Goal: Contribute content: Contribute content

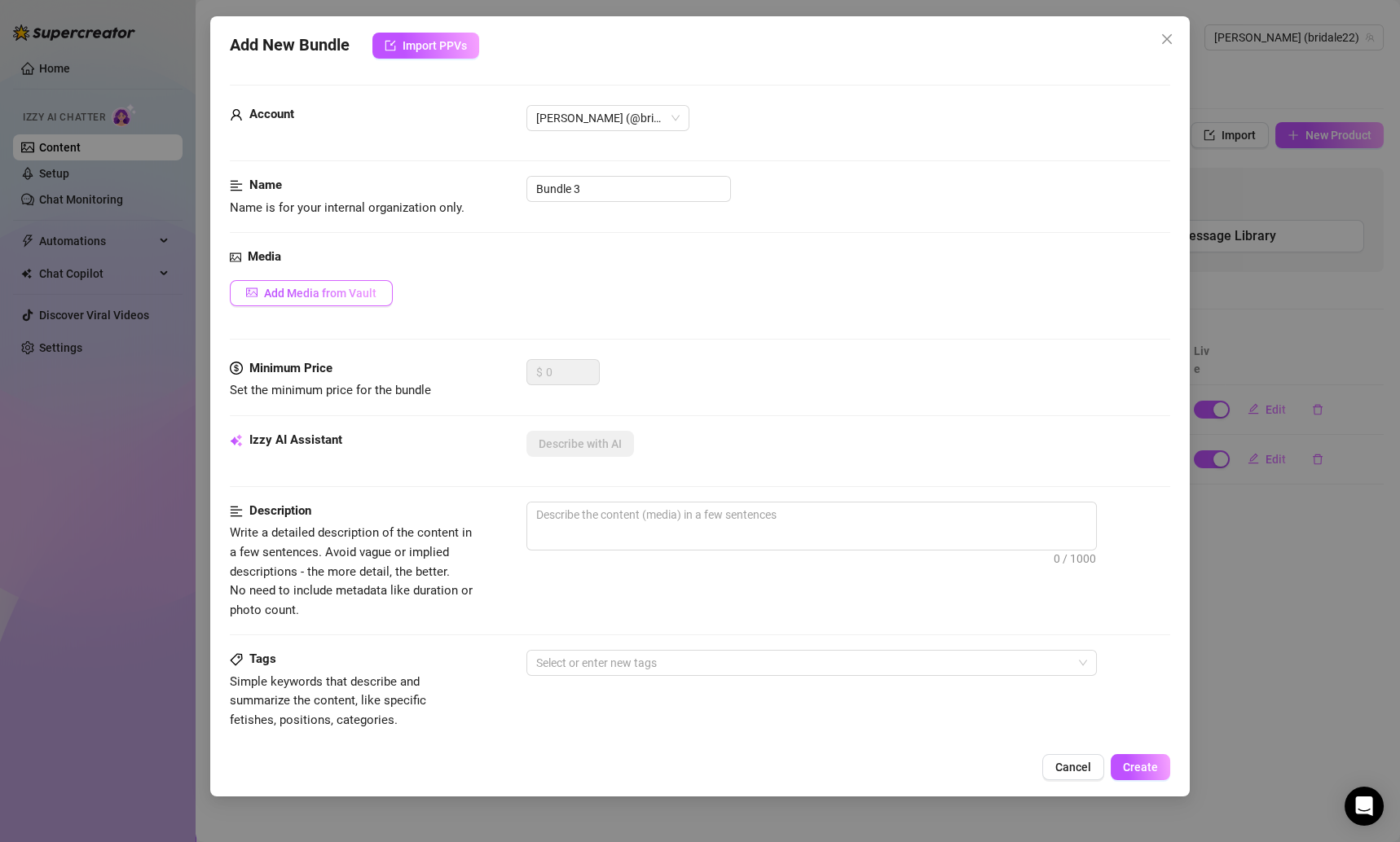
click at [365, 292] on span "Add Media from Vault" at bounding box center [320, 293] width 112 height 13
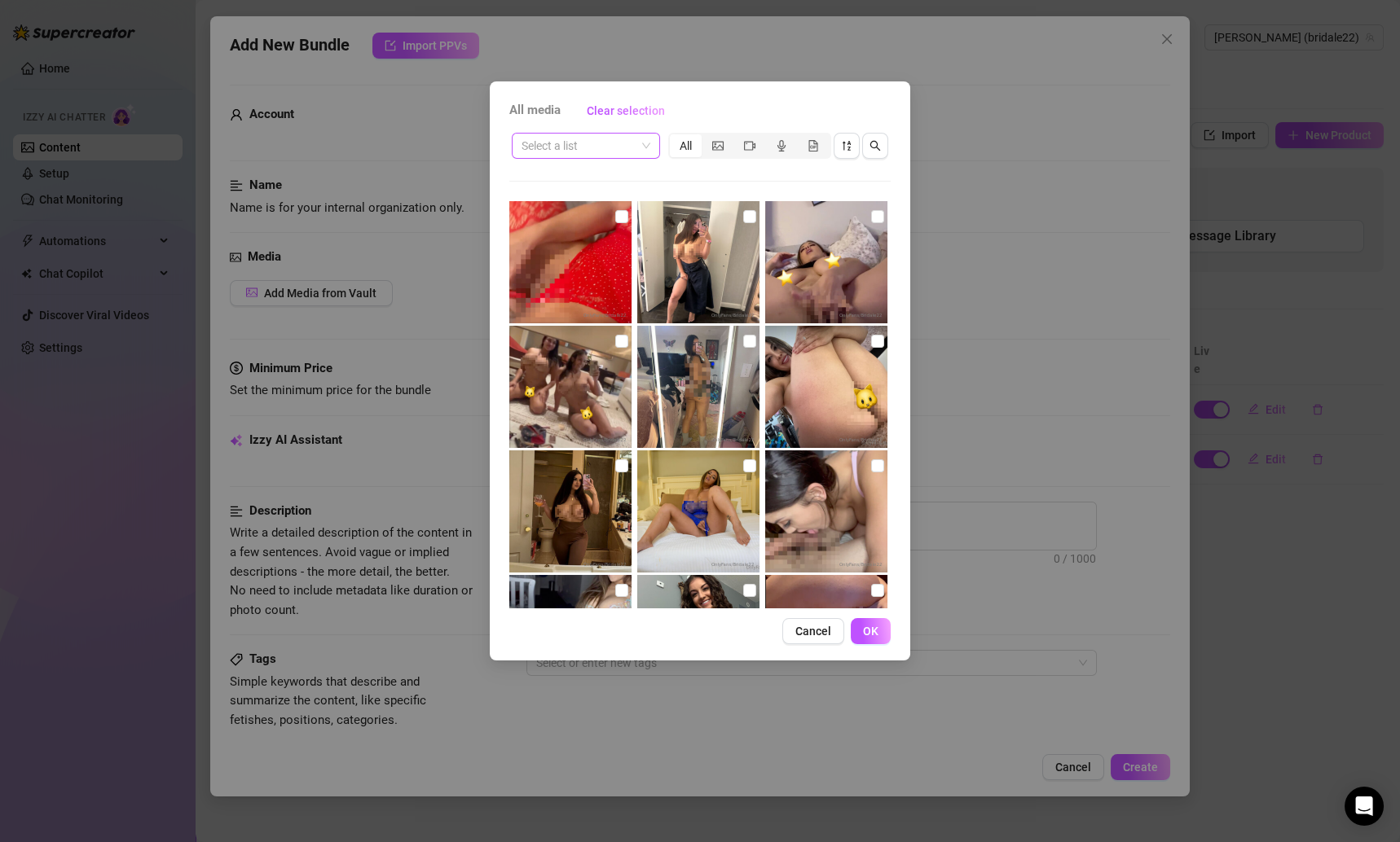
click at [601, 142] on input "search" at bounding box center [579, 146] width 114 height 24
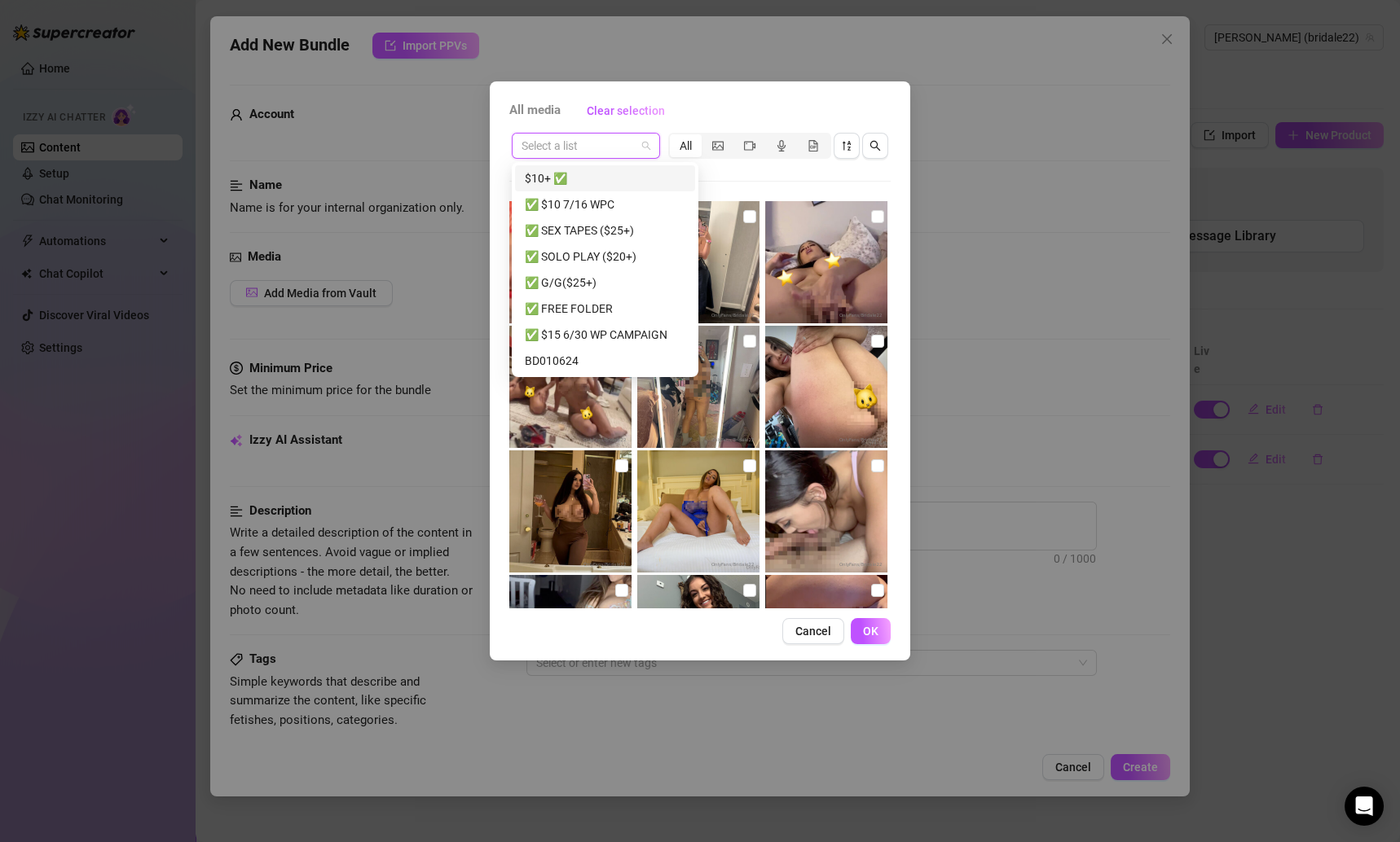
click at [591, 184] on div "$10+ ✅" at bounding box center [604, 178] width 160 height 18
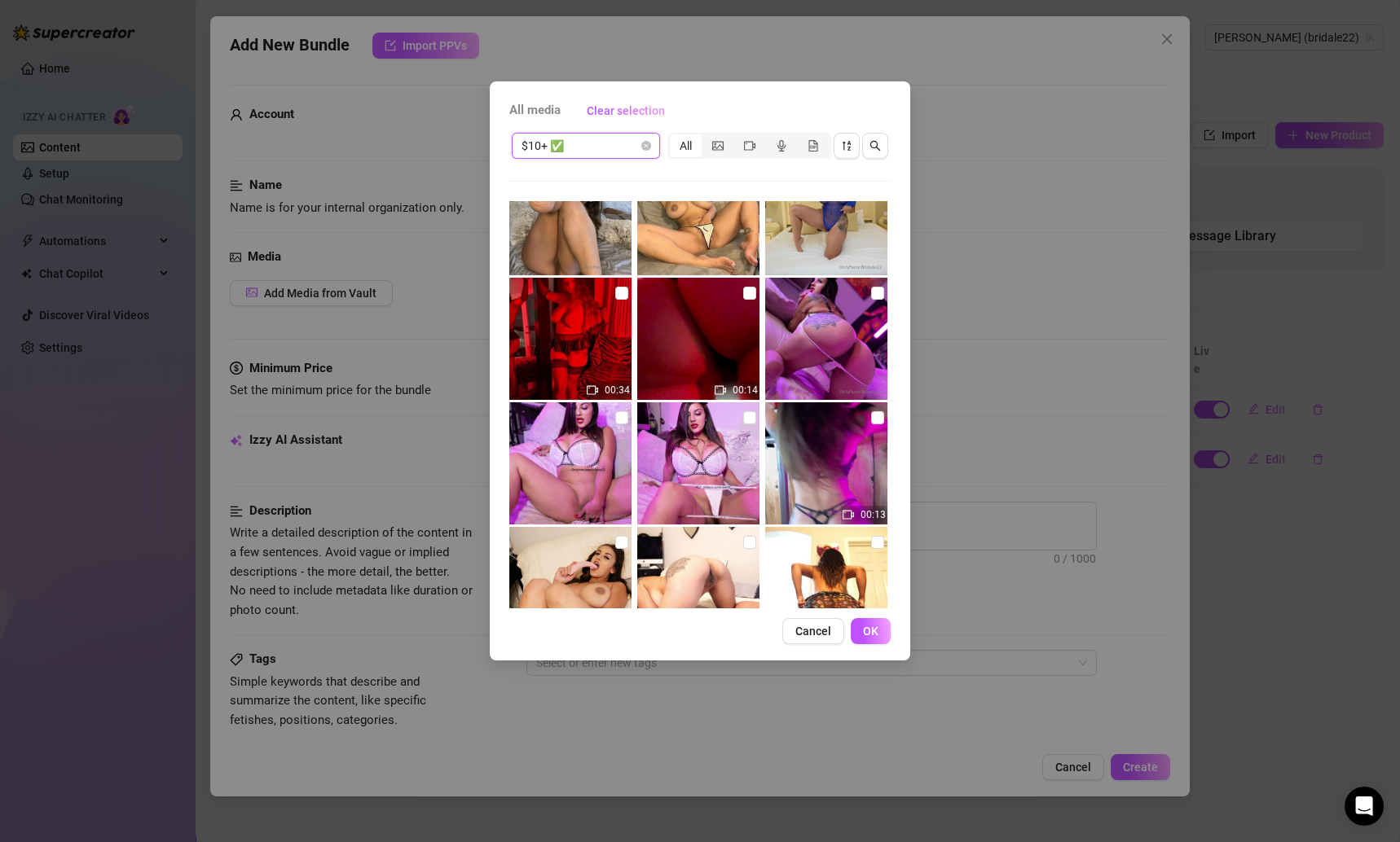
scroll to position [314, 0]
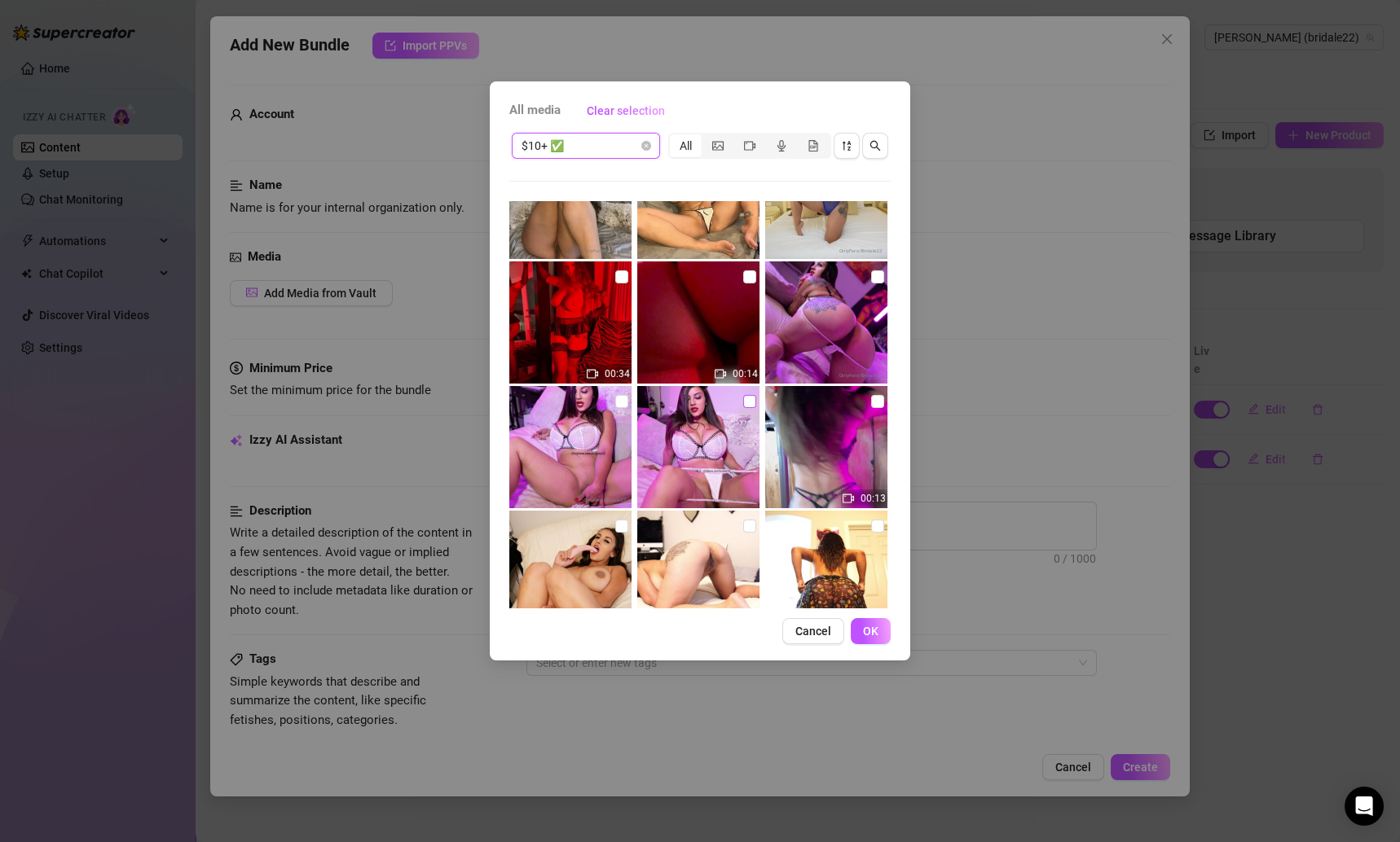
click at [743, 401] on input "checkbox" at bounding box center [750, 402] width 13 height 13
checkbox input "true"
click at [618, 399] on input "checkbox" at bounding box center [621, 402] width 13 height 13
checkbox input "true"
click at [871, 276] on input "checkbox" at bounding box center [877, 277] width 13 height 13
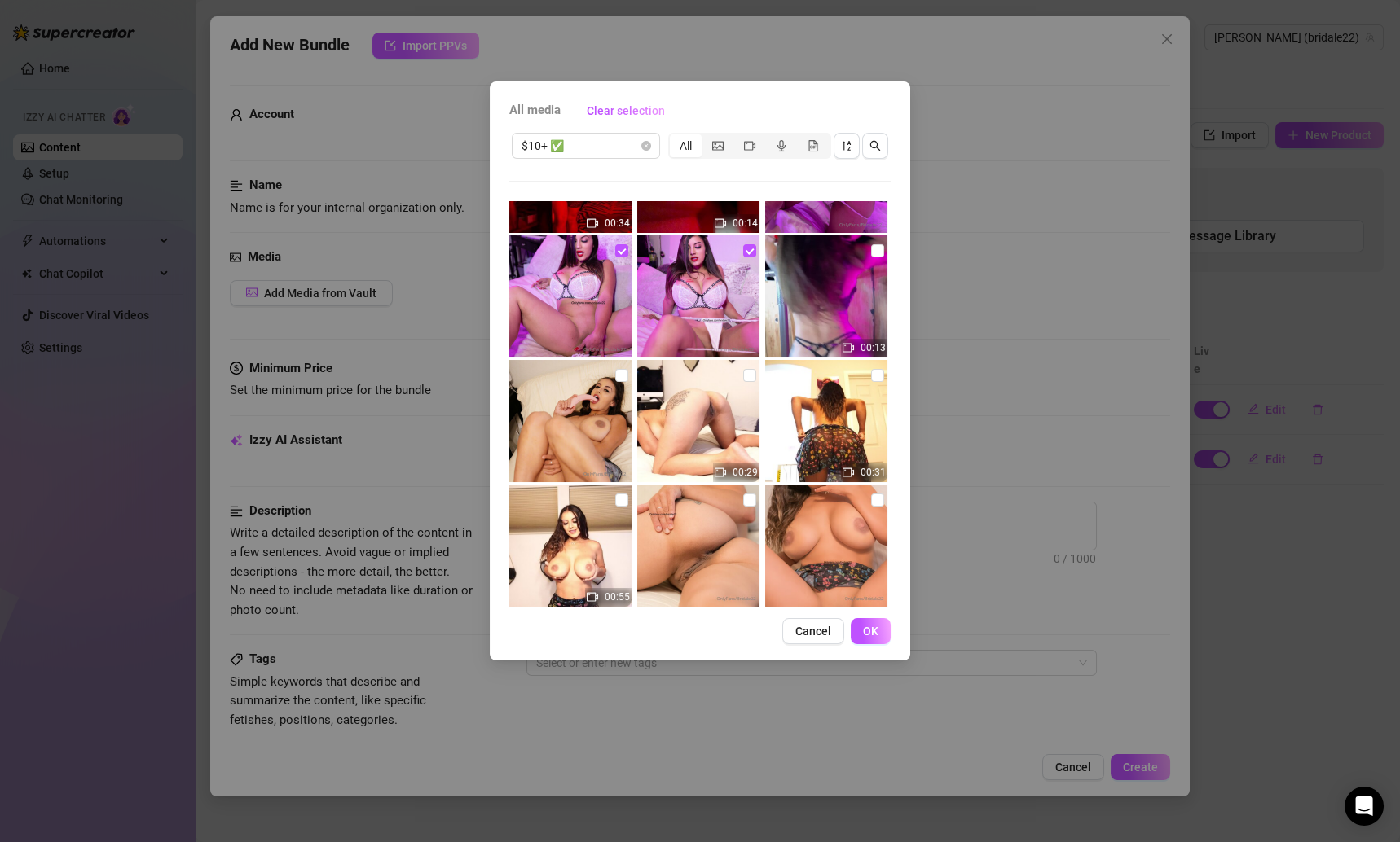
scroll to position [343, 0]
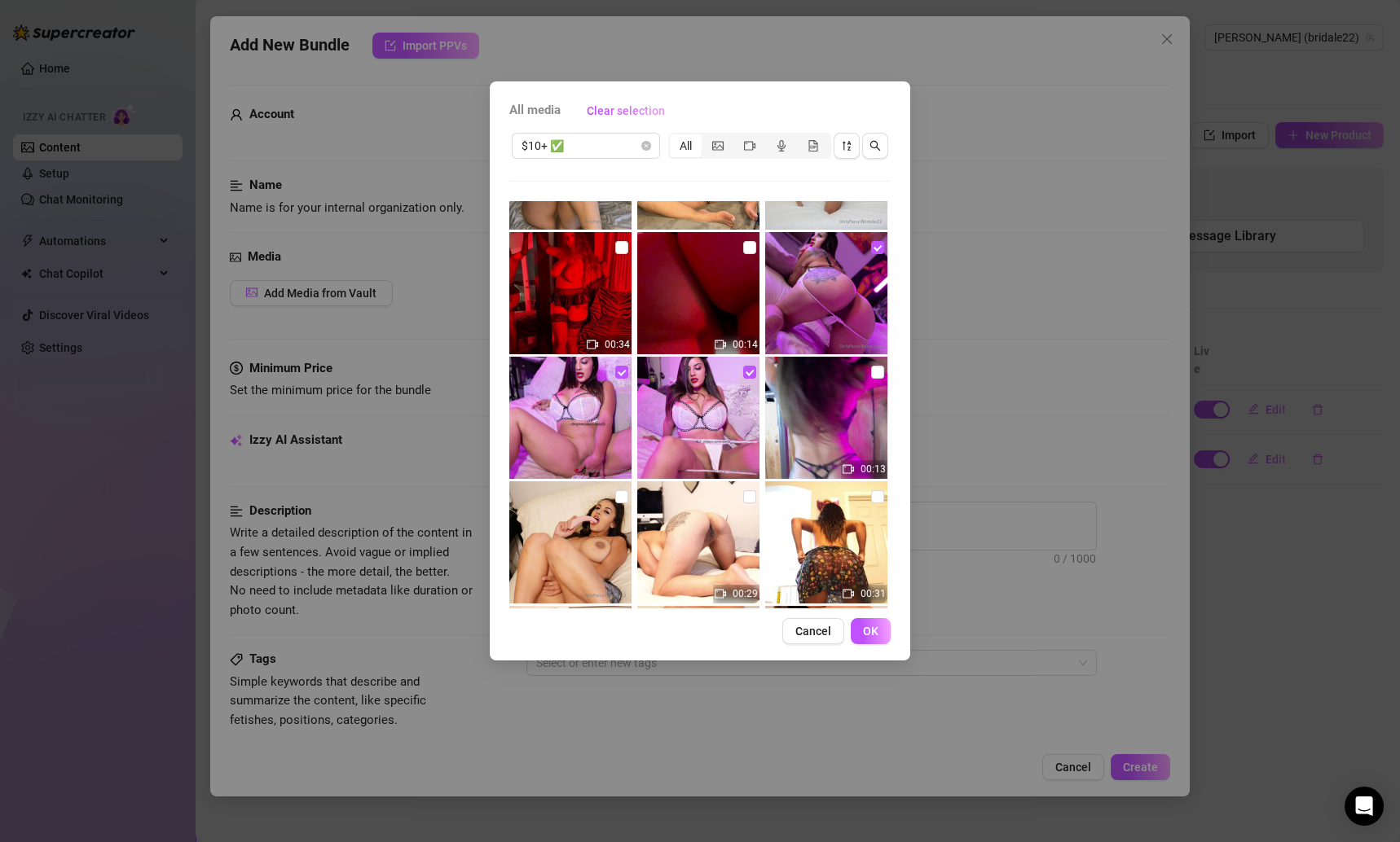
click at [859, 246] on img at bounding box center [826, 293] width 122 height 122
click at [871, 247] on input "checkbox" at bounding box center [877, 248] width 13 height 13
checkbox input "false"
click at [743, 372] on input "checkbox" at bounding box center [750, 372] width 13 height 13
checkbox input "false"
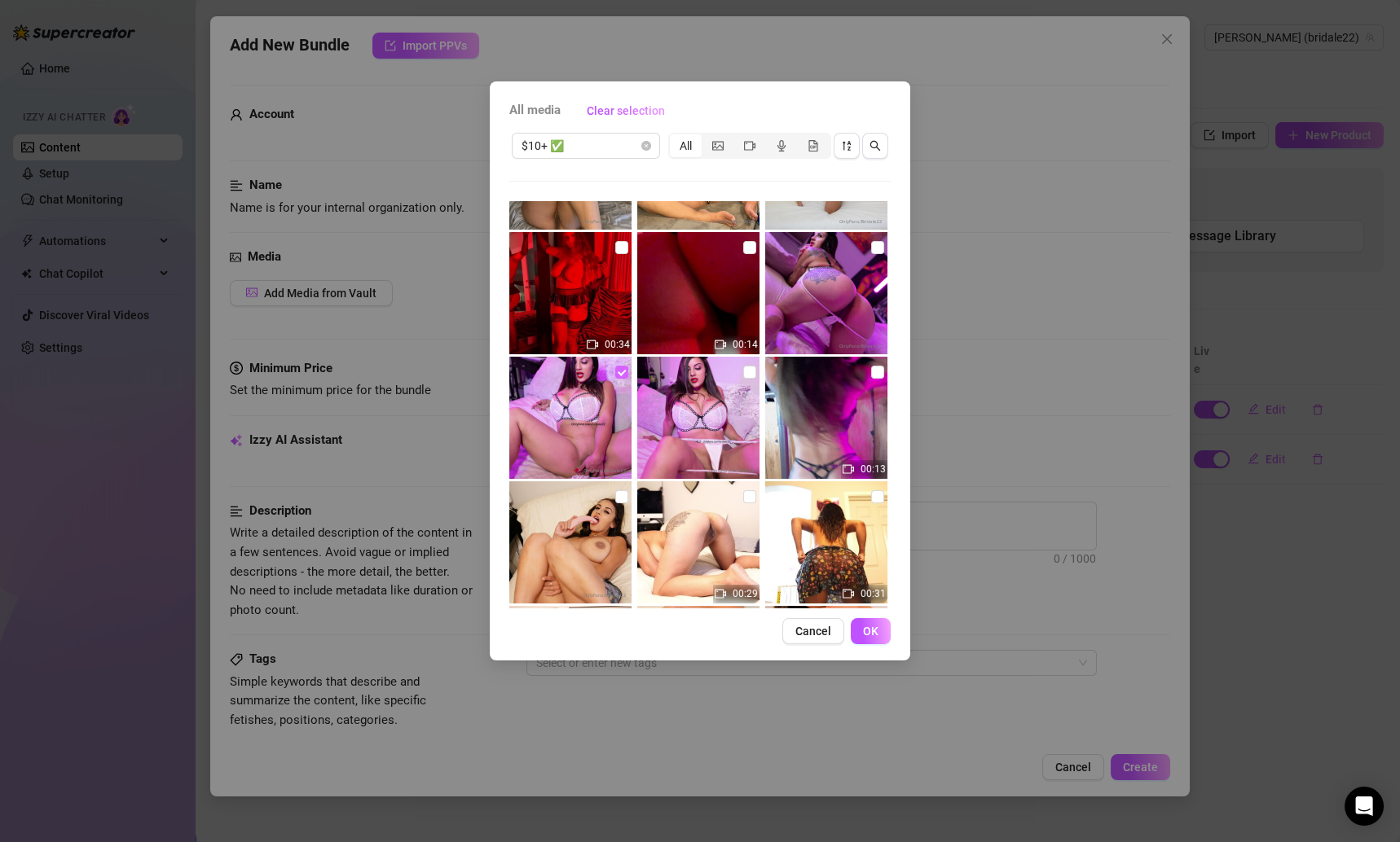
click at [620, 370] on input "checkbox" at bounding box center [621, 372] width 13 height 13
checkbox input "false"
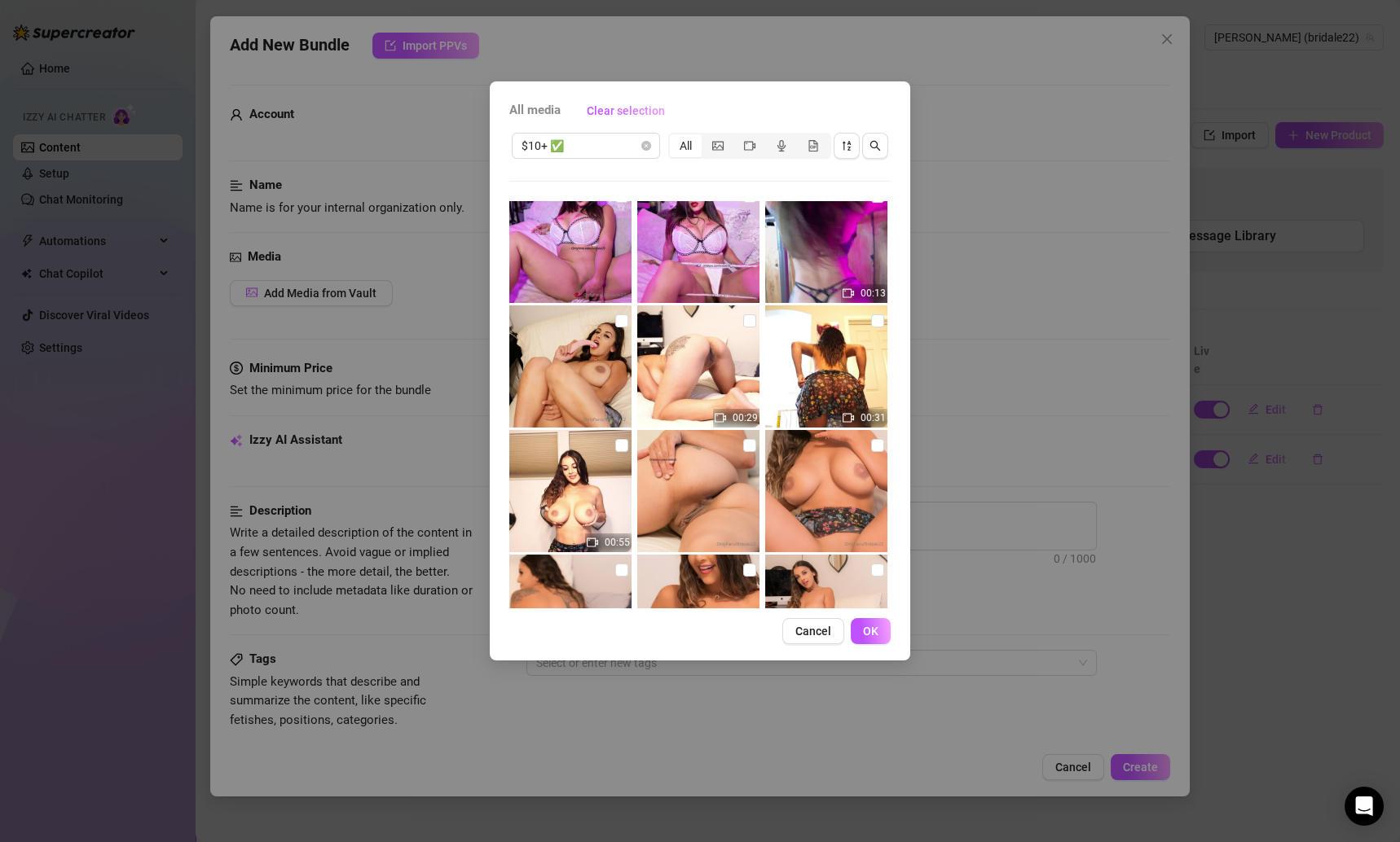
scroll to position [543, 0]
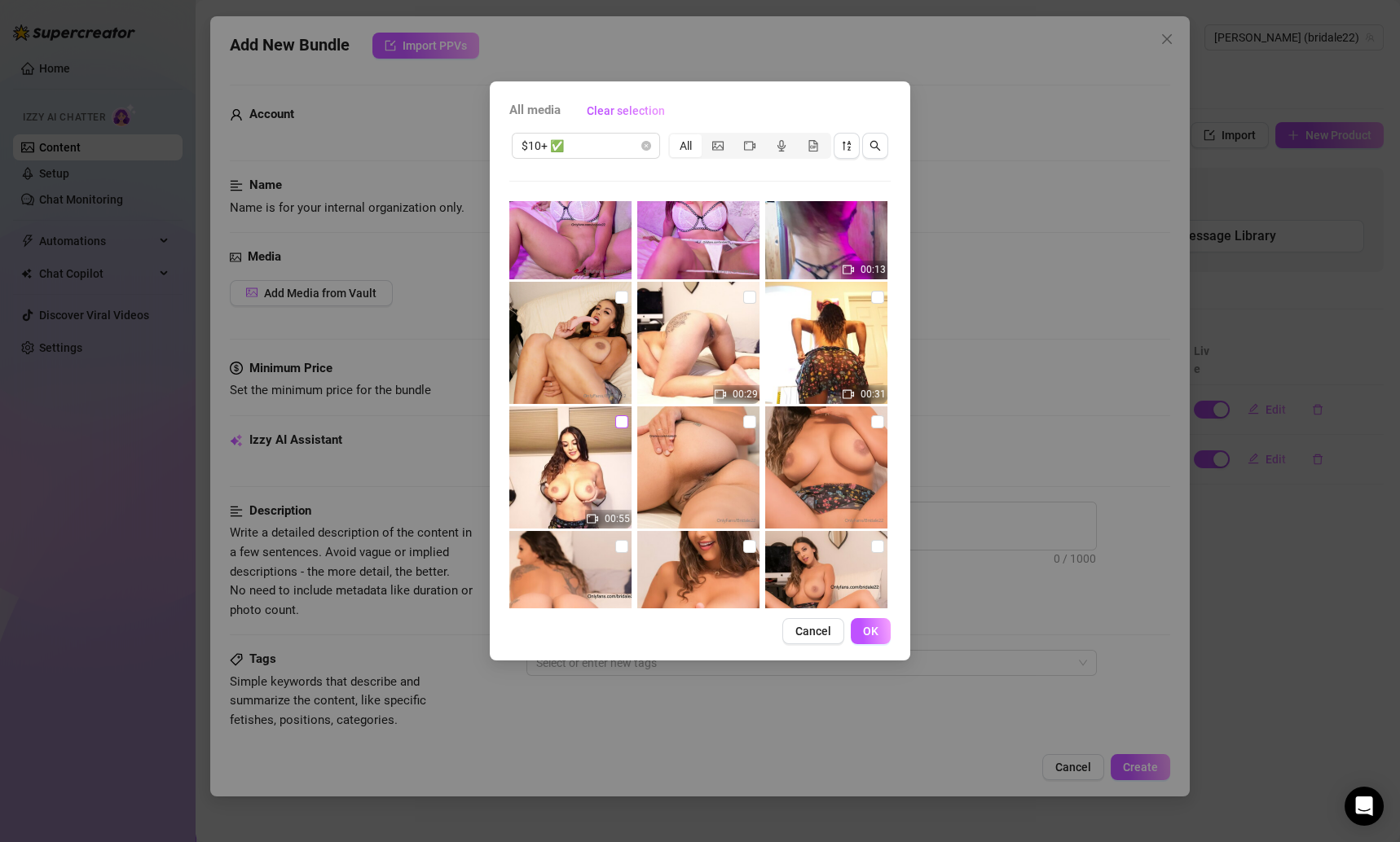
click at [619, 430] on label at bounding box center [621, 422] width 13 height 18
click at [619, 429] on input "checkbox" at bounding box center [621, 421] width 13 height 13
checkbox input "true"
click at [743, 425] on input "checkbox" at bounding box center [750, 421] width 13 height 13
checkbox input "true"
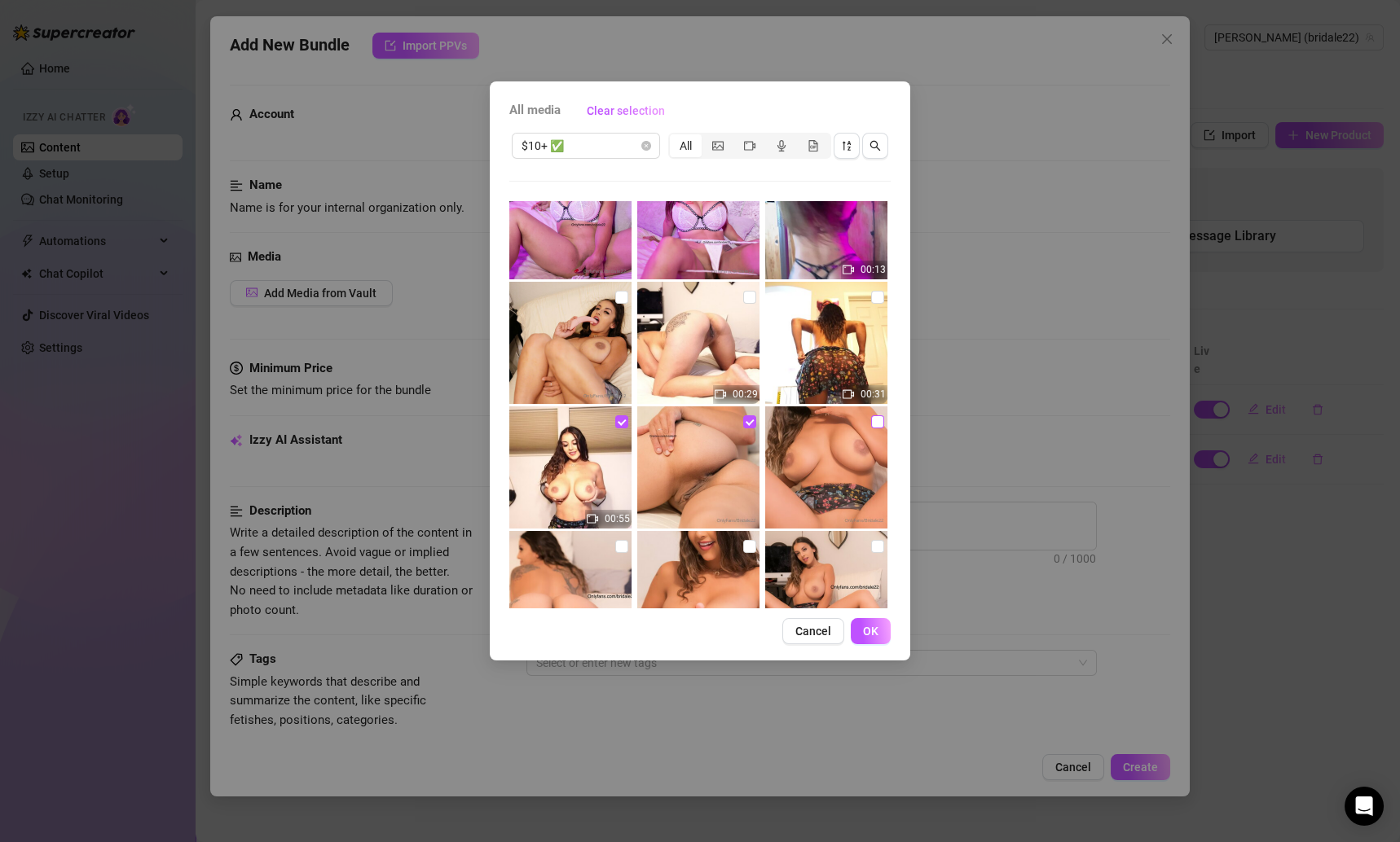
click at [871, 413] on label at bounding box center [877, 422] width 13 height 18
click at [871, 415] on input "checkbox" at bounding box center [877, 421] width 13 height 13
checkbox input "true"
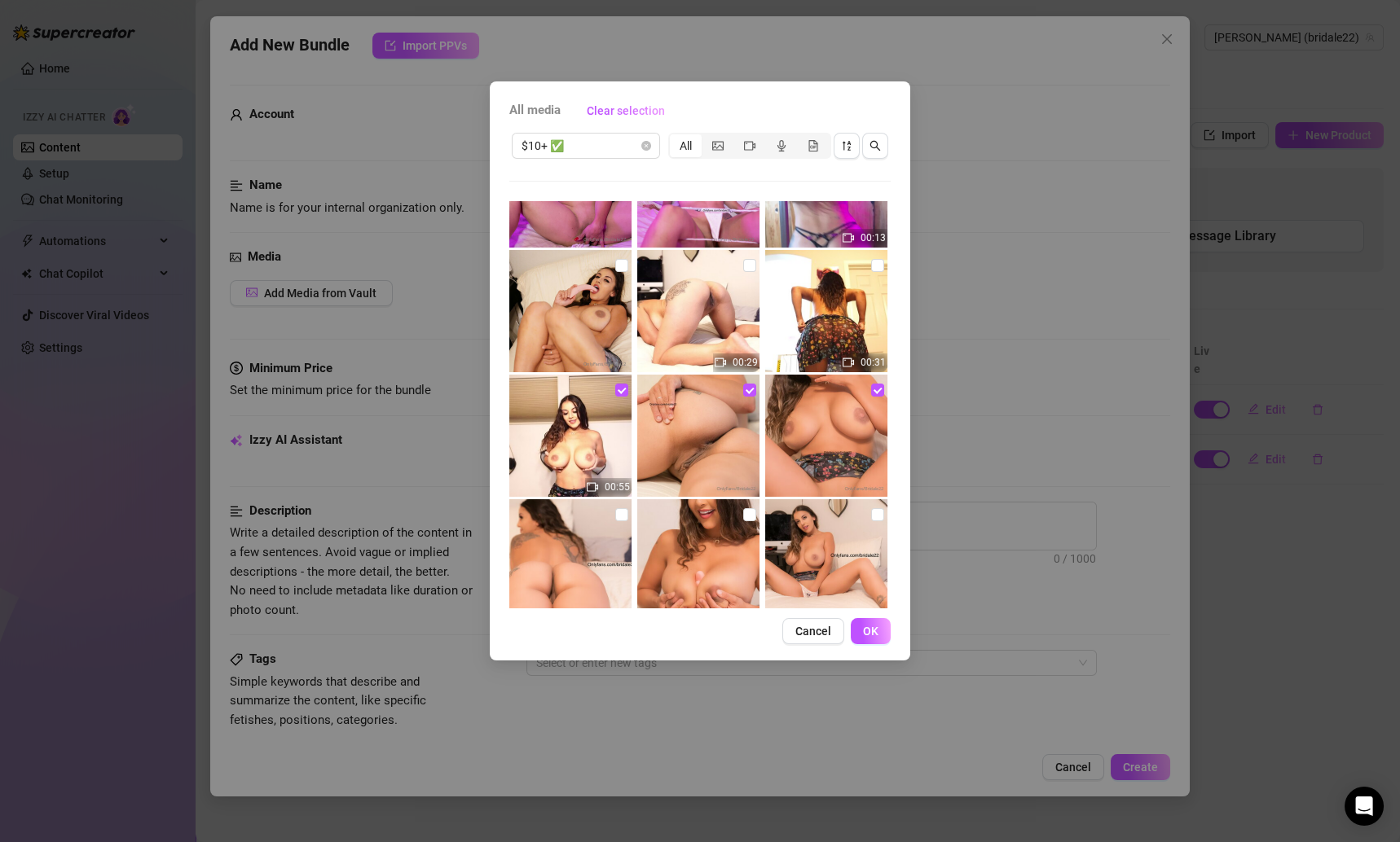
scroll to position [566, 0]
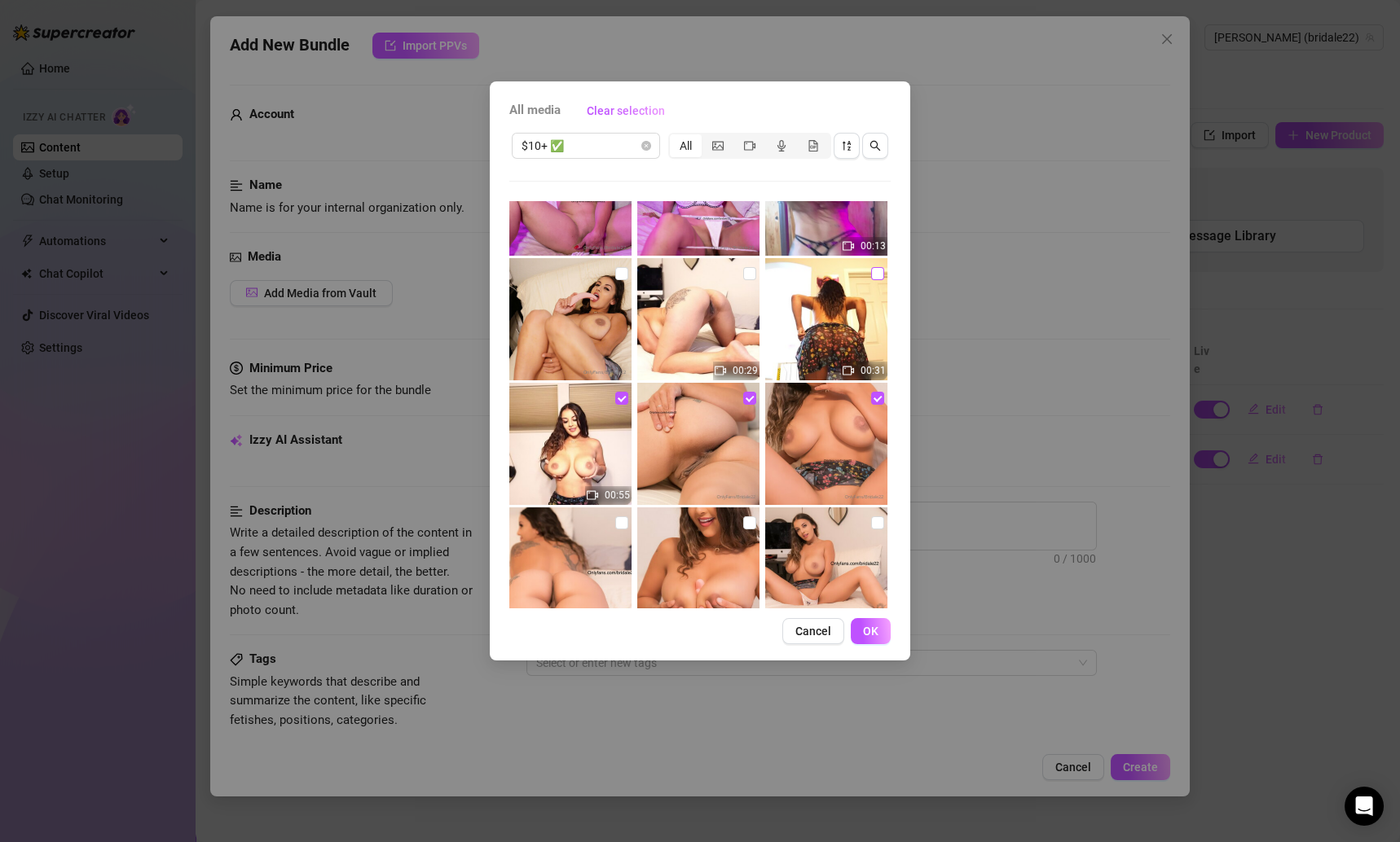
click at [871, 277] on input "checkbox" at bounding box center [877, 273] width 13 height 13
checkbox input "true"
click at [746, 275] on input "checkbox" at bounding box center [750, 273] width 13 height 13
checkbox input "true"
click at [620, 270] on input "checkbox" at bounding box center [621, 273] width 13 height 13
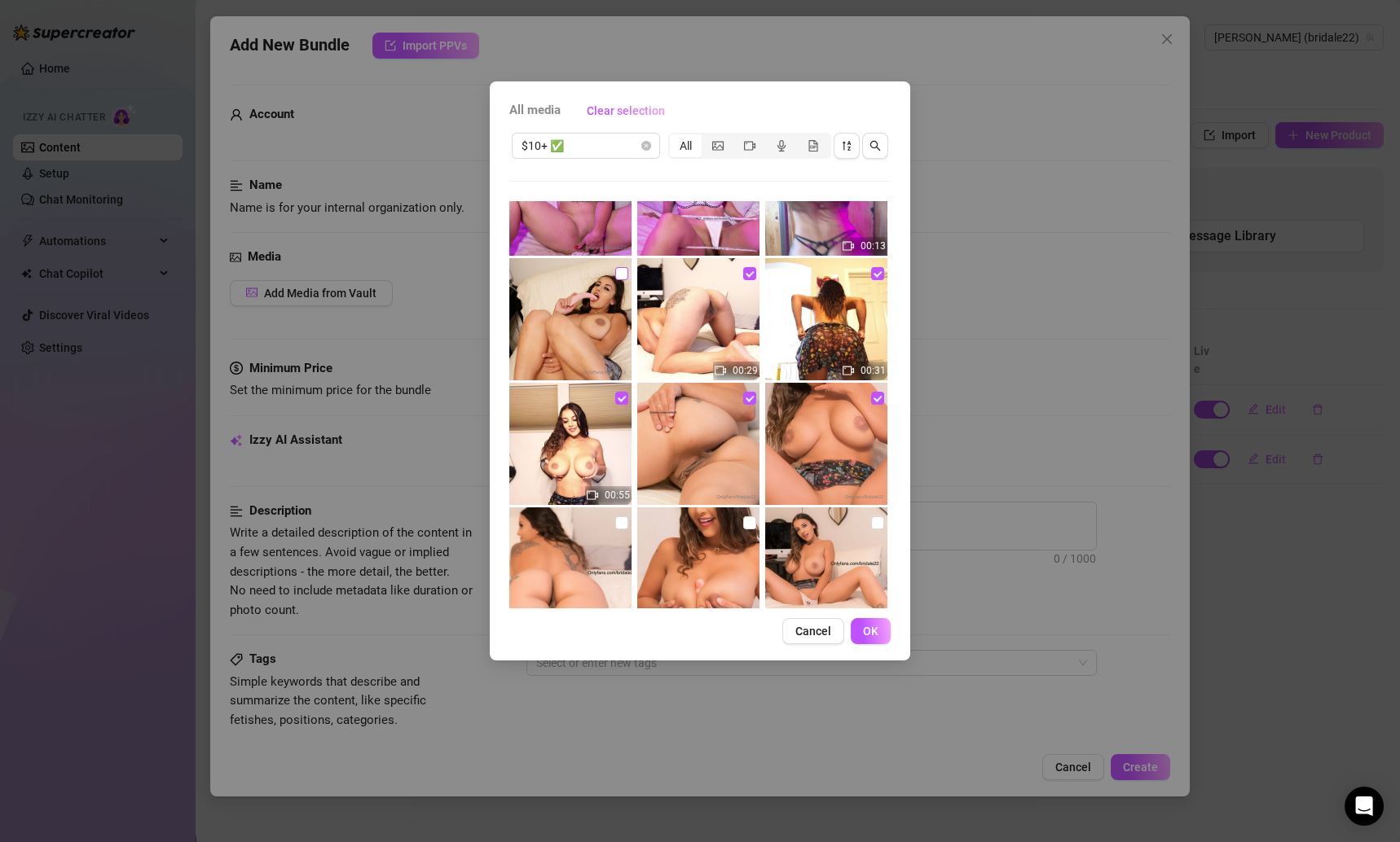
checkbox input "true"
click at [873, 623] on button "OK" at bounding box center [871, 631] width 40 height 26
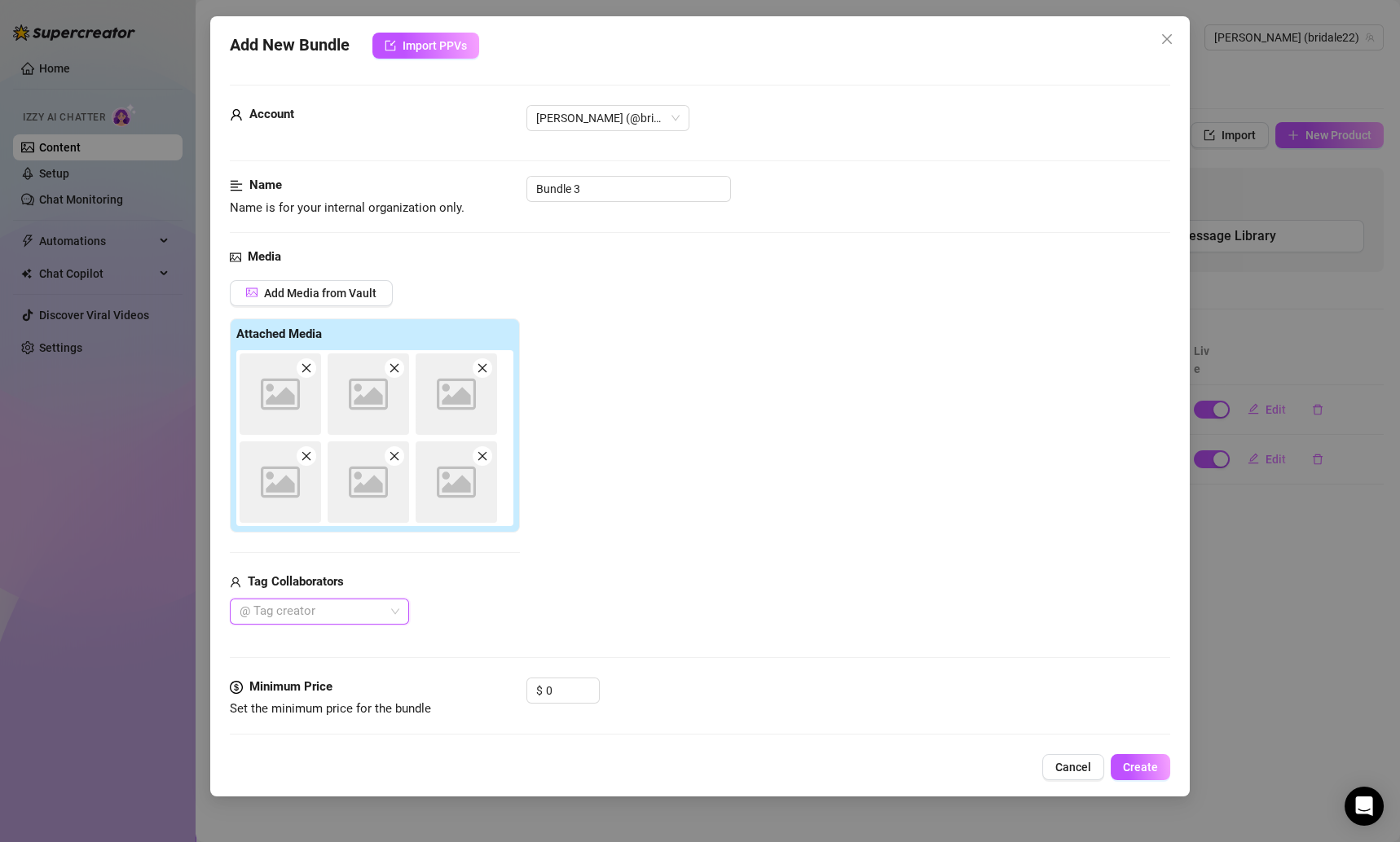
scroll to position [251, 0]
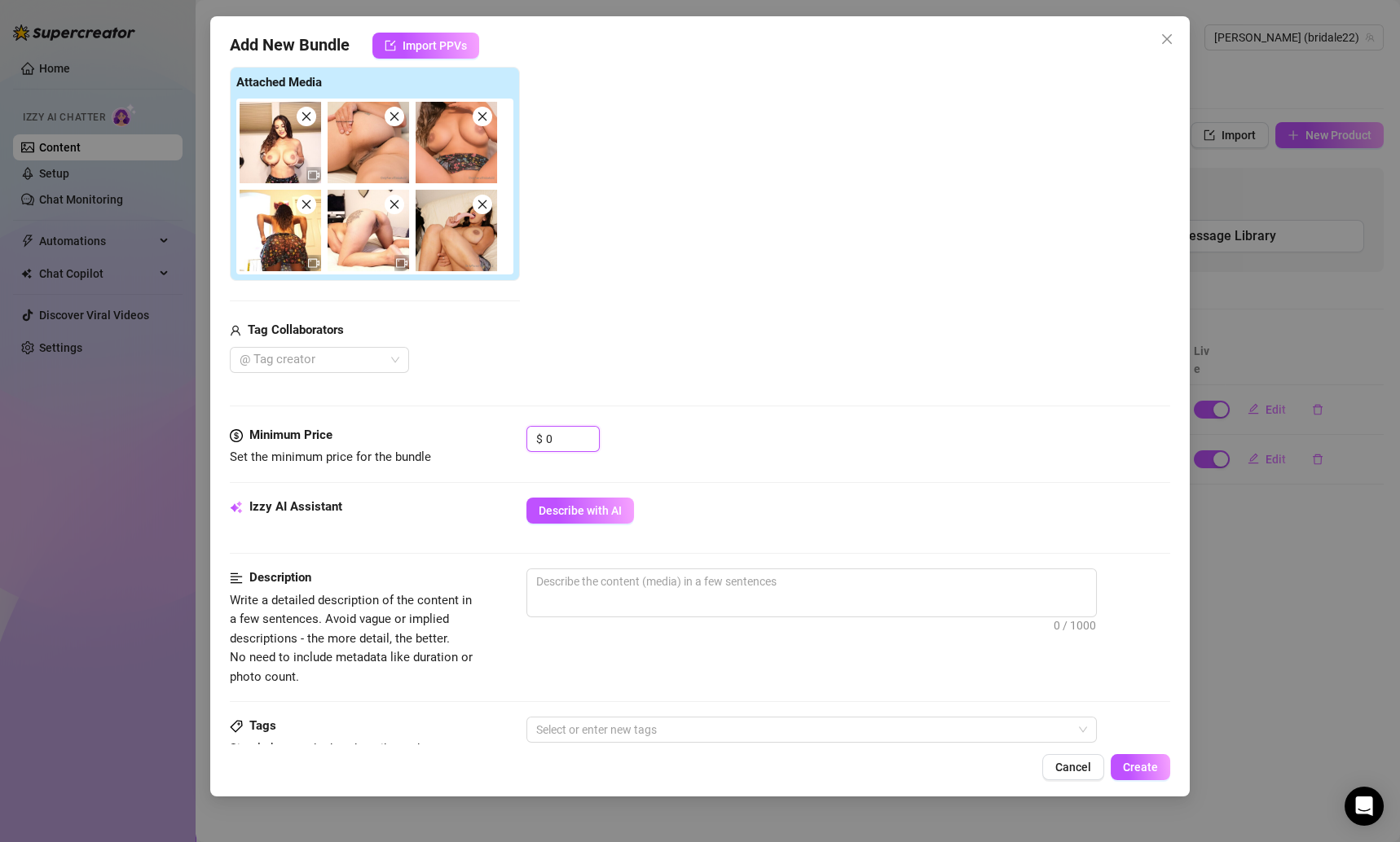
drag, startPoint x: 562, startPoint y: 430, endPoint x: 481, endPoint y: 431, distance: 81.0
click at [481, 431] on div "Minimum Price Set the minimum price for the bundle $ 0" at bounding box center [700, 447] width 941 height 42
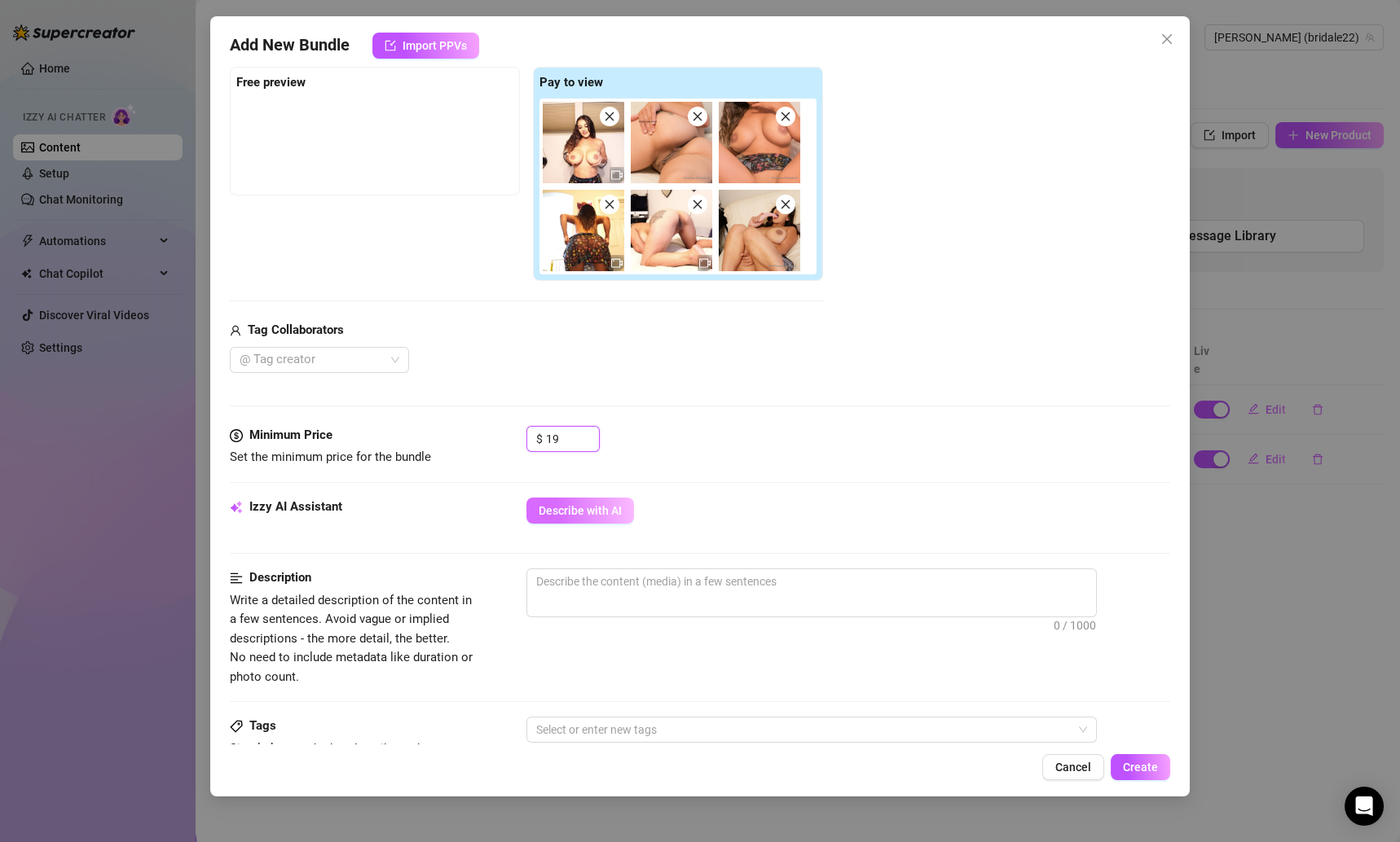
type input "19"
click at [595, 499] on button "Describe with AI" at bounding box center [580, 510] width 108 height 26
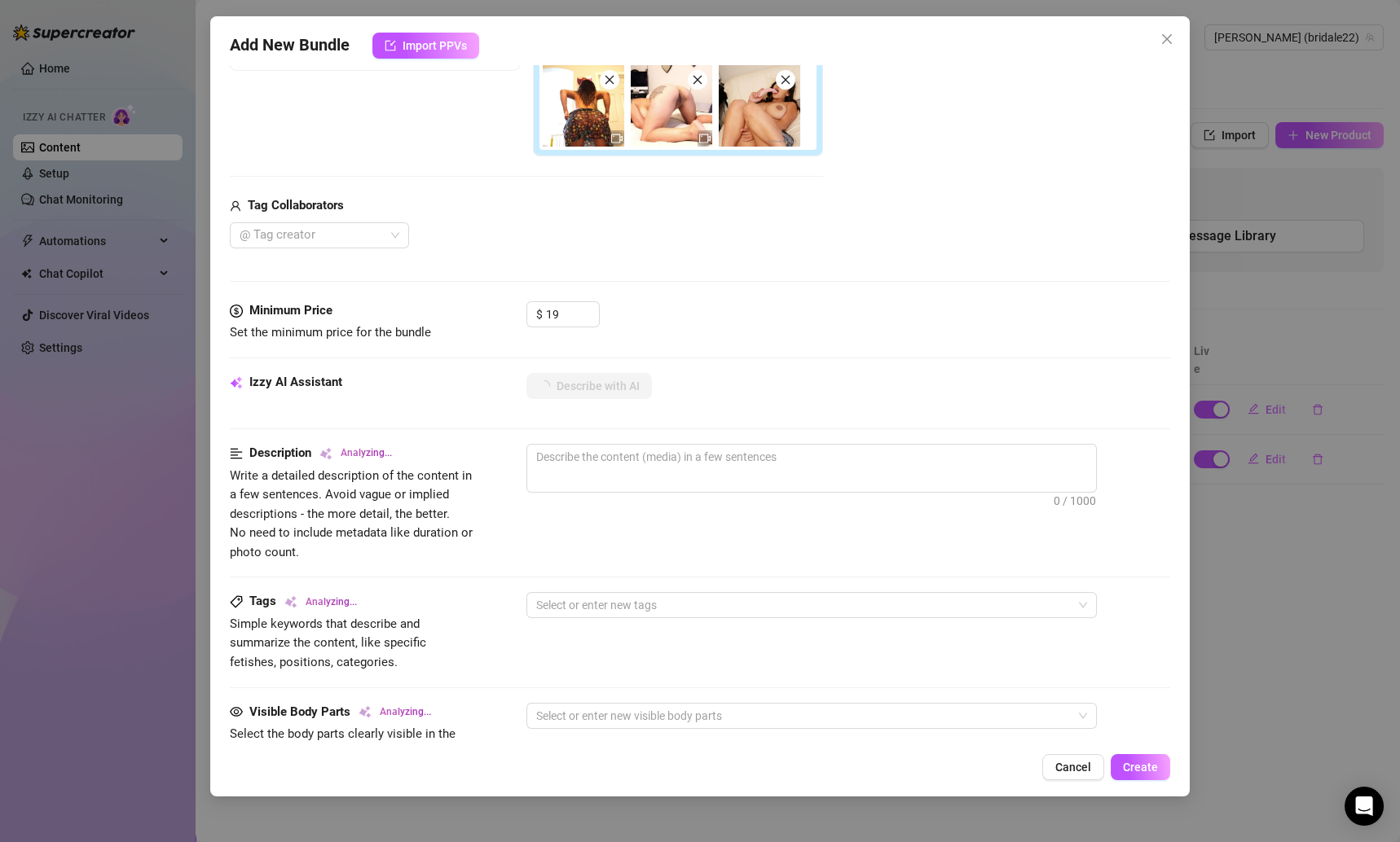
scroll to position [382, 0]
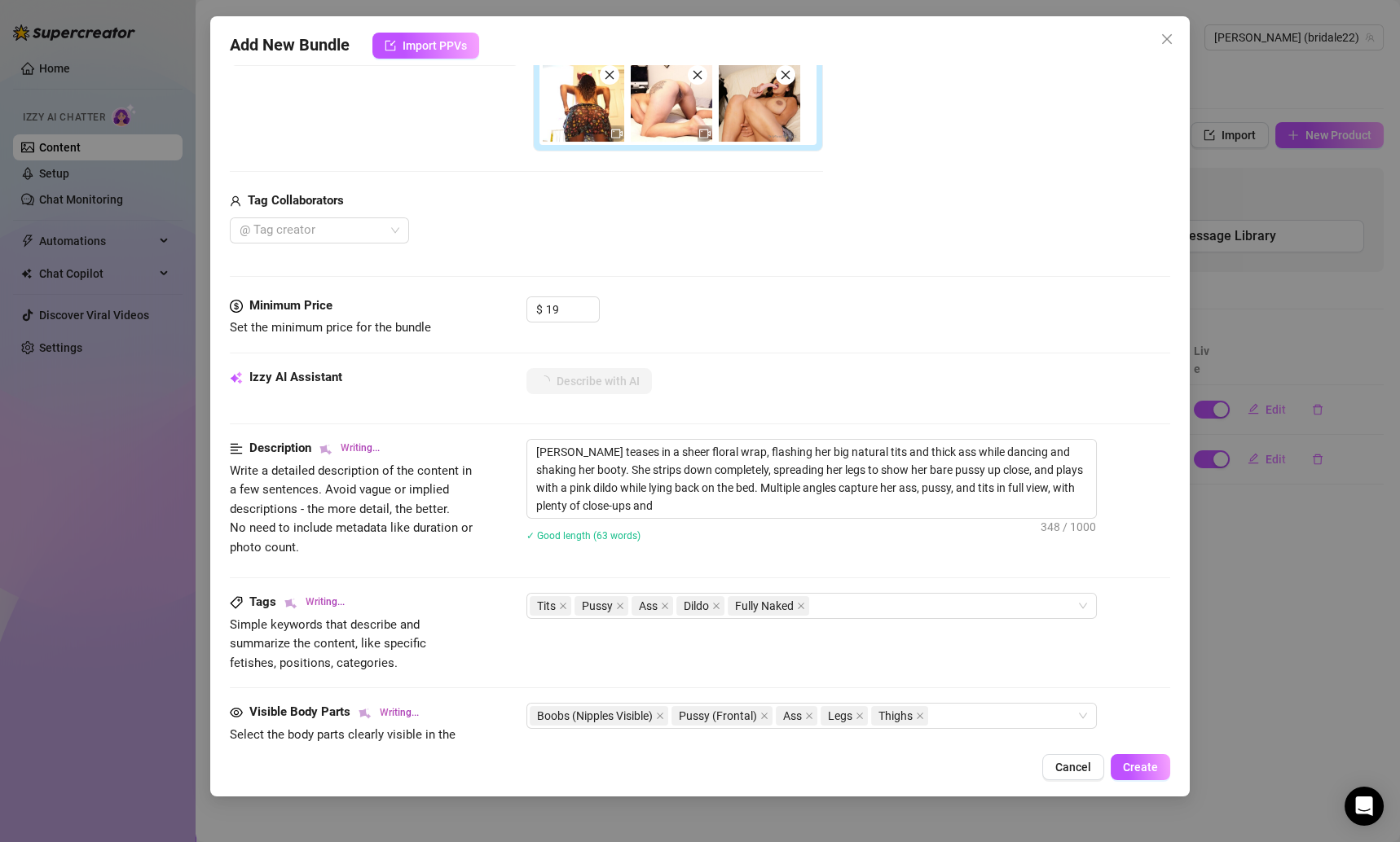
type textarea "[PERSON_NAME] teases in a sheer floral wrap, flashing her big natural tits and …"
click at [685, 440] on textarea "[PERSON_NAME] teases in a sheer floral wrap, flashing her big natural tits and …" at bounding box center [811, 478] width 569 height 78
type textarea "[PERSON_NAME] teases in a sheer floral wrap, flashing her big natural tits and …"
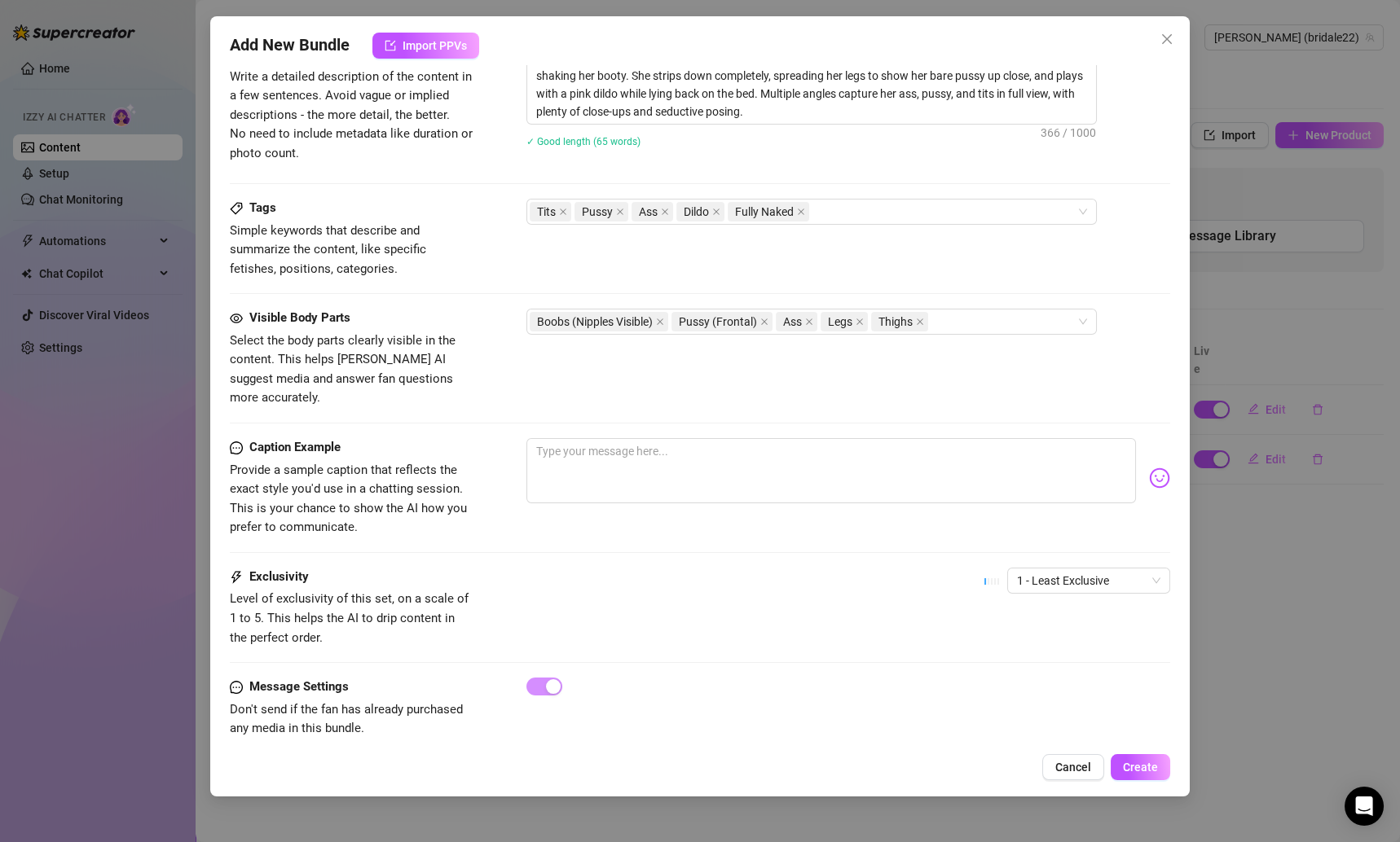
click at [572, 407] on div "Visible Body Parts Select the body parts clearly visible in the content. This h…" at bounding box center [700, 373] width 941 height 129
click at [572, 439] on textarea at bounding box center [831, 471] width 610 height 65
paste textarea "Started off innocent in this little floral wrap 🌸… but you know me, I can’t res…"
type textarea "Started off innocent in this little floral wrap 🌸… but you know me, I can’t res…"
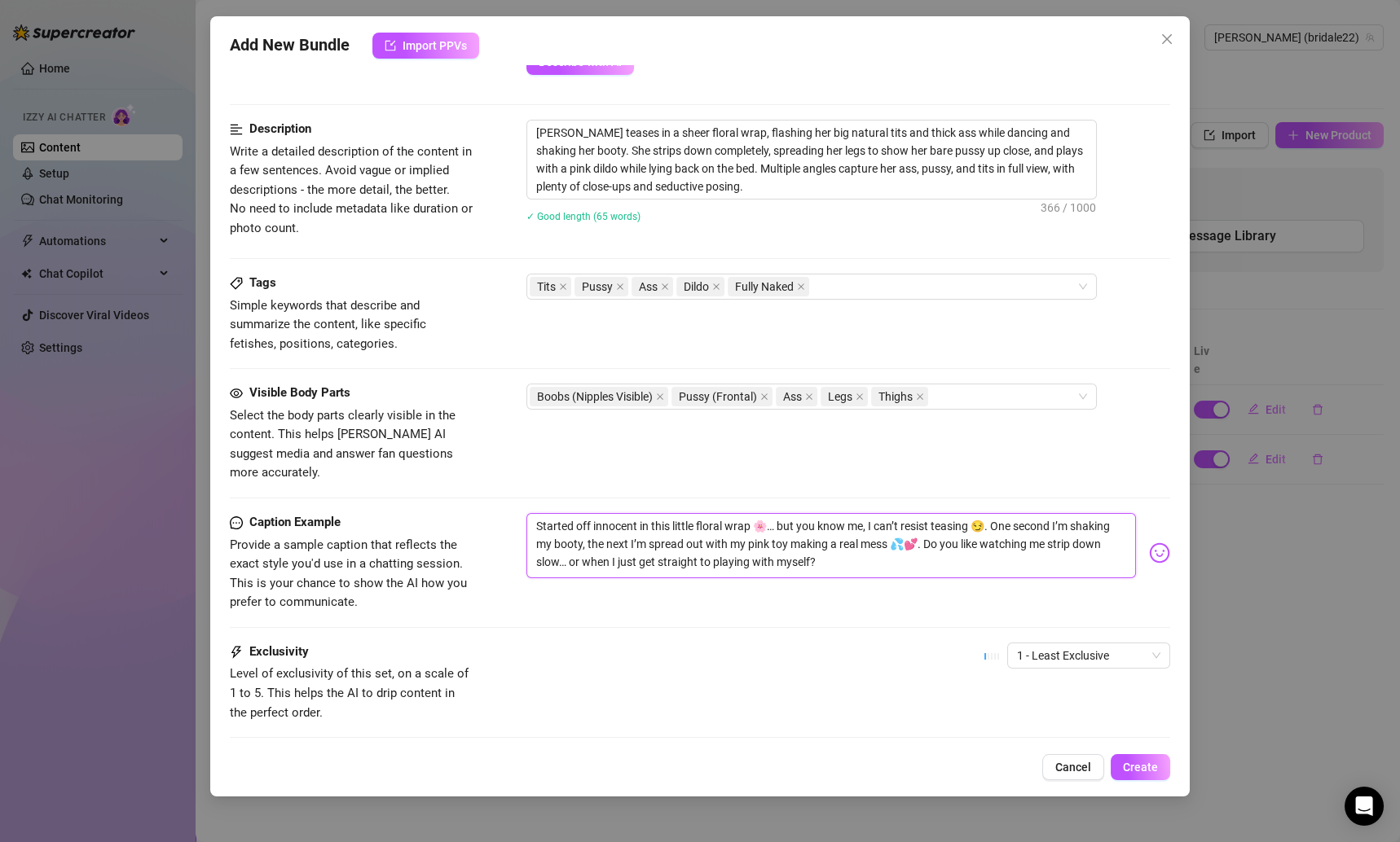
scroll to position [735, 0]
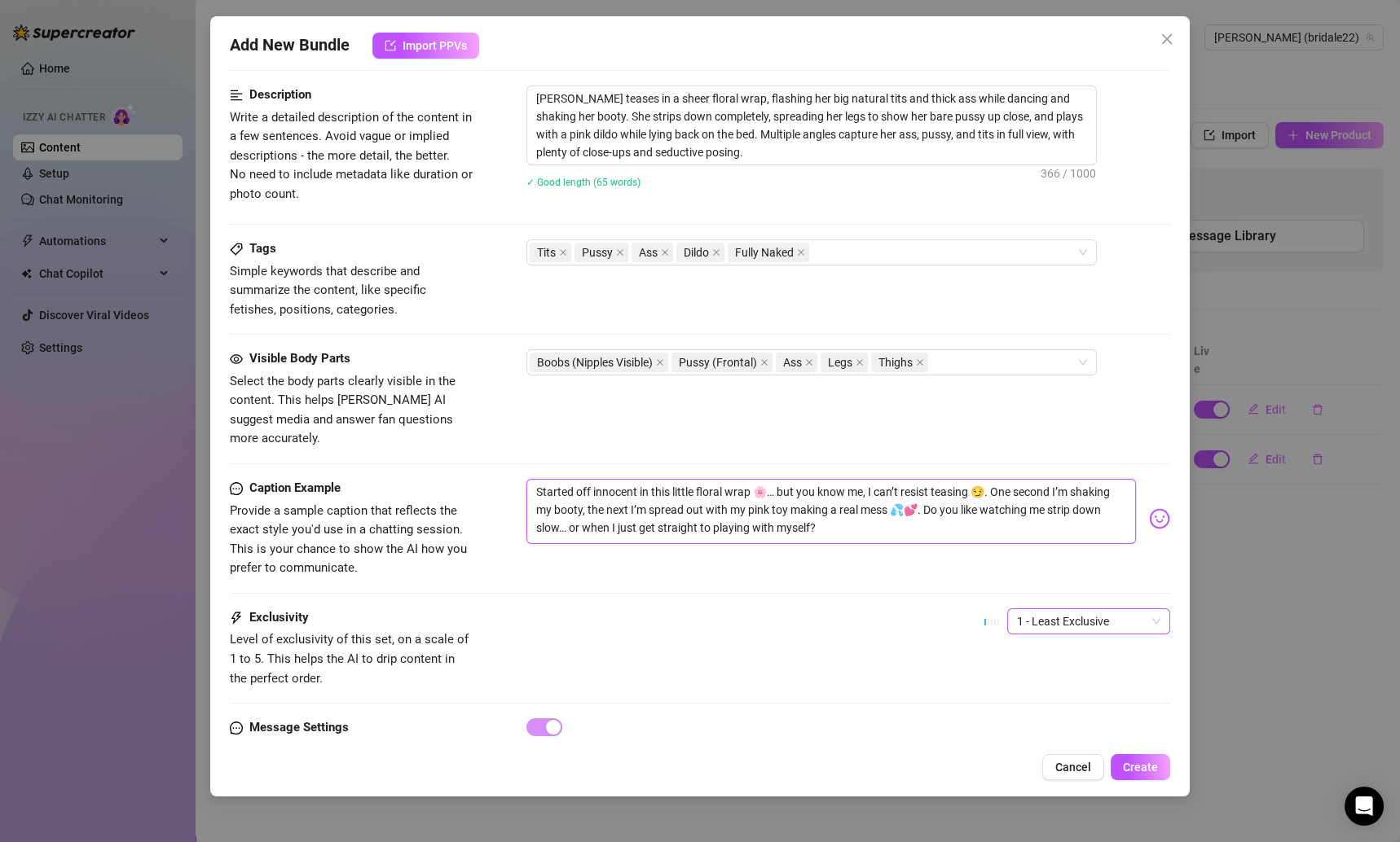
click at [1028, 610] on span "1 - Least Exclusive" at bounding box center [1088, 621] width 144 height 24
type textarea "Started off innocent in this little floral wrap 🌸… but you know me, I can’t res…"
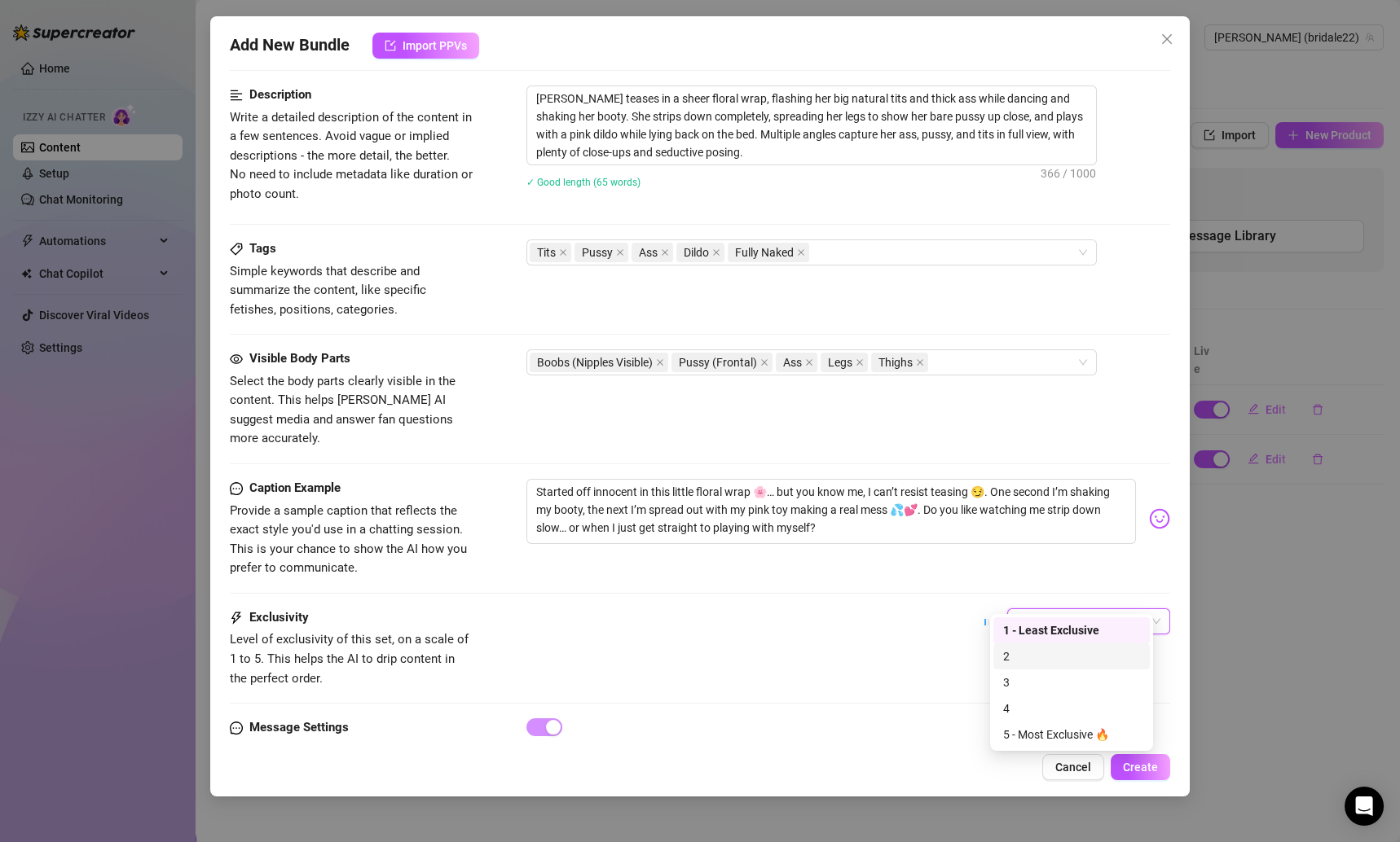
click at [1015, 648] on div "2" at bounding box center [1071, 657] width 137 height 18
click at [1135, 771] on span "Create" at bounding box center [1140, 767] width 35 height 13
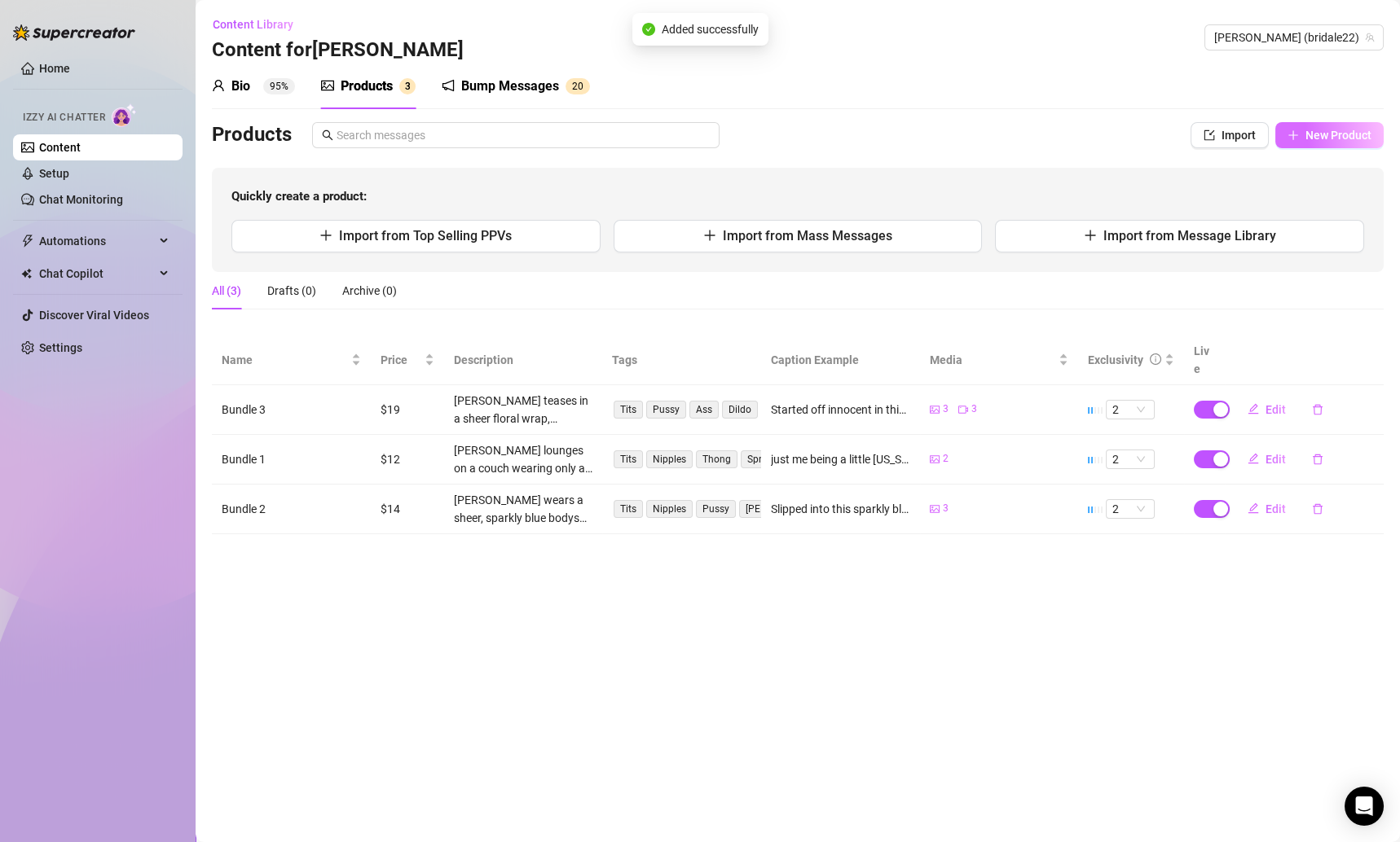
click at [1339, 130] on span "New Product" at bounding box center [1338, 135] width 66 height 13
type textarea "Type your message here..."
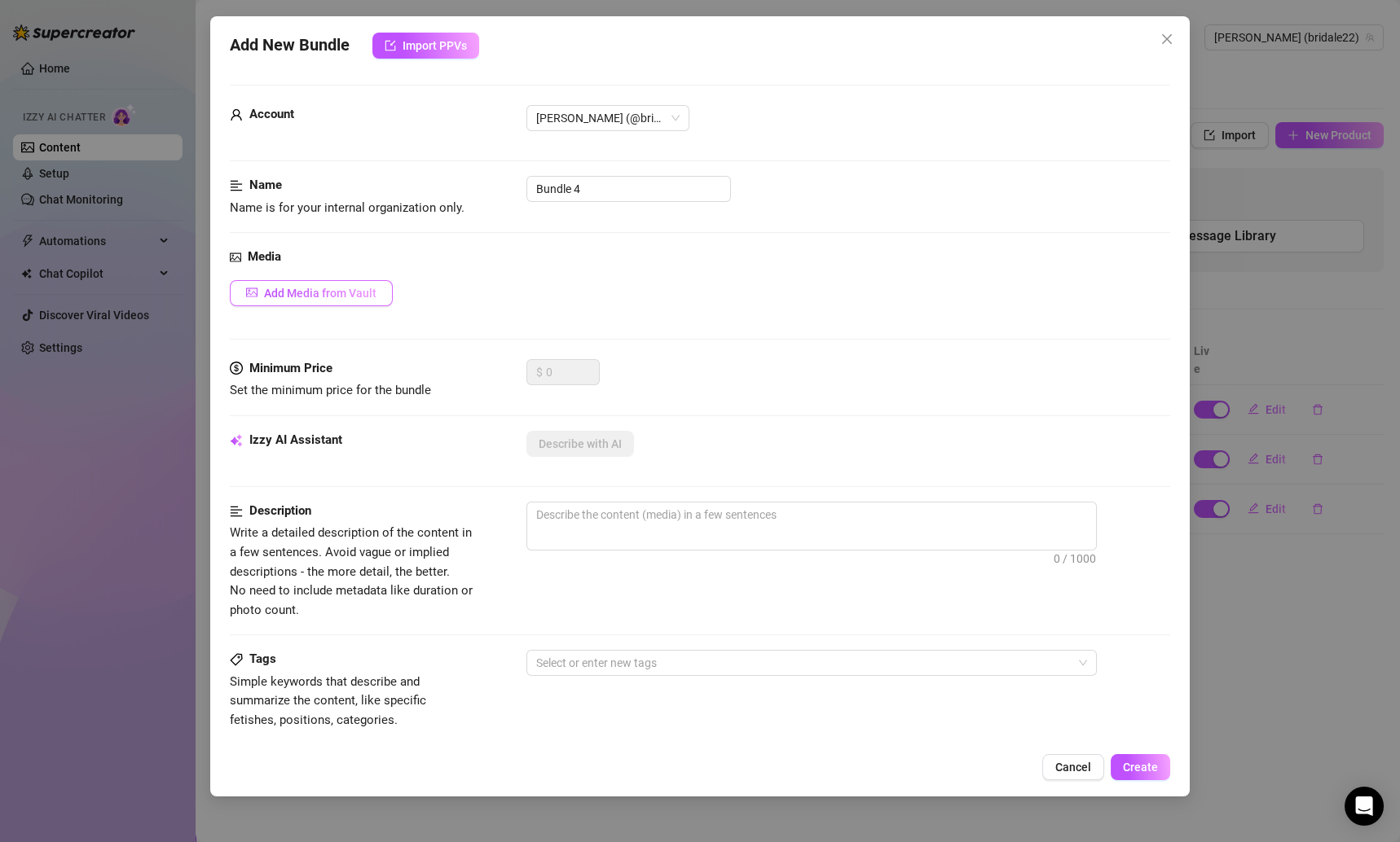
click at [357, 299] on button "Add Media from Vault" at bounding box center [311, 293] width 163 height 26
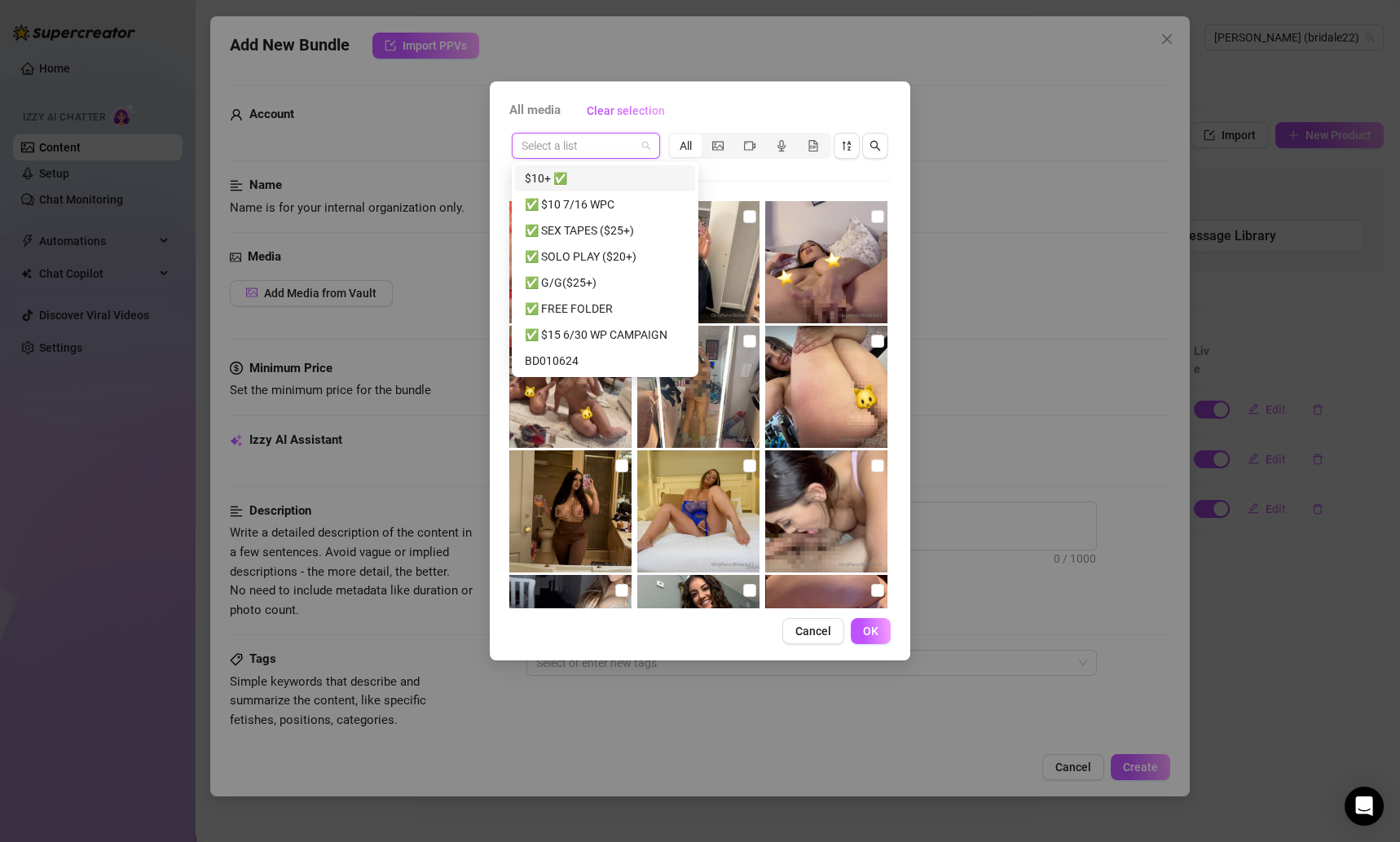
click at [597, 145] on input "search" at bounding box center [579, 146] width 114 height 24
click at [600, 251] on div "✅ SOLO PLAY ($20+)" at bounding box center [604, 257] width 160 height 18
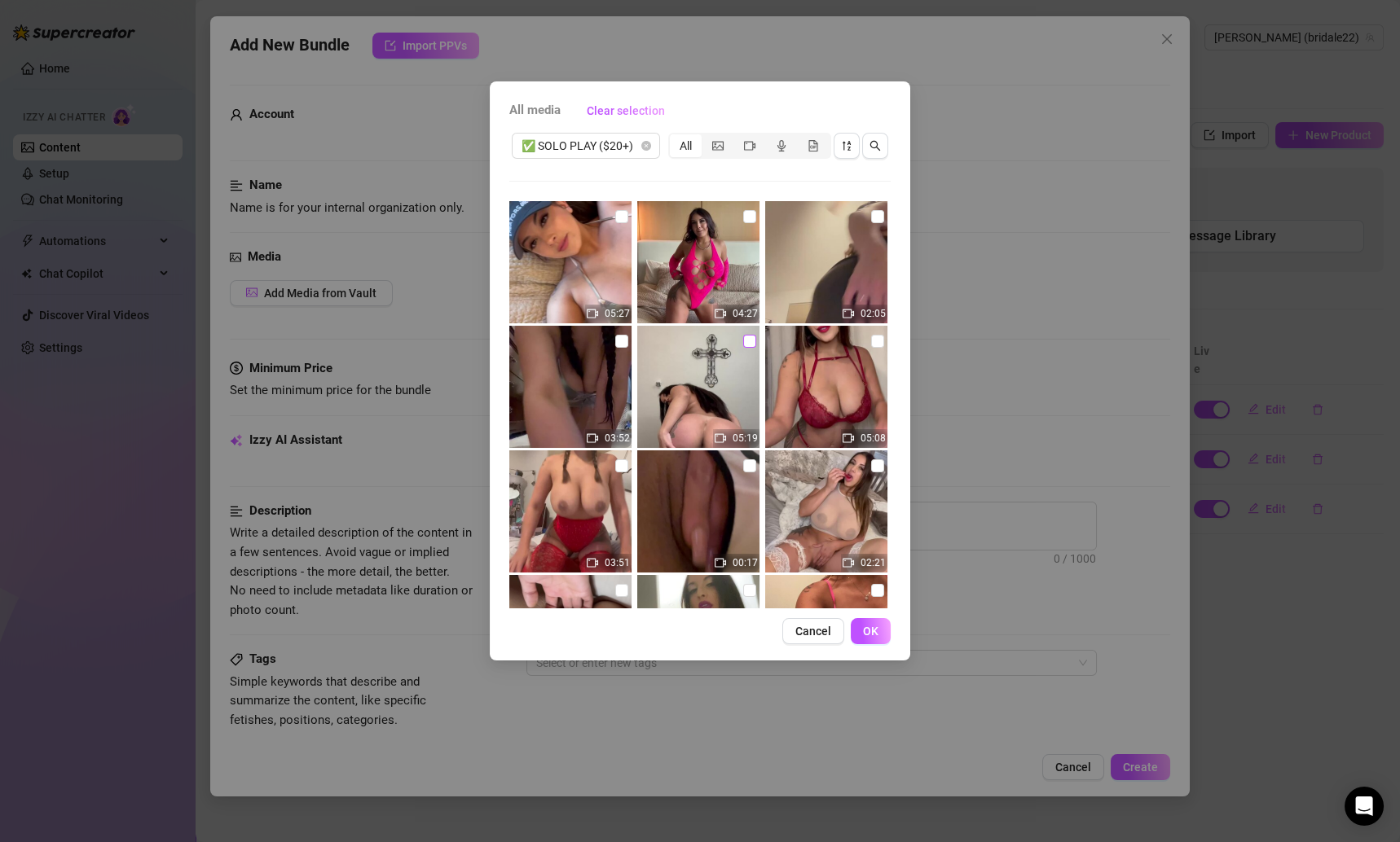
click at [743, 338] on input "checkbox" at bounding box center [750, 341] width 13 height 13
checkbox input "true"
click at [862, 630] on button "OK" at bounding box center [871, 631] width 40 height 26
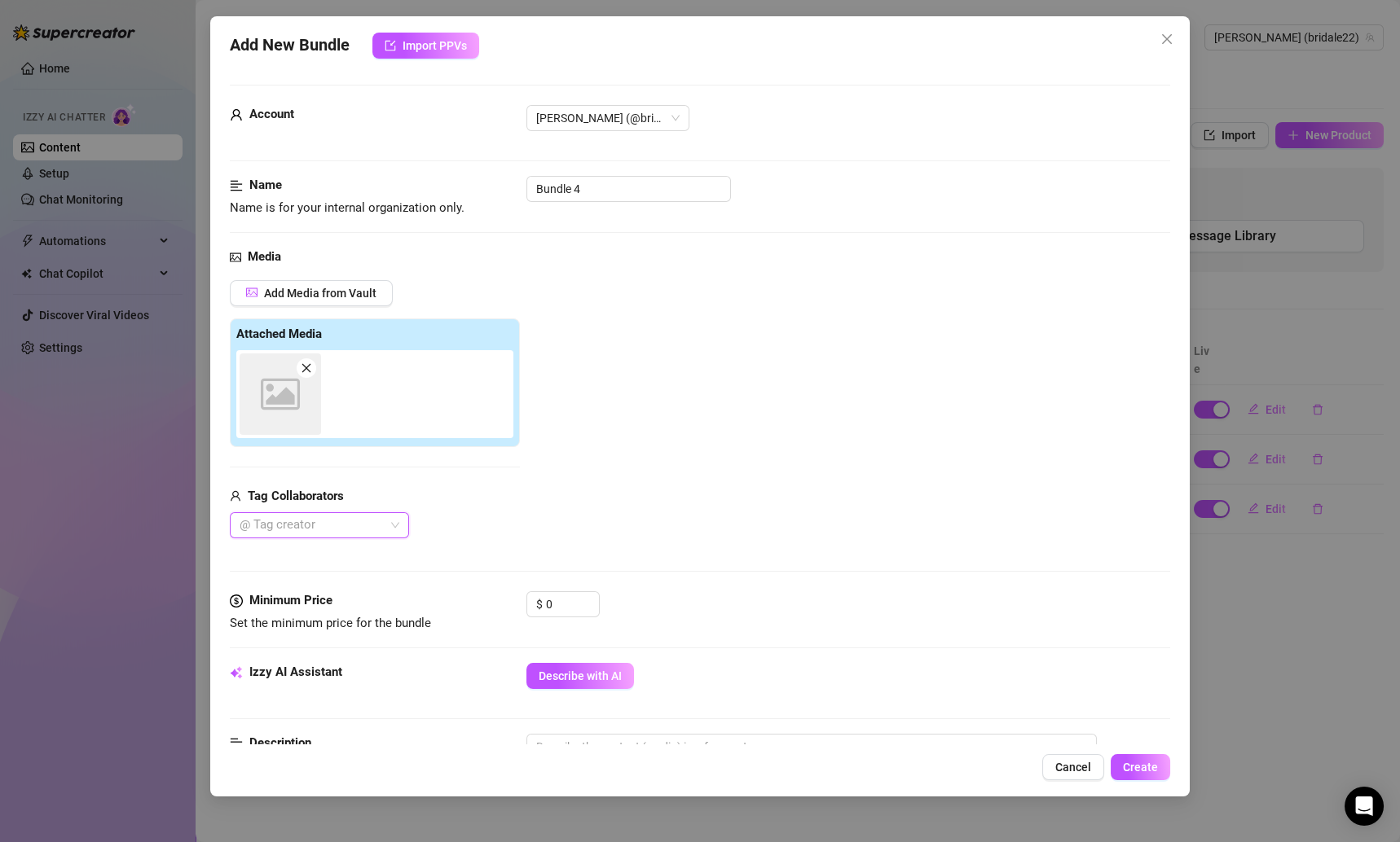
scroll to position [217, 0]
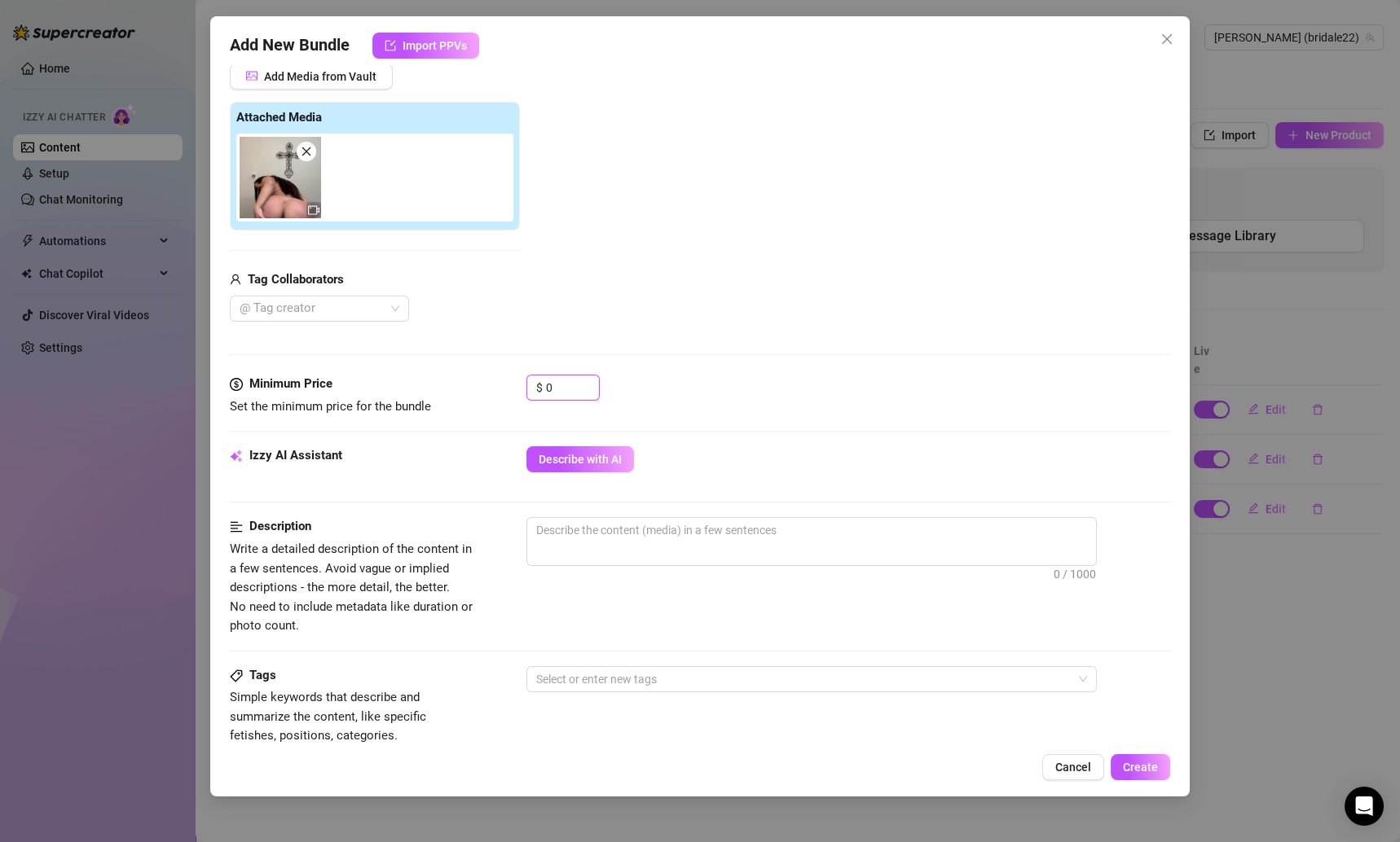
drag, startPoint x: 568, startPoint y: 378, endPoint x: 479, endPoint y: 377, distance: 89.0
click at [479, 377] on div "Minimum Price Set the minimum price for the bundle $ 0" at bounding box center [700, 395] width 941 height 42
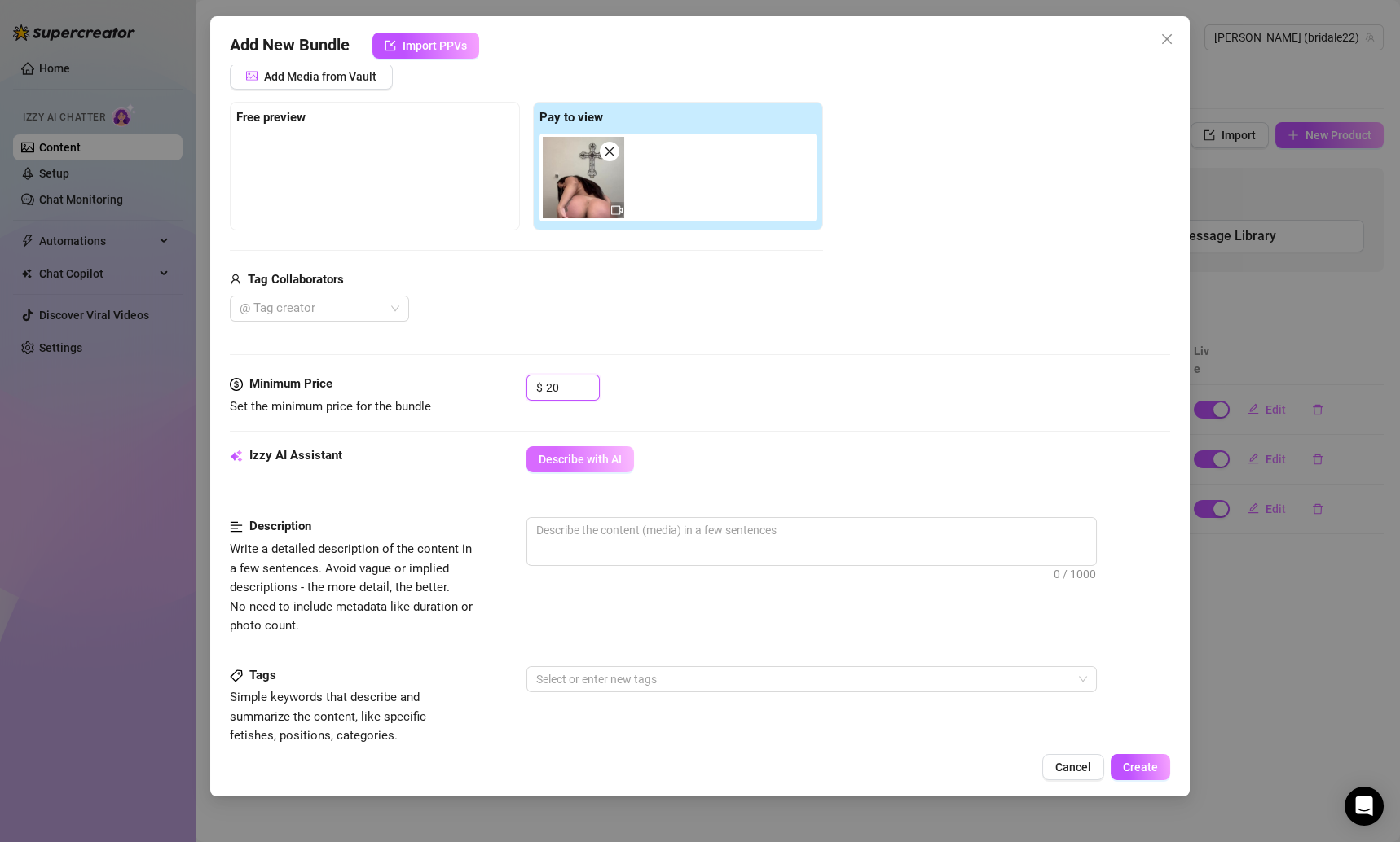
type input "20"
click at [591, 453] on span "Describe with AI" at bounding box center [580, 459] width 83 height 13
type textarea "[PERSON_NAME]"
type textarea "[PERSON_NAME] is"
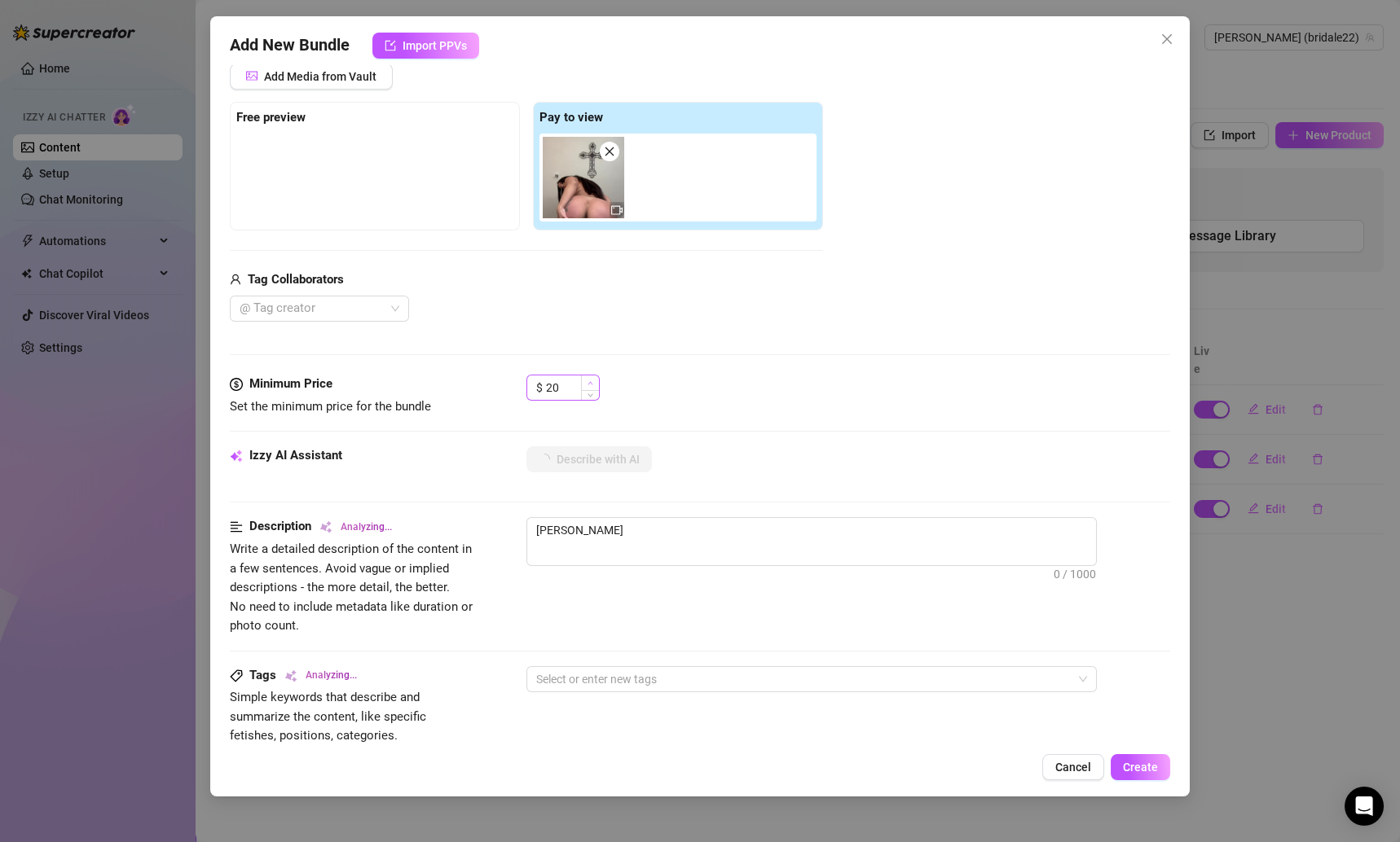
type textarea "[PERSON_NAME] is"
type textarea "[PERSON_NAME] is fully"
type textarea "[PERSON_NAME] is fully naked,"
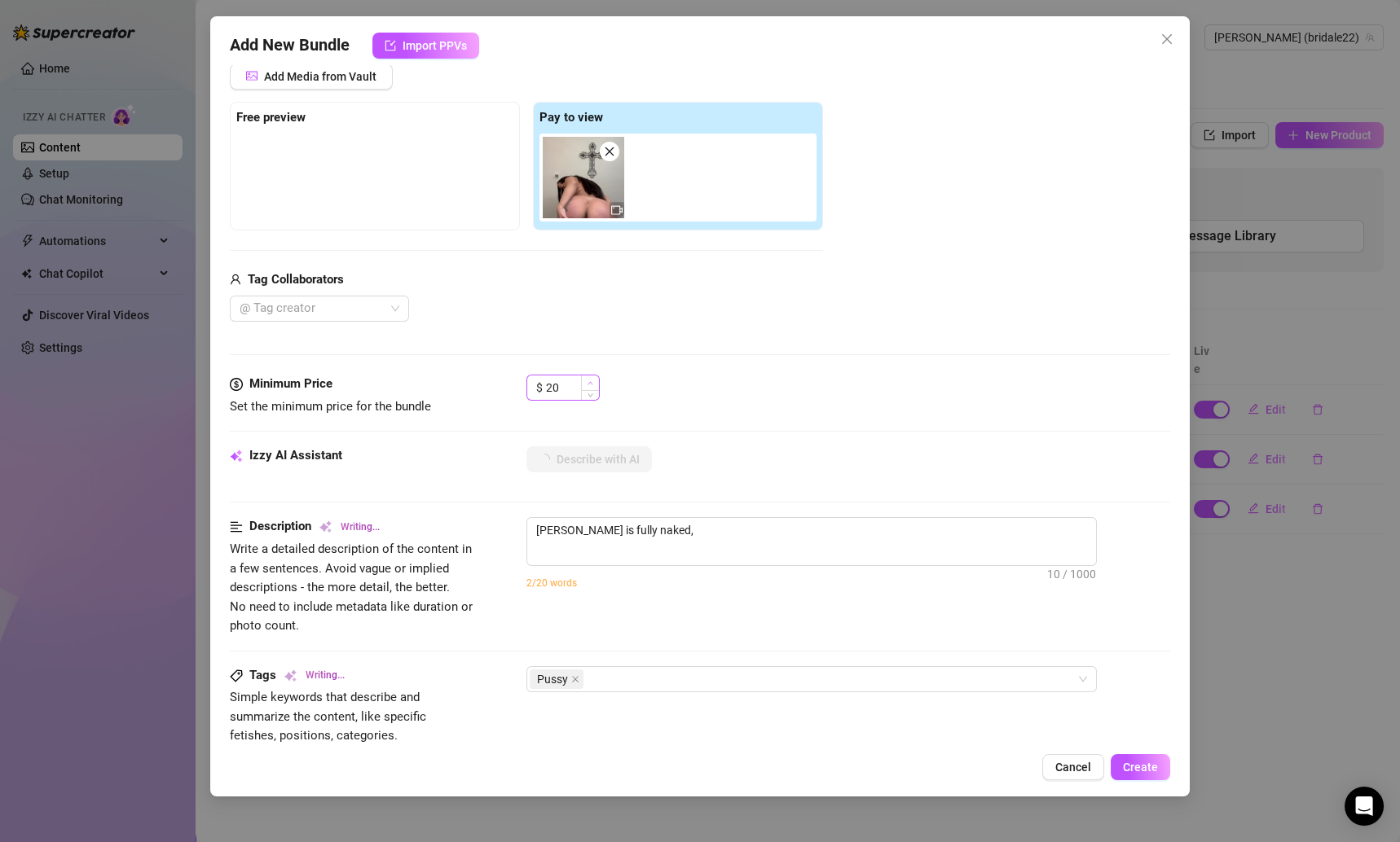
type textarea "[PERSON_NAME] is fully naked, starting"
type textarea "[PERSON_NAME] is fully naked, starting with"
type textarea "[PERSON_NAME] is fully naked, starting with a"
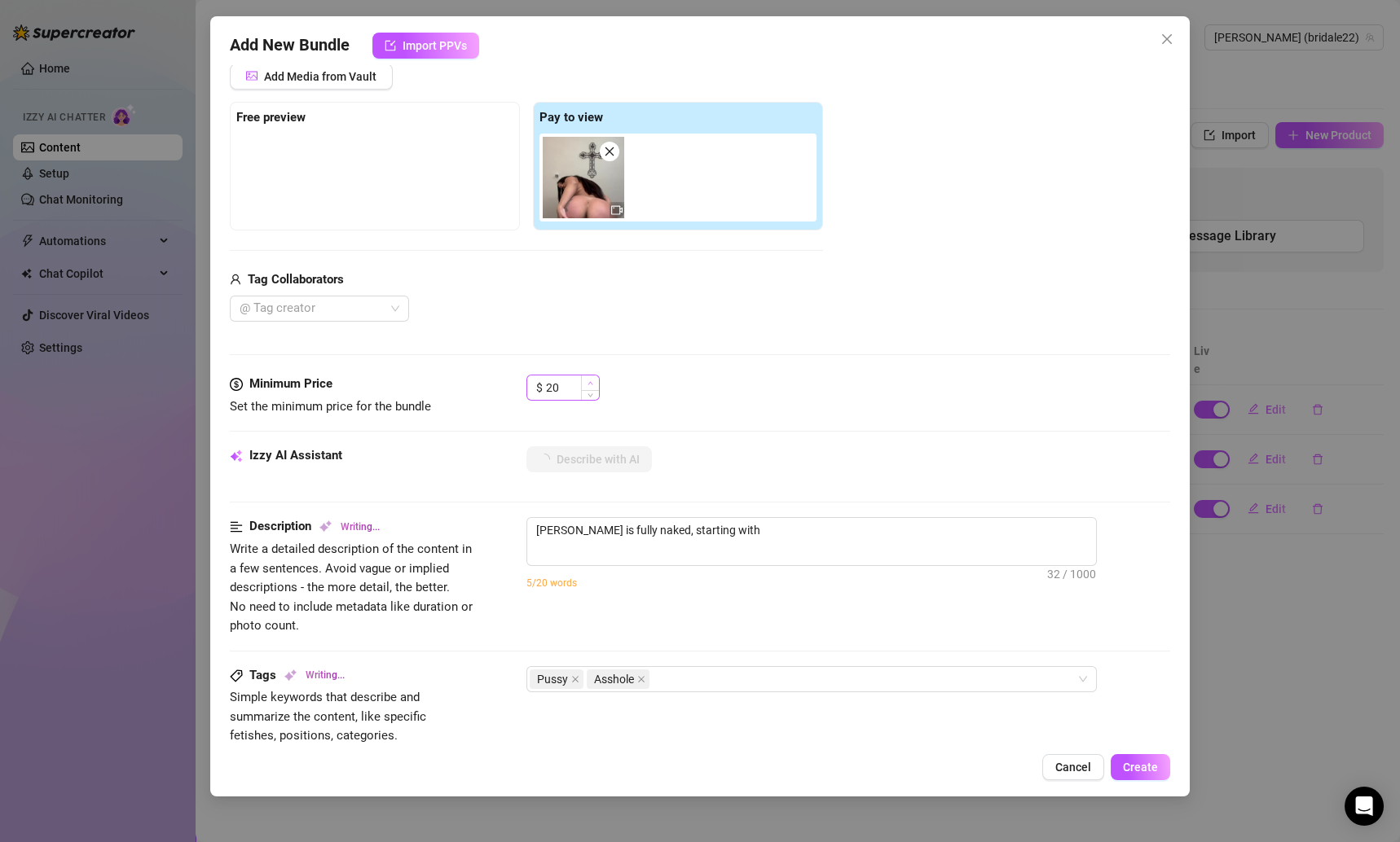
type textarea "[PERSON_NAME] is fully naked, starting with a"
type textarea "[PERSON_NAME] is fully naked, starting with a close-up"
type textarea "[PERSON_NAME] is fully naked, starting with a close-up of"
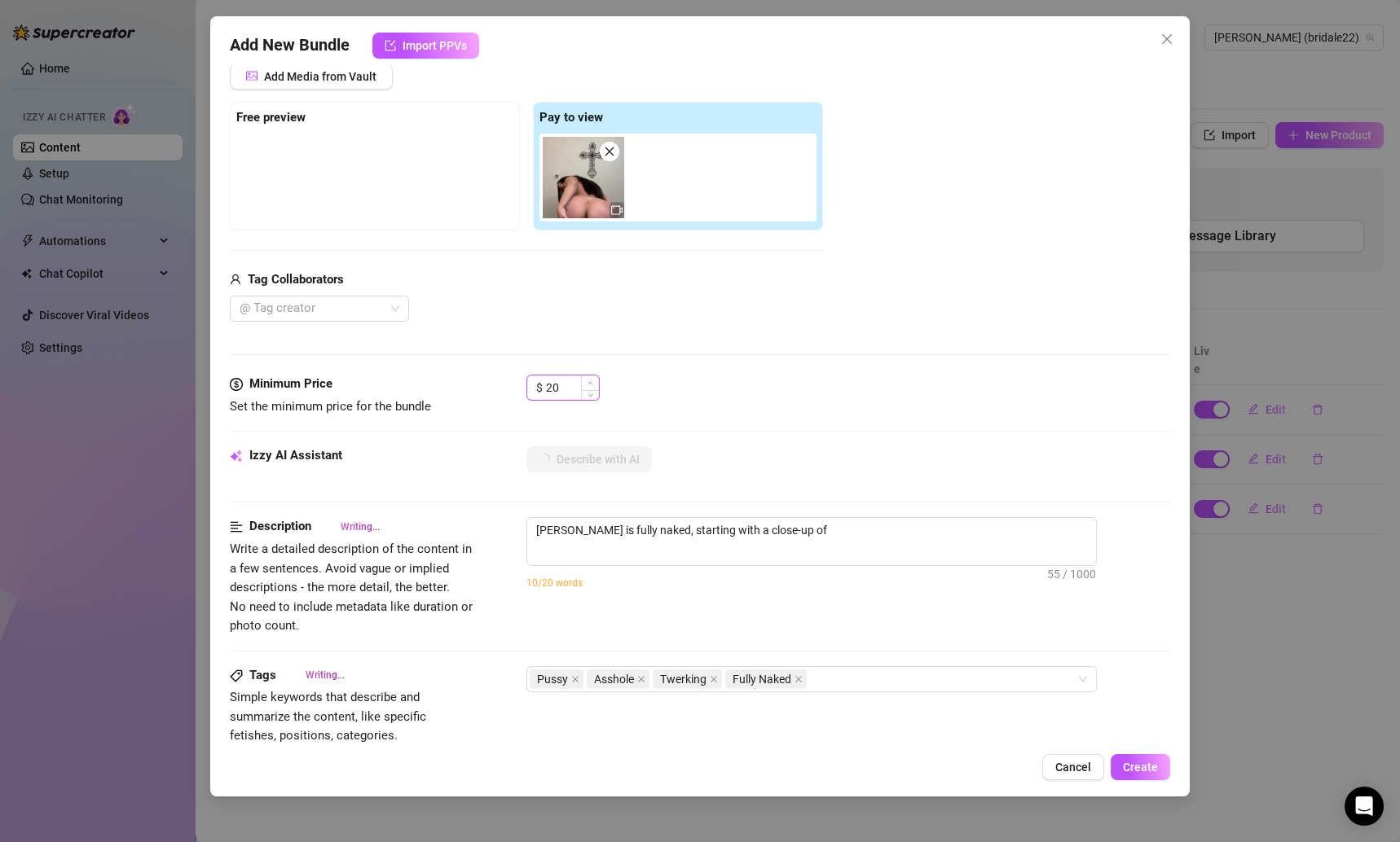
type textarea "[PERSON_NAME] is fully naked, starting with a close-up of her"
type textarea "[PERSON_NAME] is fully naked, starting with a close-up of her spreading"
type textarea "[PERSON_NAME] is fully naked, starting with a close-up of her spreading her"
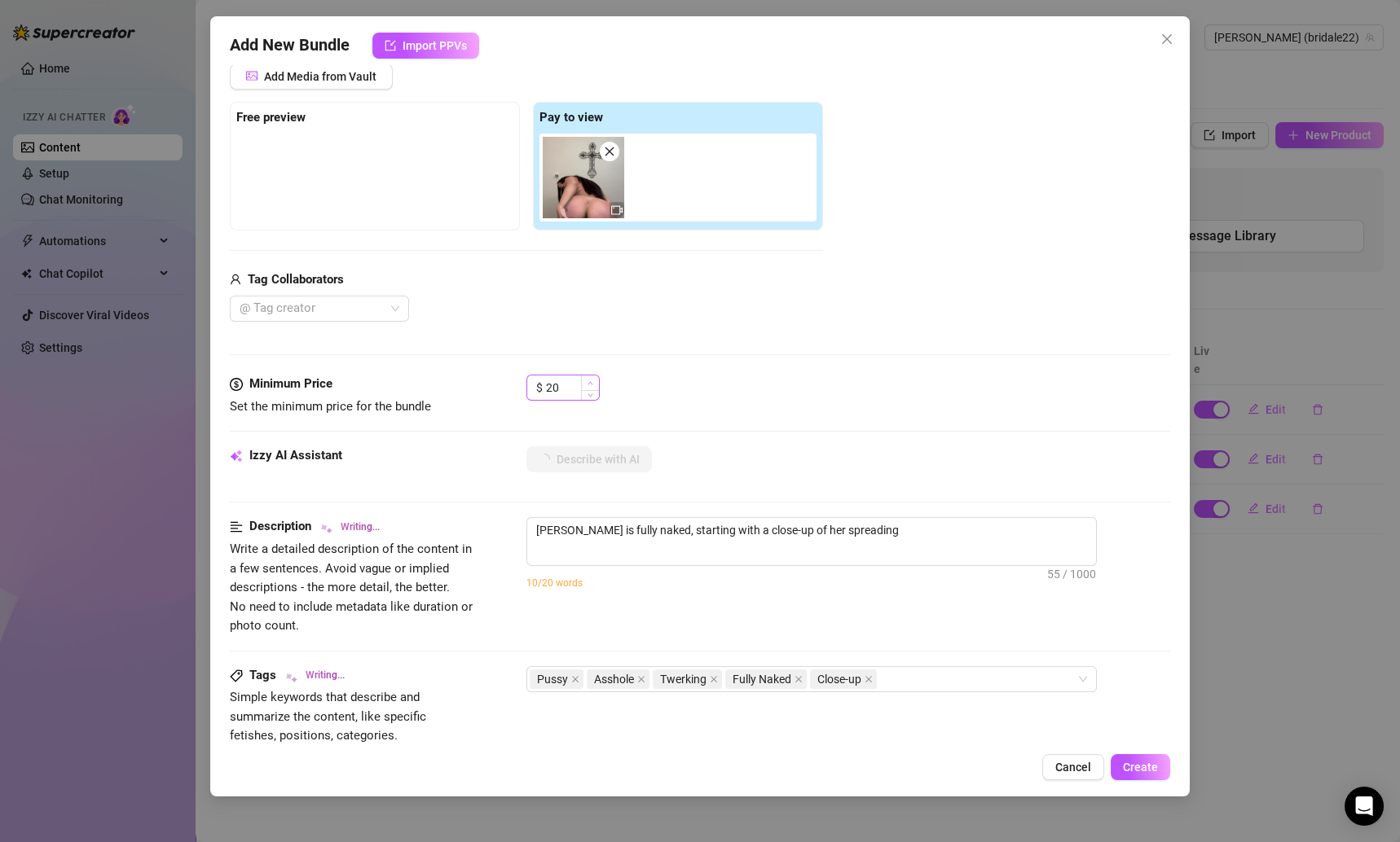
type textarea "[PERSON_NAME] is fully naked, starting with a close-up of her spreading her"
type textarea "[PERSON_NAME] is fully naked, starting with a close-up of her spreading her wet"
type textarea "[PERSON_NAME] is fully naked, starting with a close-up of her spreading her wet…"
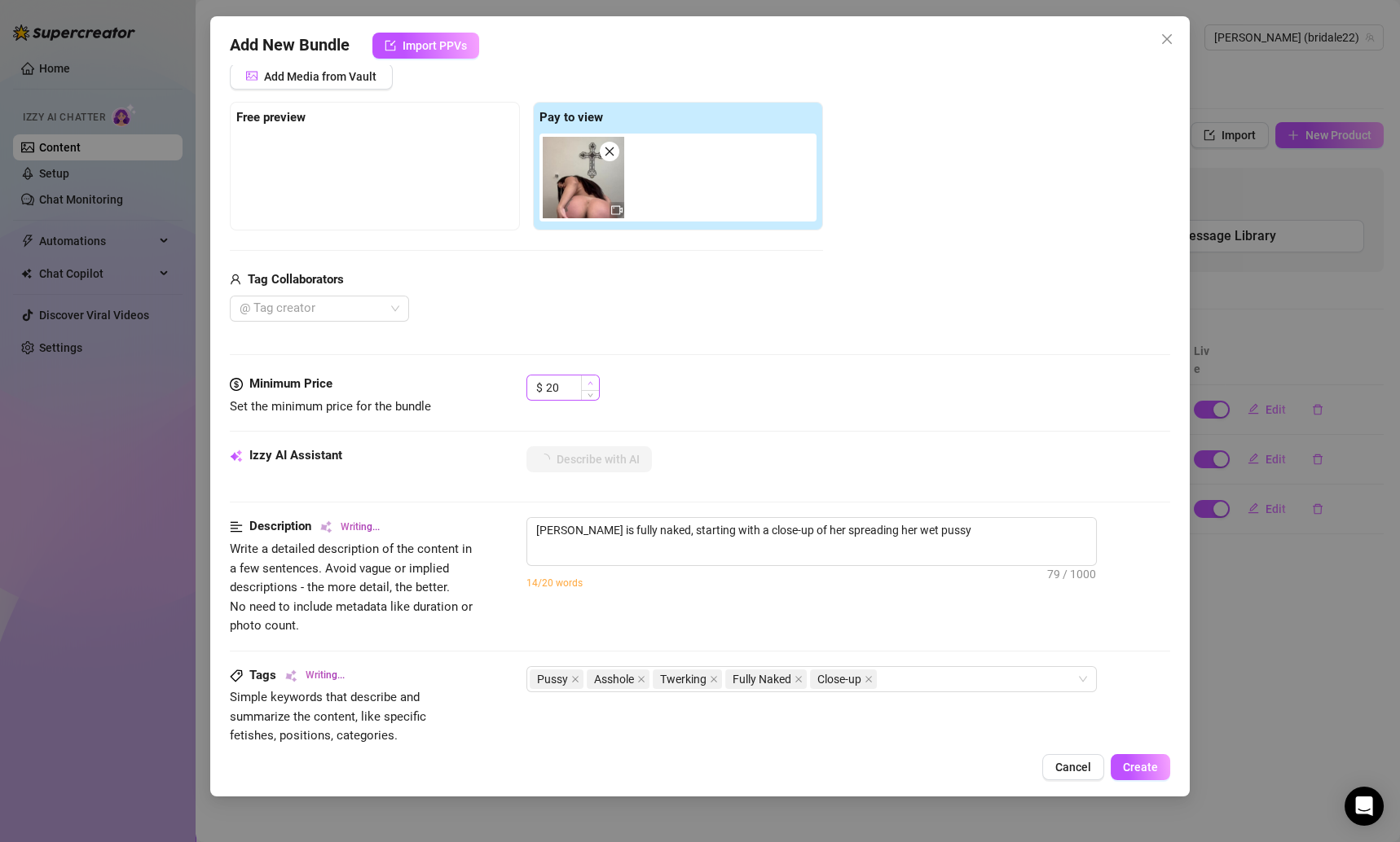
type textarea "[PERSON_NAME] is fully naked, starting with a close-up of her spreading her wet…"
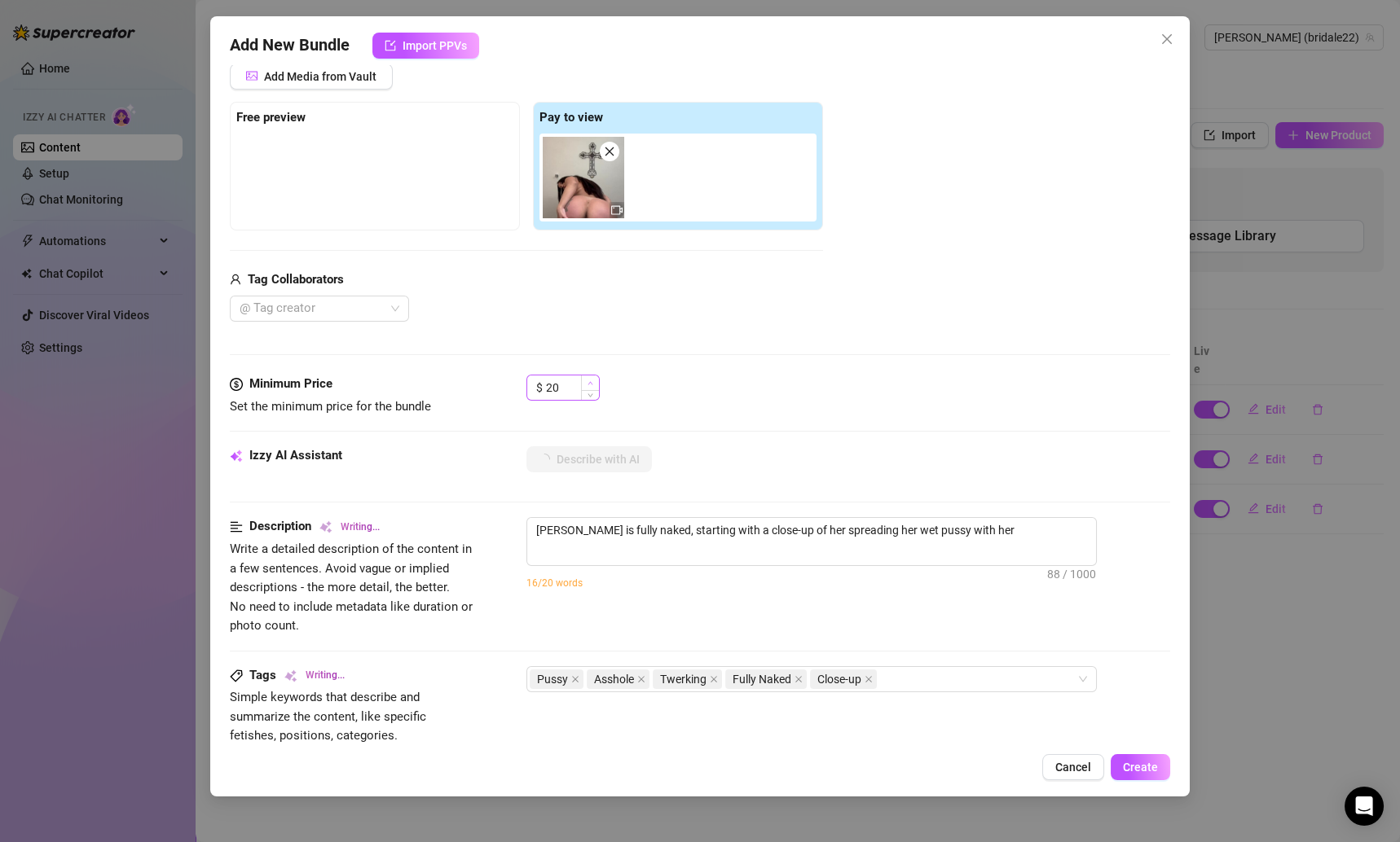
type textarea "[PERSON_NAME] is fully naked, starting with a close-up of her spreading her wet…"
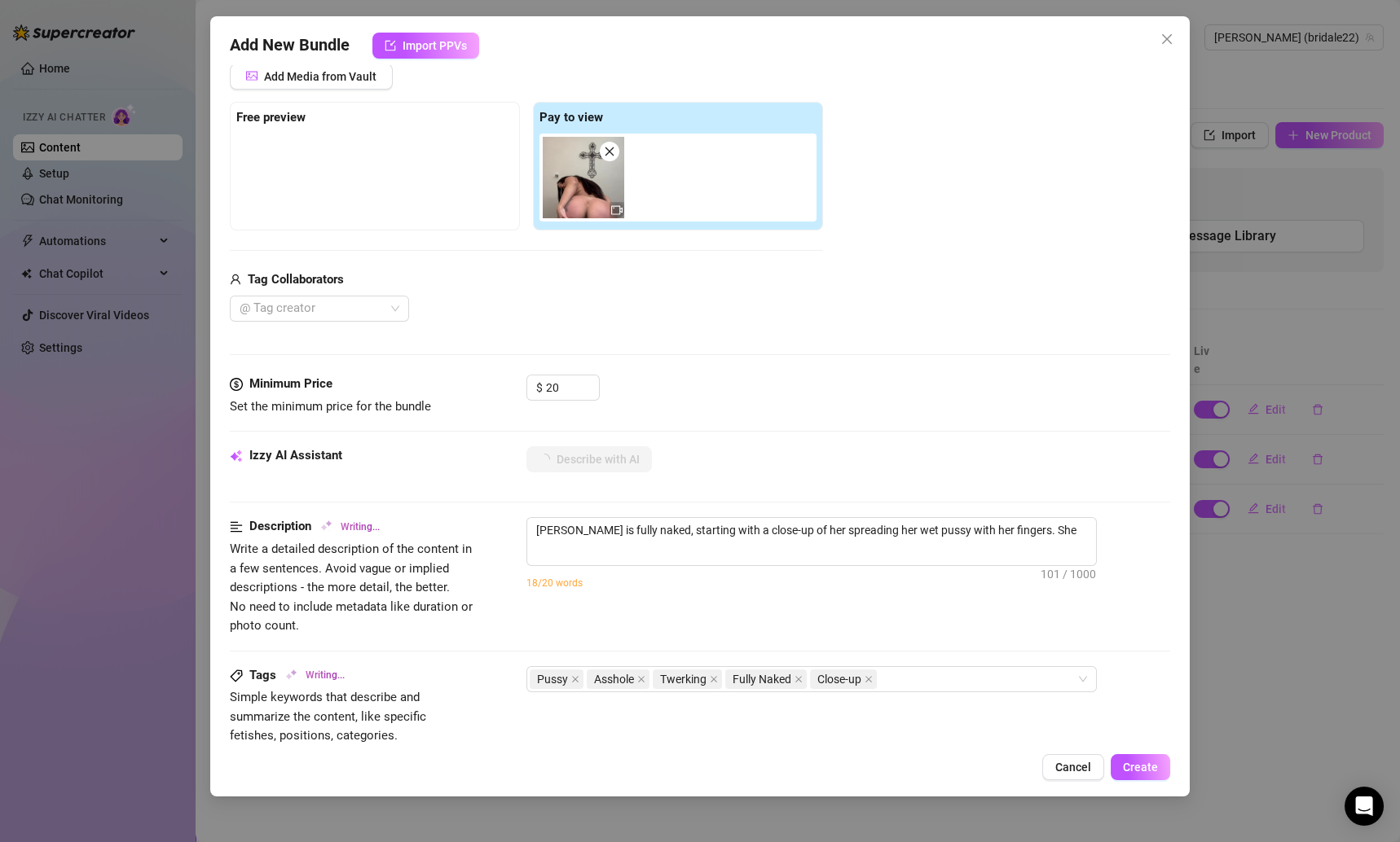
type textarea "[PERSON_NAME] is fully naked, starting with a close-up of her spreading her wet…"
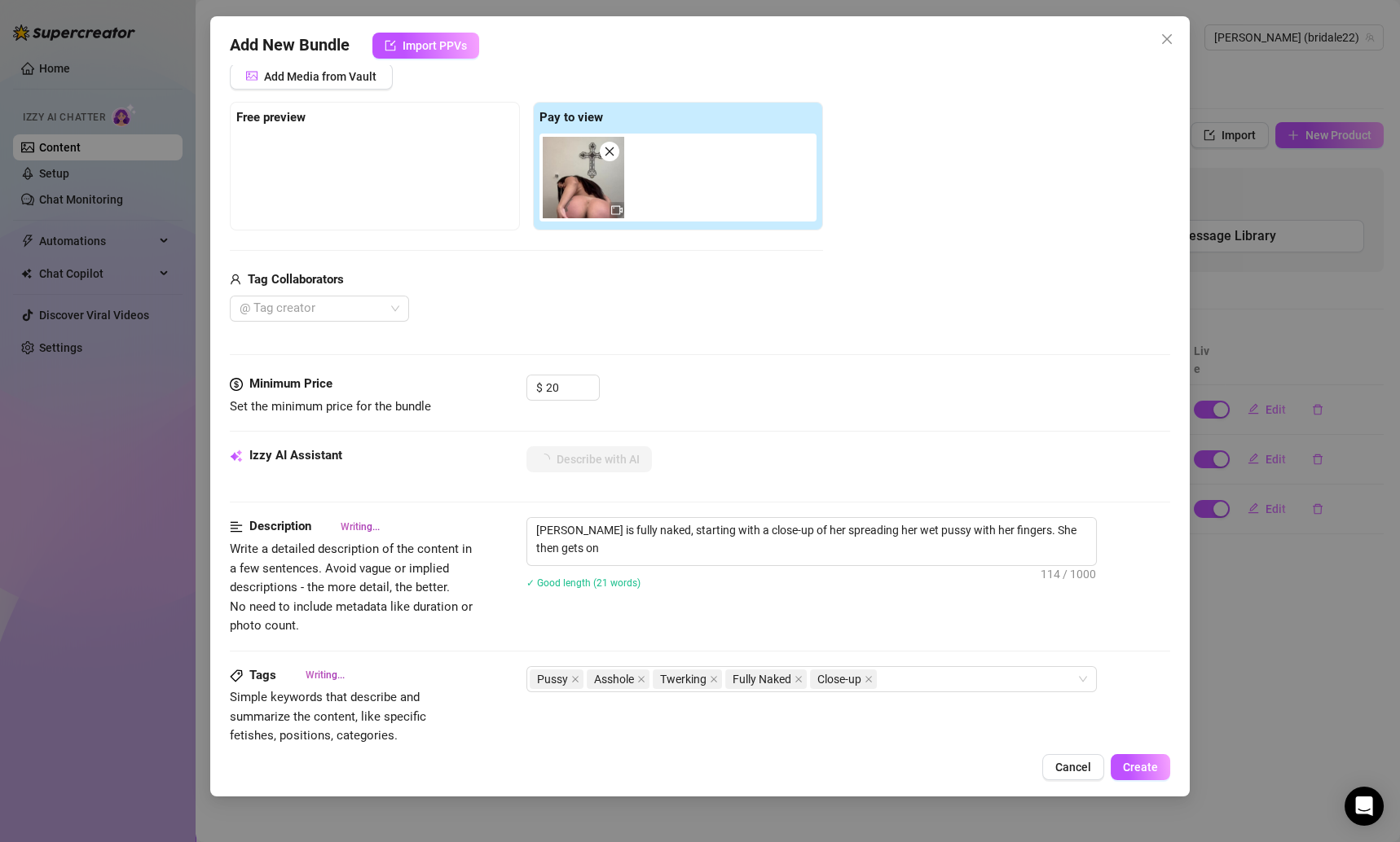
type textarea "[PERSON_NAME] is fully naked, starting with a close-up of her spreading her wet…"
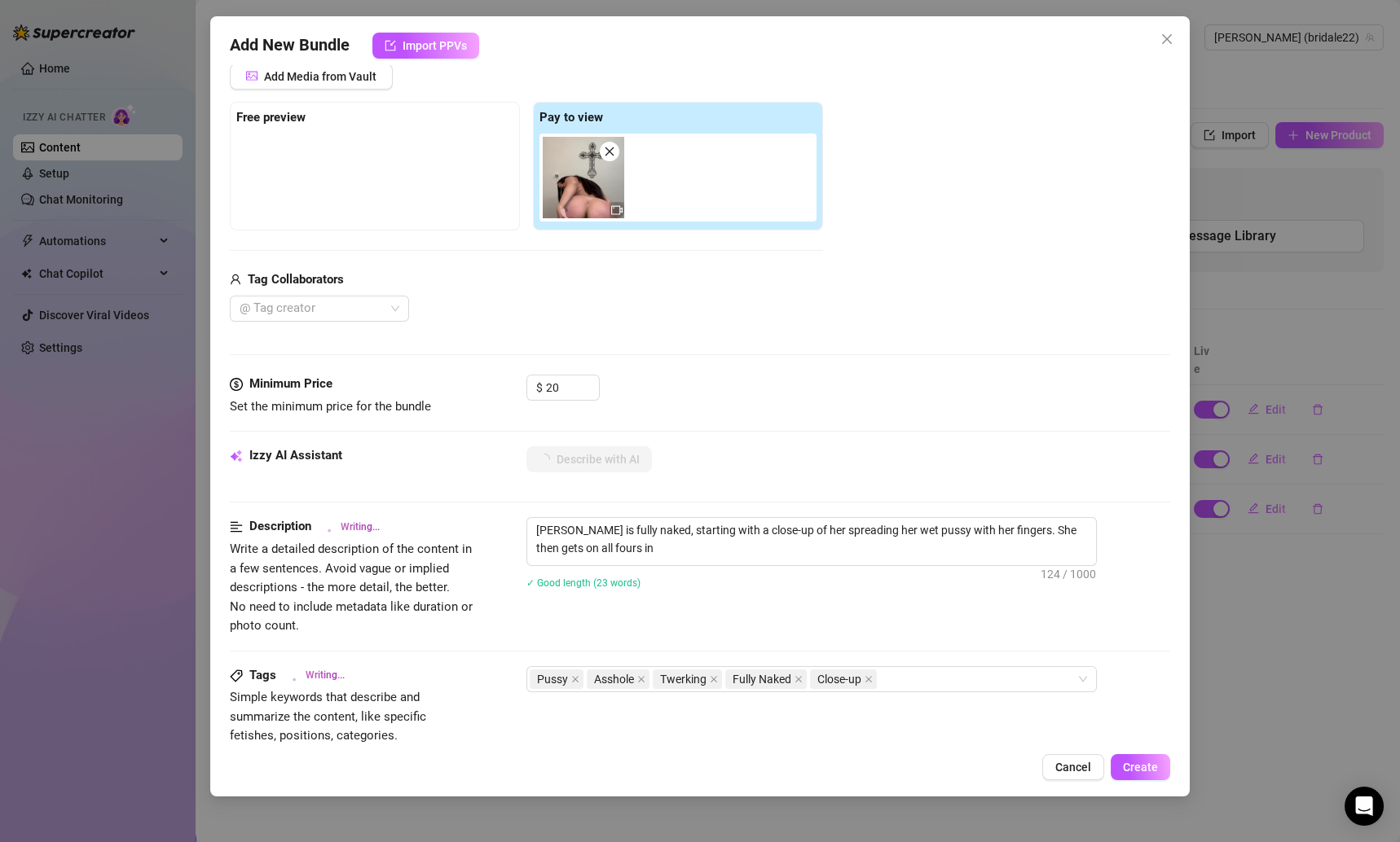
type textarea "[PERSON_NAME] is fully naked, starting with a close-up of her spreading her wet…"
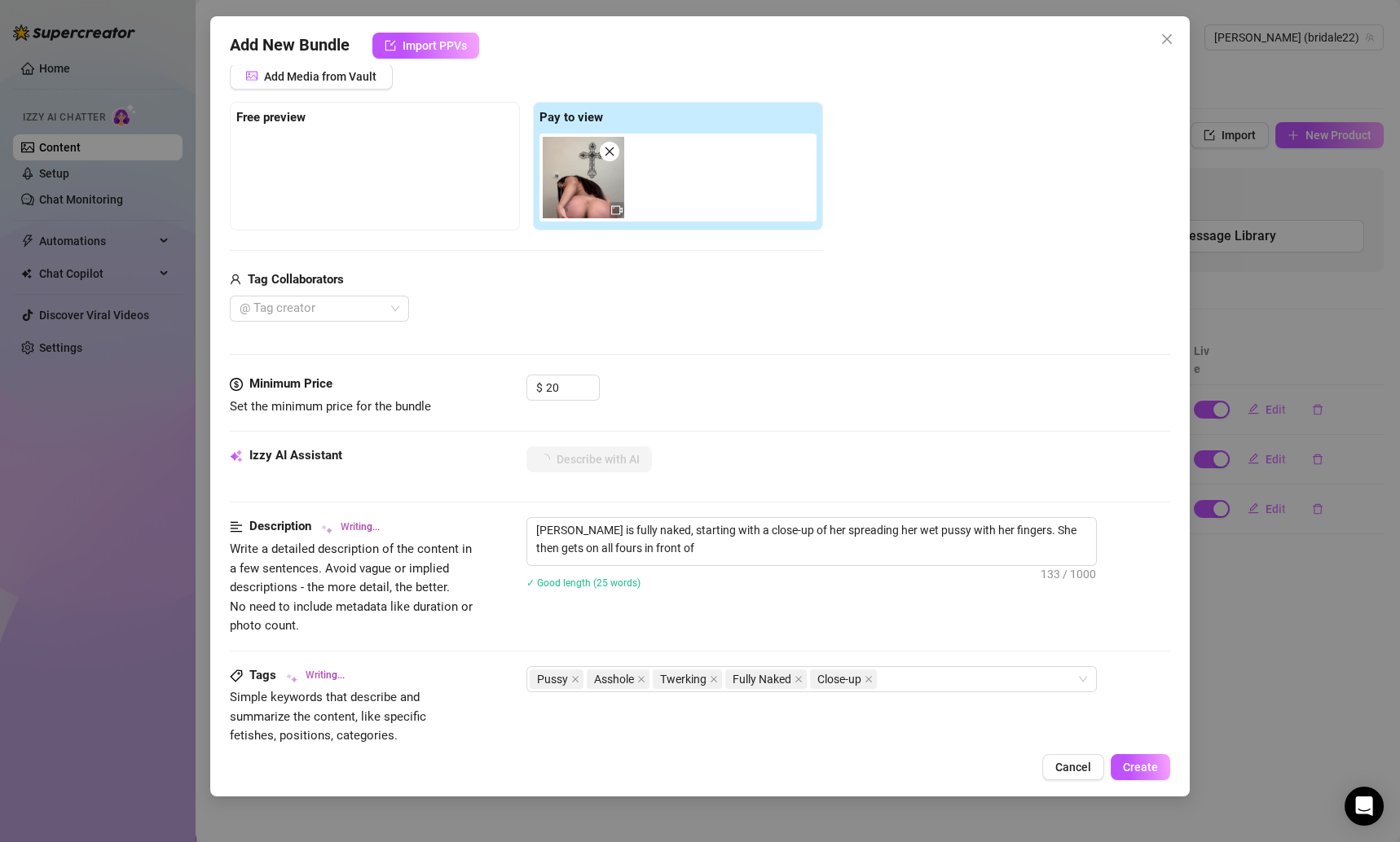
type textarea "[PERSON_NAME] is fully naked, starting with a close-up of her spreading her wet…"
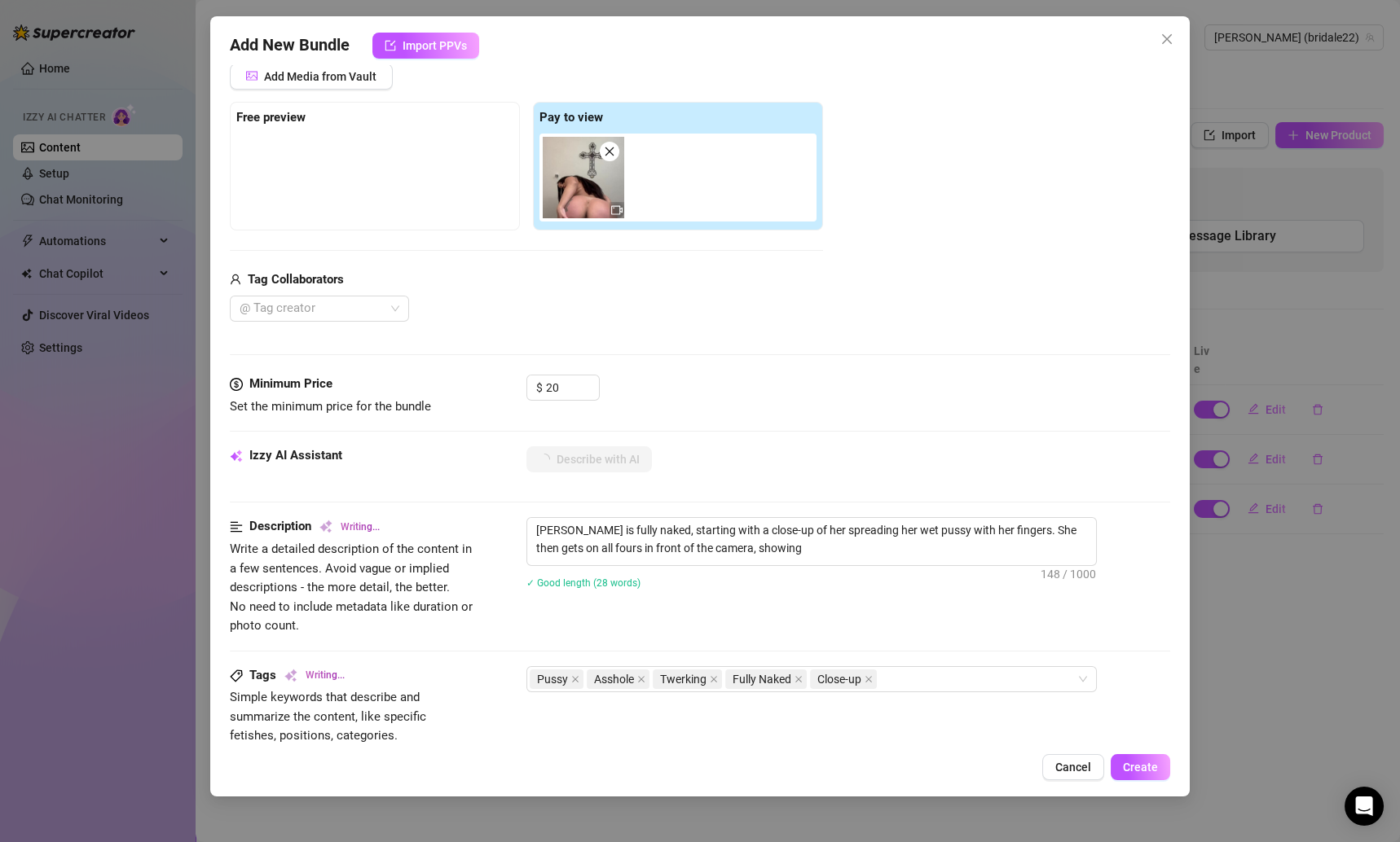
type textarea "[PERSON_NAME] is fully naked, starting with a close-up of her spreading her wet…"
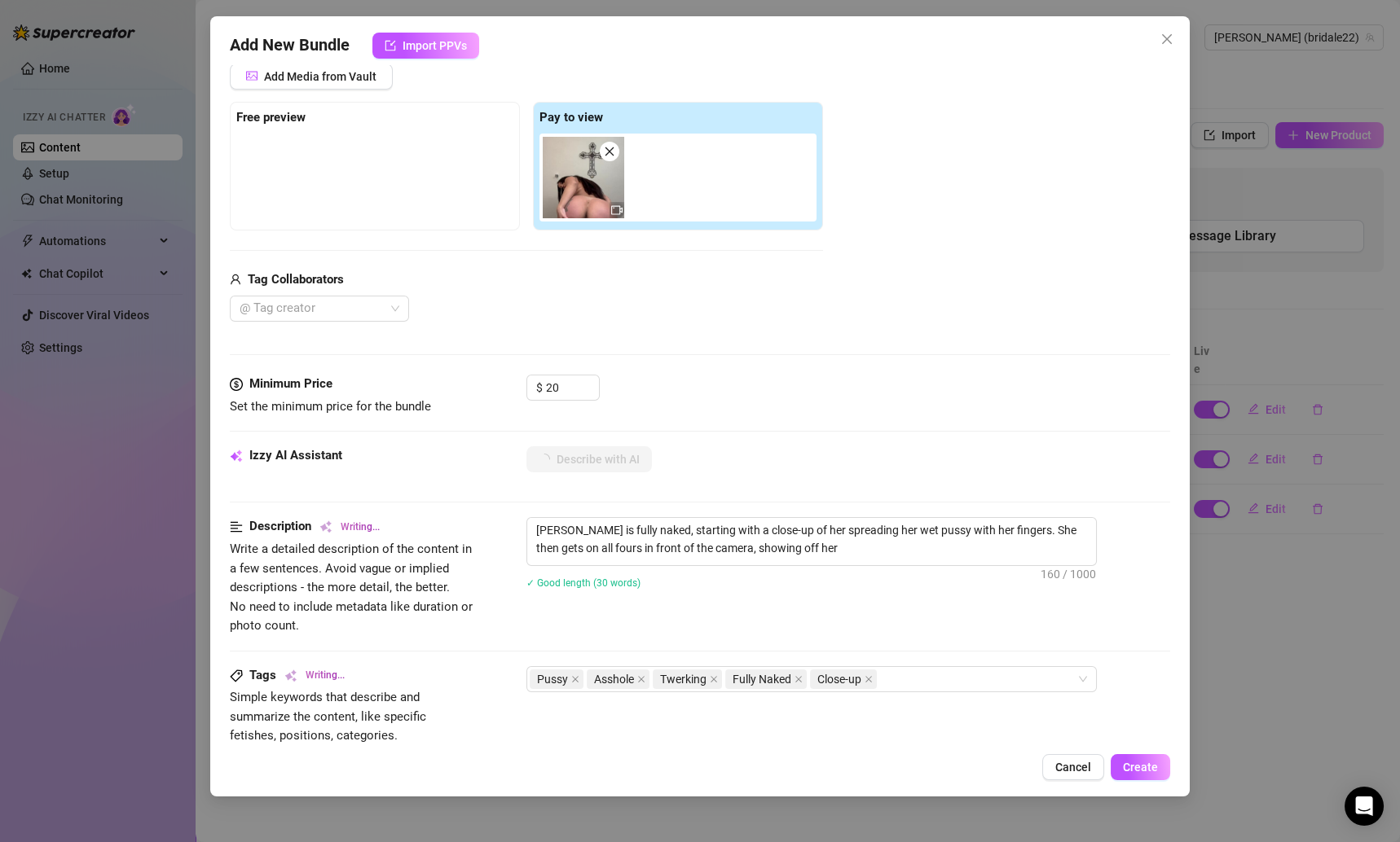
type textarea "[PERSON_NAME] is fully naked, starting with a close-up of her spreading her wet…"
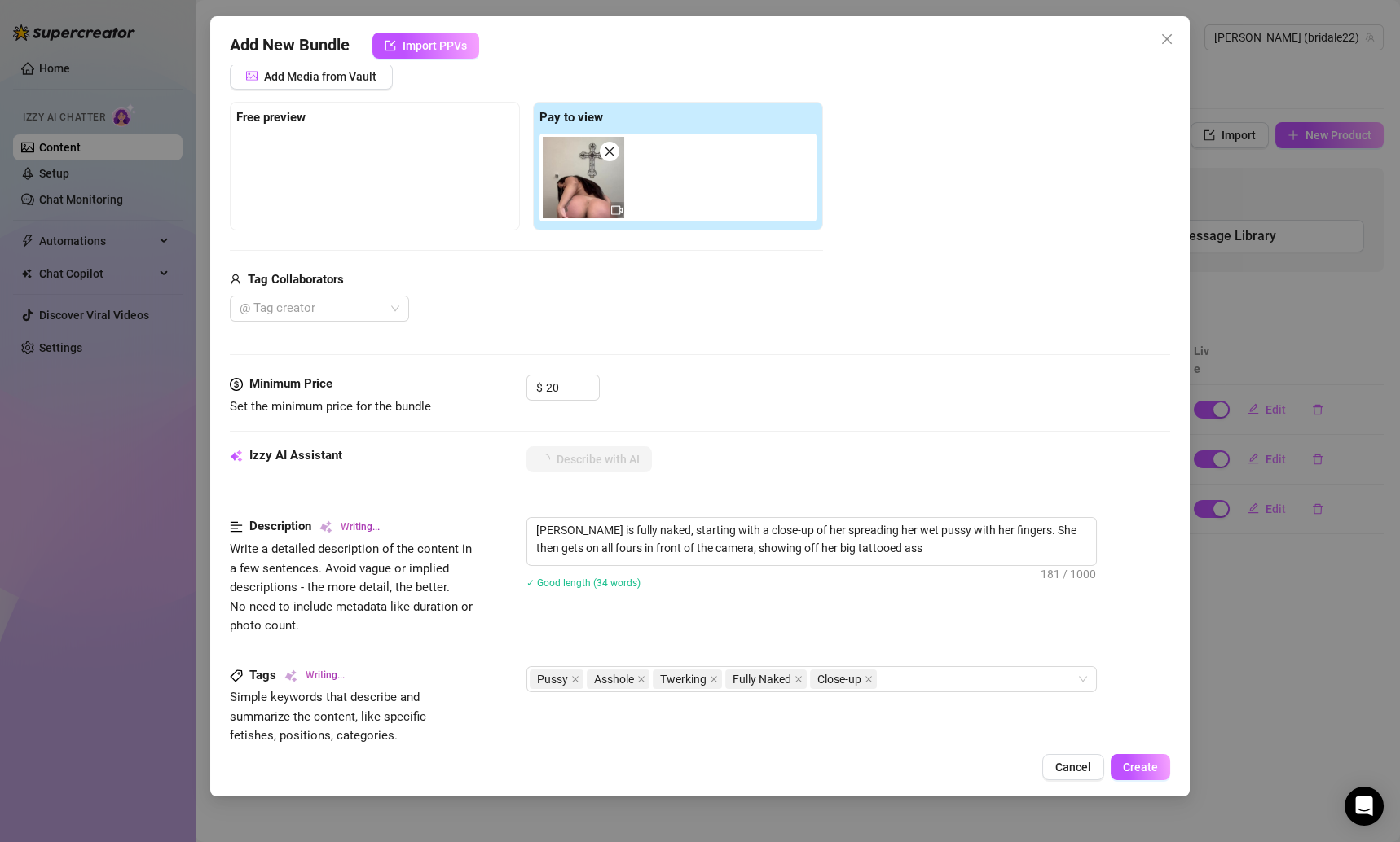
type textarea "[PERSON_NAME] is fully naked, starting with a close-up of her spreading her wet…"
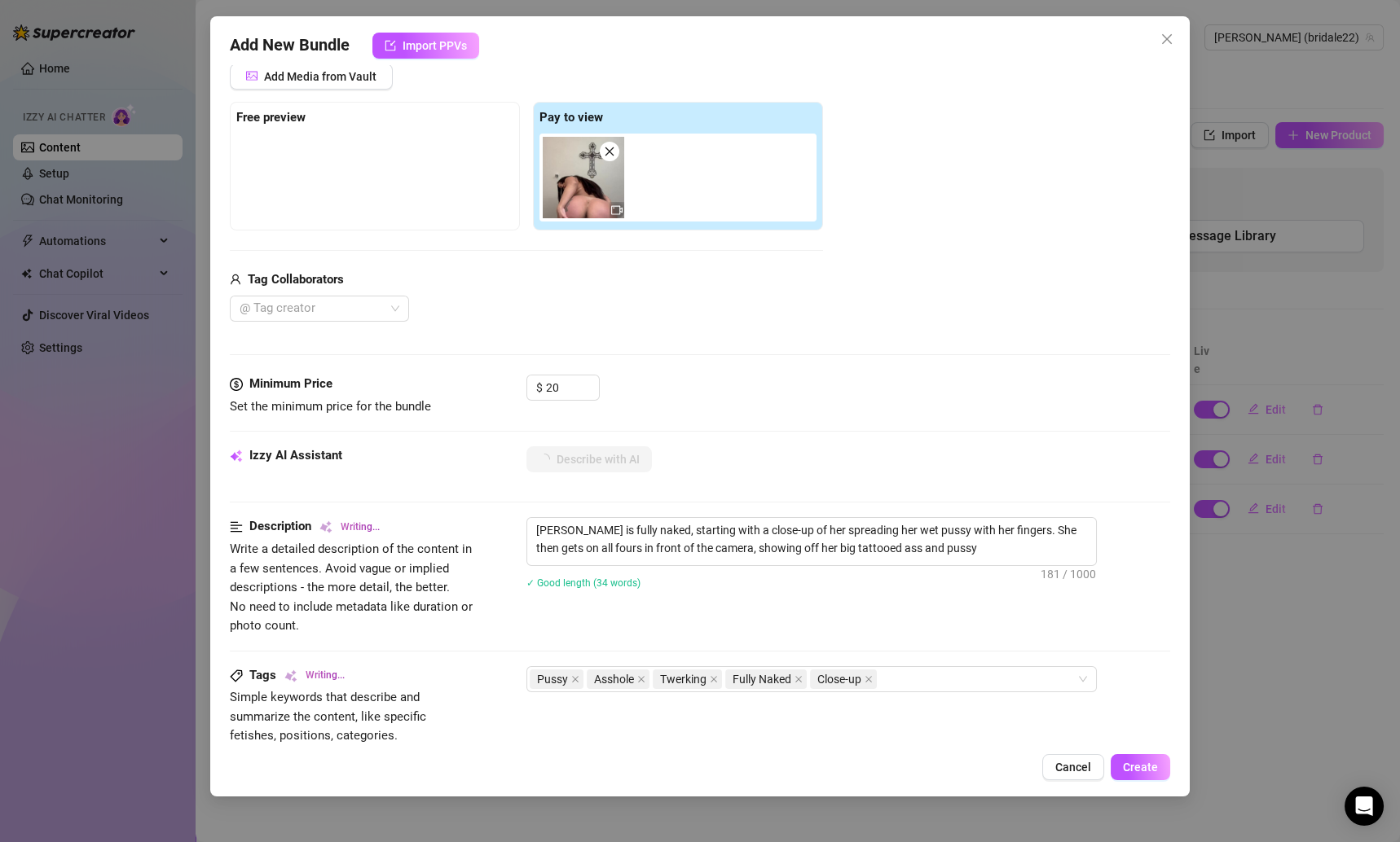
type textarea "[PERSON_NAME] is fully naked, starting with a close-up of her spreading her wet…"
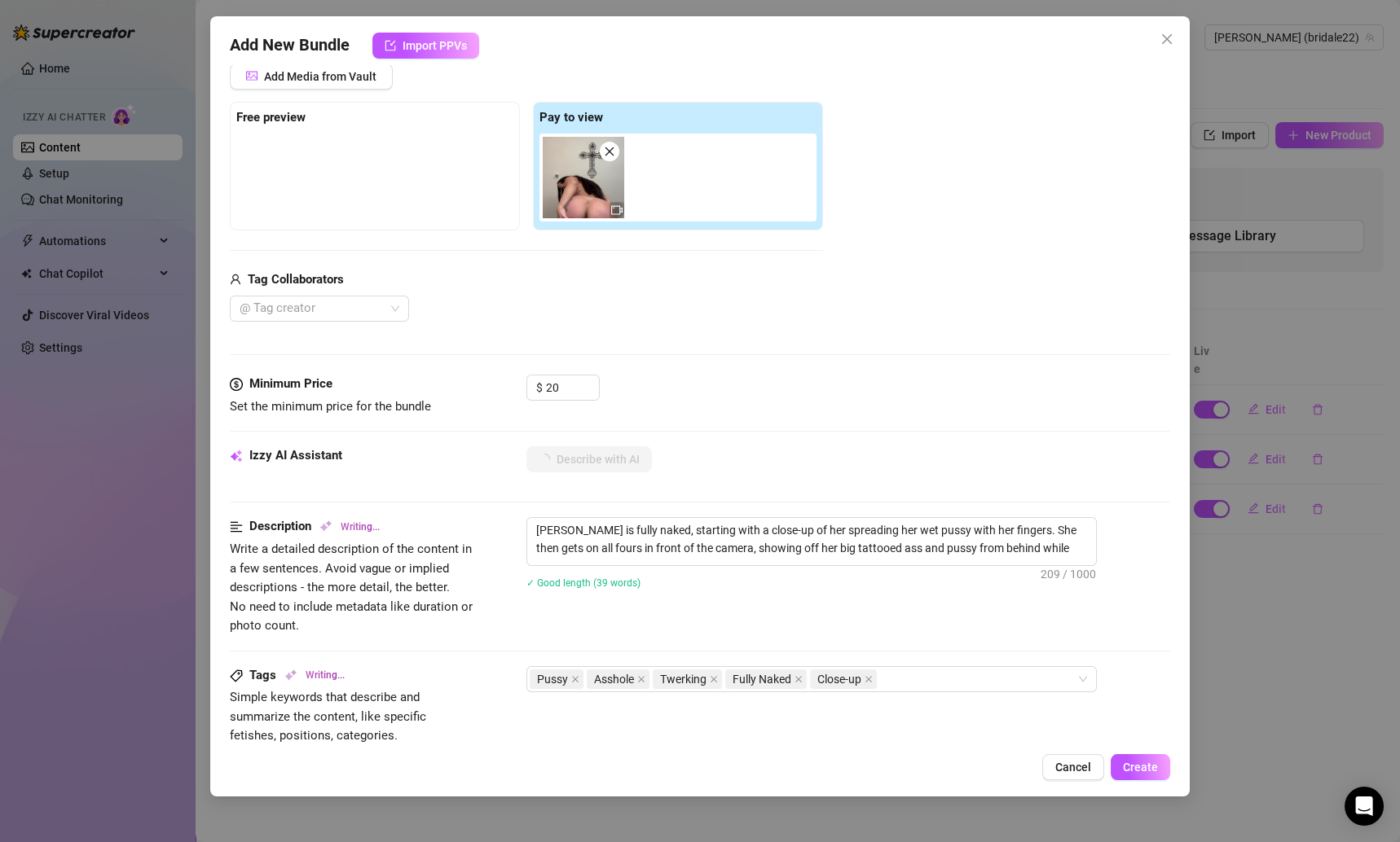
type textarea "[PERSON_NAME] is fully naked, starting with a close-up of her spreading her wet…"
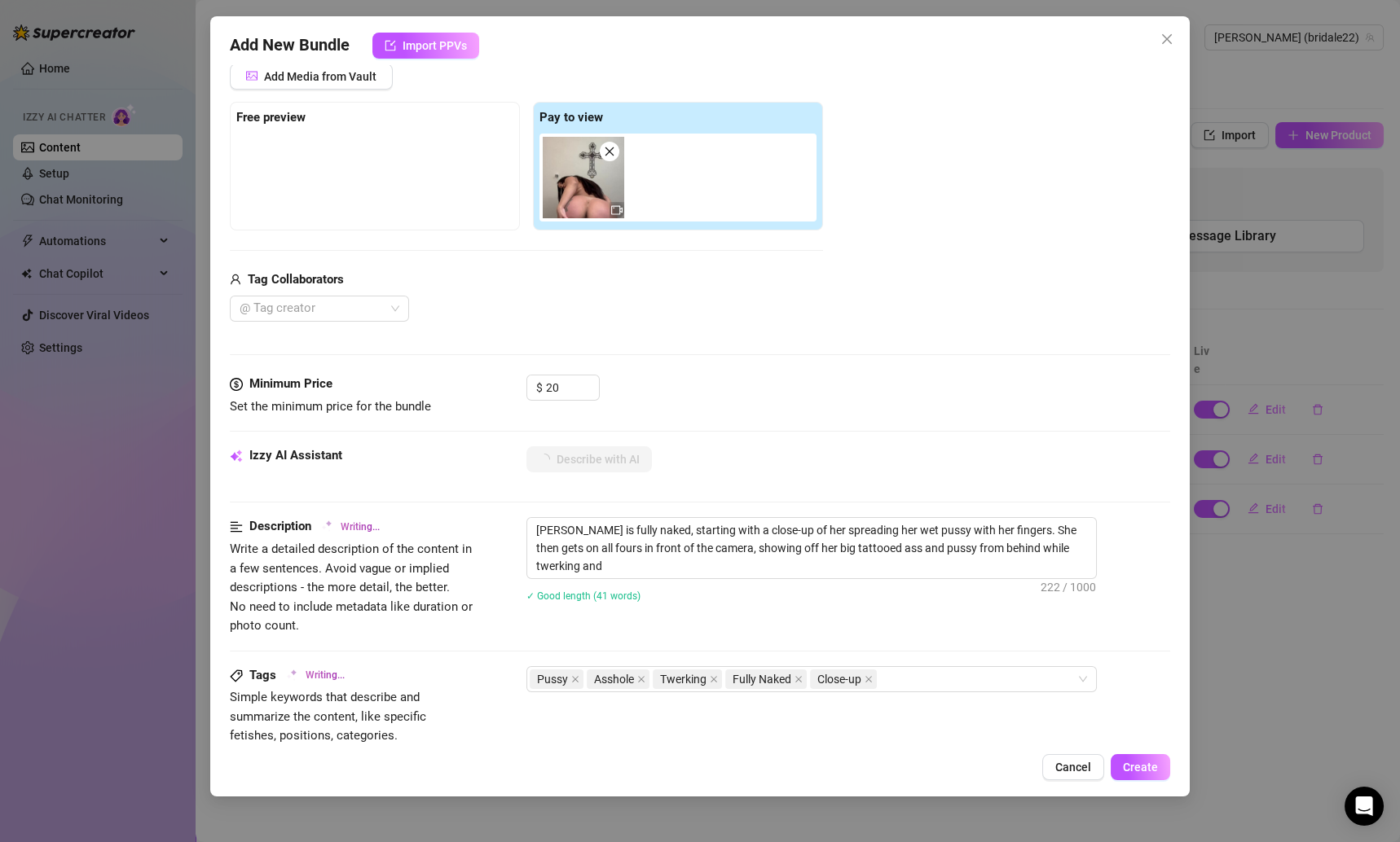
type textarea "[PERSON_NAME] is fully naked, starting with a close-up of her spreading her wet…"
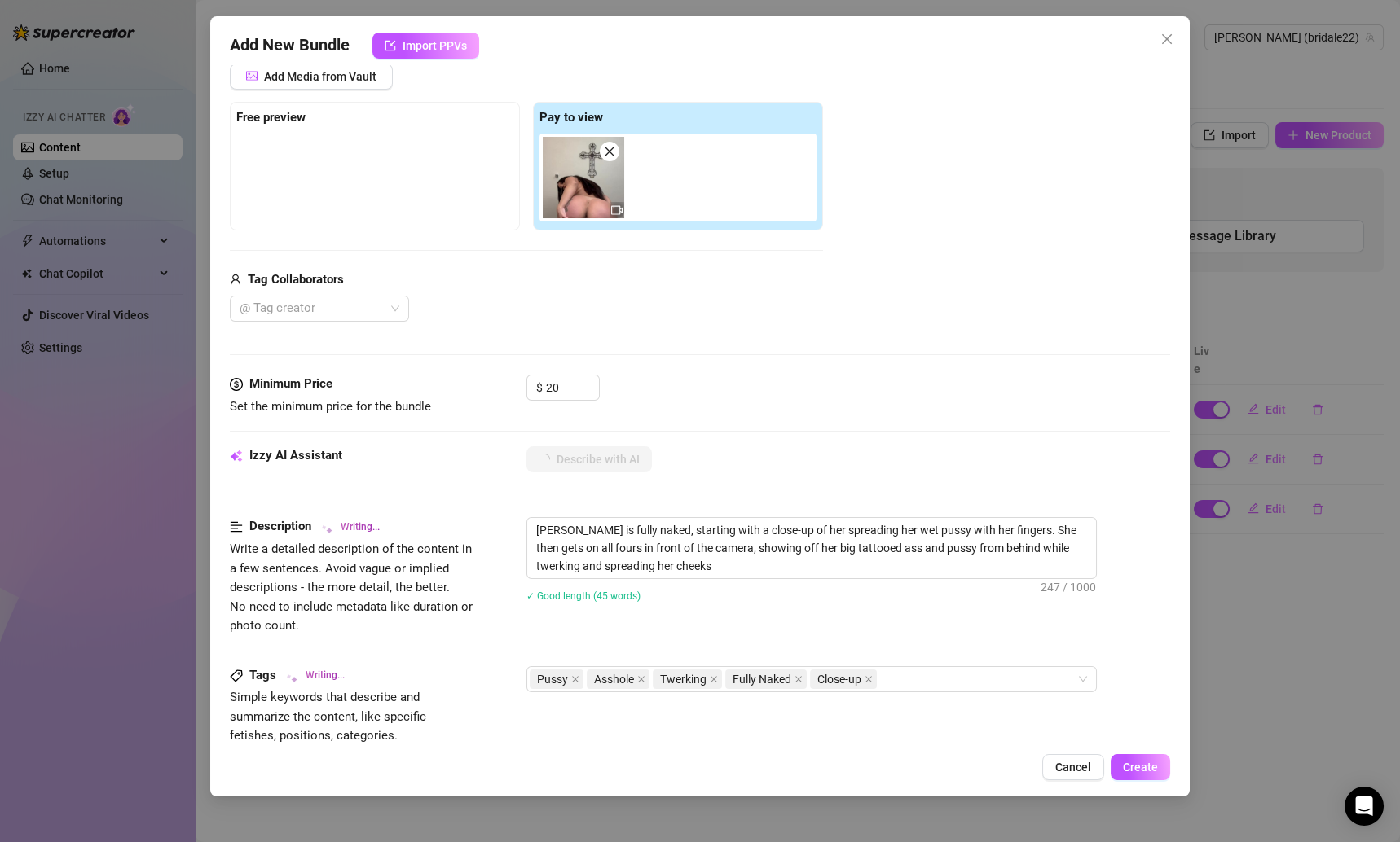
type textarea "[PERSON_NAME] is fully naked, starting with a close-up of her spreading her wet…"
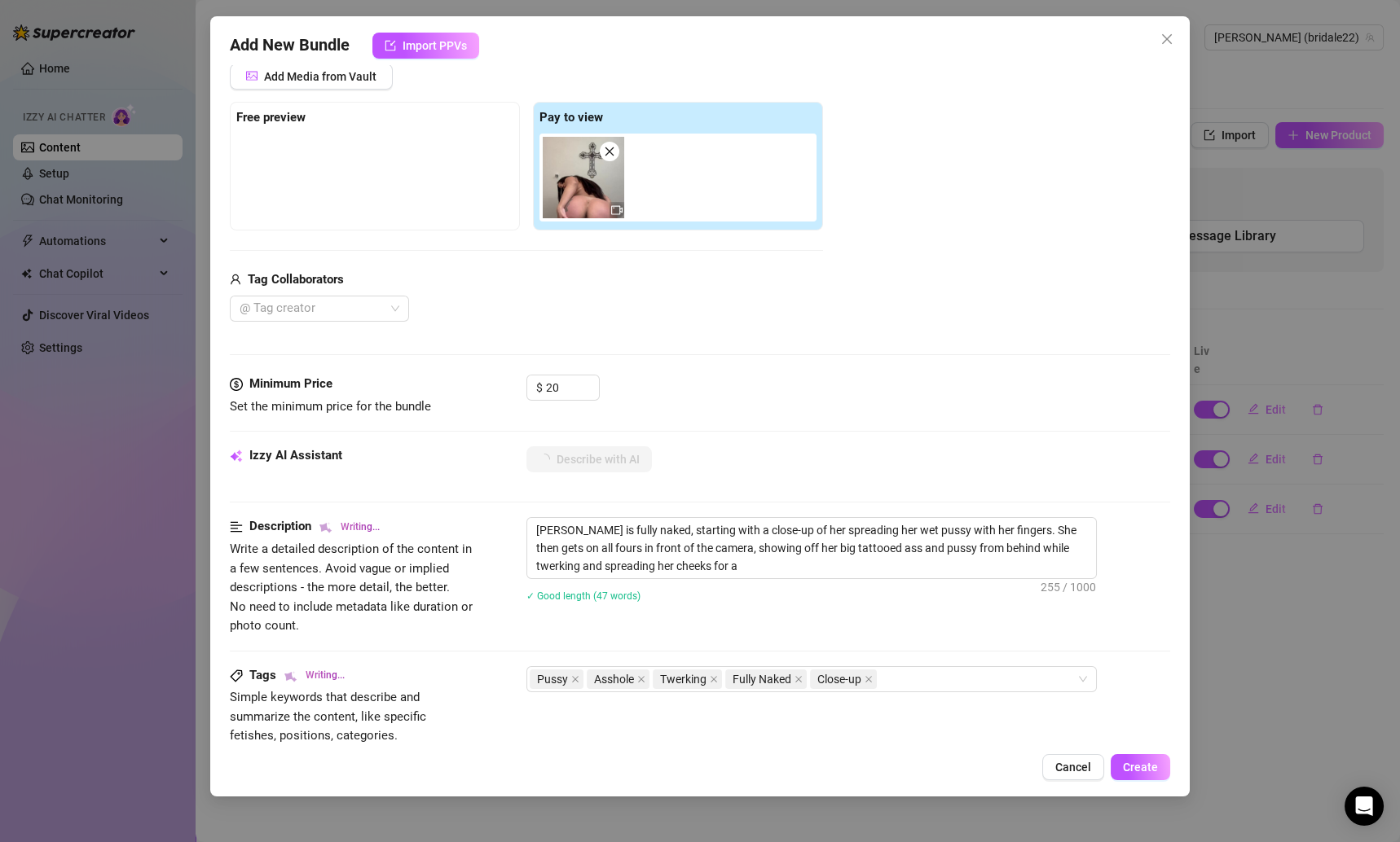
type textarea "[PERSON_NAME] is fully naked, starting with a close-up of her spreading her wet…"
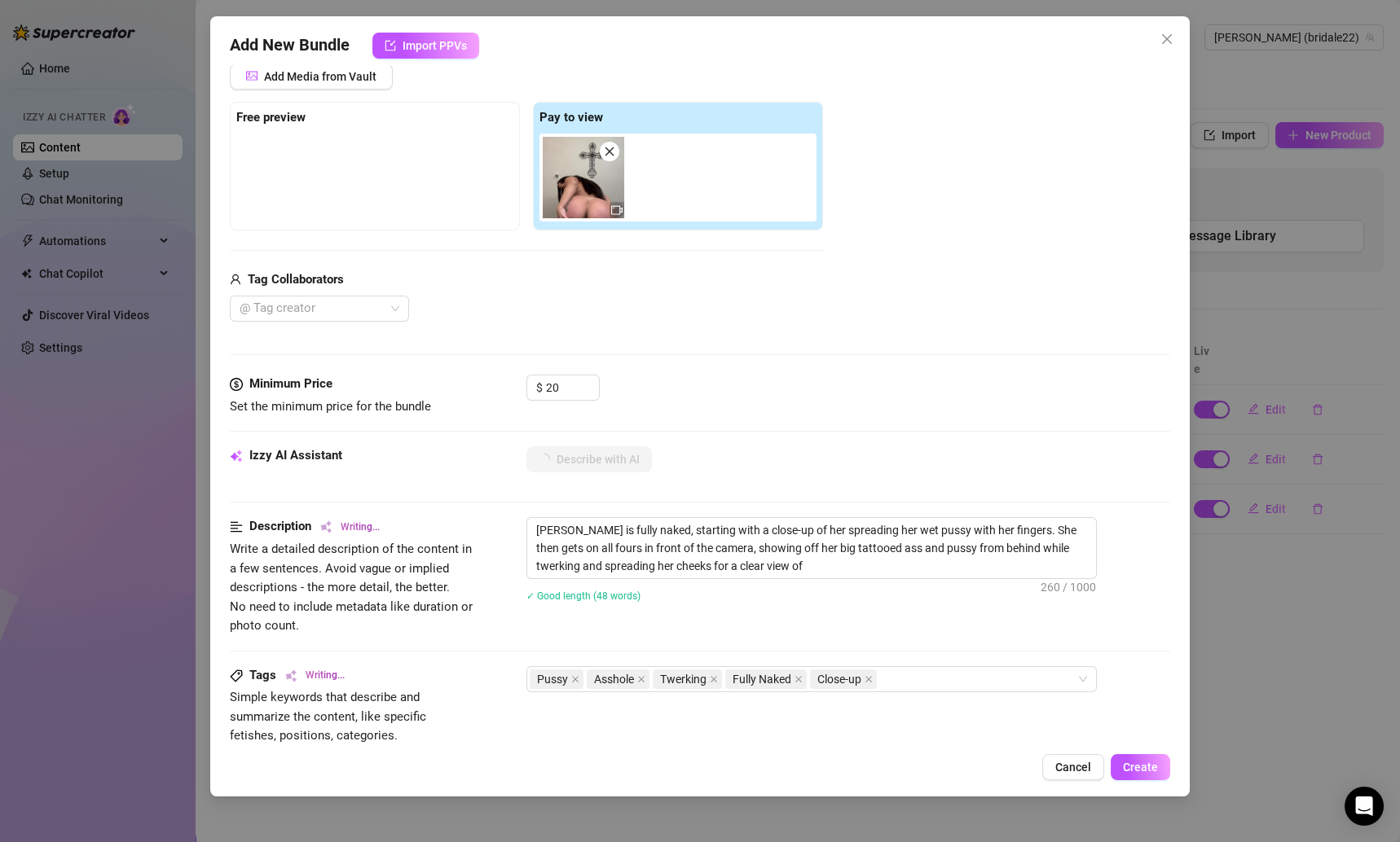
type textarea "[PERSON_NAME] is fully naked, starting with a close-up of her spreading her wet…"
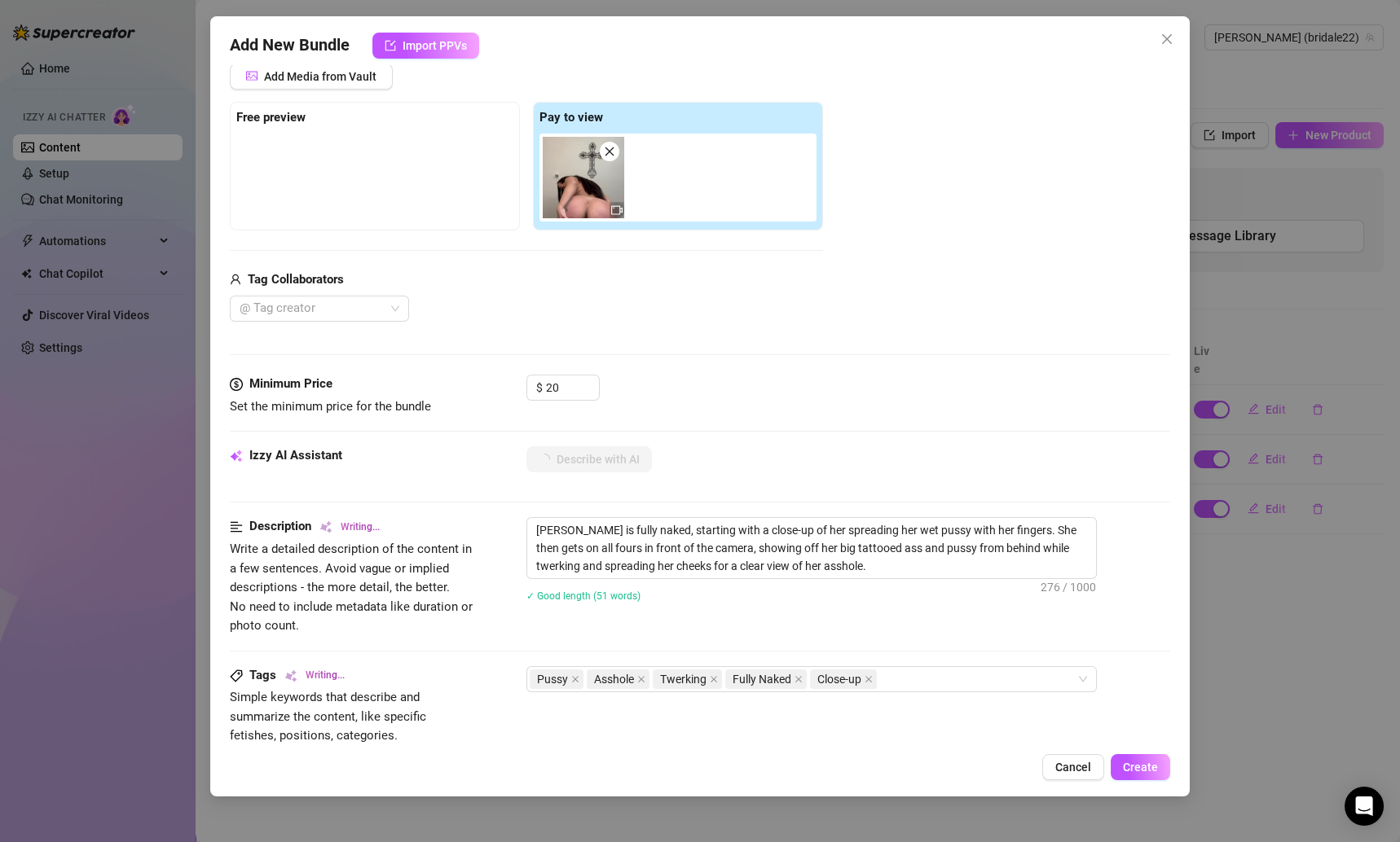
type textarea "[PERSON_NAME] is fully naked, starting with a close-up of her spreading her wet…"
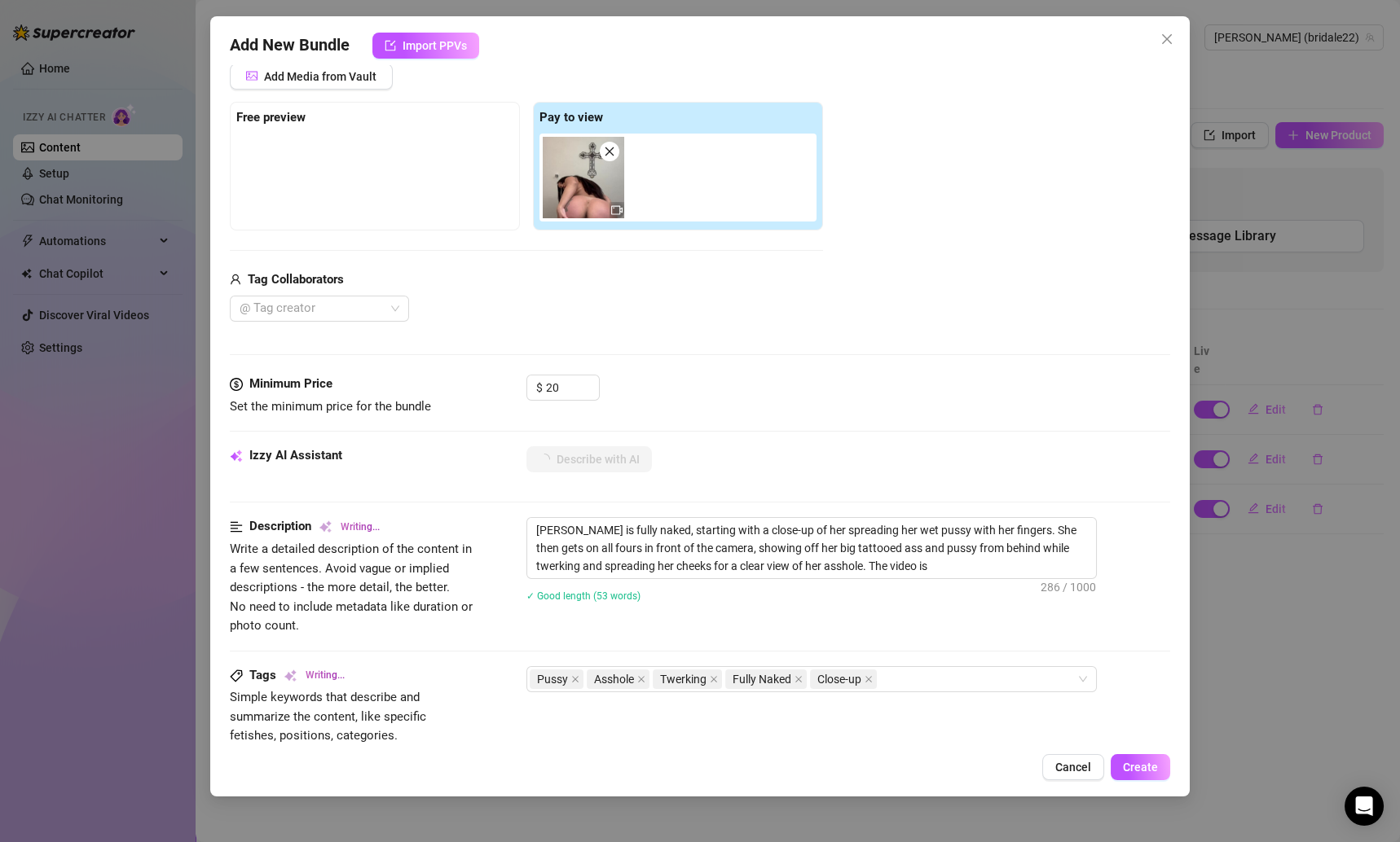
type textarea "[PERSON_NAME] is fully naked, starting with a close-up of her spreading her wet…"
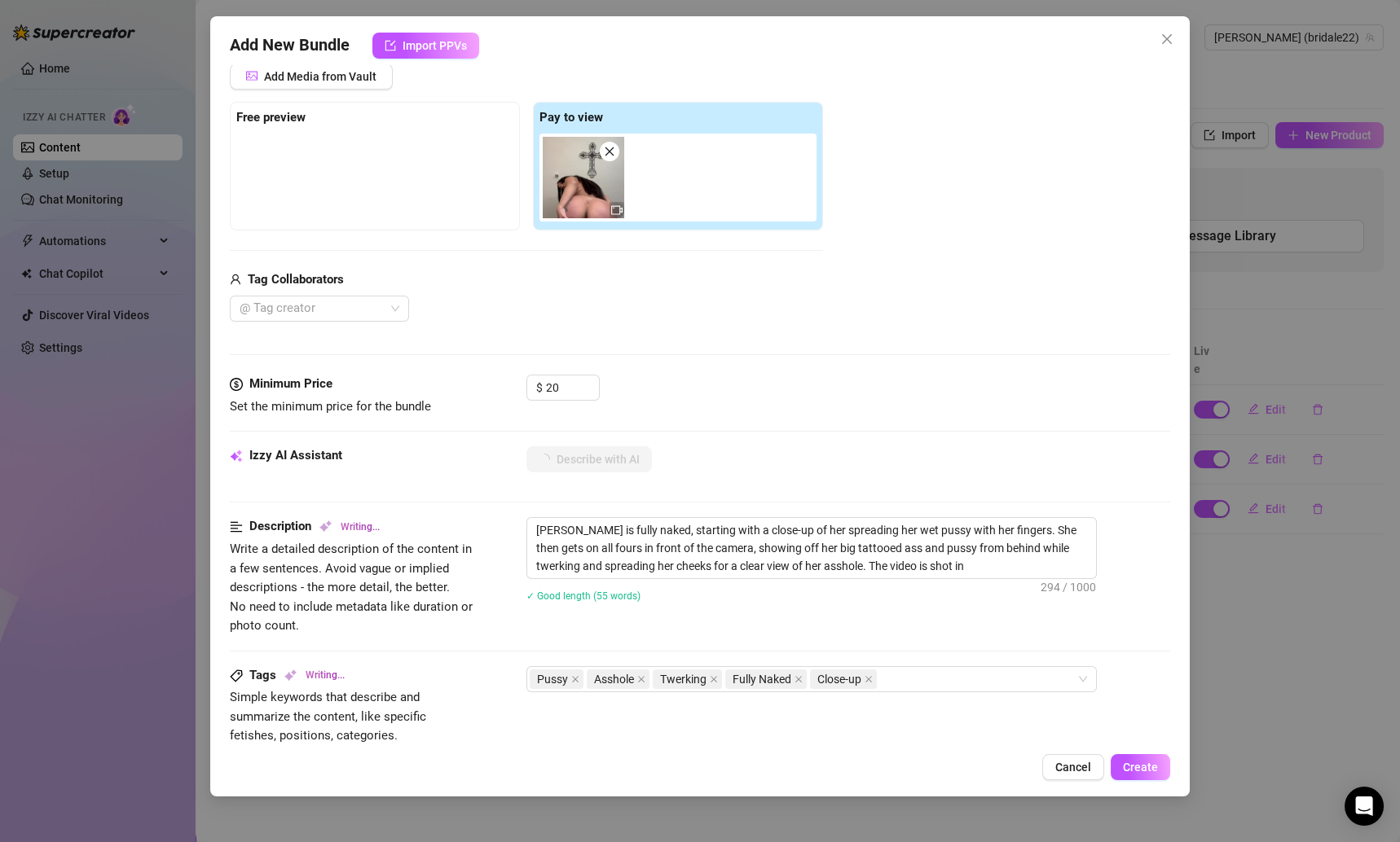
type textarea "[PERSON_NAME] is fully naked, starting with a close-up of her spreading her wet…"
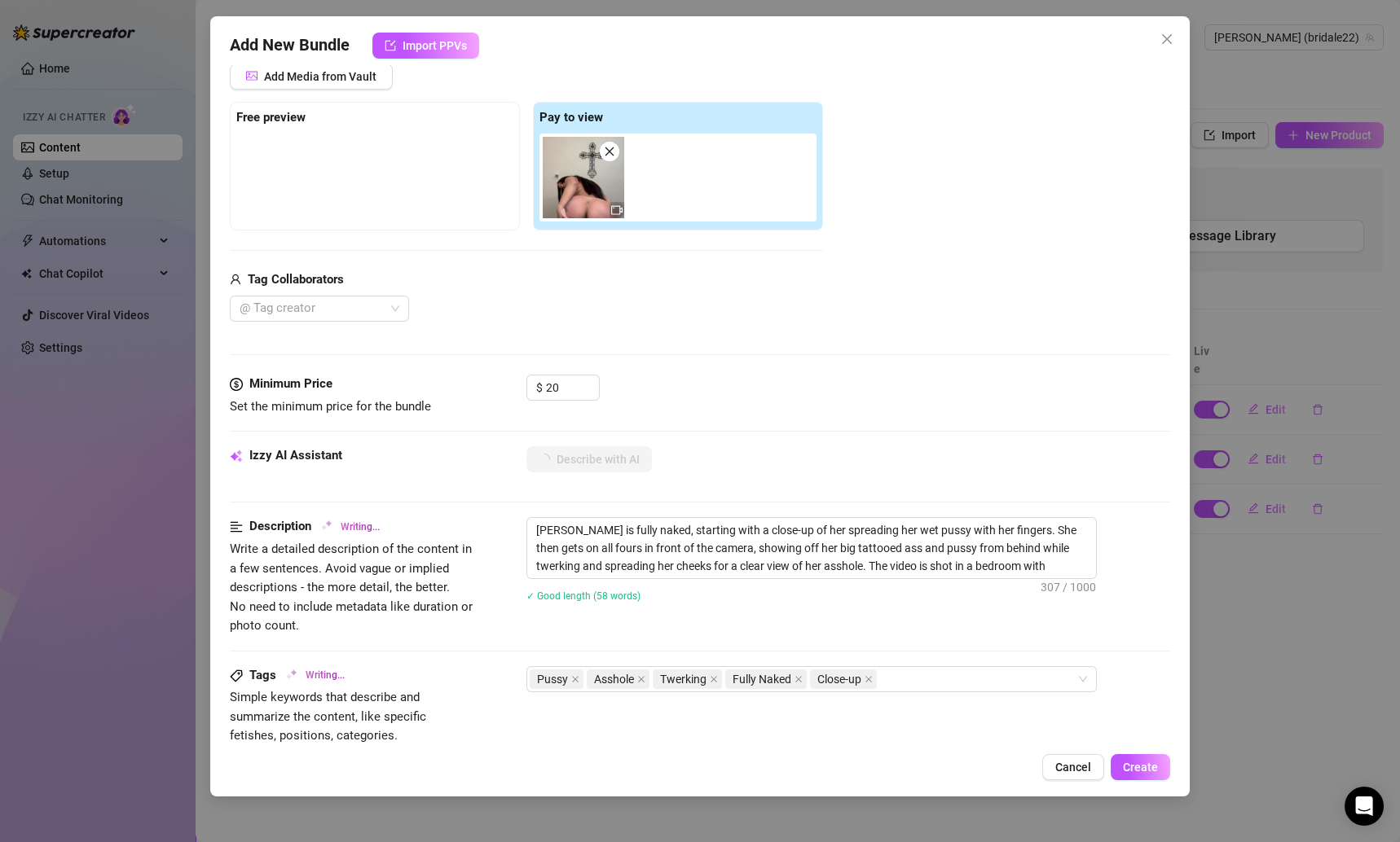
type textarea "[PERSON_NAME] is fully naked, starting with a close-up of her spreading her wet…"
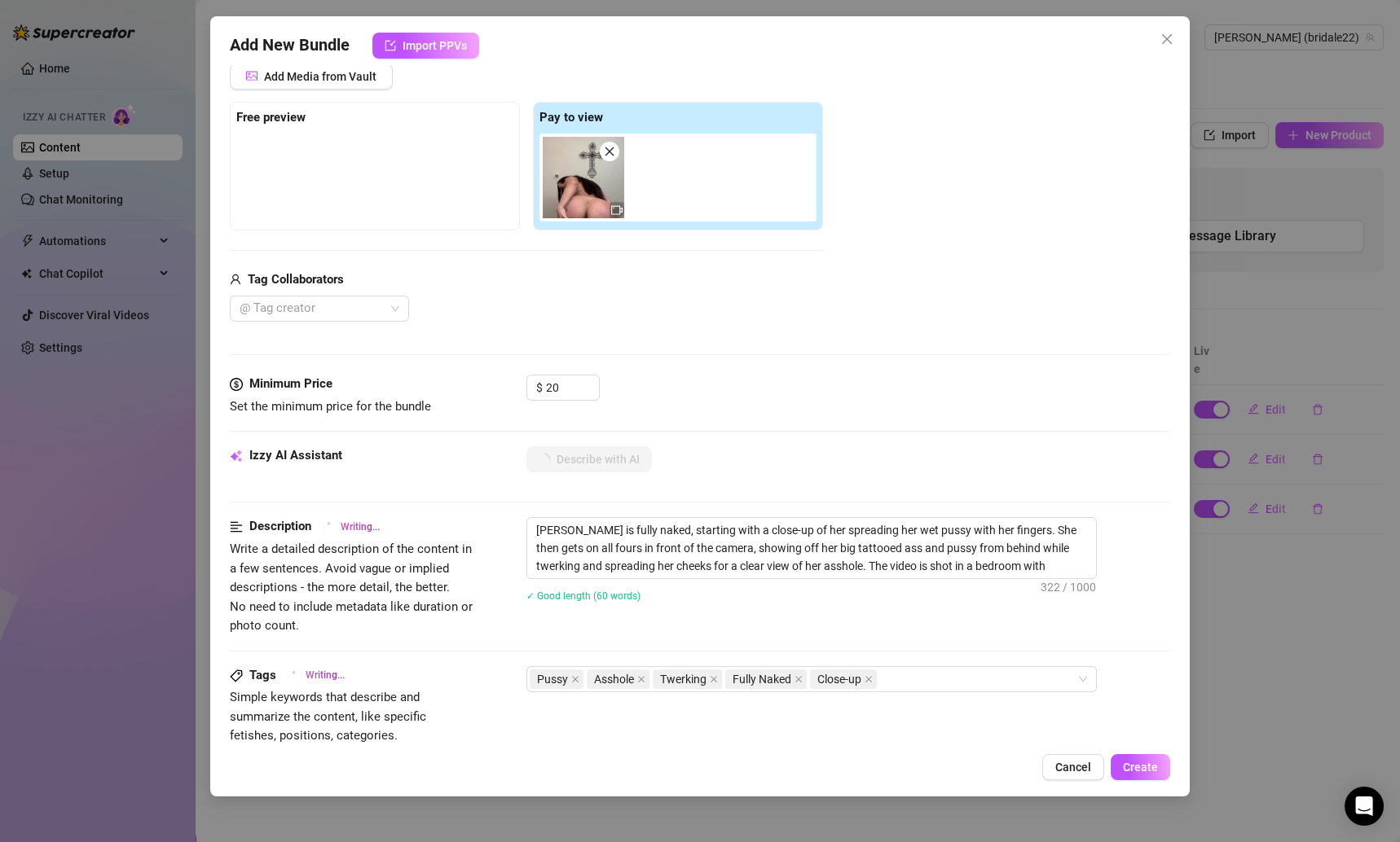
type textarea "[PERSON_NAME] is fully naked, starting with a close-up of her spreading her wet…"
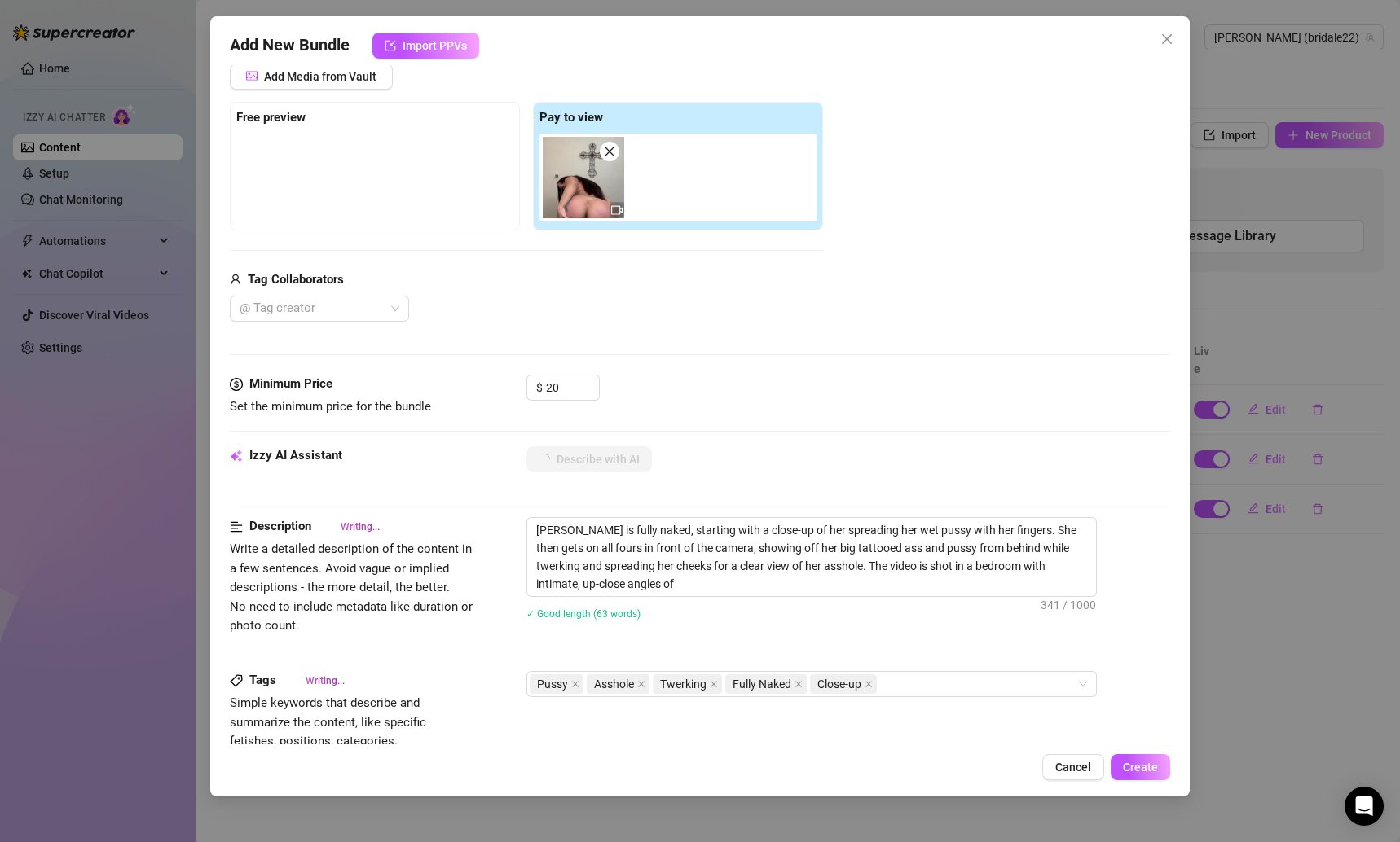
type textarea "[PERSON_NAME] is fully naked, starting with a close-up of her spreading her wet…"
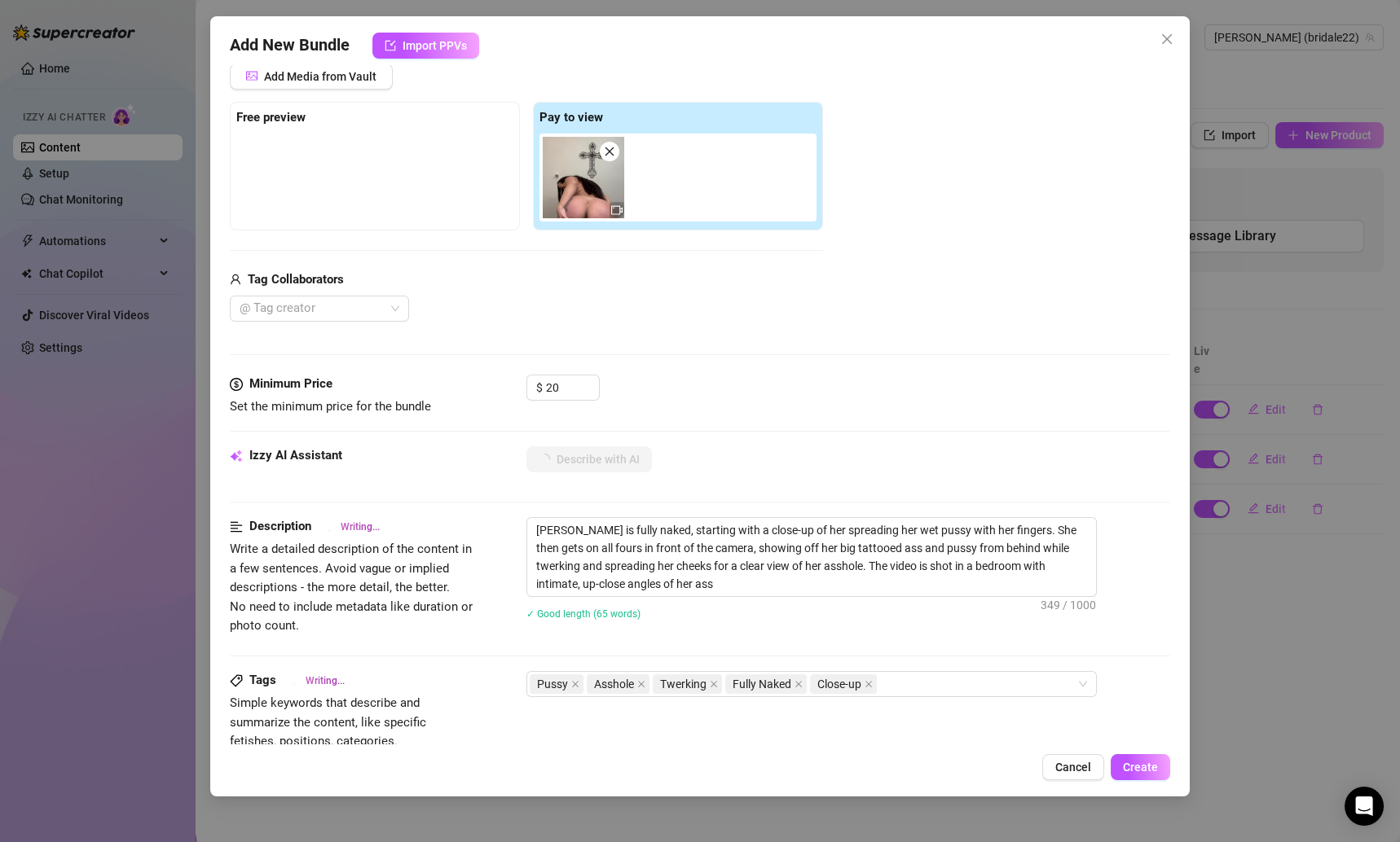
type textarea "[PERSON_NAME] is fully naked, starting with a close-up of her spreading her wet…"
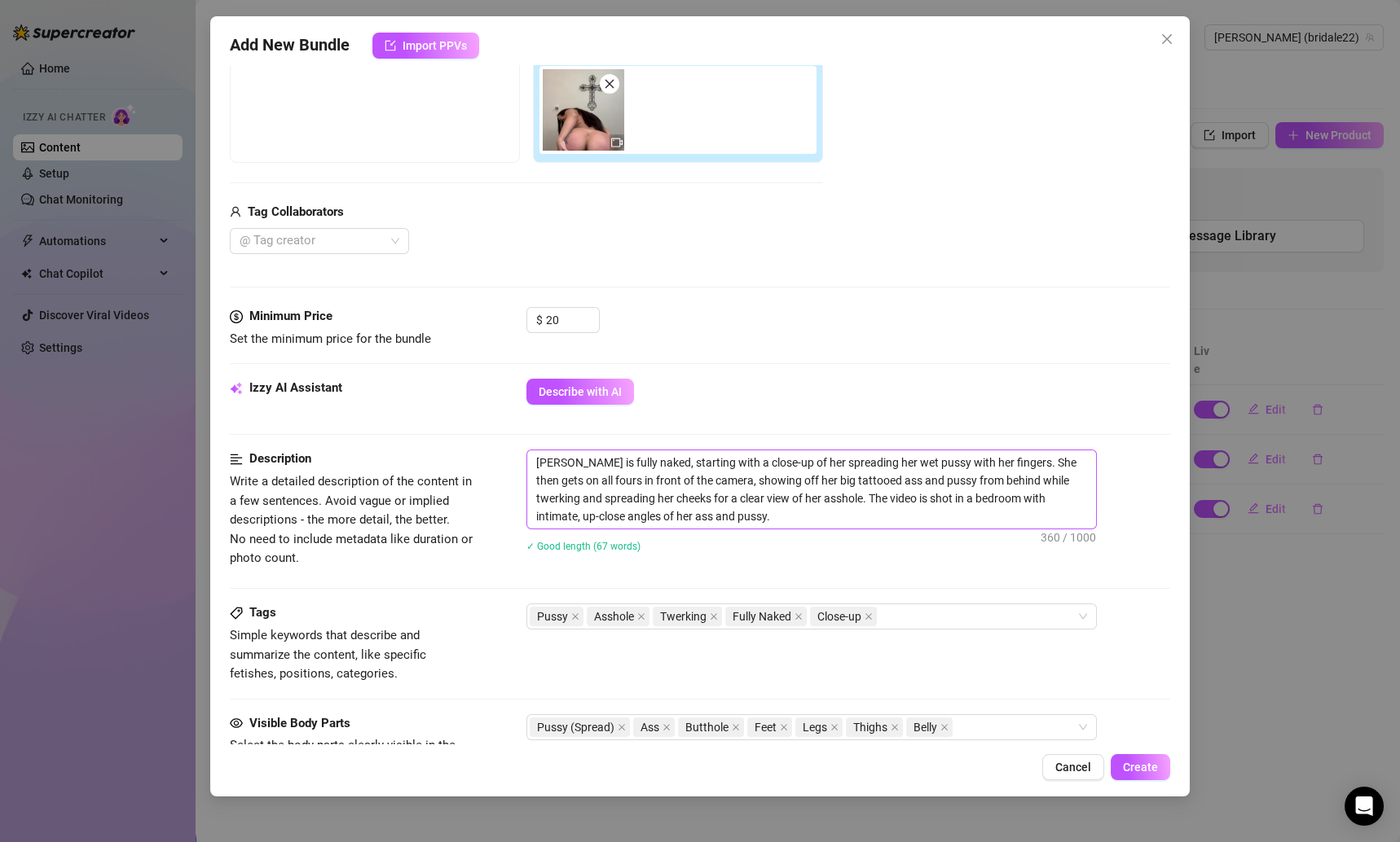
scroll to position [286, 0]
click at [752, 497] on textarea "[PERSON_NAME] is fully naked, starting with a close-up of her spreading her wet…" at bounding box center [811, 487] width 569 height 78
drag, startPoint x: 730, startPoint y: 507, endPoint x: 528, endPoint y: 463, distance: 206.7
click at [528, 463] on textarea "[PERSON_NAME] is fully naked, starting with a close-up of her spreading her wet…" at bounding box center [811, 487] width 569 height 78
click at [793, 383] on div "Describe with AI" at bounding box center [848, 390] width 645 height 26
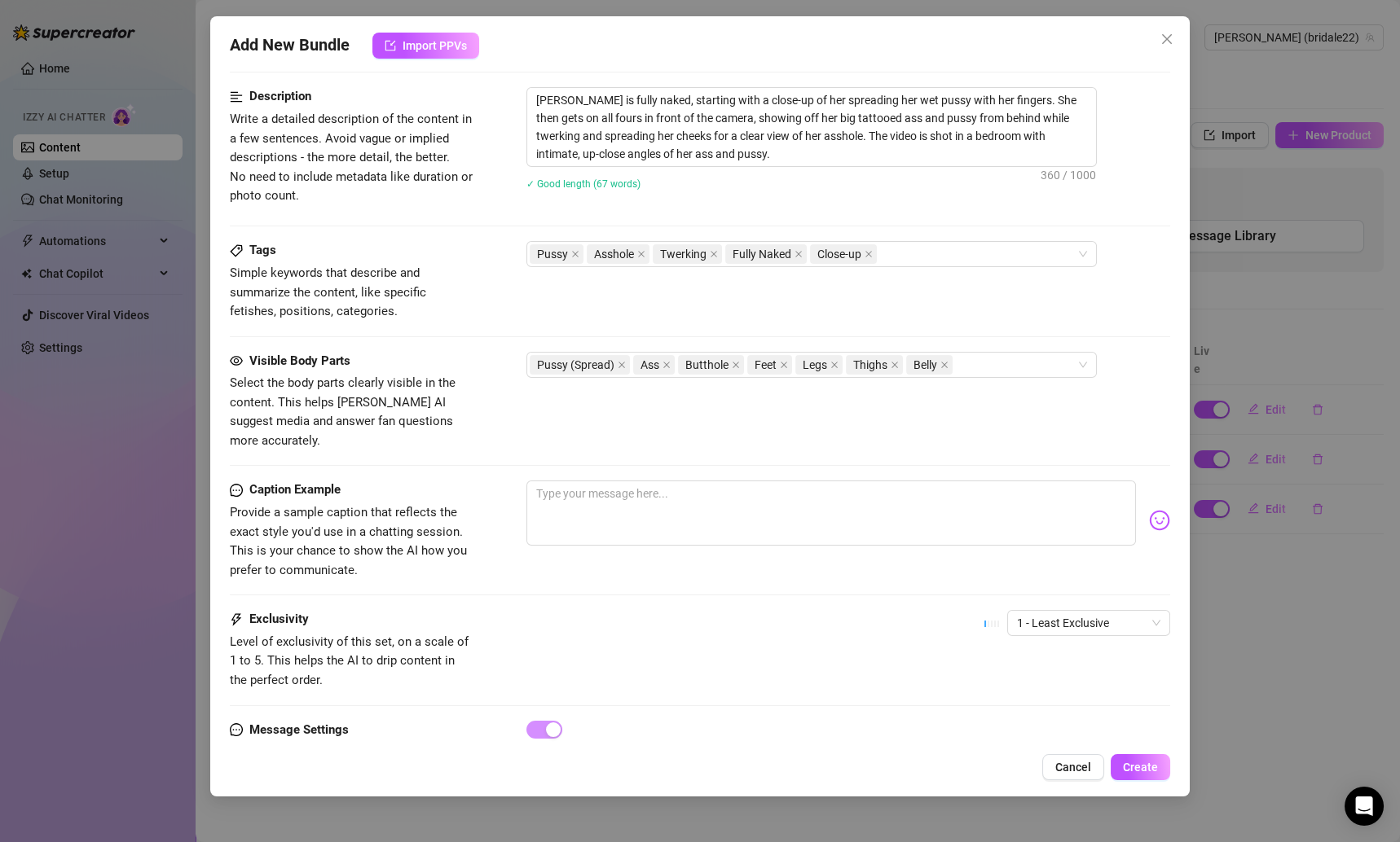
scroll to position [691, 0]
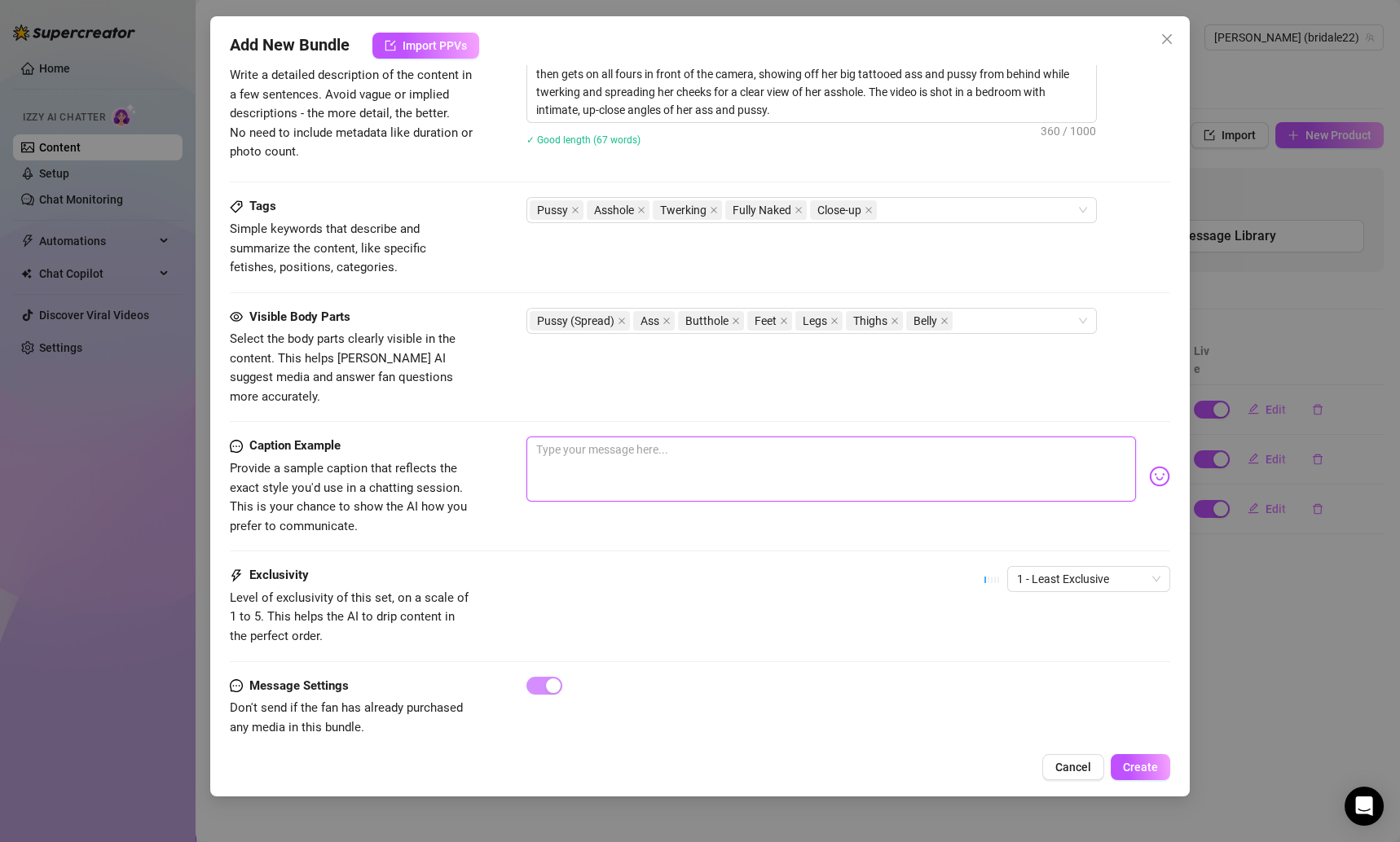
click at [591, 437] on textarea at bounding box center [831, 469] width 610 height 65
paste textarea "Nothing between me + the camera tonight 😈✨… I spread my pussy wide open just fo…"
type textarea "Nothing between me + the camera tonight 😈✨… I spread my pussy wide open just fo…"
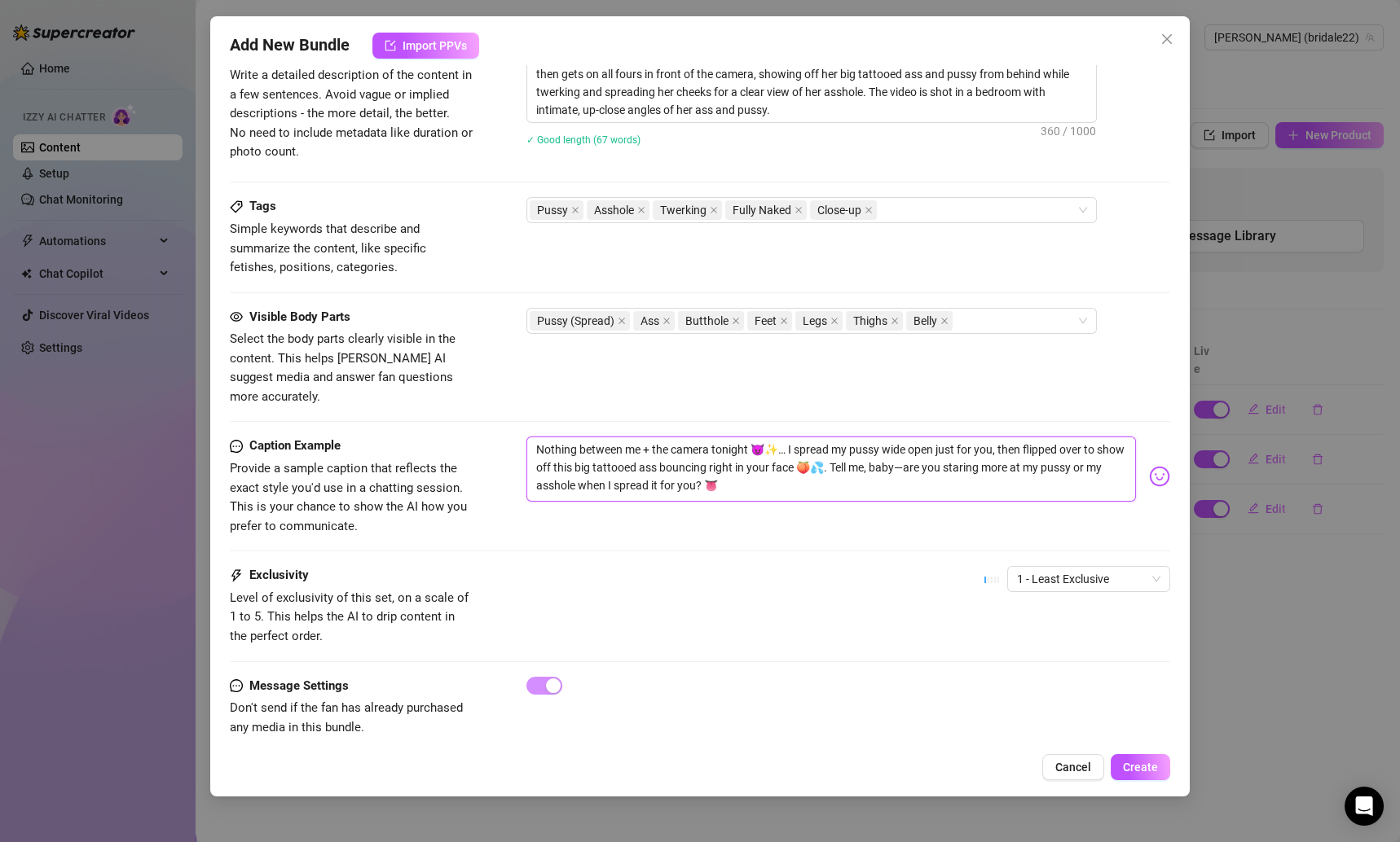
click at [932, 440] on textarea "Nothing between me + the camera tonight 😈✨… I spread my pussy wide open just fo…" at bounding box center [831, 469] width 610 height 65
type textarea "Nothing between me + the camera tonight 😈✨… I spread my pussy wide open just fo…"
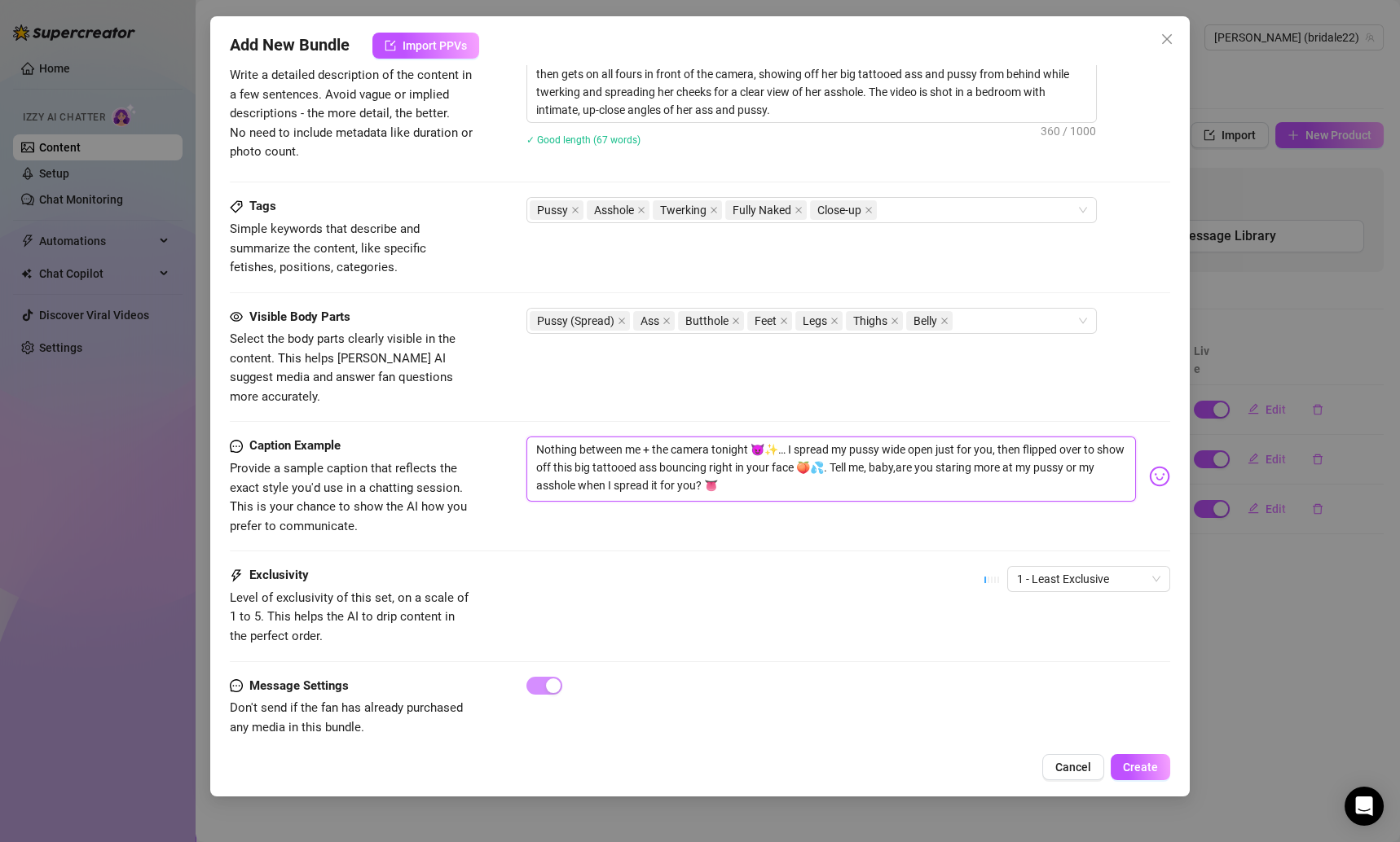
type textarea "Nothing between me + the camera tonight 😈✨… I spread my pussy wide open just fo…"
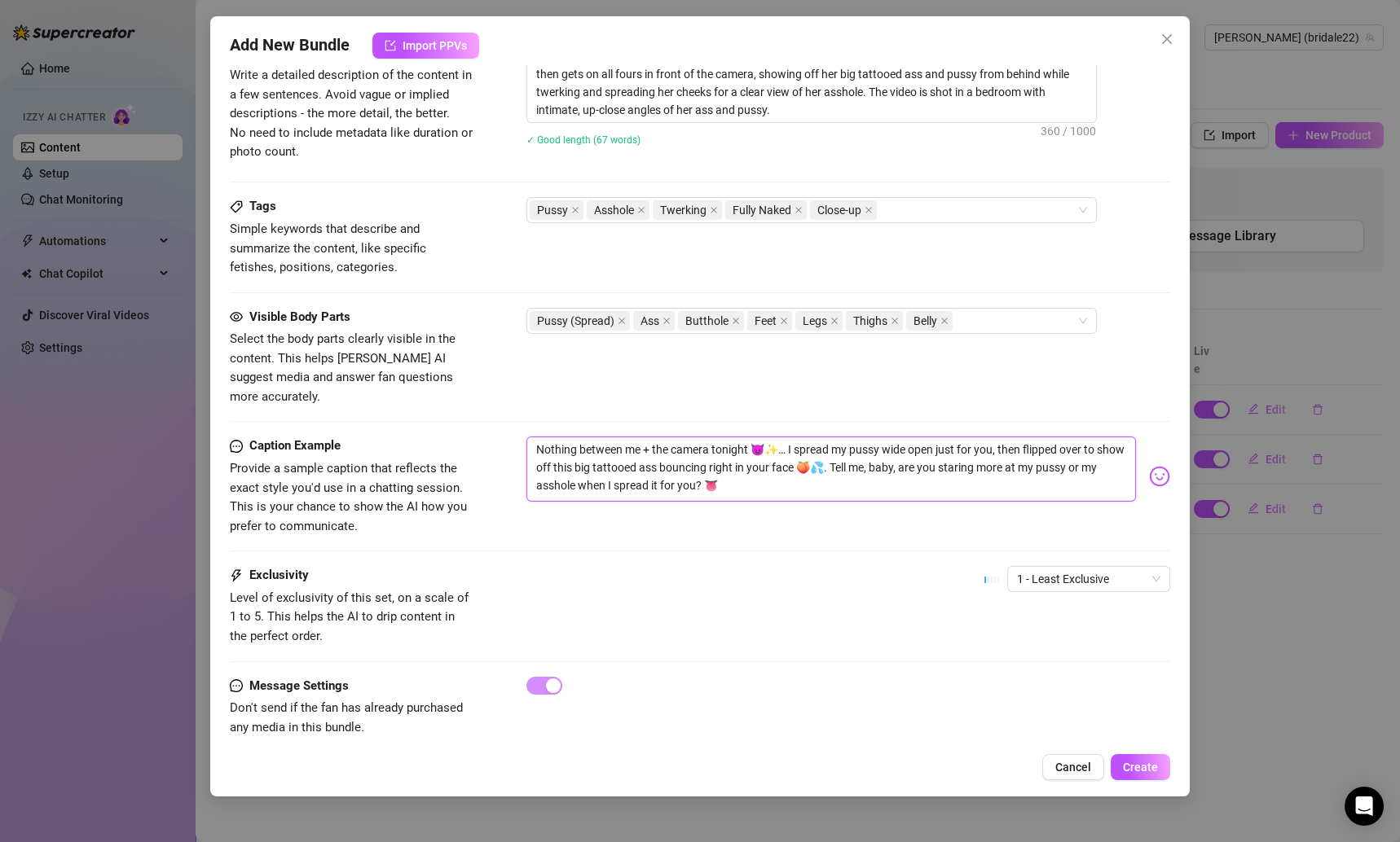
type textarea "Nothing between me + the camera tonight 😈✨… I spread my pussy wide open just fo…"
click at [894, 519] on div "Caption Example Provide a sample caption that reflects the exact style you'd us…" at bounding box center [700, 501] width 941 height 129
click at [1017, 567] on span "1 - Least Exclusive" at bounding box center [1088, 579] width 144 height 24
click at [1024, 637] on div "3" at bounding box center [1071, 641] width 137 height 18
click at [1130, 755] on button "Create" at bounding box center [1140, 767] width 60 height 26
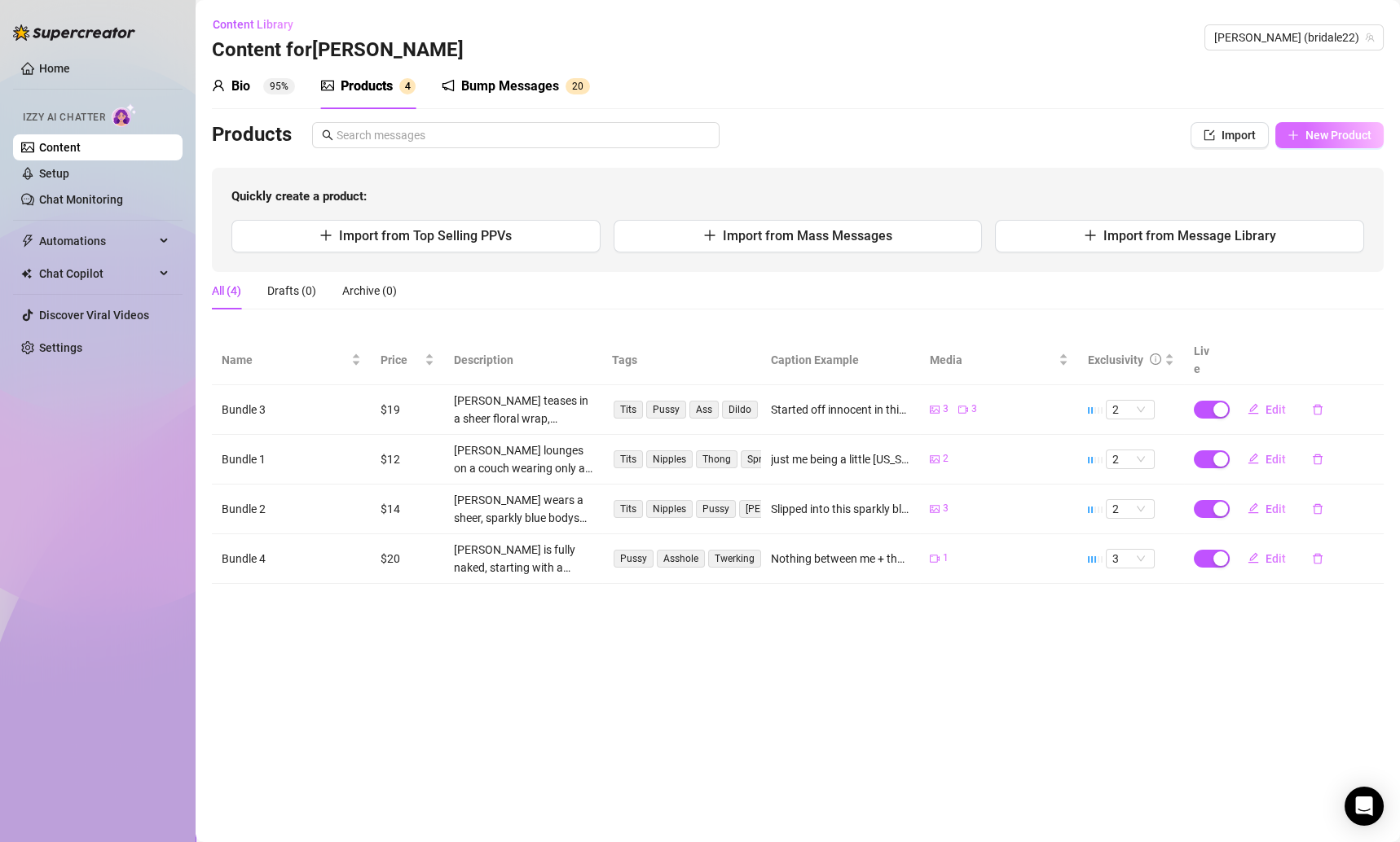
click at [1292, 127] on button "New Product" at bounding box center [1329, 135] width 109 height 26
type textarea "Type your message here..."
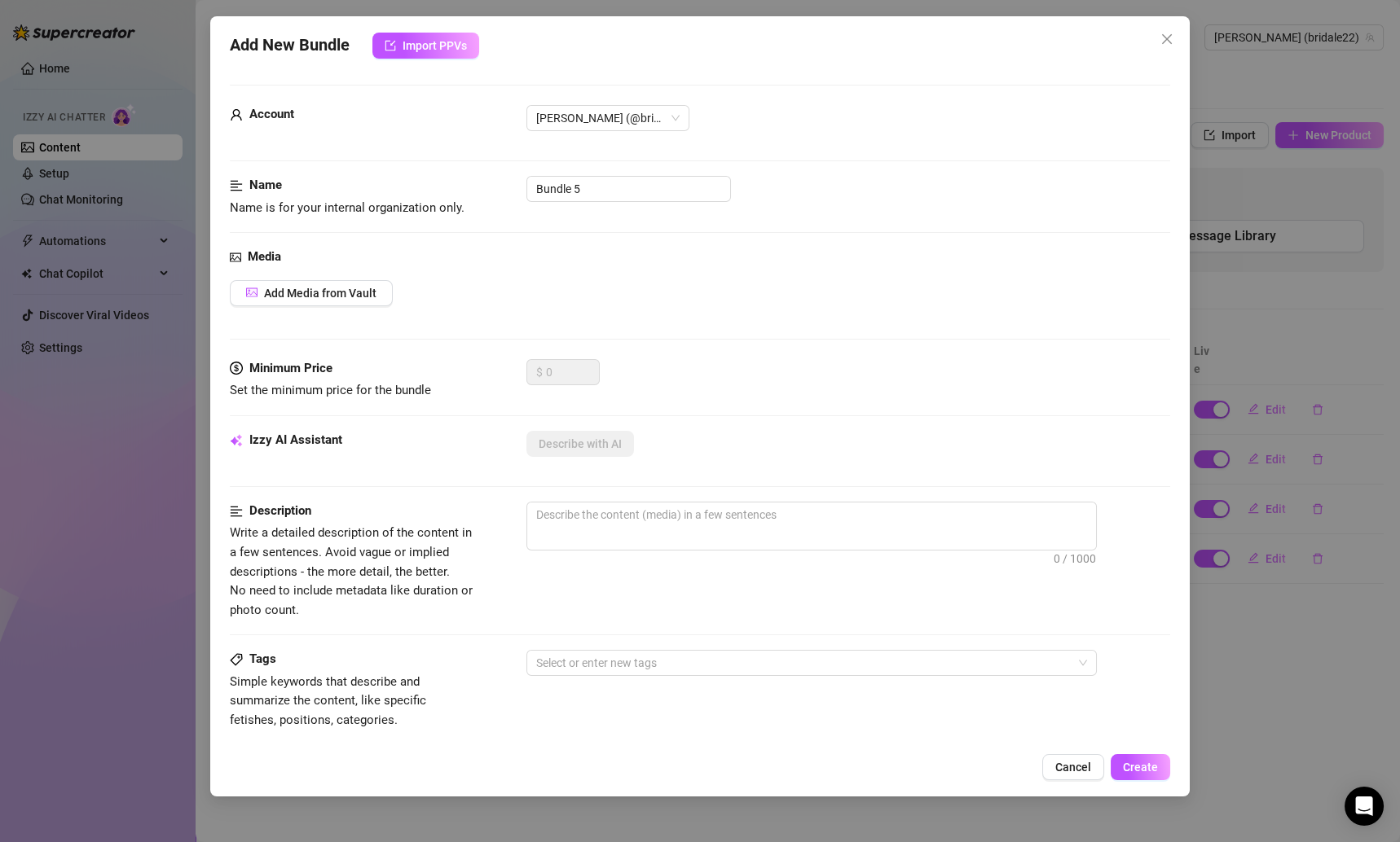
scroll to position [30, 0]
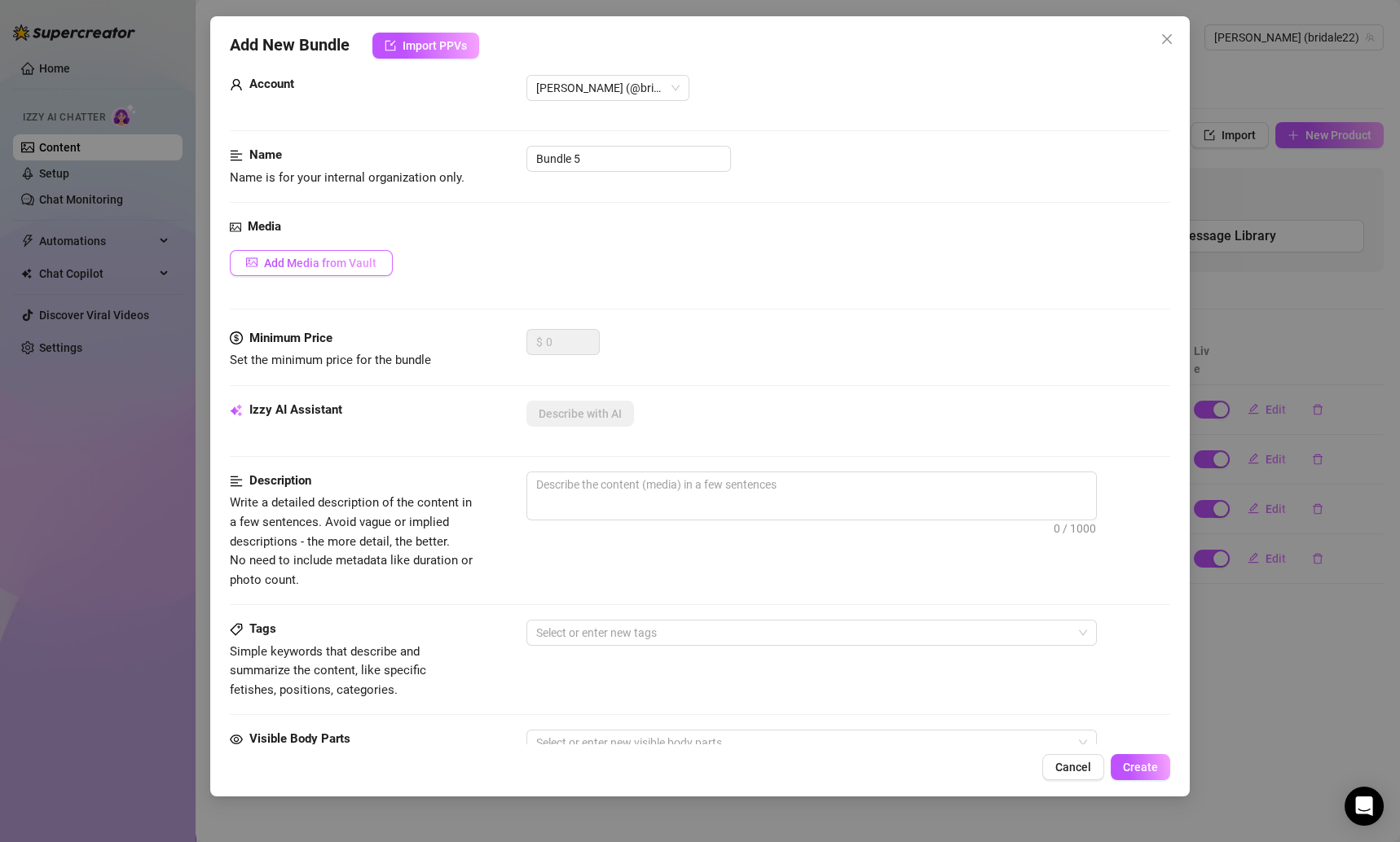
click at [348, 260] on span "Add Media from Vault" at bounding box center [320, 263] width 112 height 13
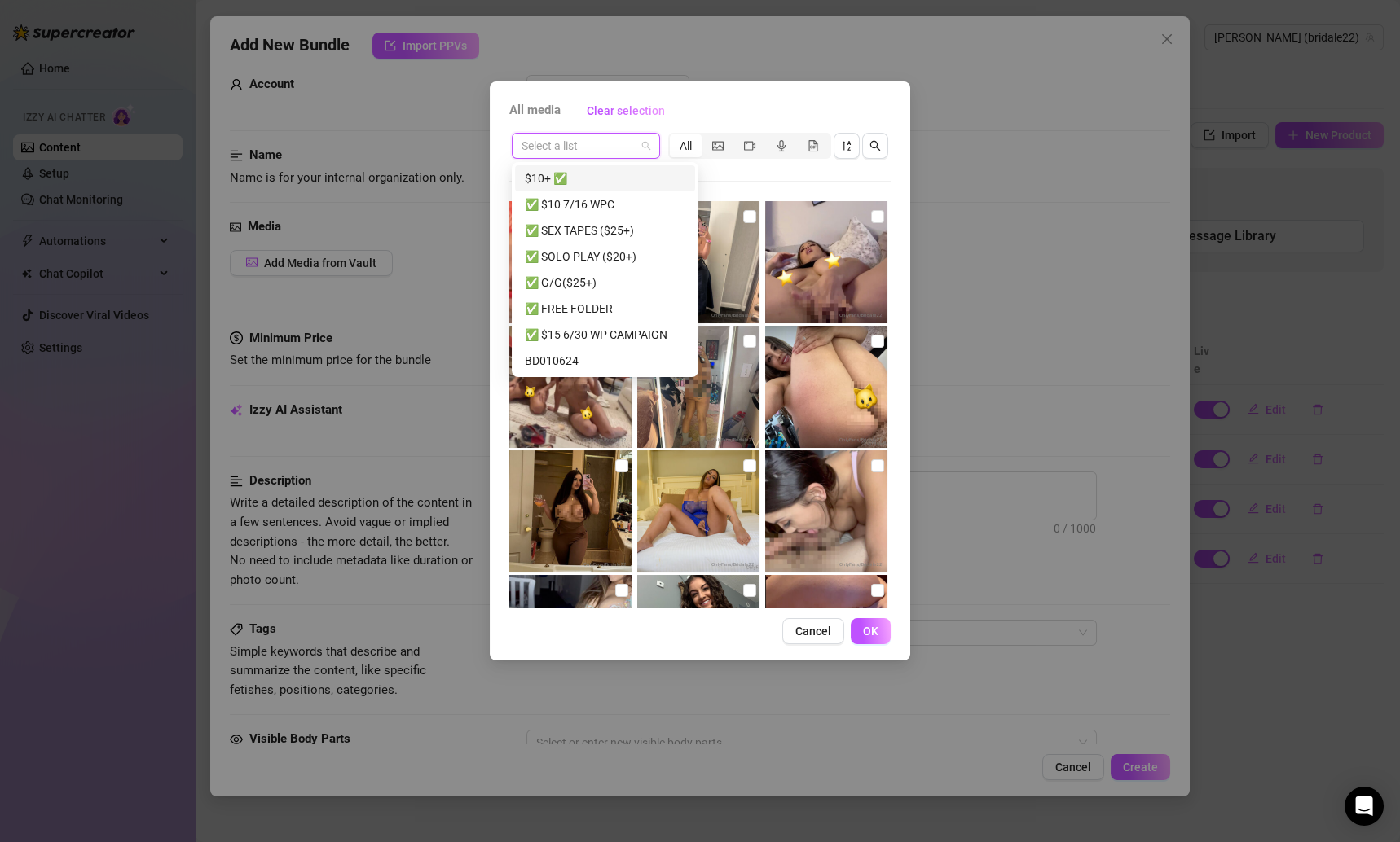
click at [622, 147] on input "search" at bounding box center [579, 146] width 114 height 24
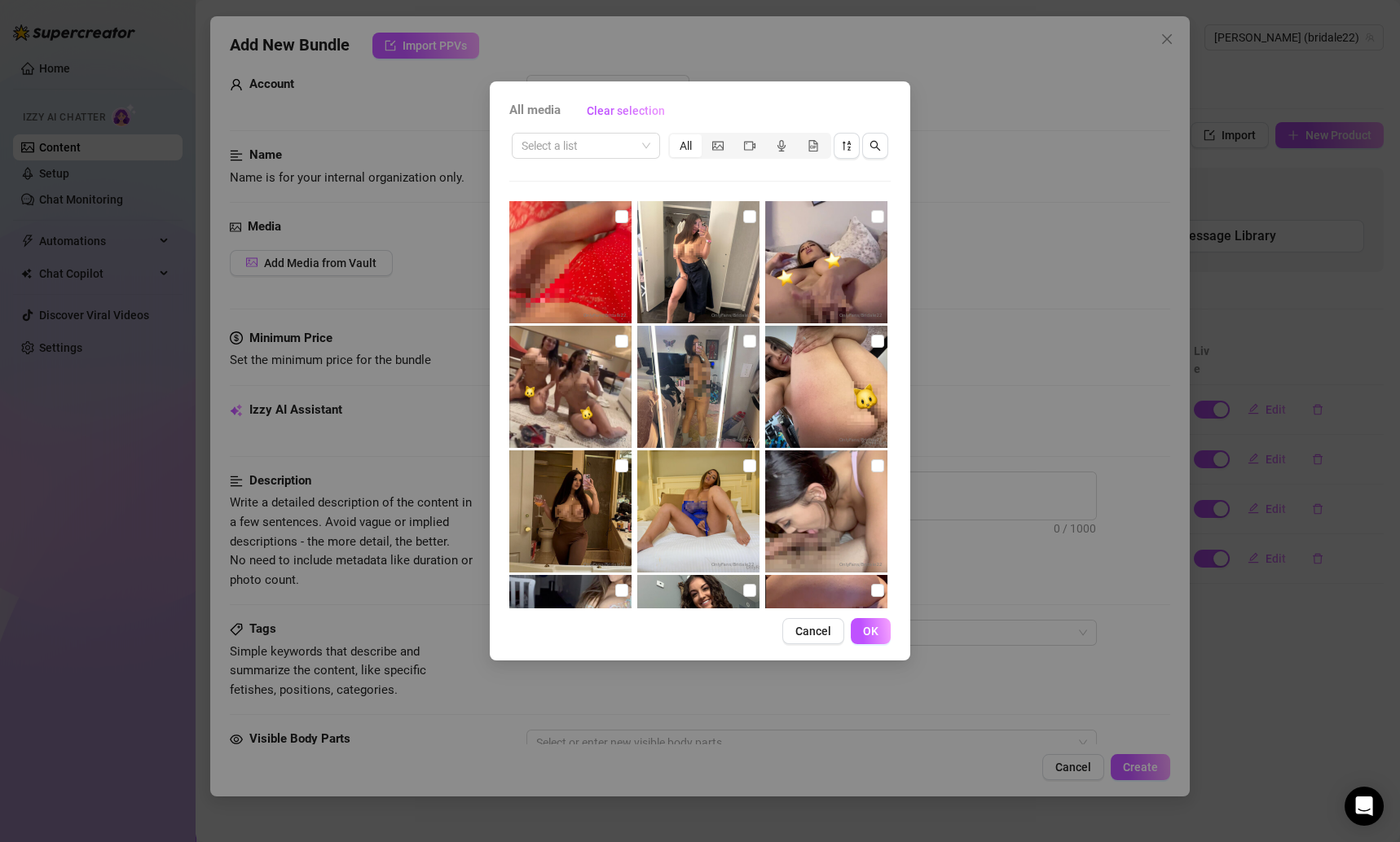
scroll to position [89, 0]
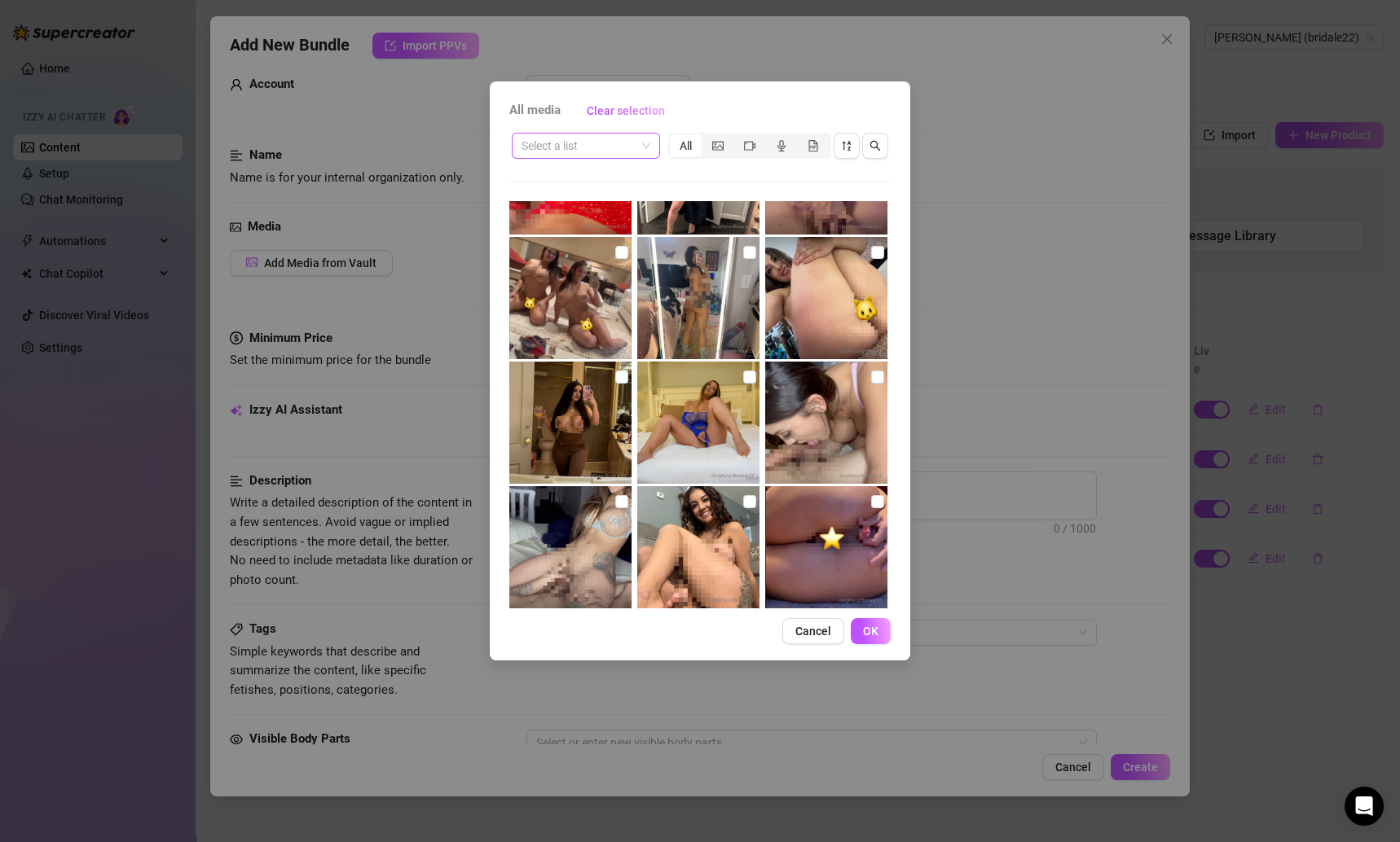
click at [593, 153] on input "search" at bounding box center [579, 146] width 114 height 24
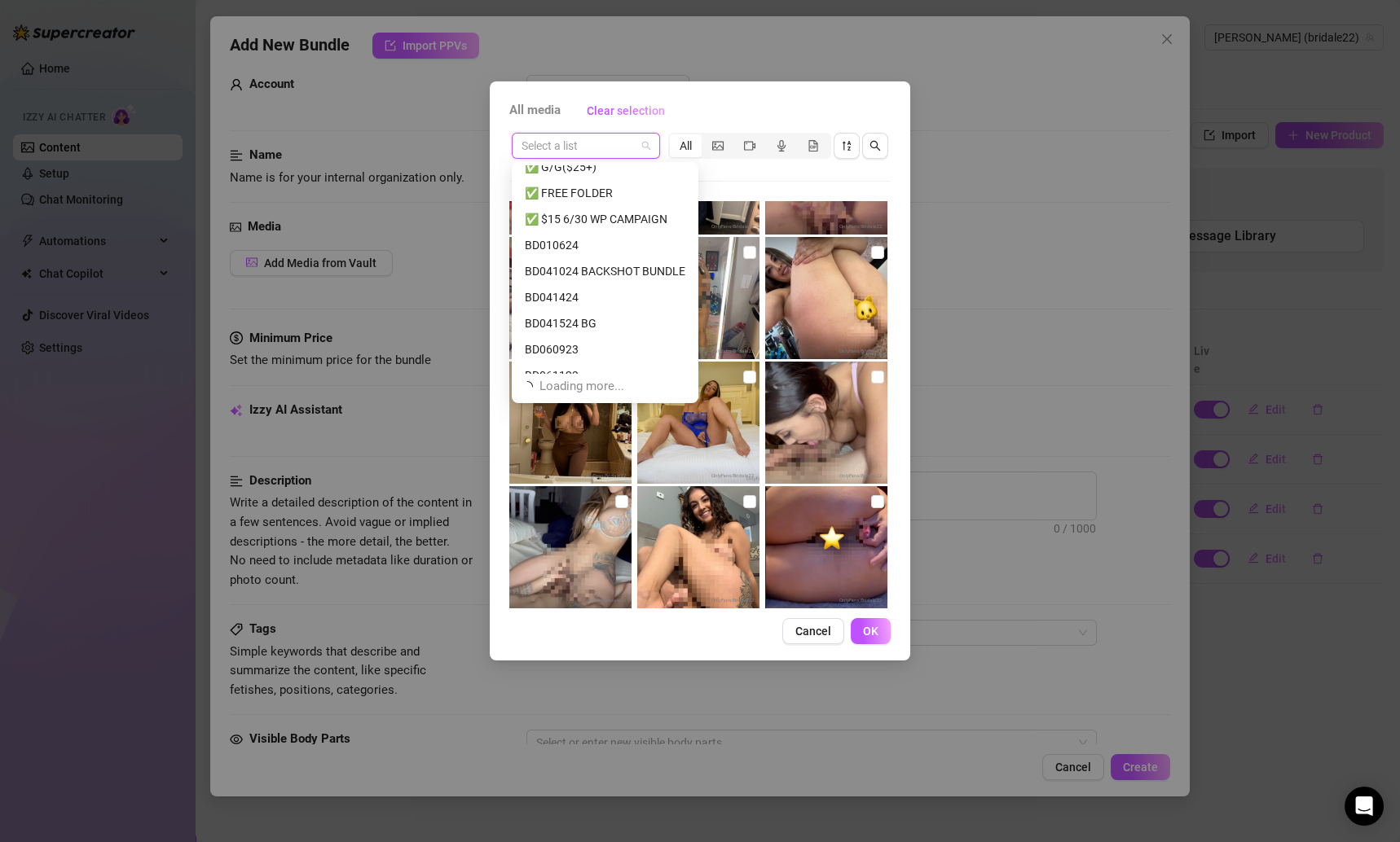
scroll to position [29, 0]
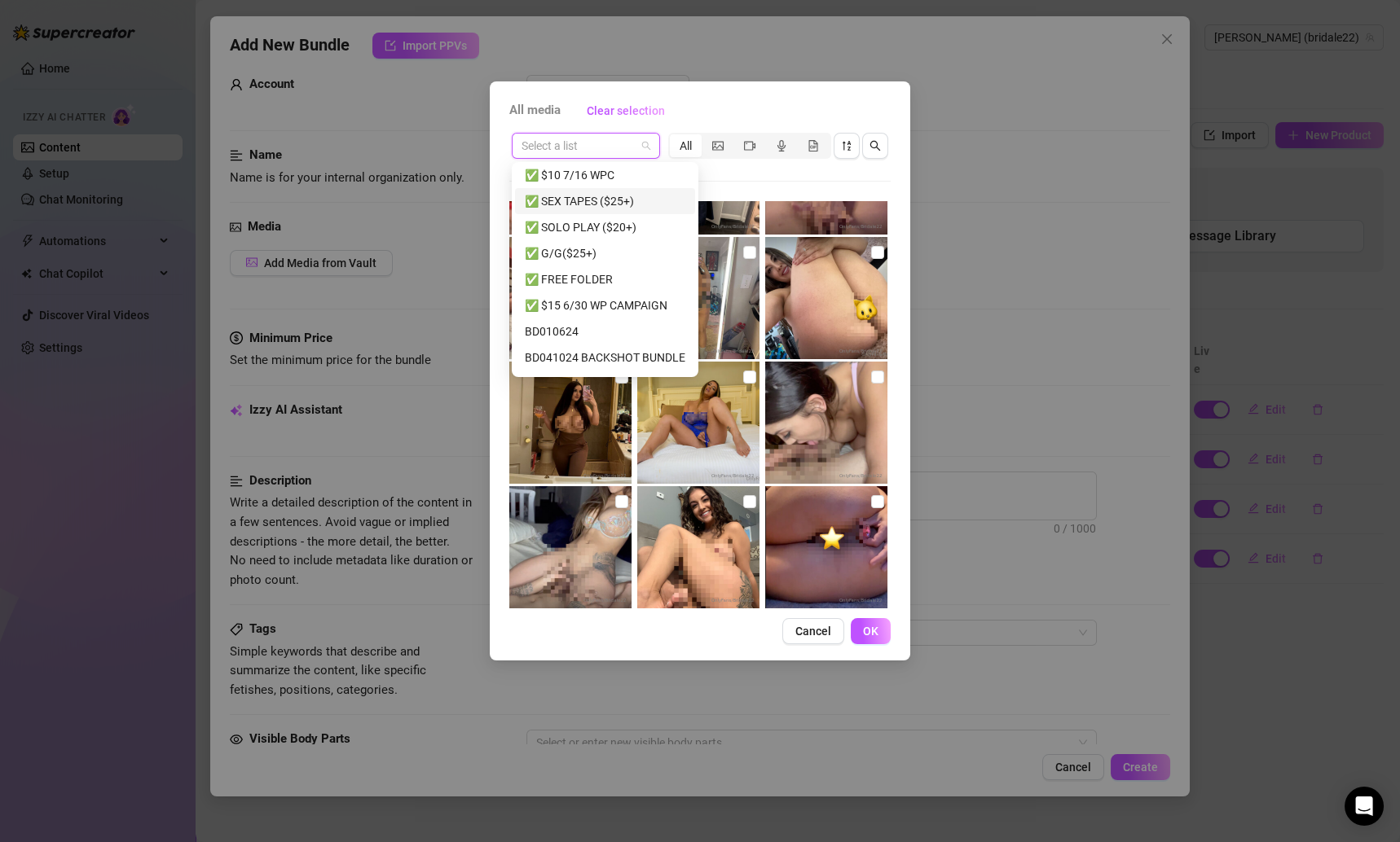
click at [602, 206] on div "✅ SEX TAPES ($25+)" at bounding box center [604, 202] width 160 height 18
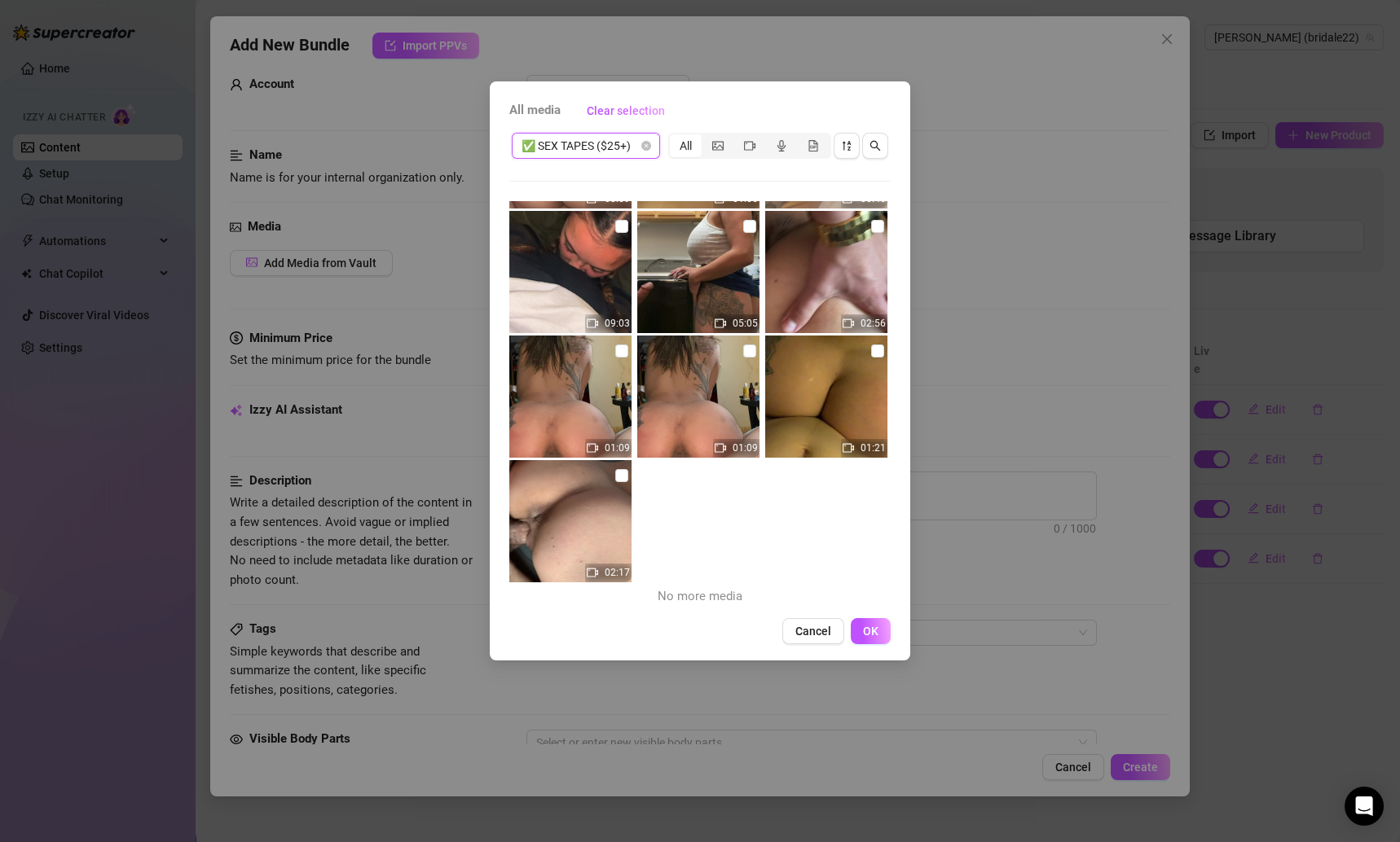
scroll to position [0, 0]
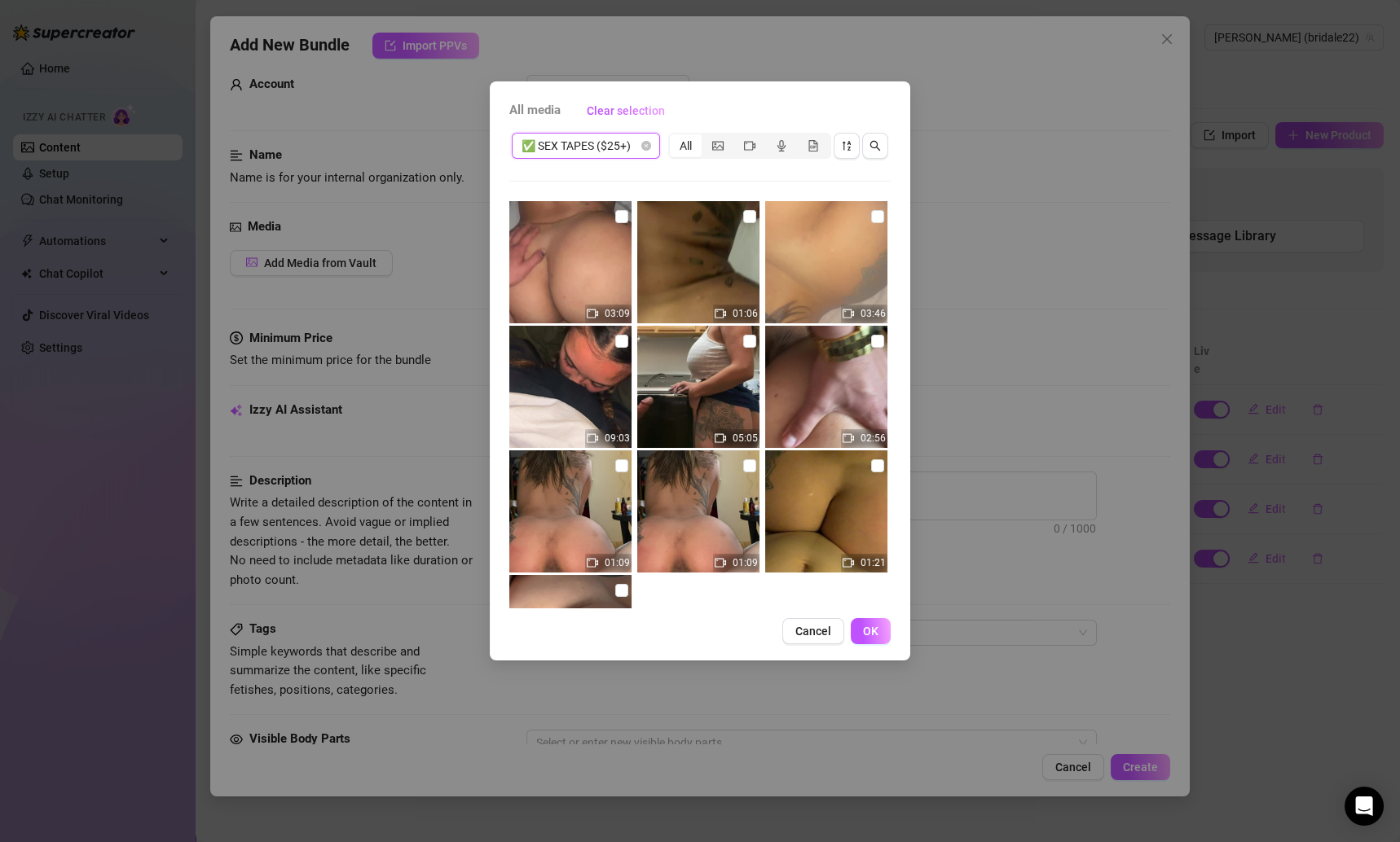
click at [635, 146] on span "✅ SEX TAPES ($25+)" at bounding box center [586, 146] width 128 height 24
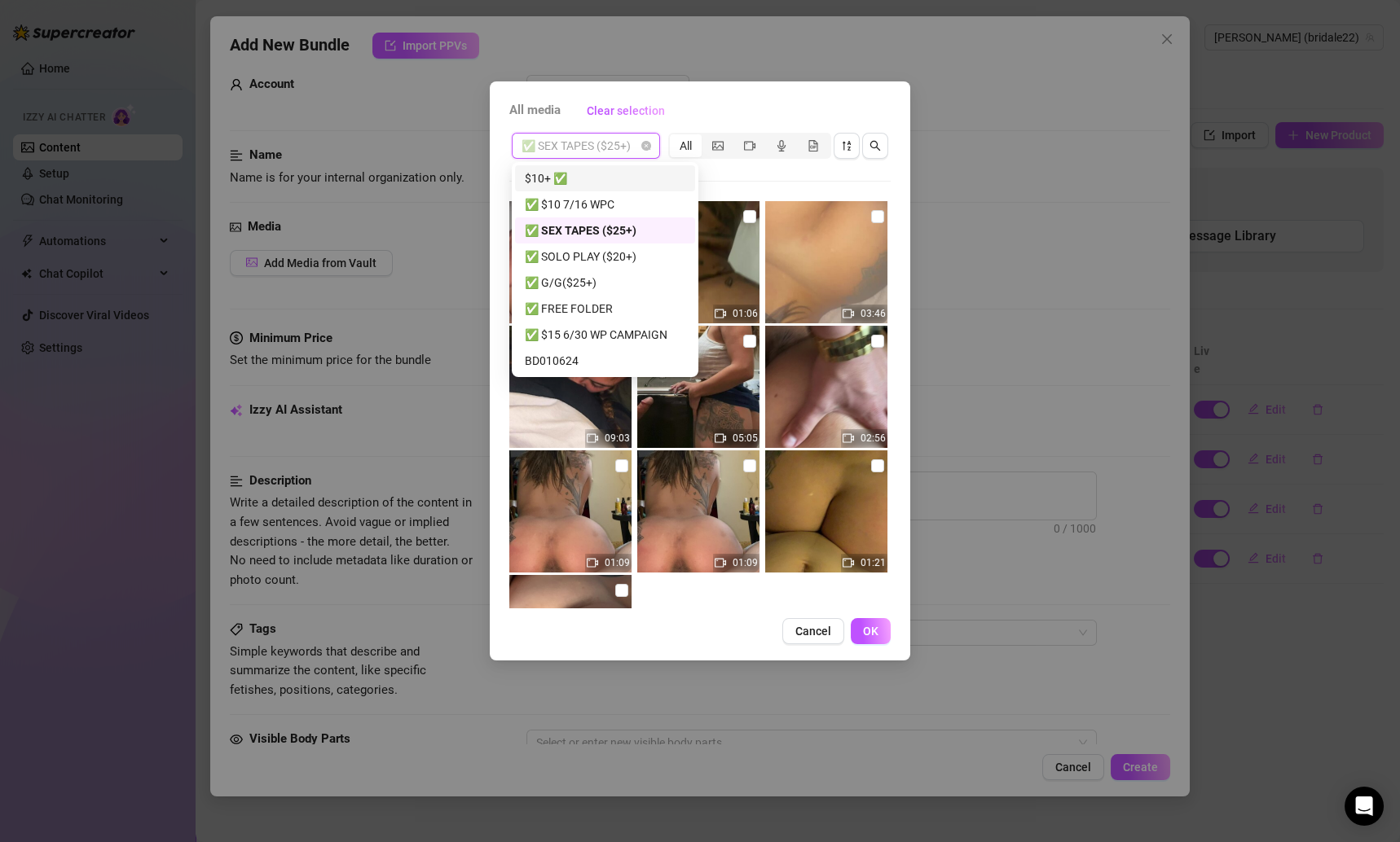
click at [567, 173] on div "$10+ ✅" at bounding box center [604, 178] width 160 height 18
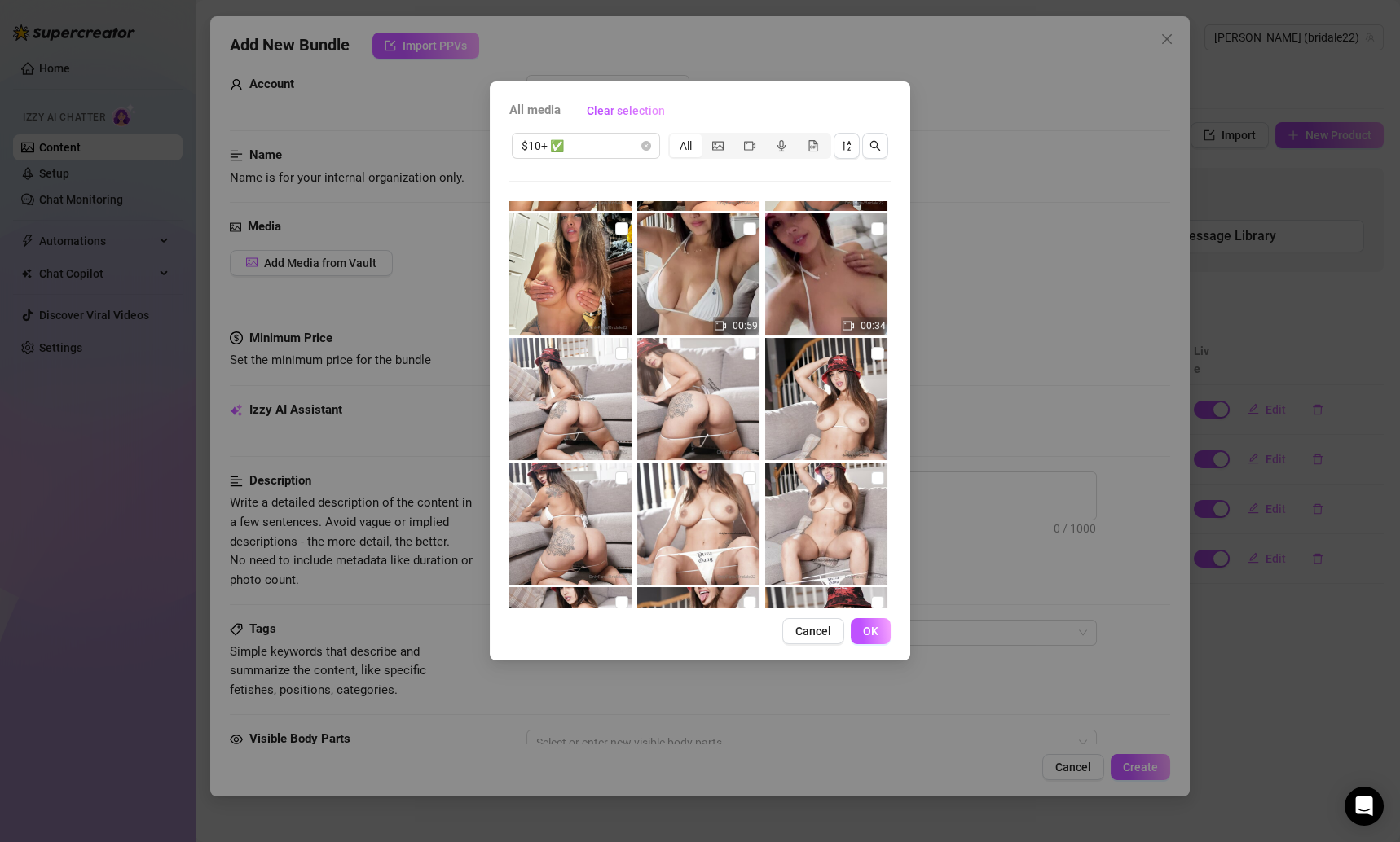
scroll to position [1211, 0]
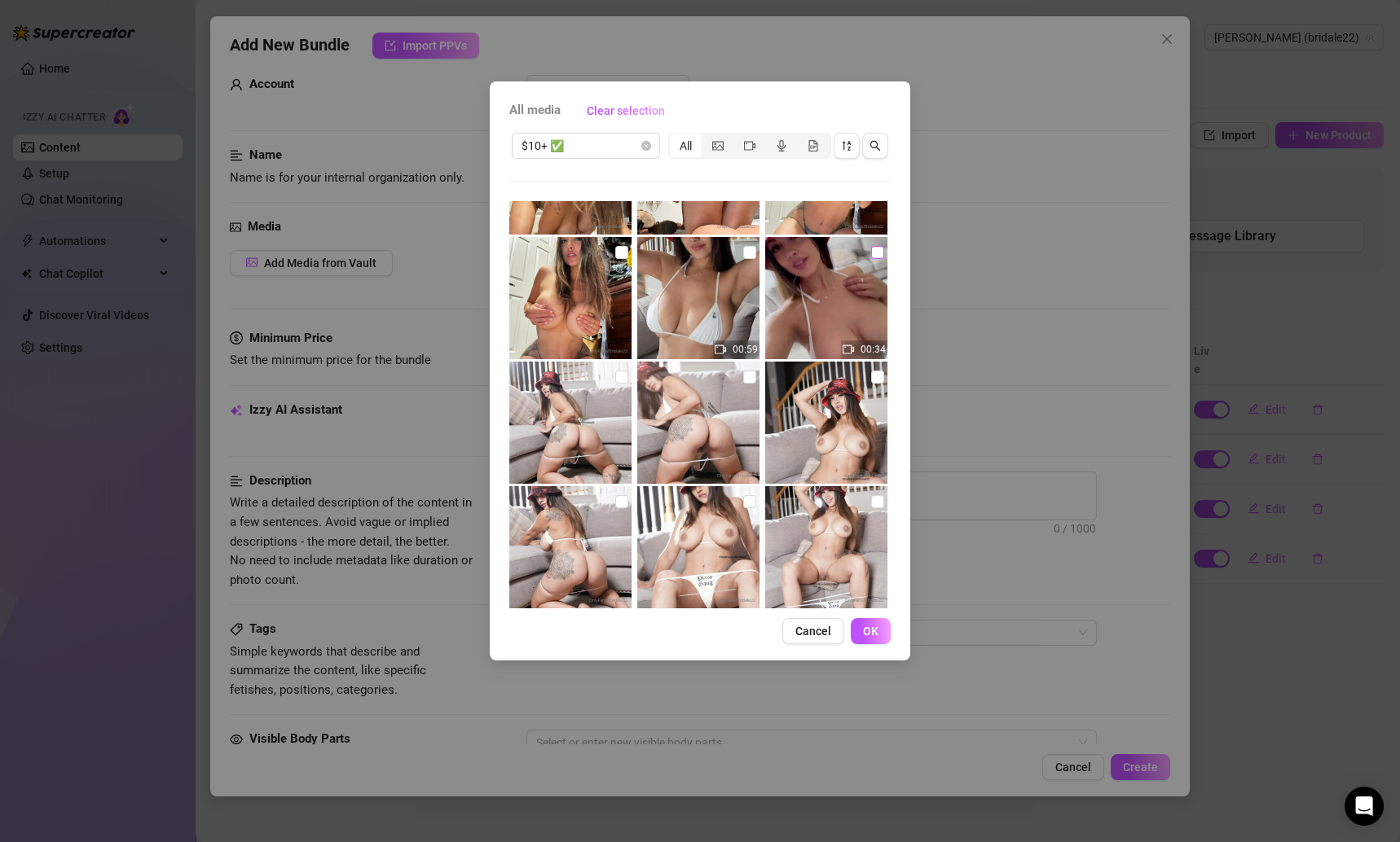
click at [871, 246] on input "checkbox" at bounding box center [877, 252] width 13 height 13
checkbox input "true"
click at [749, 251] on input "checkbox" at bounding box center [750, 252] width 13 height 13
checkbox input "true"
click at [871, 636] on span "OK" at bounding box center [870, 631] width 15 height 13
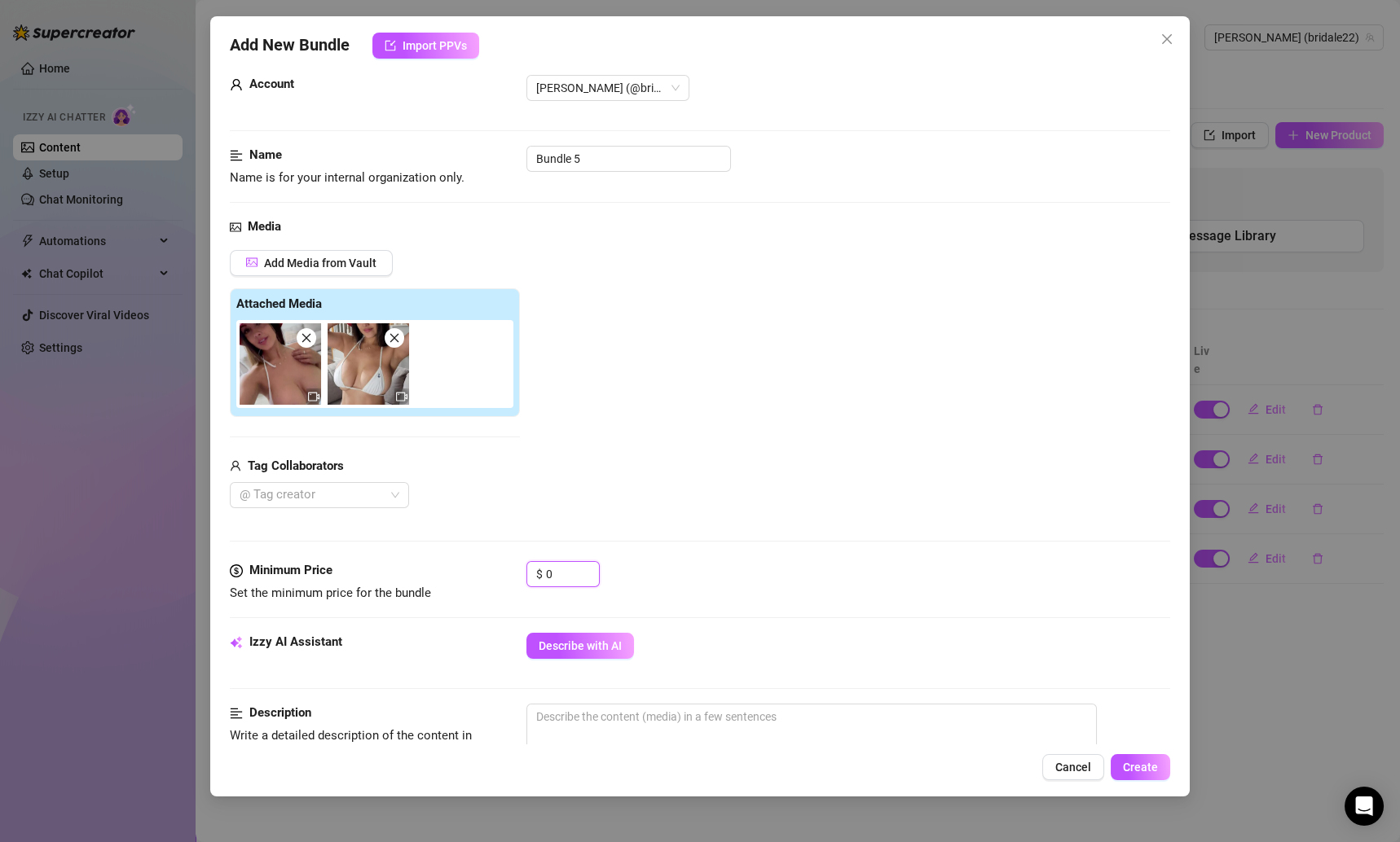
drag, startPoint x: 562, startPoint y: 570, endPoint x: 488, endPoint y: 570, distance: 74.0
click at [488, 570] on div "Minimum Price Set the minimum price for the bundle $ 0" at bounding box center [700, 582] width 941 height 42
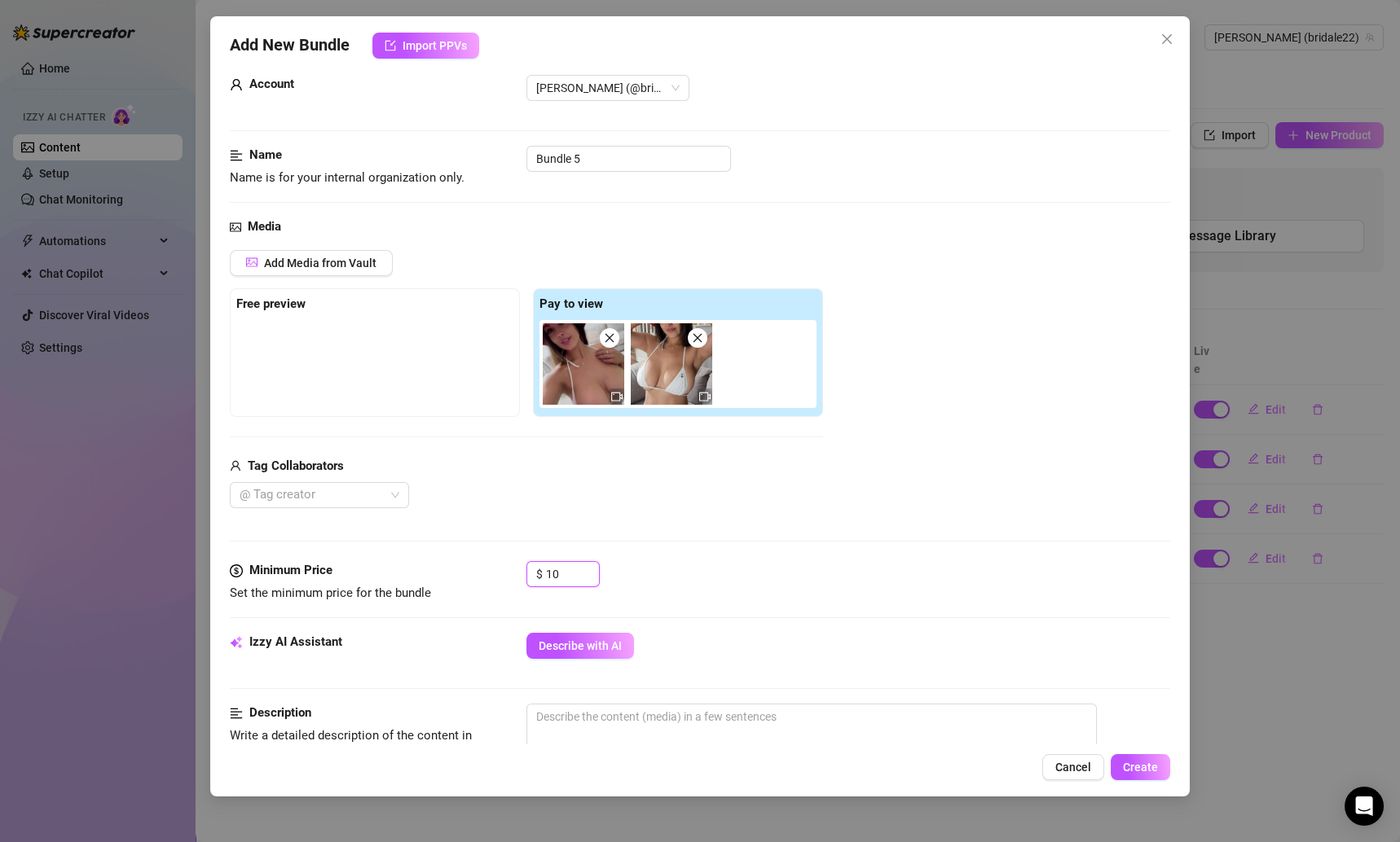
type input "1"
type input "10"
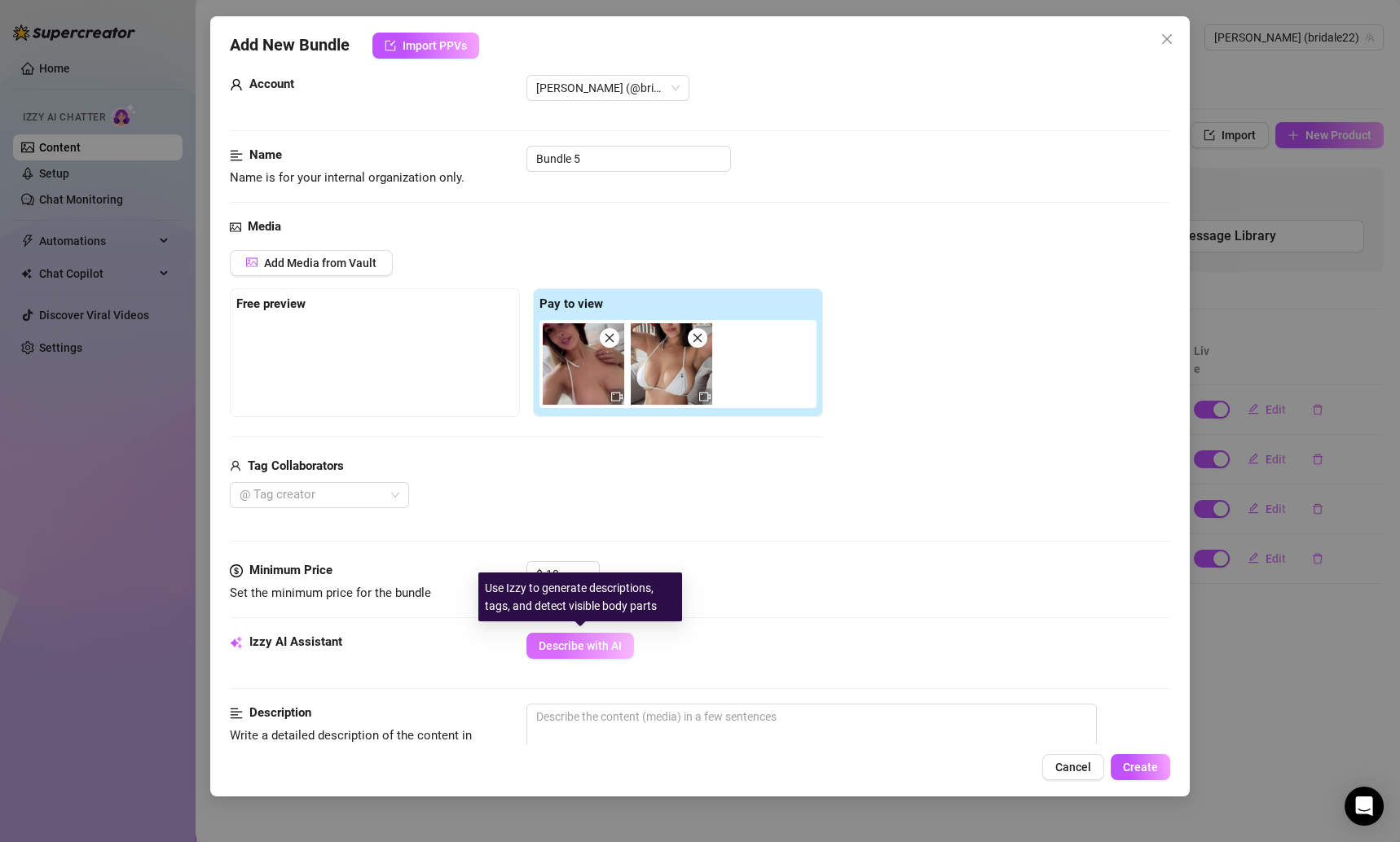
click at [586, 641] on span "Describe with AI" at bounding box center [580, 646] width 83 height 13
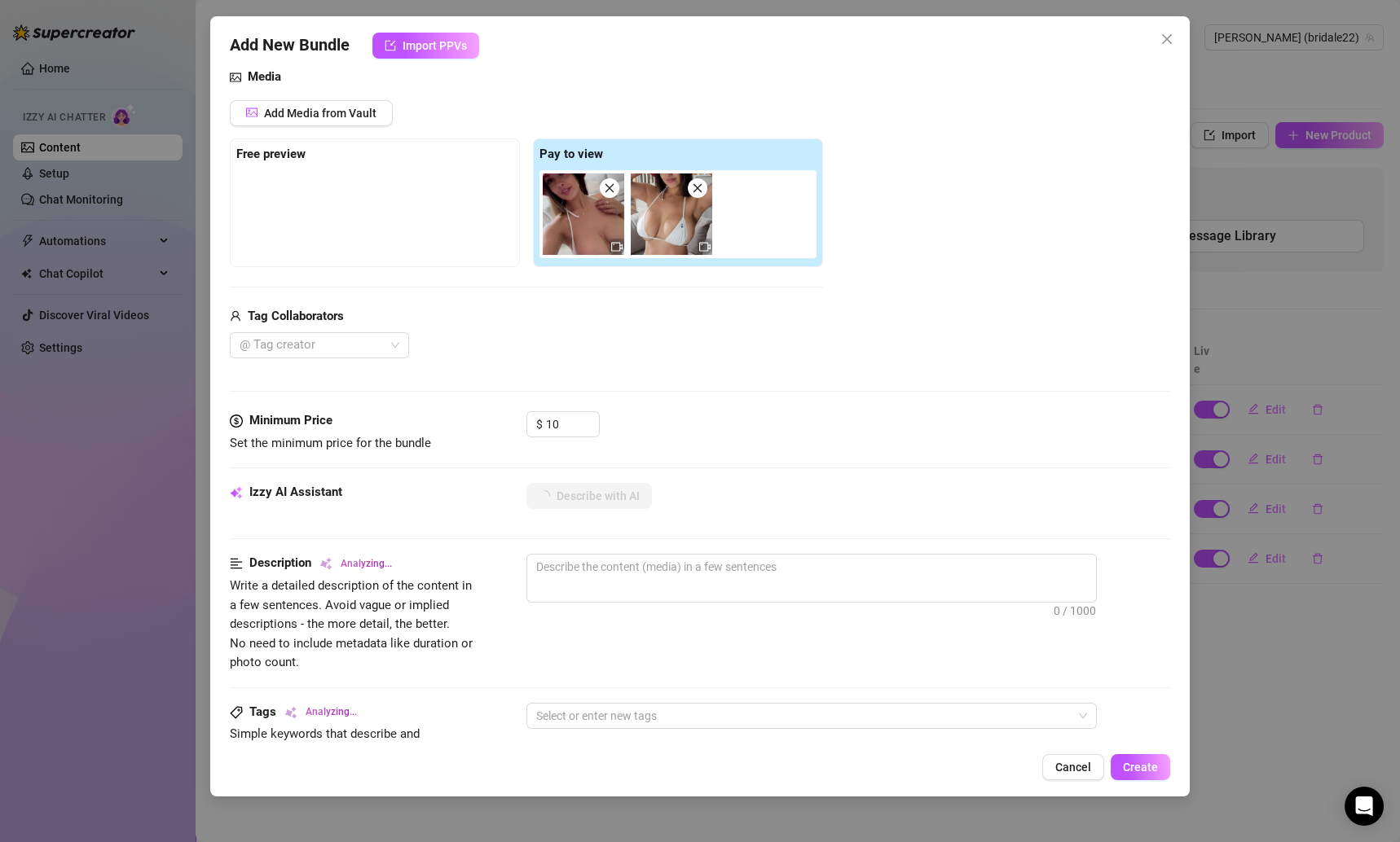
scroll to position [196, 0]
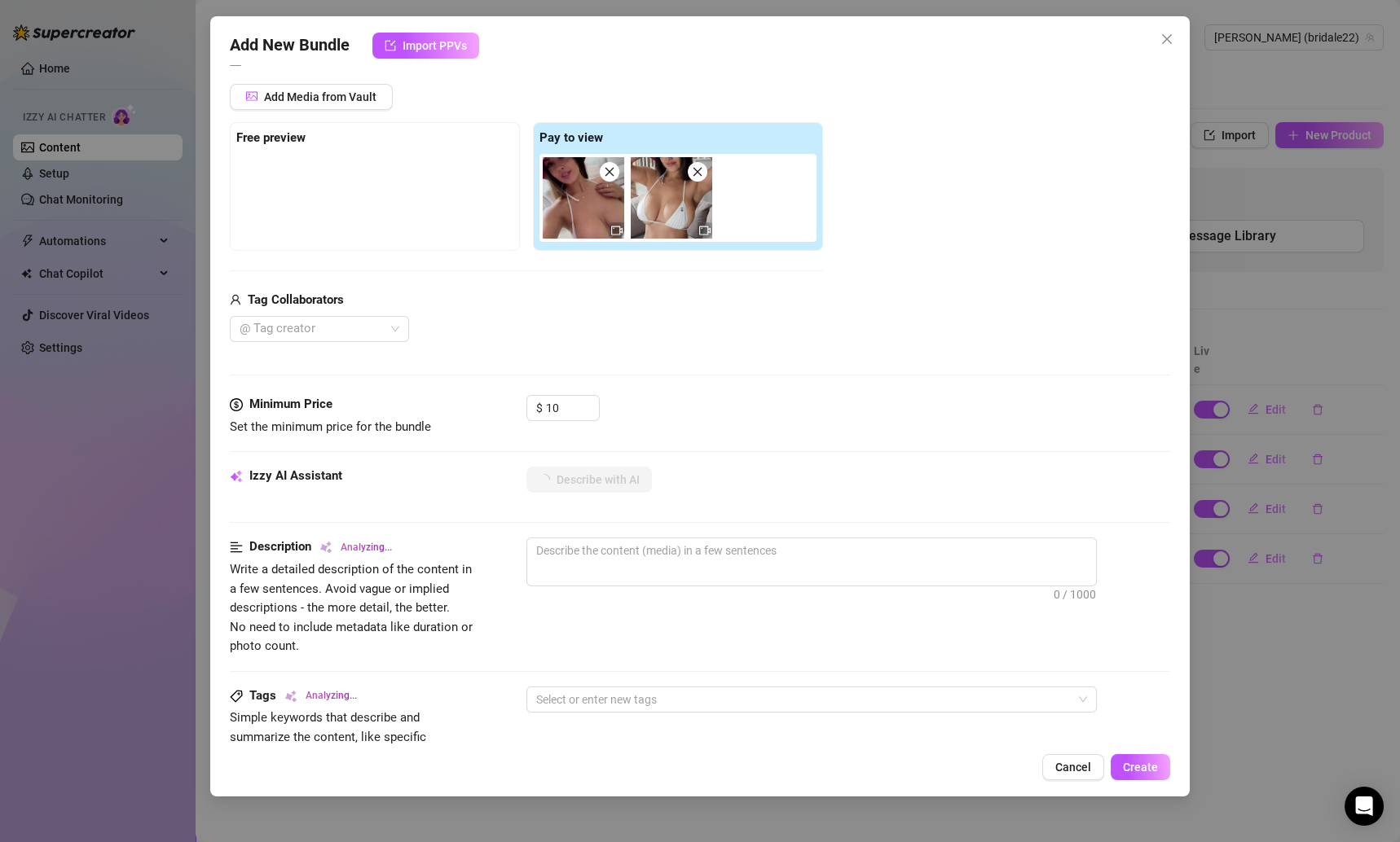
type textarea "[PERSON_NAME]"
type textarea "[PERSON_NAME] wears"
type textarea "[PERSON_NAME] wears a"
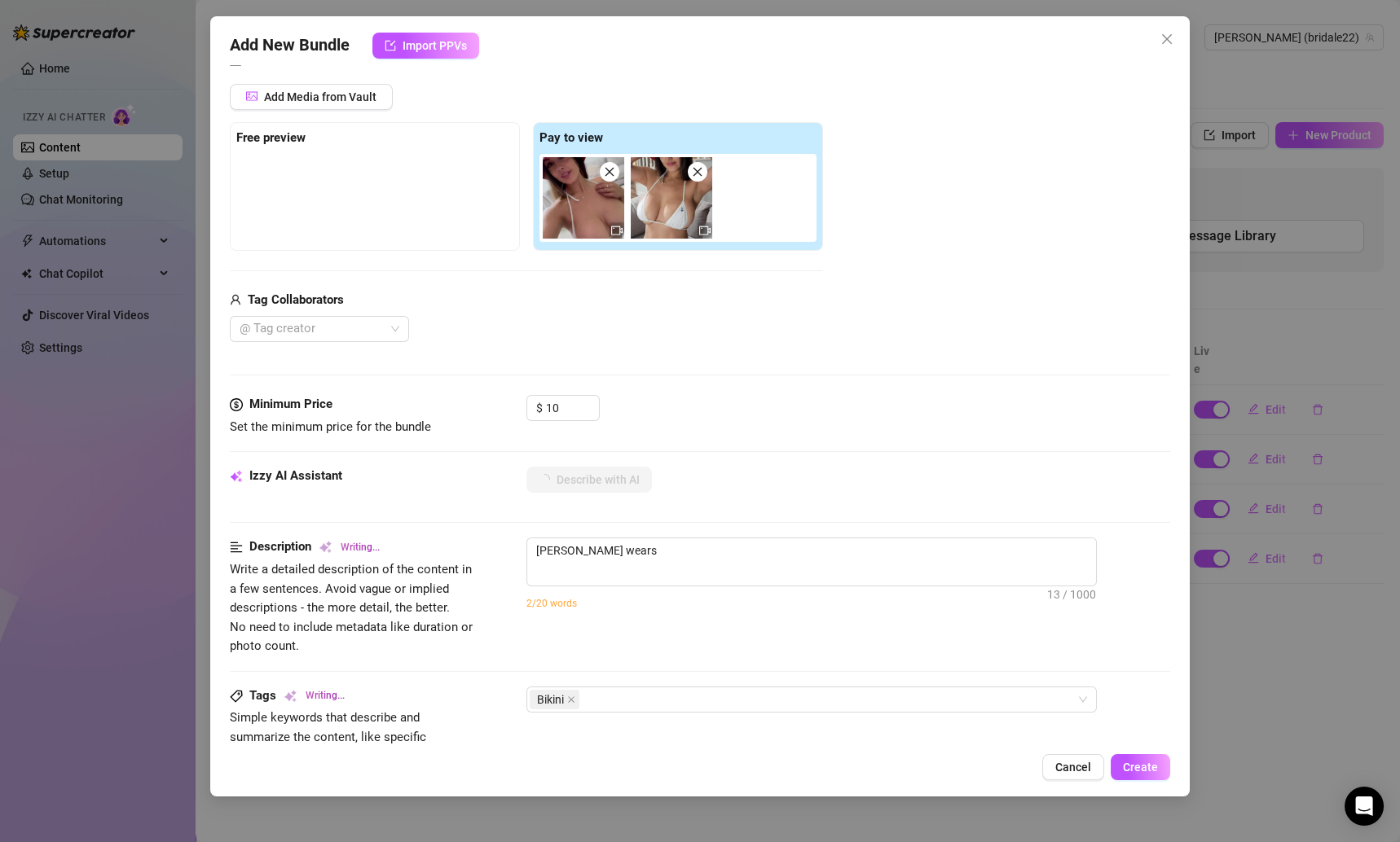
type textarea "[PERSON_NAME] wears a"
type textarea "[PERSON_NAME] wears a tiny"
type textarea "[PERSON_NAME] wears a tiny white"
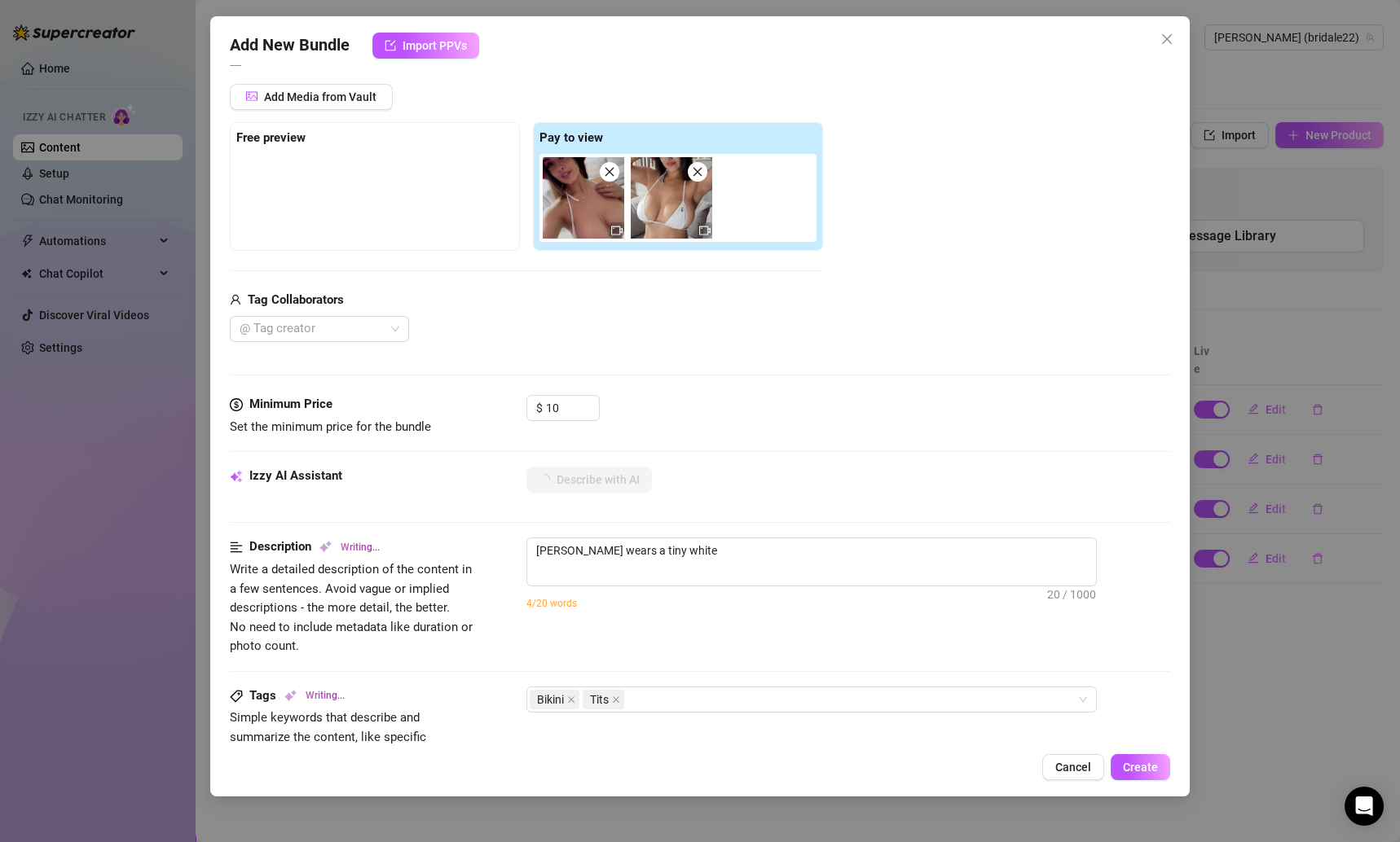
type textarea "[PERSON_NAME] wears a tiny white string"
type textarea "[PERSON_NAME] wears a tiny white string bikini"
type textarea "[PERSON_NAME] wears a tiny white string bikini with"
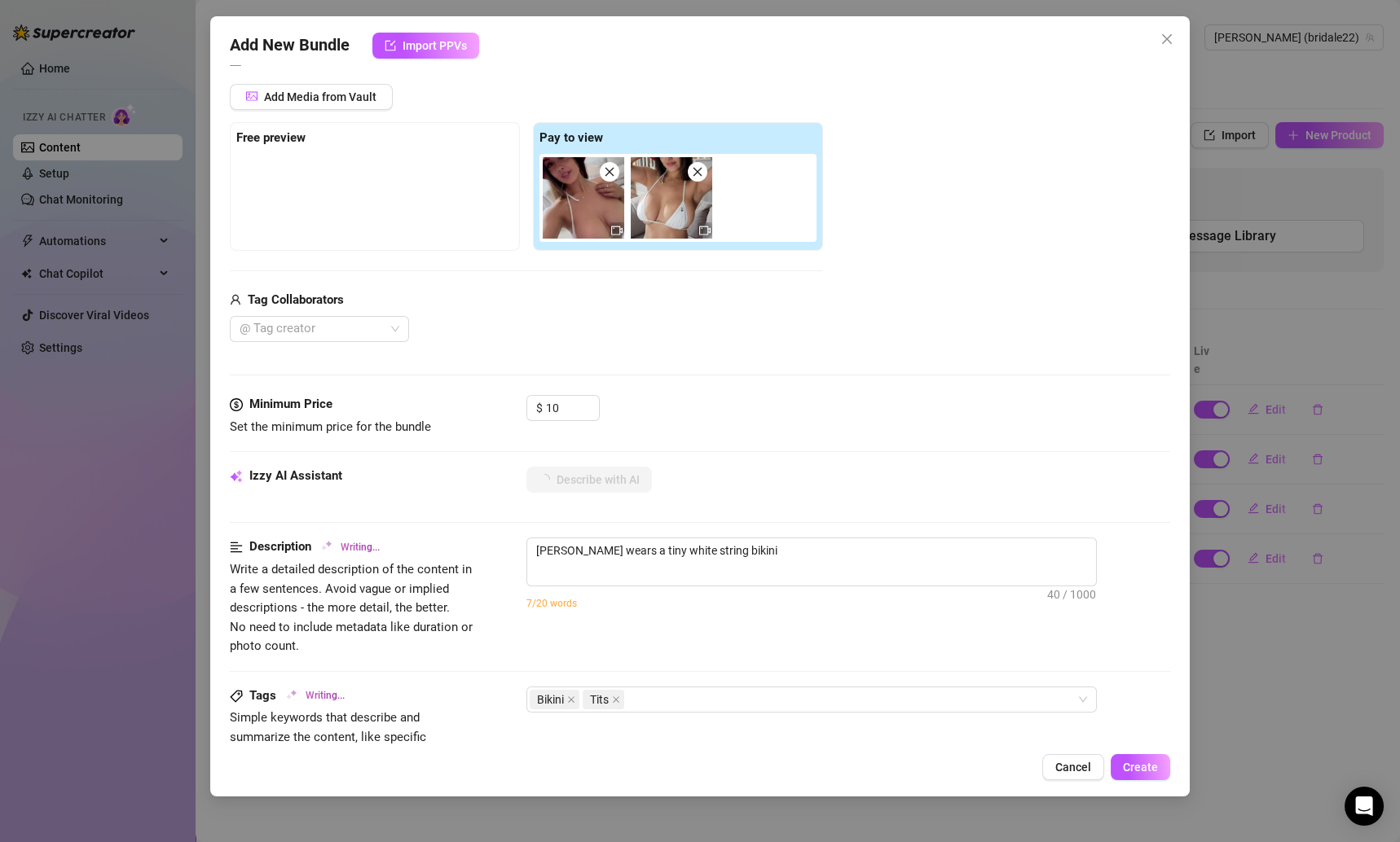
type textarea "[PERSON_NAME] wears a tiny white string bikini with"
type textarea "[PERSON_NAME] wears a tiny white string bikini with 'Pizza"
type textarea "[PERSON_NAME] wears a tiny white string bikini with 'Pizza Gang'"
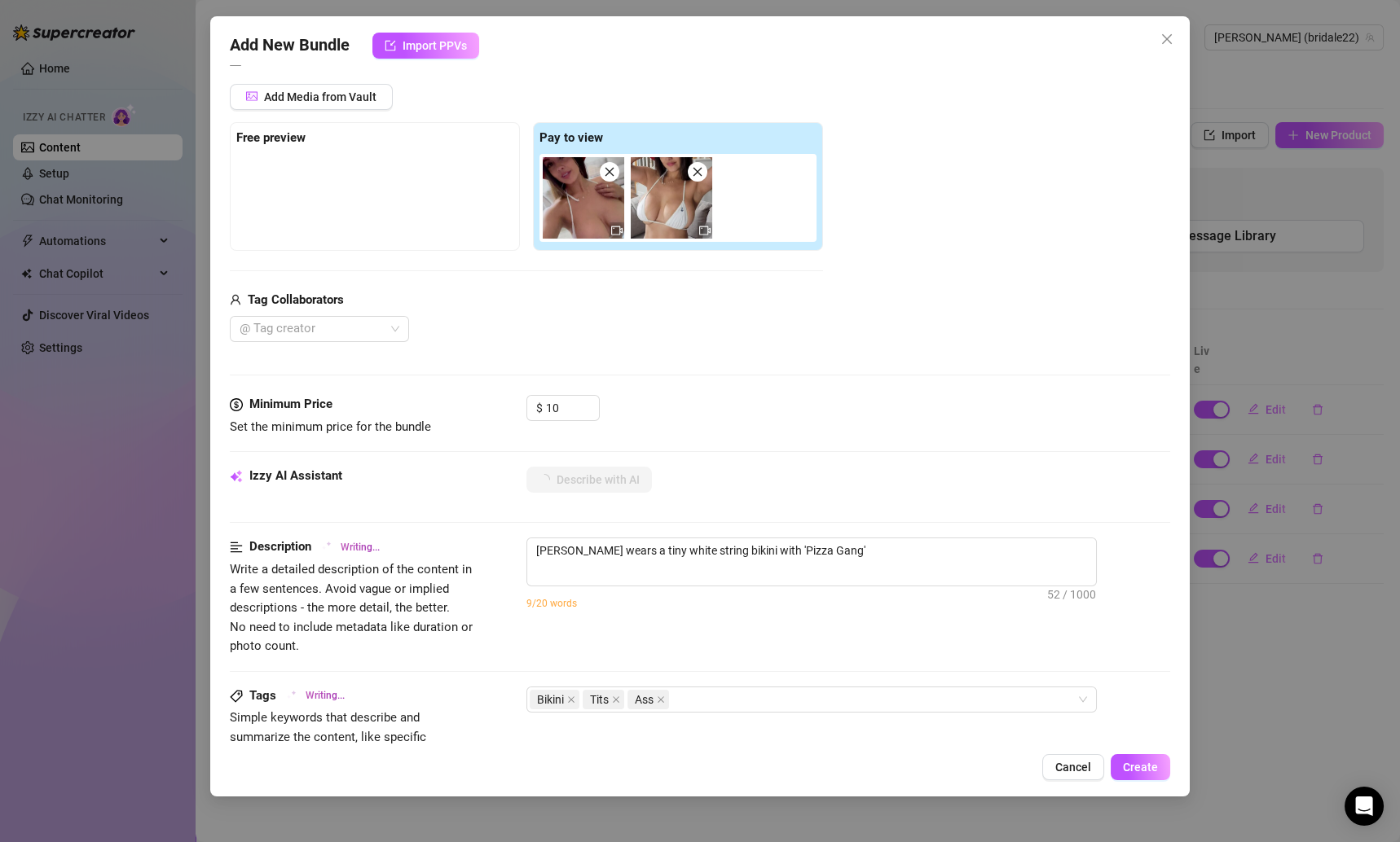
type textarea "[PERSON_NAME] wears a tiny white string bikini with 'Pizza Gang' printed"
type textarea "[PERSON_NAME] wears a tiny white string bikini with 'Pizza Gang' printed on"
type textarea "[PERSON_NAME] wears a tiny white string bikini with 'Pizza Gang' printed on the"
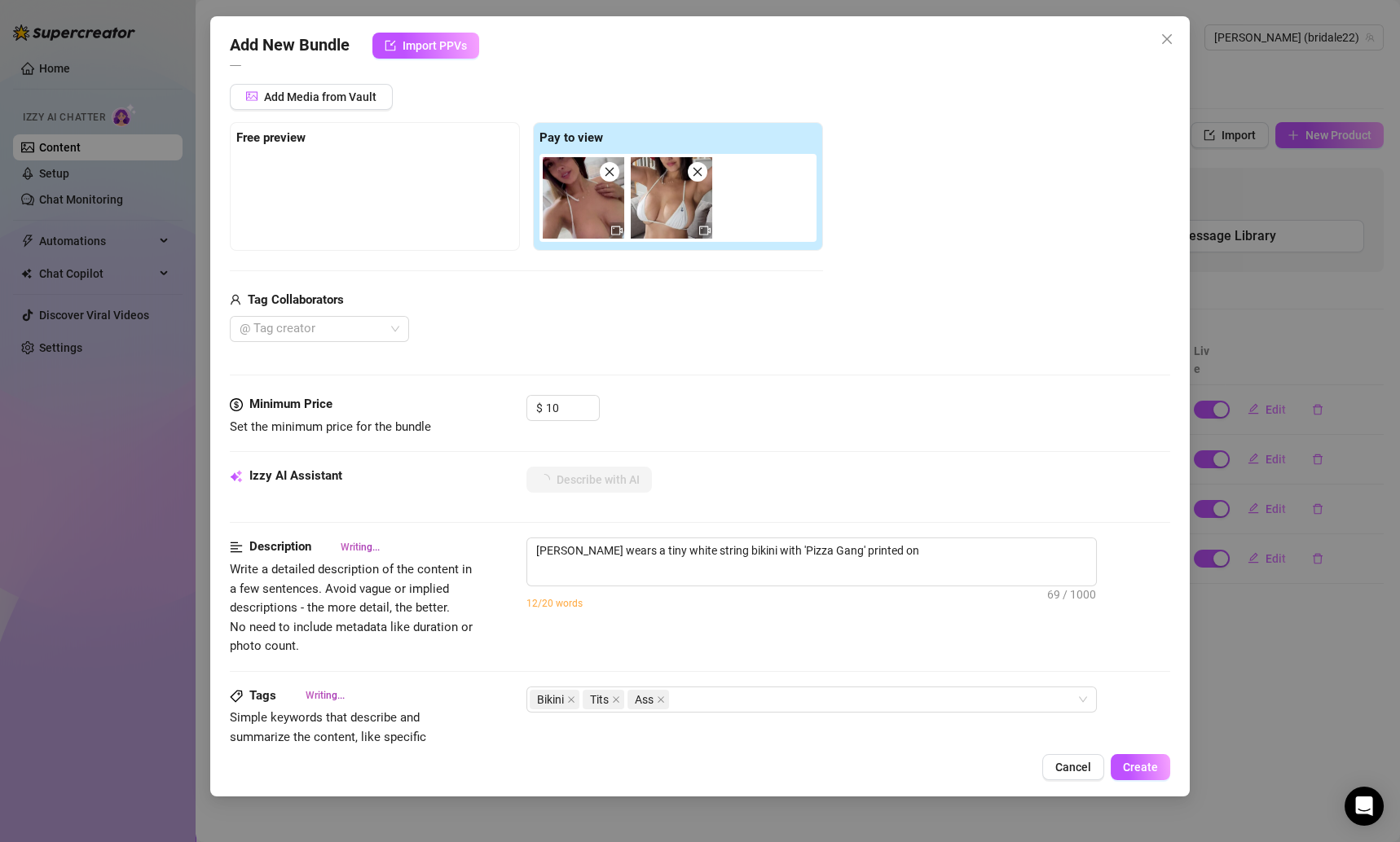
type textarea "[PERSON_NAME] wears a tiny white string bikini with 'Pizza Gang' printed on the"
type textarea "[PERSON_NAME] wears a tiny white string bikini with 'Pizza Gang' printed on the…"
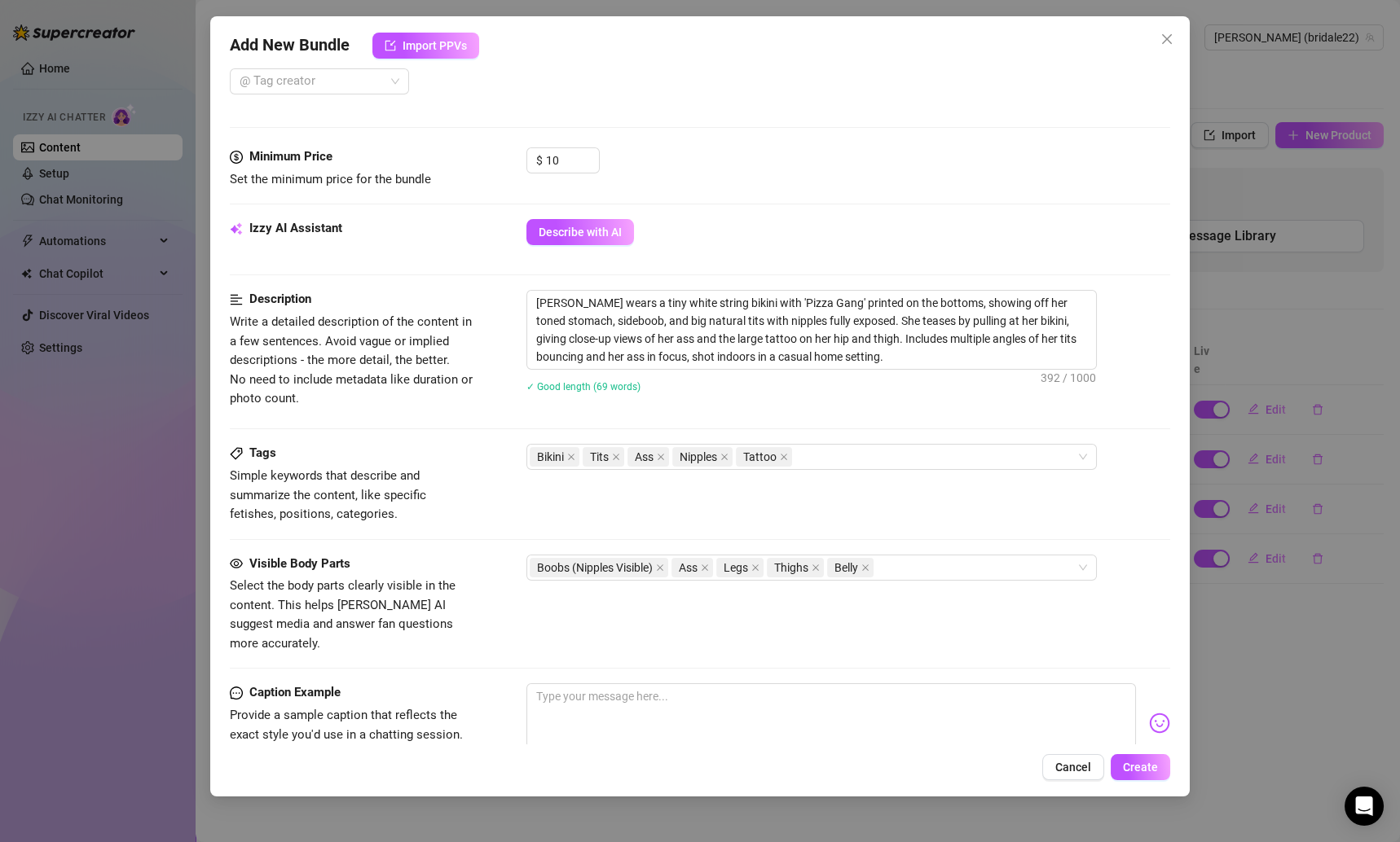
scroll to position [459, 0]
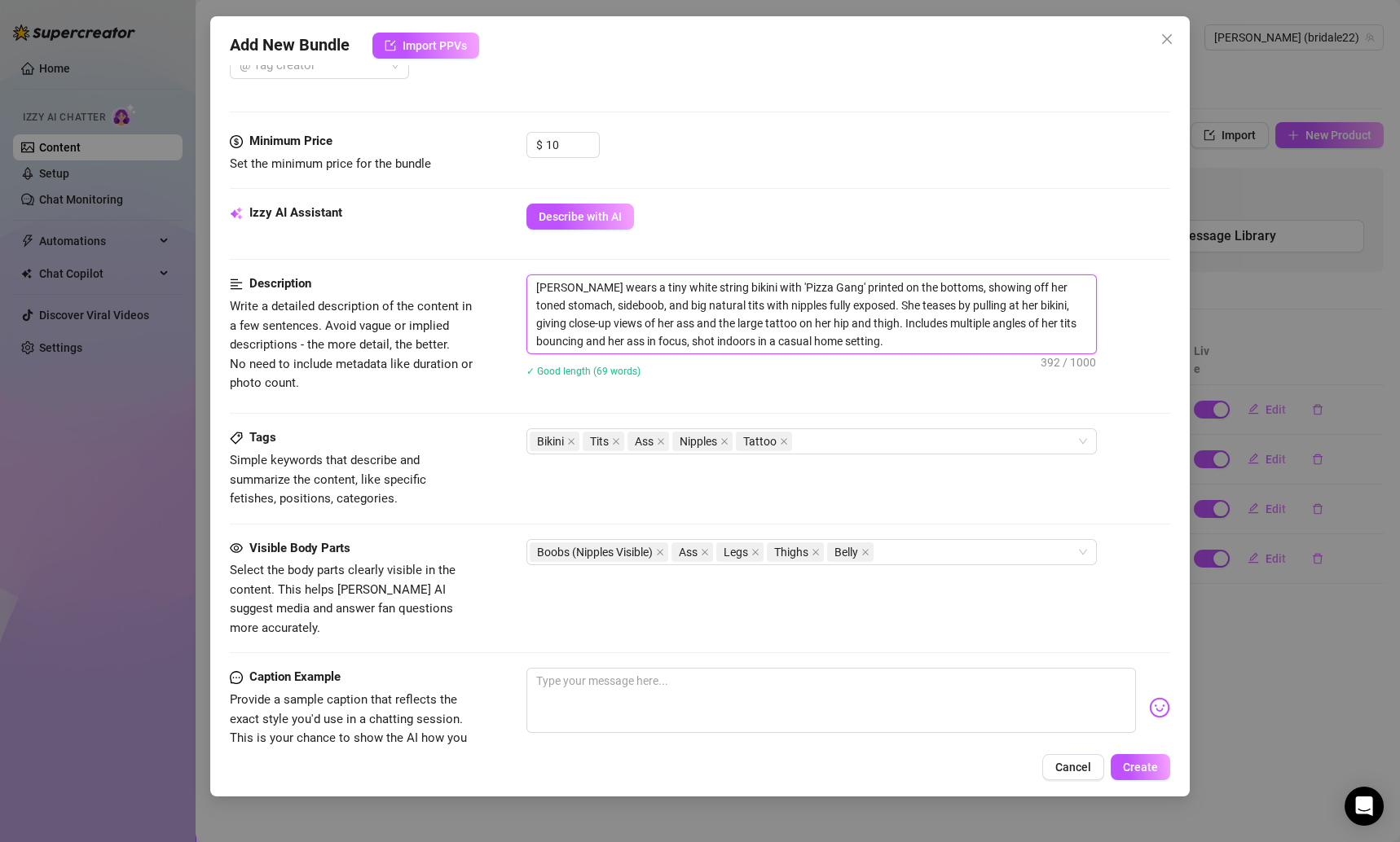
drag, startPoint x: 919, startPoint y: 330, endPoint x: 517, endPoint y: 281, distance: 405.0
click at [517, 281] on div "Description Write a detailed description of the content in a few sentences. Avo…" at bounding box center [700, 336] width 941 height 124
drag, startPoint x: 532, startPoint y: 281, endPoint x: 966, endPoint y: 343, distance: 438.4
click at [966, 343] on textarea "[PERSON_NAME] wears a tiny white string bikini with 'Pizza Gang' printed on the…" at bounding box center [811, 314] width 569 height 78
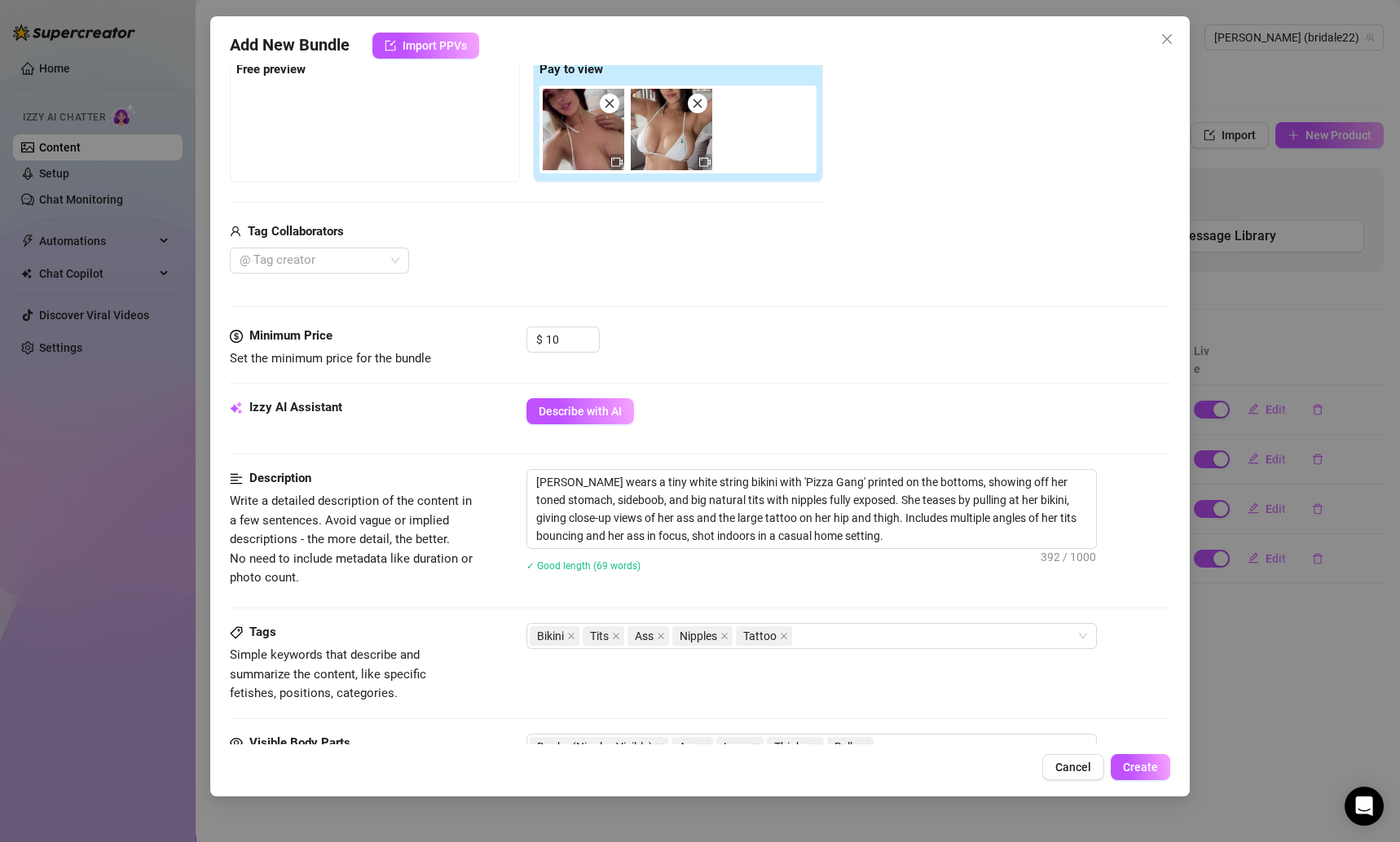
scroll to position [691, 0]
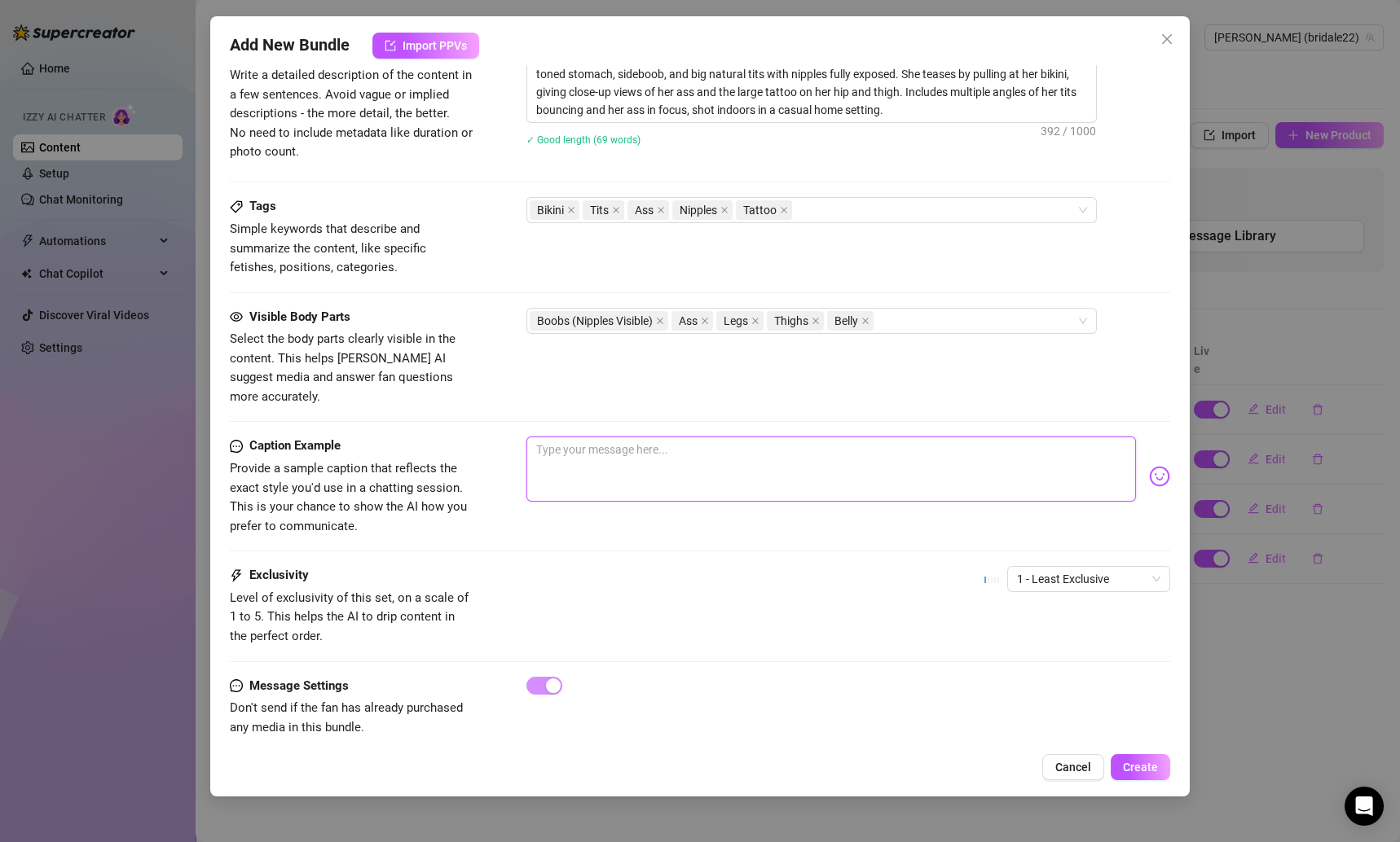
click at [703, 437] on textarea at bounding box center [831, 469] width 610 height 65
paste textarea "Repping the Pizza Gang 🍕👙 but honestly these strings are working overtime tryin…"
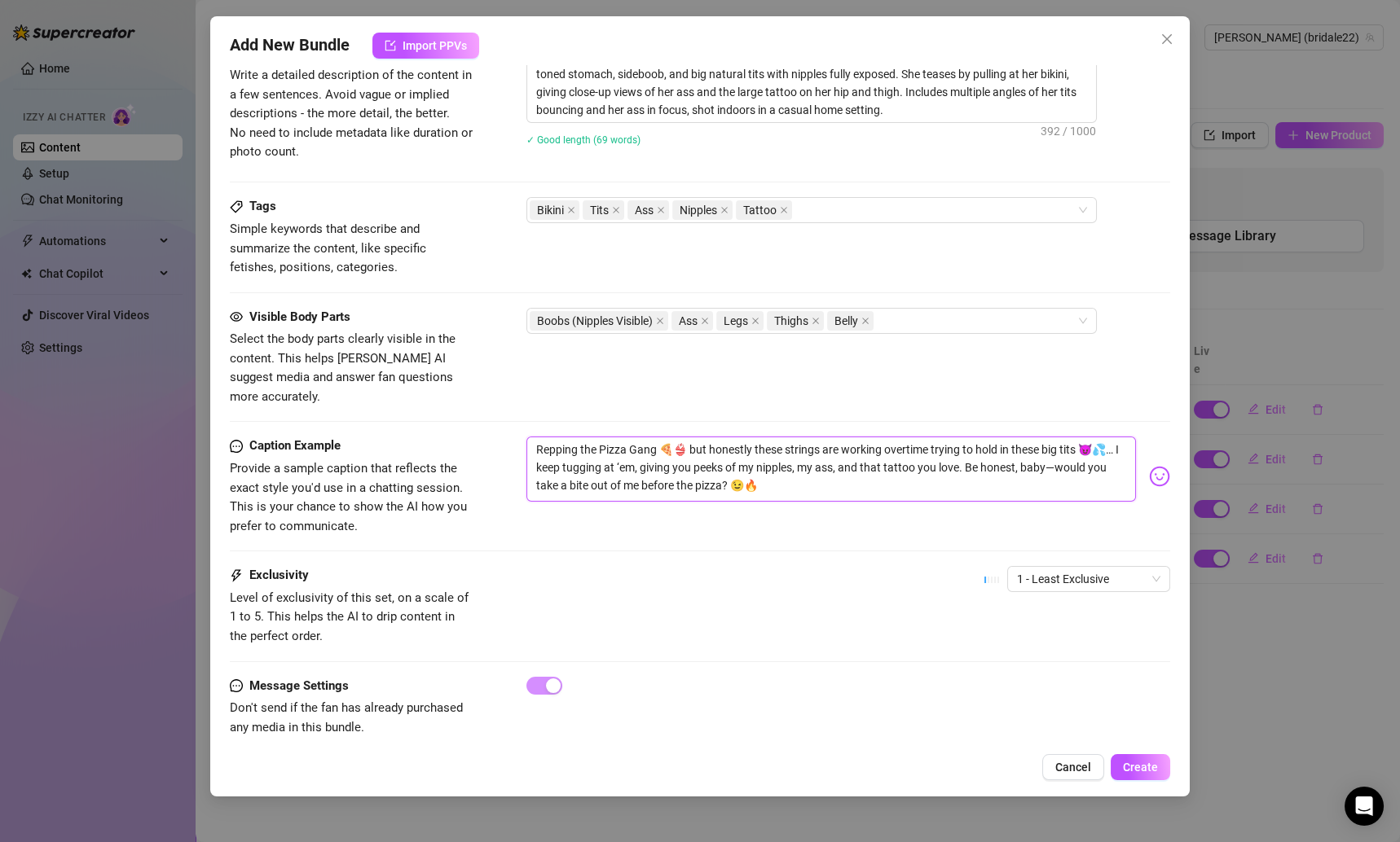
drag, startPoint x: 752, startPoint y: 430, endPoint x: 243, endPoint y: 371, distance: 512.4
click at [243, 371] on form "Account [PERSON_NAME] (@bridale22) Name Name is for your internal organization …" at bounding box center [700, 80] width 941 height 1374
click at [847, 444] on textarea "these strings are working overtime trying to hold in these big tits 😈💦… I keep …" at bounding box center [831, 469] width 610 height 65
click at [540, 437] on textarea "these strings are working overtime trying to hold in these big tits 😈💦… I keep …" at bounding box center [831, 469] width 610 height 65
click at [1053, 567] on span "1 - Least Exclusive" at bounding box center [1088, 579] width 144 height 24
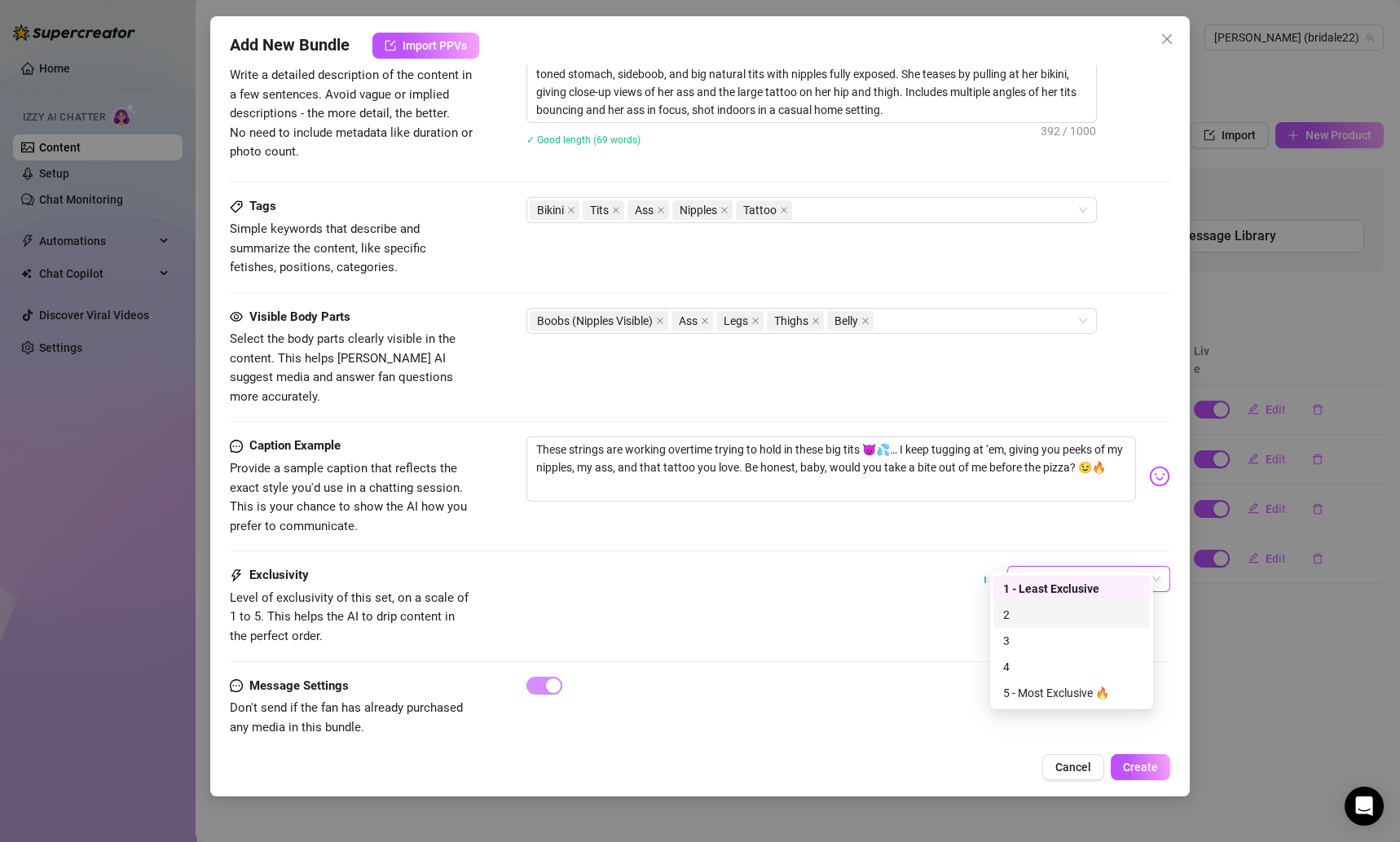
click at [1017, 611] on div "2" at bounding box center [1071, 615] width 137 height 18
click at [1158, 757] on button "Create" at bounding box center [1140, 767] width 60 height 26
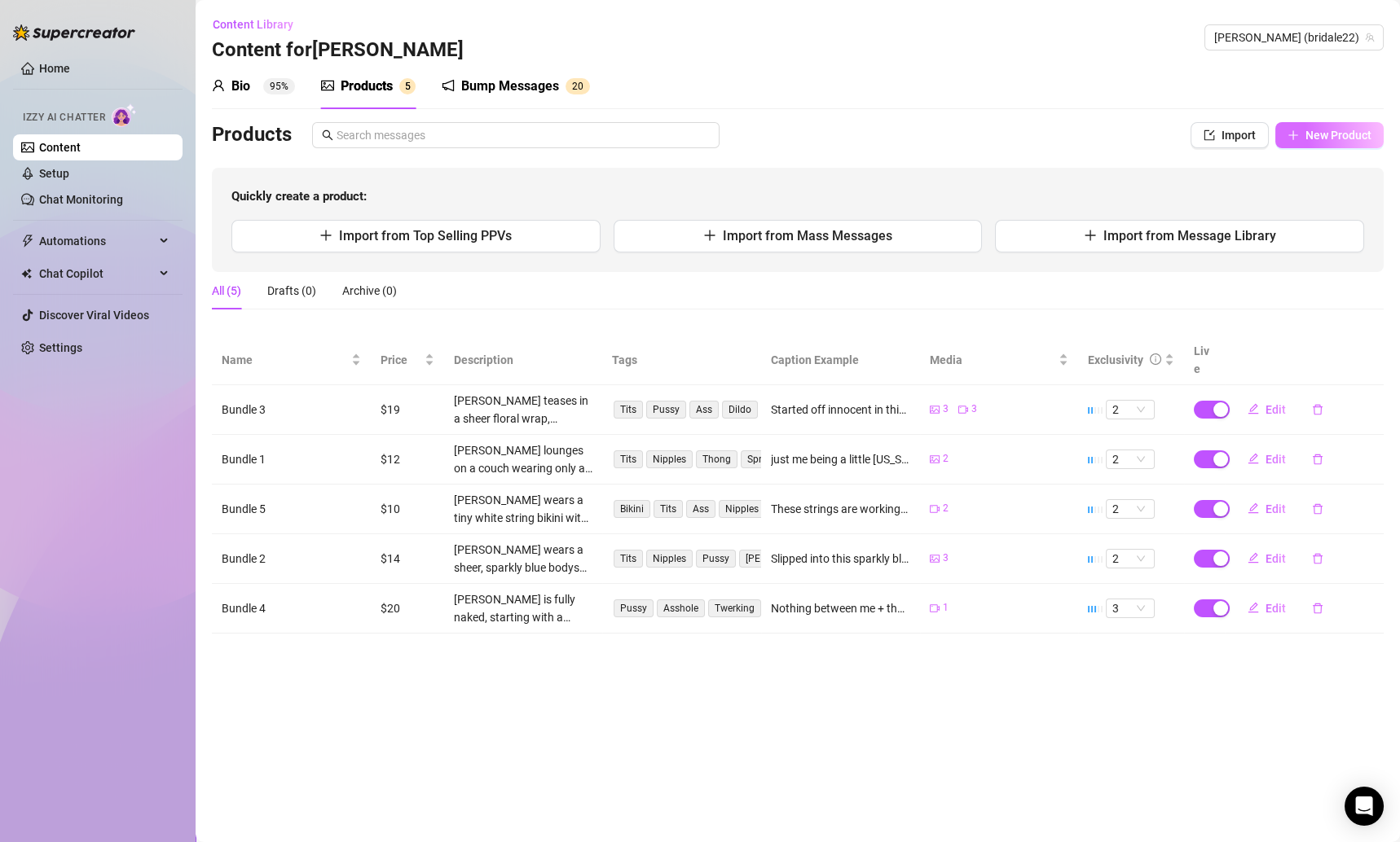
click at [1347, 129] on span "New Product" at bounding box center [1338, 135] width 66 height 13
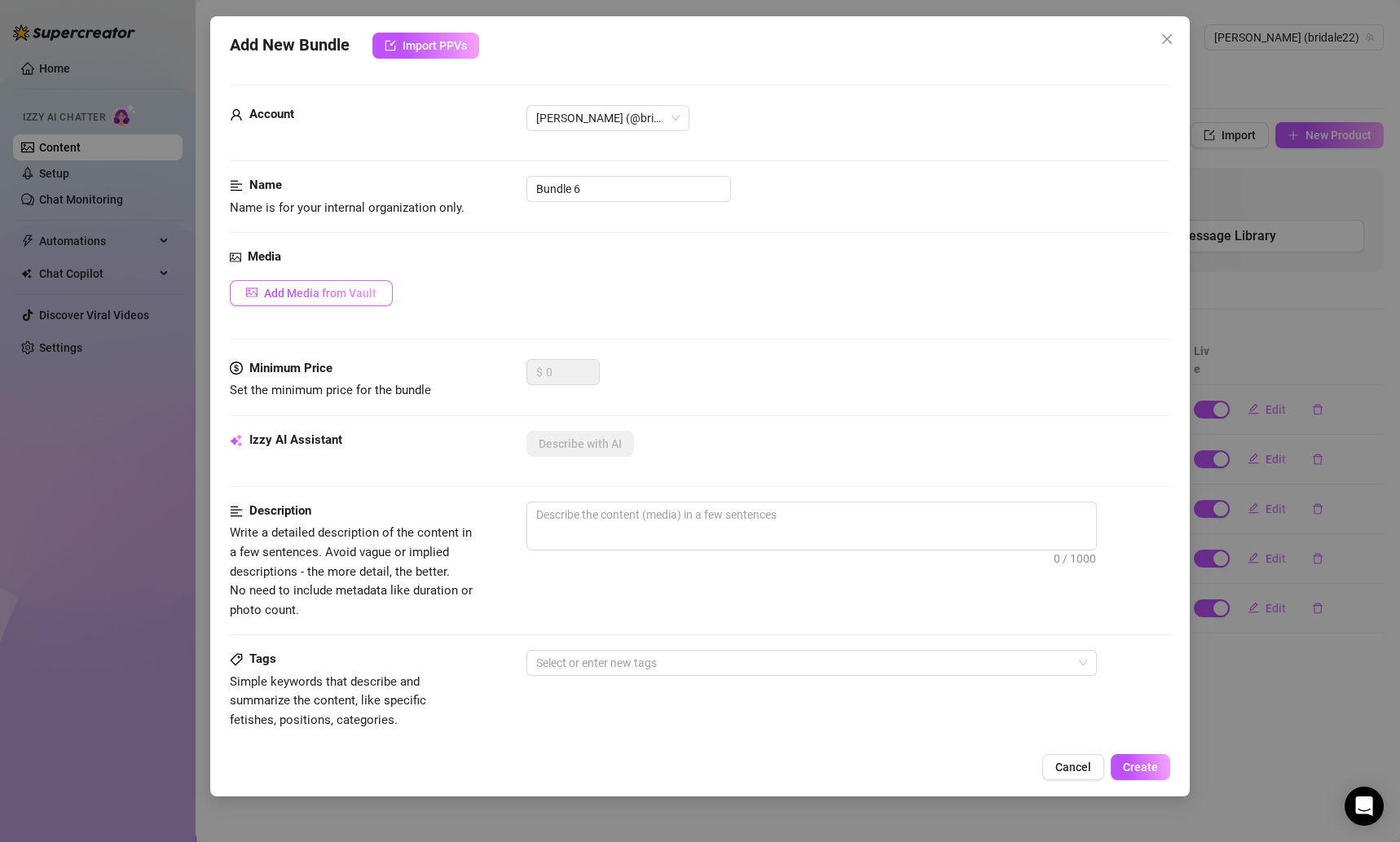
click at [348, 290] on span "Add Media from Vault" at bounding box center [320, 293] width 112 height 13
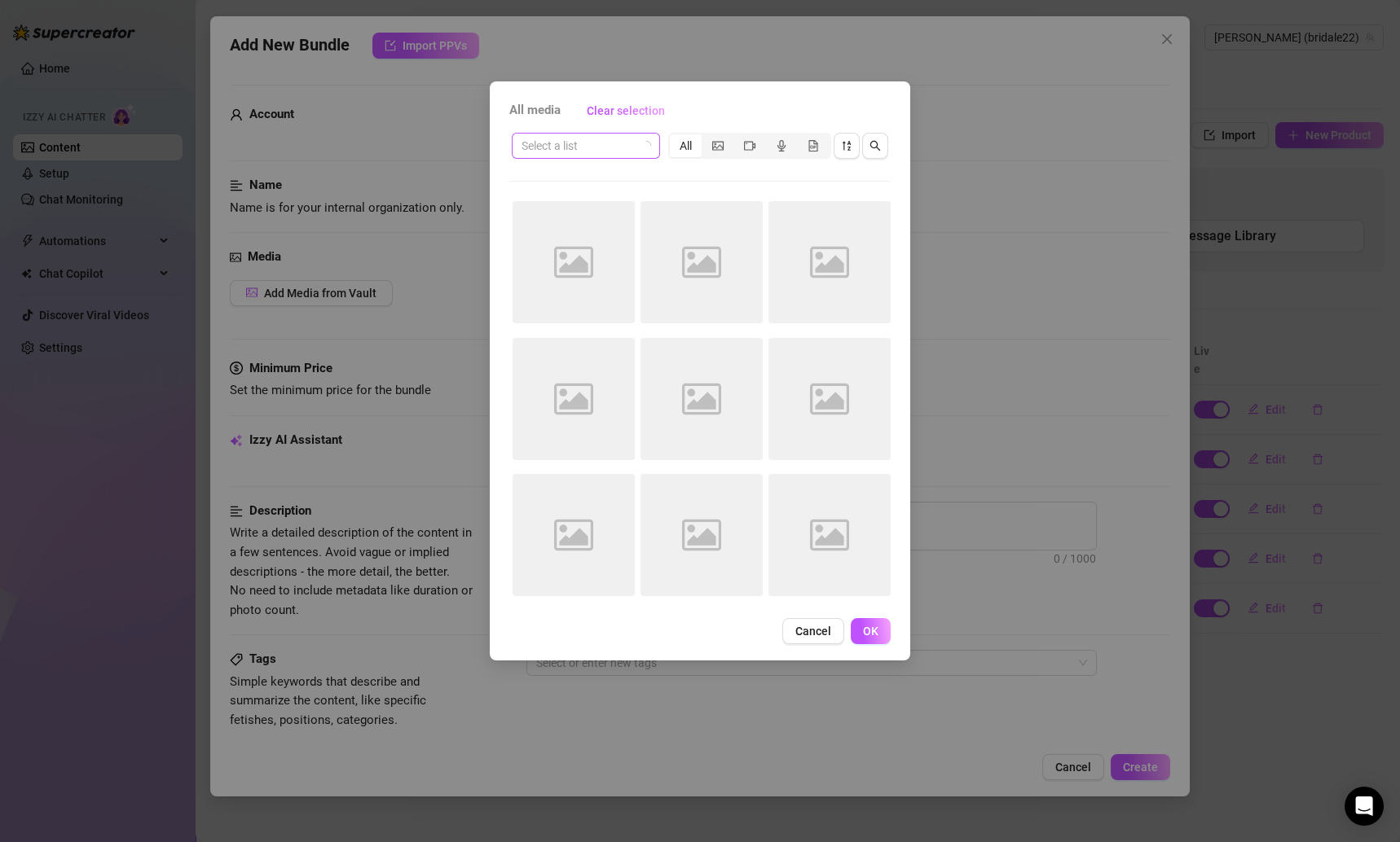
click at [610, 136] on input "search" at bounding box center [579, 146] width 114 height 24
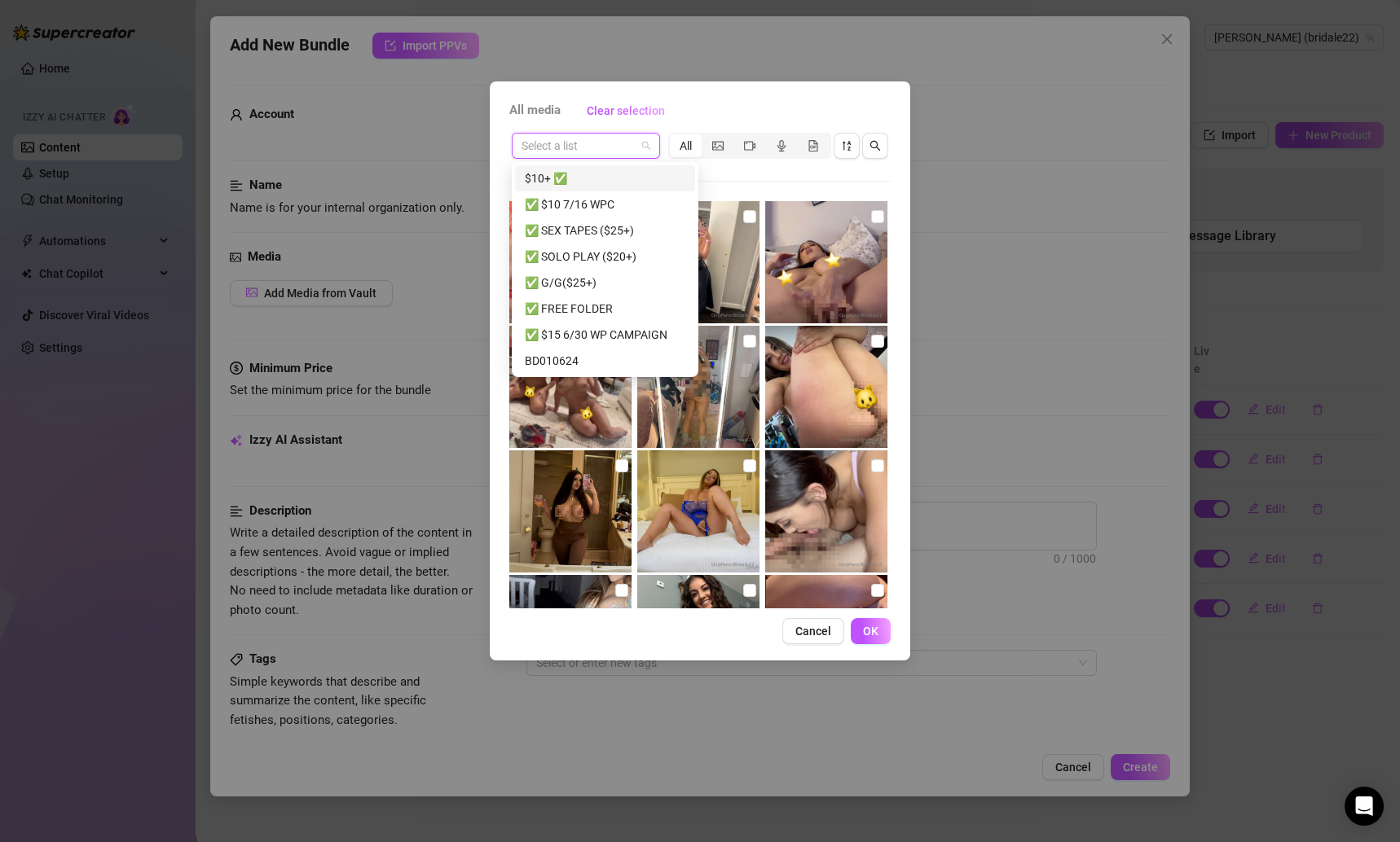
click at [600, 188] on div "$10+ ✅" at bounding box center [604, 178] width 180 height 26
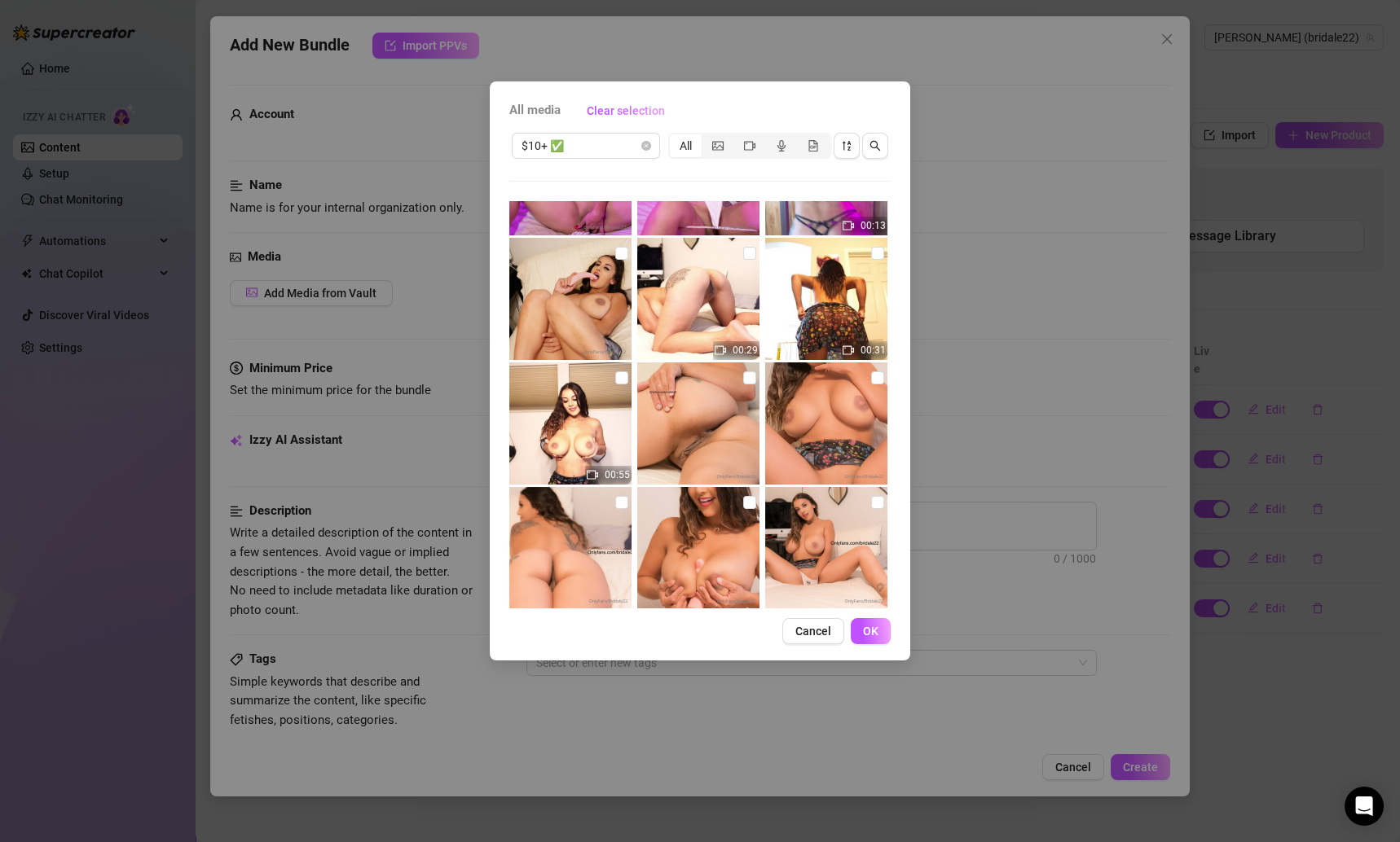
scroll to position [613, 0]
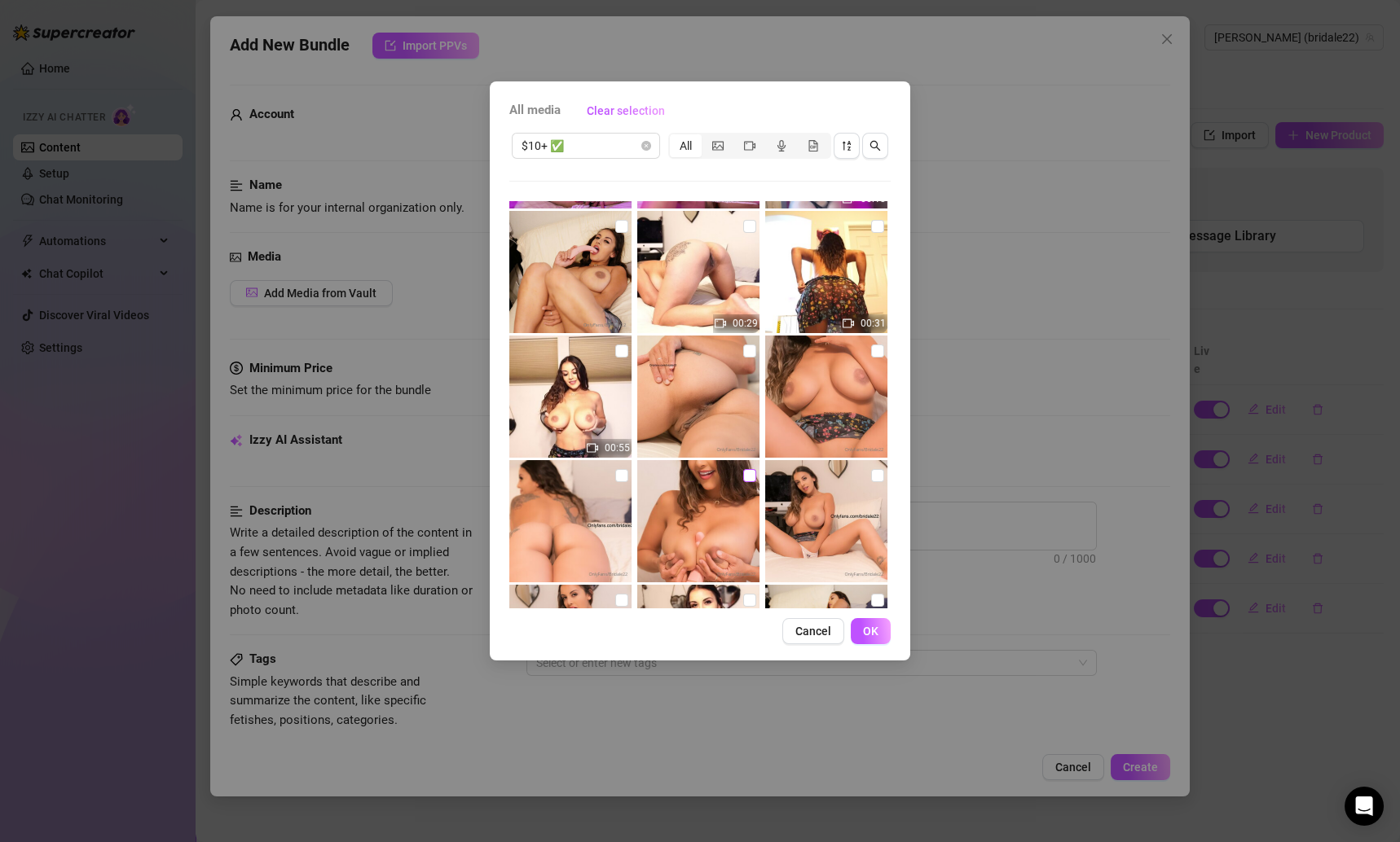
click at [745, 476] on input "checkbox" at bounding box center [750, 476] width 13 height 13
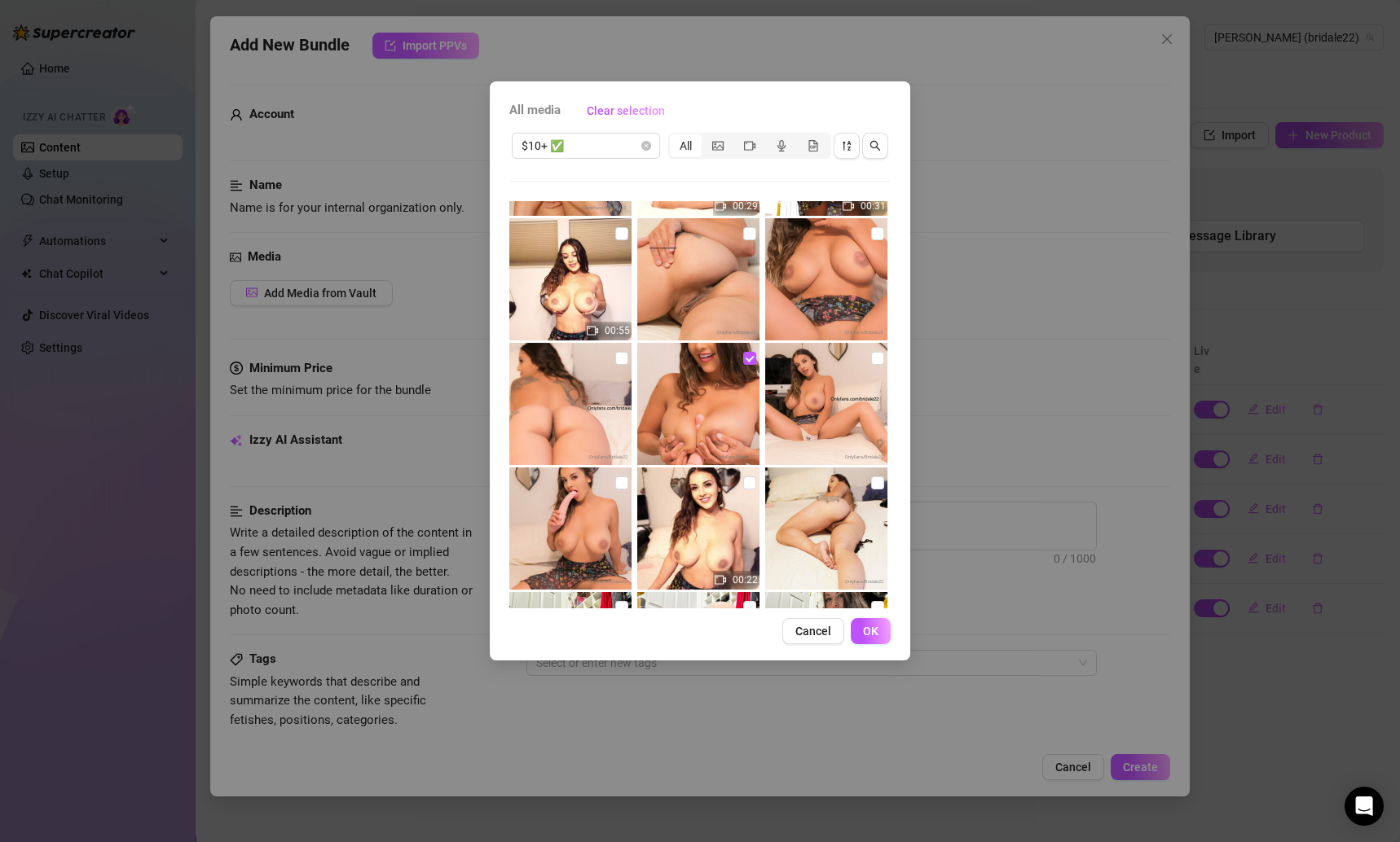
scroll to position [733, 0]
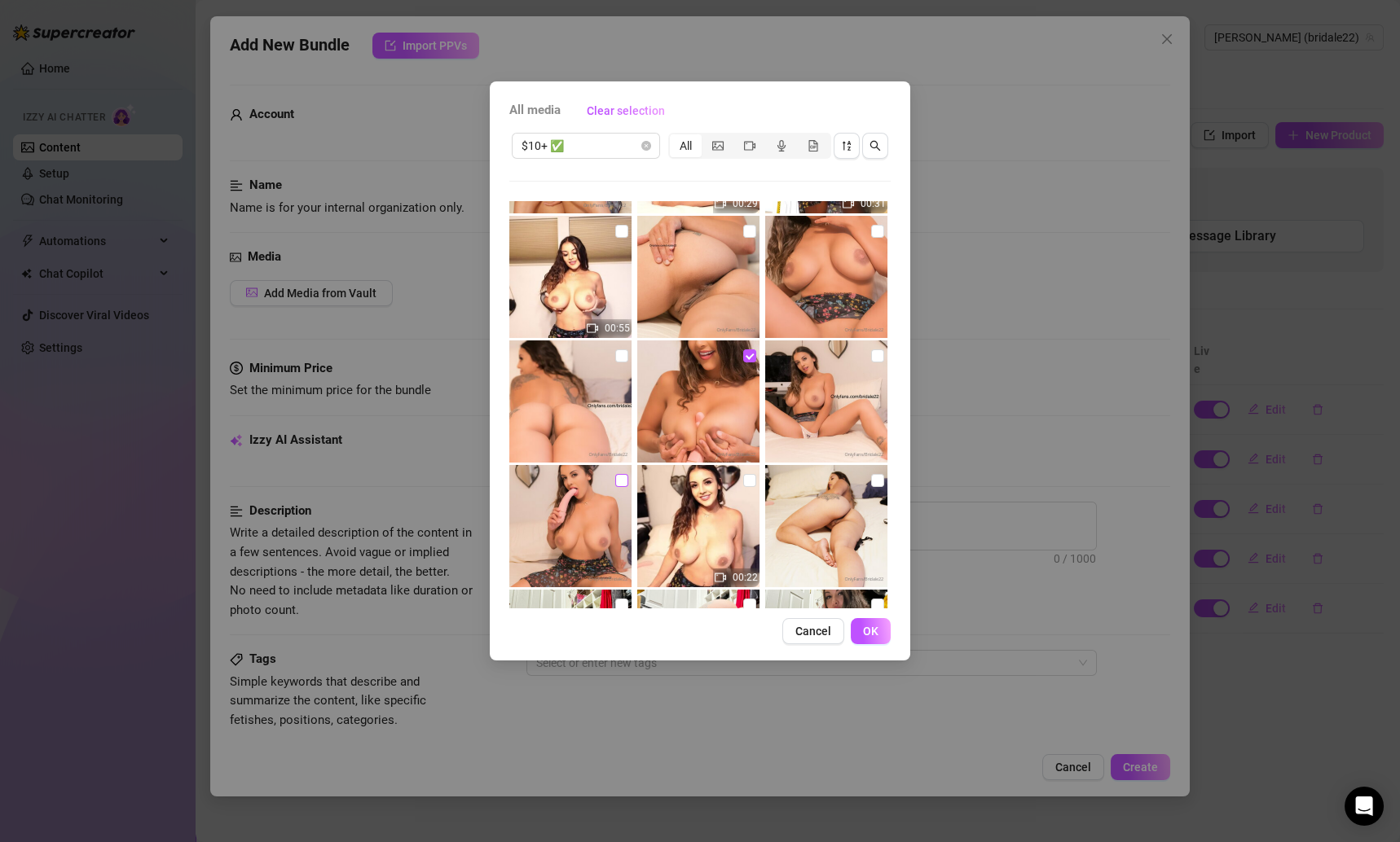
click at [620, 477] on input "checkbox" at bounding box center [621, 480] width 13 height 13
click at [859, 625] on button "OK" at bounding box center [871, 631] width 40 height 26
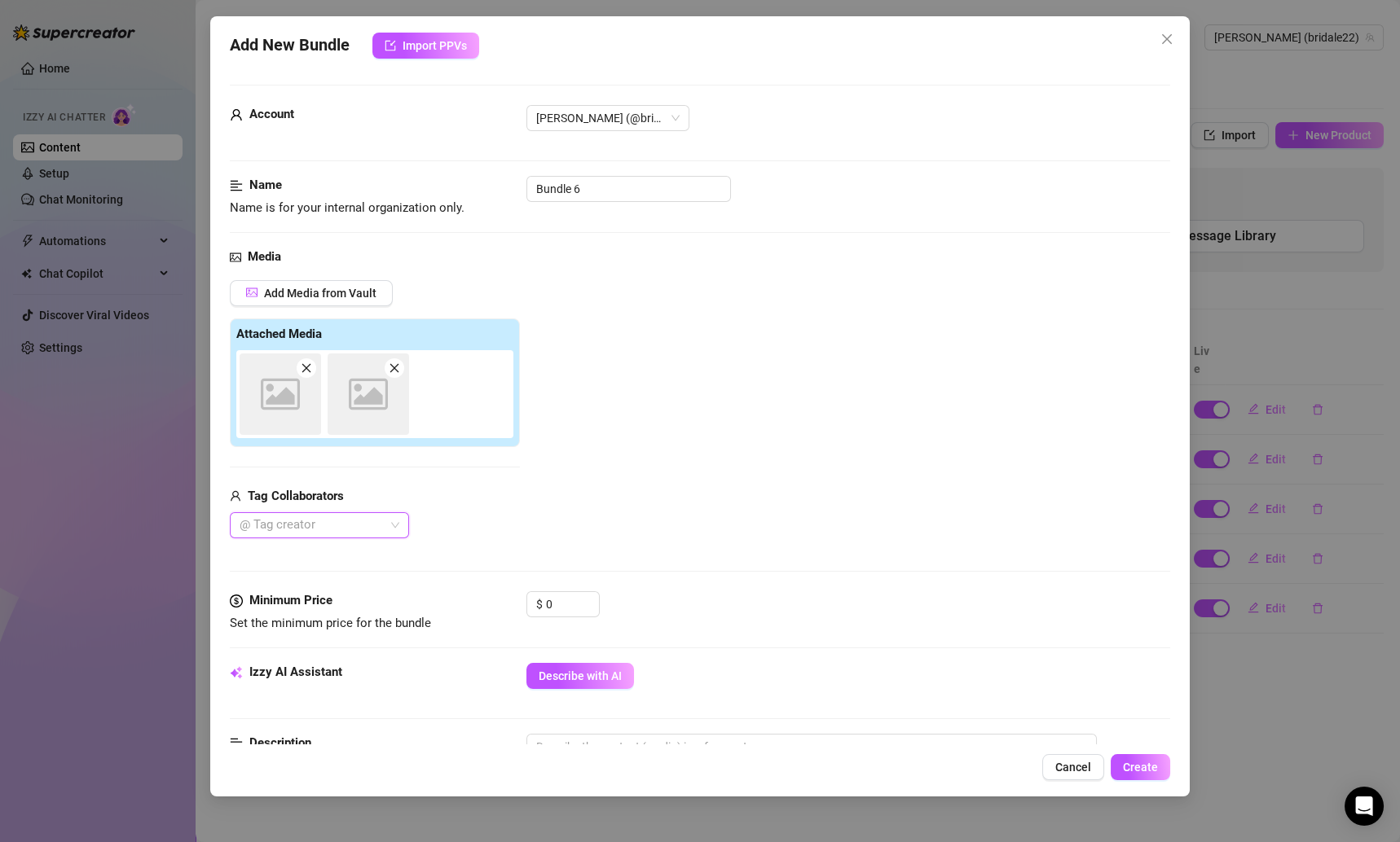
scroll to position [260, 0]
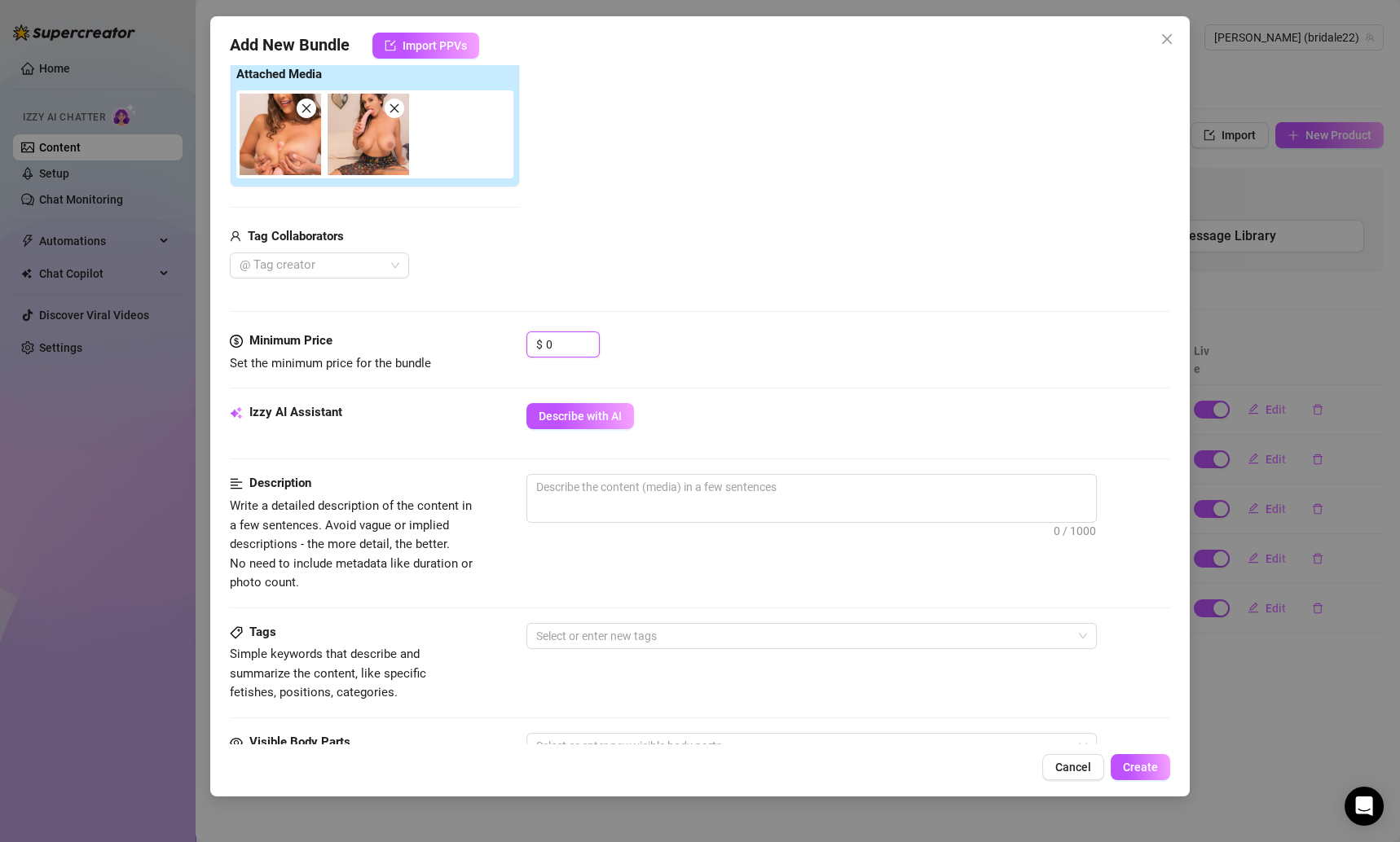
drag, startPoint x: 563, startPoint y: 346, endPoint x: 518, endPoint y: 346, distance: 45.0
click at [518, 346] on div "Minimum Price Set the minimum price for the bundle $ 0" at bounding box center [700, 353] width 941 height 42
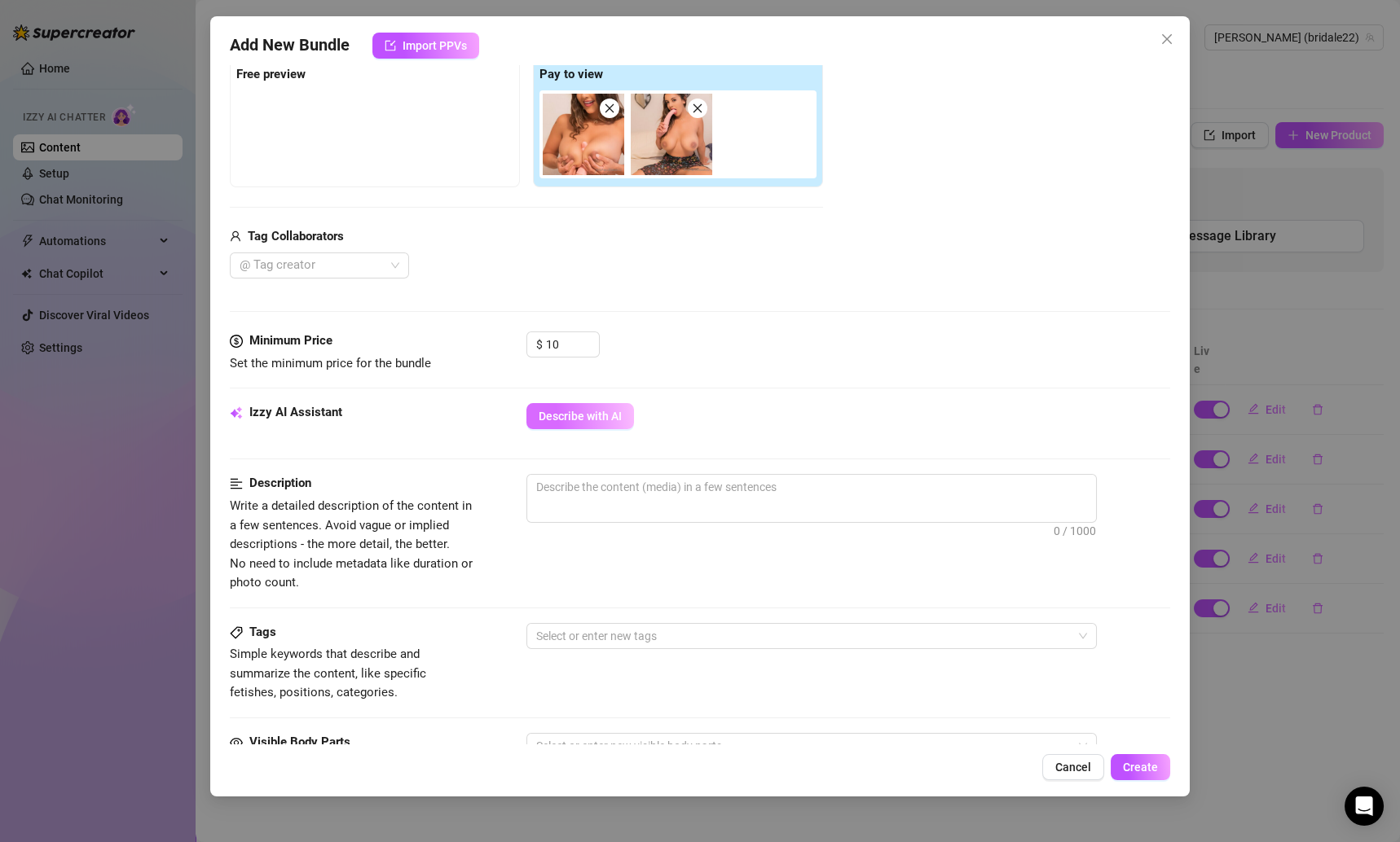
click at [580, 422] on button "Describe with AI" at bounding box center [580, 416] width 108 height 26
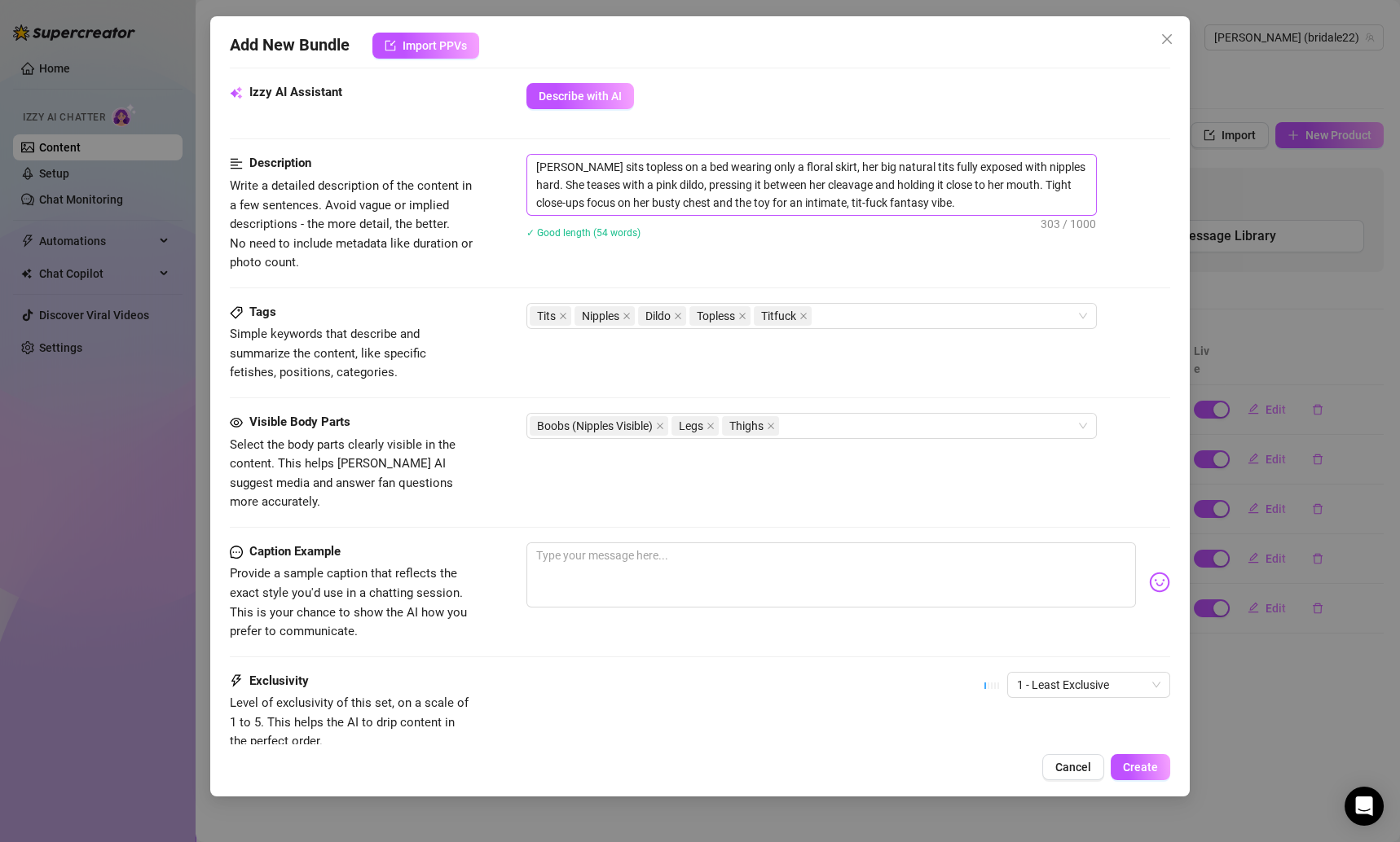
scroll to position [485, 0]
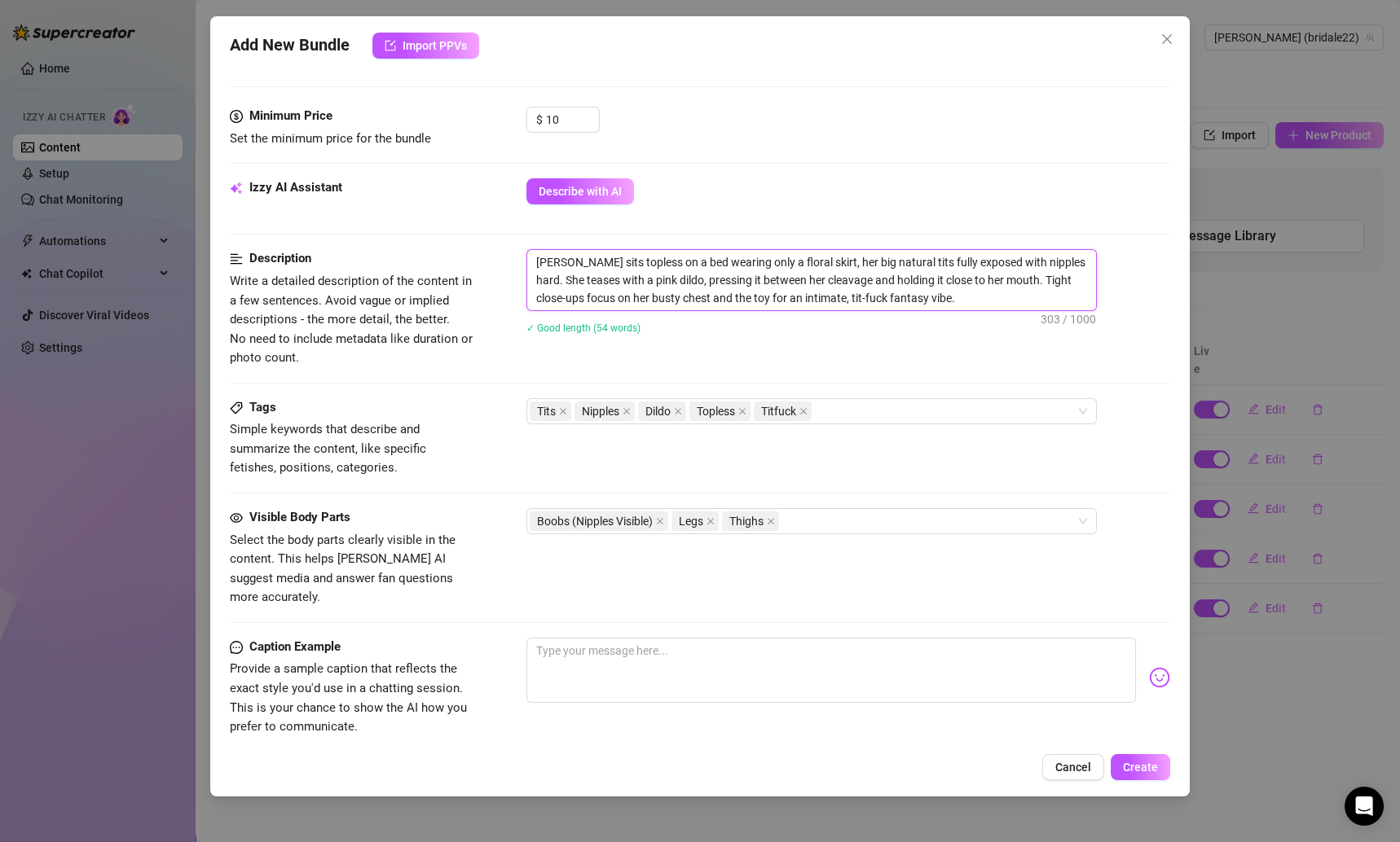
drag, startPoint x: 487, startPoint y: 265, endPoint x: 537, endPoint y: 259, distance: 50.4
click at [537, 259] on textarea "[PERSON_NAME] sits topless on a bed wearing only a floral skirt, her big natura…" at bounding box center [811, 280] width 569 height 61
click at [761, 513] on span "Thighs" at bounding box center [746, 522] width 34 height 18
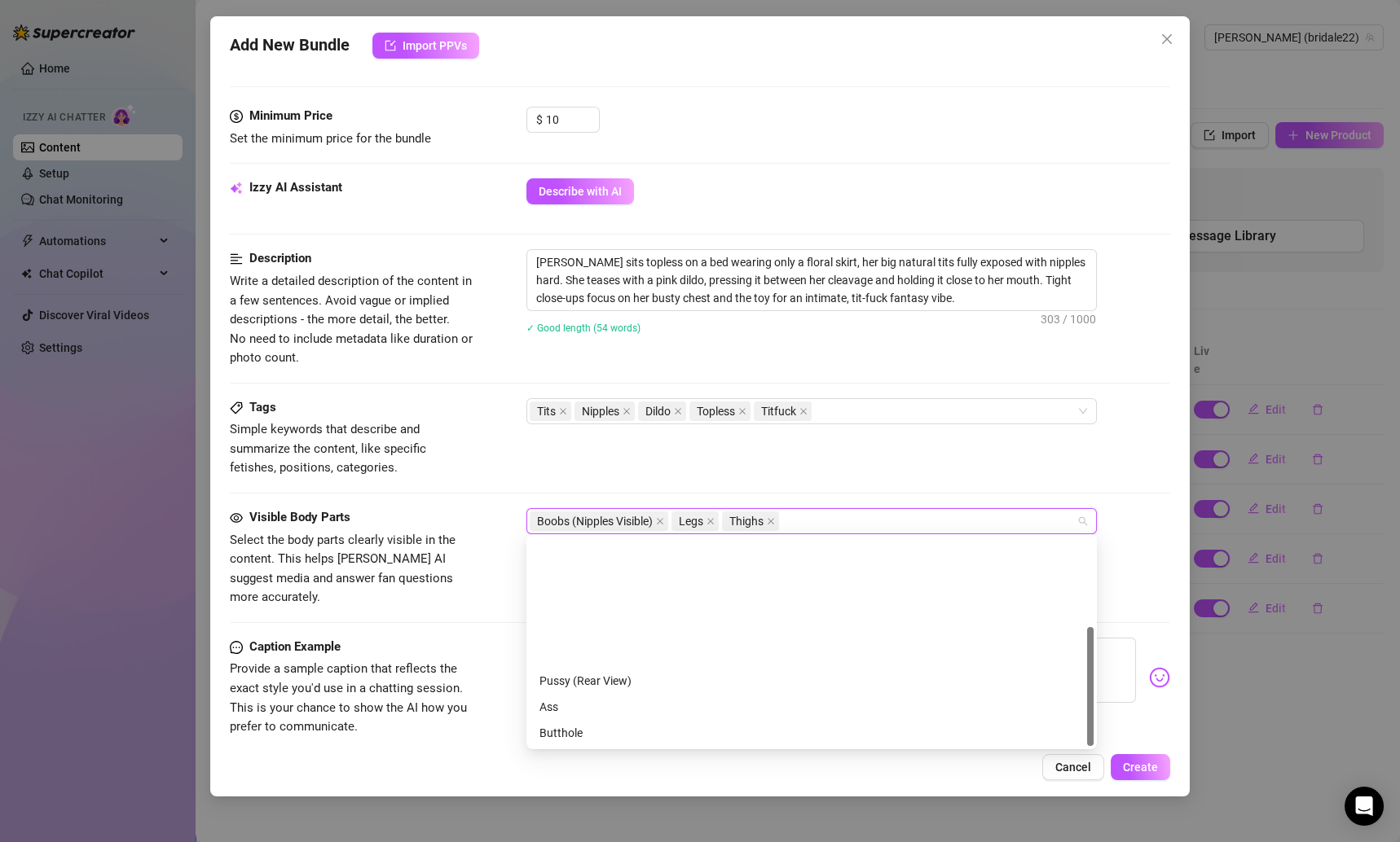
scroll to position [156, 0]
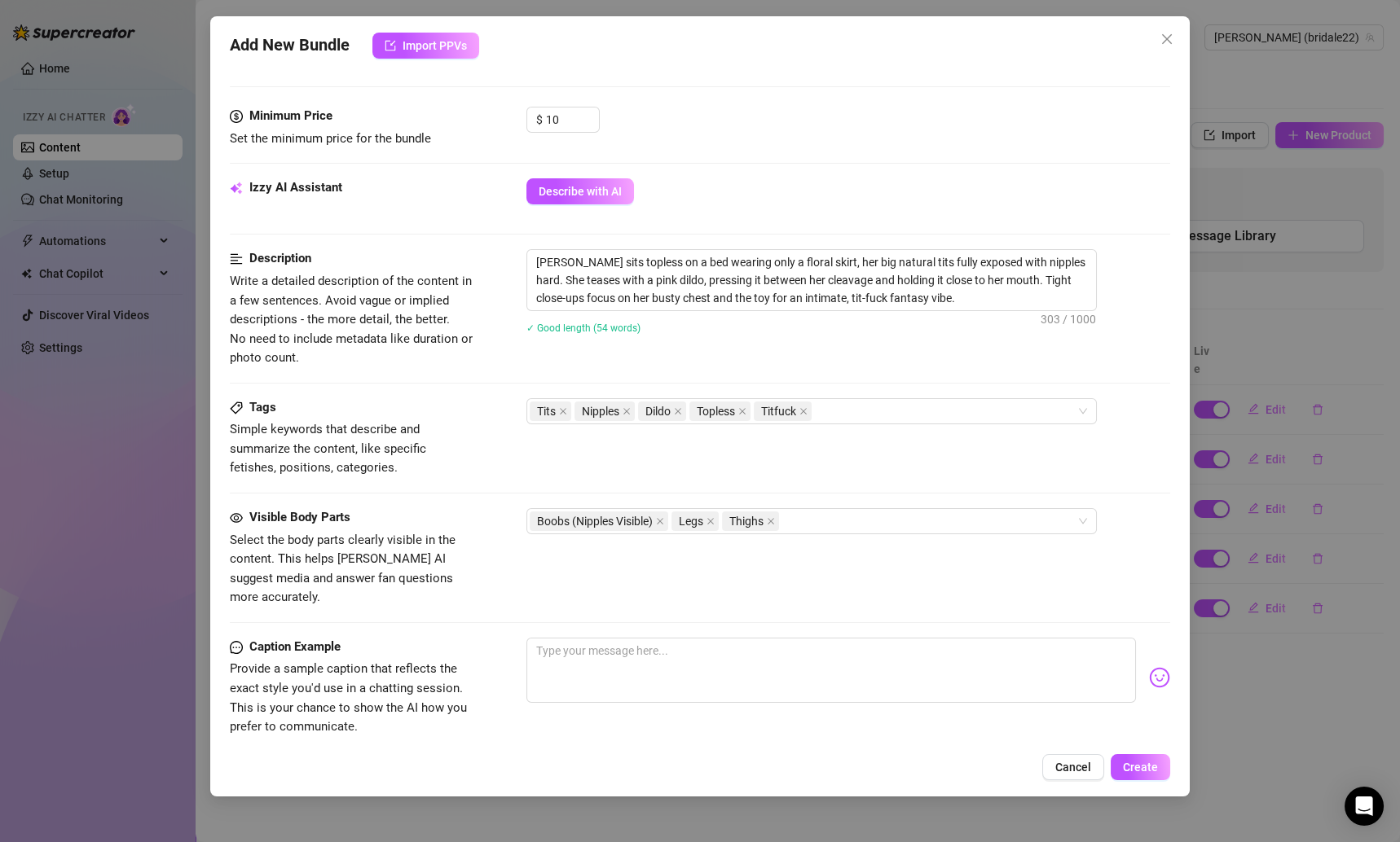
click at [932, 449] on div "Tags Simple keywords that describe and summarize the content, like specific fet…" at bounding box center [700, 439] width 941 height 80
click at [684, 649] on textarea at bounding box center [831, 670] width 610 height 65
paste textarea "Just a Cali girl on her bed… topless, tits out, and seeing if this pink toy loo…"
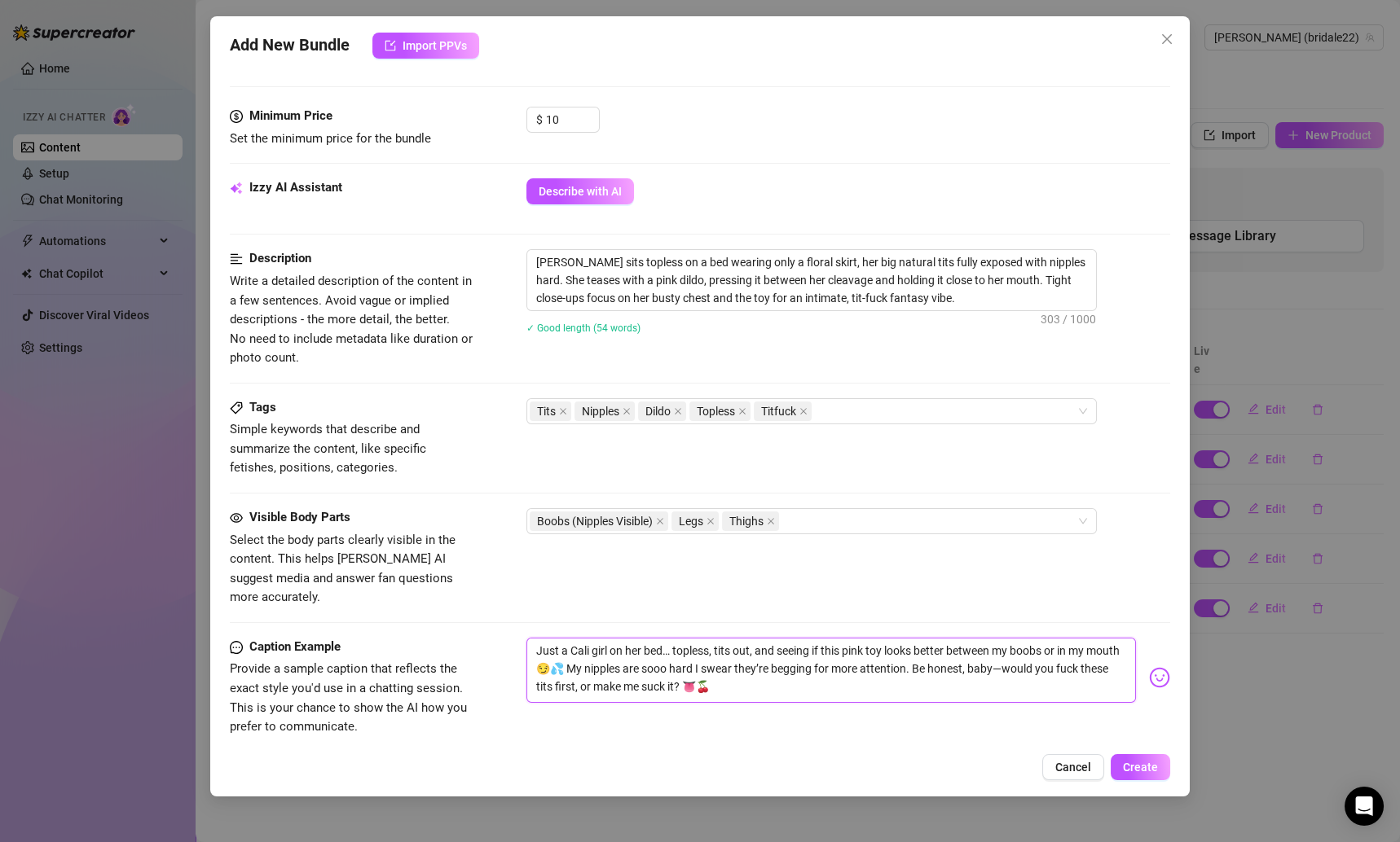
click at [1040, 646] on textarea "Just a Cali girl on her bed… topless, tits out, and seeing if this pink toy loo…" at bounding box center [831, 670] width 610 height 65
click at [1038, 646] on textarea "Just a Cali girl on her bed… topless, tits out, and seeing if this pink toy loo…" at bounding box center [831, 670] width 610 height 65
click at [922, 574] on div "Visible Body Parts Select the body parts clearly visible in the content. This h…" at bounding box center [700, 558] width 941 height 99
drag, startPoint x: 670, startPoint y: 628, endPoint x: 612, endPoint y: 628, distance: 58.0
click at [612, 638] on textarea "Just a Cali girl on her bed… topless, tits out, and seeing if this pink toy loo…" at bounding box center [831, 670] width 610 height 65
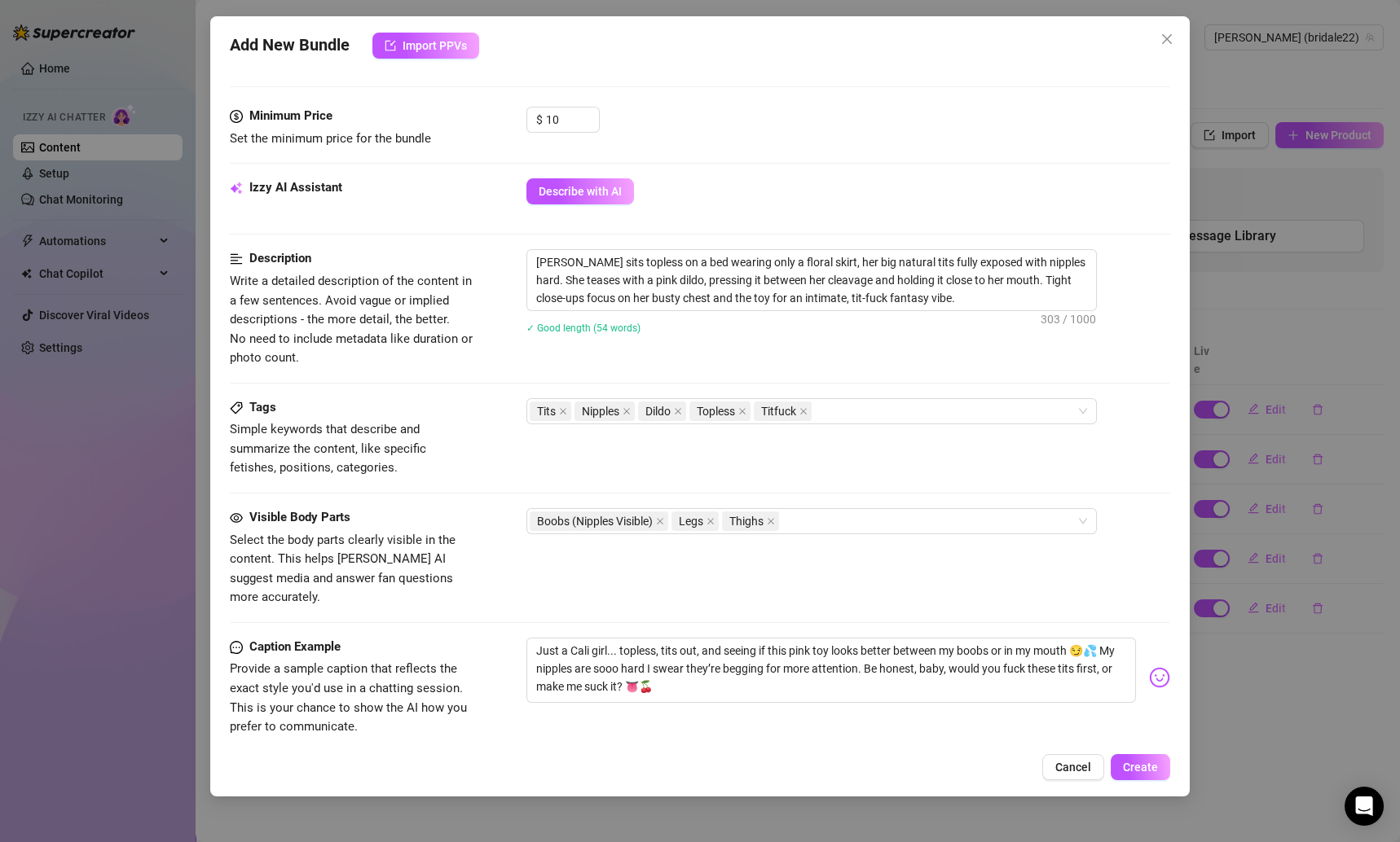
click at [745, 622] on div at bounding box center [700, 622] width 941 height 1
click at [1153, 762] on span "Create" at bounding box center [1140, 767] width 35 height 13
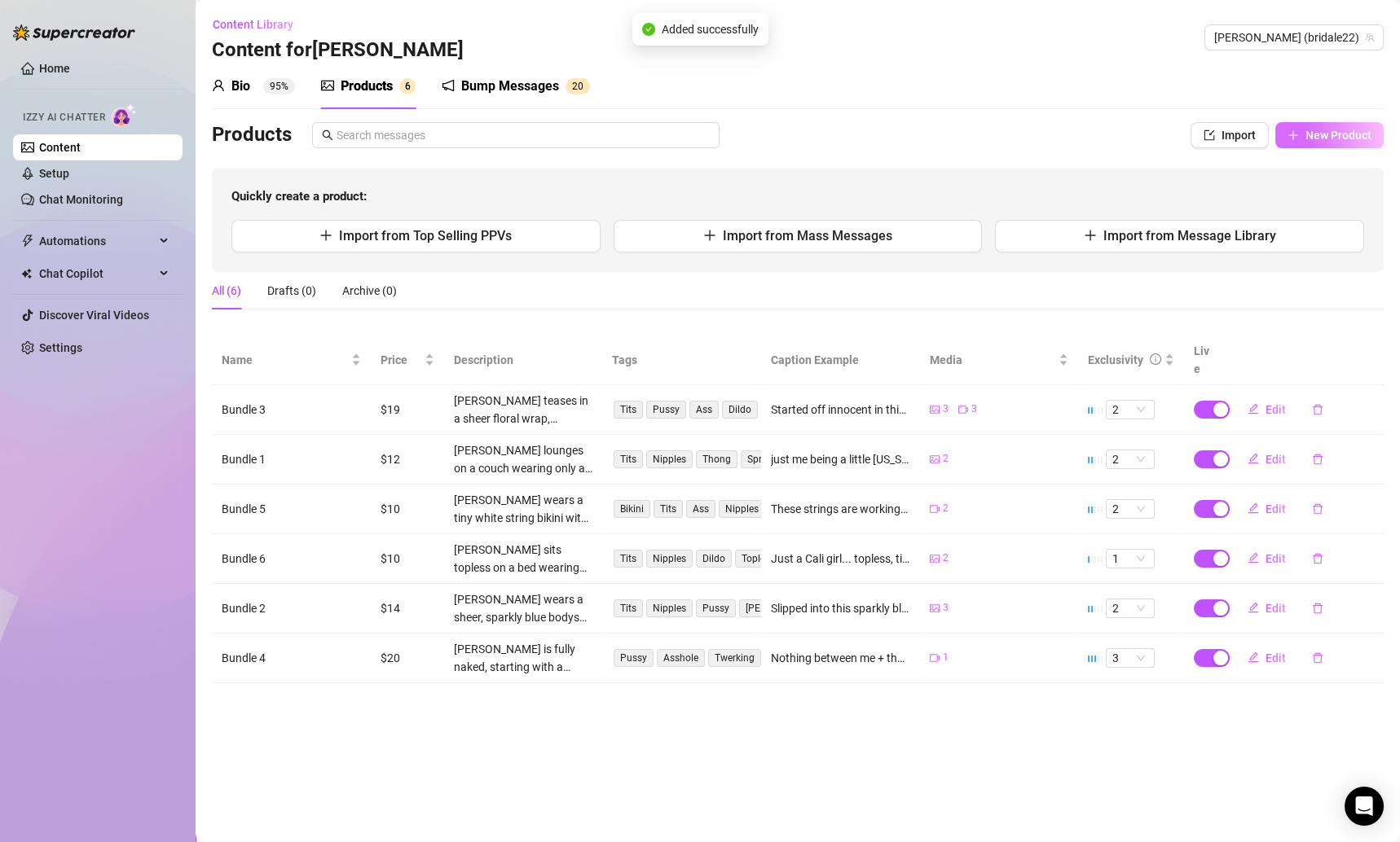
click at [1332, 135] on span "New Product" at bounding box center [1338, 135] width 66 height 13
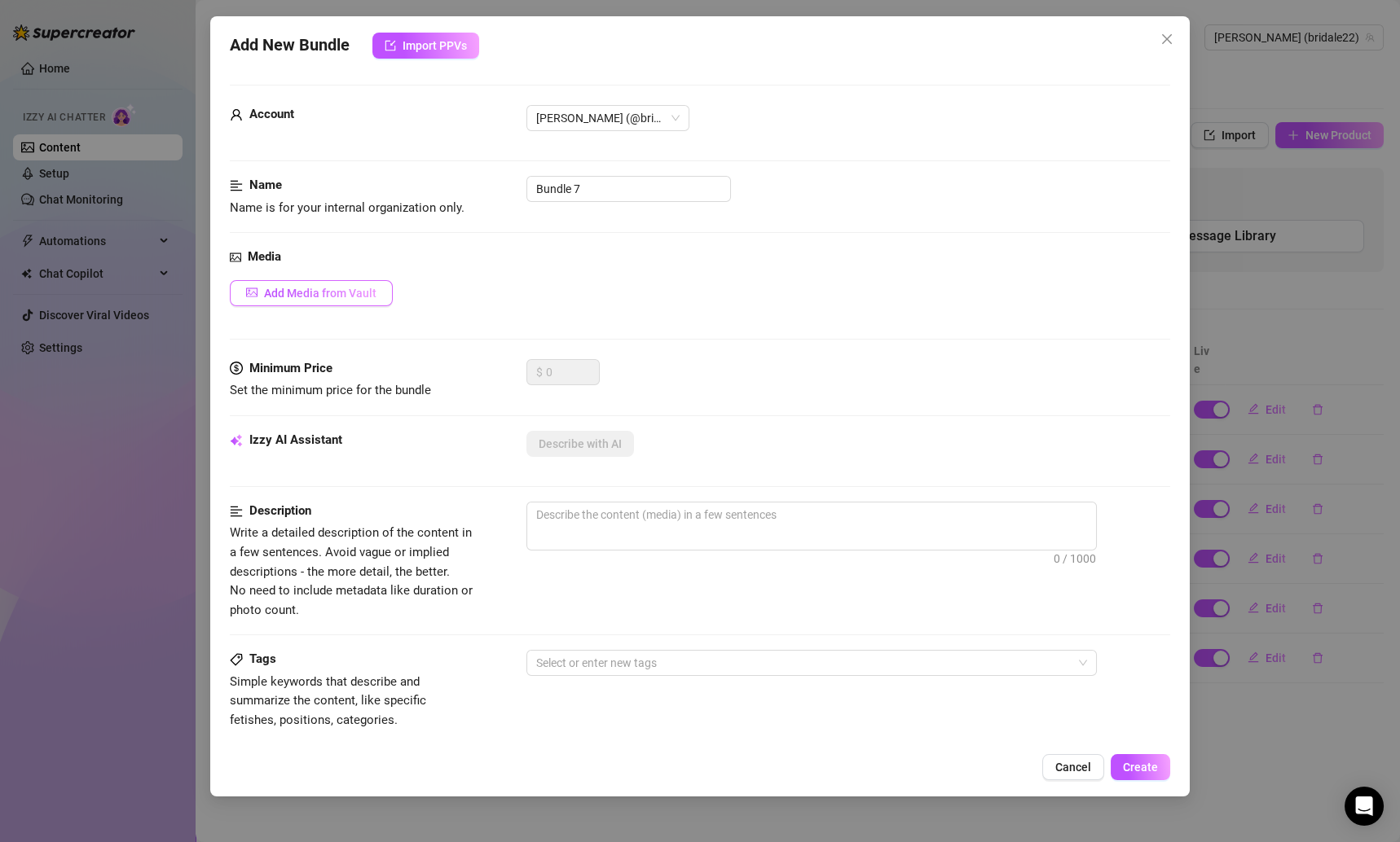
click at [332, 302] on button "Add Media from Vault" at bounding box center [311, 293] width 163 height 26
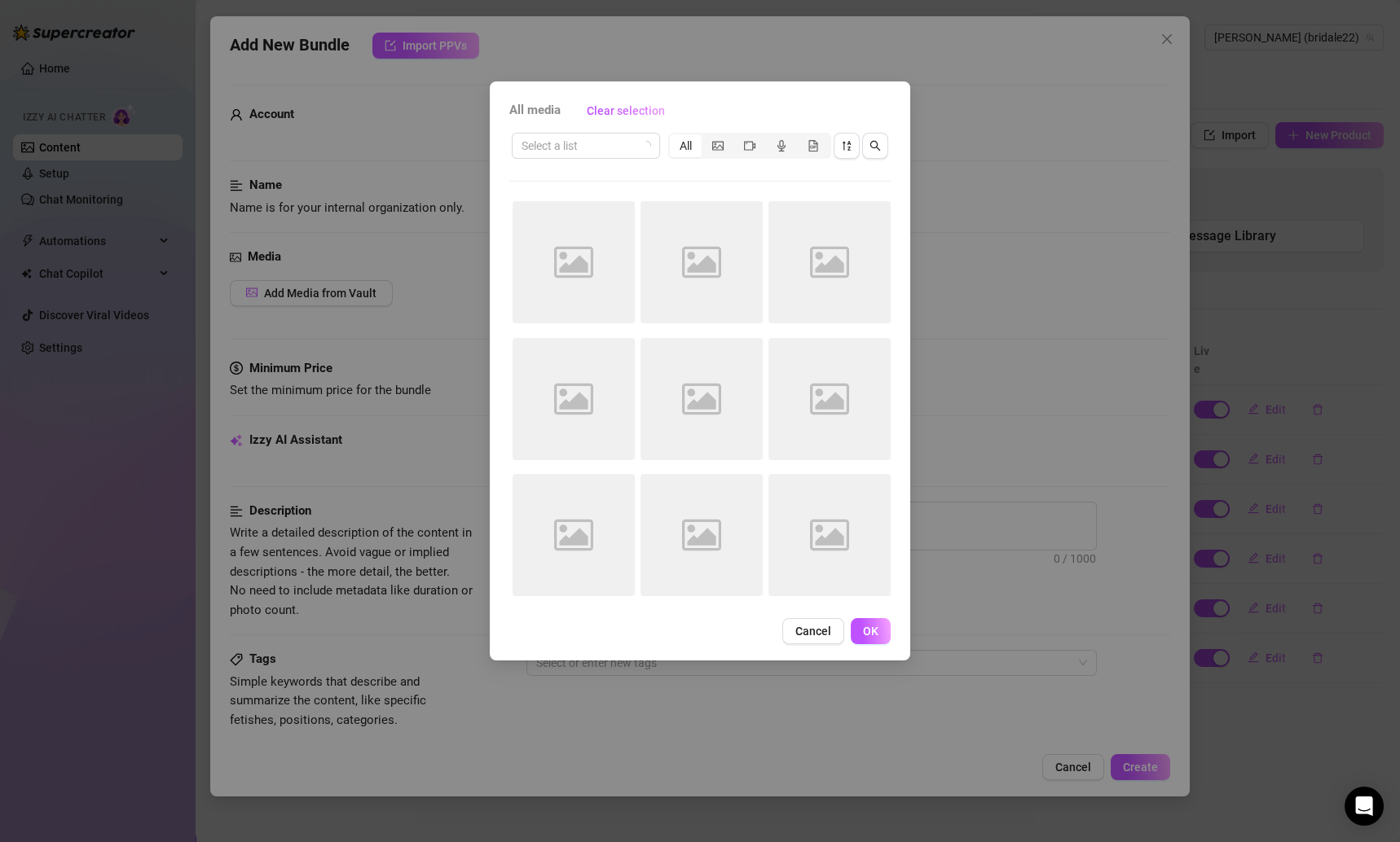
click at [587, 131] on div "Select a list All" at bounding box center [700, 146] width 382 height 31
click at [587, 145] on input "search" at bounding box center [579, 146] width 114 height 24
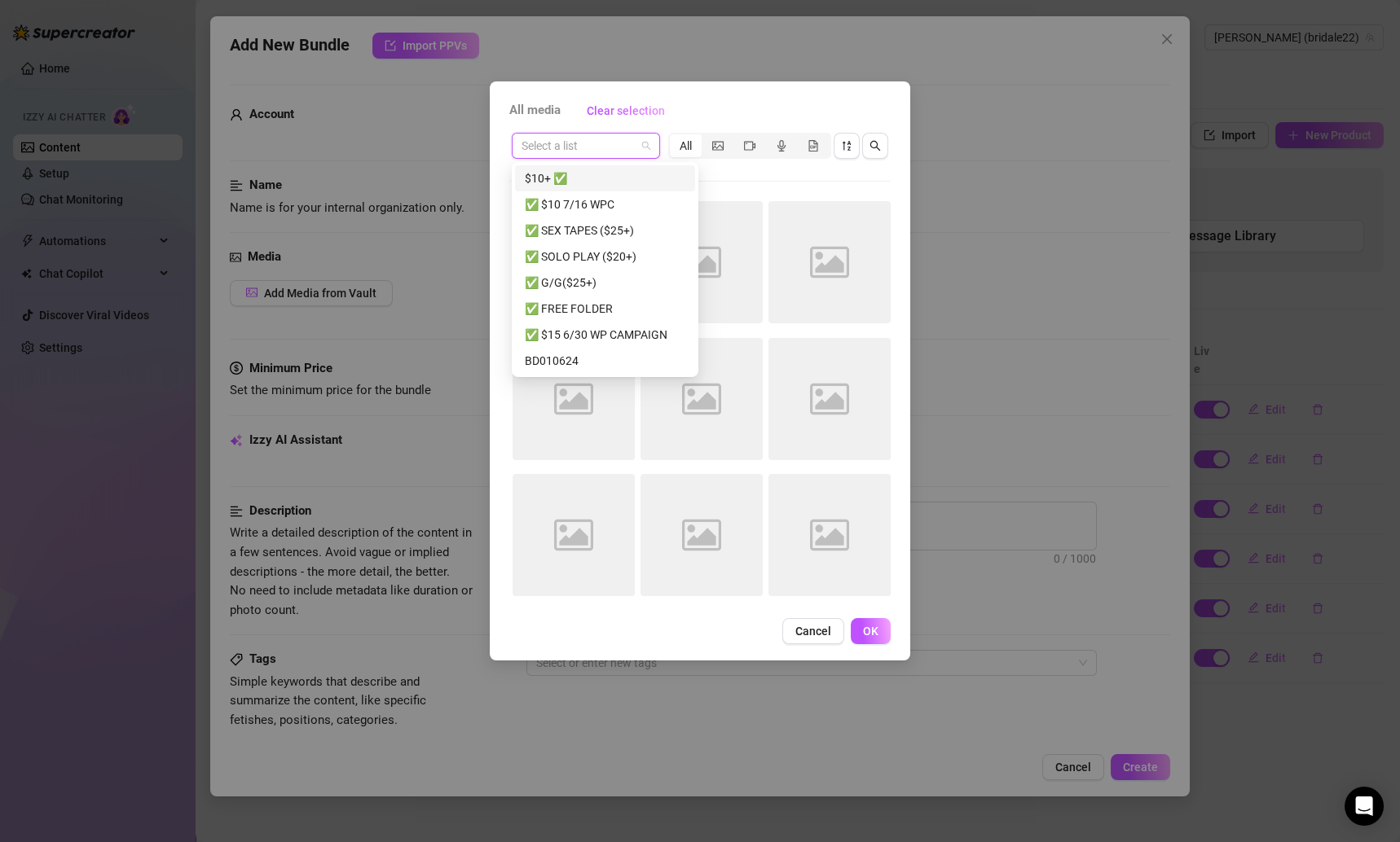
click at [588, 175] on div "$10+ ✅" at bounding box center [604, 178] width 160 height 18
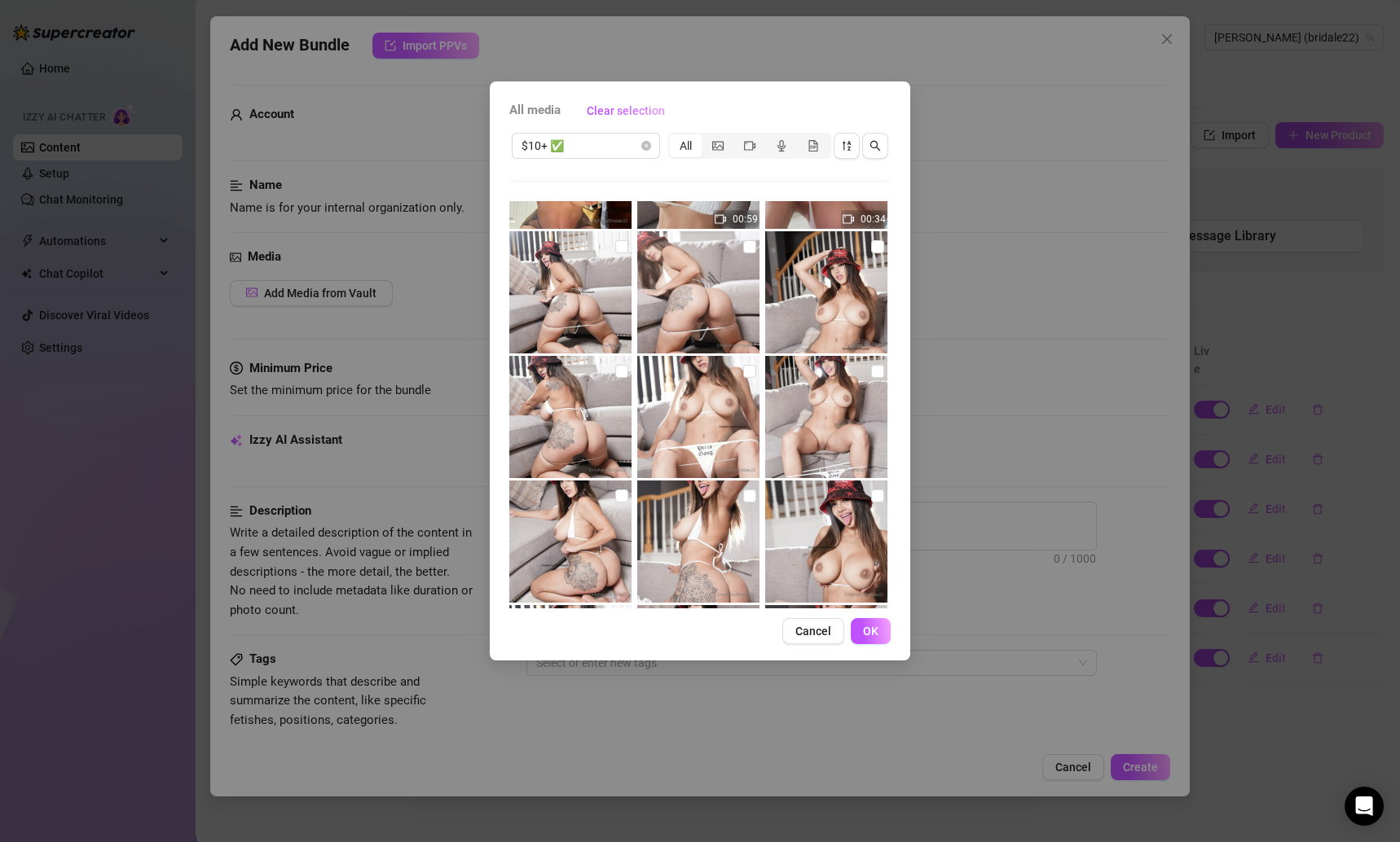
scroll to position [1353, 0]
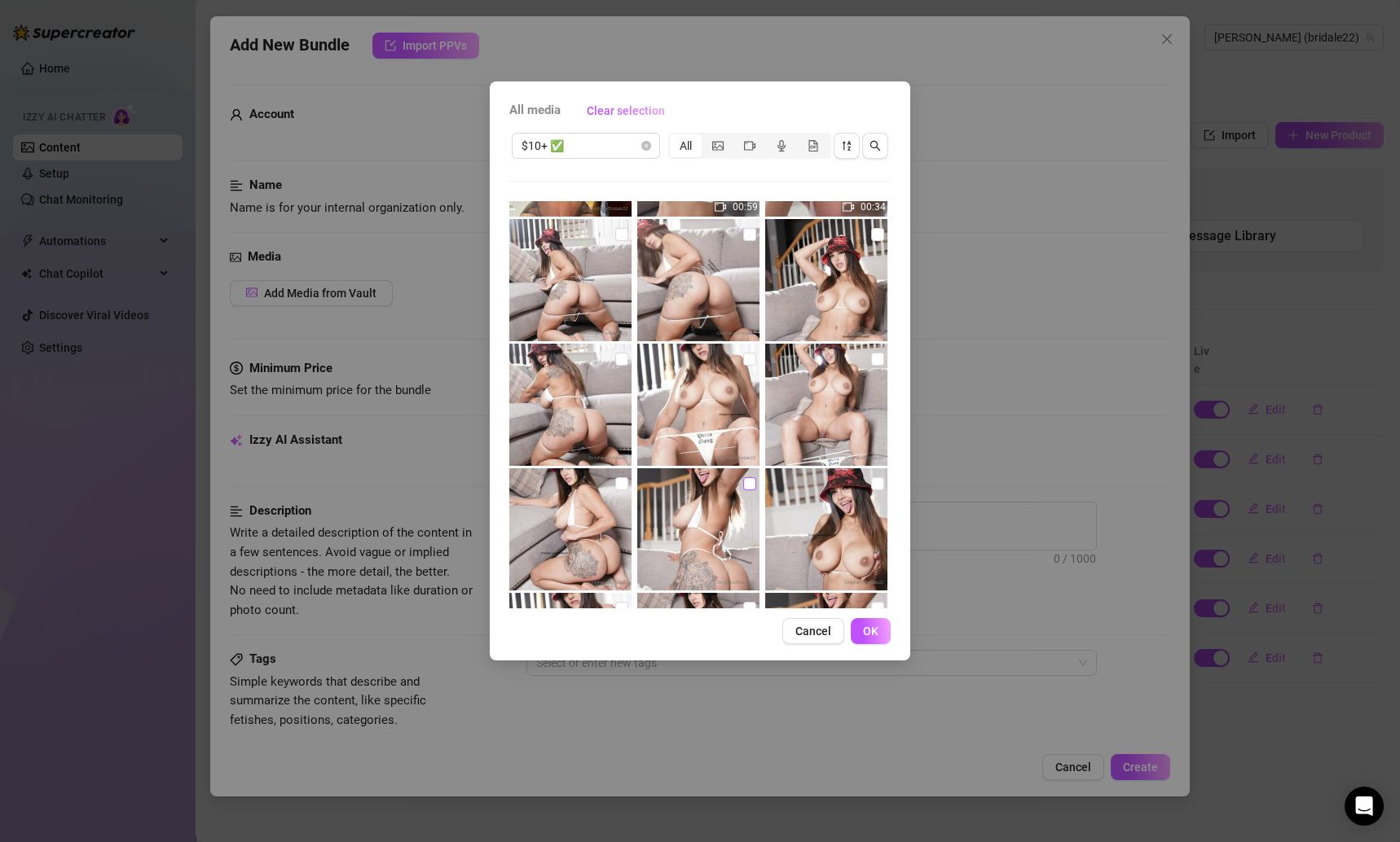
click at [743, 479] on input "checkbox" at bounding box center [750, 484] width 13 height 13
click at [621, 478] on input "checkbox" at bounding box center [621, 484] width 13 height 13
click at [856, 357] on img at bounding box center [826, 404] width 122 height 122
click at [871, 357] on input "checkbox" at bounding box center [877, 359] width 13 height 13
click at [748, 355] on input "checkbox" at bounding box center [750, 359] width 13 height 13
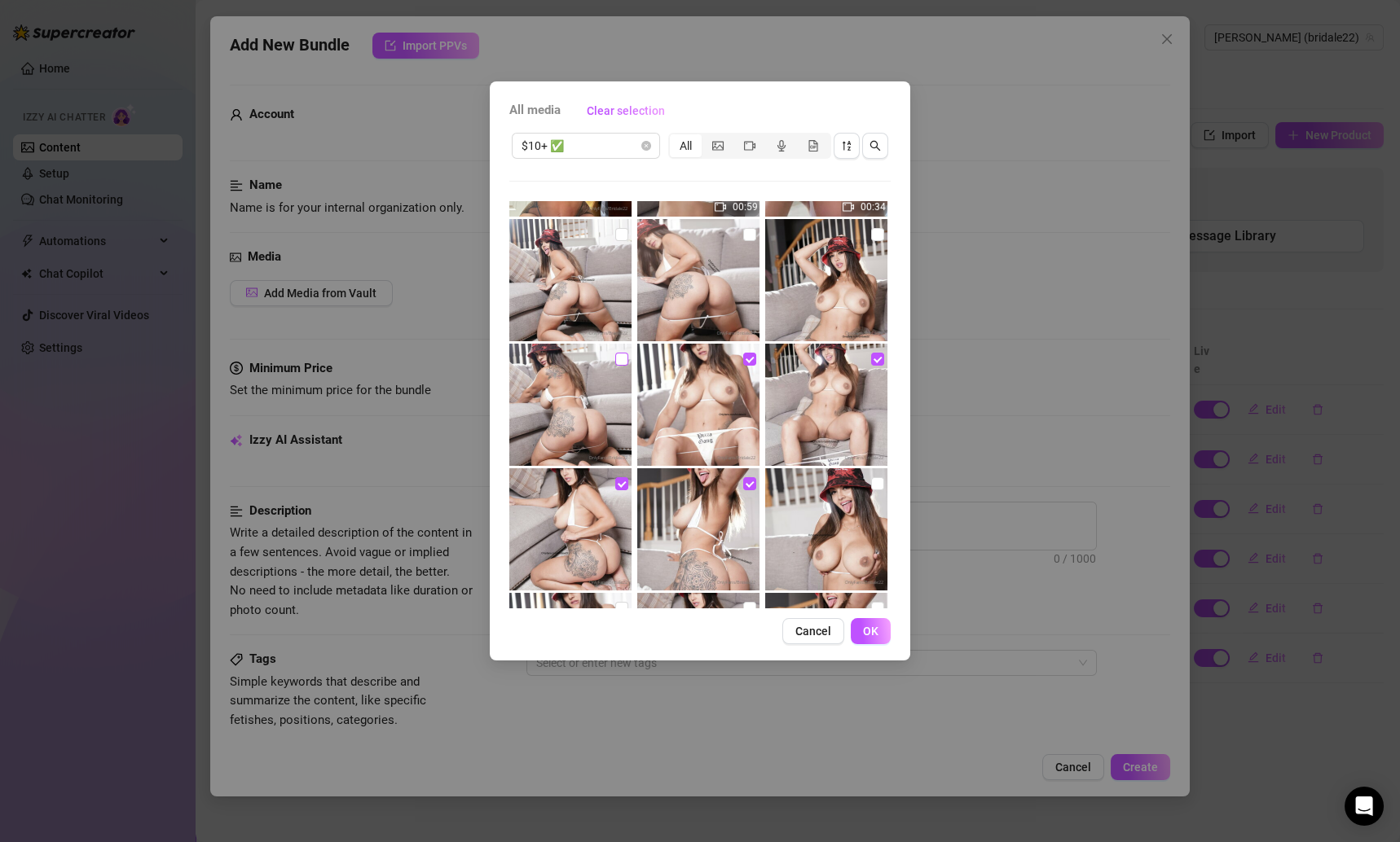
click at [621, 356] on input "checkbox" at bounding box center [621, 359] width 13 height 13
click at [615, 364] on input "checkbox" at bounding box center [621, 359] width 13 height 13
click at [871, 481] on input "checkbox" at bounding box center [877, 484] width 13 height 13
click at [860, 621] on button "OK" at bounding box center [871, 631] width 40 height 26
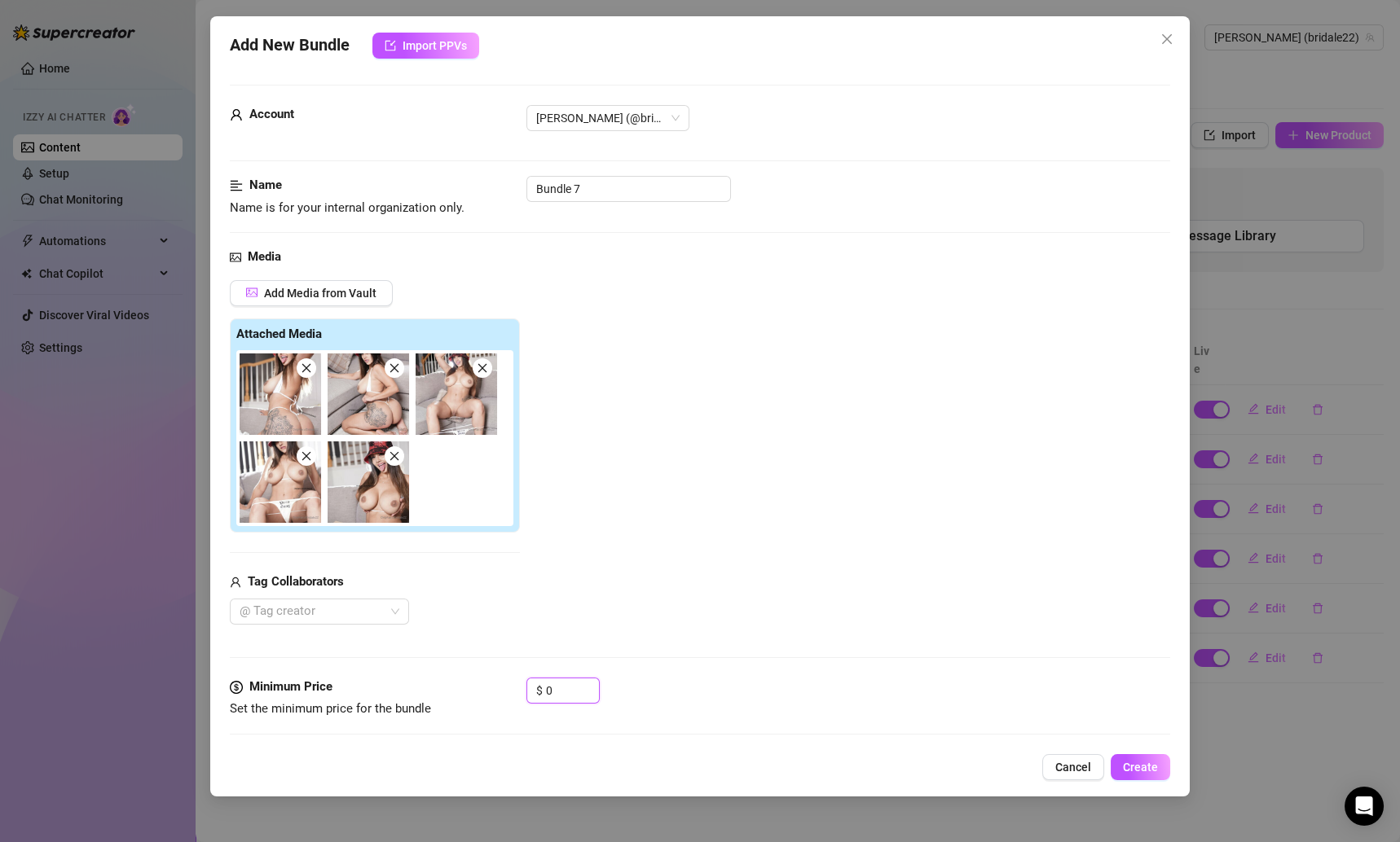
drag, startPoint x: 577, startPoint y: 689, endPoint x: 511, endPoint y: 685, distance: 66.1
click at [513, 686] on div "Minimum Price Set the minimum price for the bundle $ 0" at bounding box center [700, 699] width 941 height 42
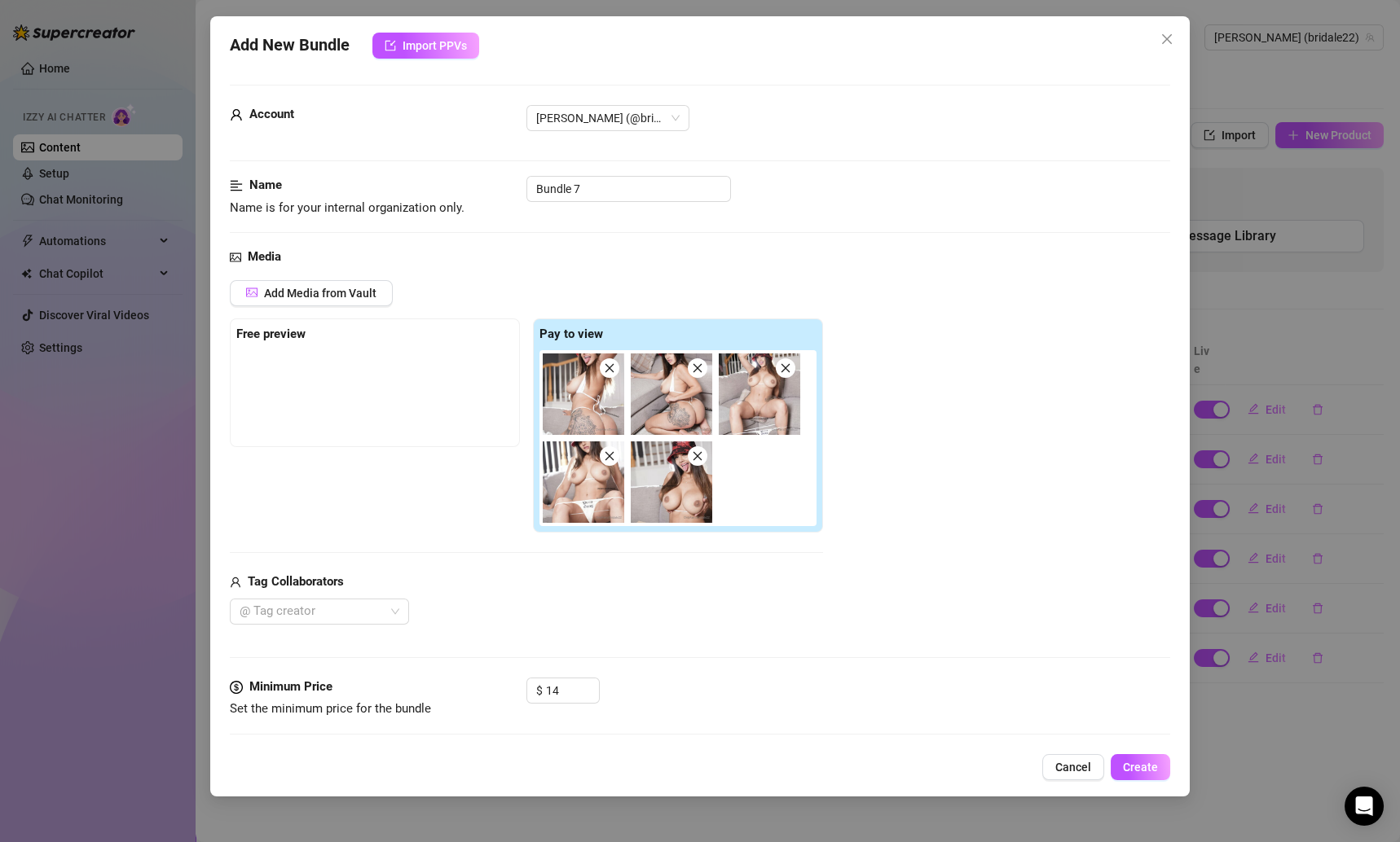
click at [682, 669] on div "Media Add Media from Vault Free preview Pay to view Tag Collaborators @ Tag cre…" at bounding box center [700, 463] width 941 height 430
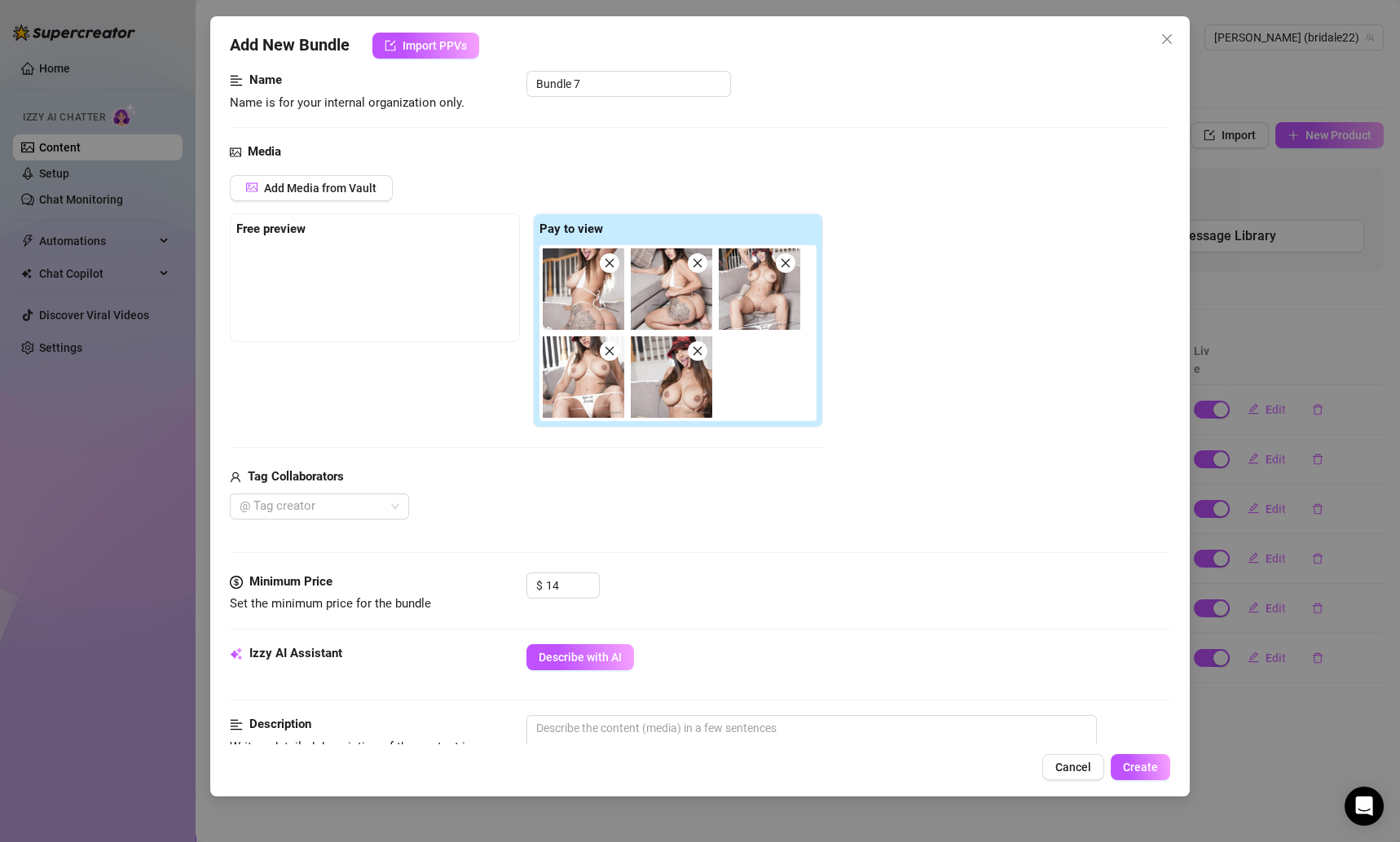
scroll to position [103, 0]
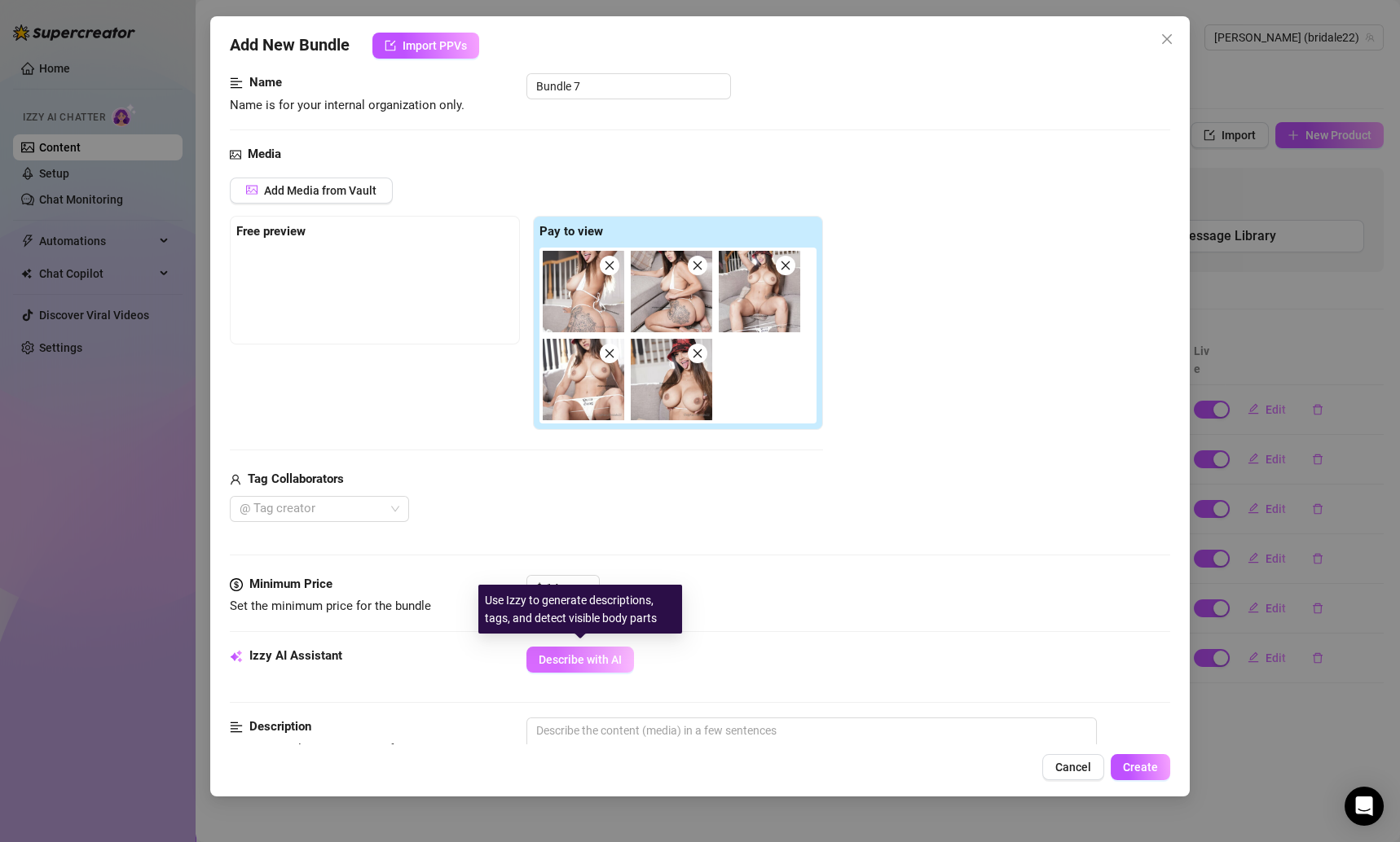
click at [611, 653] on span "Describe with AI" at bounding box center [580, 659] width 83 height 13
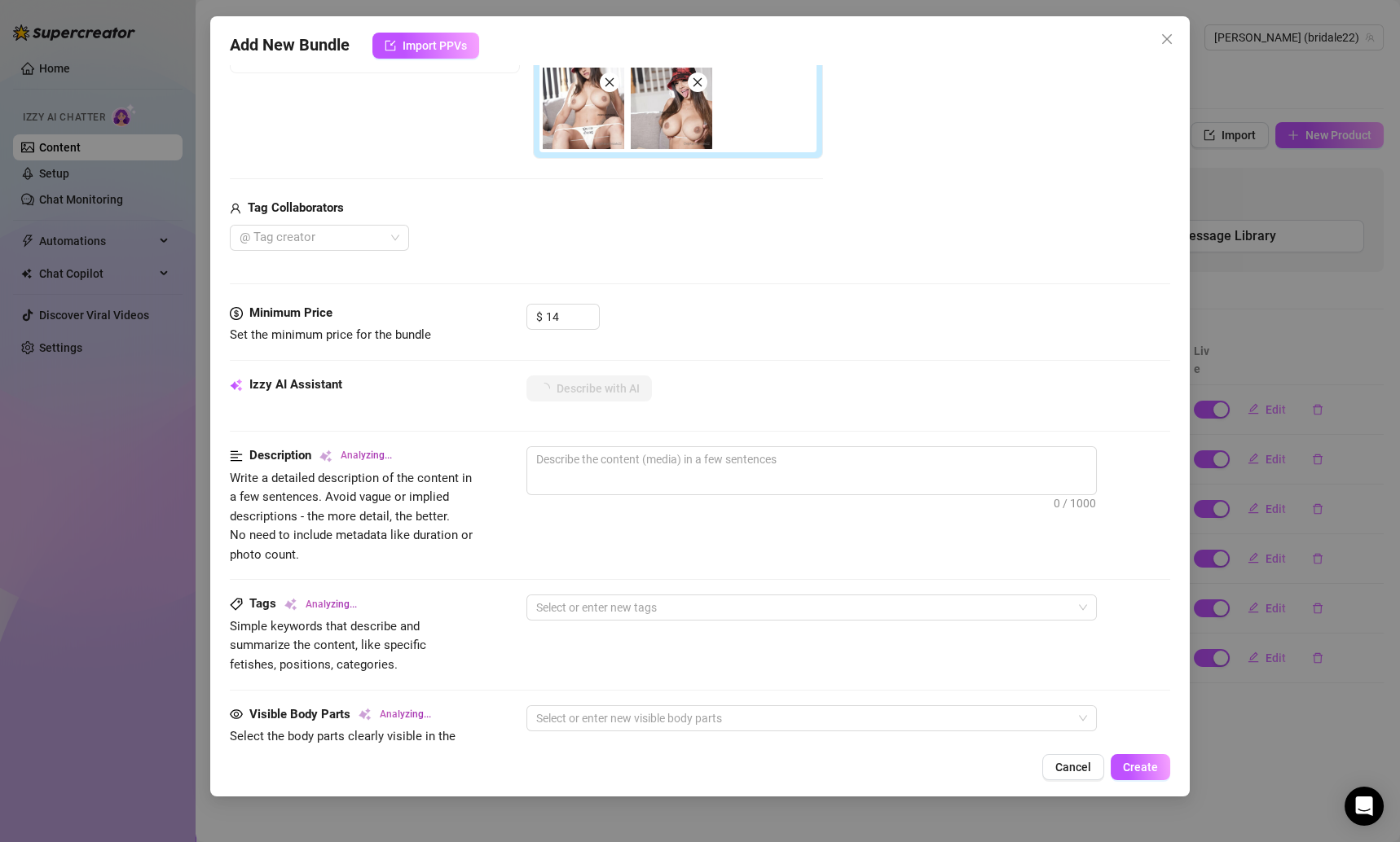
scroll to position [377, 0]
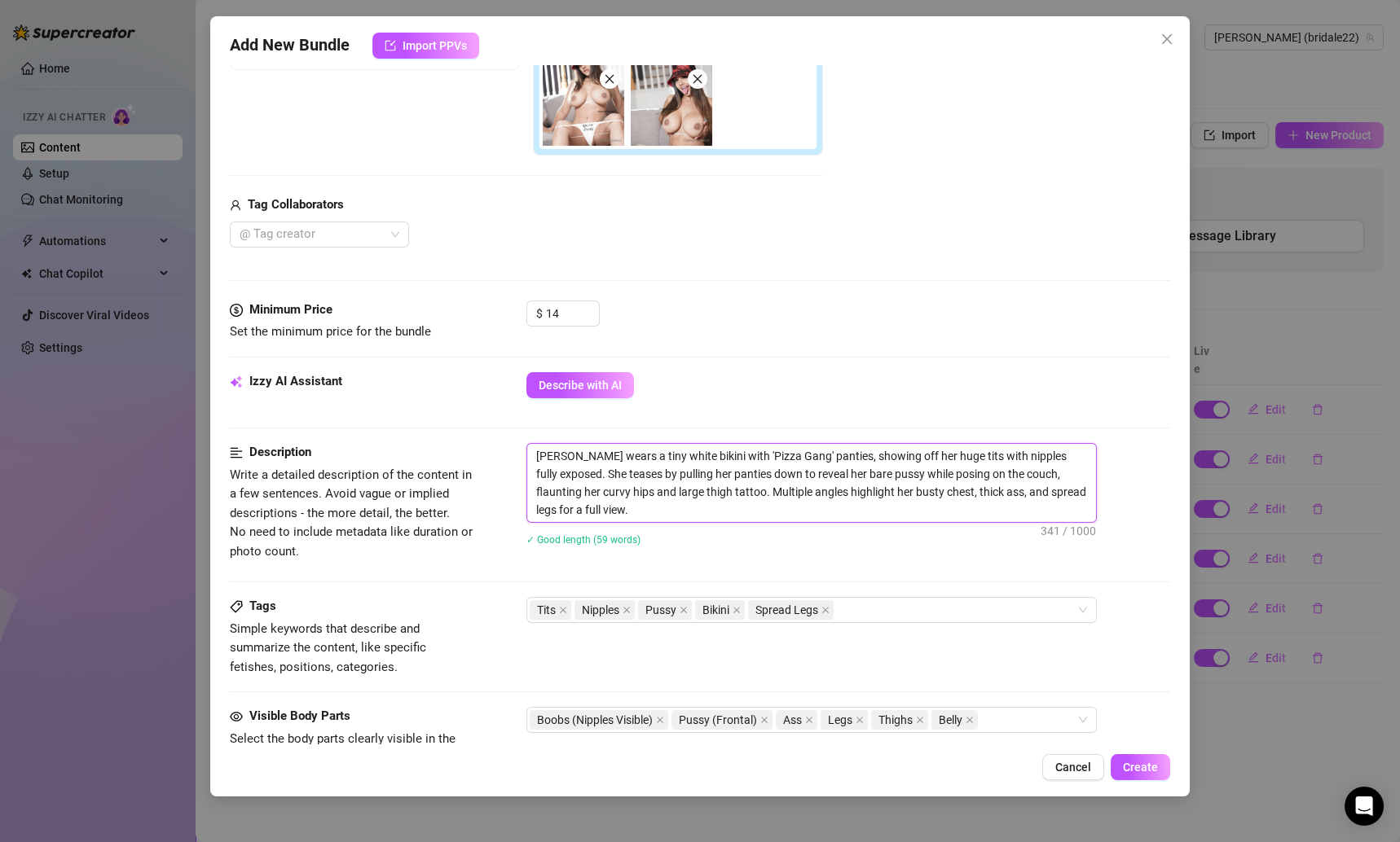
drag, startPoint x: 670, startPoint y: 506, endPoint x: 531, endPoint y: 457, distance: 147.4
click at [531, 457] on textarea "[PERSON_NAME] wears a tiny white bikini with 'Pizza Gang' panties, showing off …" at bounding box center [811, 483] width 569 height 78
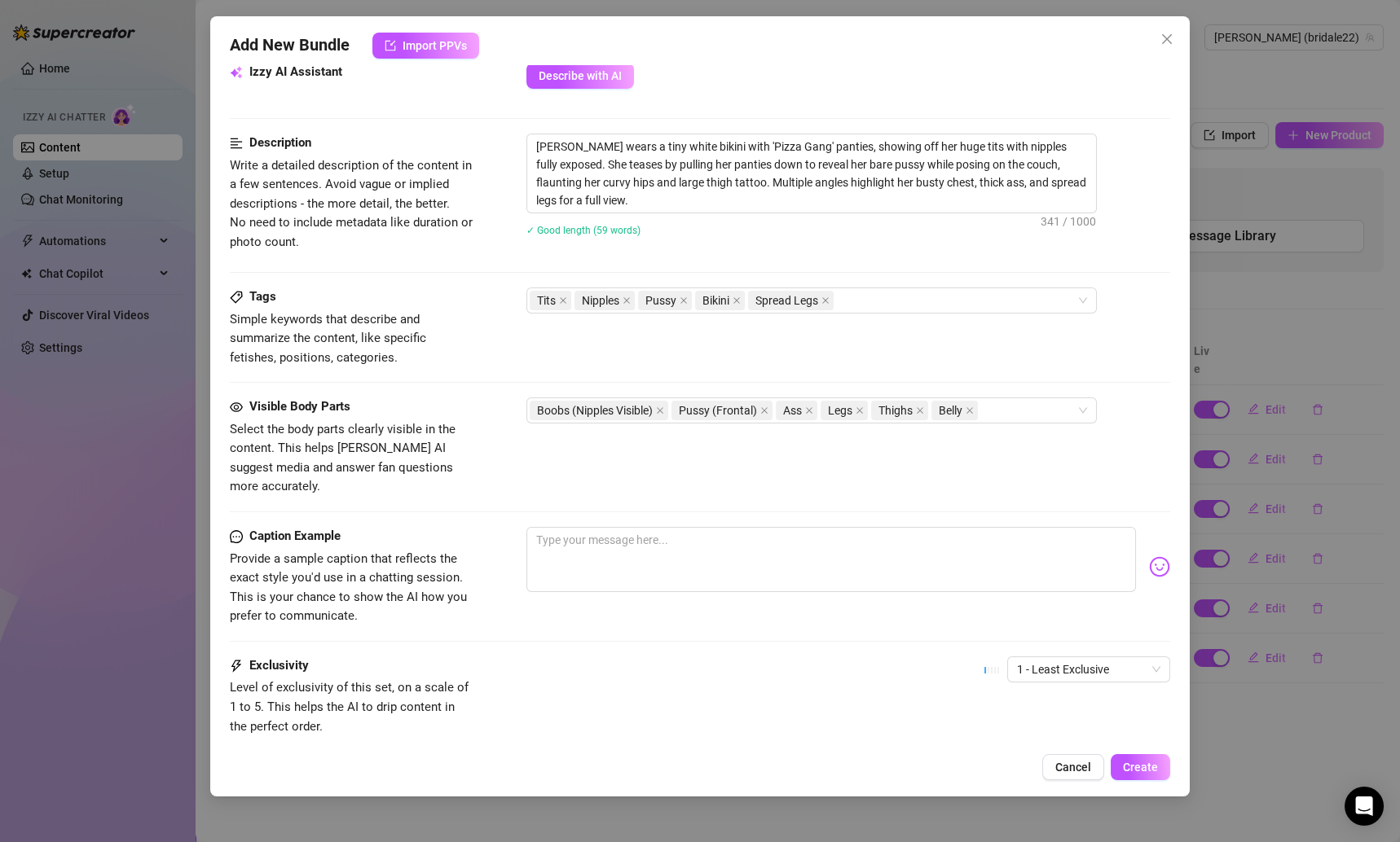
scroll to position [716, 0]
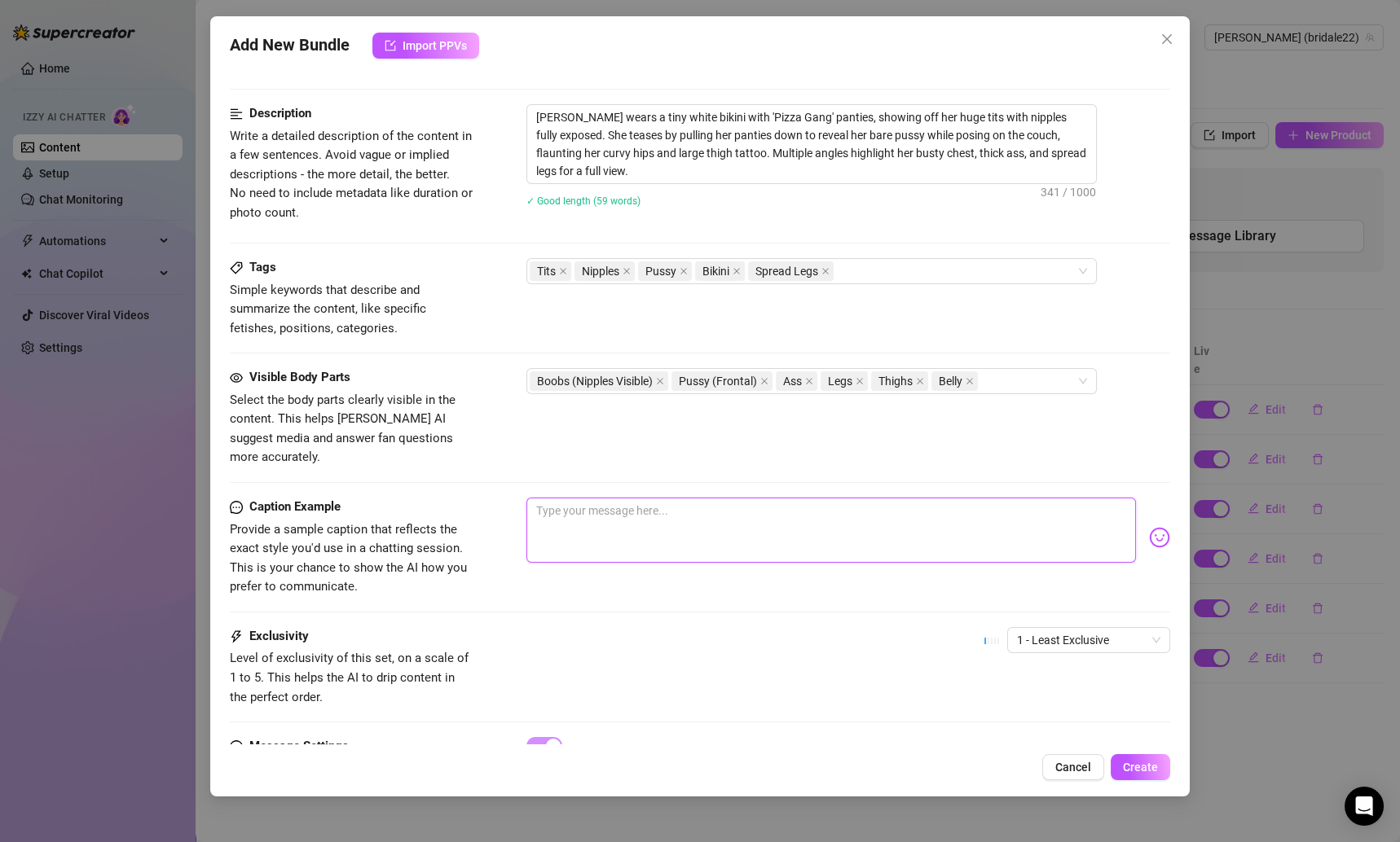
click at [600, 497] on textarea at bounding box center [831, 530] width 610 height 65
paste textarea "Pizza might be my gang… but these tits + this pussy are all yours tonight 😘🍕💦 C…"
click at [539, 497] on textarea "Pizza might be my gang… but these tits + this pussy are all yours tonight 😘🍕💦 C…" at bounding box center [831, 530] width 610 height 65
click at [1084, 497] on textarea "pizza might be my gang… but these tits + this pussy are all yours tonight 😘🍕💦 C…" at bounding box center [831, 530] width 610 height 65
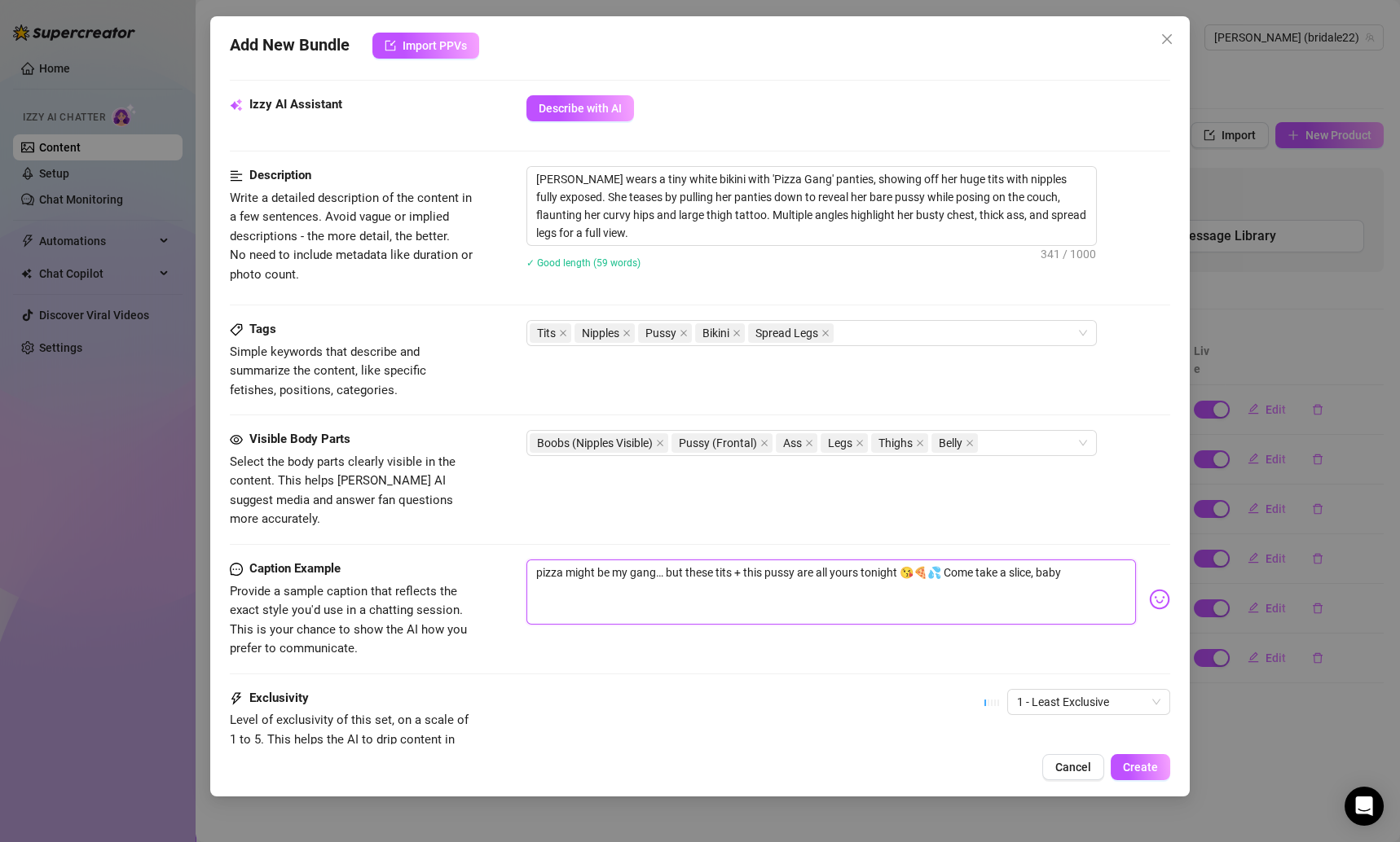
scroll to position [776, 0]
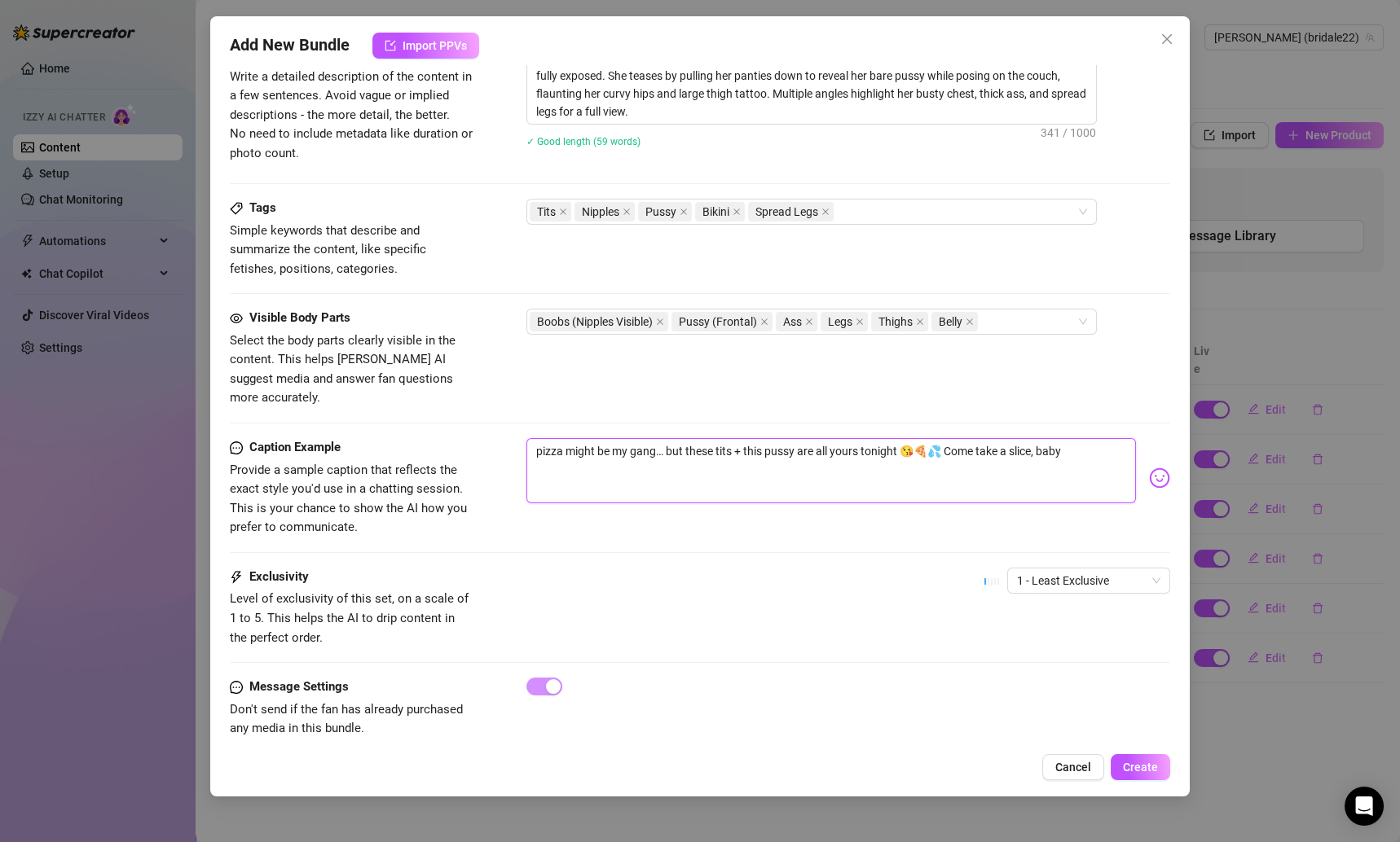
click at [1002, 463] on textarea "pizza might be my gang… but these tits + this pussy are all yours tonight 😘🍕💦 C…" at bounding box center [831, 471] width 610 height 65
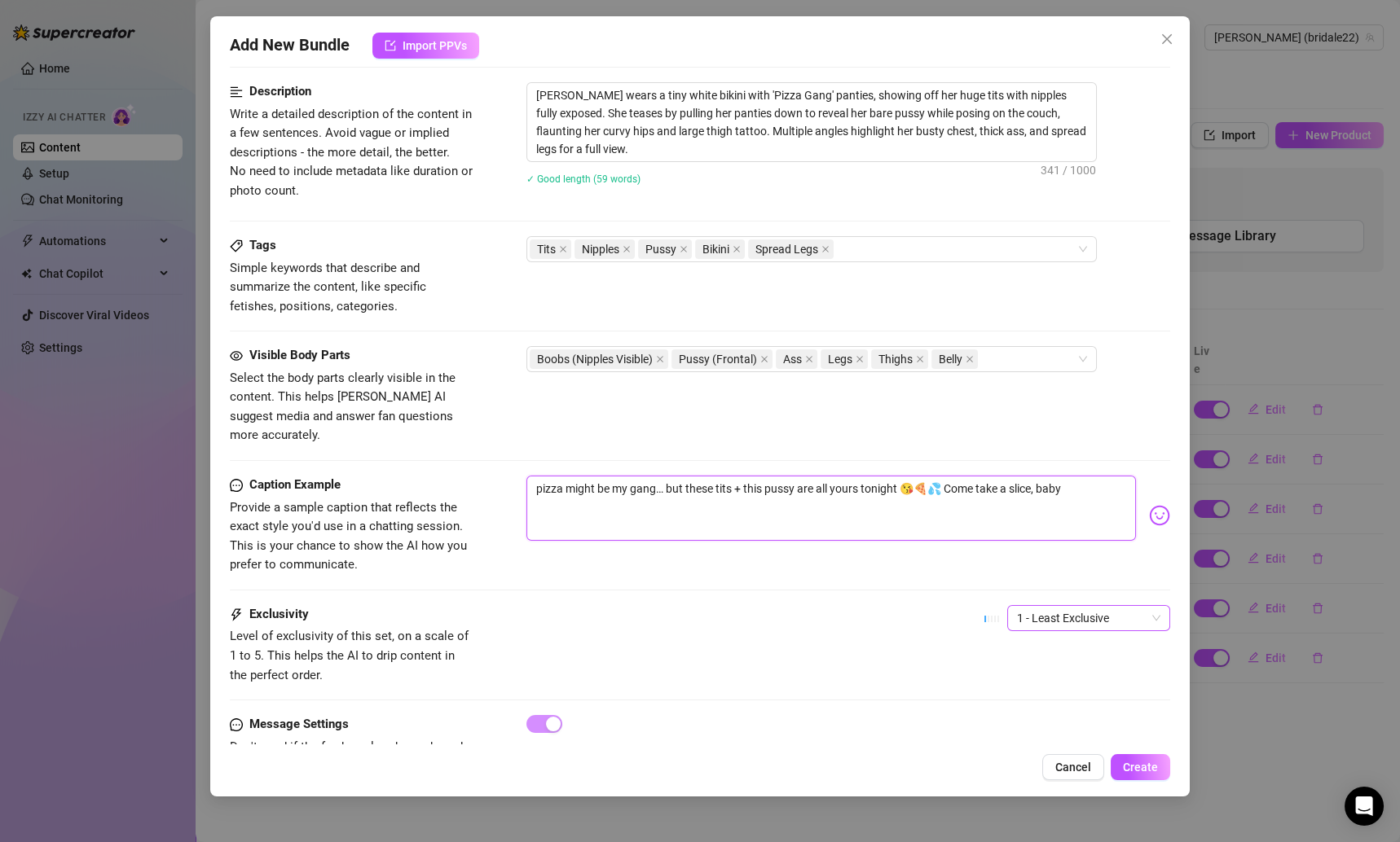
click at [1063, 606] on span "1 - Least Exclusive" at bounding box center [1088, 618] width 144 height 24
click at [1014, 653] on div "2" at bounding box center [1071, 654] width 137 height 18
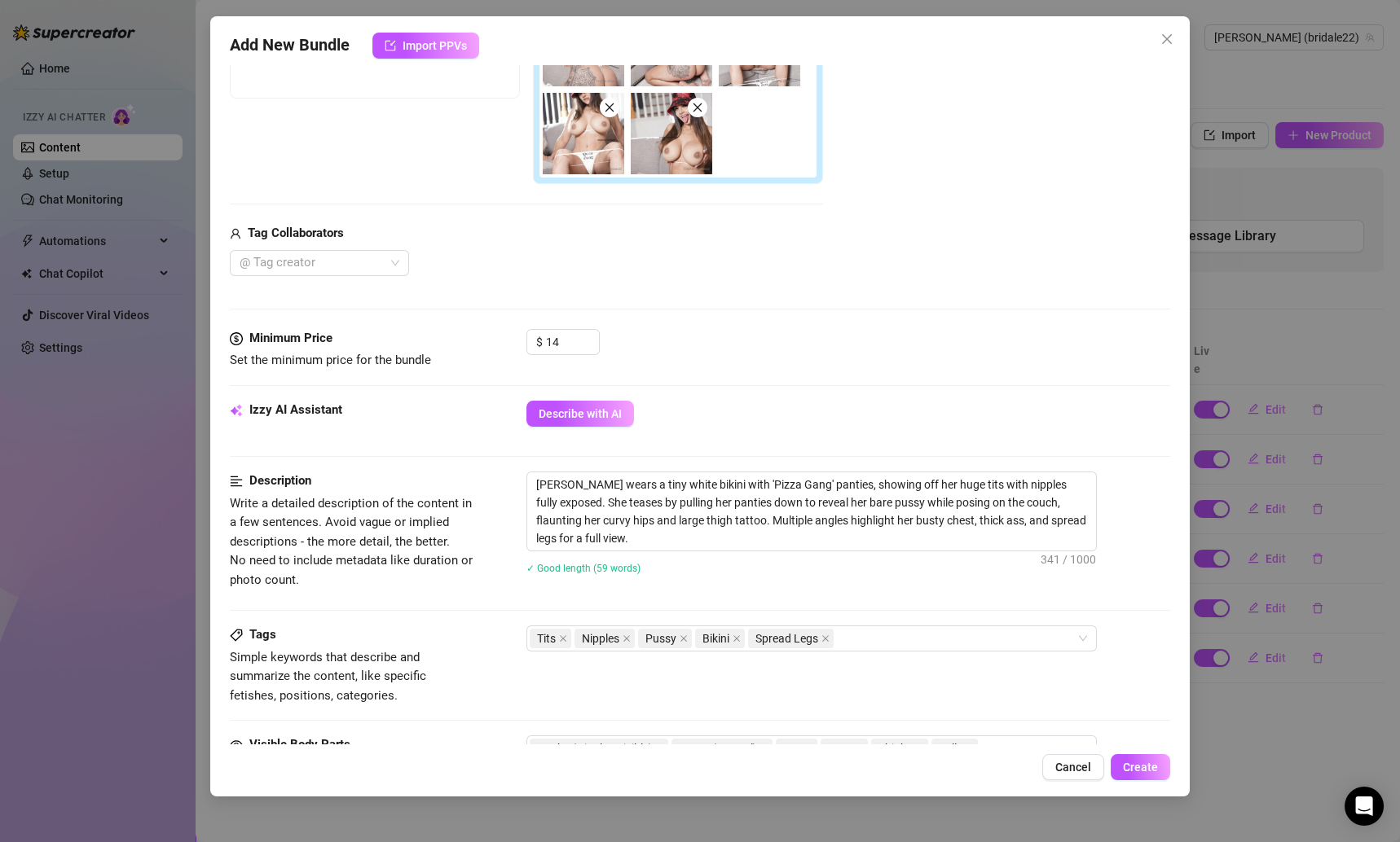
scroll to position [259, 0]
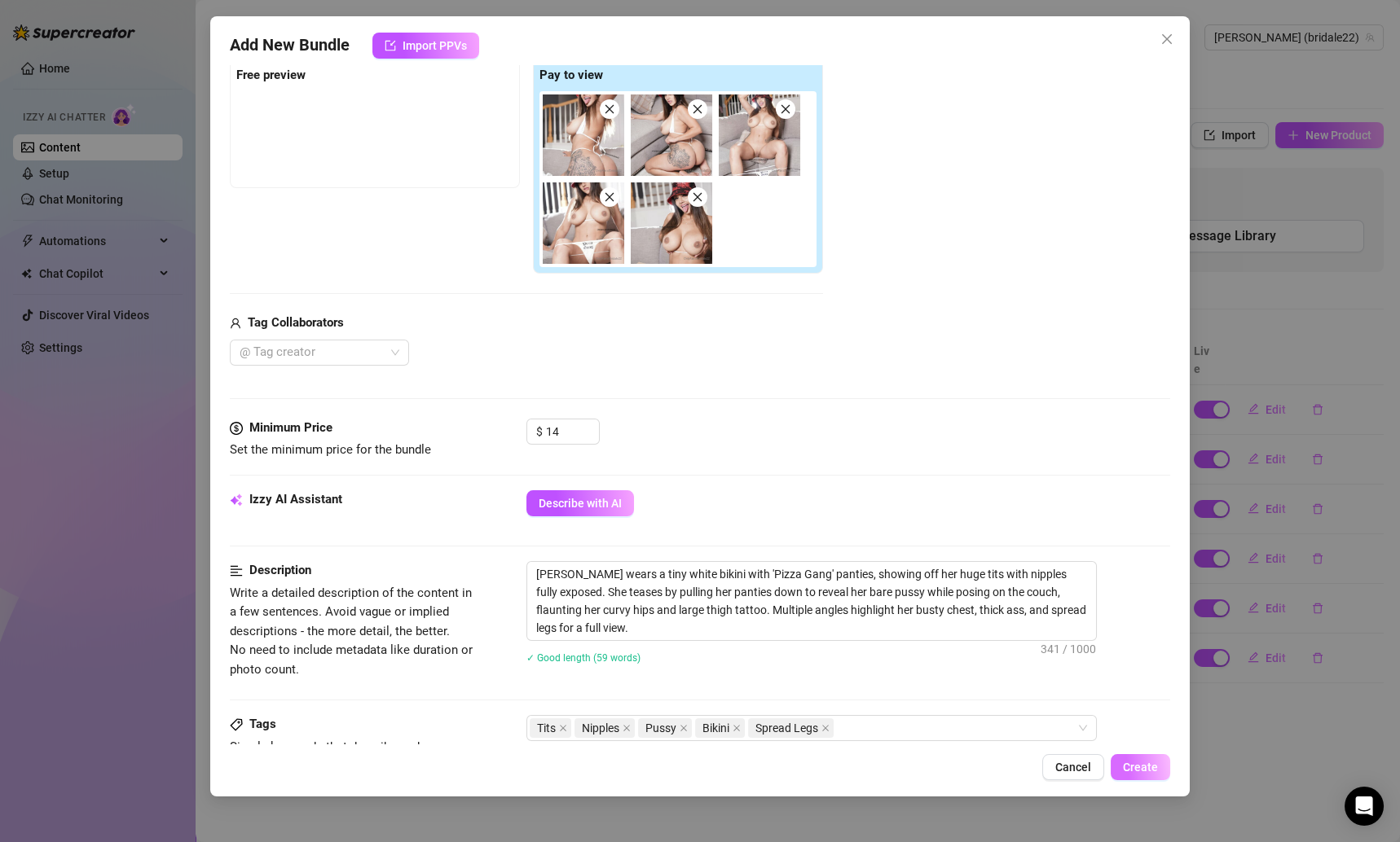
click at [1141, 754] on button "Create" at bounding box center [1140, 767] width 60 height 26
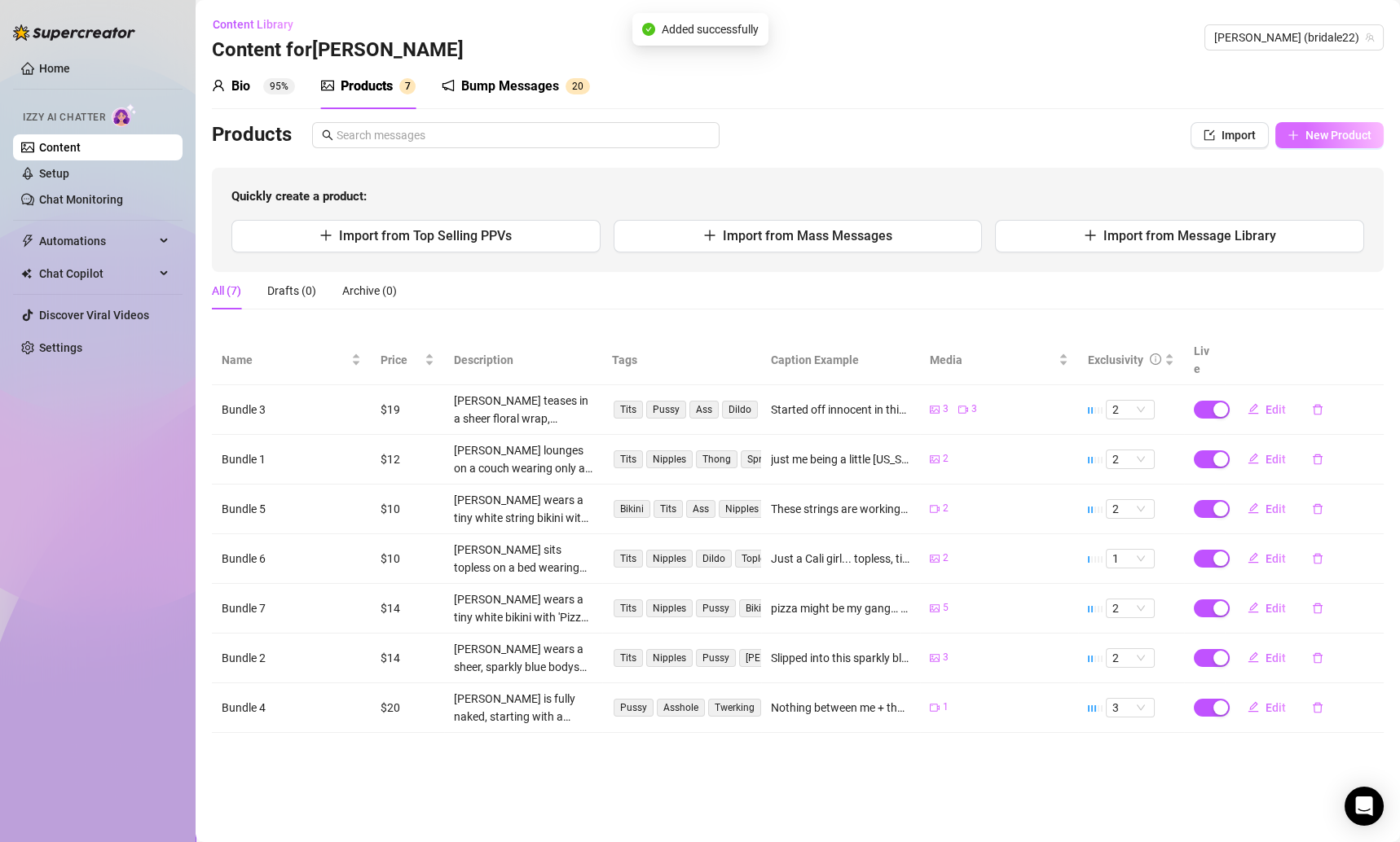
click at [1326, 133] on span "New Product" at bounding box center [1338, 135] width 66 height 13
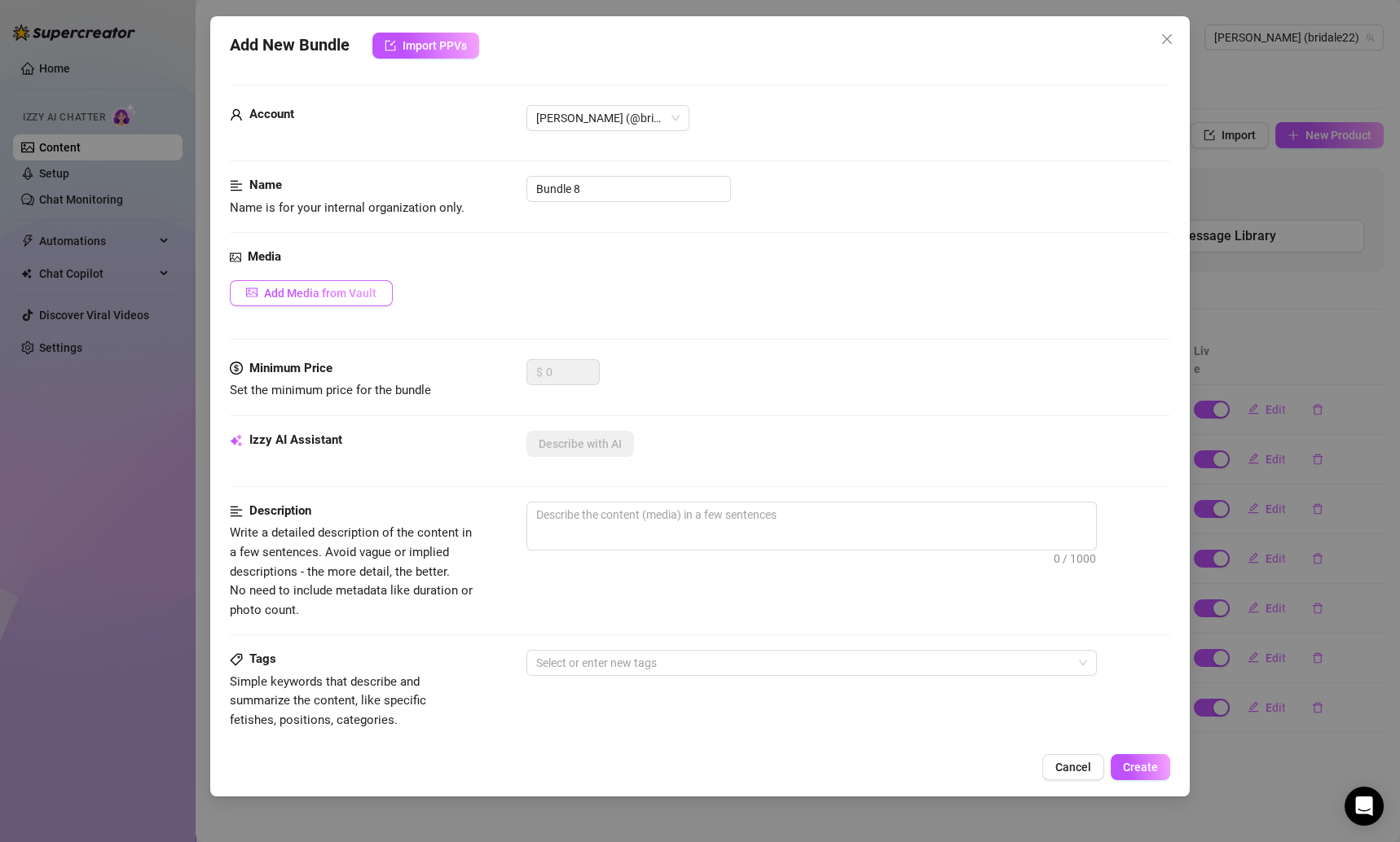
click at [363, 289] on span "Add Media from Vault" at bounding box center [320, 293] width 112 height 13
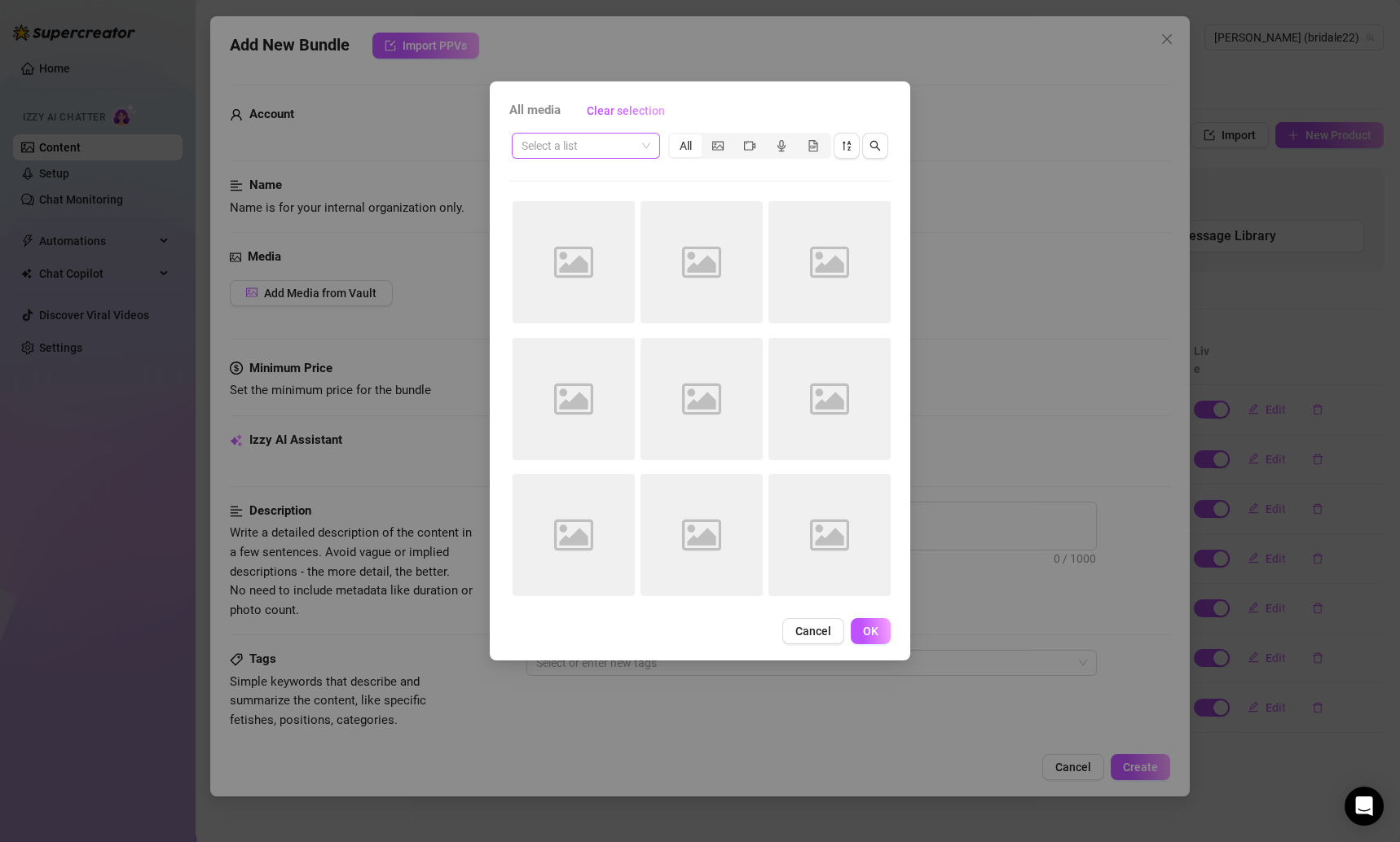
click at [572, 147] on input "search" at bounding box center [579, 146] width 114 height 24
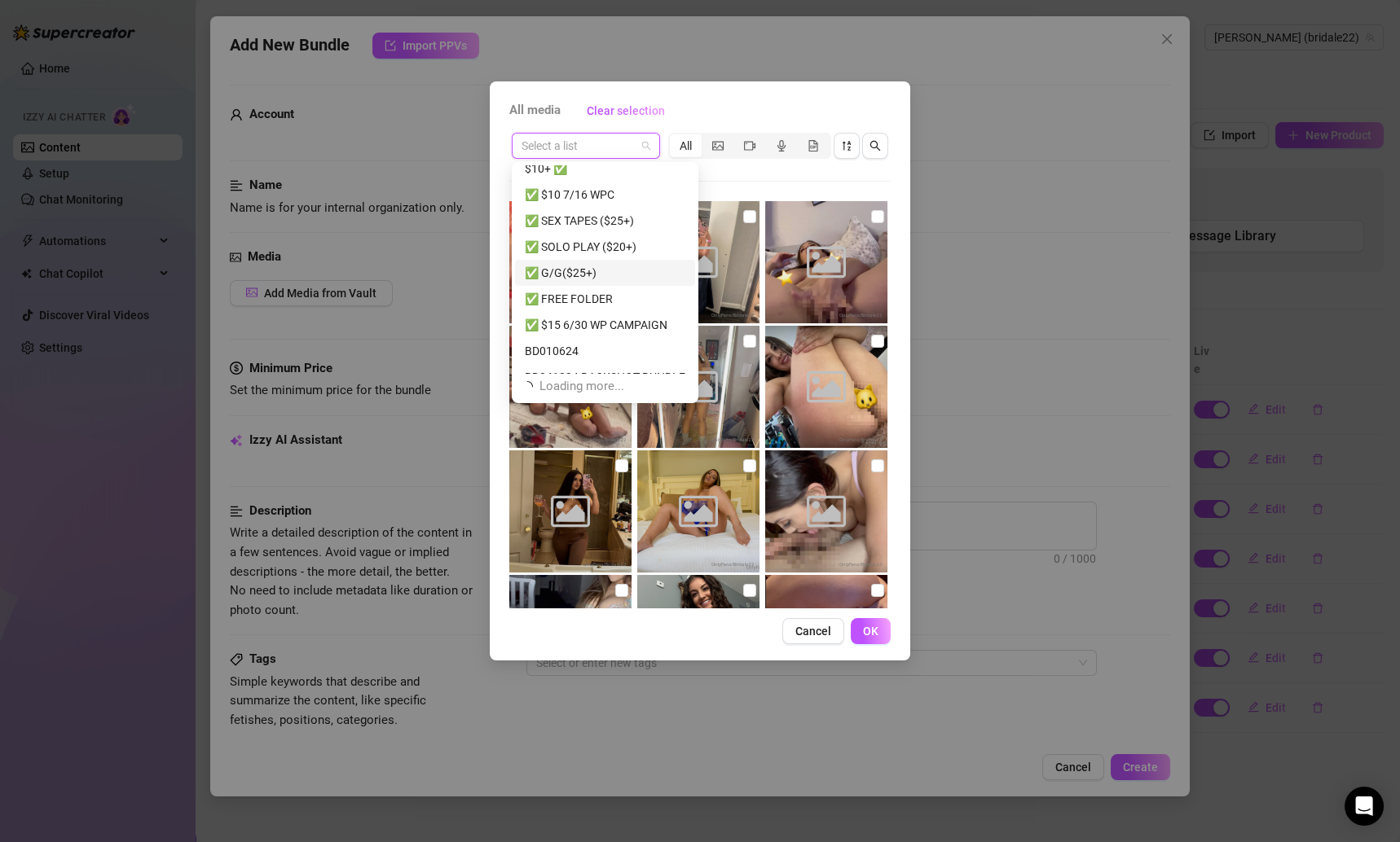
scroll to position [0, 0]
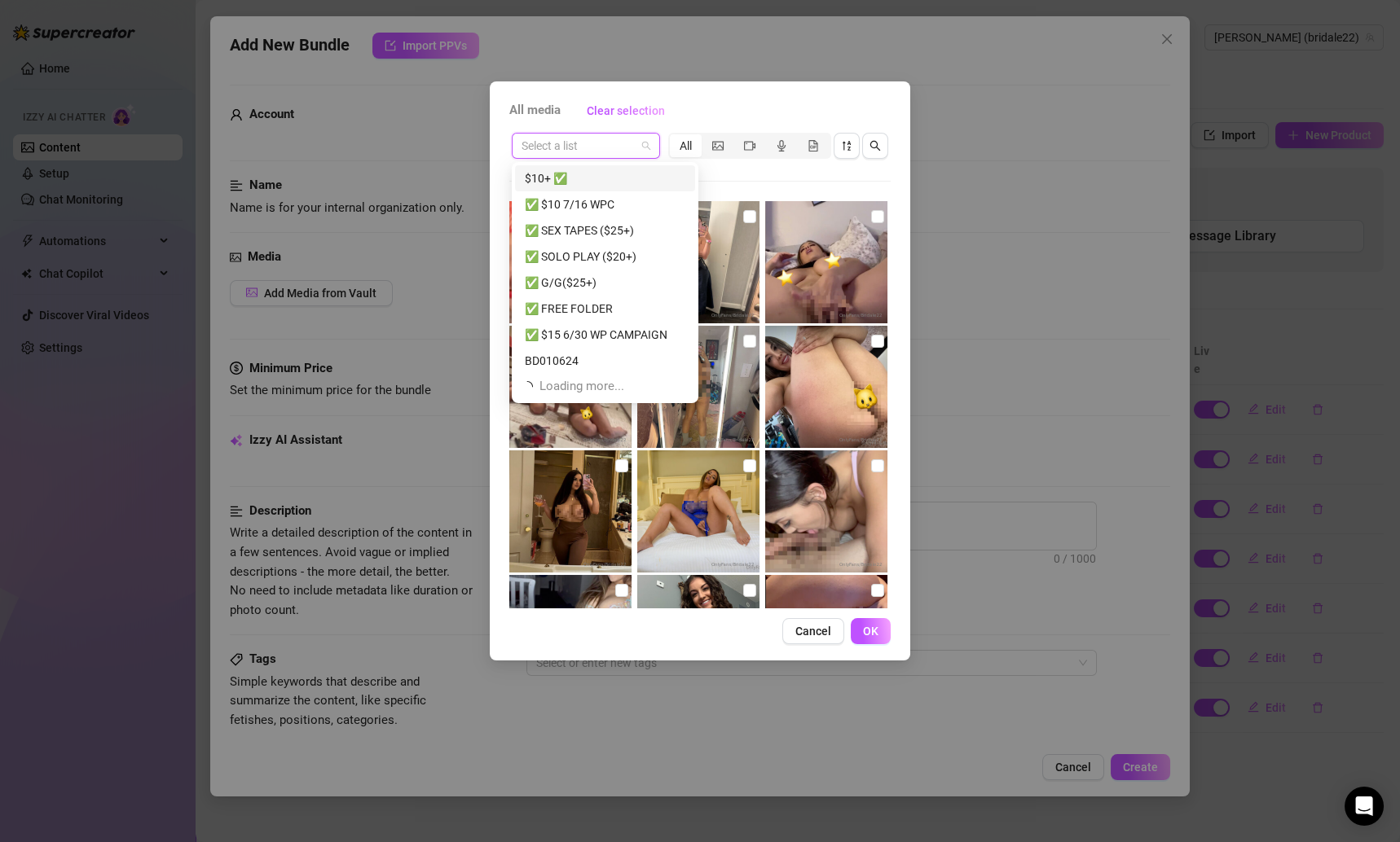
click at [588, 182] on div "$10+ ✅" at bounding box center [604, 178] width 160 height 18
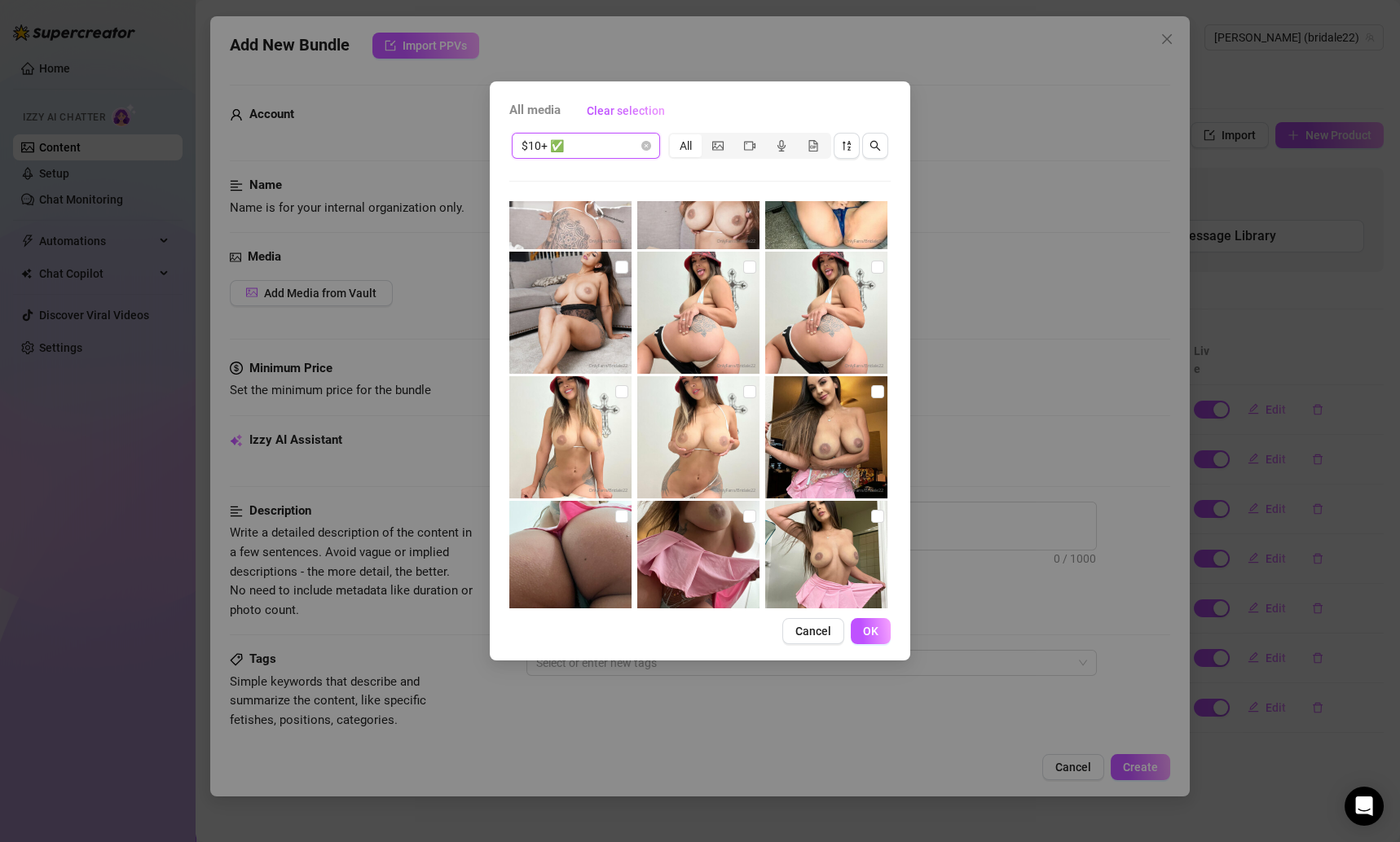
scroll to position [2222, 0]
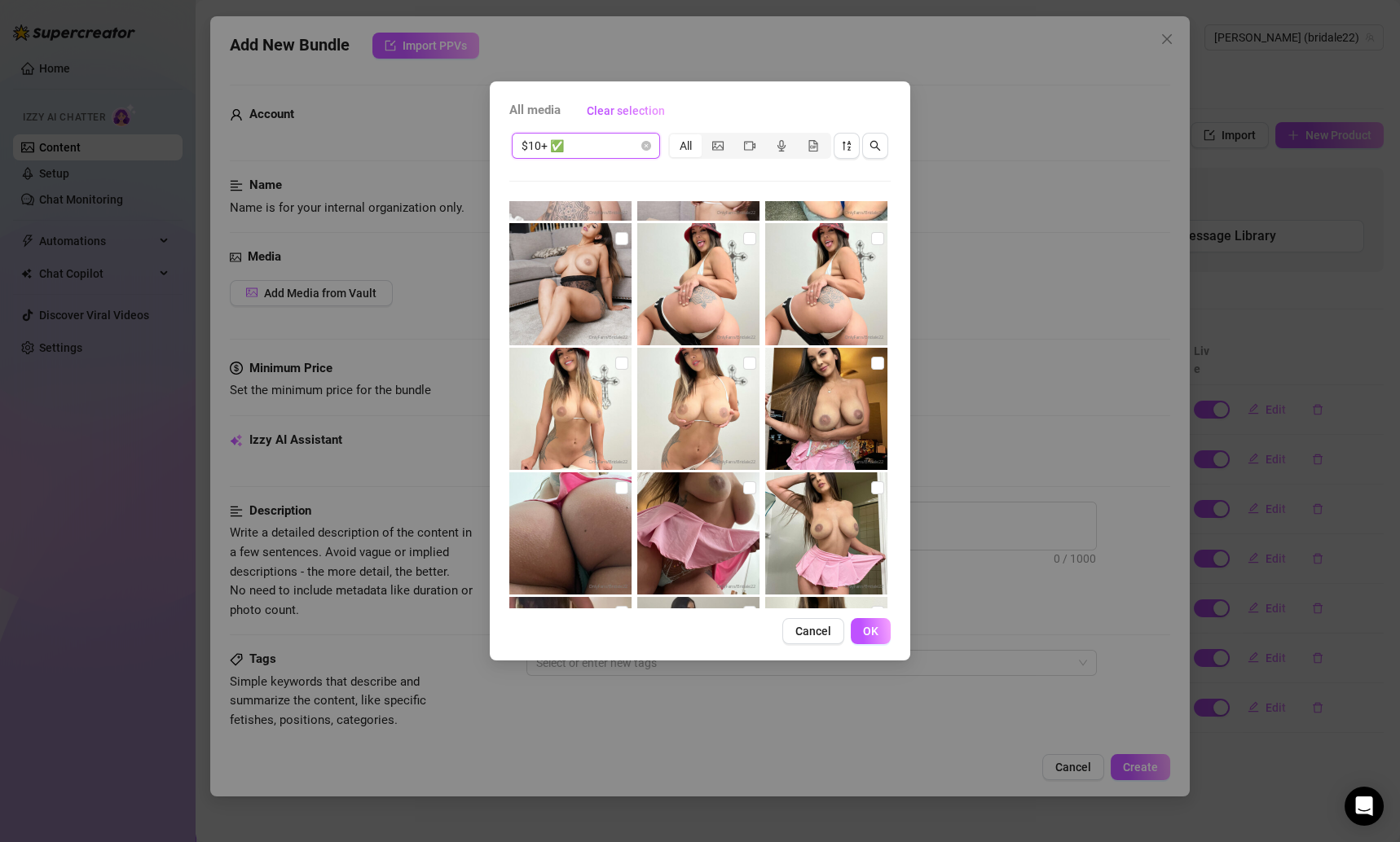
click at [620, 367] on input "checkbox" at bounding box center [621, 364] width 13 height 13
click at [743, 366] on input "checkbox" at bounding box center [750, 364] width 13 height 13
click at [871, 365] on input "checkbox" at bounding box center [877, 364] width 13 height 13
click at [871, 233] on input "checkbox" at bounding box center [877, 239] width 13 height 13
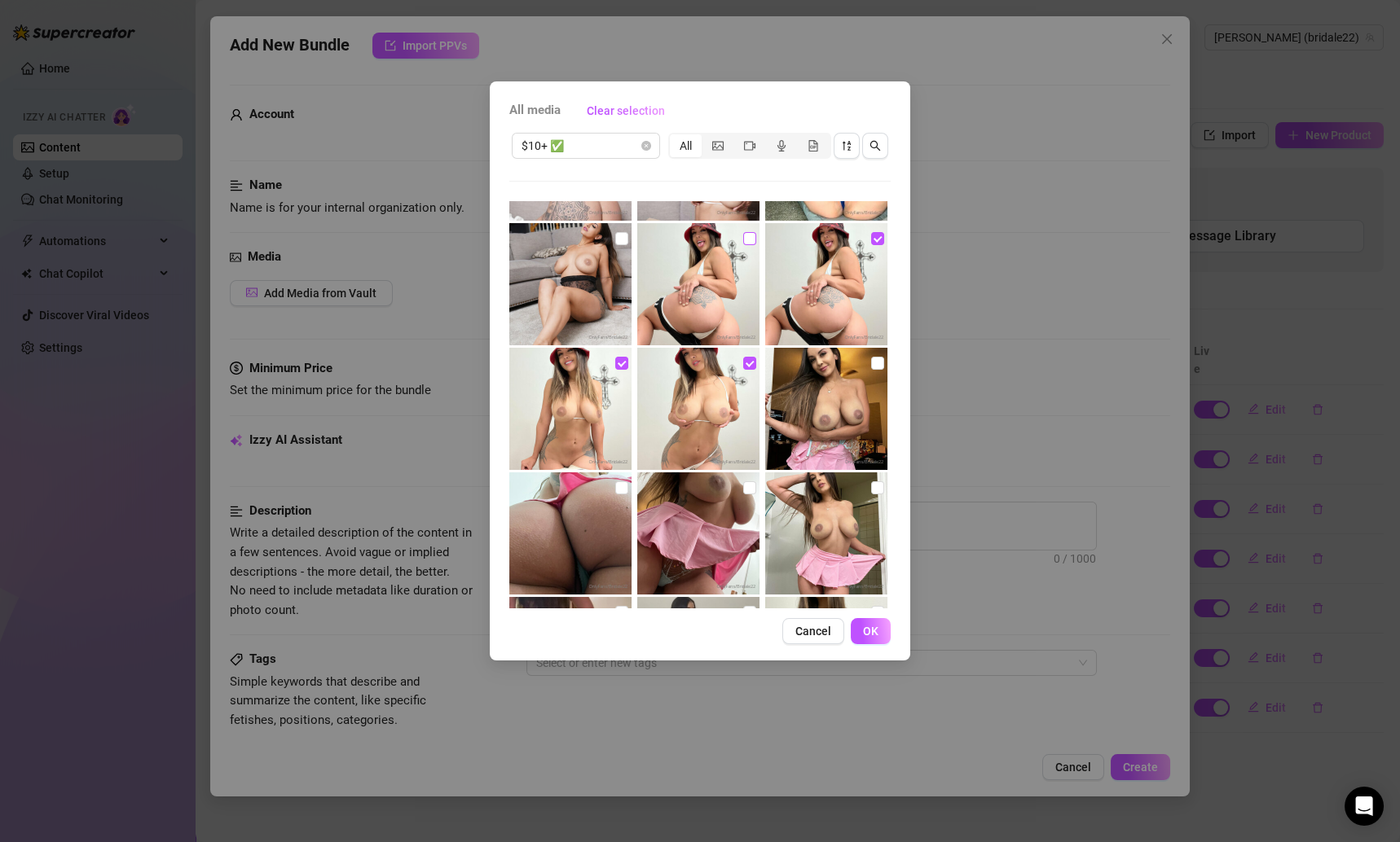
click at [743, 232] on input "checkbox" at bounding box center [750, 239] width 13 height 13
click at [867, 621] on button "OK" at bounding box center [871, 631] width 40 height 26
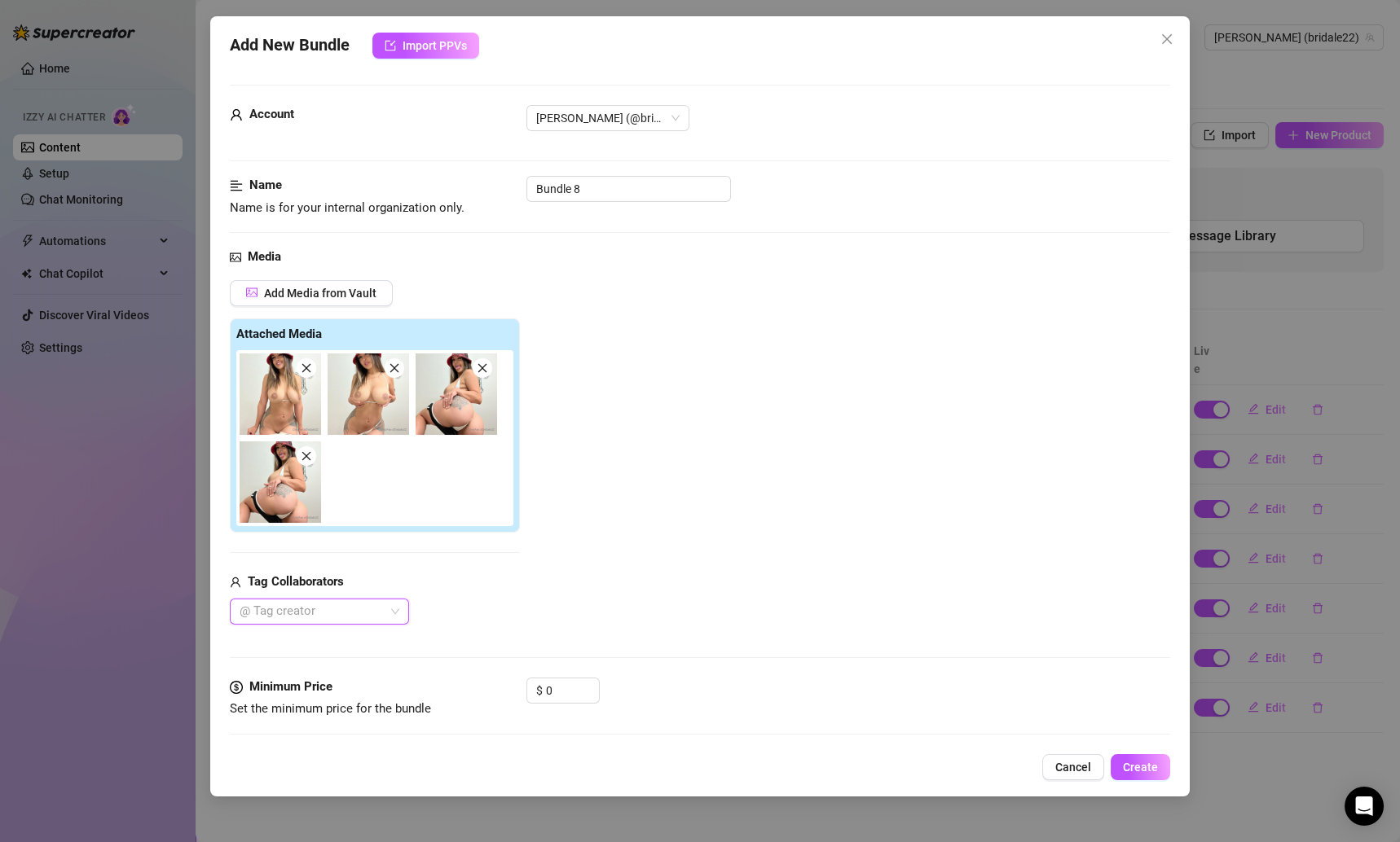
scroll to position [144, 0]
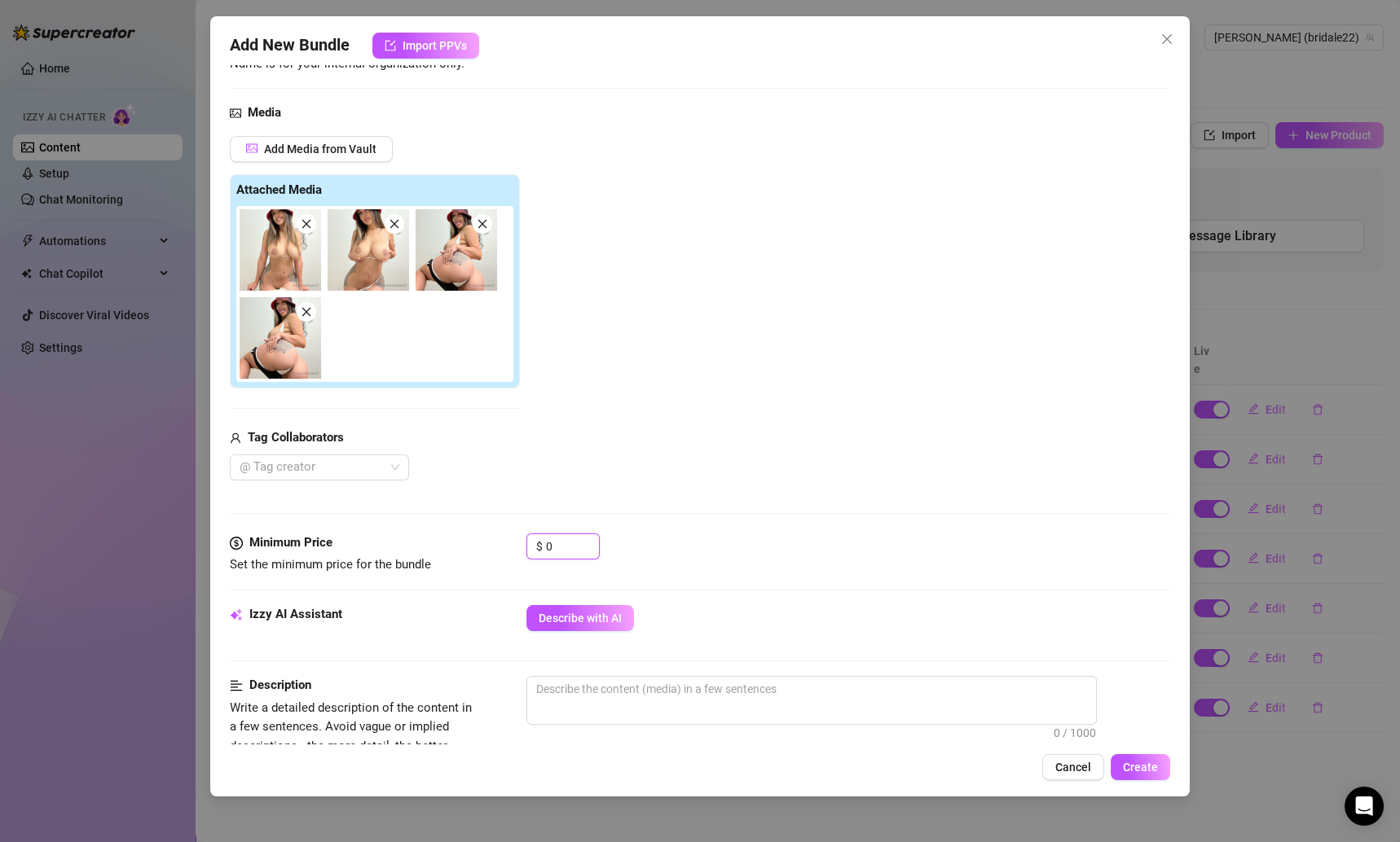
drag, startPoint x: 567, startPoint y: 538, endPoint x: 506, endPoint y: 538, distance: 61.0
click at [506, 538] on div "Minimum Price Set the minimum price for the bundle $ 0" at bounding box center [700, 554] width 941 height 42
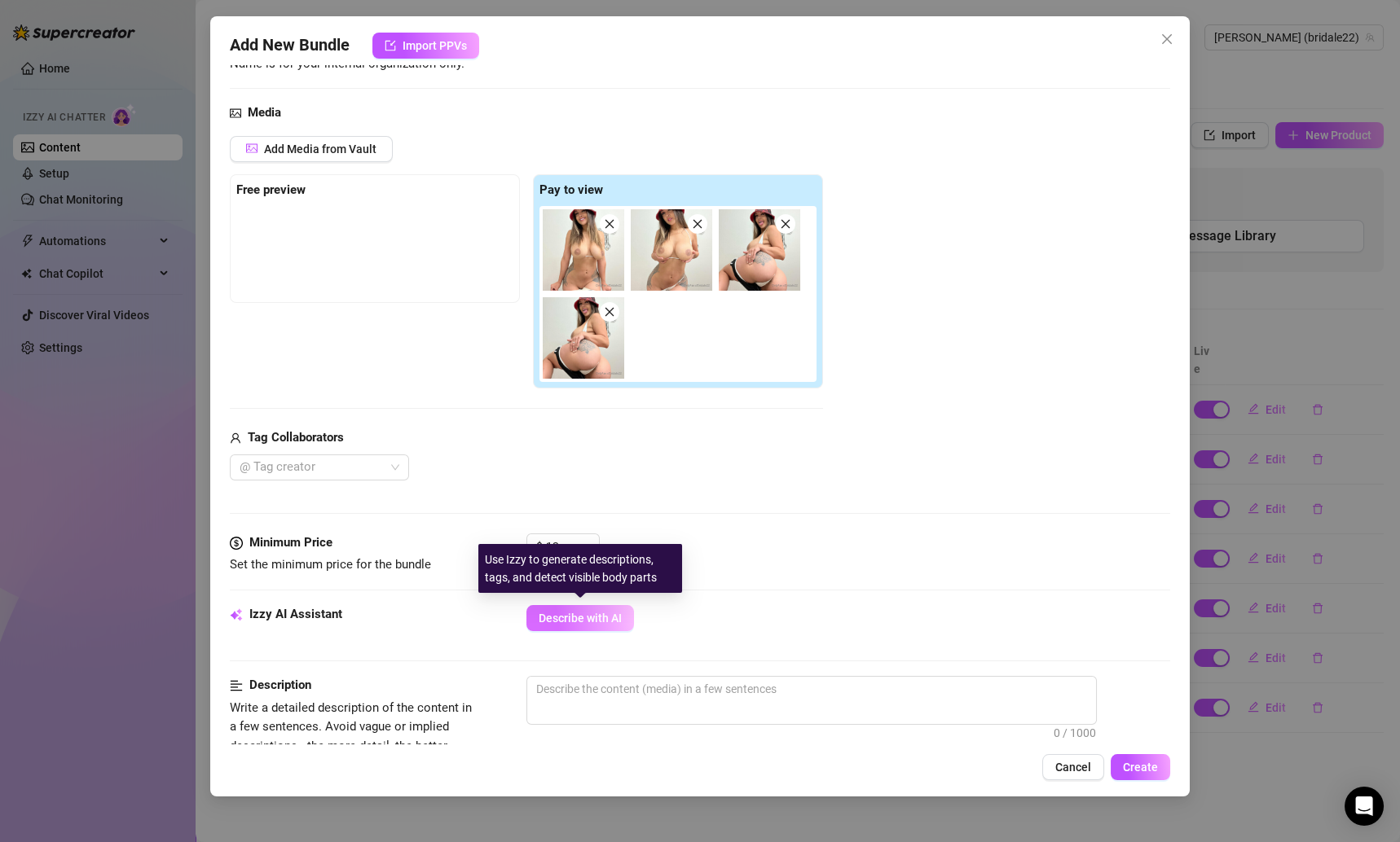
click at [600, 612] on span "Describe with AI" at bounding box center [580, 619] width 83 height 13
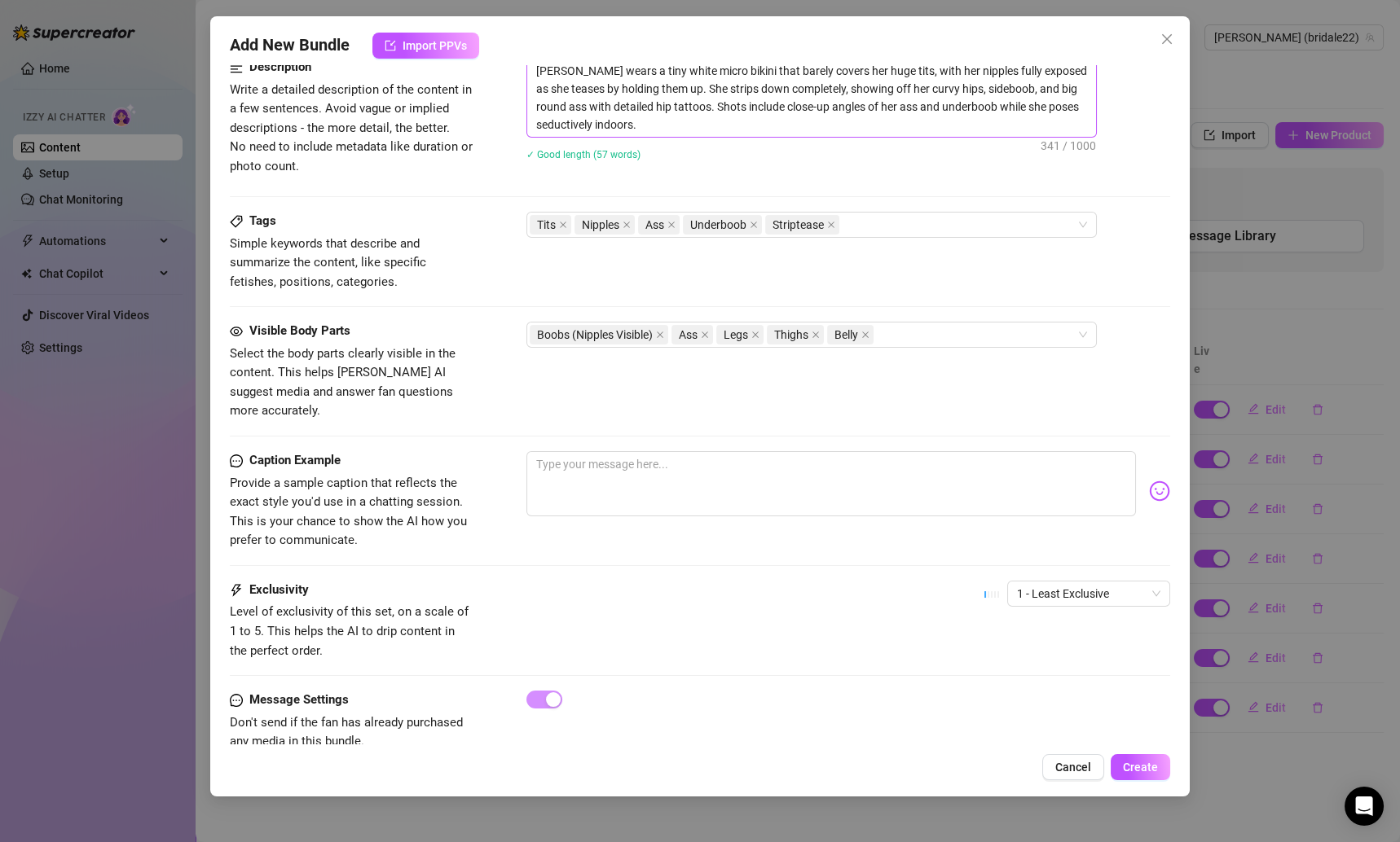
scroll to position [632, 0]
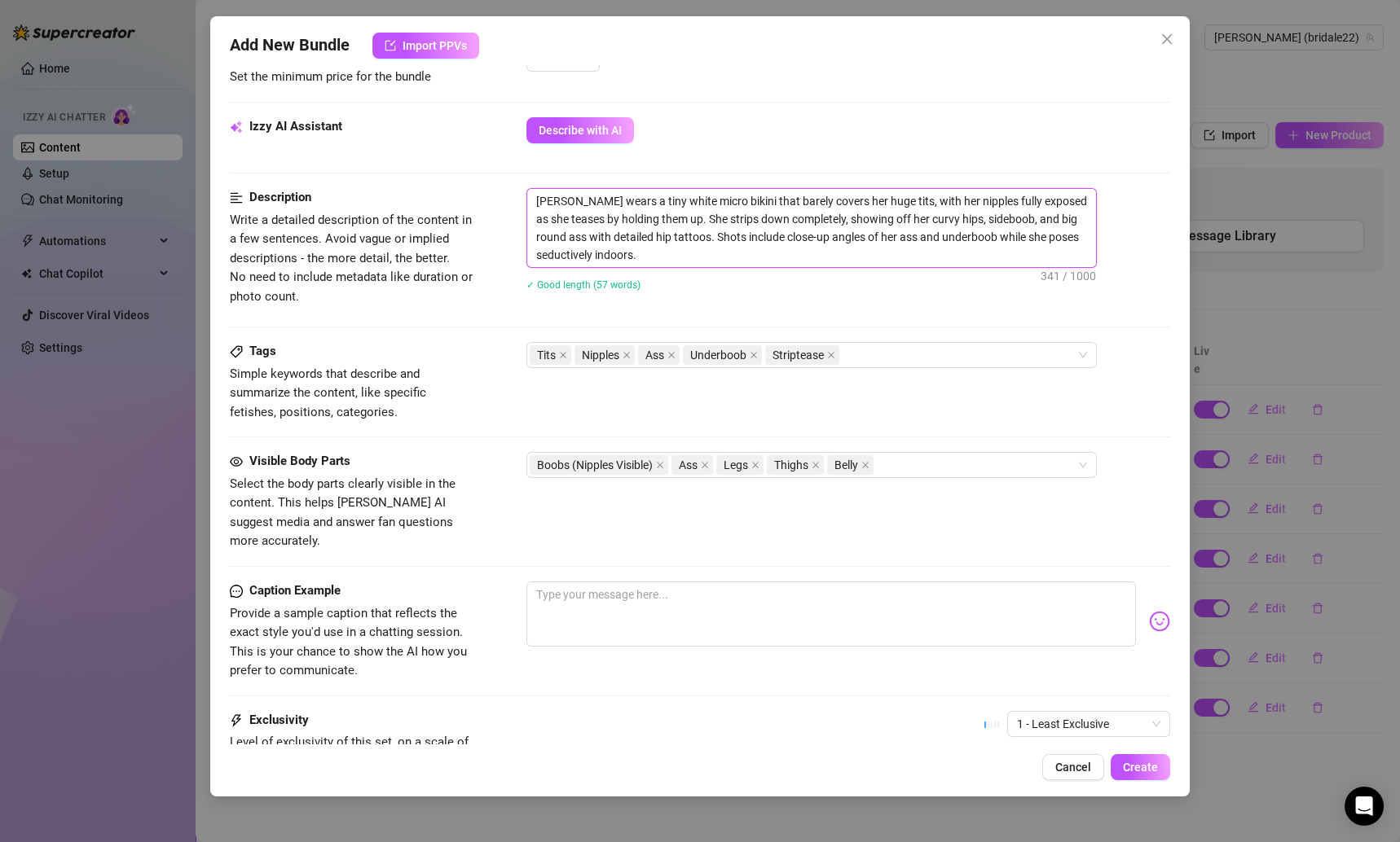
drag, startPoint x: 614, startPoint y: 244, endPoint x: 525, endPoint y: 194, distance: 102.1
click at [526, 194] on span "[PERSON_NAME] wears a tiny white micro bikini that barely covers her huge tits,…" at bounding box center [811, 228] width 571 height 80
click at [679, 582] on textarea at bounding box center [831, 614] width 610 height 65
paste textarea "Think this tiny bikini ever stood a chance against these curves? 😏🔥 I couldn’t …"
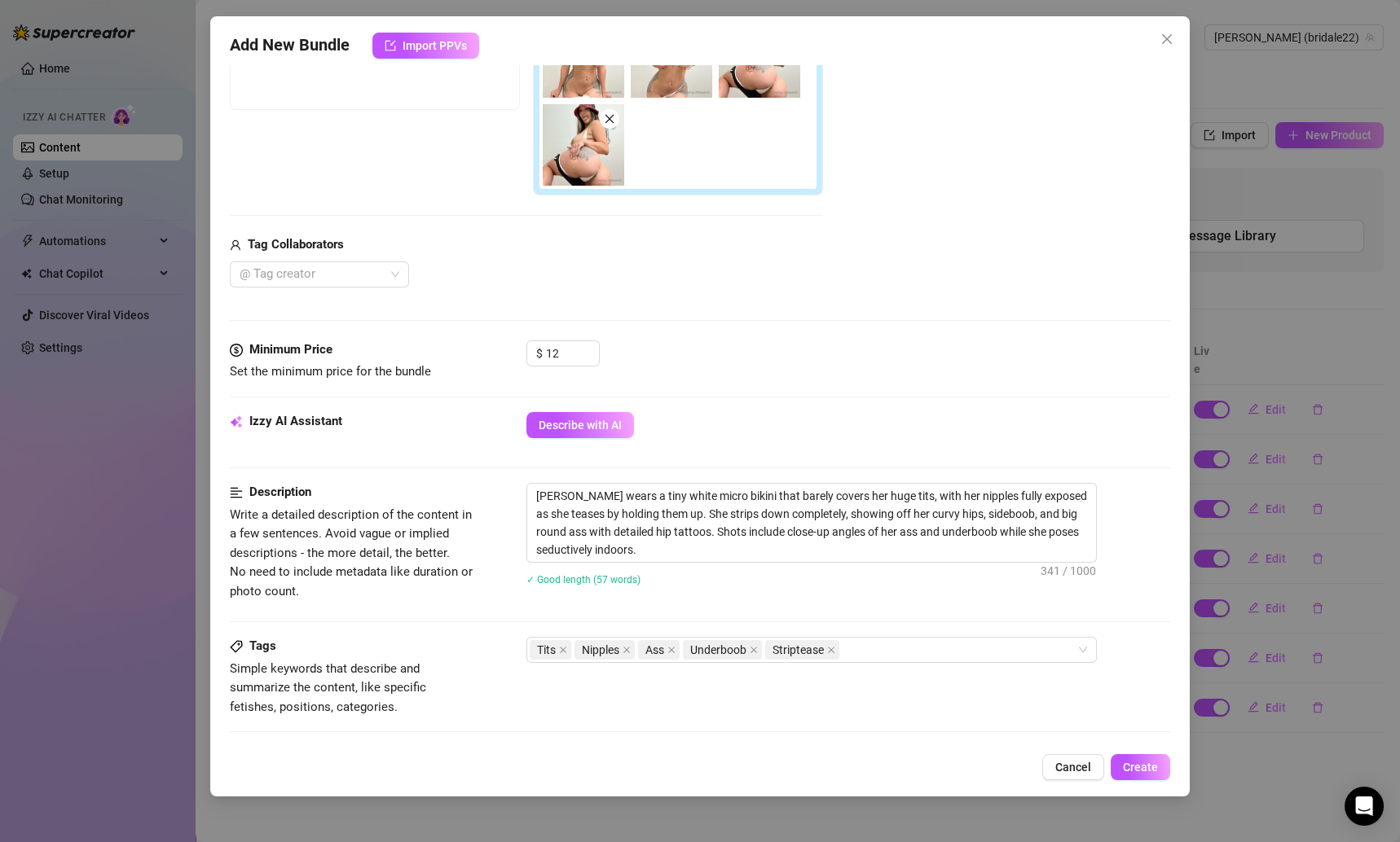
scroll to position [0, 0]
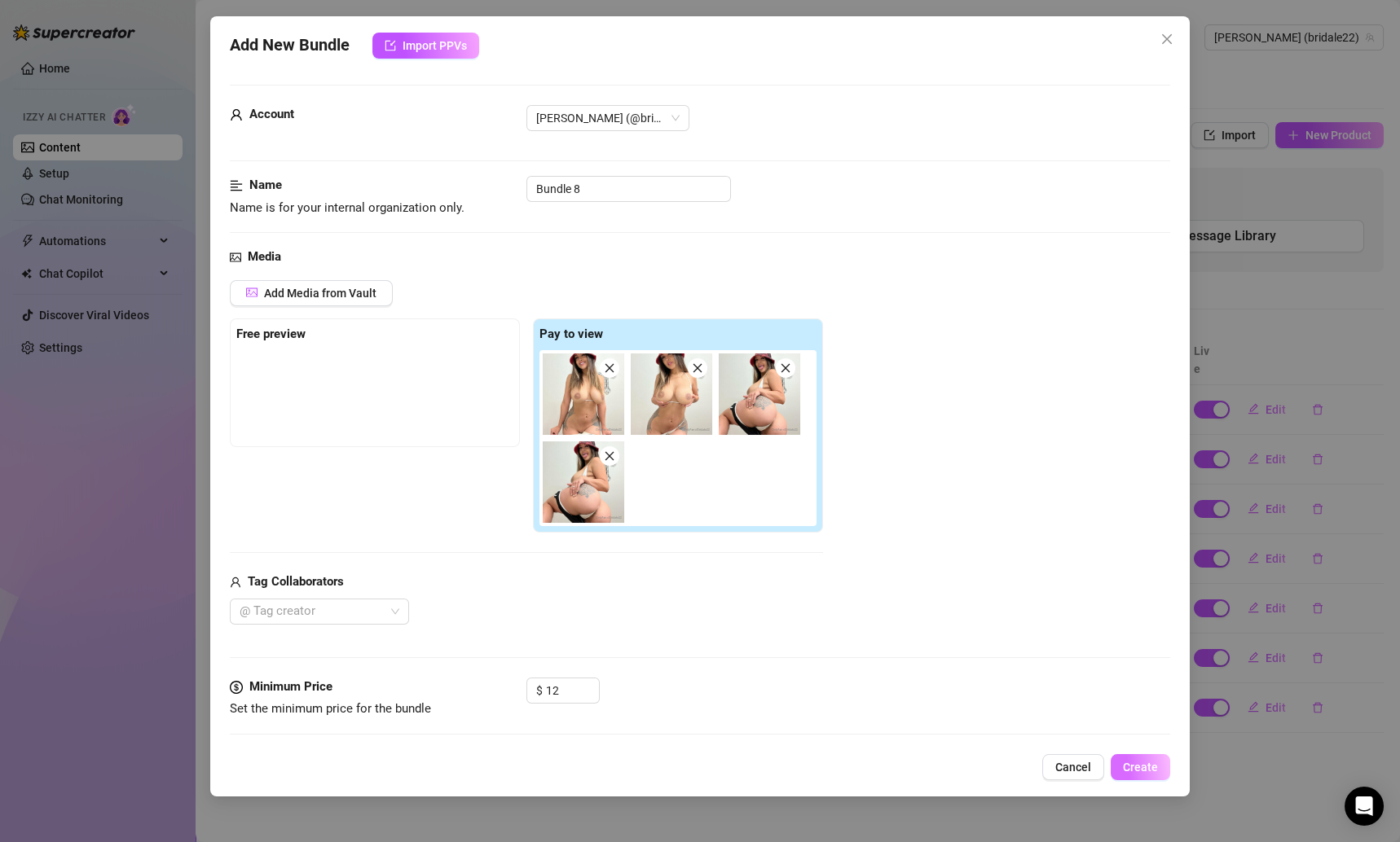
click at [1134, 758] on button "Create" at bounding box center [1140, 767] width 60 height 26
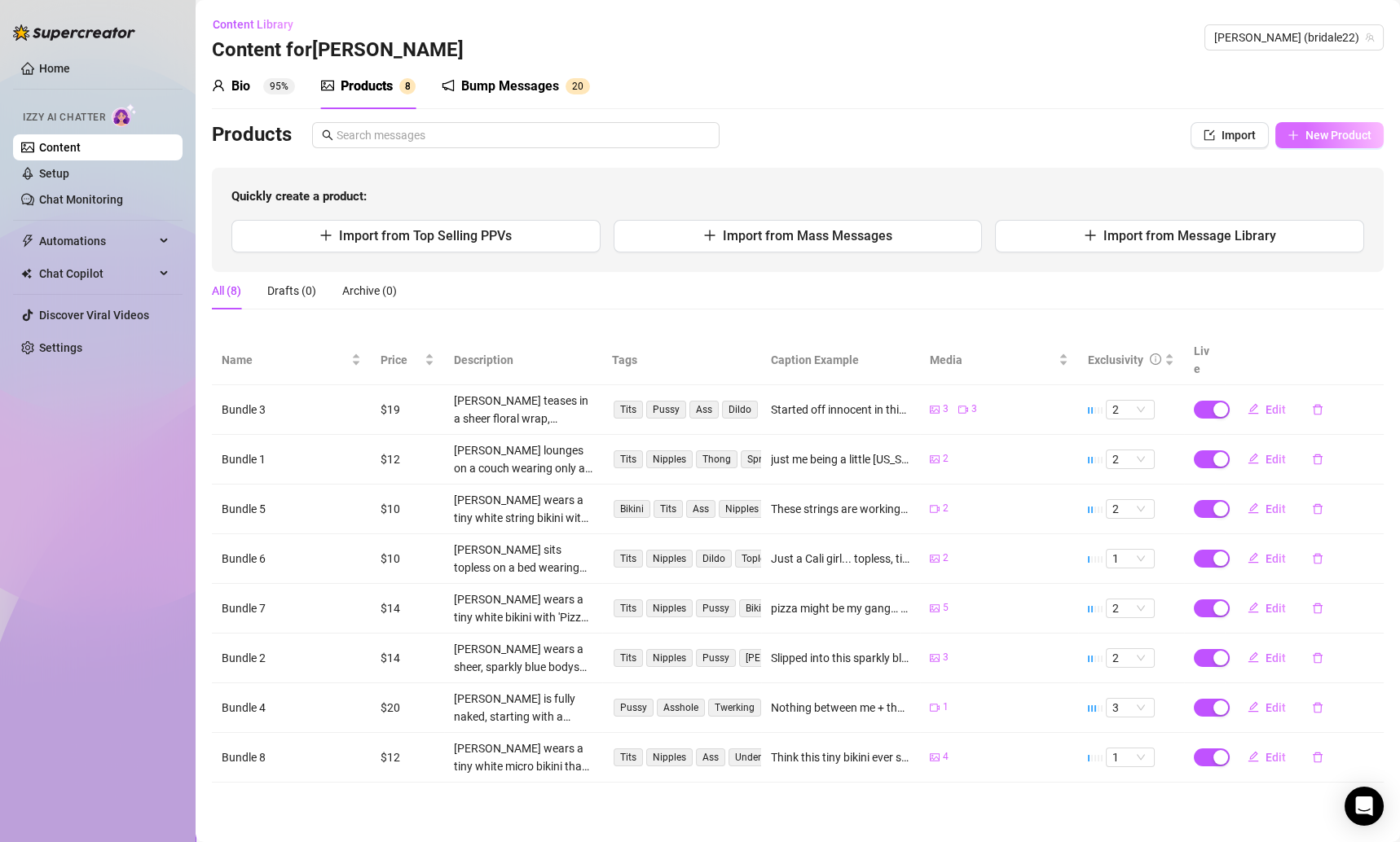
click at [1332, 144] on button "New Product" at bounding box center [1329, 135] width 109 height 26
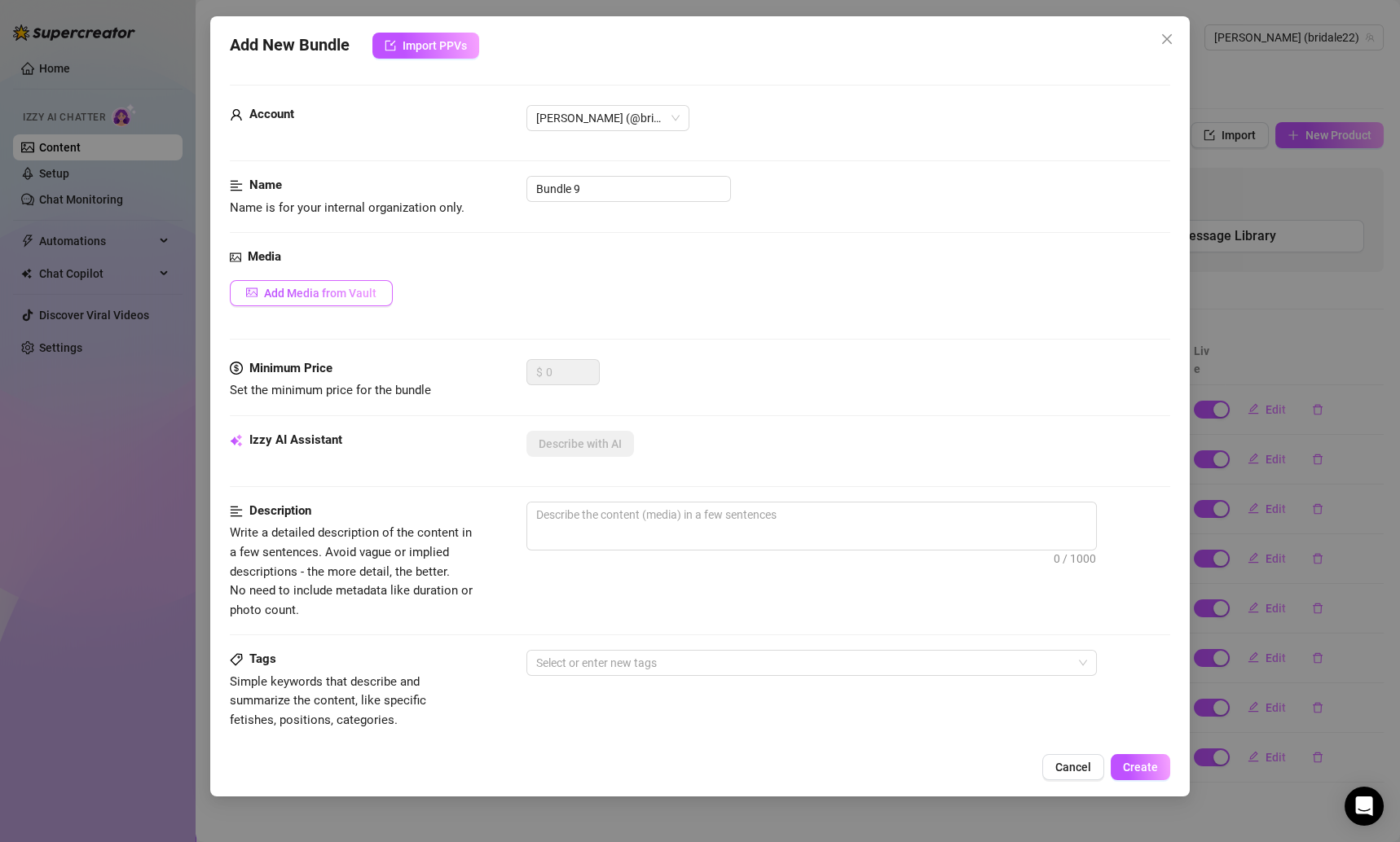
click at [363, 289] on span "Add Media from Vault" at bounding box center [320, 293] width 112 height 13
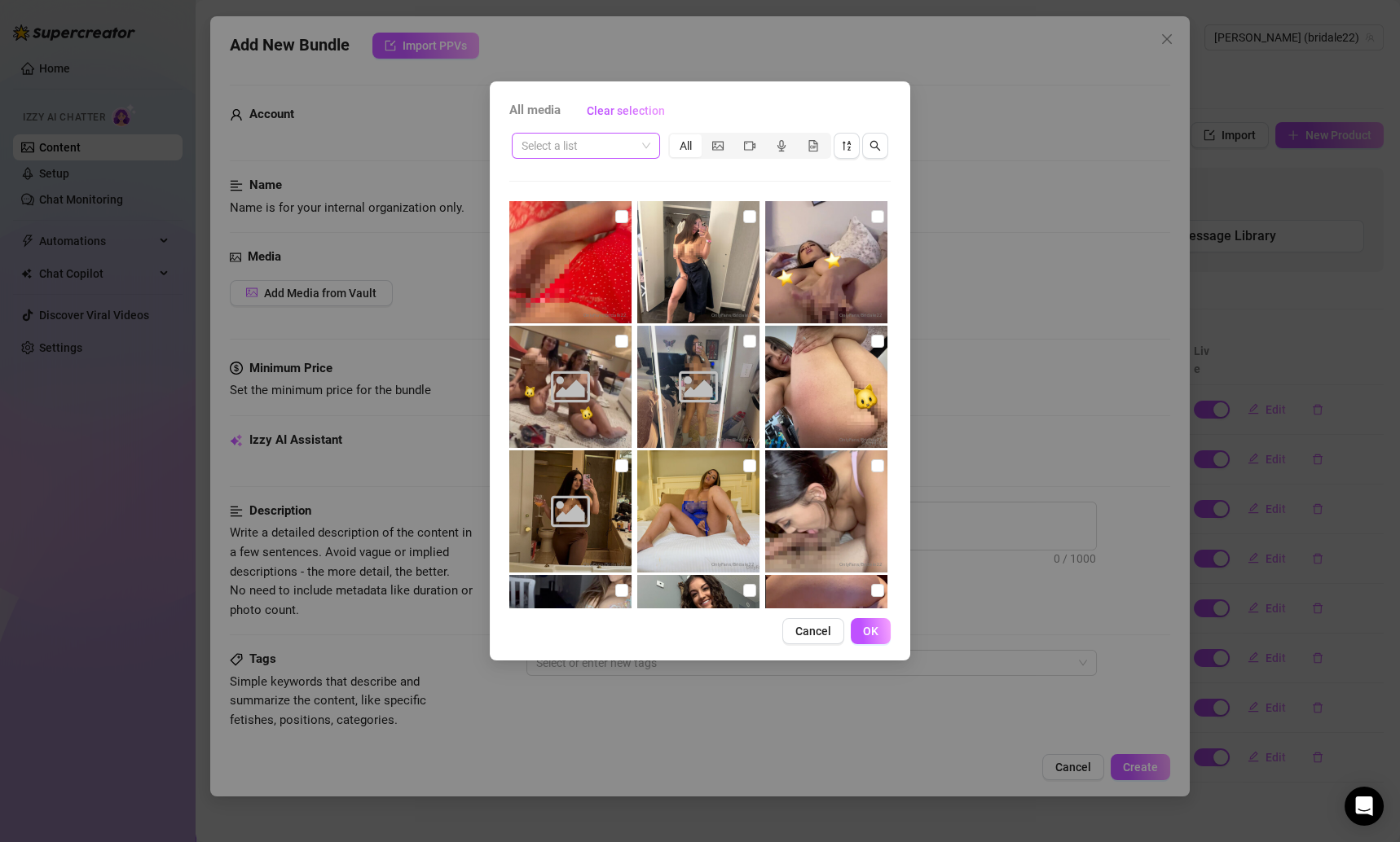
click at [646, 147] on span at bounding box center [586, 146] width 128 height 24
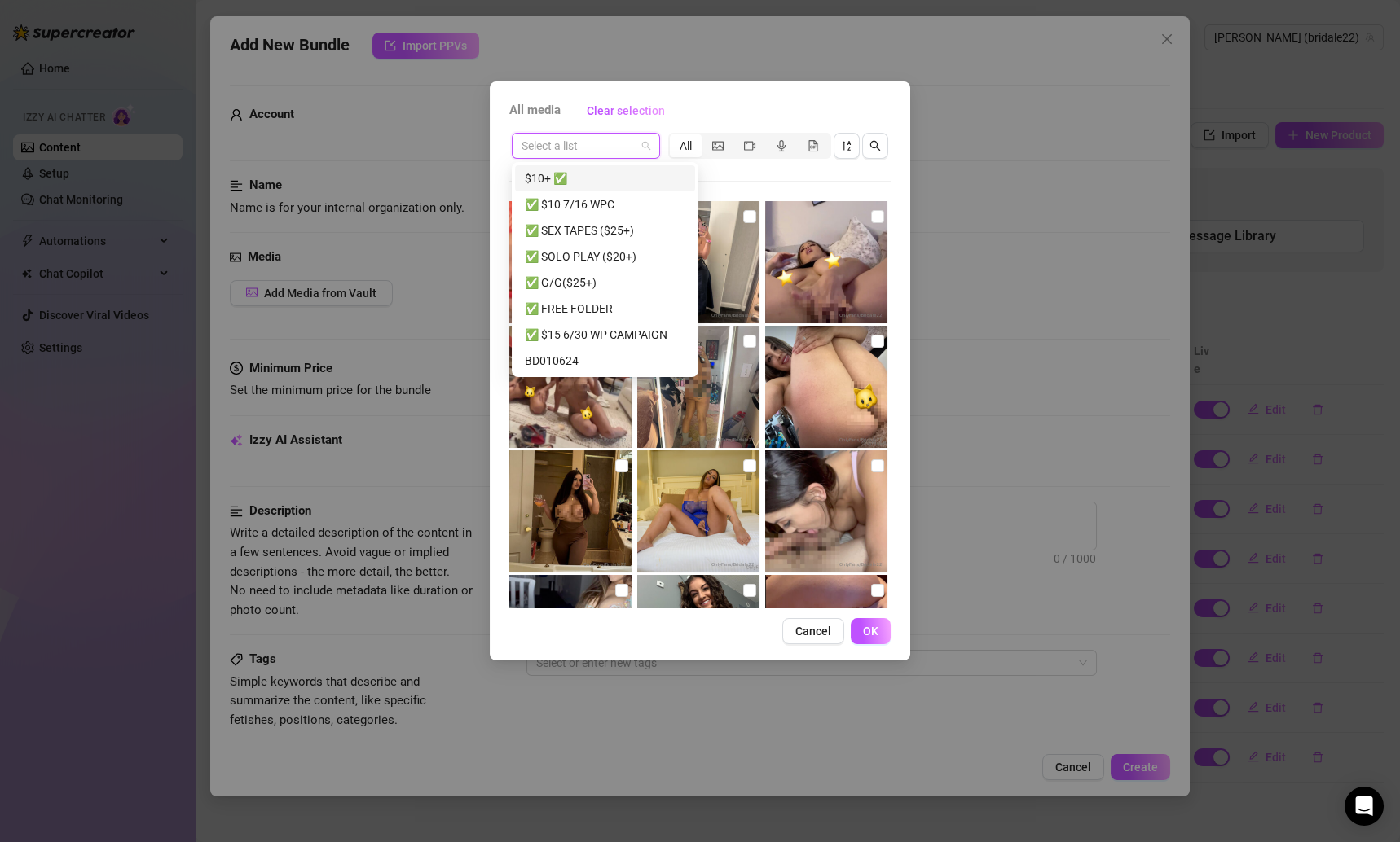
click at [571, 181] on div "$10+ ✅" at bounding box center [604, 178] width 160 height 18
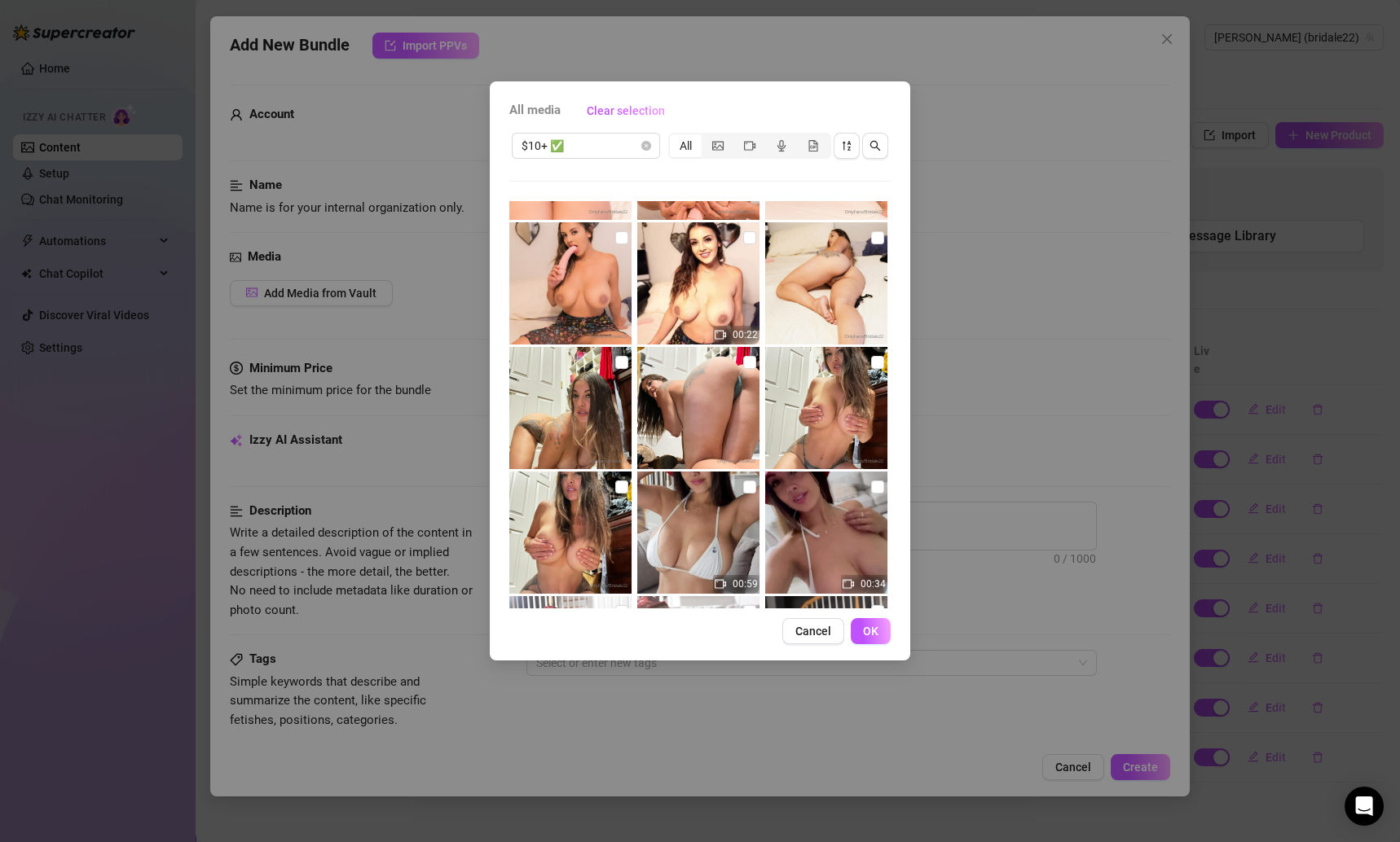
scroll to position [1093, 0]
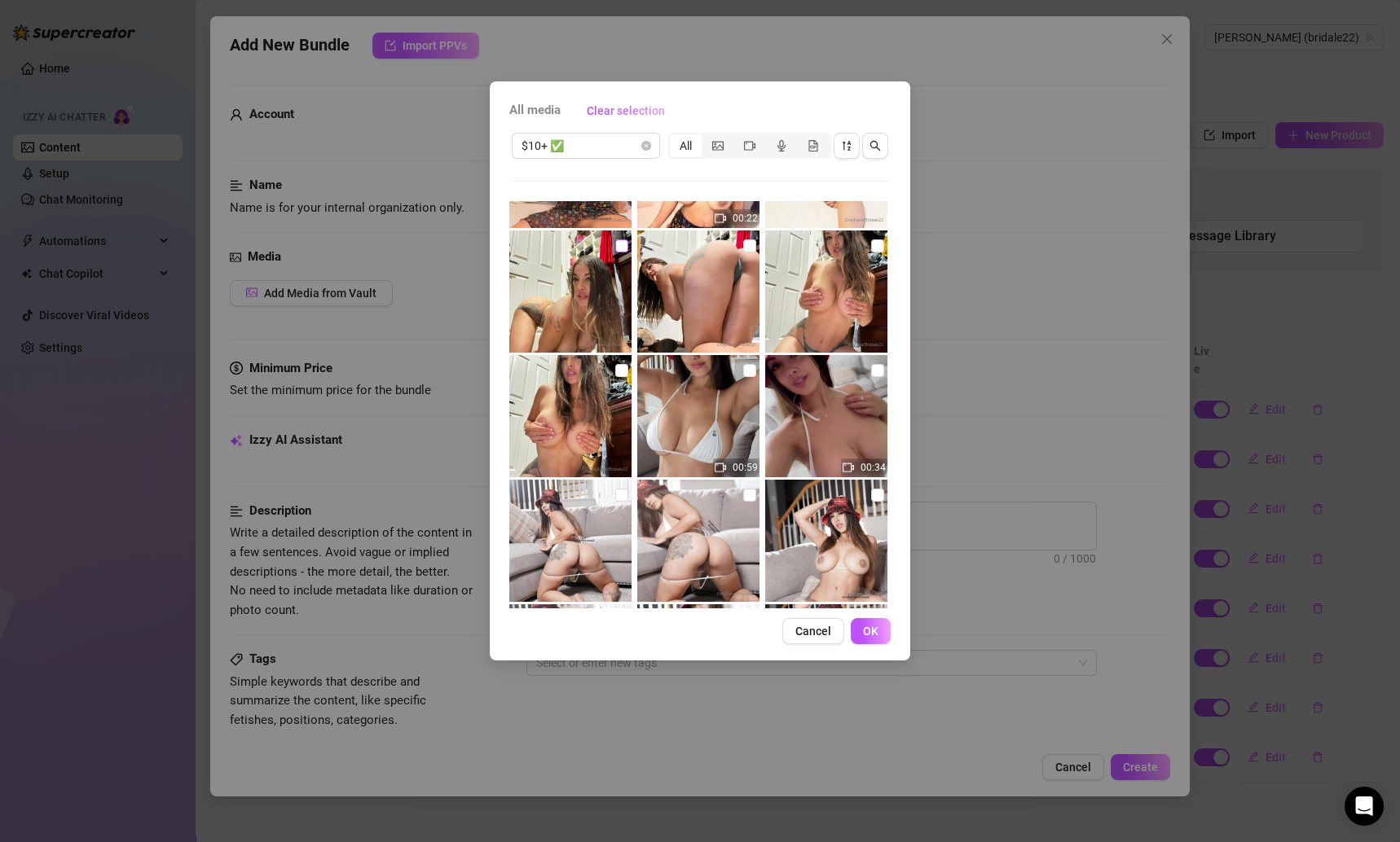
click at [620, 242] on input "checkbox" at bounding box center [621, 246] width 13 height 13
click at [743, 247] on input "checkbox" at bounding box center [750, 246] width 13 height 13
click at [860, 242] on div at bounding box center [828, 291] width 126 height 122
click at [616, 373] on input "checkbox" at bounding box center [621, 371] width 13 height 13
click at [861, 619] on button "OK" at bounding box center [871, 631] width 40 height 26
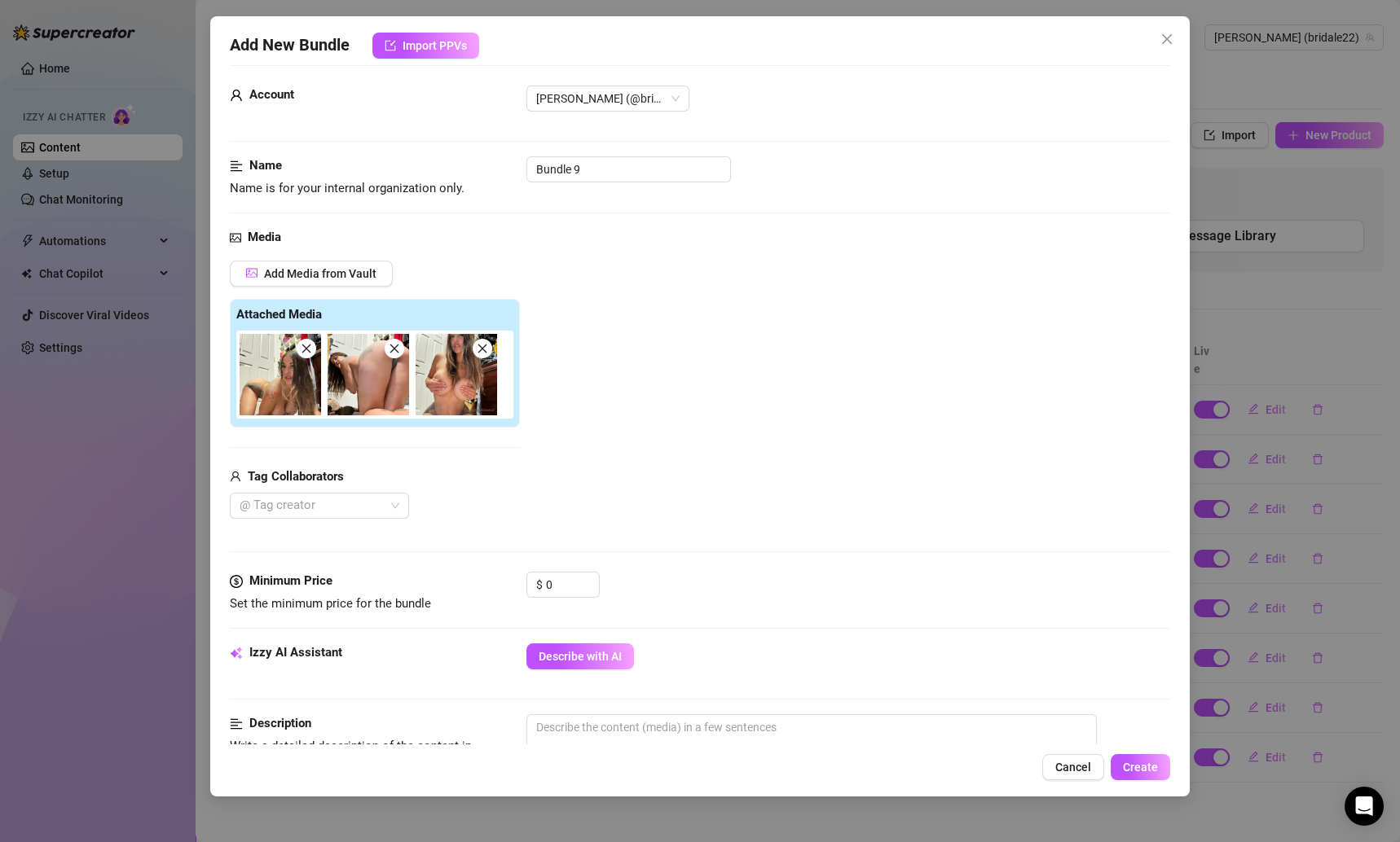
scroll to position [0, 0]
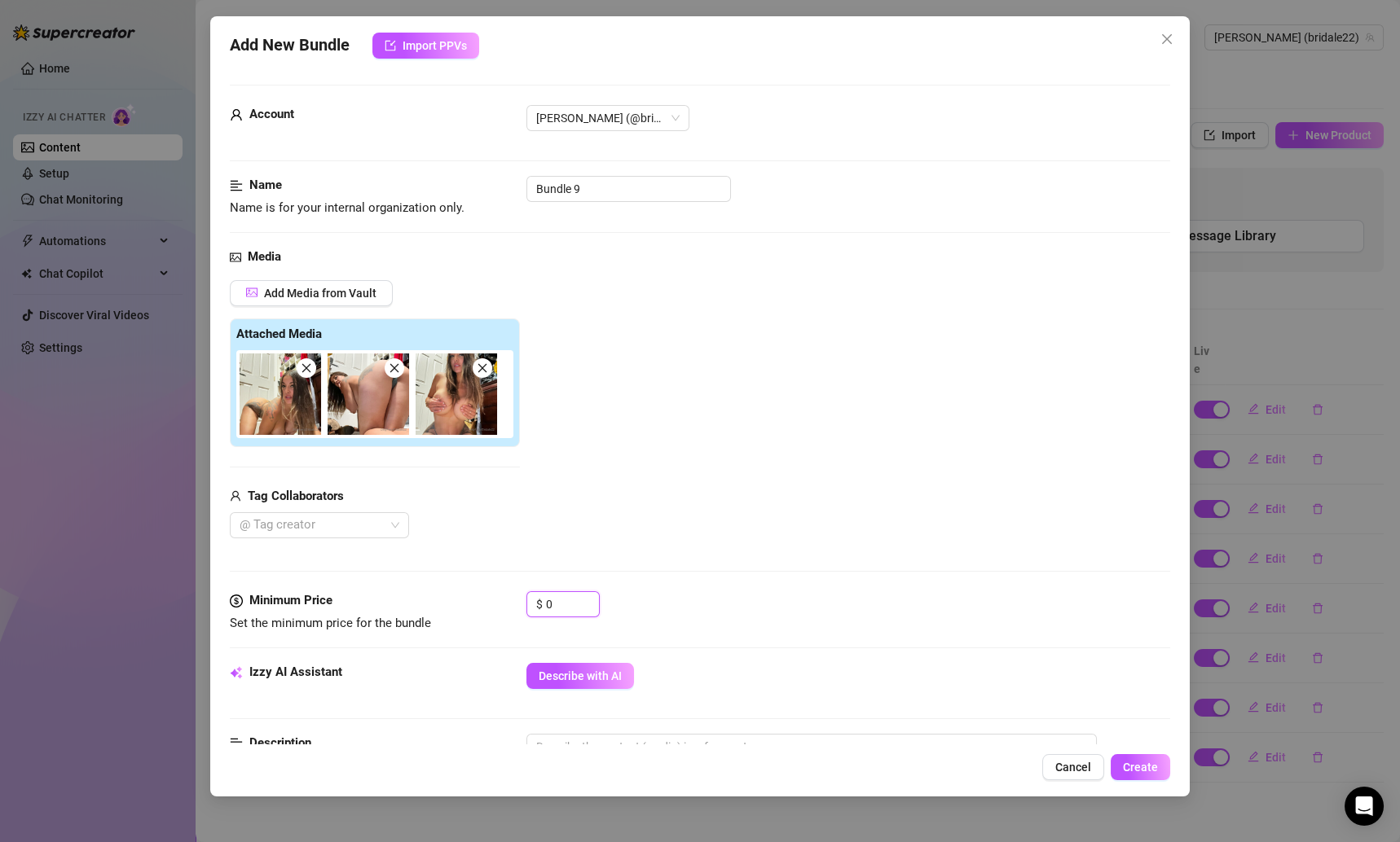
drag, startPoint x: 556, startPoint y: 604, endPoint x: 498, endPoint y: 604, distance: 58.0
click at [498, 604] on div "Minimum Price Set the minimum price for the bundle $ 0" at bounding box center [700, 612] width 941 height 42
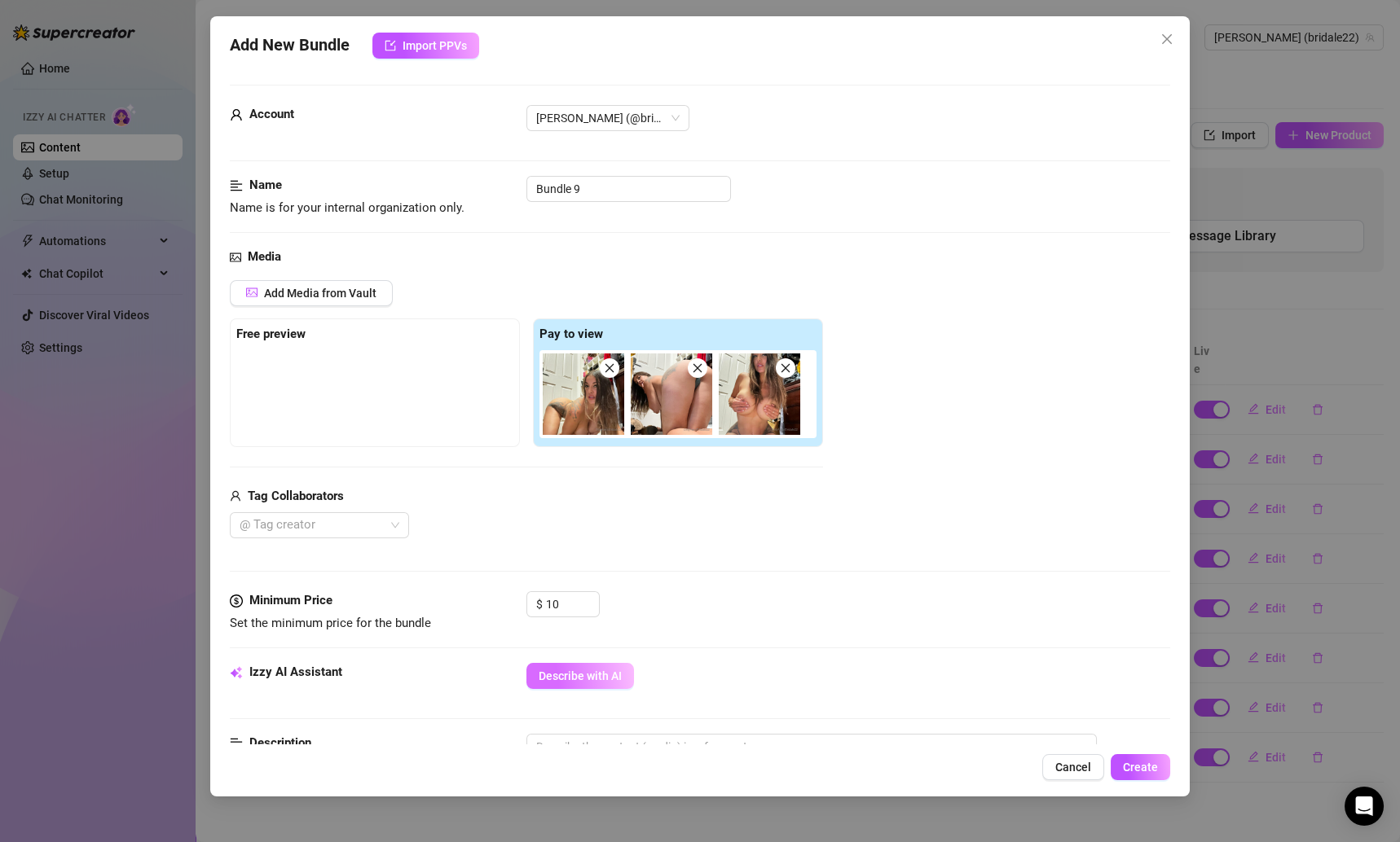
click at [609, 670] on span "Describe with AI" at bounding box center [580, 676] width 83 height 13
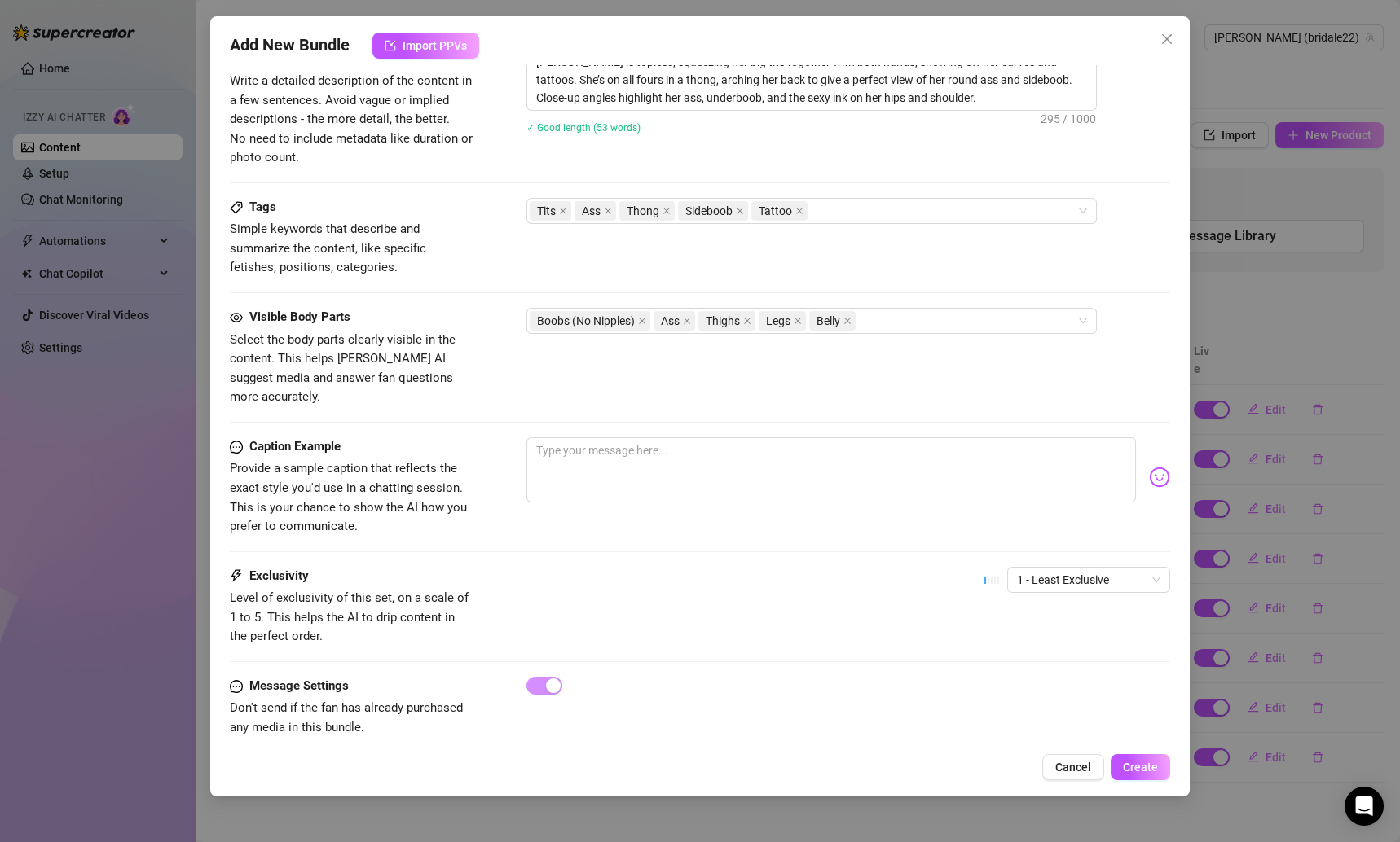
scroll to position [383, 0]
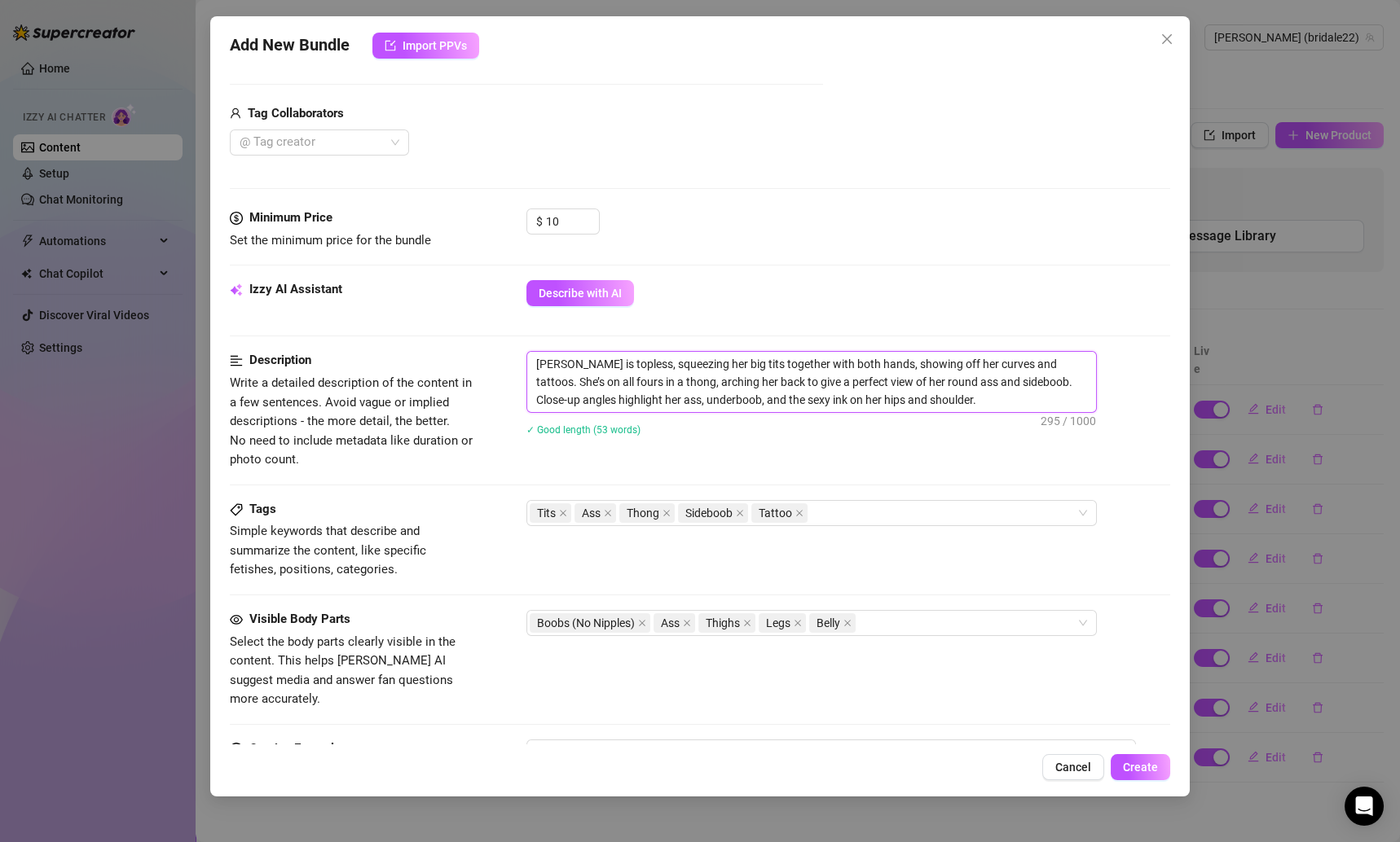
drag, startPoint x: 848, startPoint y: 402, endPoint x: 497, endPoint y: 364, distance: 353.1
click at [498, 364] on div "Description Write a detailed description of the content in a few sentences. Avo…" at bounding box center [700, 410] width 941 height 118
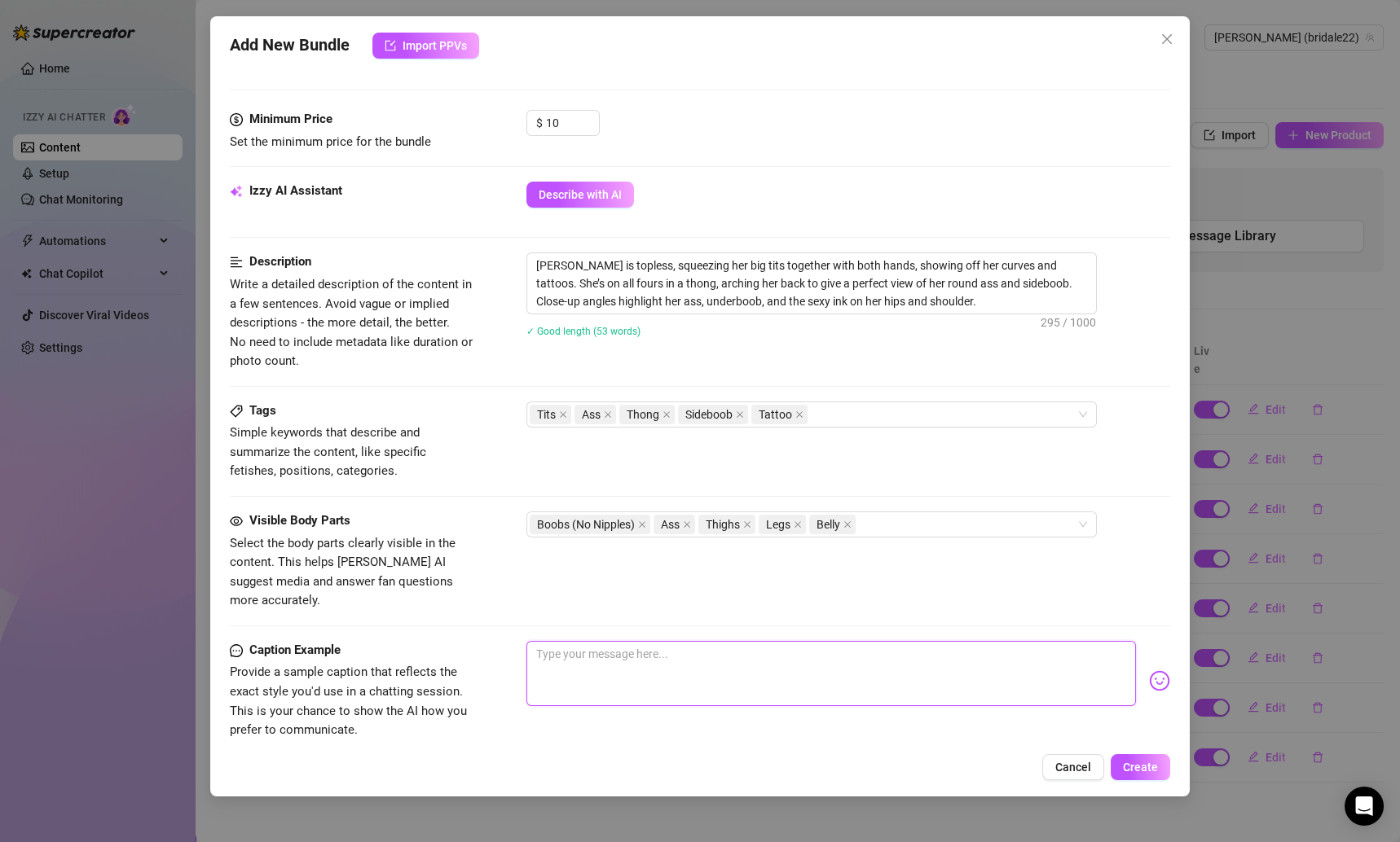
click at [638, 646] on textarea at bounding box center [831, 674] width 610 height 65
paste textarea "Couldn’t decide if I wanted to show off my tits or my ass… so I gave you both 😘🔥"
click at [1145, 763] on span "Create" at bounding box center [1140, 767] width 35 height 13
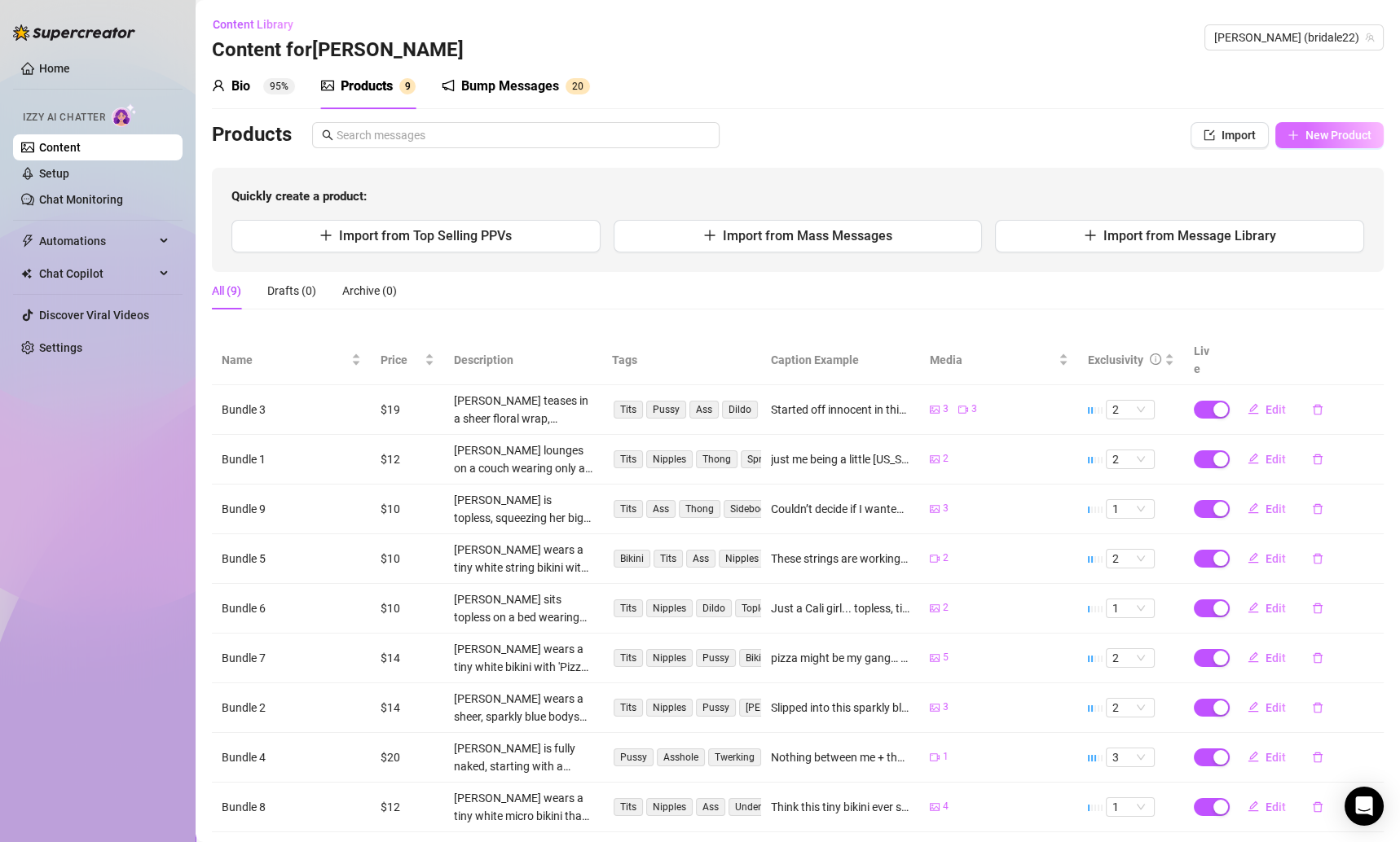
click at [1302, 126] on button "New Product" at bounding box center [1329, 135] width 109 height 26
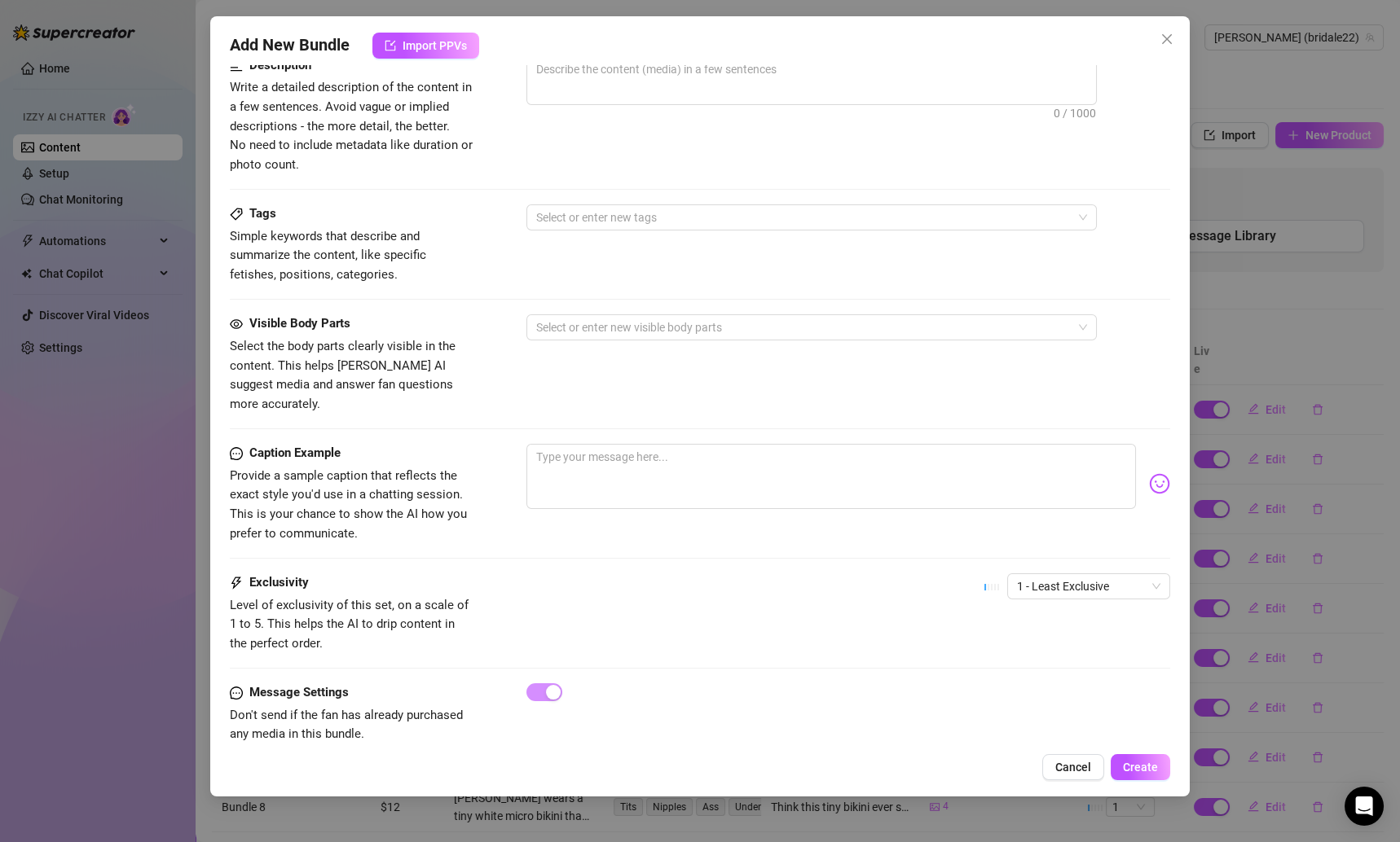
scroll to position [0, 0]
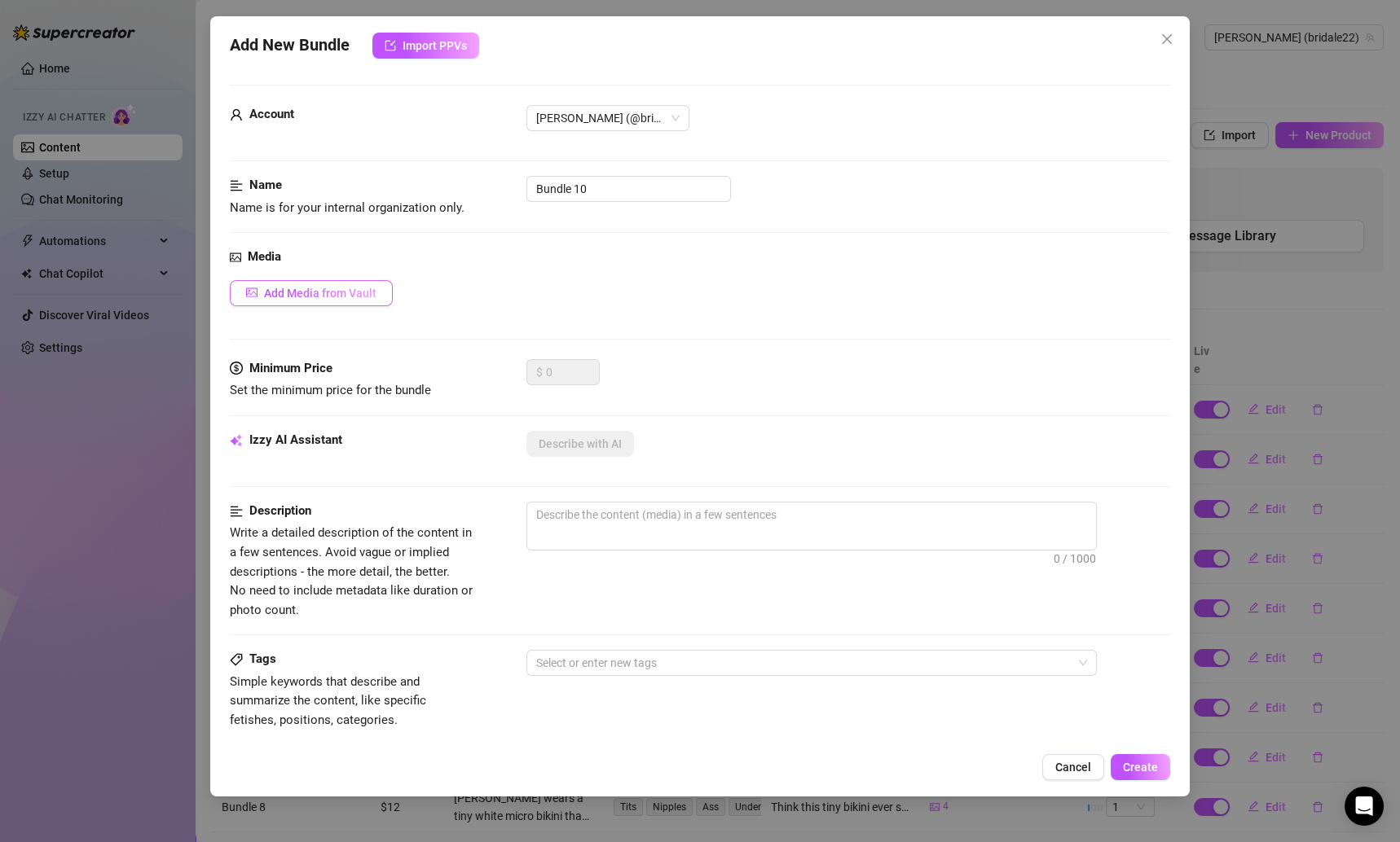
click at [373, 281] on button "Add Media from Vault" at bounding box center [311, 293] width 163 height 26
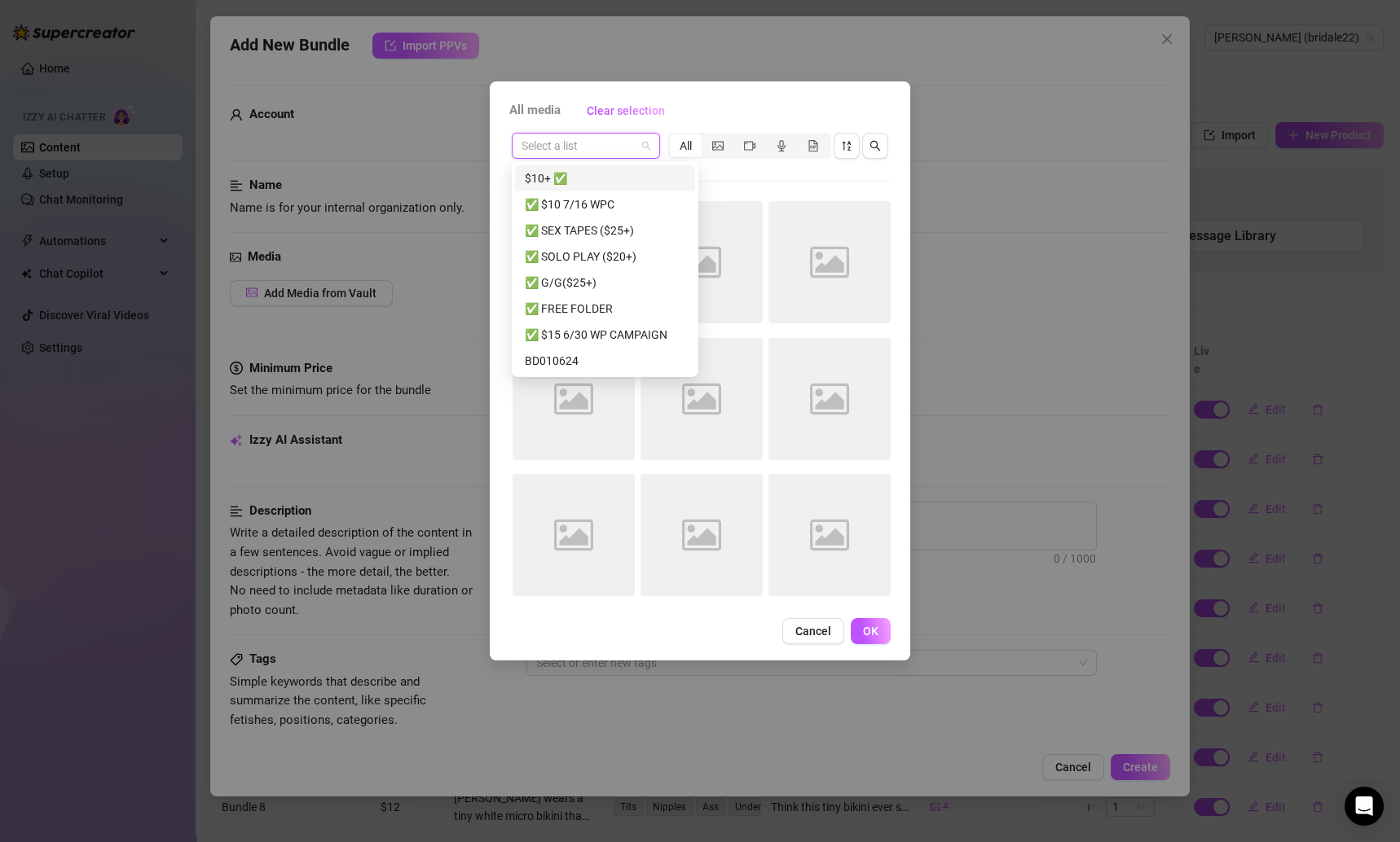
click at [564, 154] on input "search" at bounding box center [579, 146] width 114 height 24
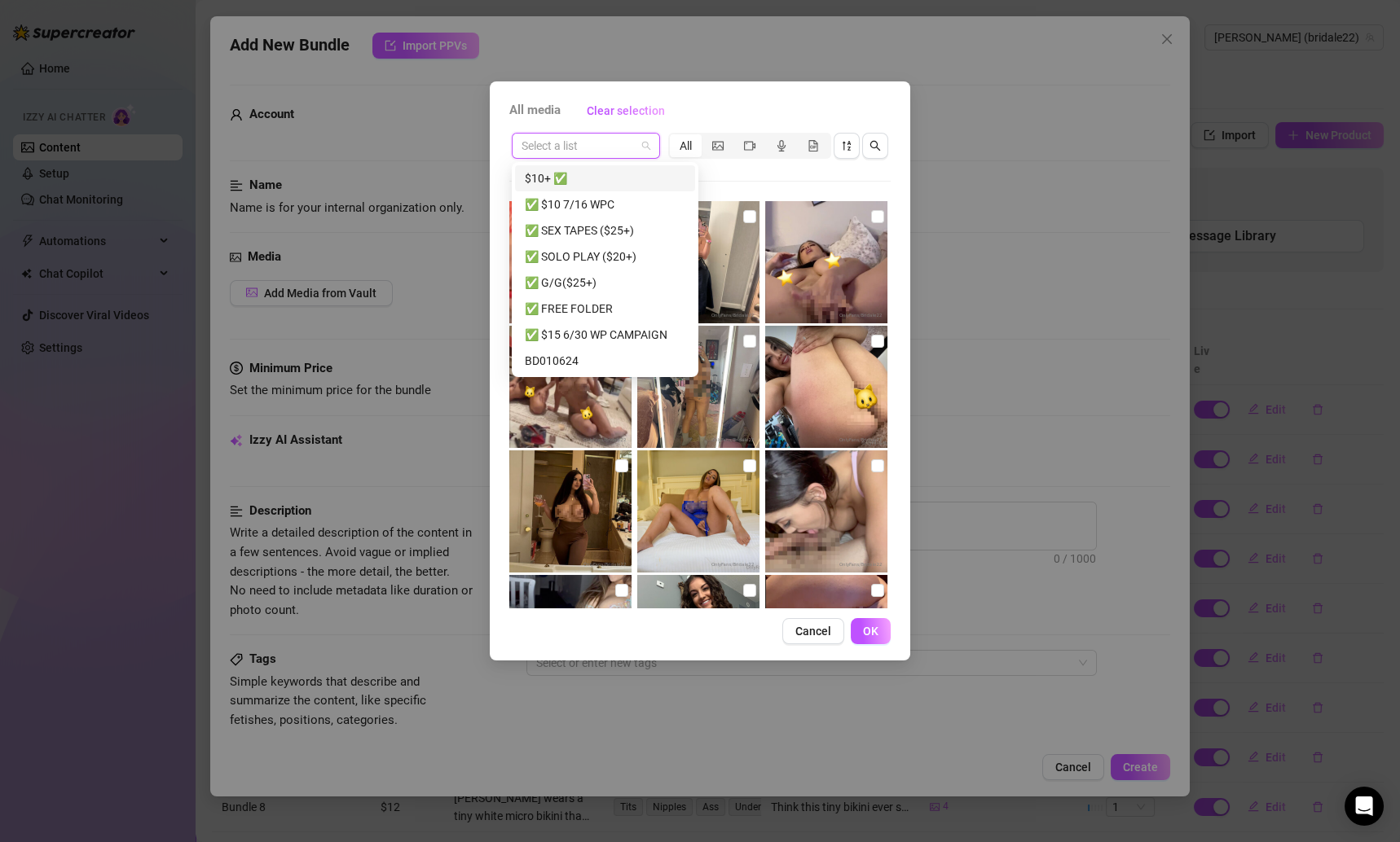
click at [599, 183] on div "$10+ ✅" at bounding box center [604, 178] width 160 height 18
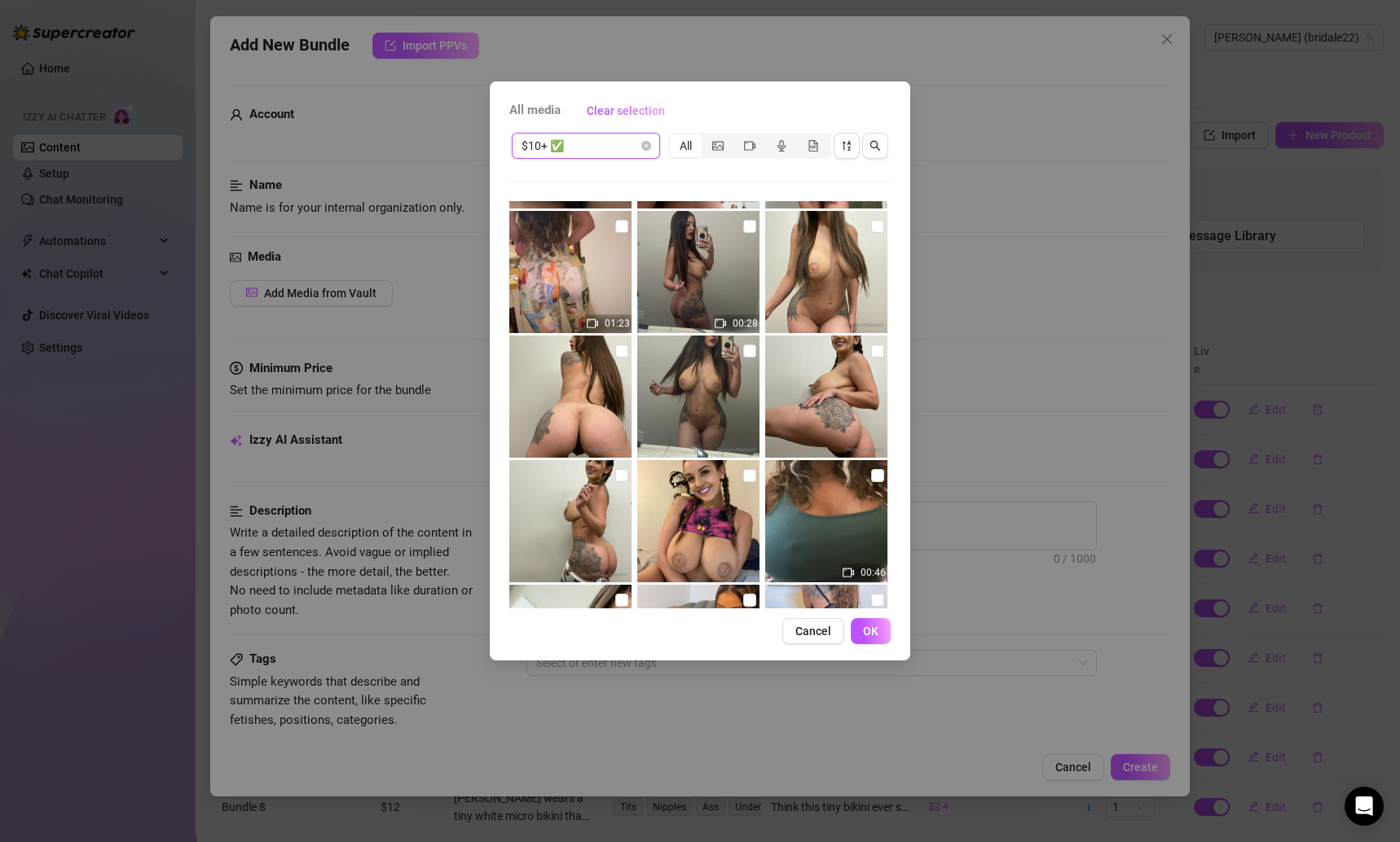
scroll to position [2733, 0]
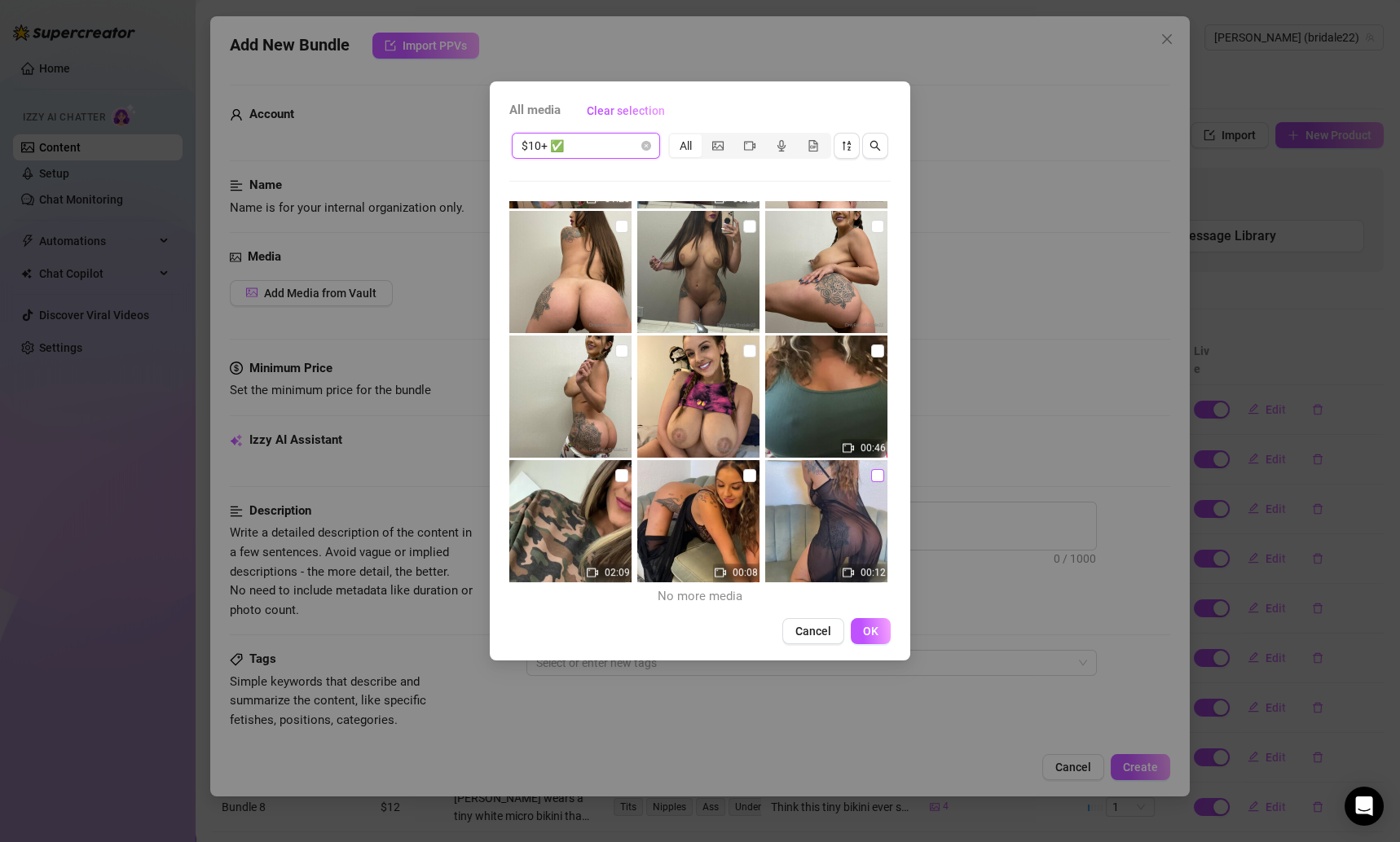
click at [871, 471] on input "checkbox" at bounding box center [877, 476] width 13 height 13
click at [743, 475] on input "checkbox" at bounding box center [750, 476] width 13 height 13
click at [864, 622] on button "OK" at bounding box center [871, 631] width 40 height 26
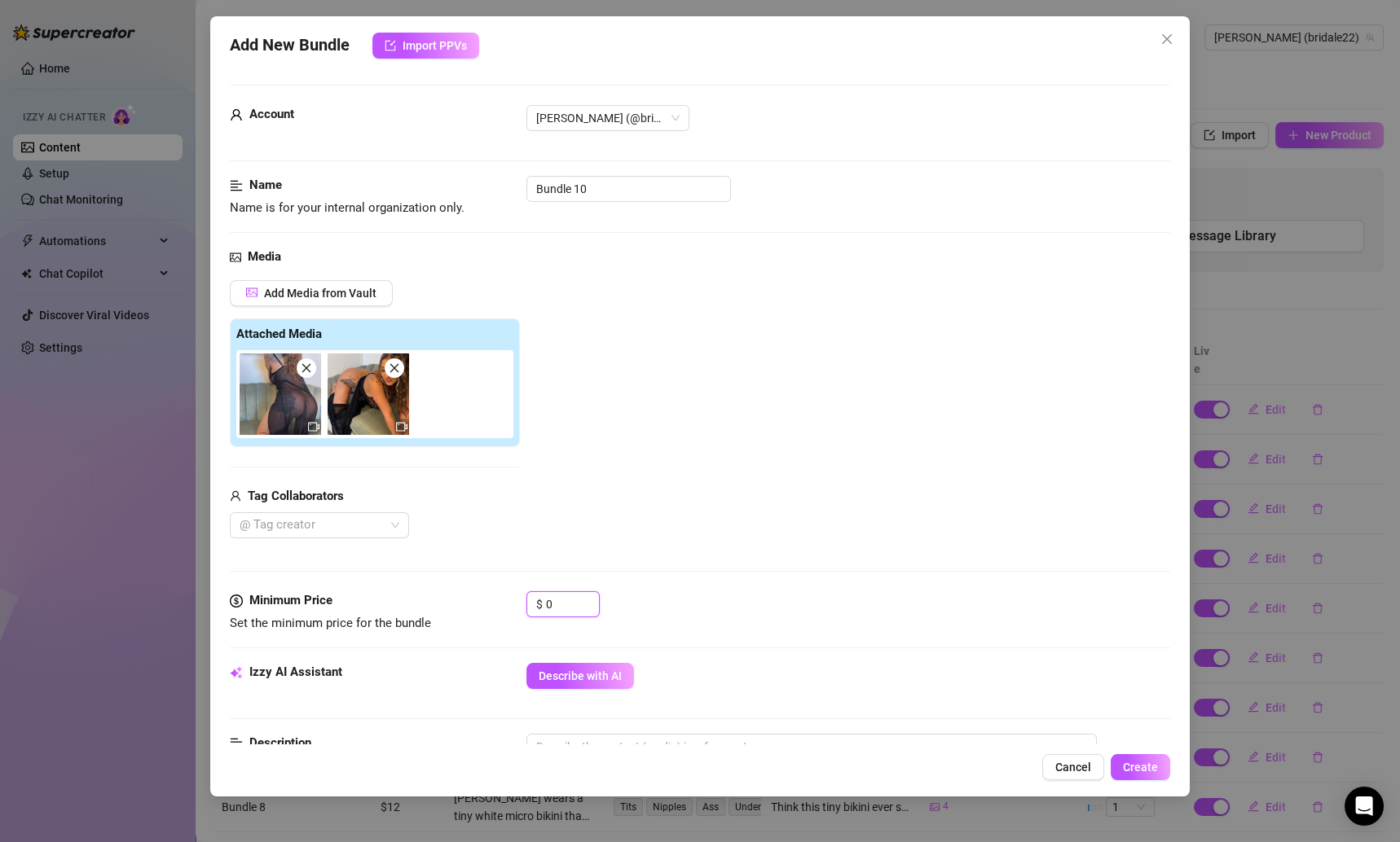
drag, startPoint x: 565, startPoint y: 593, endPoint x: 455, endPoint y: 589, distance: 110.1
click at [460, 591] on div "Minimum Price Set the minimum price for the bundle $ 0" at bounding box center [700, 612] width 941 height 42
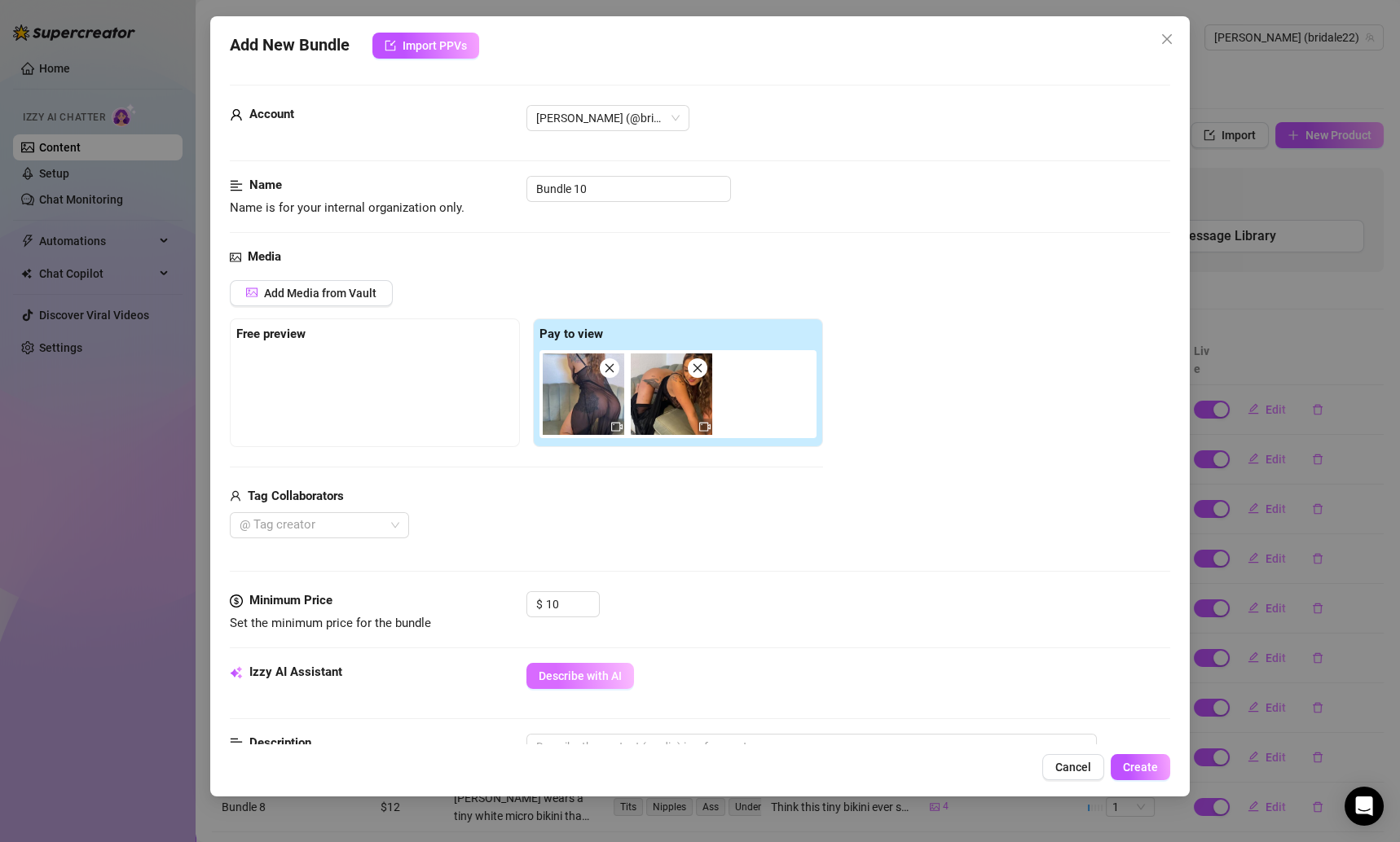
click at [572, 666] on button "Describe with AI" at bounding box center [580, 676] width 108 height 26
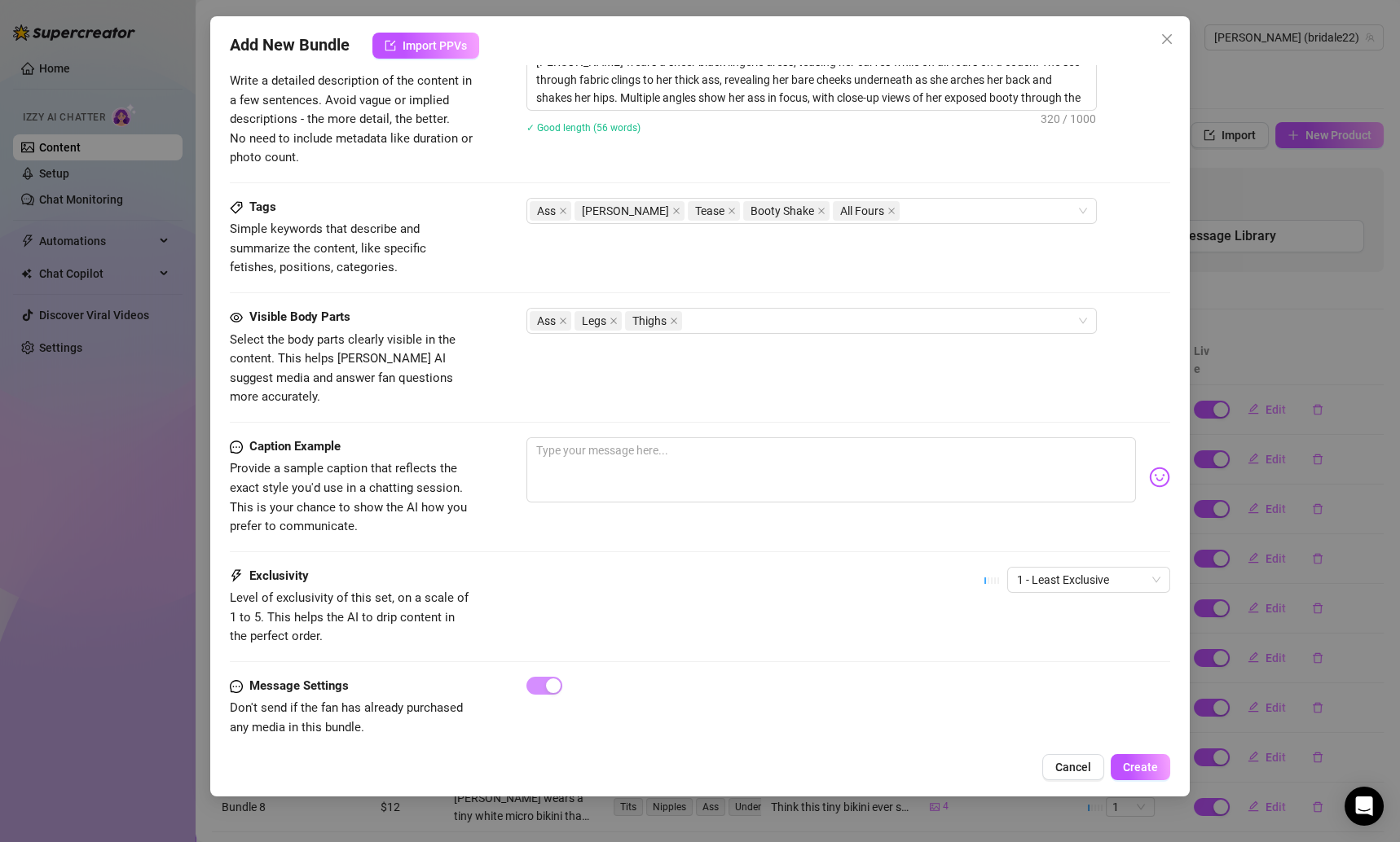
scroll to position [383, 0]
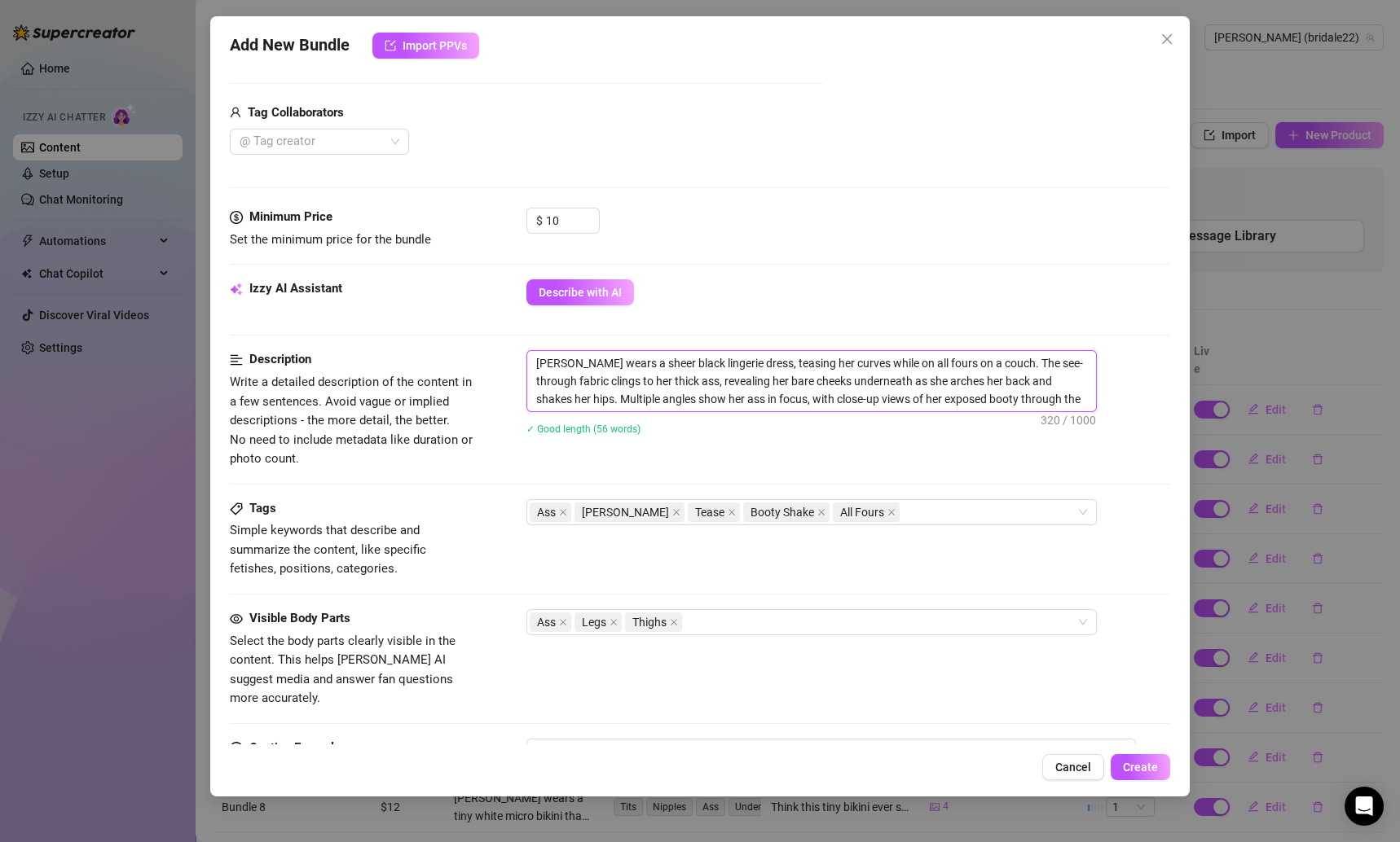
drag, startPoint x: 1072, startPoint y: 402, endPoint x: 399, endPoint y: 358, distance: 674.4
click at [399, 358] on div "Description Write a detailed description of the content in a few sentences. Avo…" at bounding box center [700, 409] width 941 height 118
click at [678, 452] on div "[PERSON_NAME] wears a sheer black lingerie dress, teasing her curves while on a…" at bounding box center [848, 402] width 645 height 106
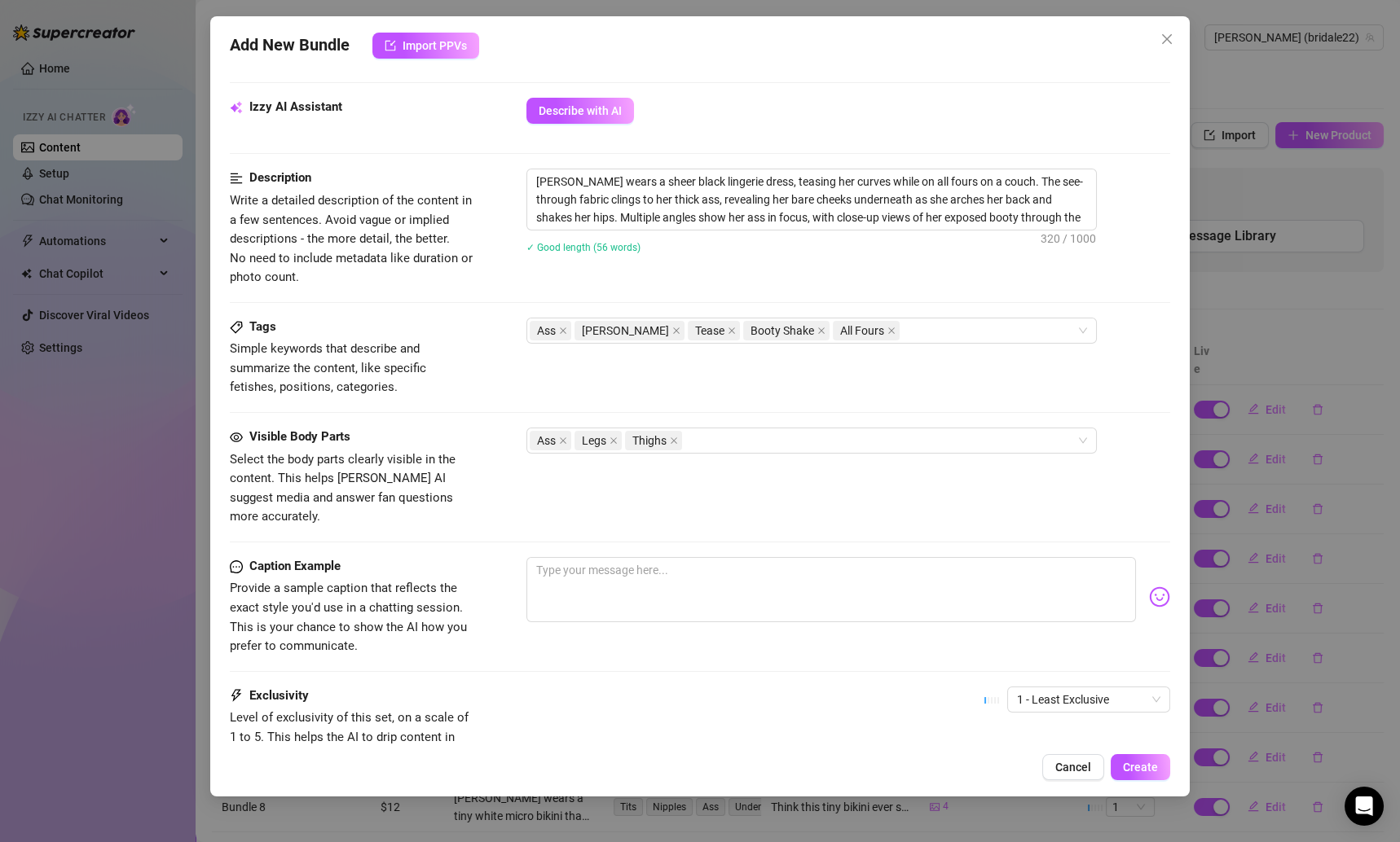
scroll to position [686, 0]
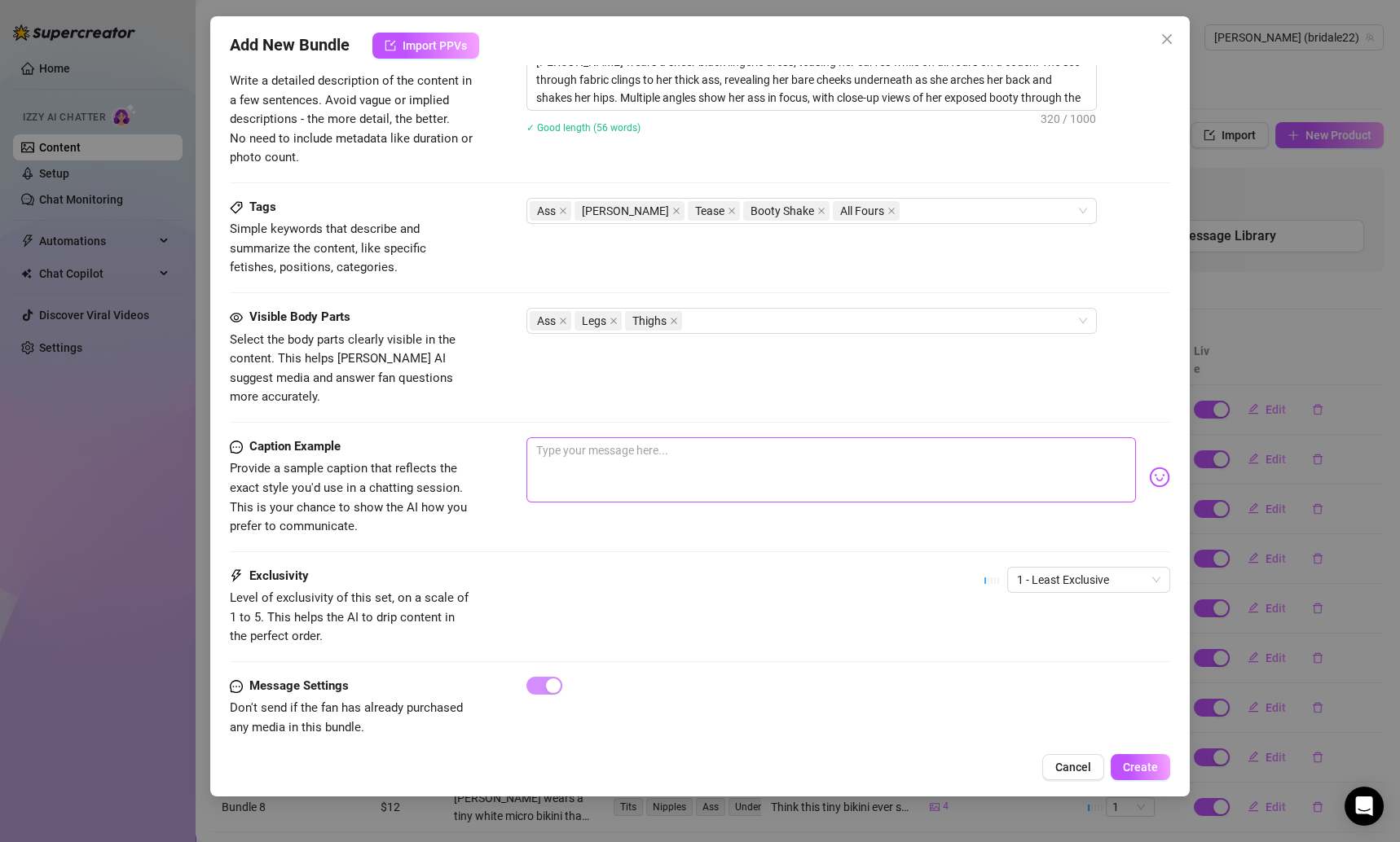
click at [589, 483] on div at bounding box center [848, 478] width 645 height 80
click at [573, 443] on textarea at bounding box center [831, 470] width 610 height 65
paste textarea "Tell me… do you like it better when I cover up in something sheer… or when I ju…"
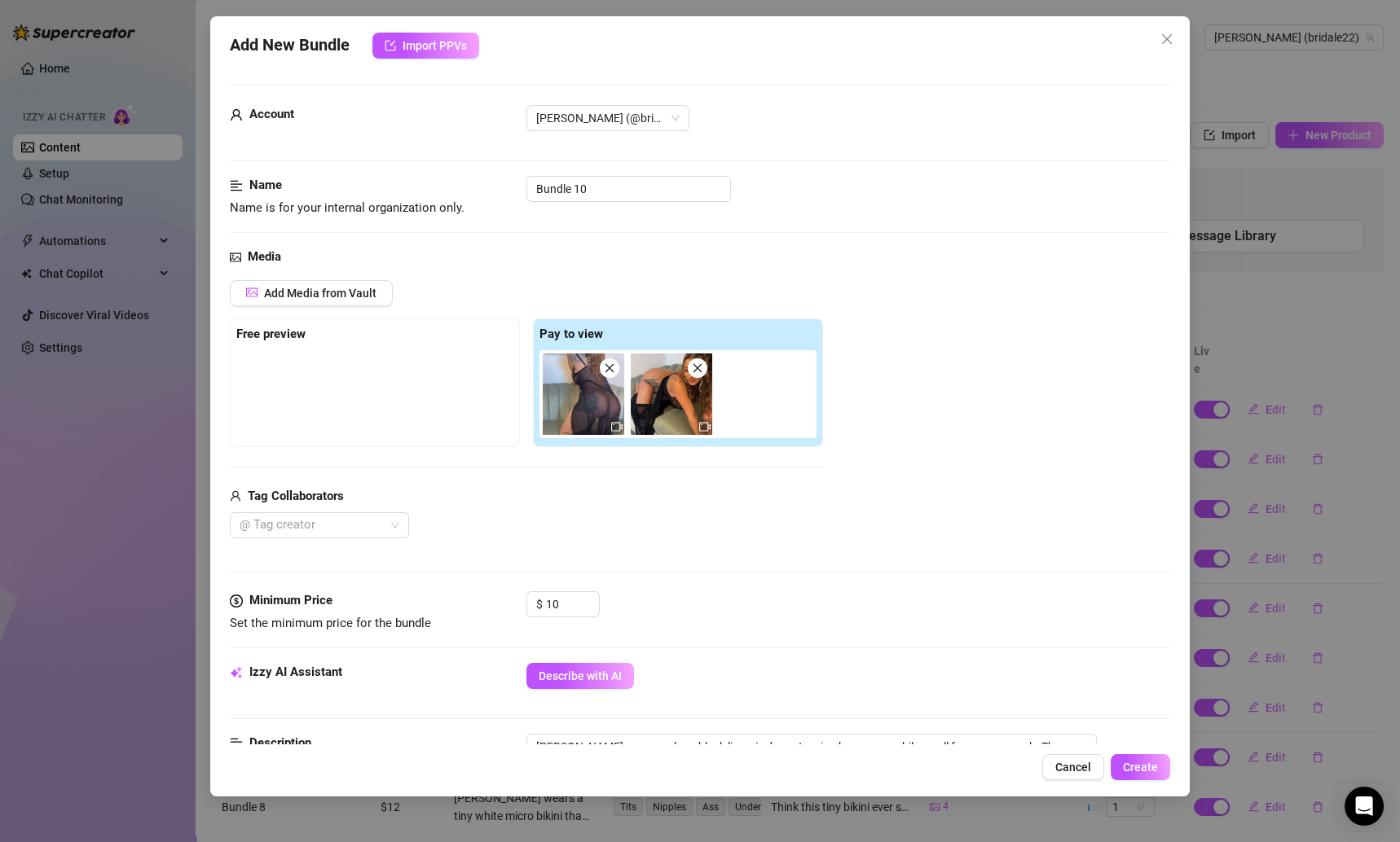
scroll to position [355, 0]
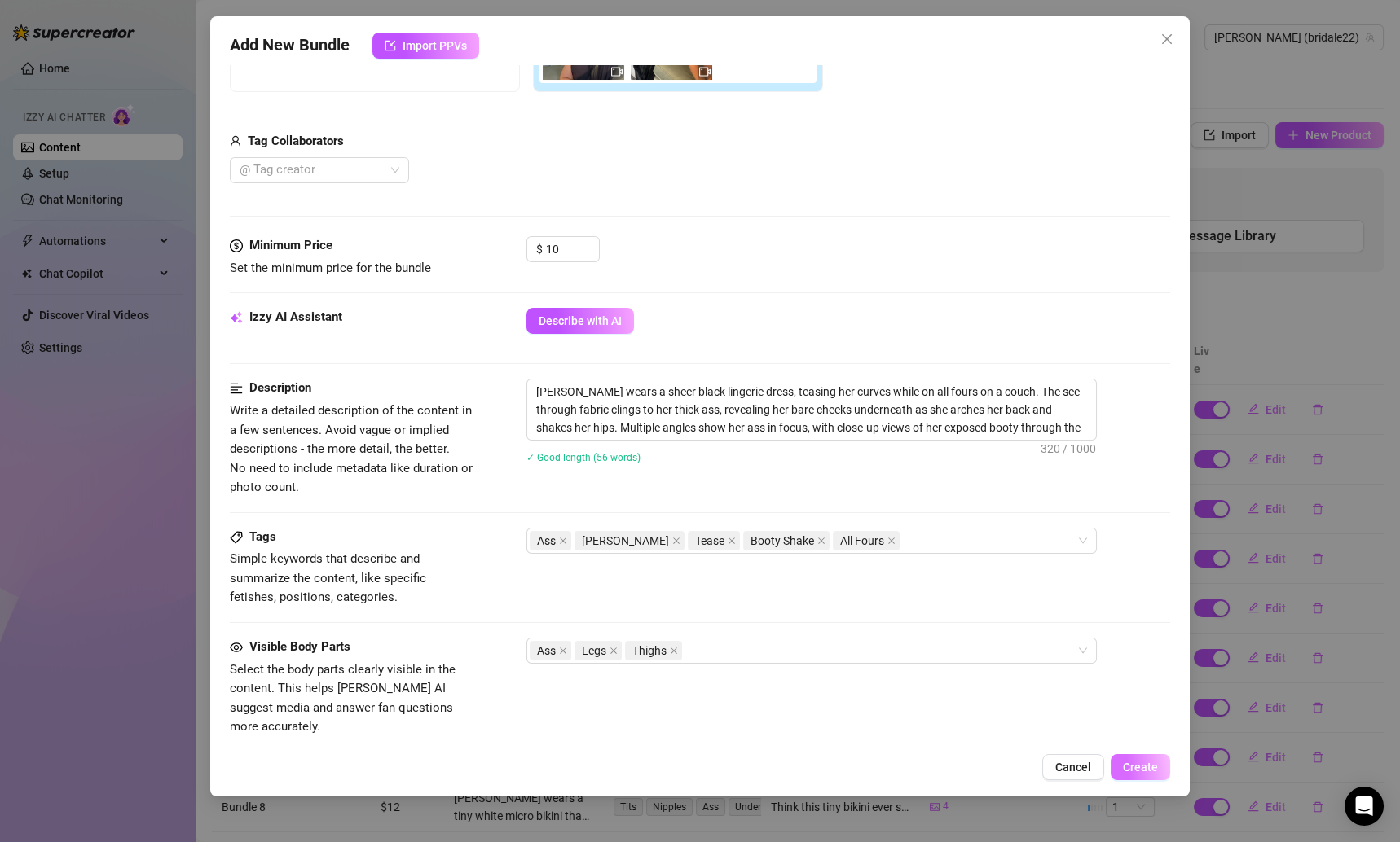
click at [1135, 771] on span "Create" at bounding box center [1140, 767] width 35 height 13
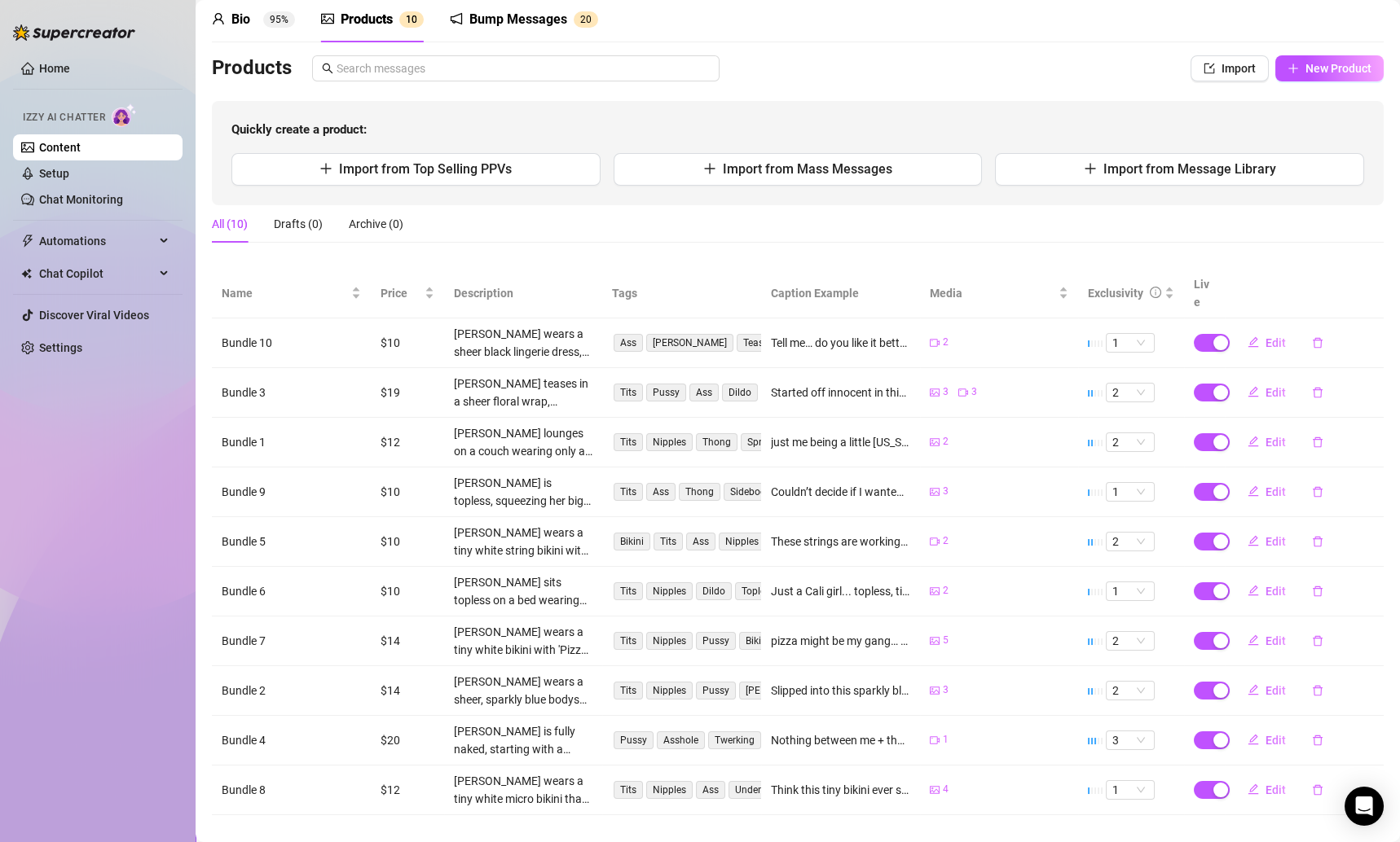
scroll to position [0, 0]
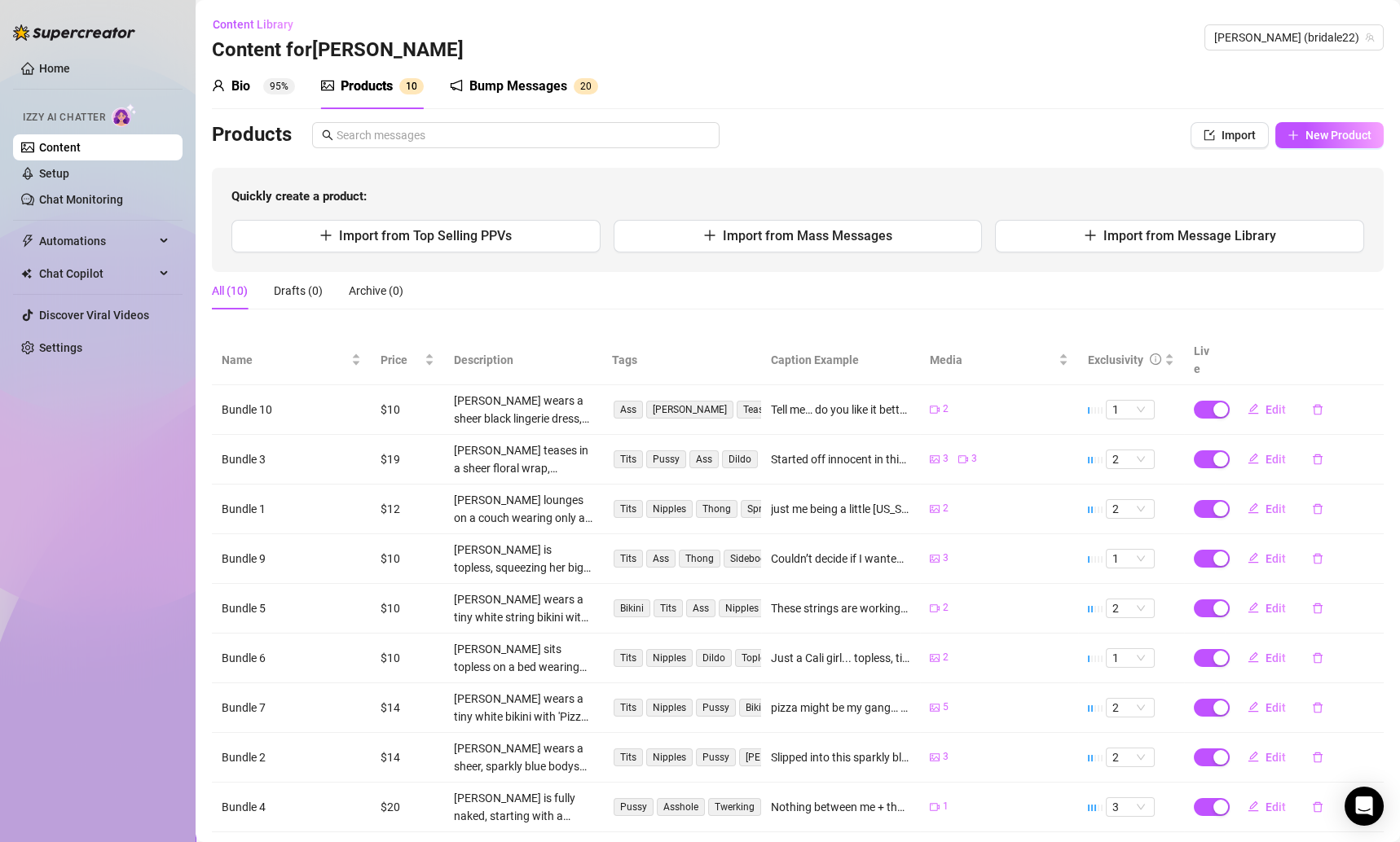
click at [1298, 115] on div "Bio 95% Products 1 0 Bump Messages 2 0 Bio Import Bio from other creator Person…" at bounding box center [797, 472] width 1171 height 818
click at [1298, 128] on button "New Product" at bounding box center [1329, 135] width 109 height 26
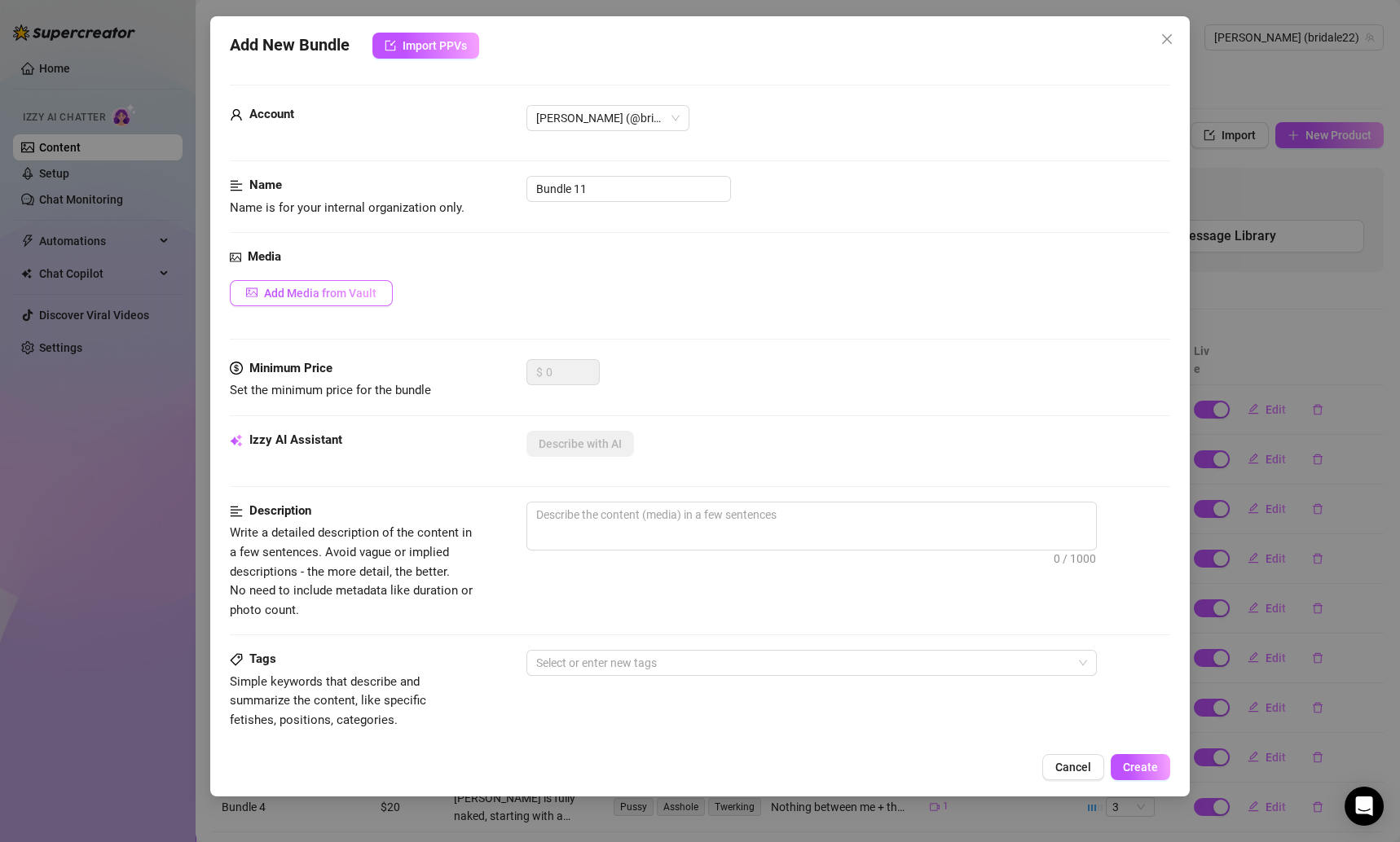
click at [356, 289] on span "Add Media from Vault" at bounding box center [320, 293] width 112 height 13
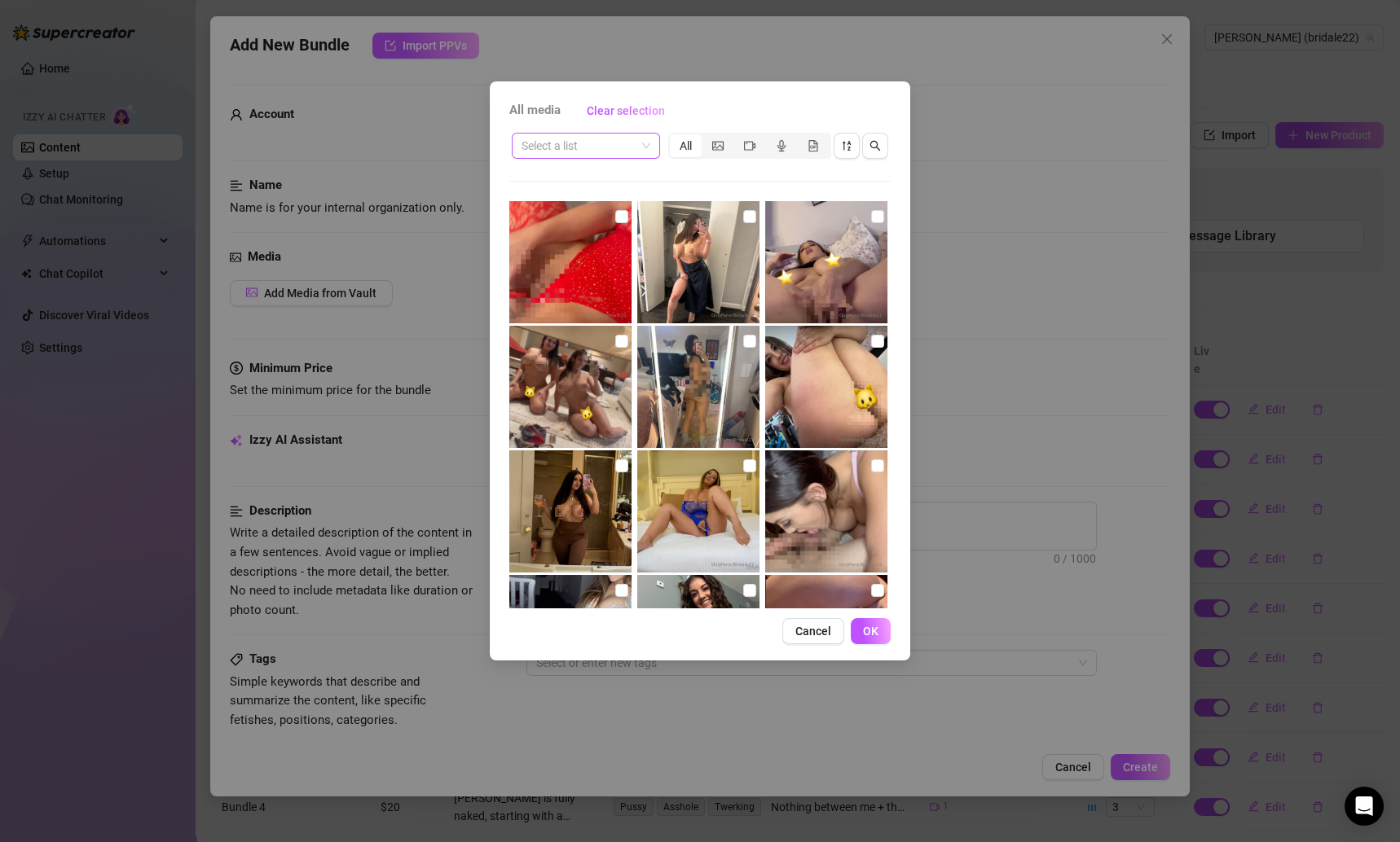
click at [629, 143] on input "search" at bounding box center [579, 146] width 114 height 24
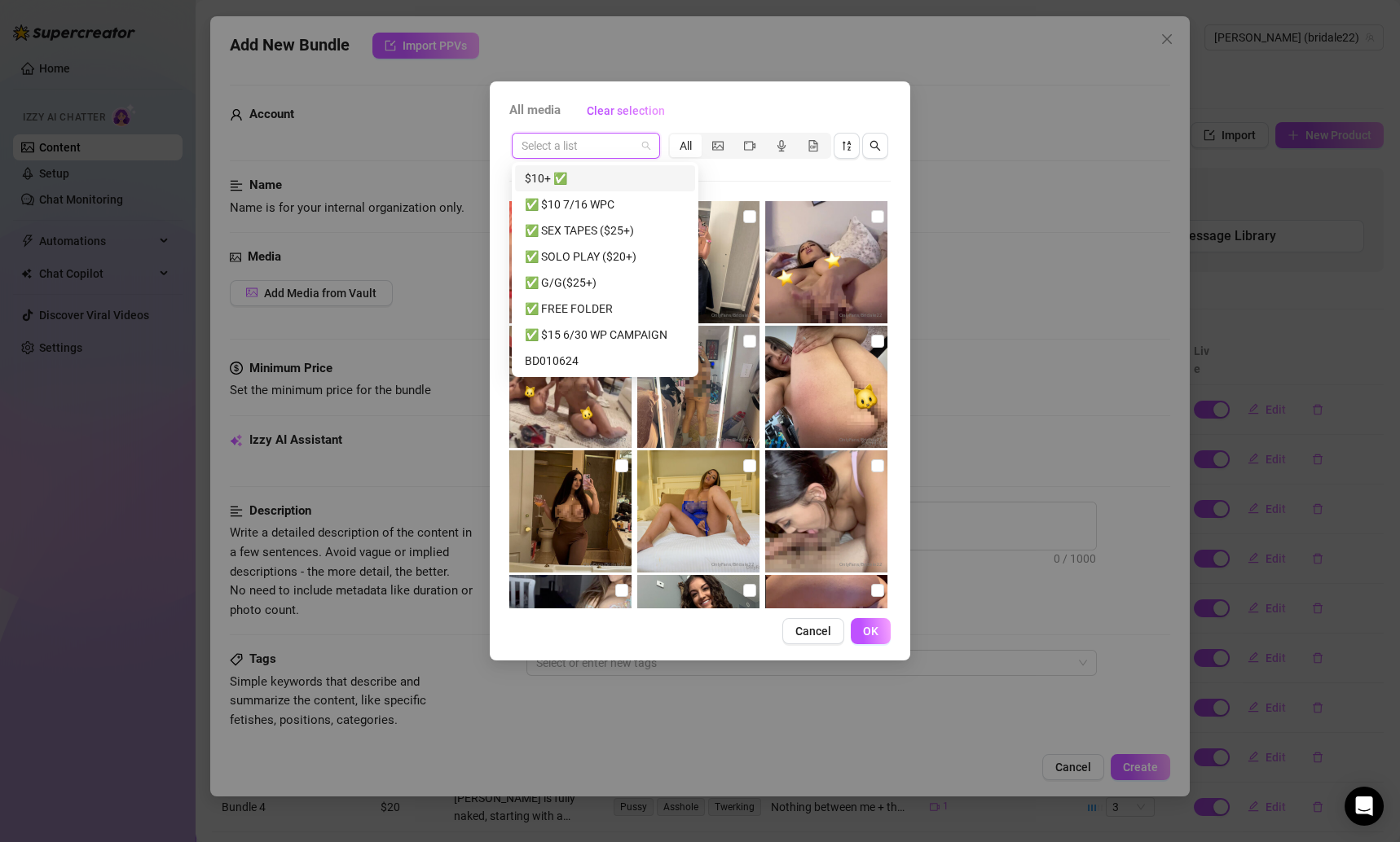
click at [582, 182] on div "$10+ ✅" at bounding box center [604, 178] width 160 height 18
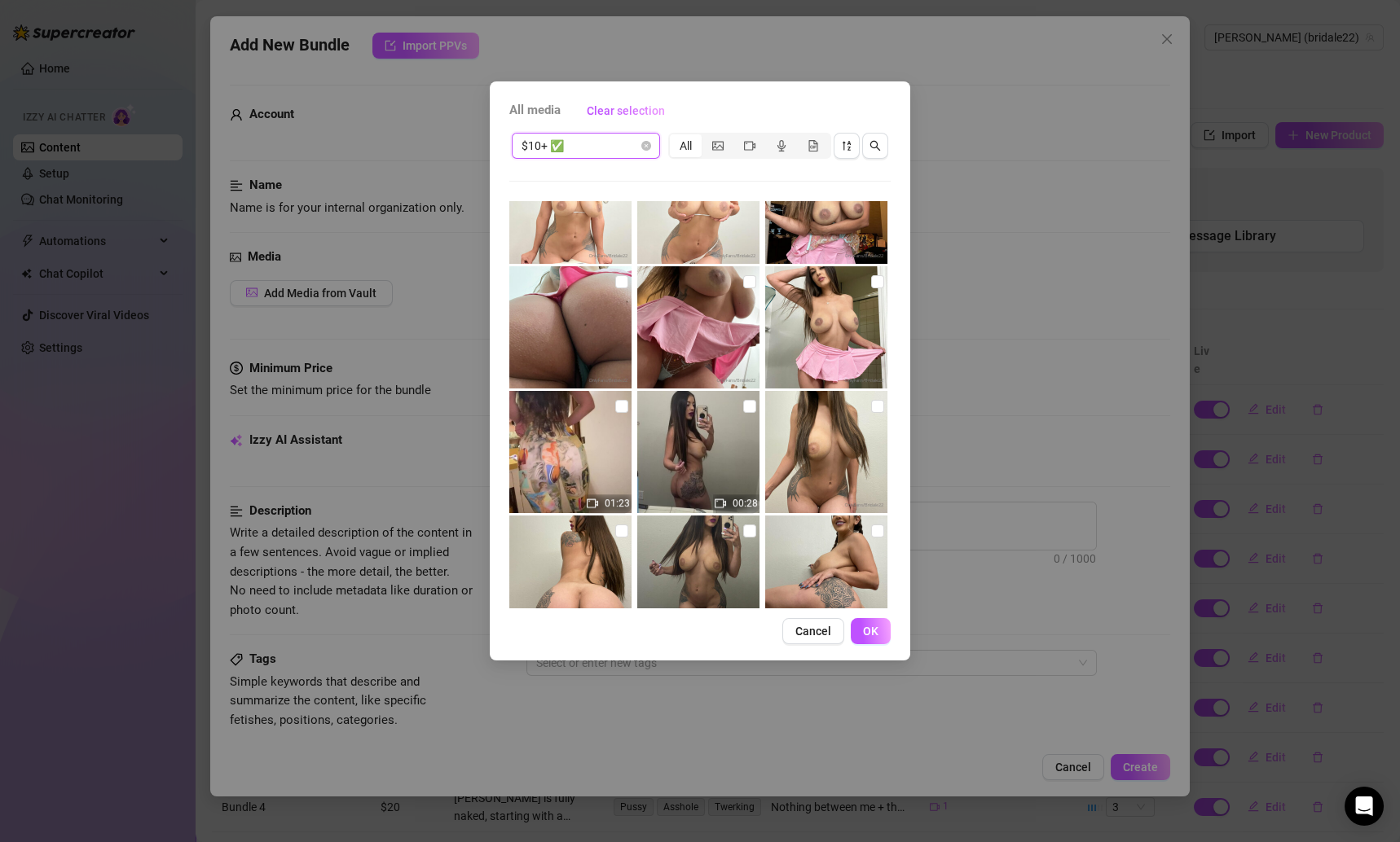
scroll to position [2370, 0]
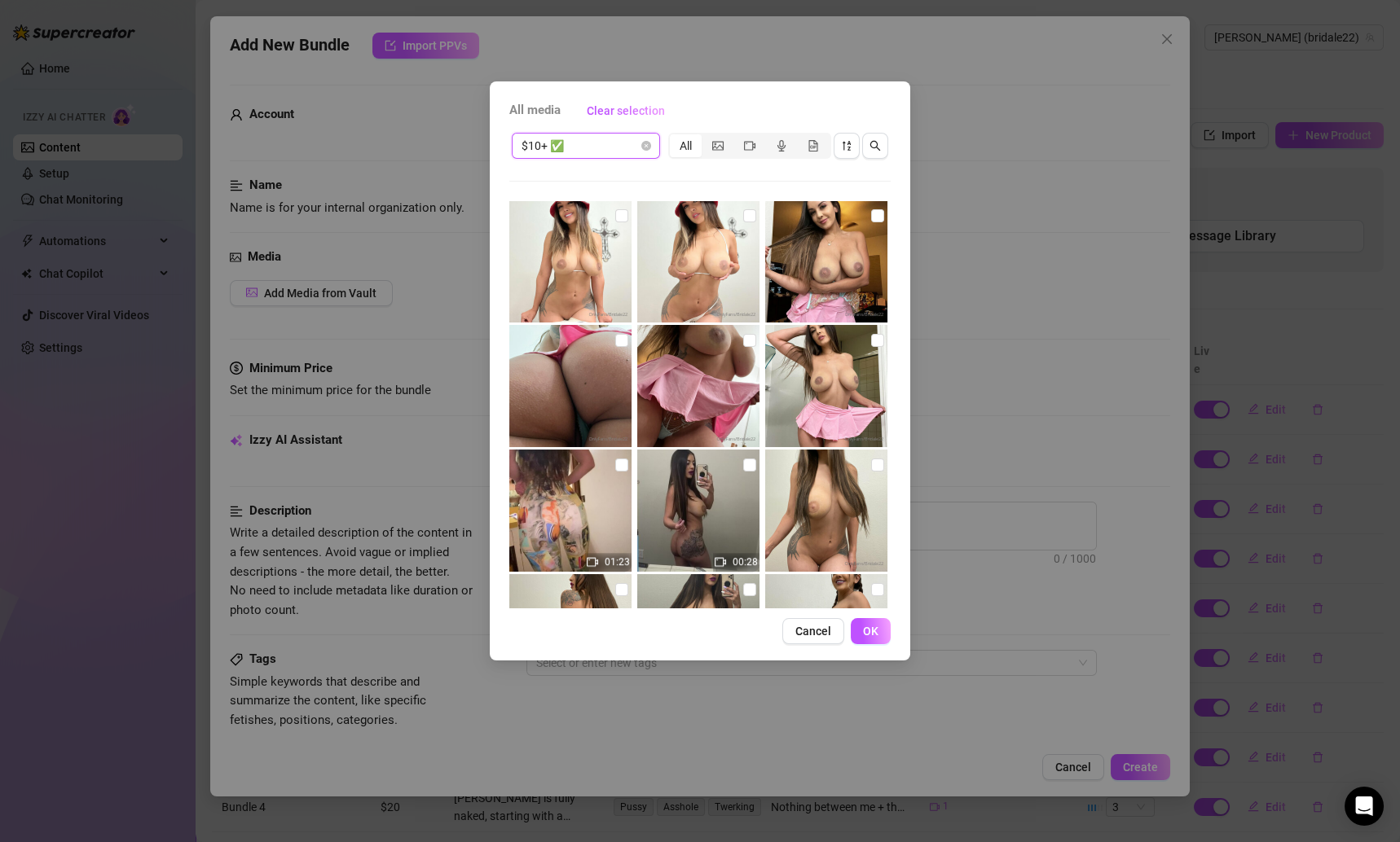
click at [743, 349] on img at bounding box center [697, 385] width 122 height 122
click at [871, 341] on input "checkbox" at bounding box center [877, 340] width 13 height 13
click at [871, 211] on input "checkbox" at bounding box center [877, 216] width 13 height 13
click at [616, 350] on img at bounding box center [570, 385] width 122 height 122
click at [615, 338] on input "checkbox" at bounding box center [621, 340] width 13 height 13
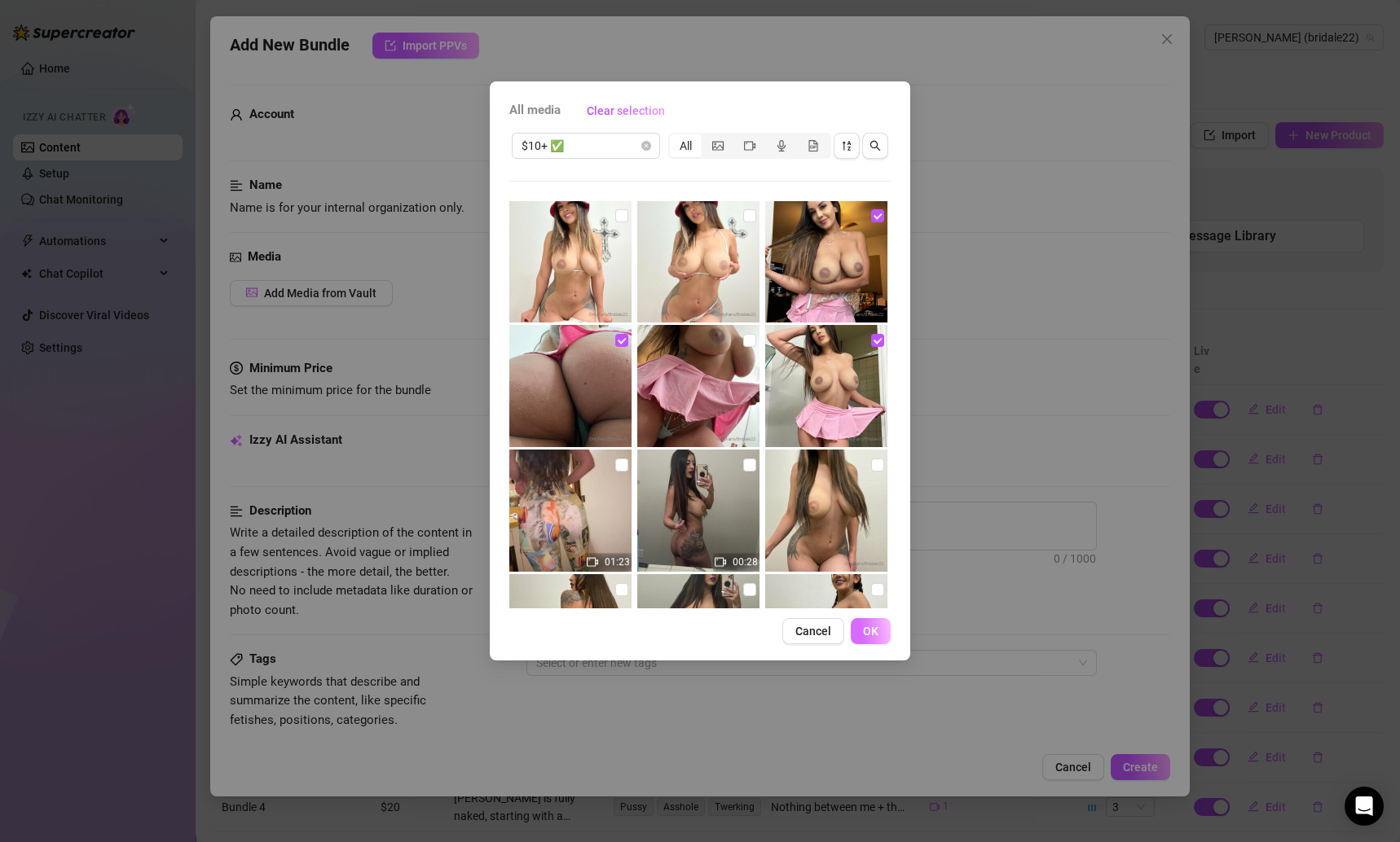
click at [863, 628] on span "OK" at bounding box center [870, 631] width 15 height 13
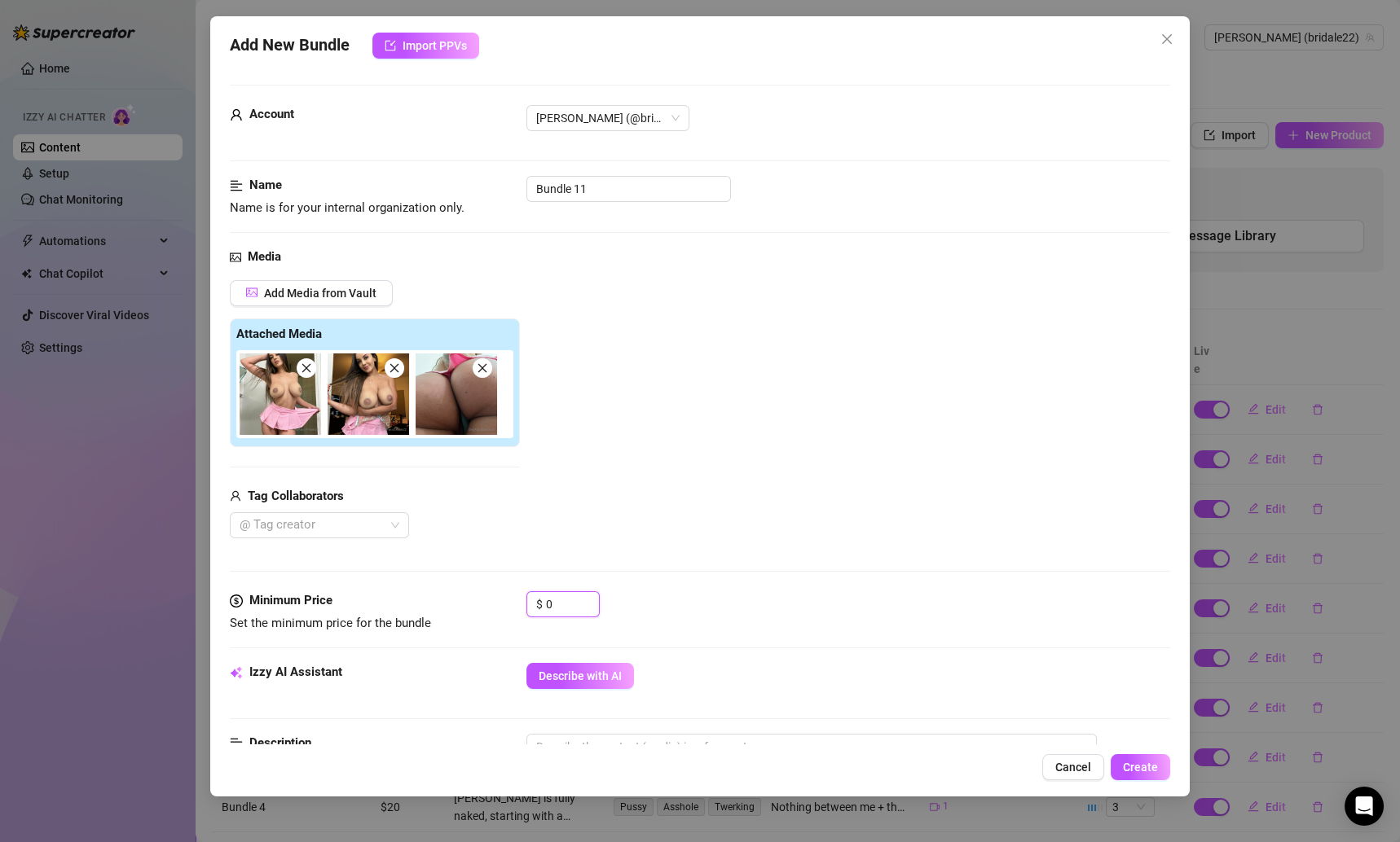
drag, startPoint x: 563, startPoint y: 609, endPoint x: 506, endPoint y: 605, distance: 57.1
click at [506, 606] on div "Minimum Price Set the minimum price for the bundle $ 0" at bounding box center [700, 612] width 941 height 42
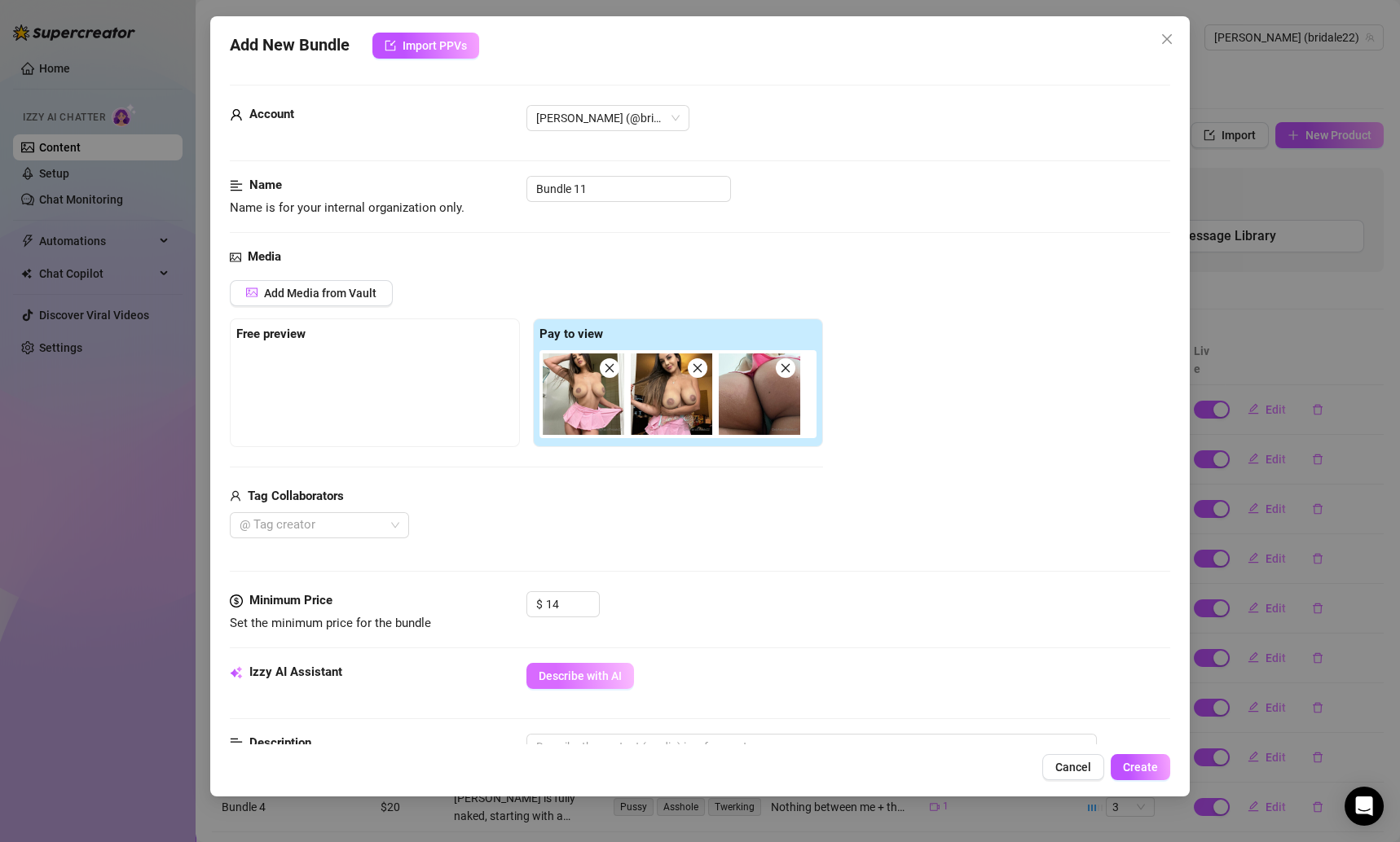
click at [570, 665] on button "Describe with AI" at bounding box center [580, 676] width 108 height 26
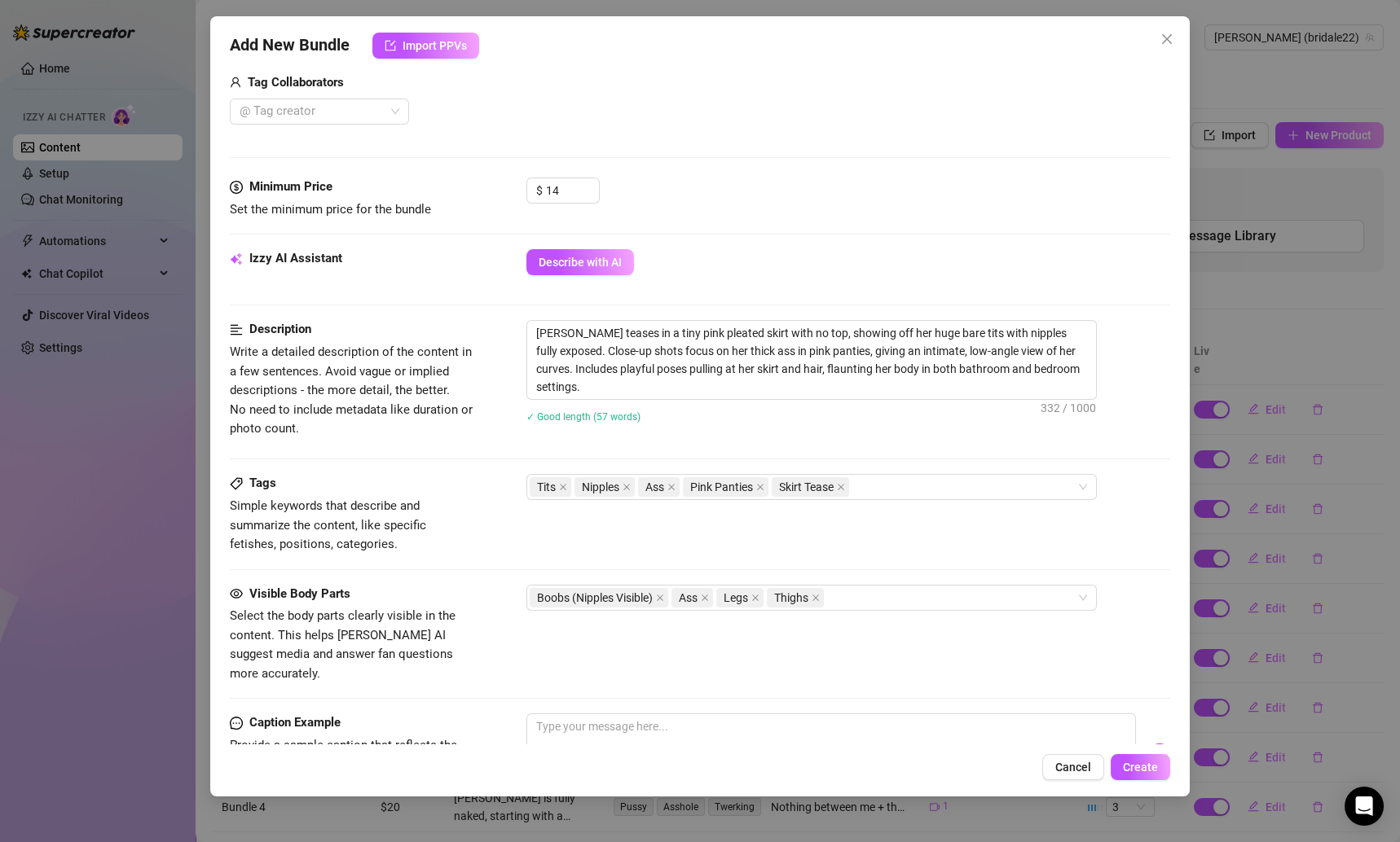
scroll to position [530, 0]
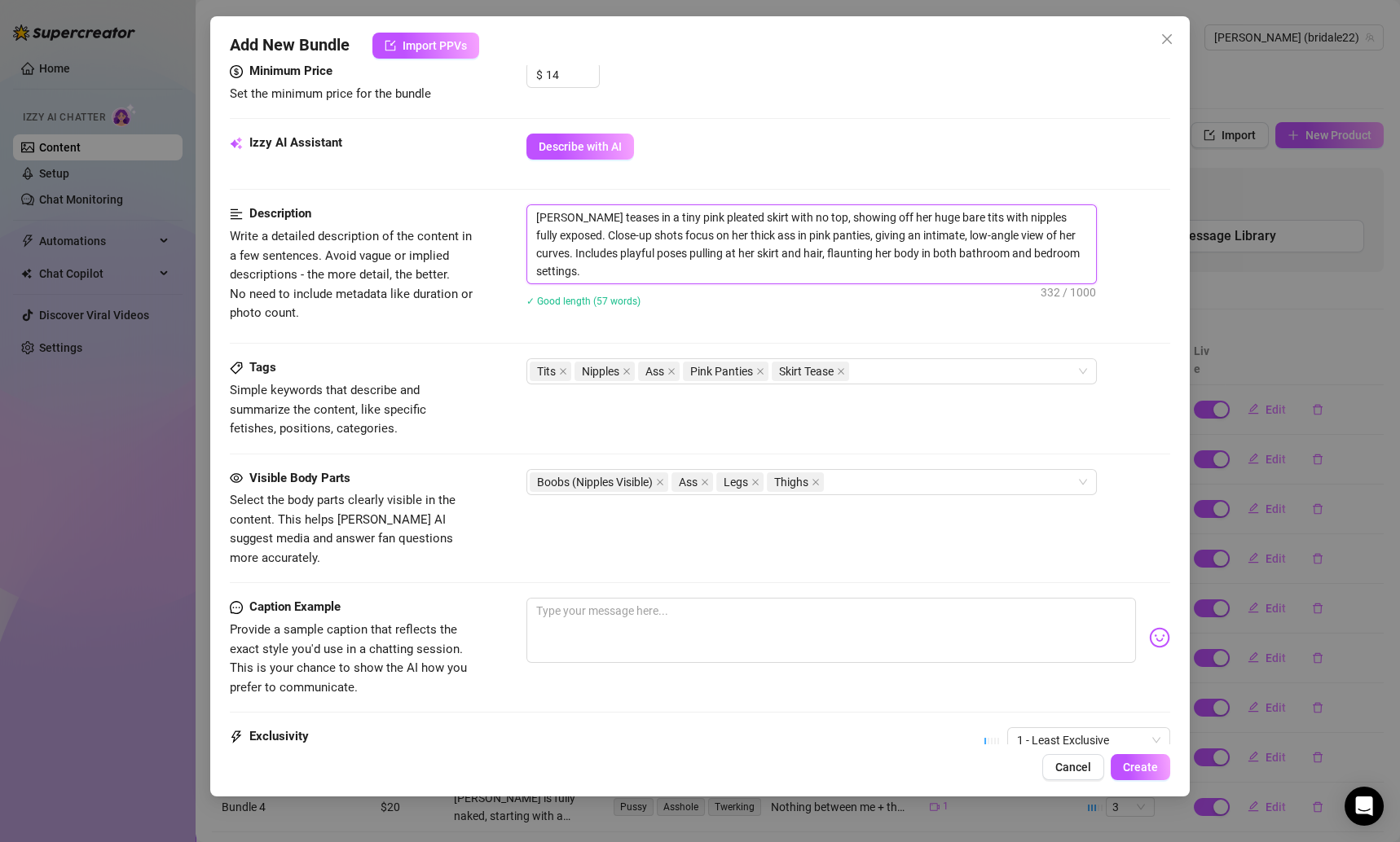
drag, startPoint x: 592, startPoint y: 272, endPoint x: 533, endPoint y: 219, distance: 79.3
click at [533, 219] on textarea "[PERSON_NAME] teases in a tiny pink pleated skirt with no top, showing off her …" at bounding box center [811, 244] width 569 height 78
click at [717, 598] on textarea at bounding box center [831, 630] width 610 height 65
paste textarea "Think this skirt is short enough… or should I bend over and prove it? 😏💕🍑"
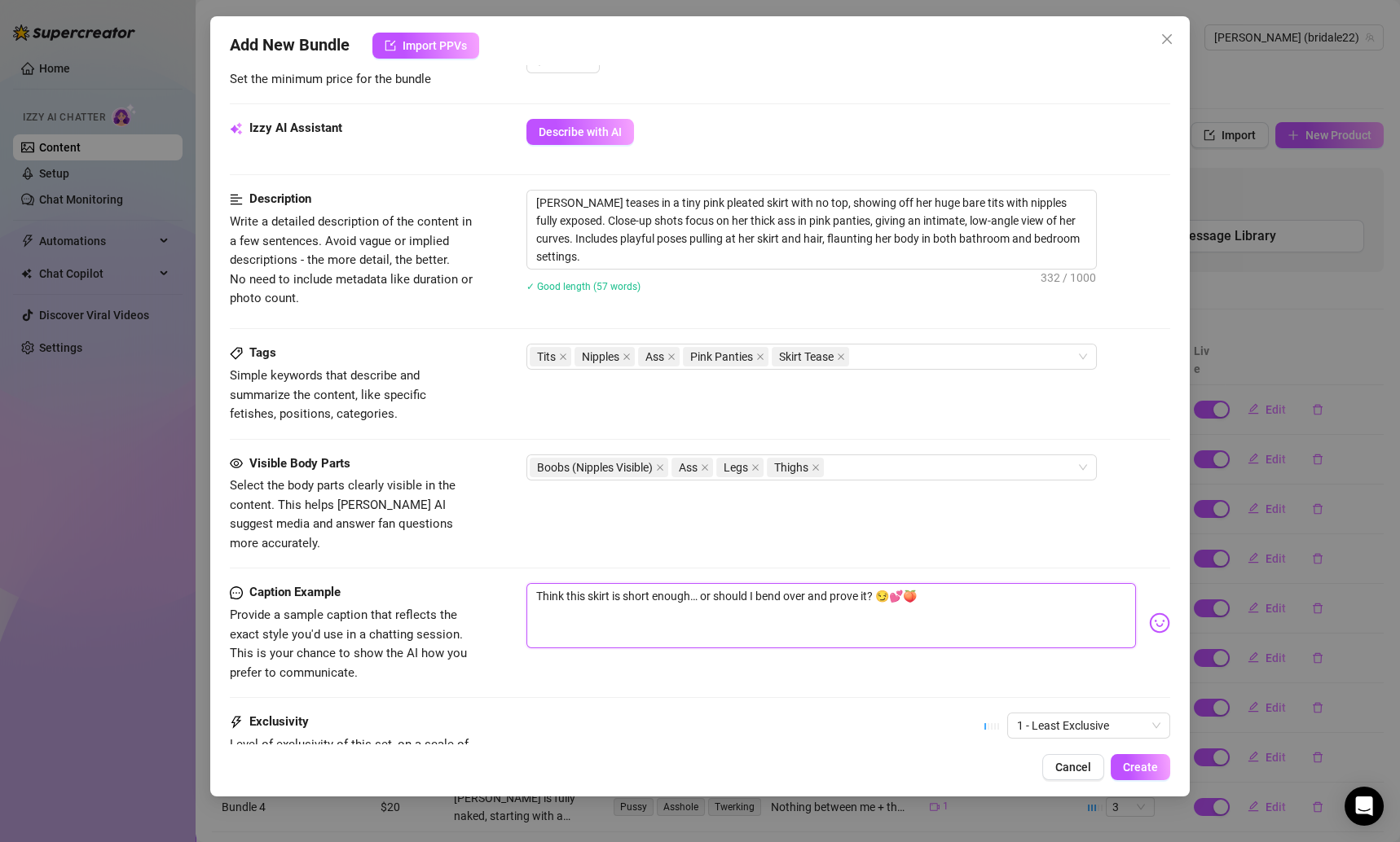
scroll to position [691, 0]
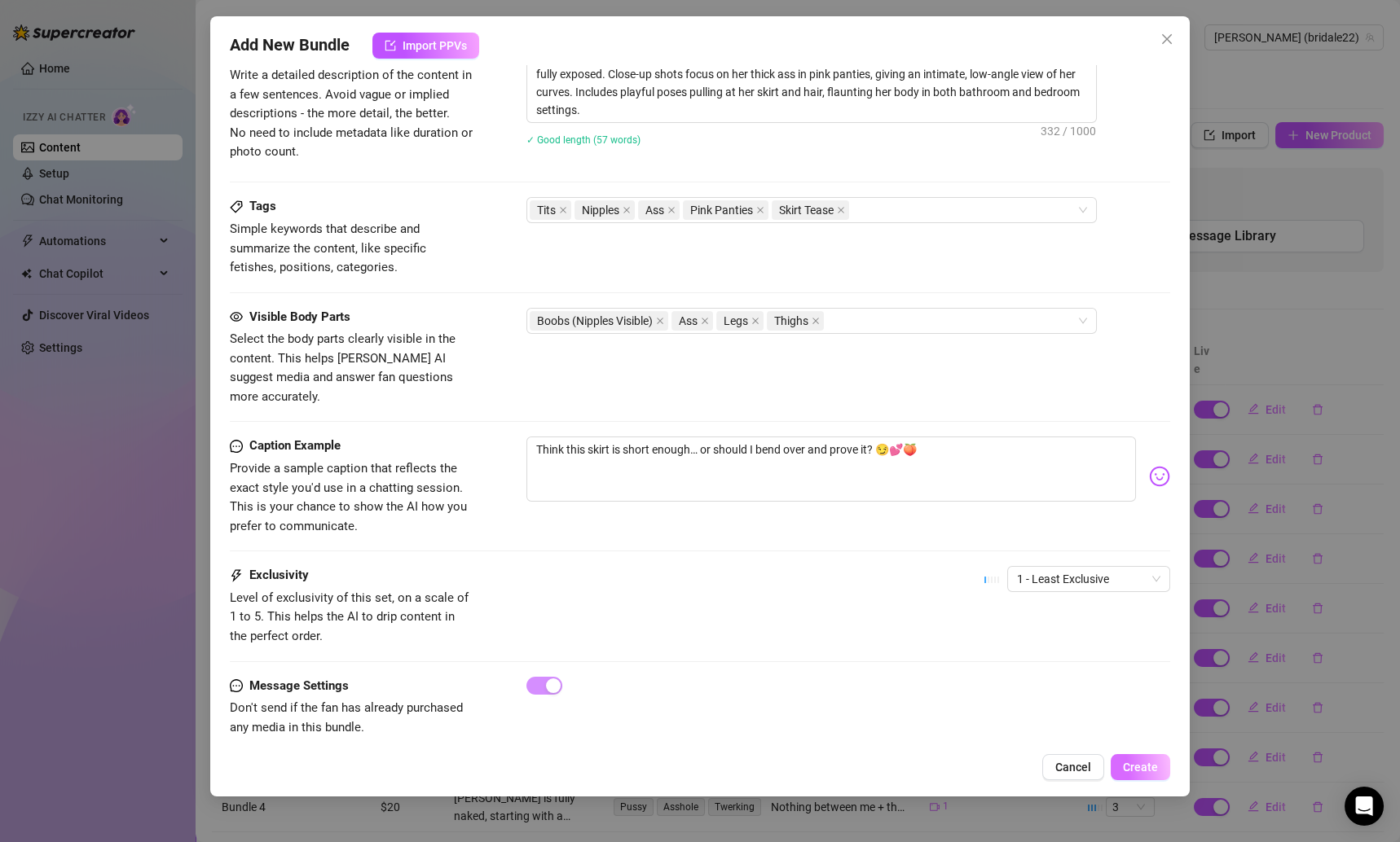
click at [1132, 762] on span "Create" at bounding box center [1140, 767] width 35 height 13
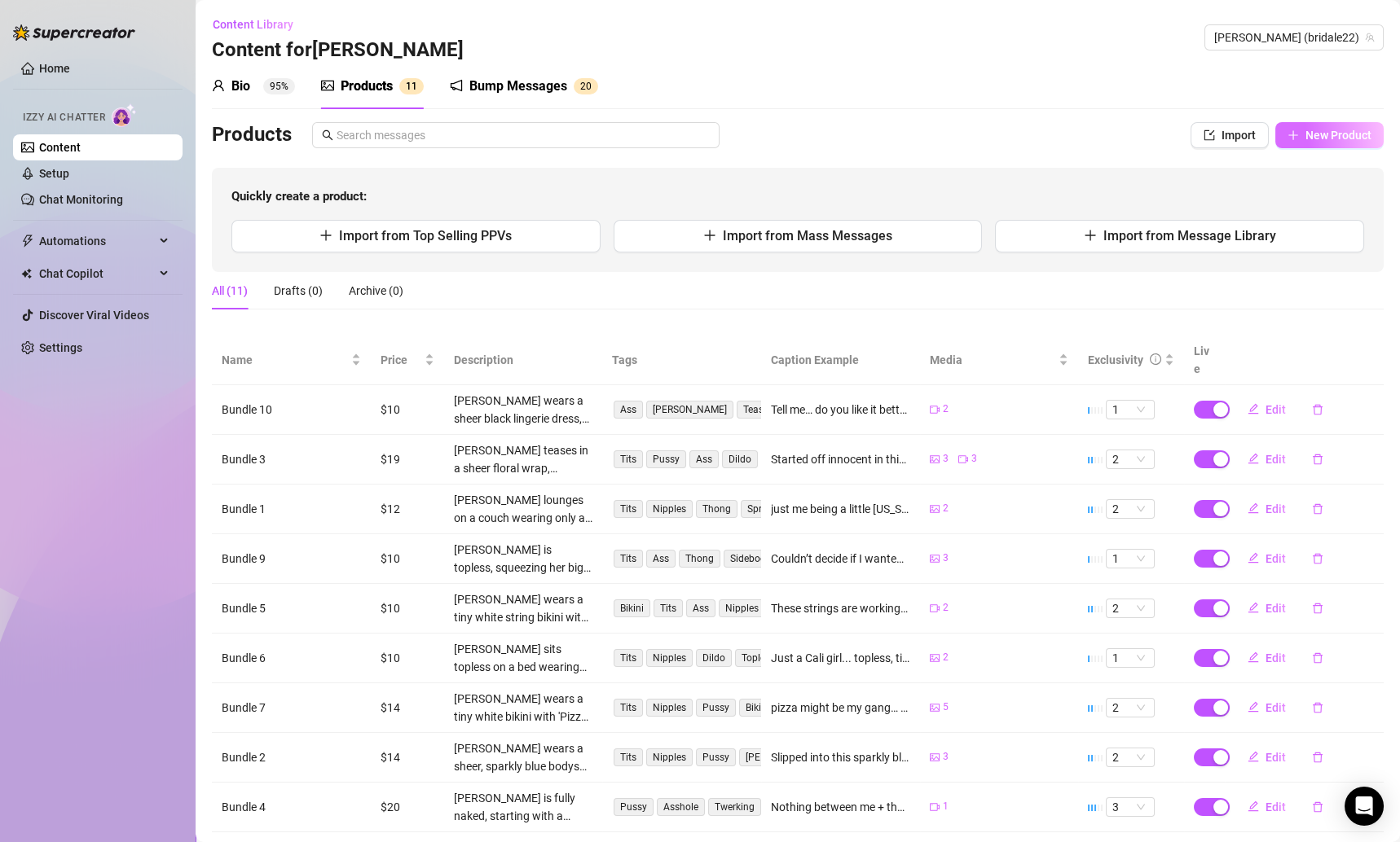
click at [1289, 128] on button "New Product" at bounding box center [1329, 135] width 109 height 26
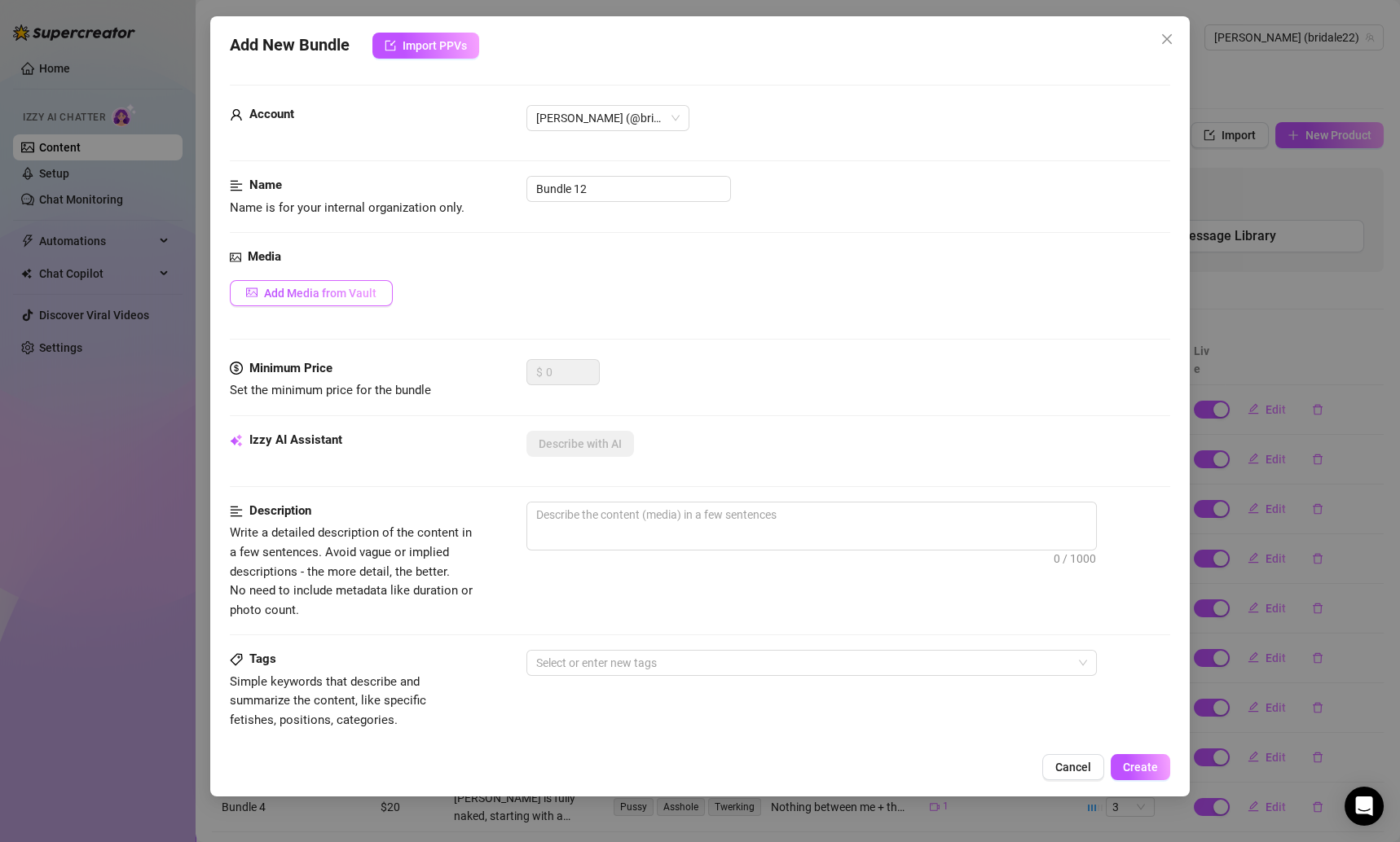
click at [364, 299] on button "Add Media from Vault" at bounding box center [311, 293] width 163 height 26
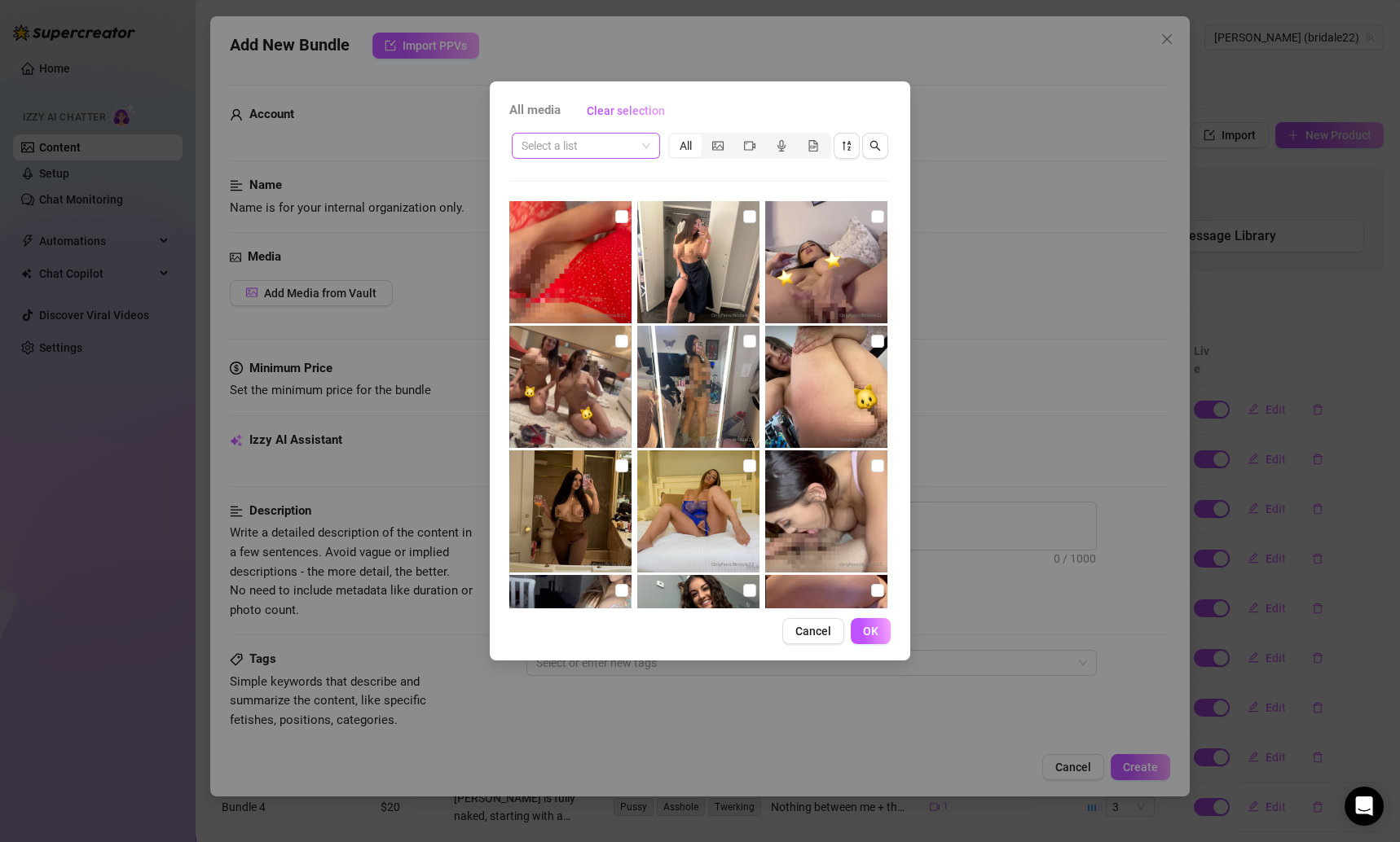
click at [604, 155] on input "search" at bounding box center [579, 146] width 114 height 24
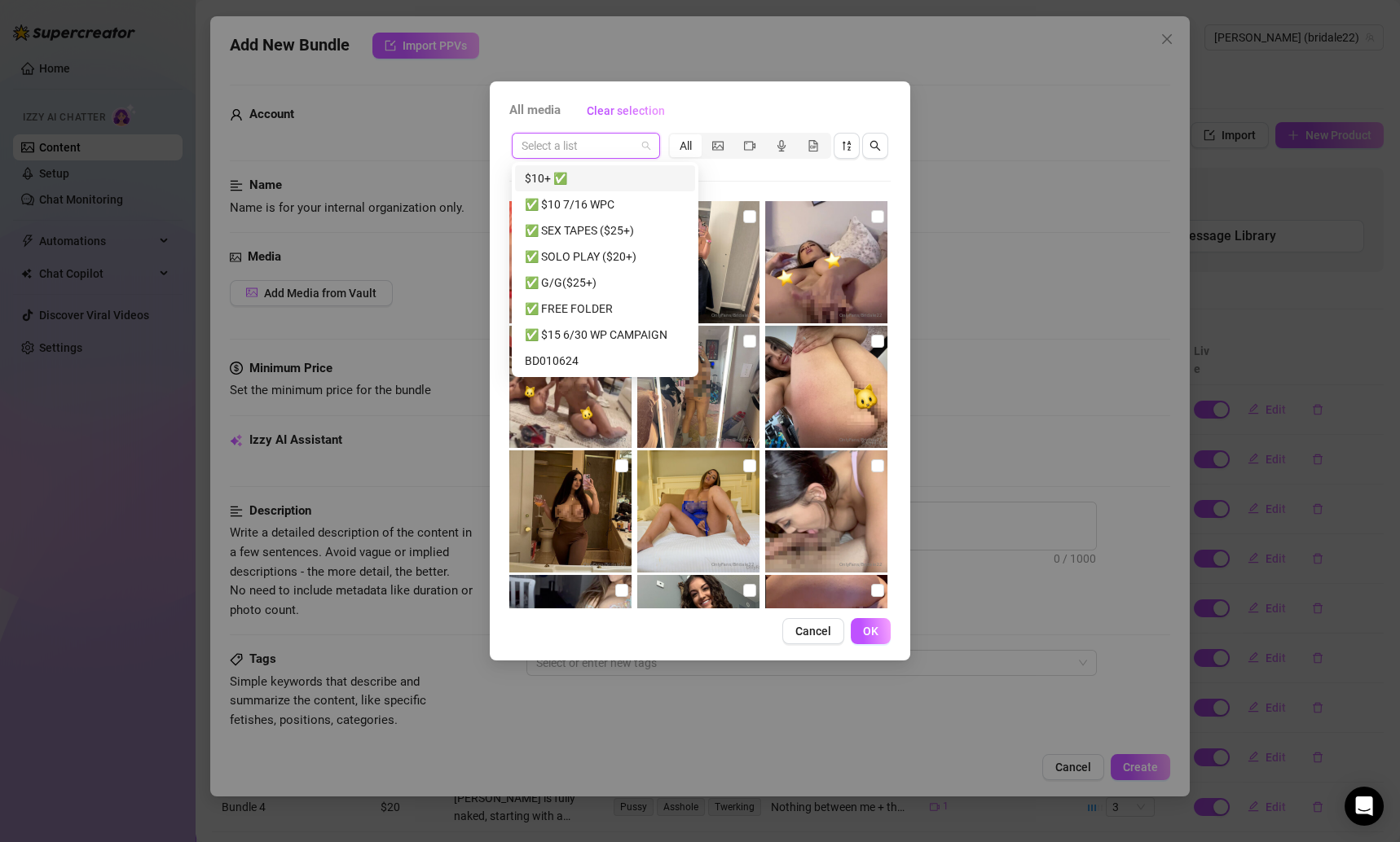
click at [597, 179] on div "$10+ ✅" at bounding box center [604, 178] width 160 height 18
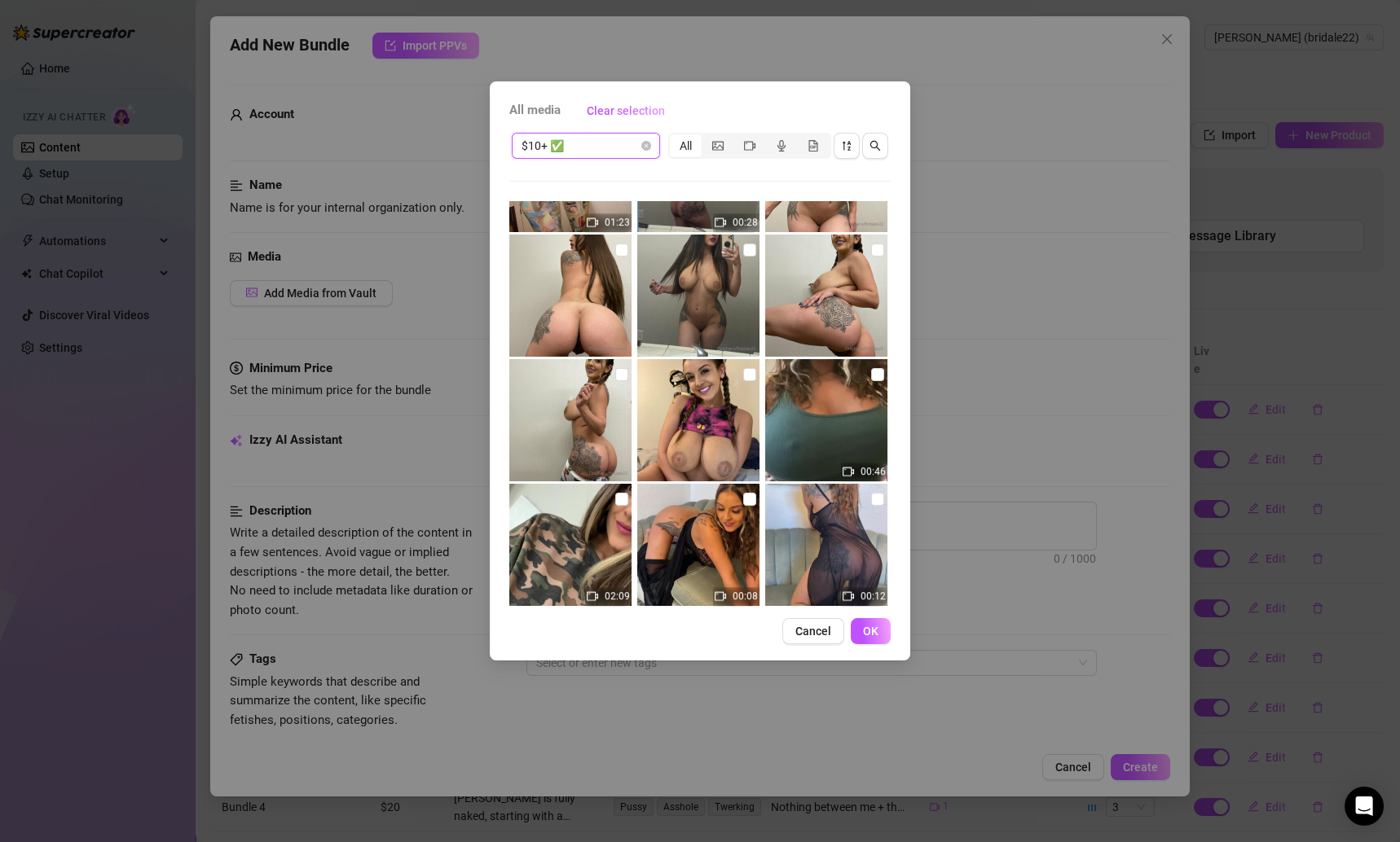
scroll to position [2733, 0]
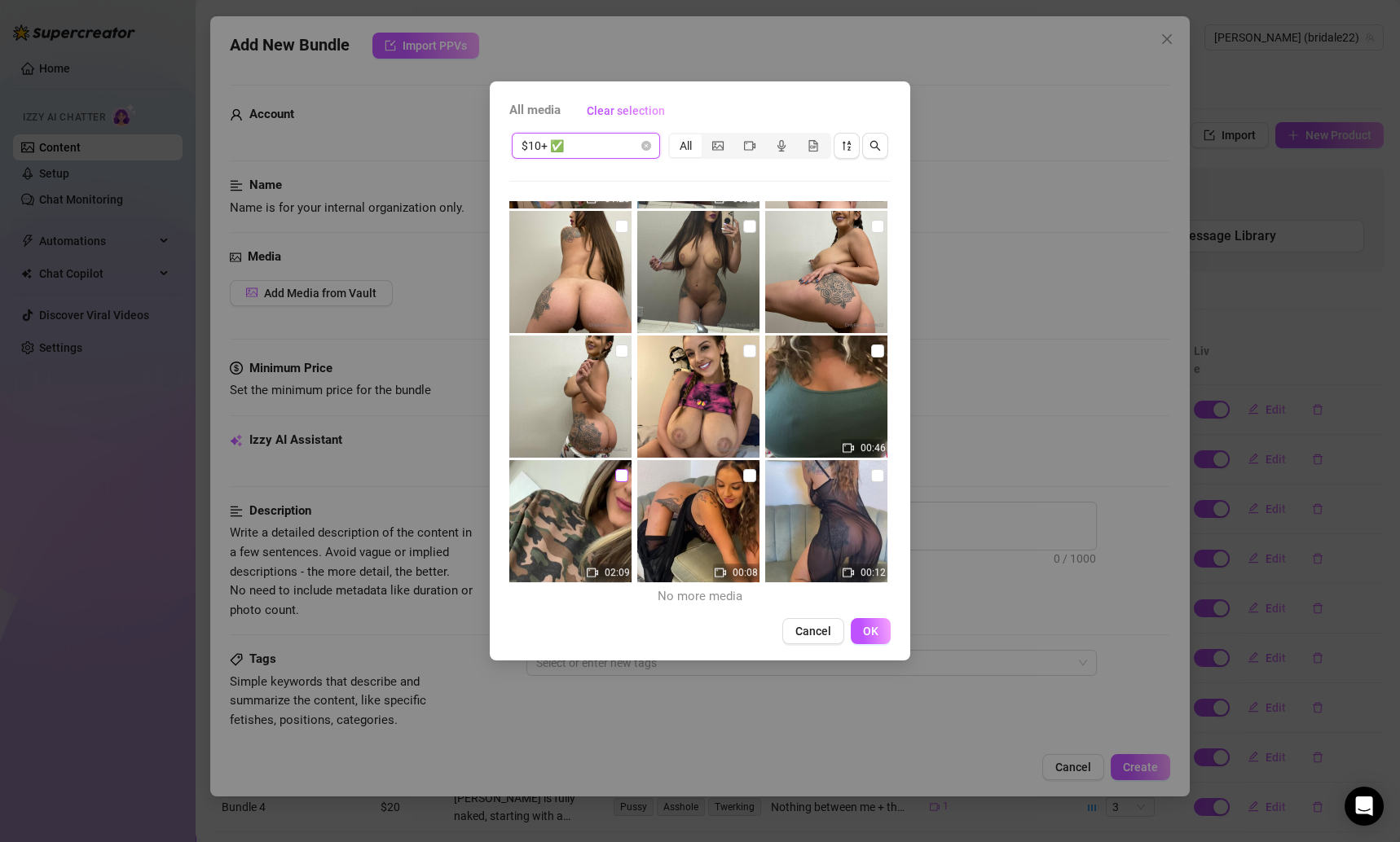
click at [615, 477] on input "checkbox" at bounding box center [621, 476] width 13 height 13
click at [871, 342] on label at bounding box center [877, 351] width 13 height 18
click at [871, 345] on input "checkbox" at bounding box center [877, 351] width 13 height 13
click at [863, 621] on button "OK" at bounding box center [871, 631] width 40 height 26
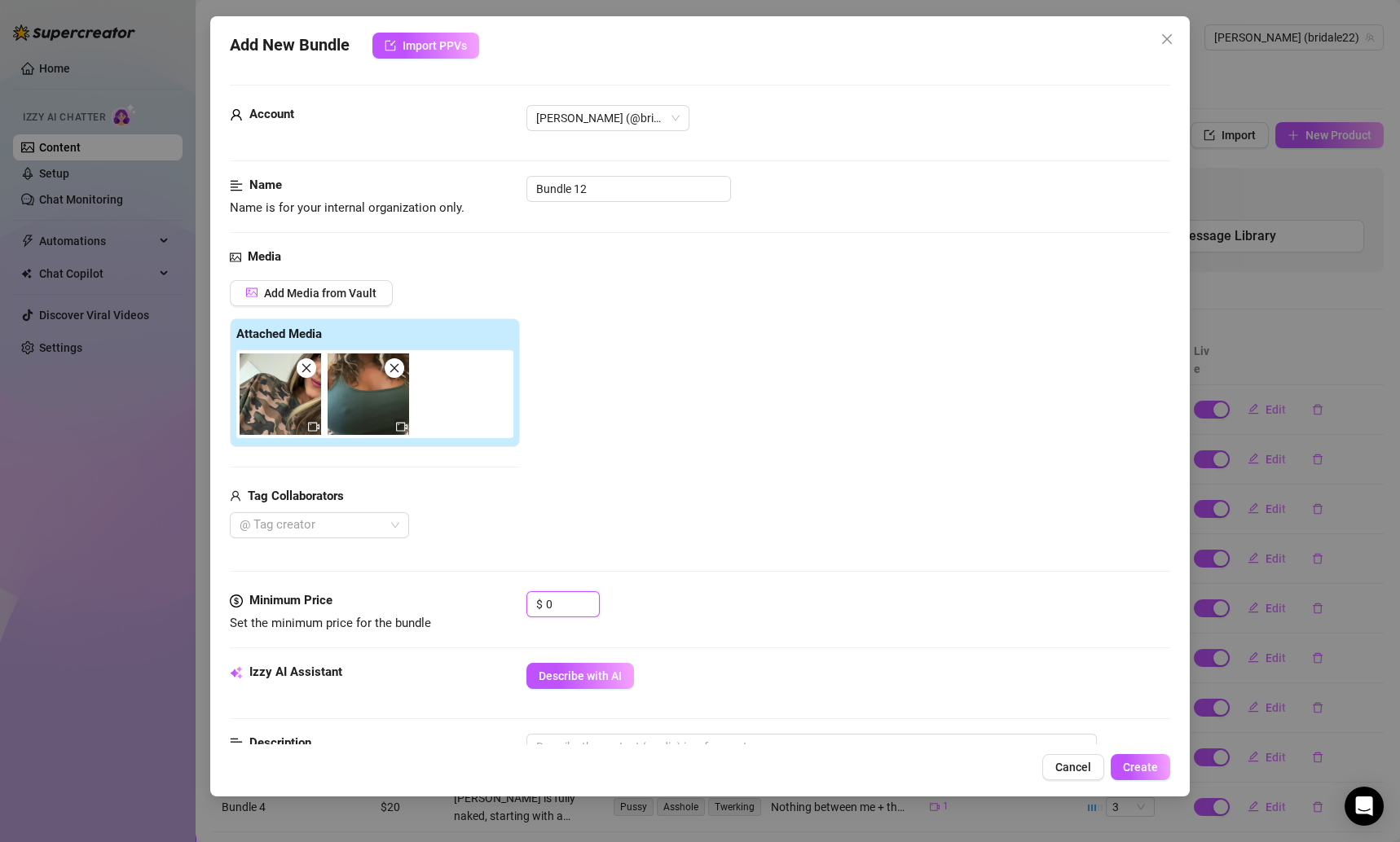
drag, startPoint x: 563, startPoint y: 594, endPoint x: 481, endPoint y: 595, distance: 82.0
click at [485, 594] on div "Minimum Price Set the minimum price for the bundle $ 0" at bounding box center [700, 612] width 941 height 42
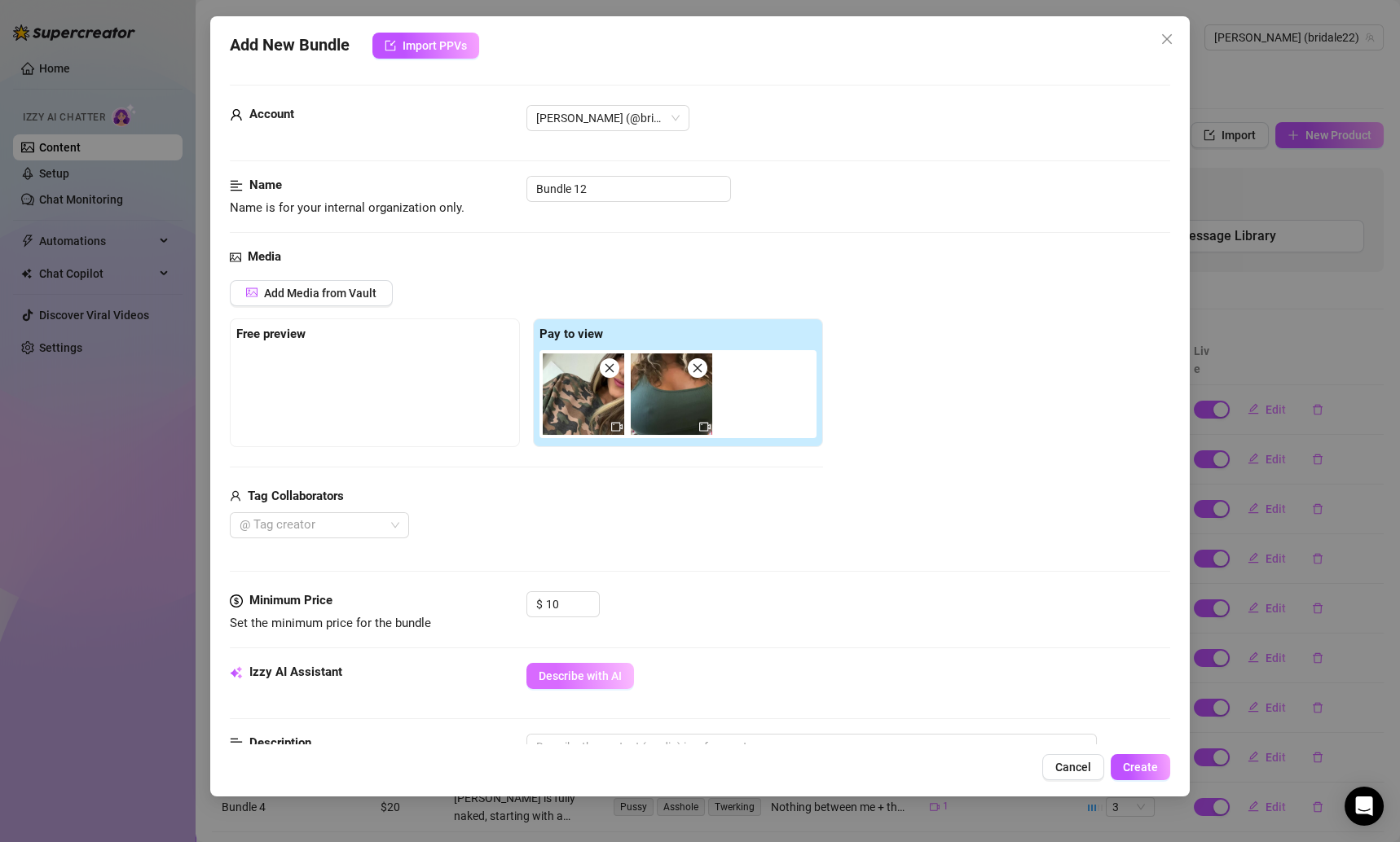
click at [608, 664] on button "Describe with AI" at bounding box center [580, 676] width 108 height 26
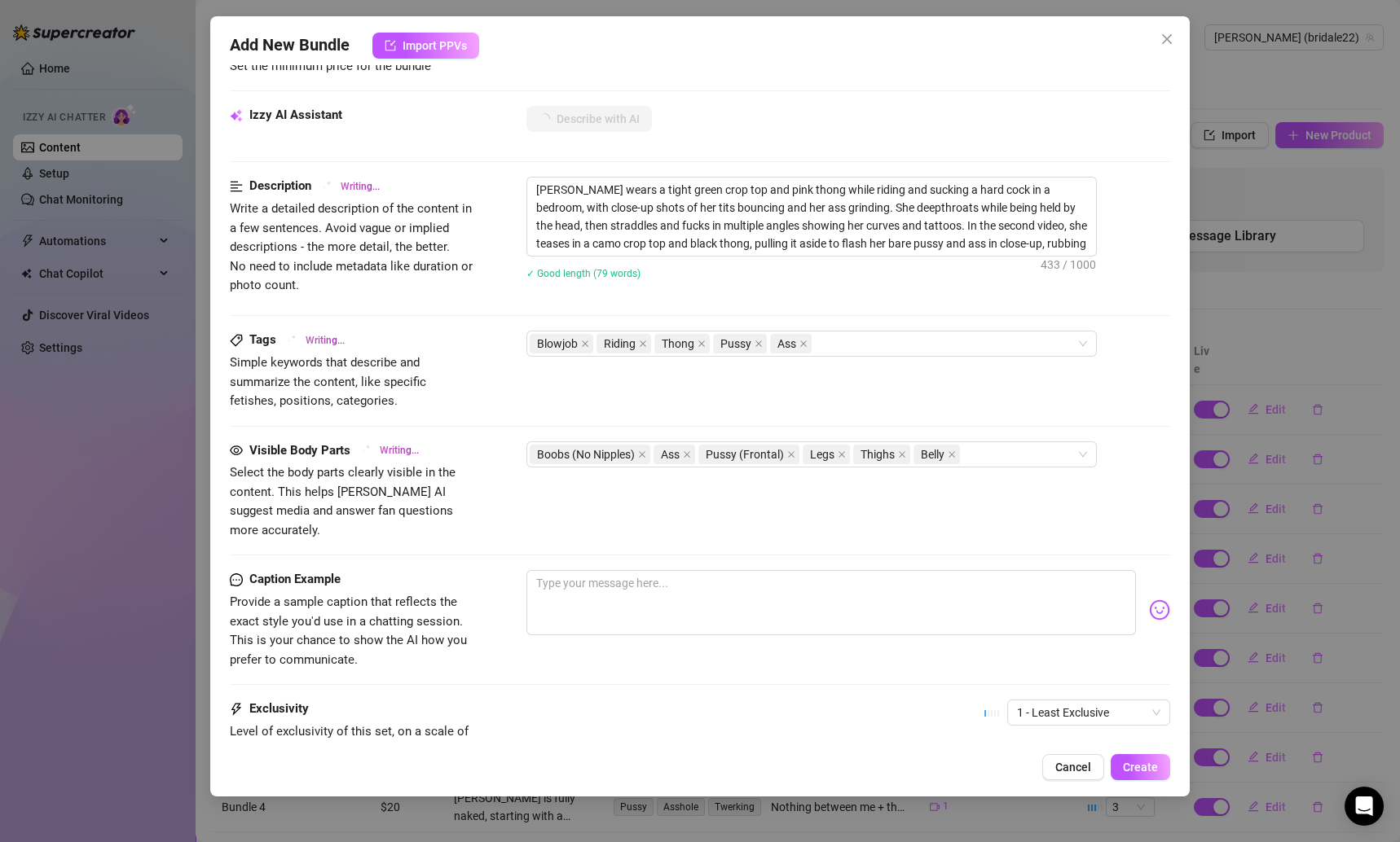
scroll to position [559, 0]
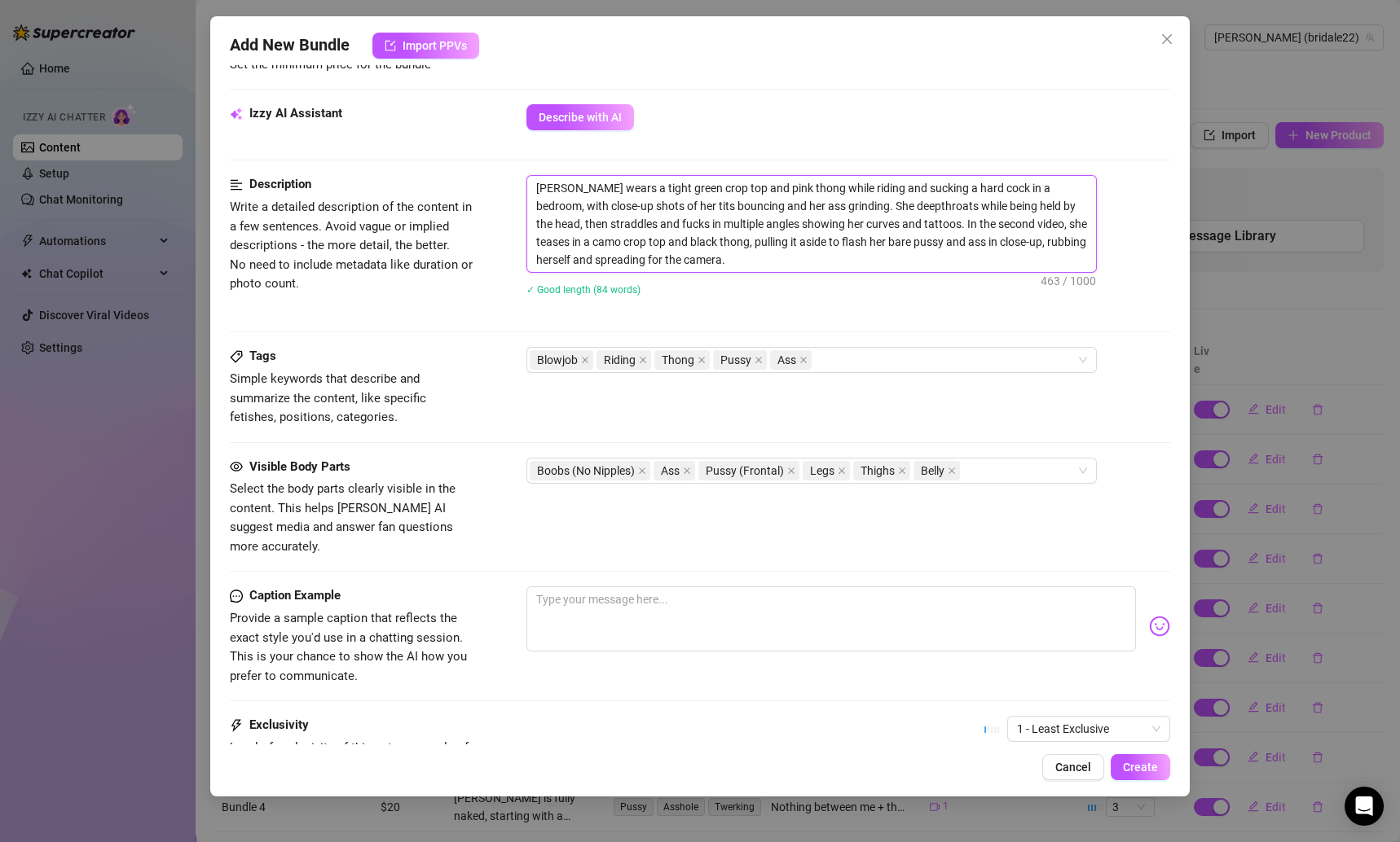
drag, startPoint x: 536, startPoint y: 184, endPoint x: 706, endPoint y: 251, distance: 182.7
click at [705, 251] on textarea "[PERSON_NAME] wears a tight green crop top and pink thong while riding and suck…" at bounding box center [811, 224] width 569 height 96
click at [725, 604] on textarea at bounding box center [831, 620] width 610 height 65
click at [658, 587] on textarea at bounding box center [831, 620] width 610 height 65
paste textarea "Guess green really is my lucky color 💚😏 wanna see how good it looks bouncing on…"
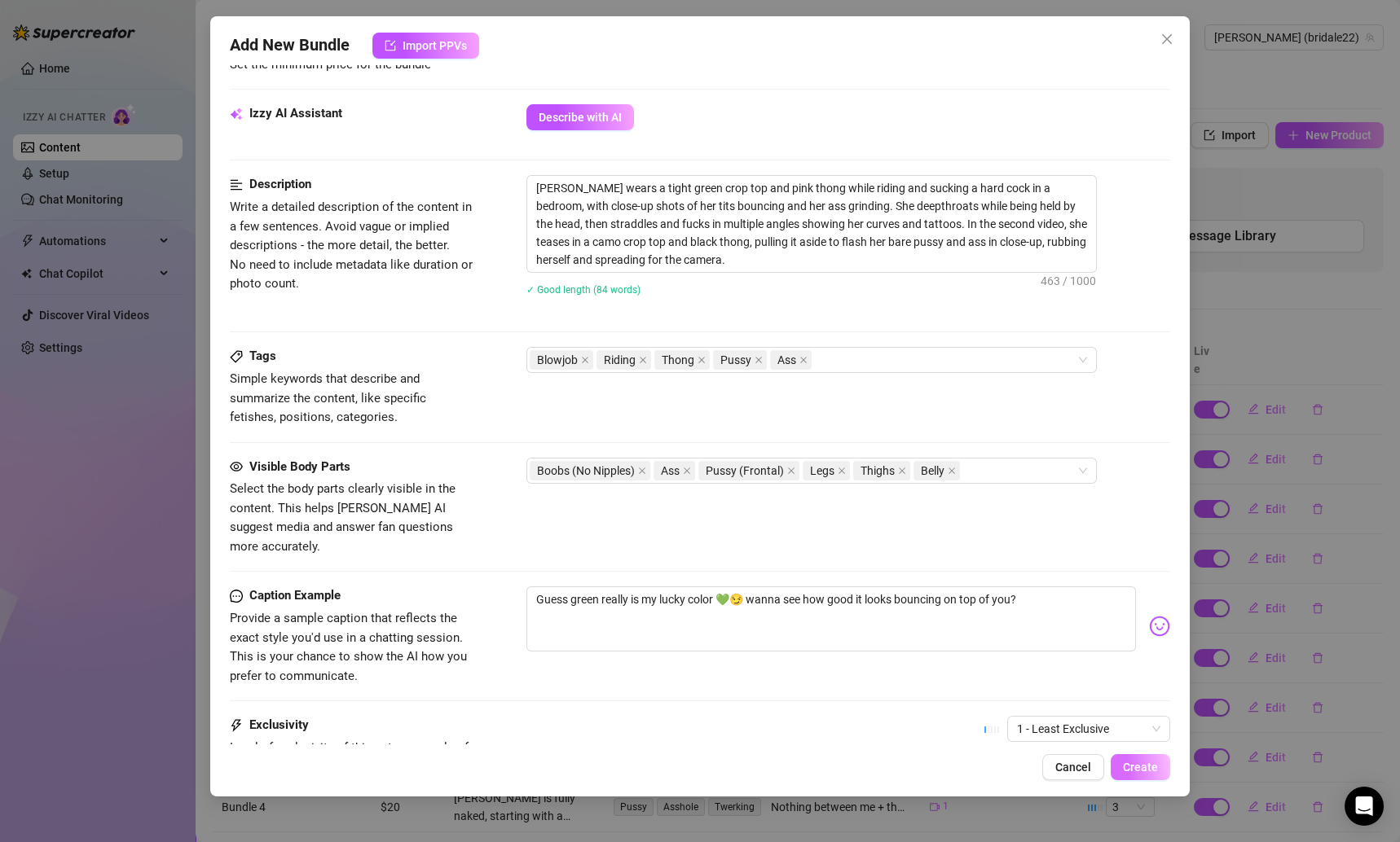
click at [1143, 769] on span "Create" at bounding box center [1140, 767] width 35 height 13
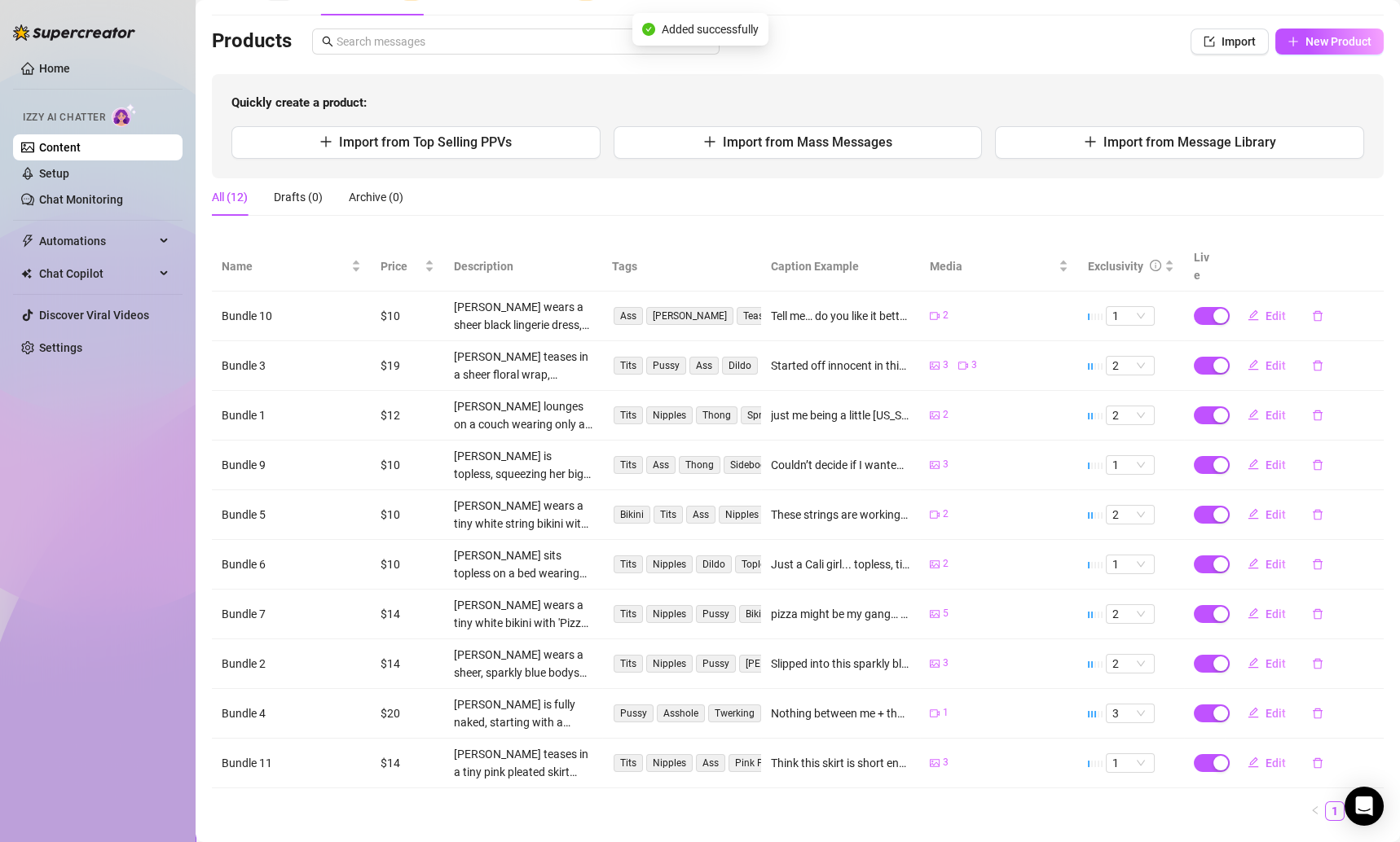
scroll to position [0, 0]
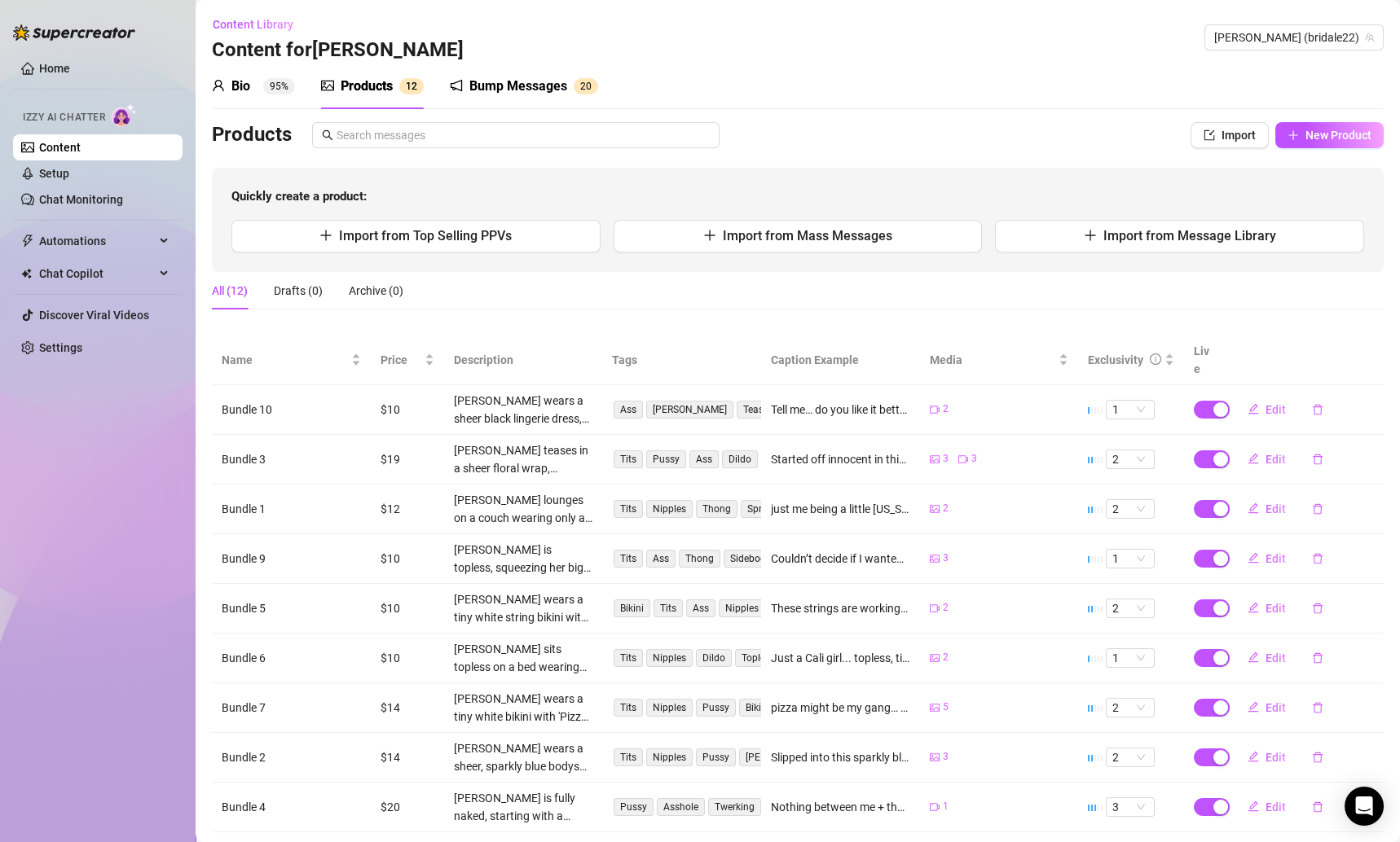
click at [241, 91] on div "Bio" at bounding box center [241, 87] width 19 height 20
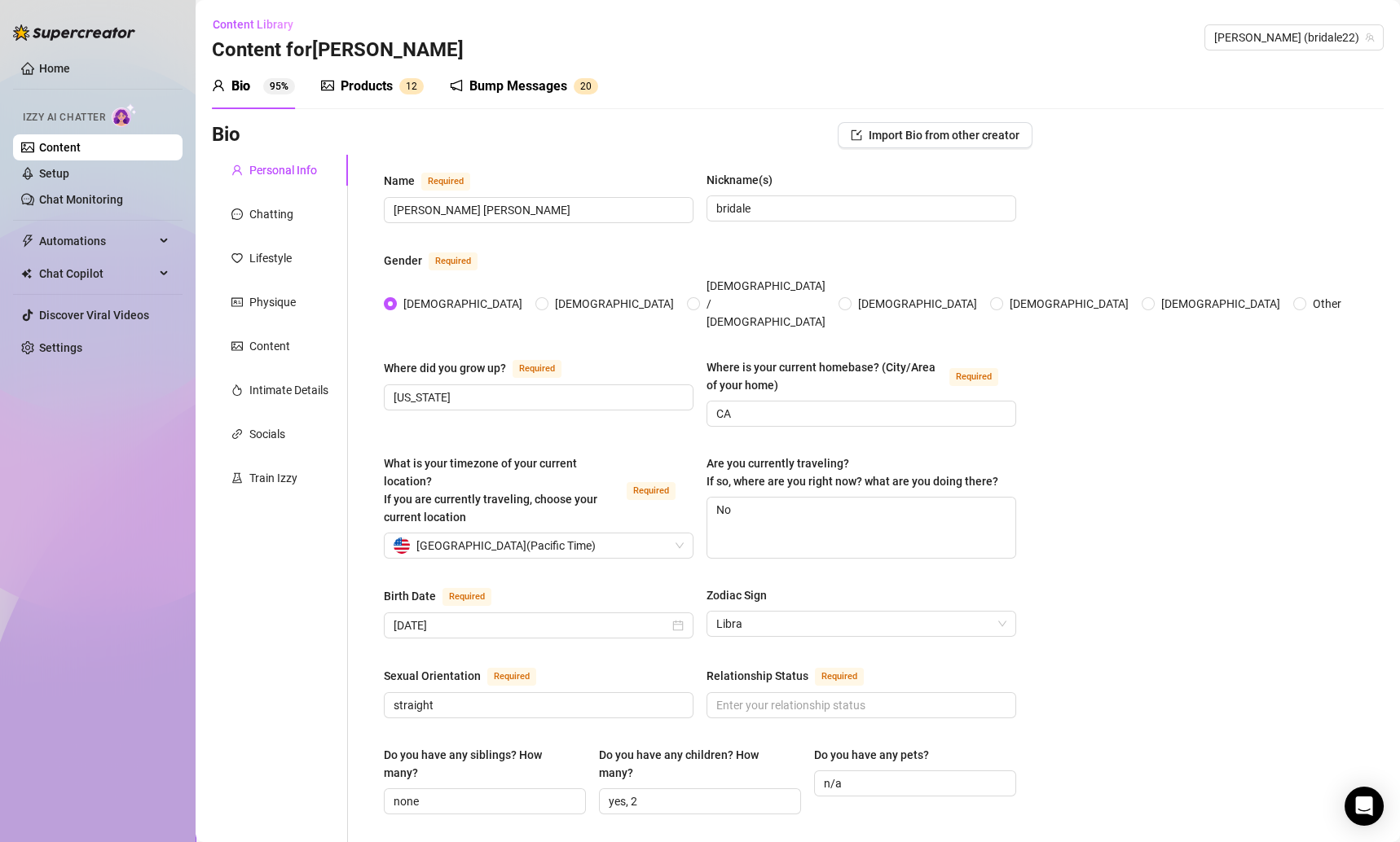
click at [364, 87] on div "Products" at bounding box center [367, 87] width 52 height 20
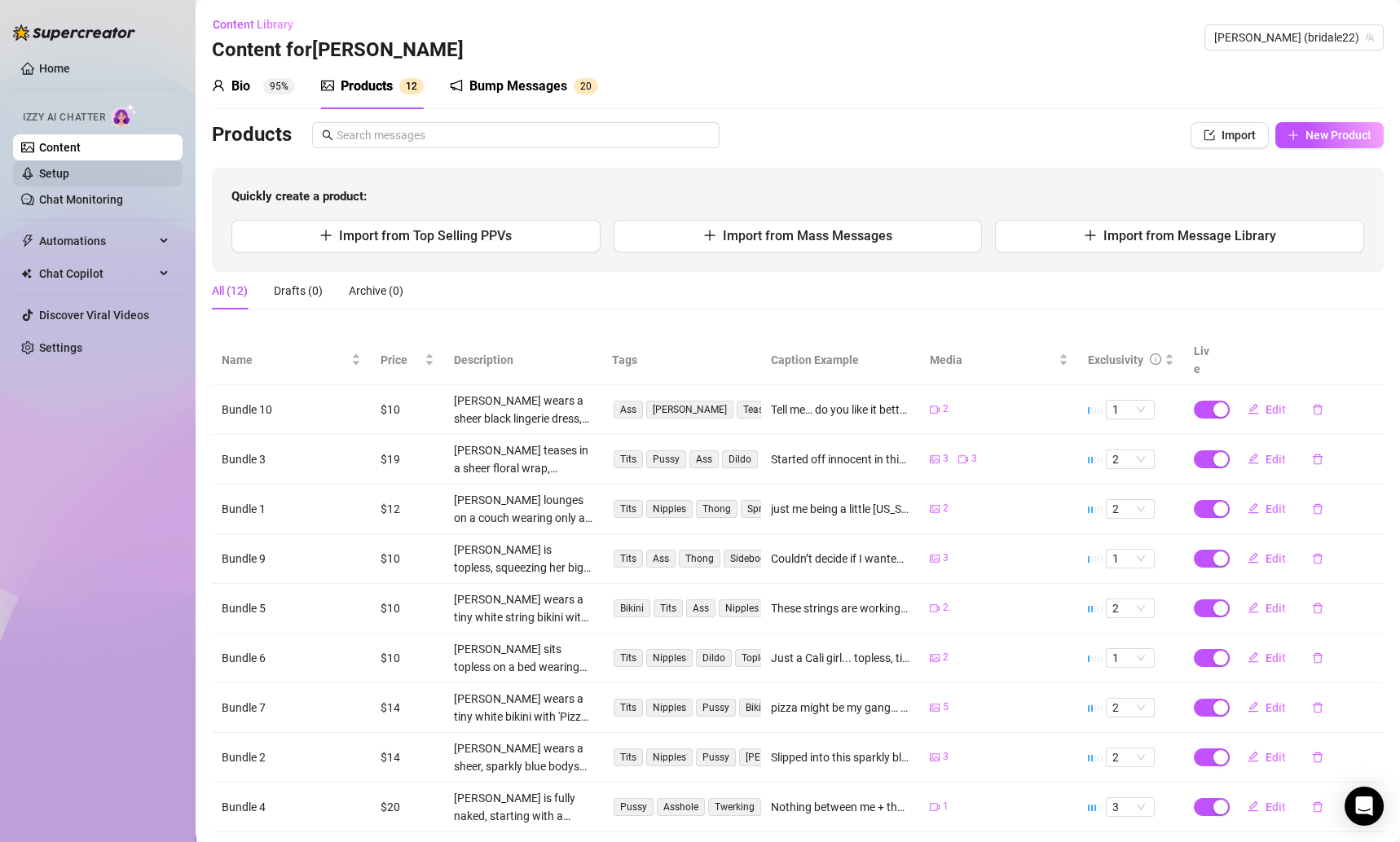
click at [70, 172] on link "Setup" at bounding box center [53, 174] width 30 height 13
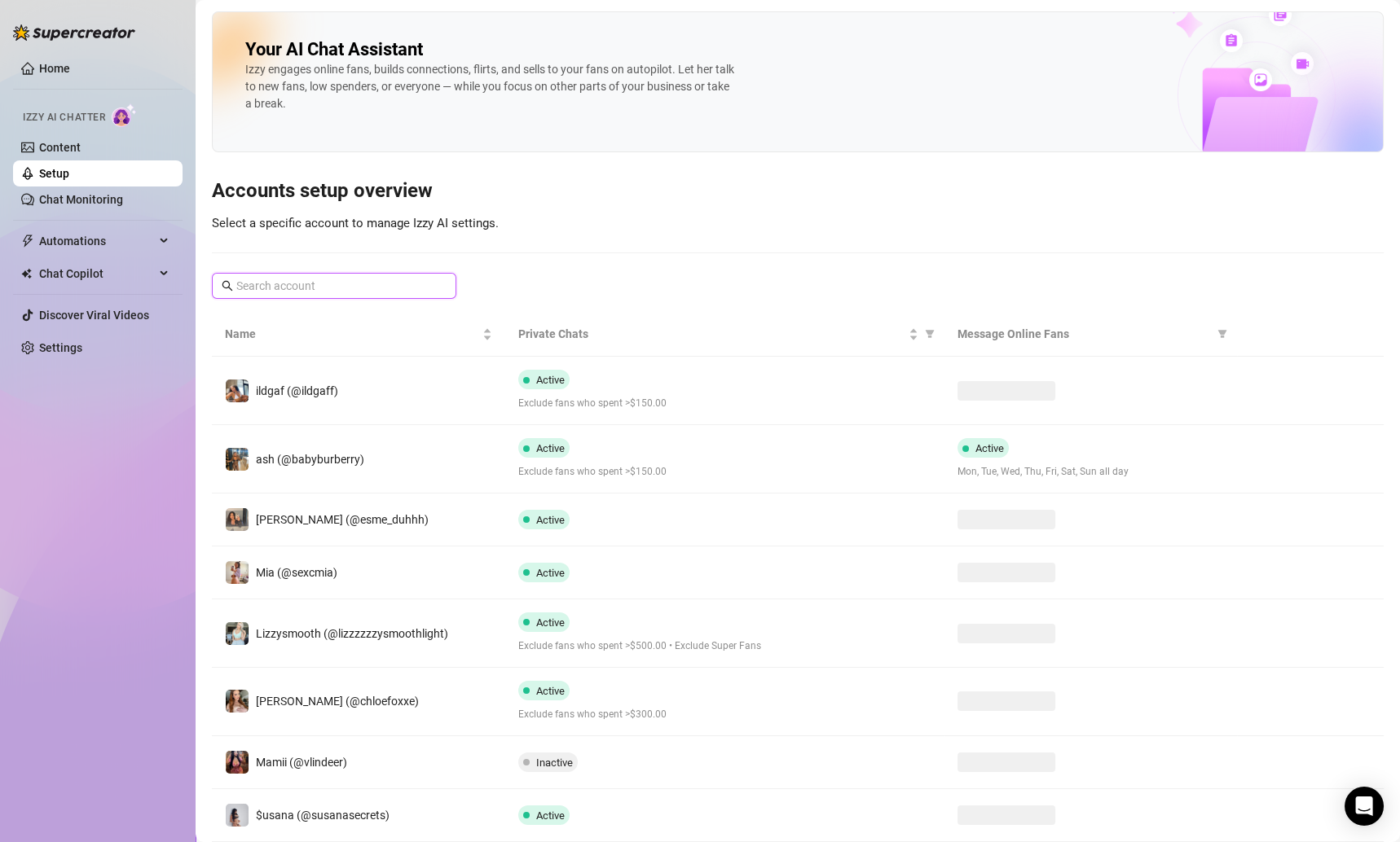
click at [357, 277] on input "text" at bounding box center [335, 286] width 197 height 18
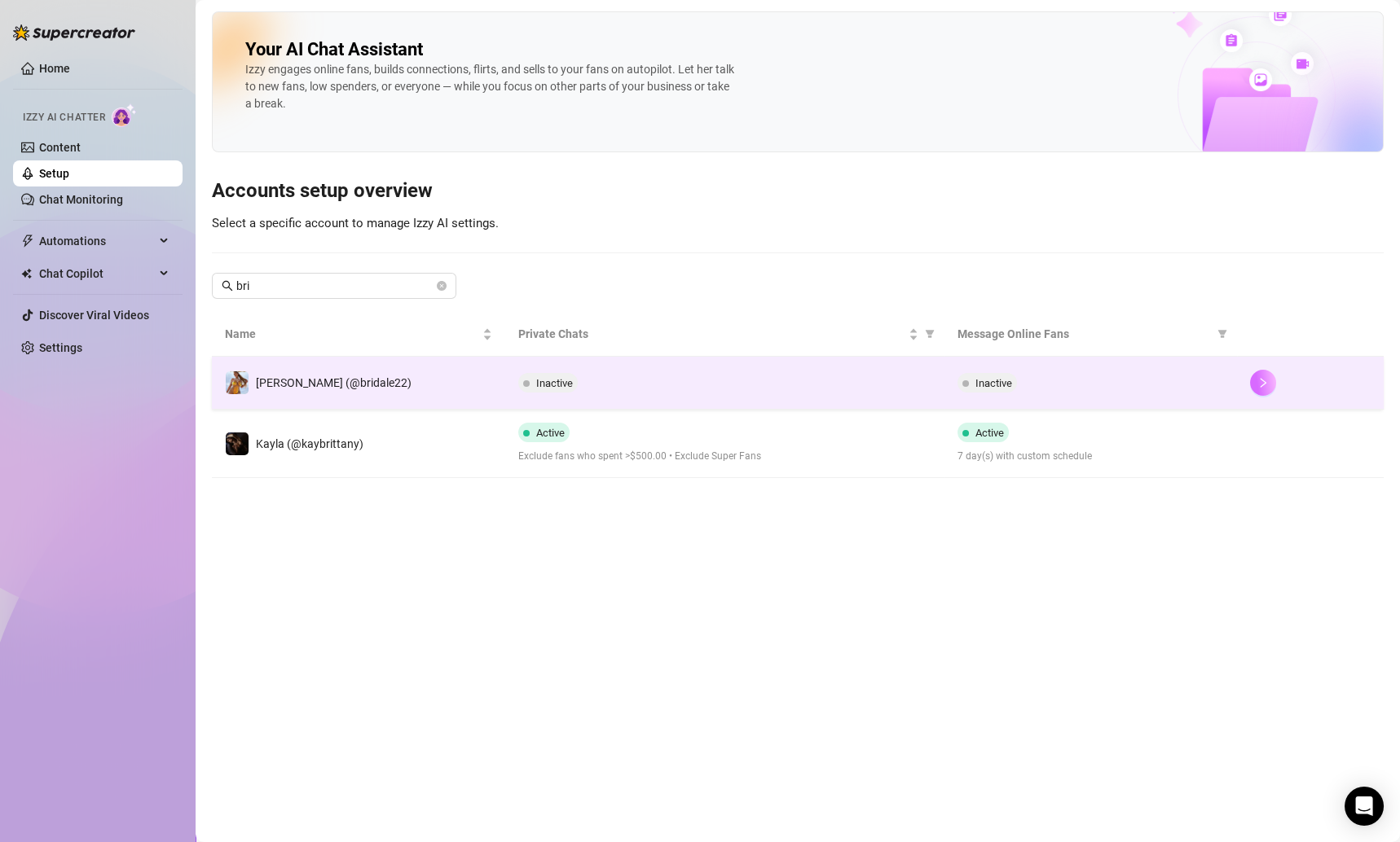
click at [1253, 382] on button "button" at bounding box center [1263, 383] width 26 height 26
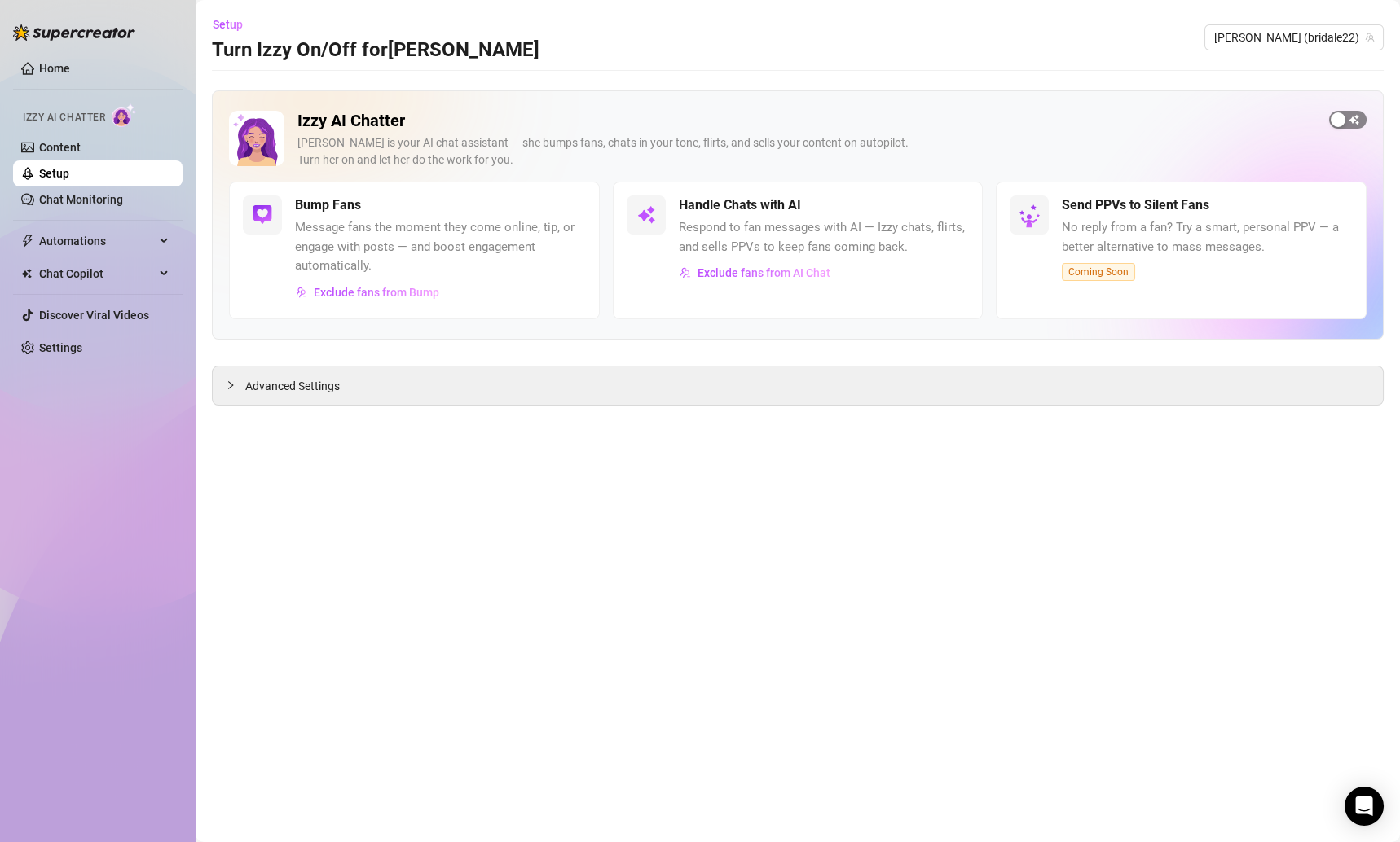
click at [1344, 121] on div "button" at bounding box center [1338, 119] width 14 height 14
click at [80, 141] on link "Content" at bounding box center [60, 147] width 42 height 13
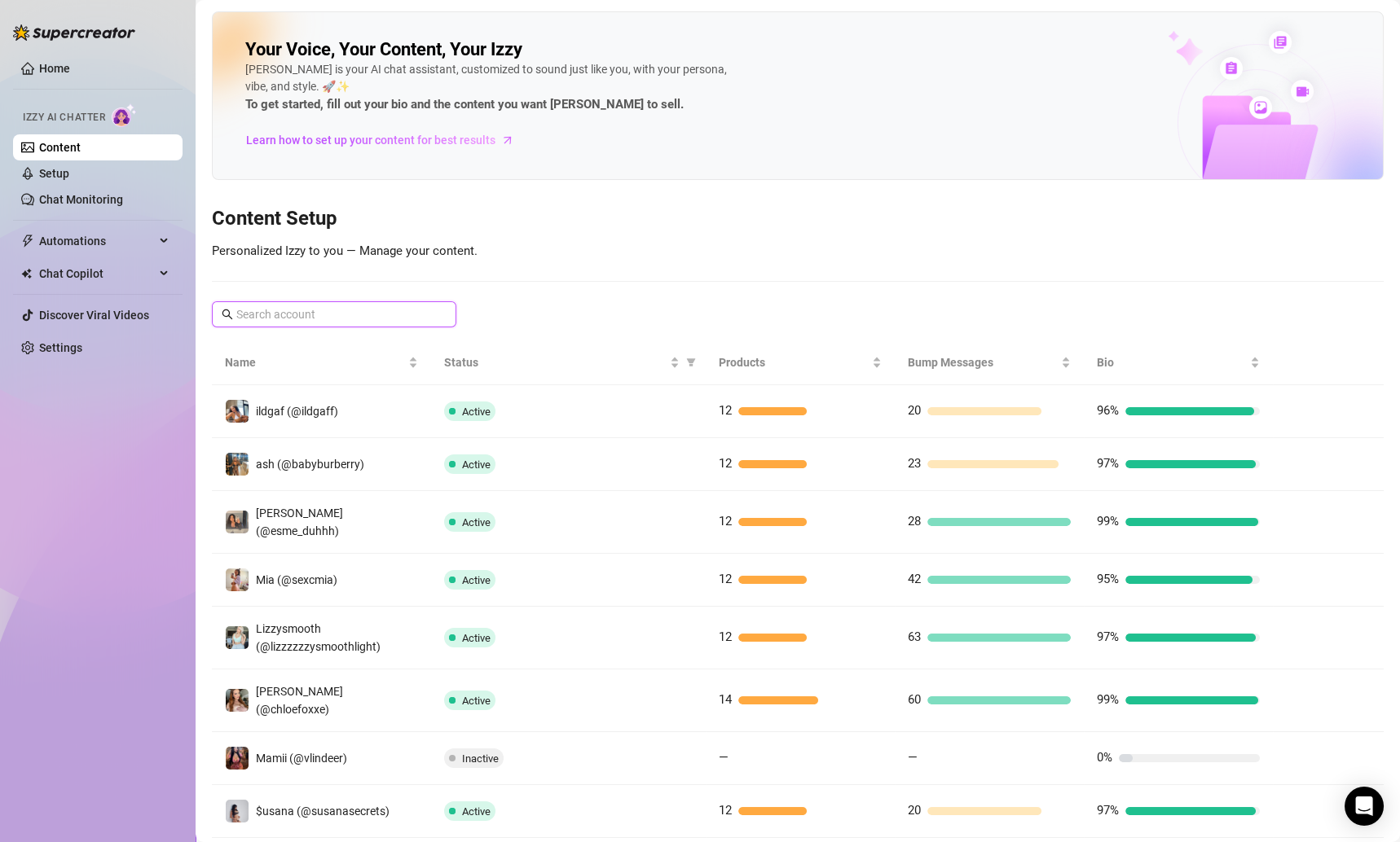
click at [317, 316] on input "text" at bounding box center [335, 315] width 197 height 18
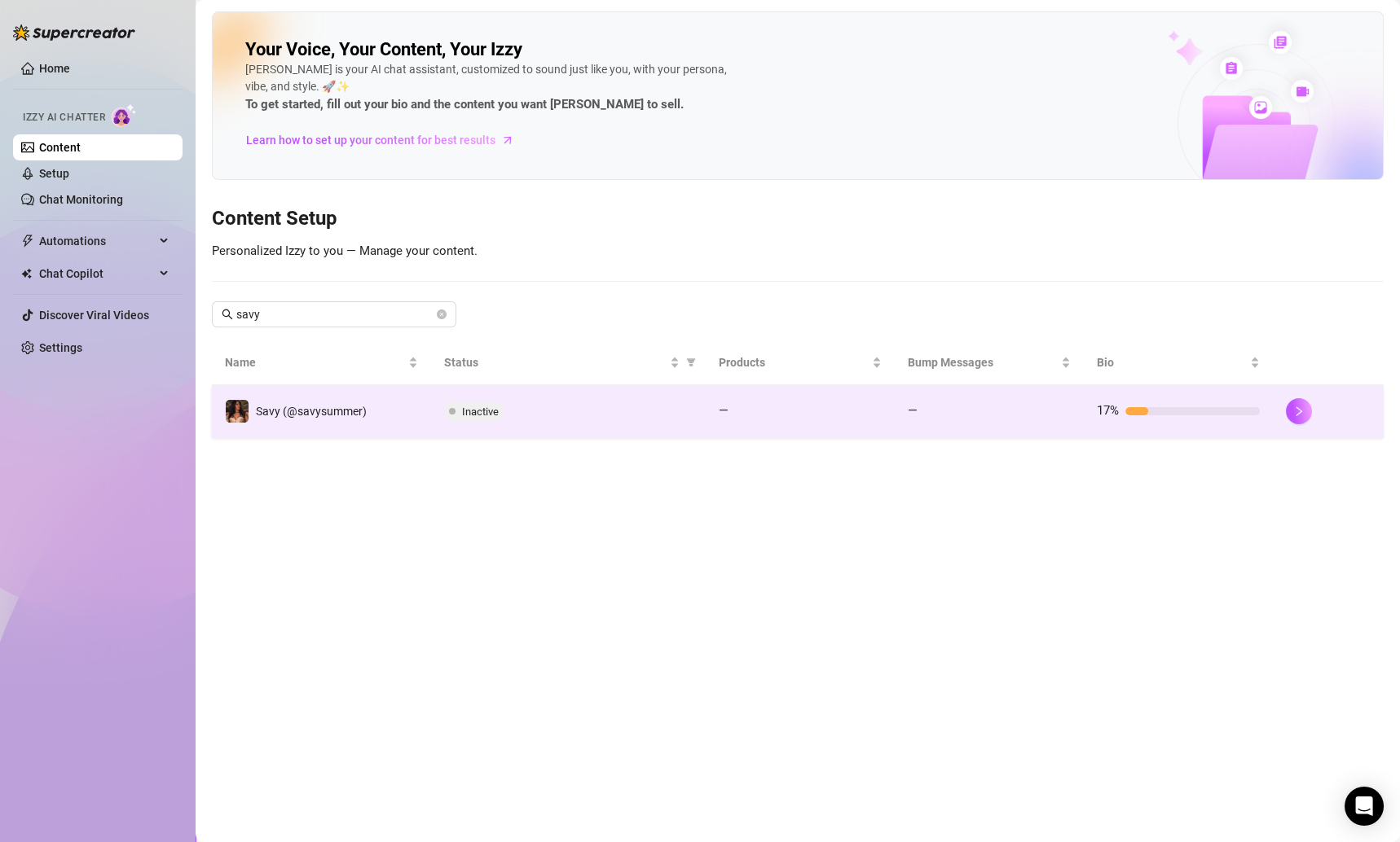
click at [561, 421] on td "Inactive" at bounding box center [569, 412] width 275 height 53
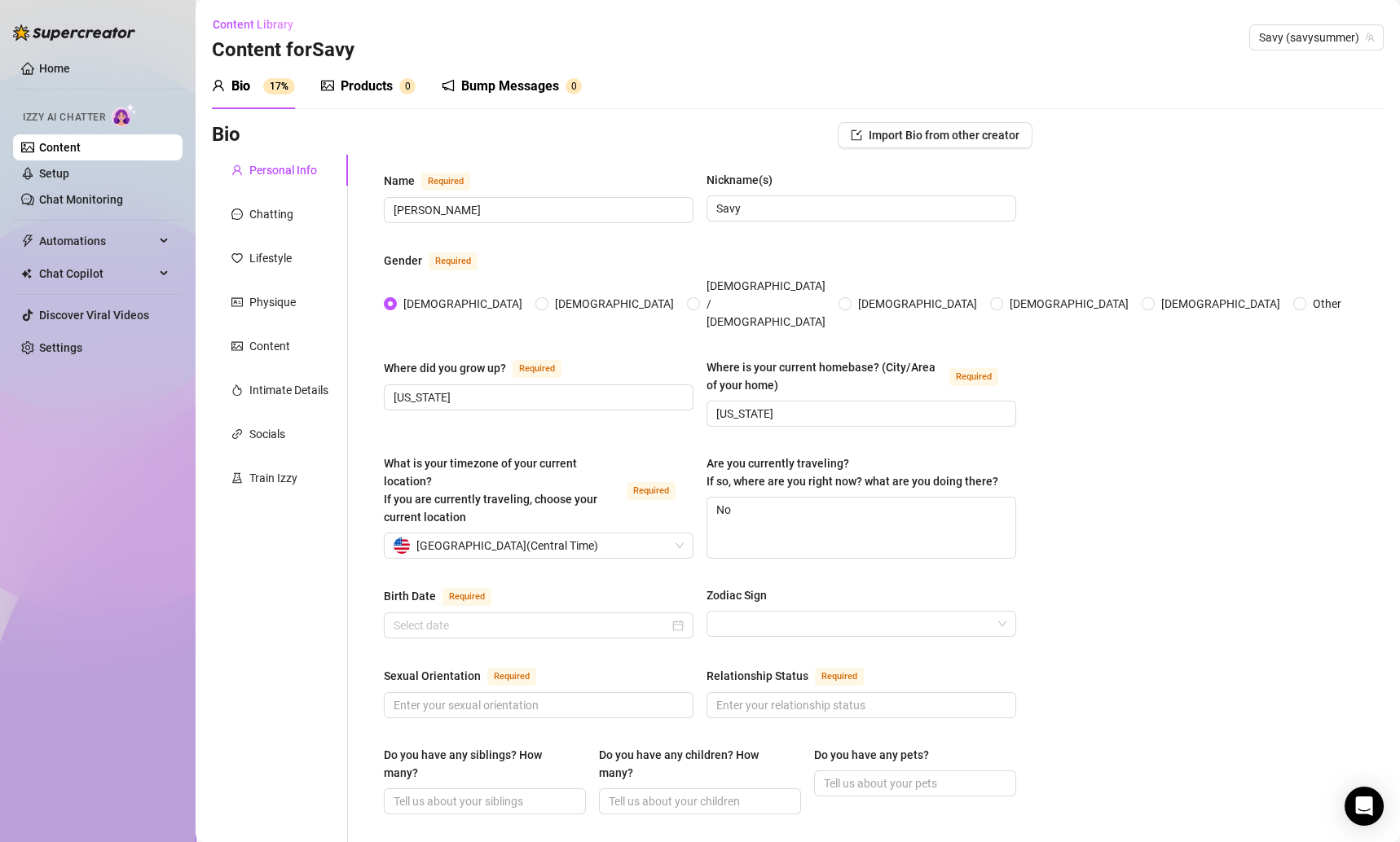
click at [357, 85] on div "Products" at bounding box center [367, 87] width 52 height 20
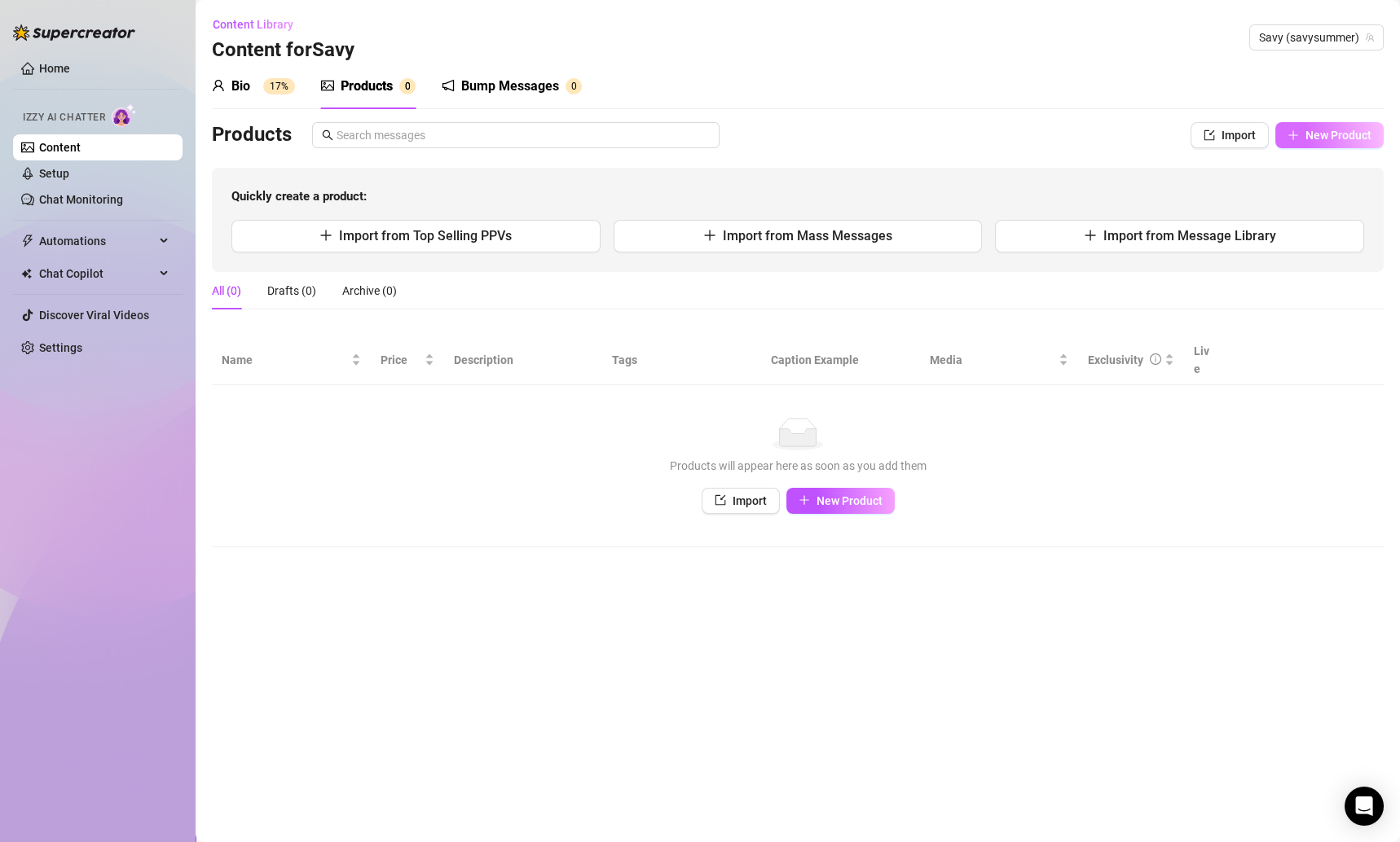
click at [1285, 134] on button "New Product" at bounding box center [1329, 135] width 109 height 26
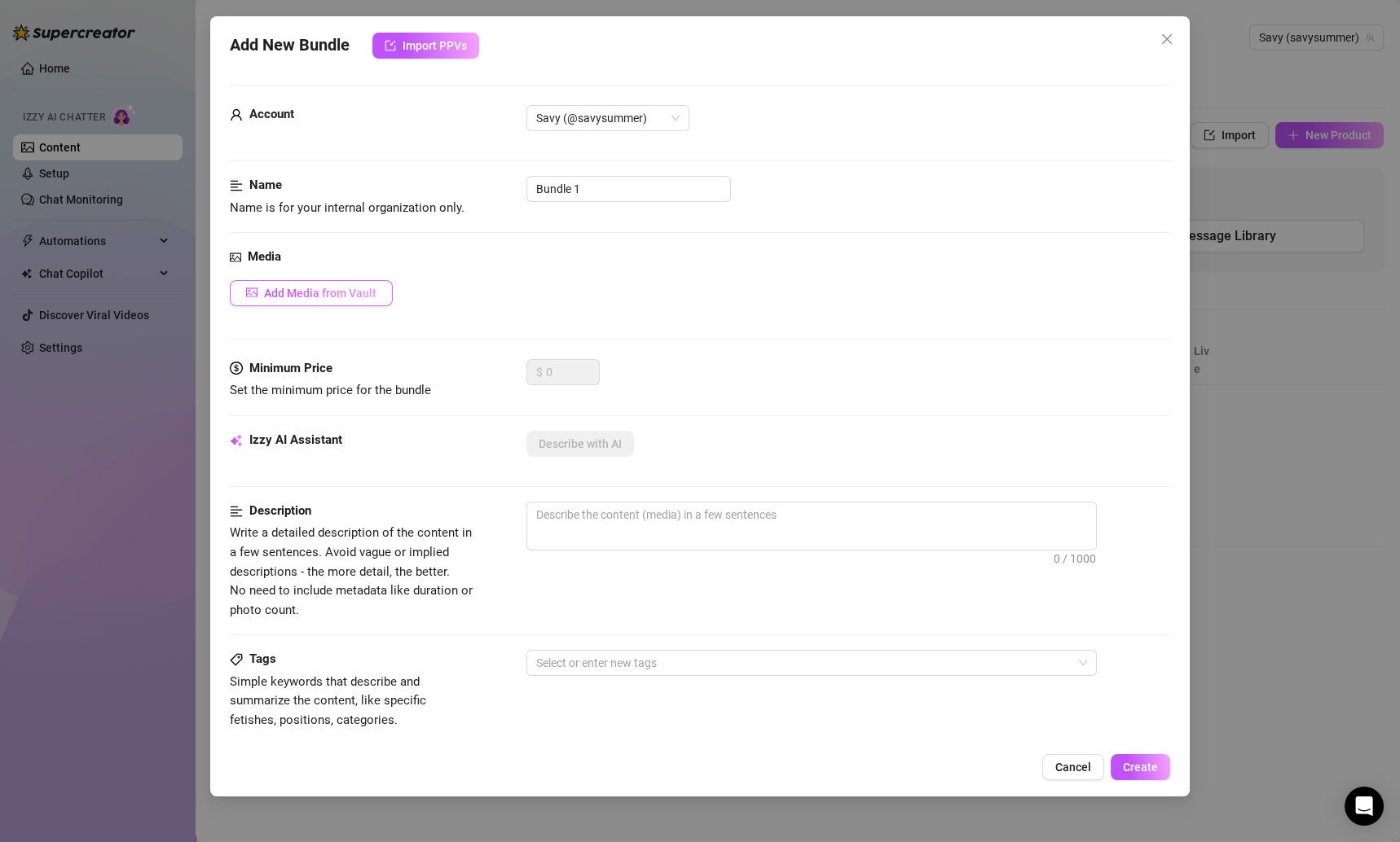
click at [364, 287] on span "Add Media from Vault" at bounding box center [320, 293] width 112 height 13
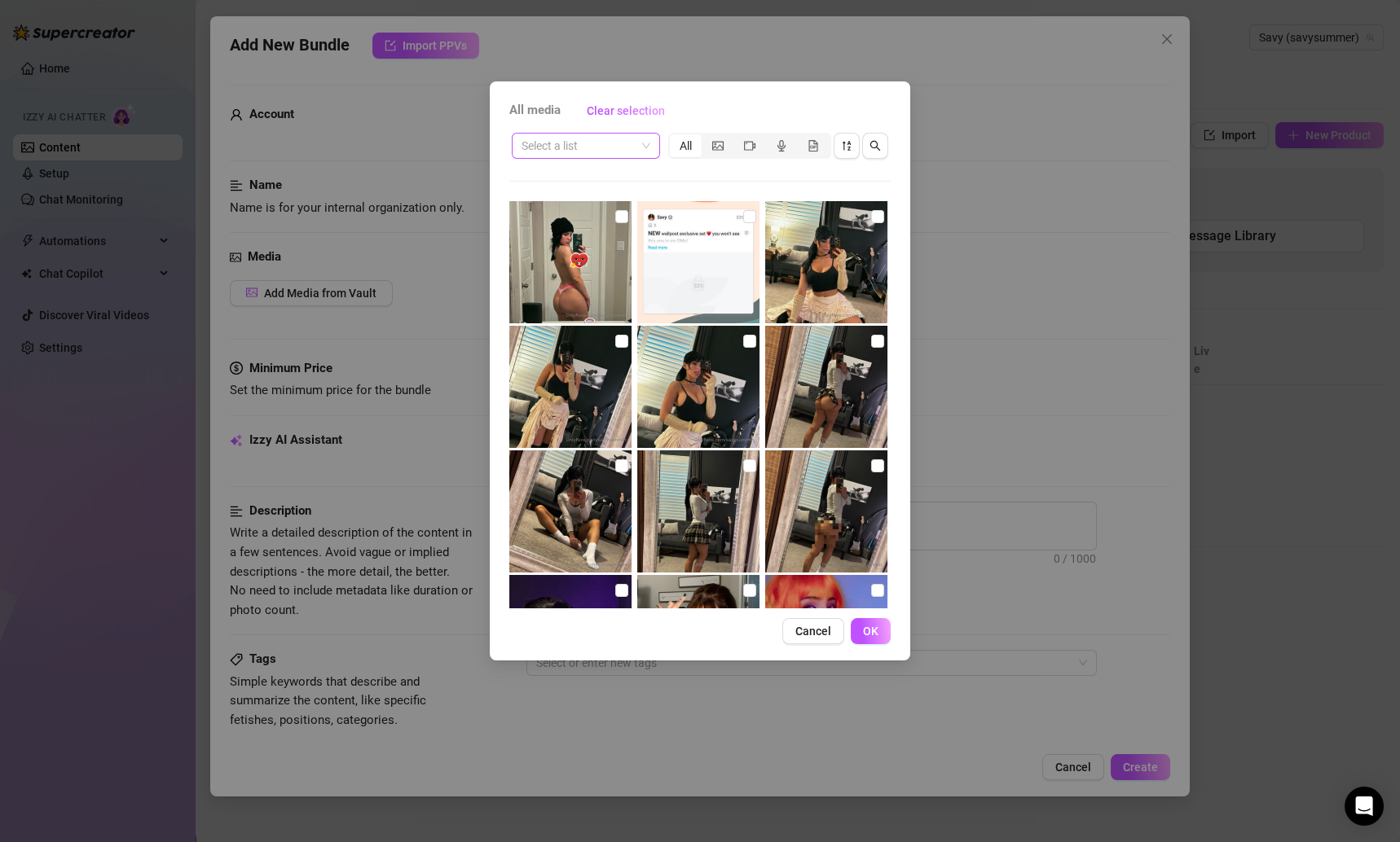
click at [638, 148] on span at bounding box center [586, 146] width 128 height 24
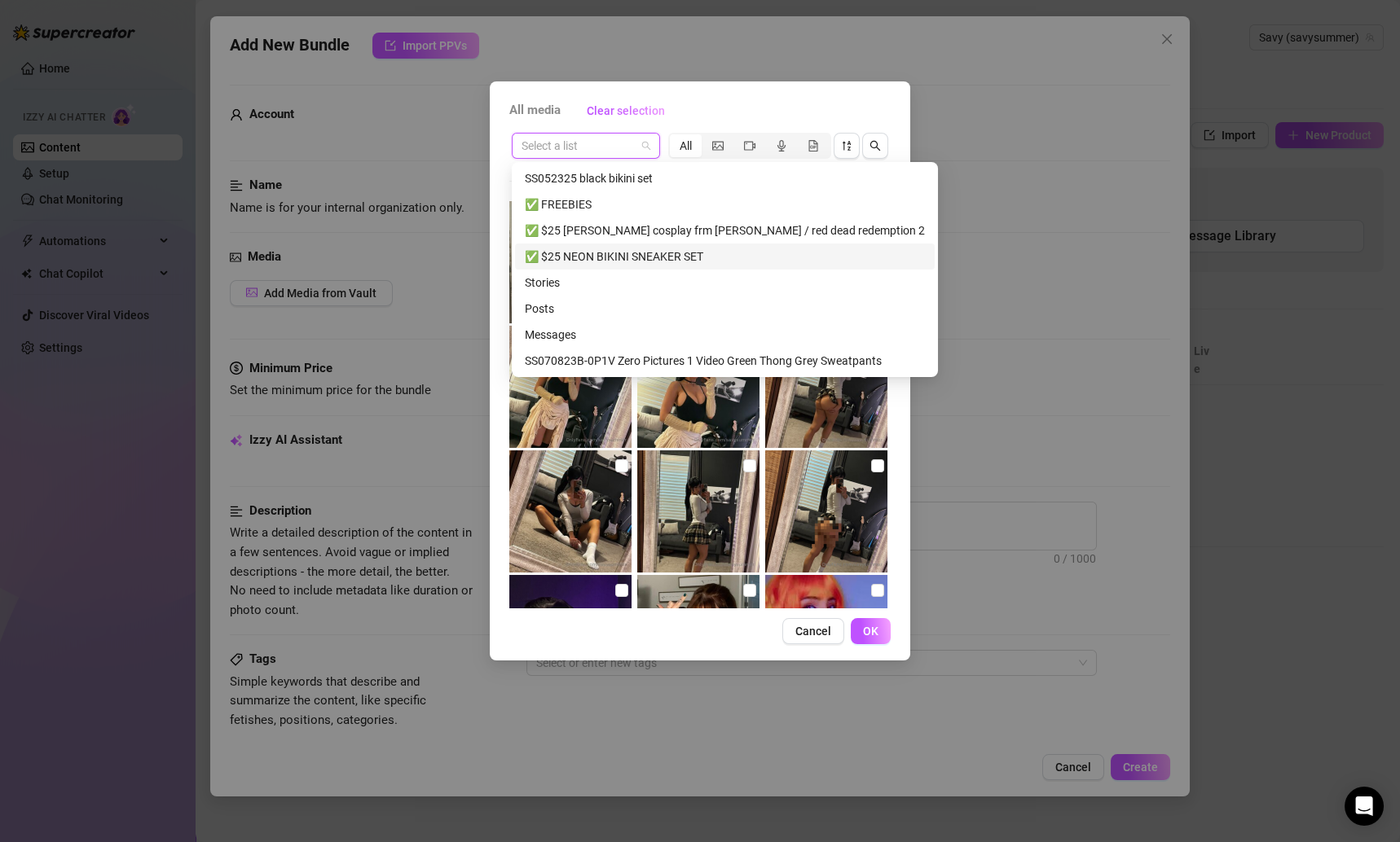
click at [637, 264] on div "✅ $25 NEON BIKINI SNEAKER SET" at bounding box center [724, 257] width 400 height 18
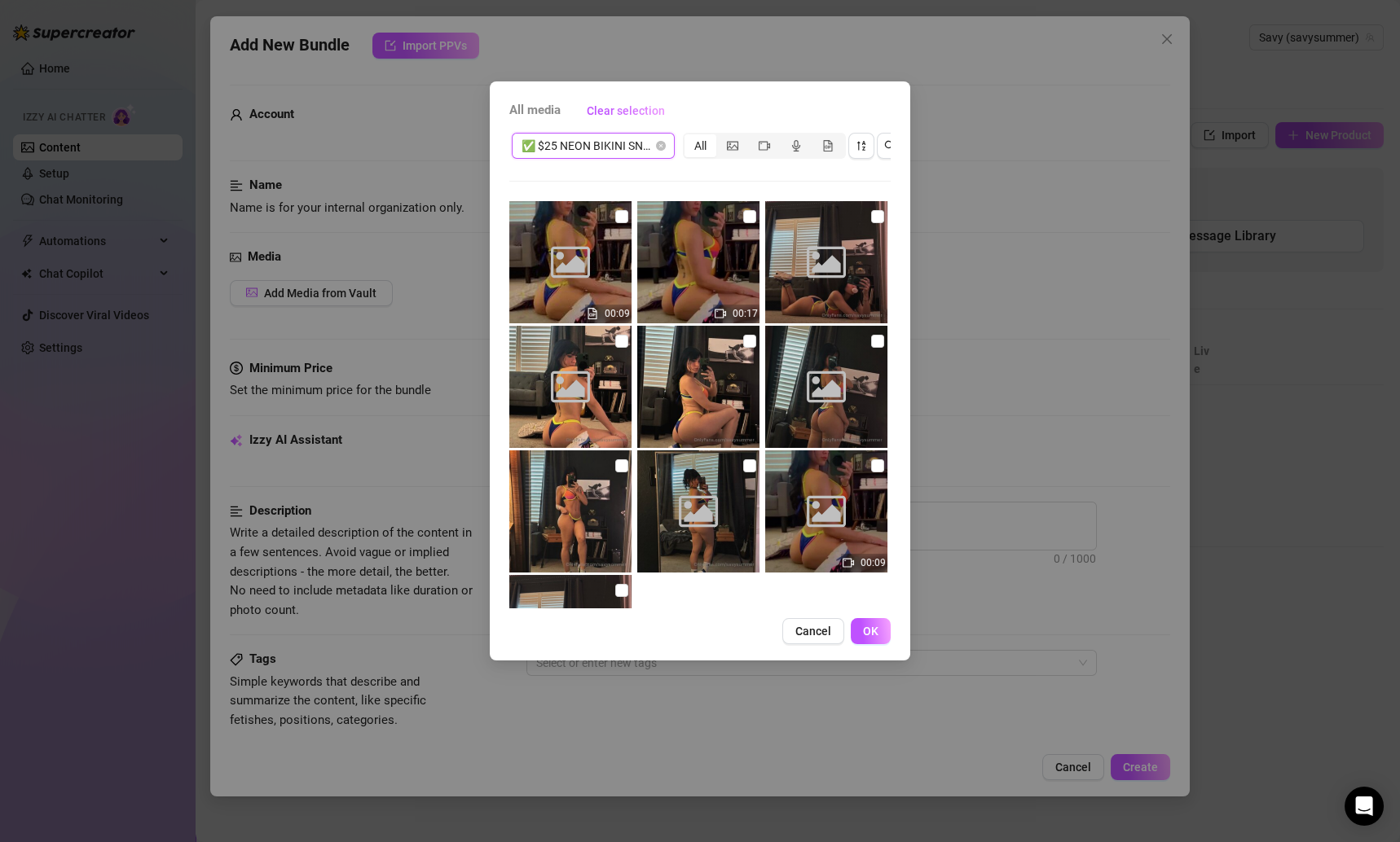
click at [617, 215] on input "checkbox" at bounding box center [621, 216] width 13 height 13
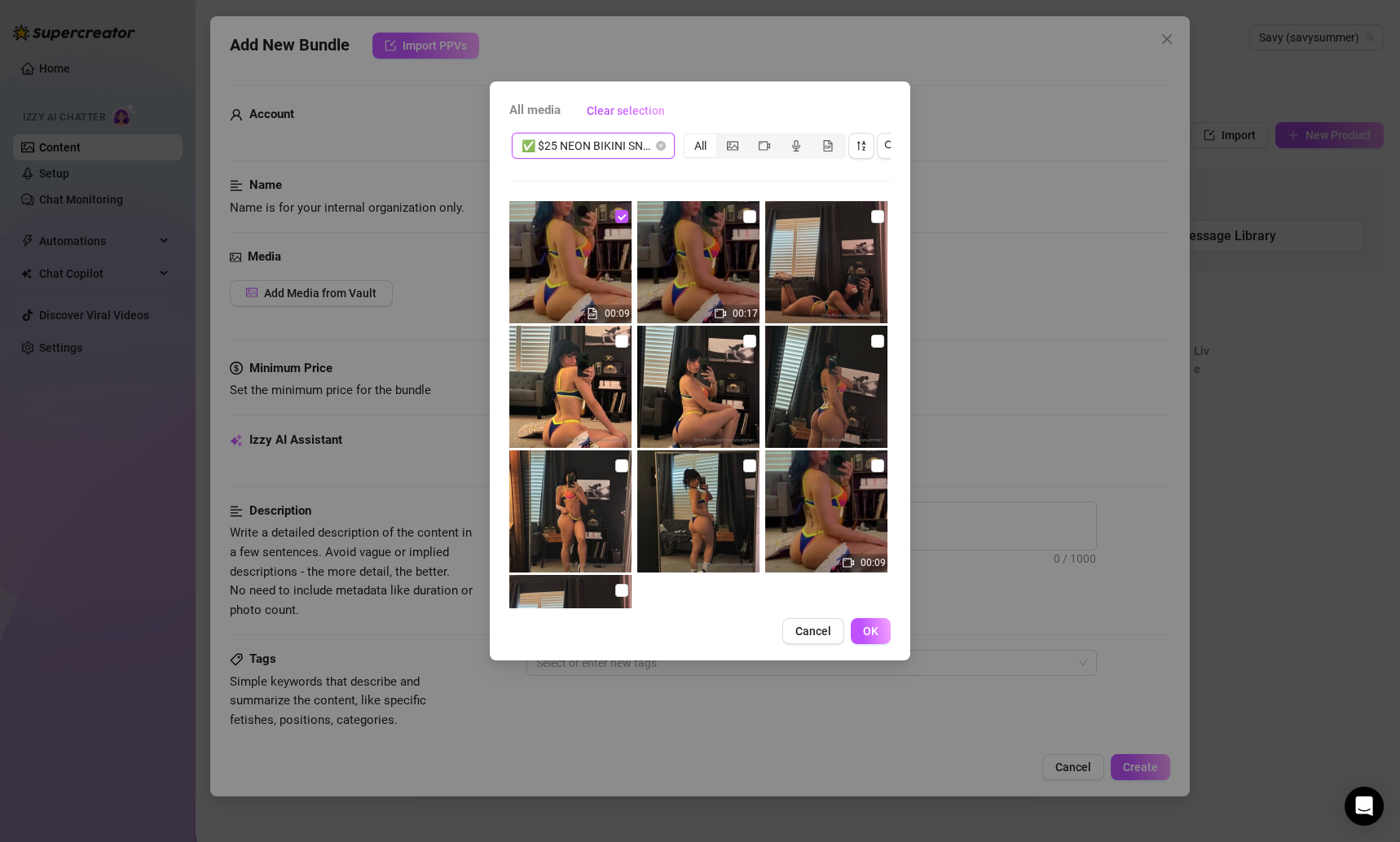
click at [744, 211] on input "checkbox" at bounding box center [750, 216] width 13 height 13
click at [871, 214] on input "checkbox" at bounding box center [877, 216] width 13 height 13
click at [871, 337] on input "checkbox" at bounding box center [877, 341] width 13 height 13
click at [723, 338] on img at bounding box center [697, 386] width 122 height 122
click at [615, 339] on input "checkbox" at bounding box center [621, 341] width 13 height 13
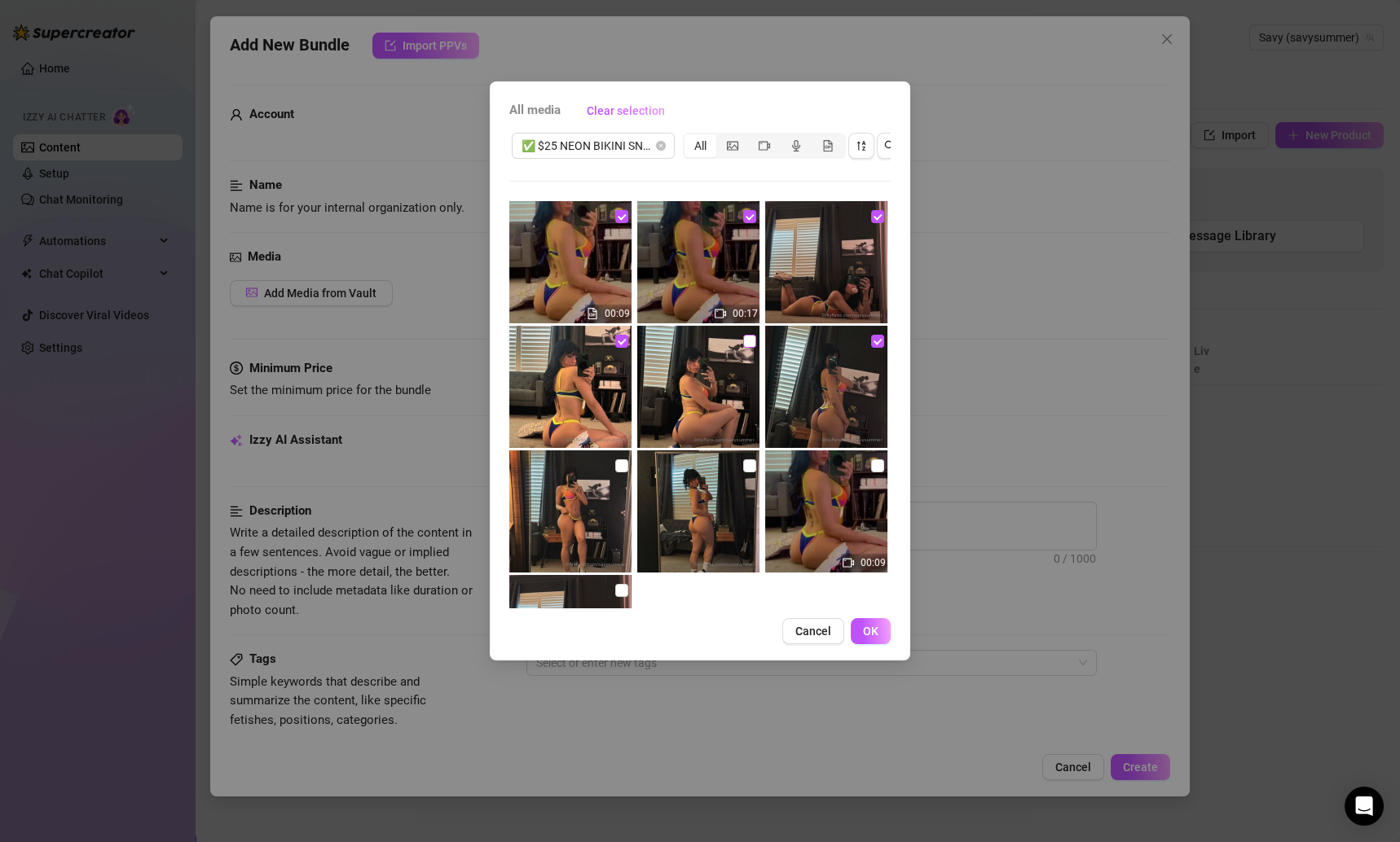
scroll to position [1, 0]
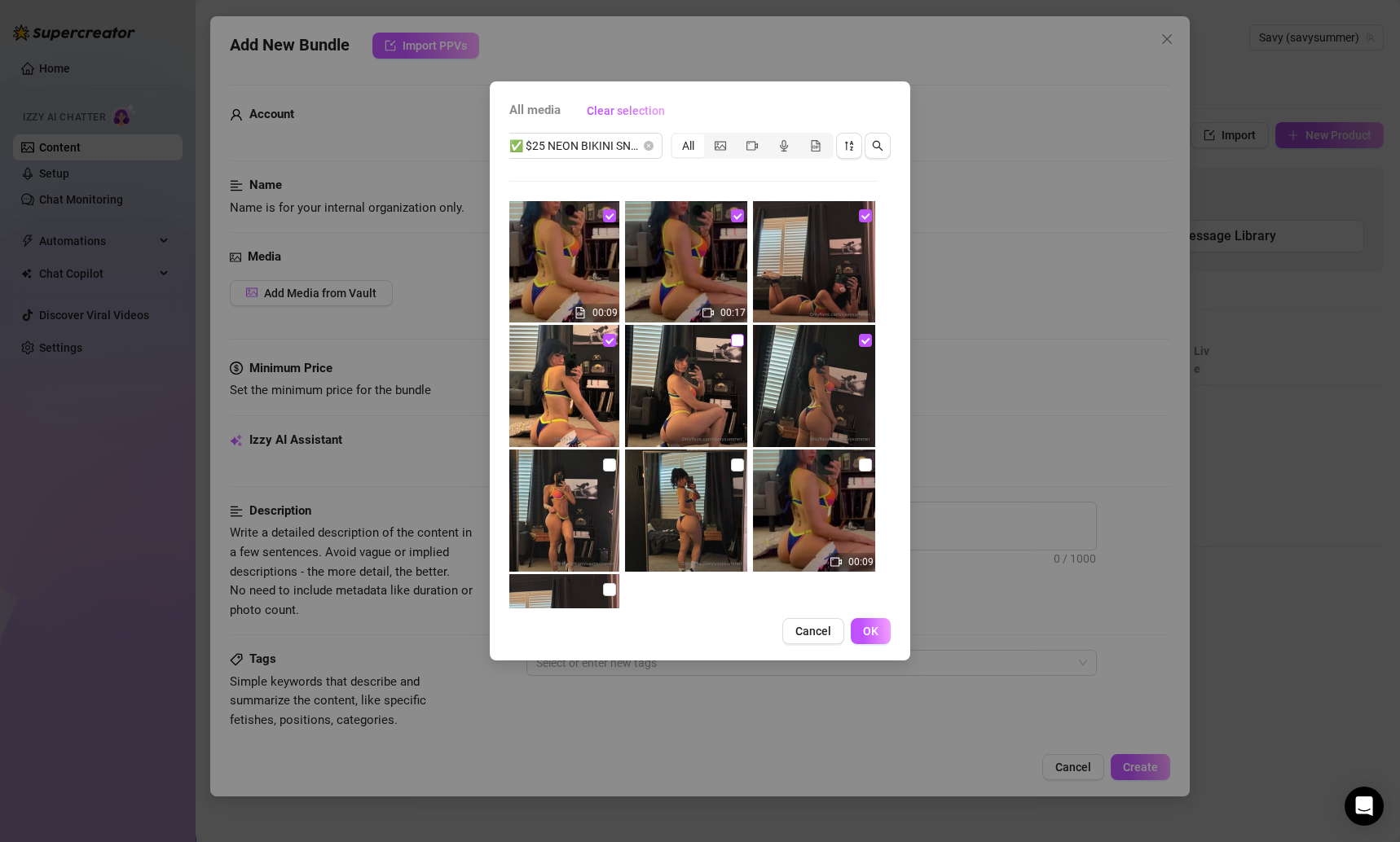
click at [731, 335] on input "checkbox" at bounding box center [737, 340] width 13 height 13
click at [859, 463] on input "checkbox" at bounding box center [866, 465] width 13 height 13
click at [733, 461] on input "checkbox" at bounding box center [737, 465] width 13 height 13
click at [609, 461] on input "checkbox" at bounding box center [610, 465] width 13 height 13
click at [607, 588] on input "checkbox" at bounding box center [610, 590] width 13 height 13
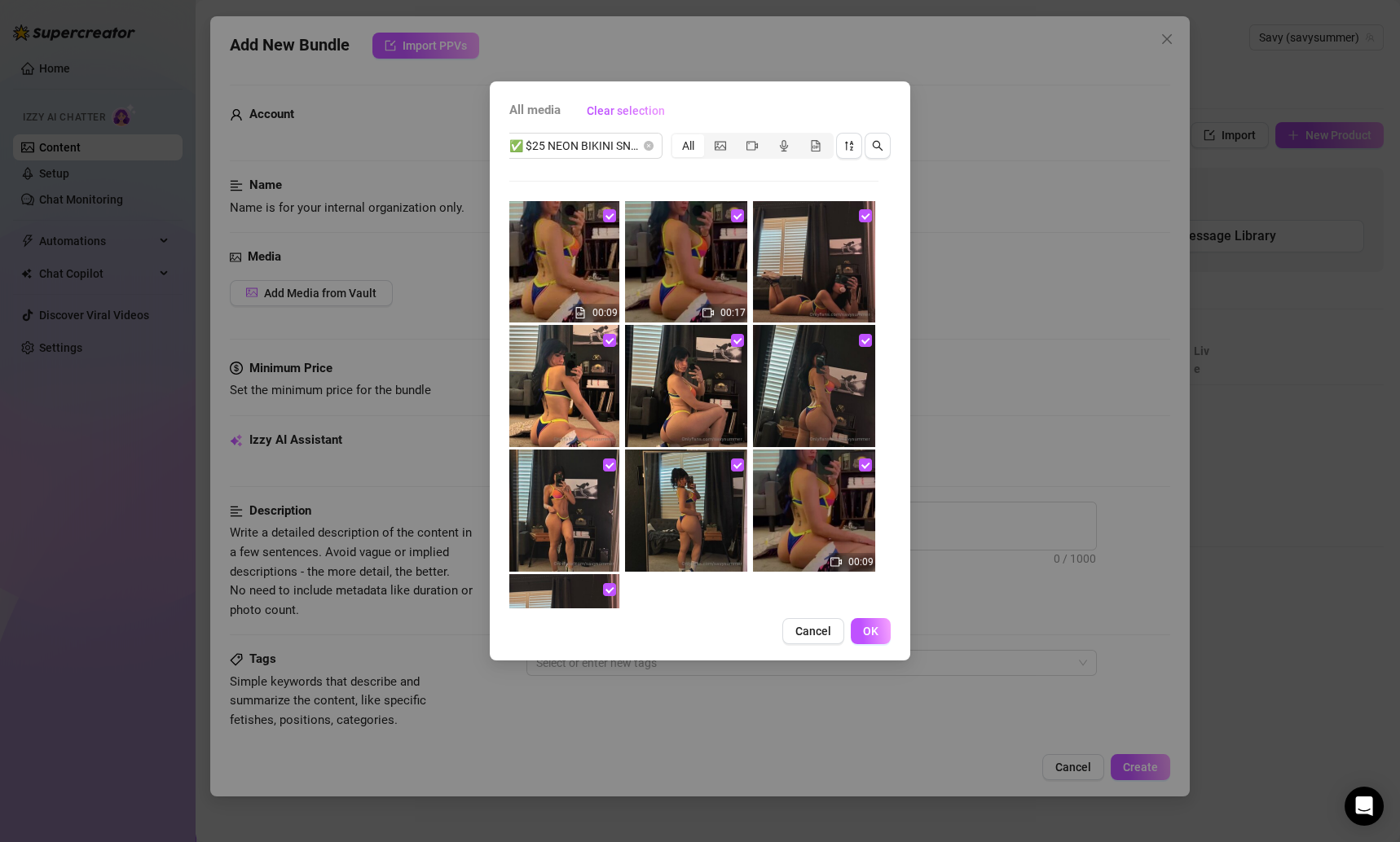
scroll to position [0, 0]
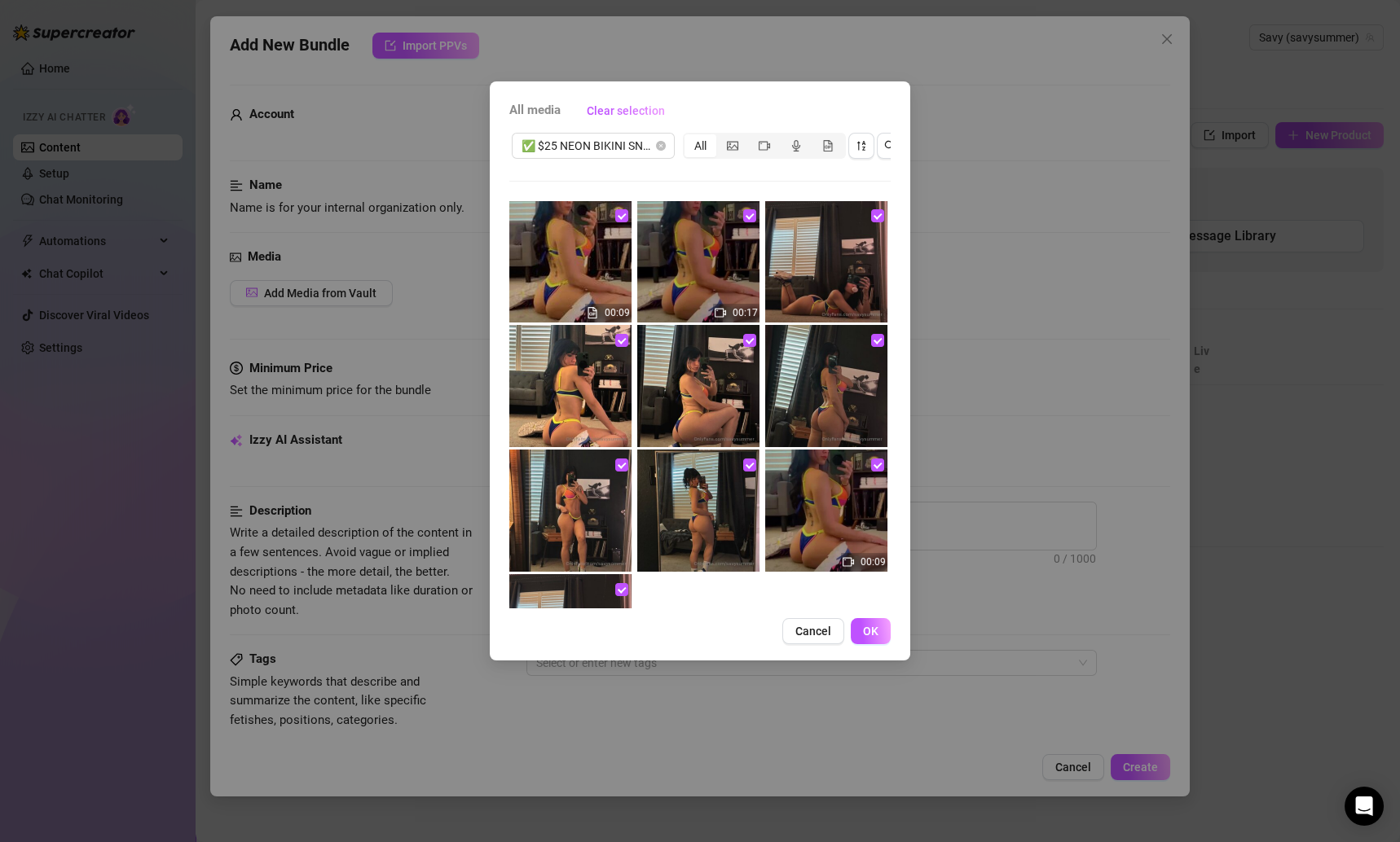
click at [867, 638] on span "OK" at bounding box center [870, 631] width 15 height 13
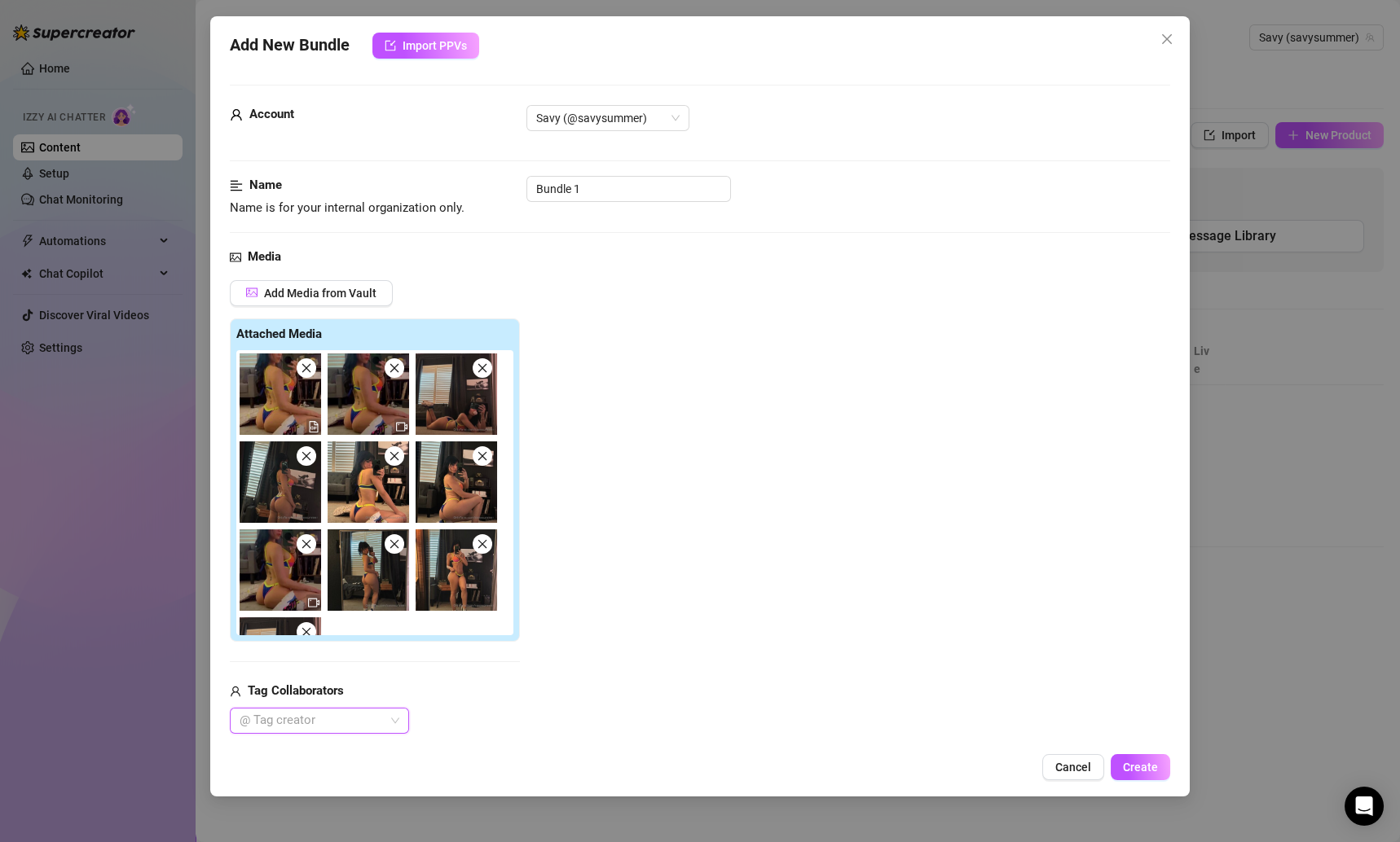
scroll to position [403, 0]
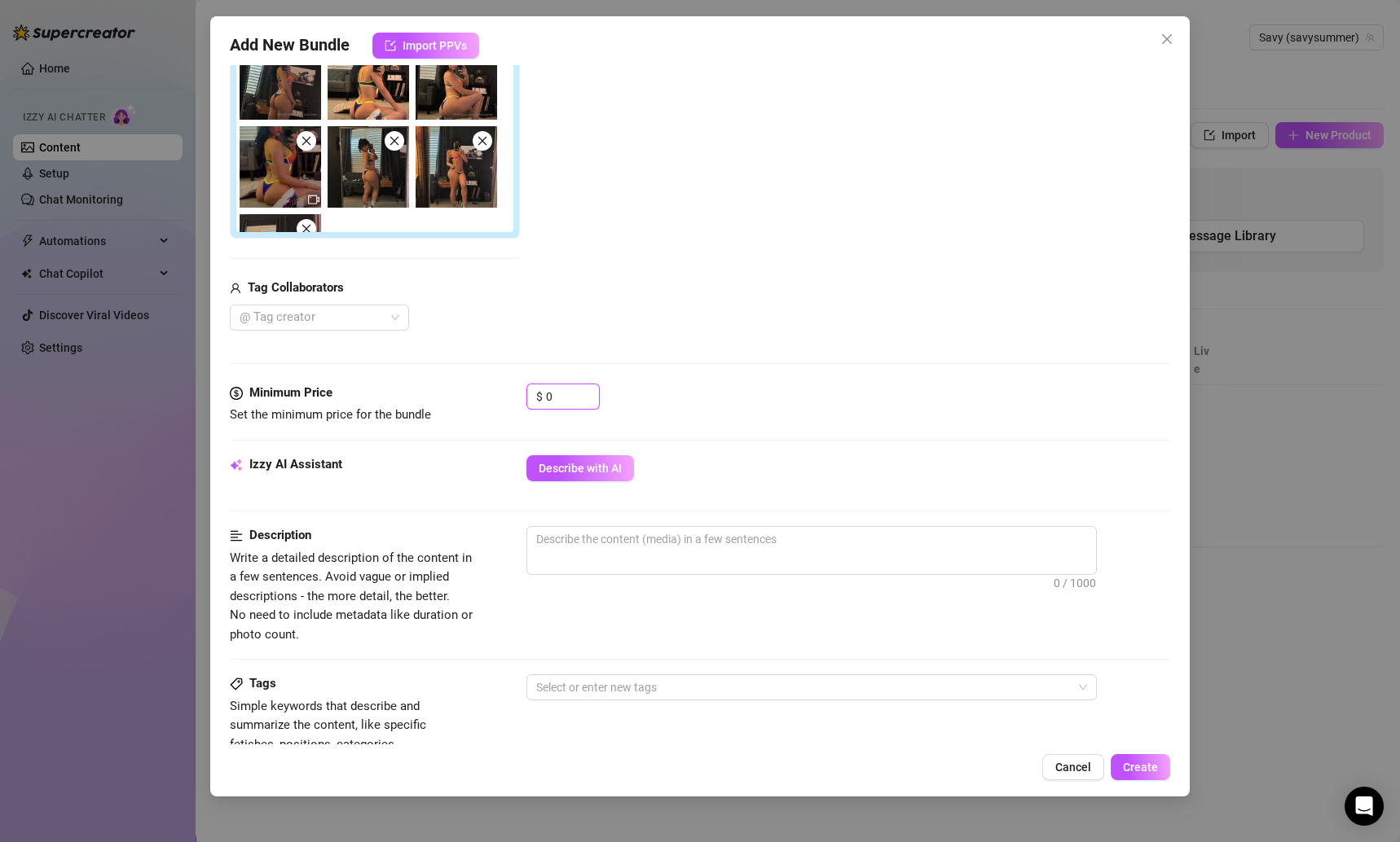
drag, startPoint x: 562, startPoint y: 395, endPoint x: 478, endPoint y: 393, distance: 84.0
click at [478, 393] on div "Minimum Price Set the minimum price for the bundle $ 0" at bounding box center [700, 404] width 941 height 42
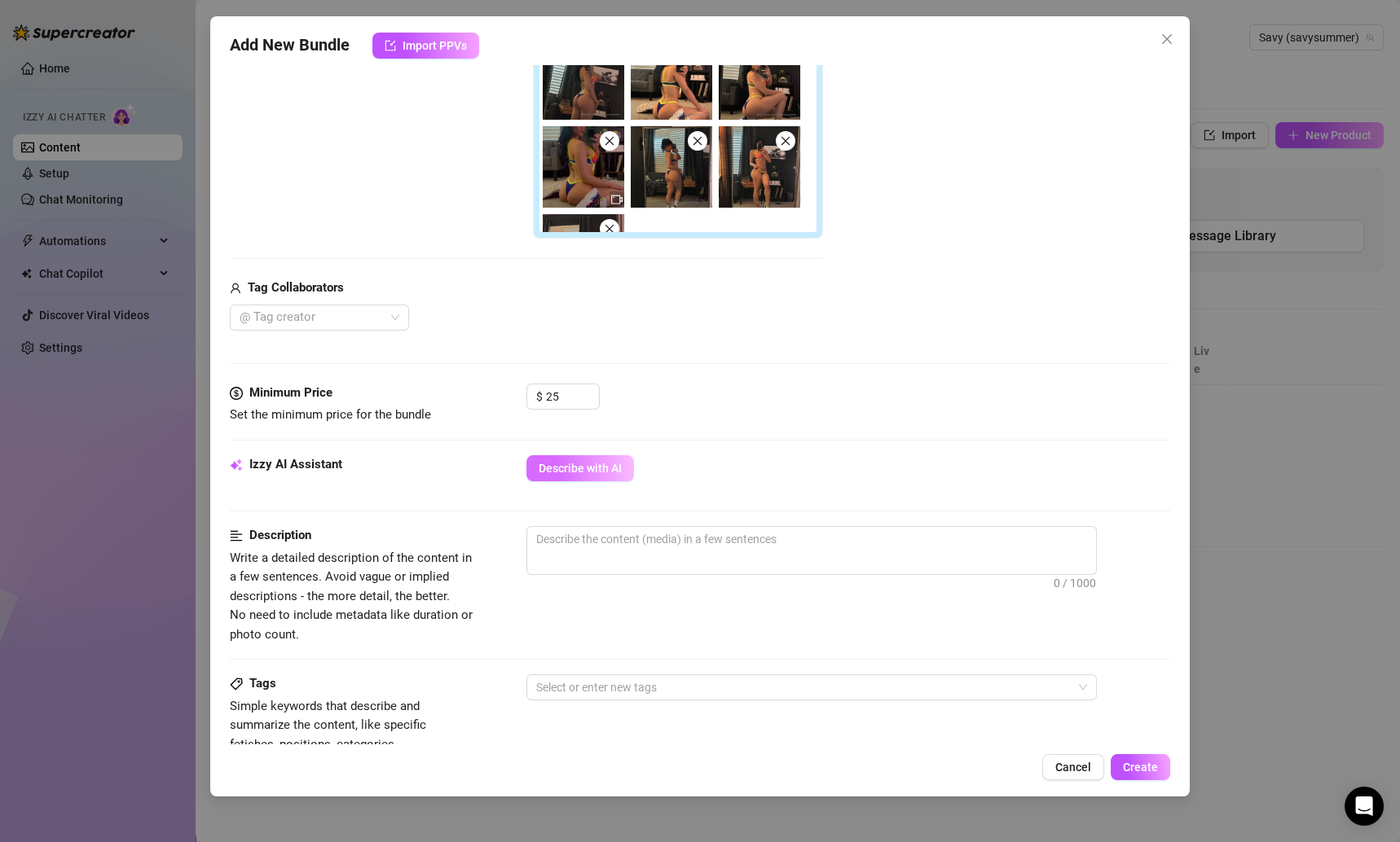
click at [584, 466] on span "Describe with AI" at bounding box center [580, 468] width 83 height 13
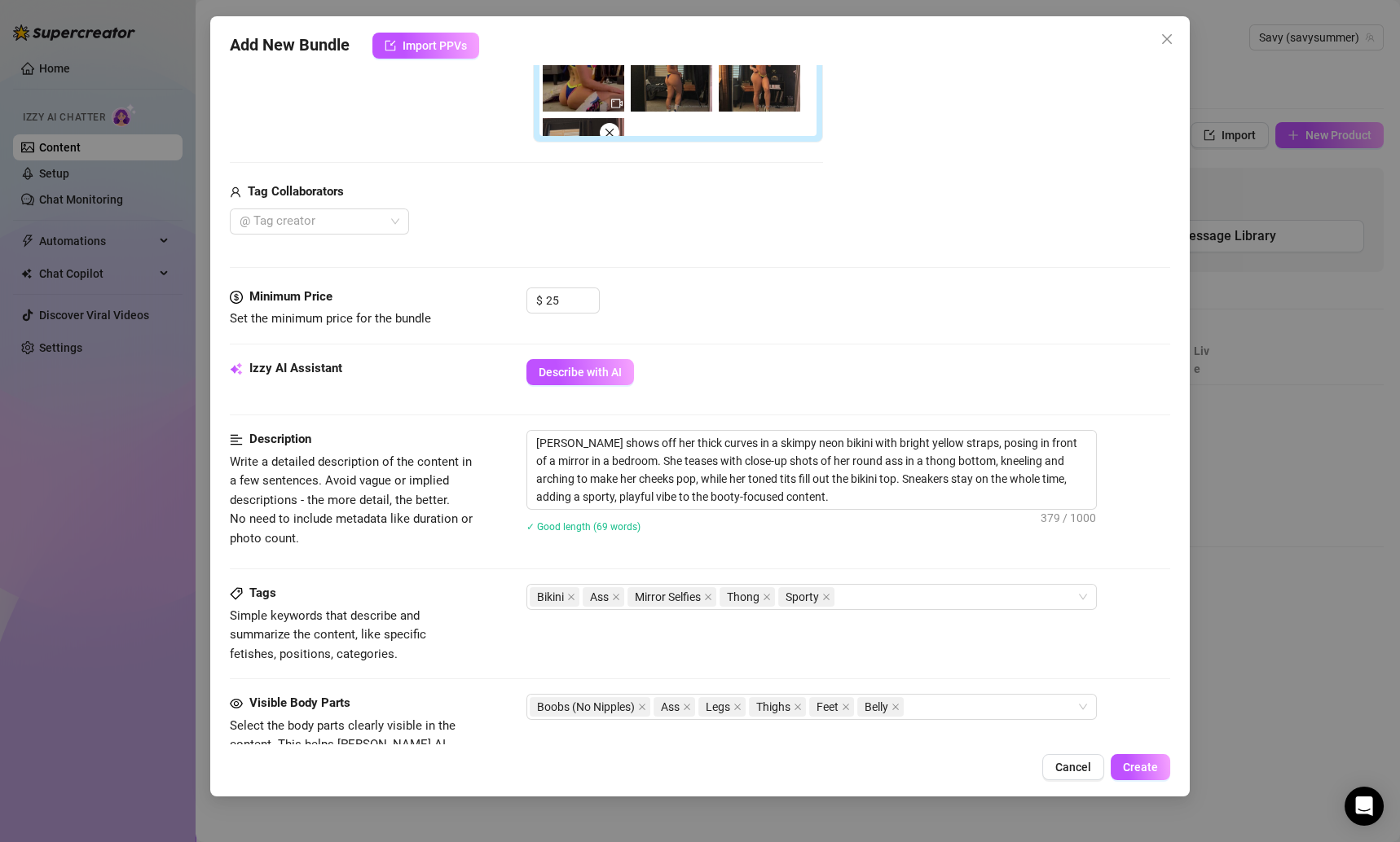
scroll to position [473, 0]
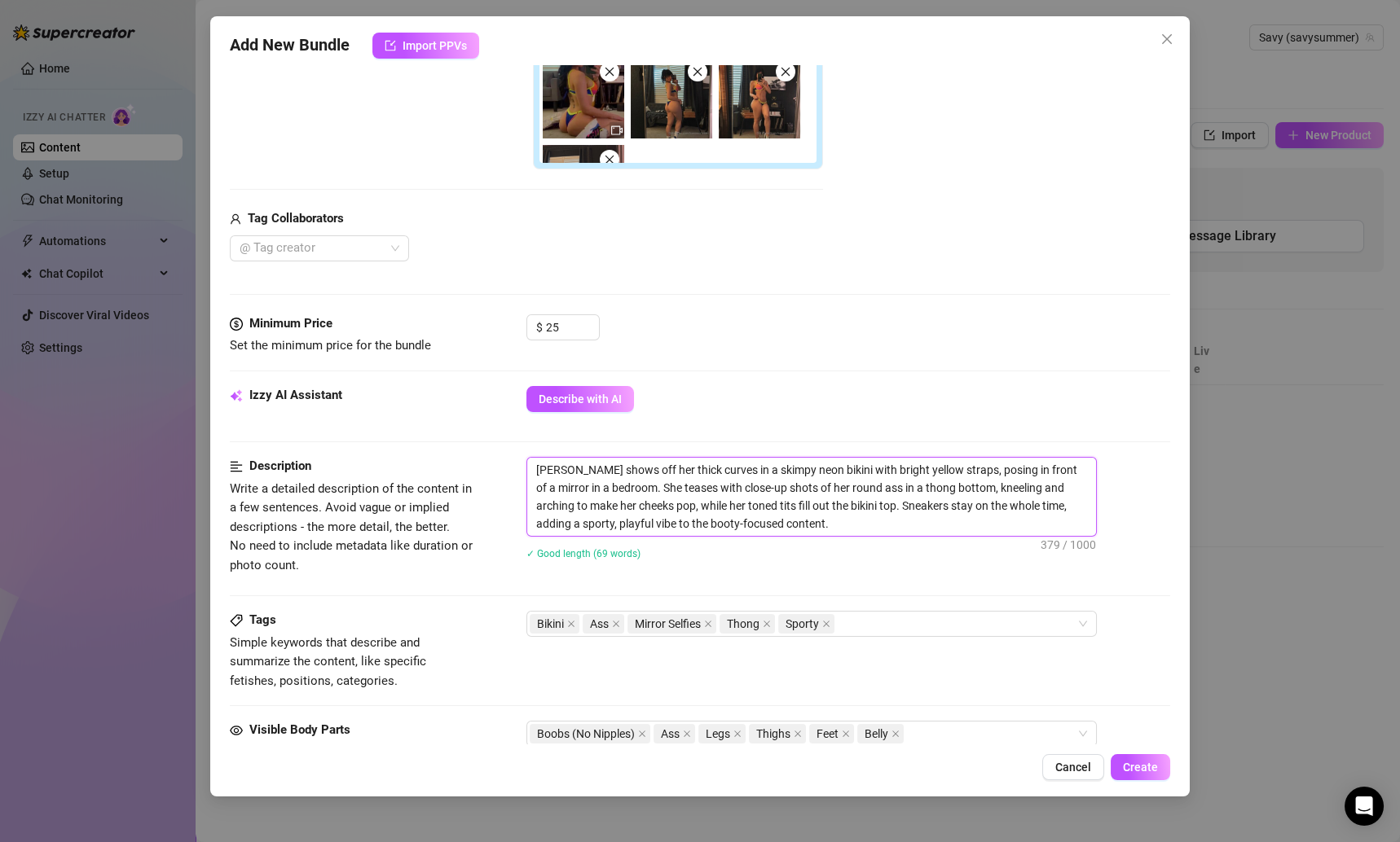
drag, startPoint x: 799, startPoint y: 521, endPoint x: 530, endPoint y: 470, distance: 273.8
click at [530, 470] on textarea "[PERSON_NAME] shows off her thick curves in a skimpy neon bikini with bright ye…" at bounding box center [811, 497] width 569 height 78
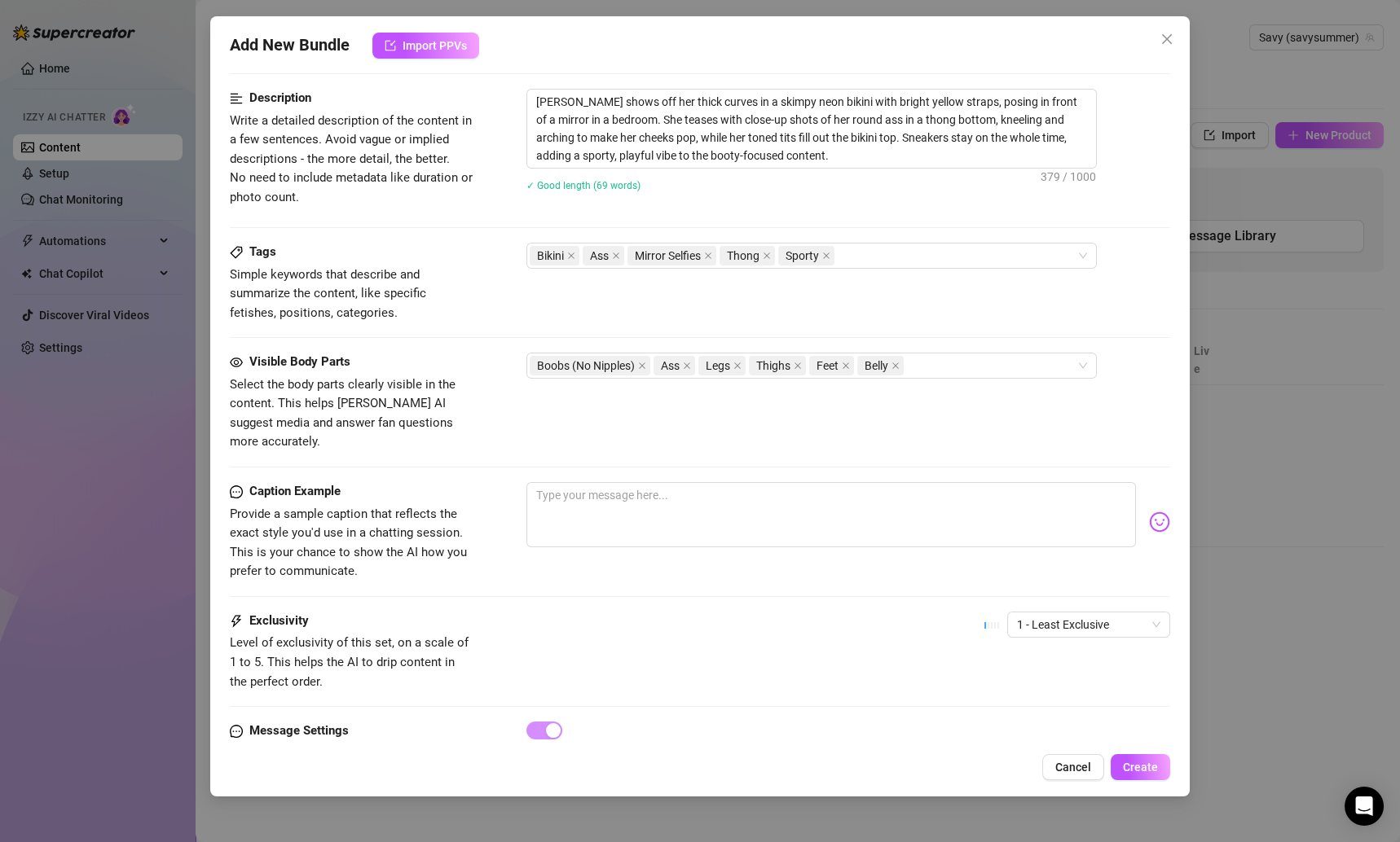
scroll to position [885, 0]
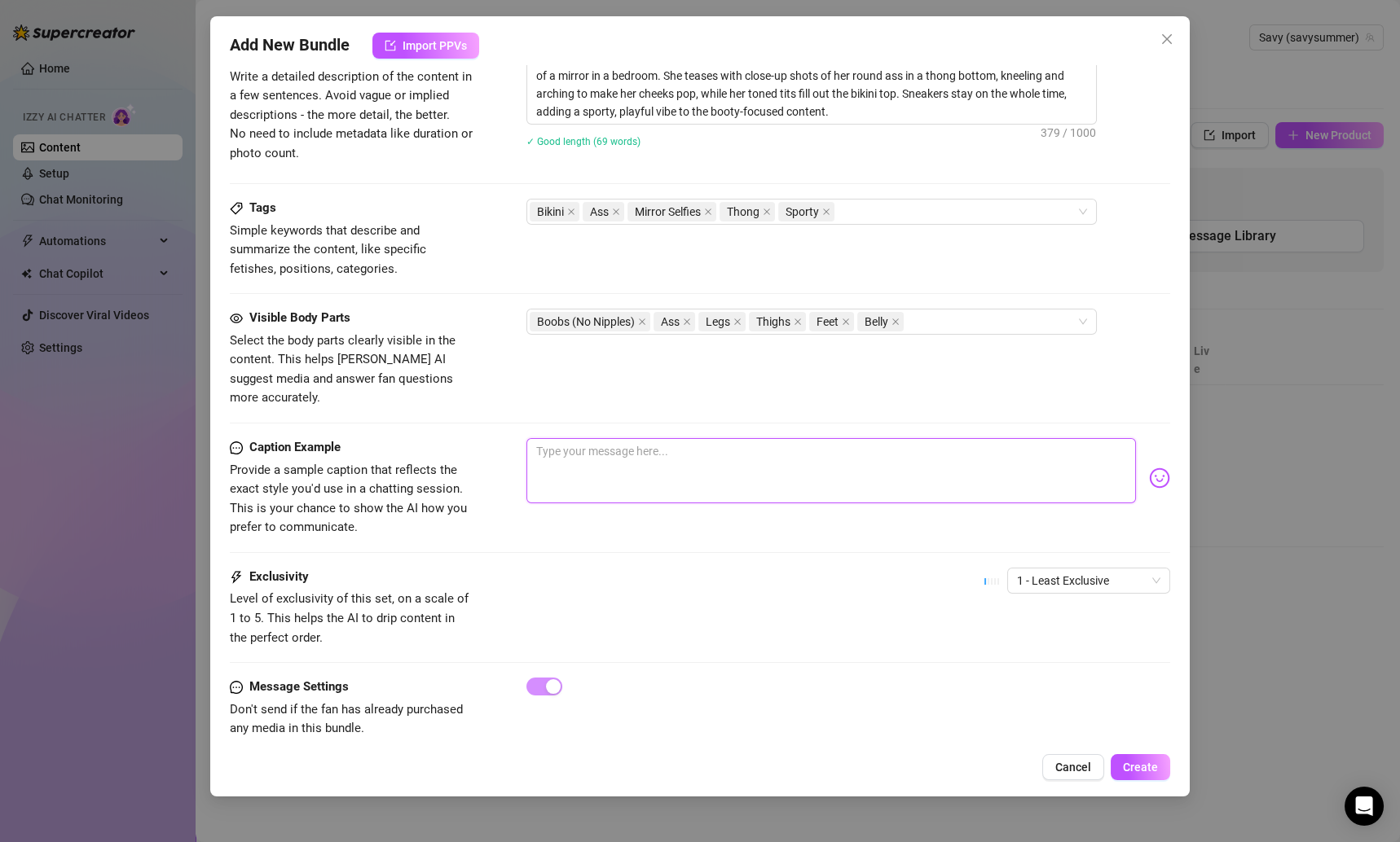
click at [752, 455] on textarea at bounding box center [831, 471] width 610 height 65
paste textarea "Neon curves + cheeky angles 🍑💛 couldn’t resist showing off for you like this… s…"
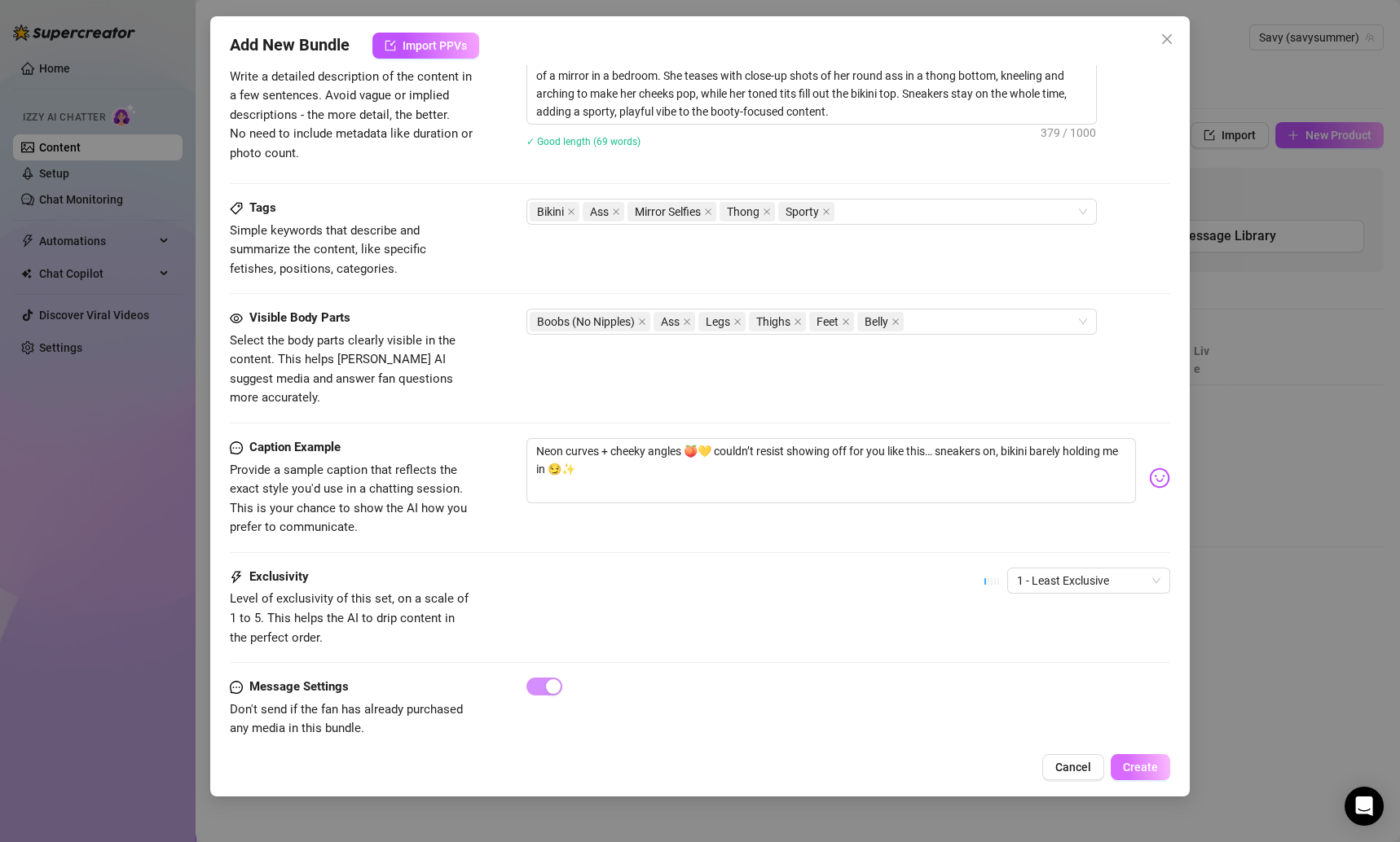
click at [1133, 770] on span "Create" at bounding box center [1140, 767] width 35 height 13
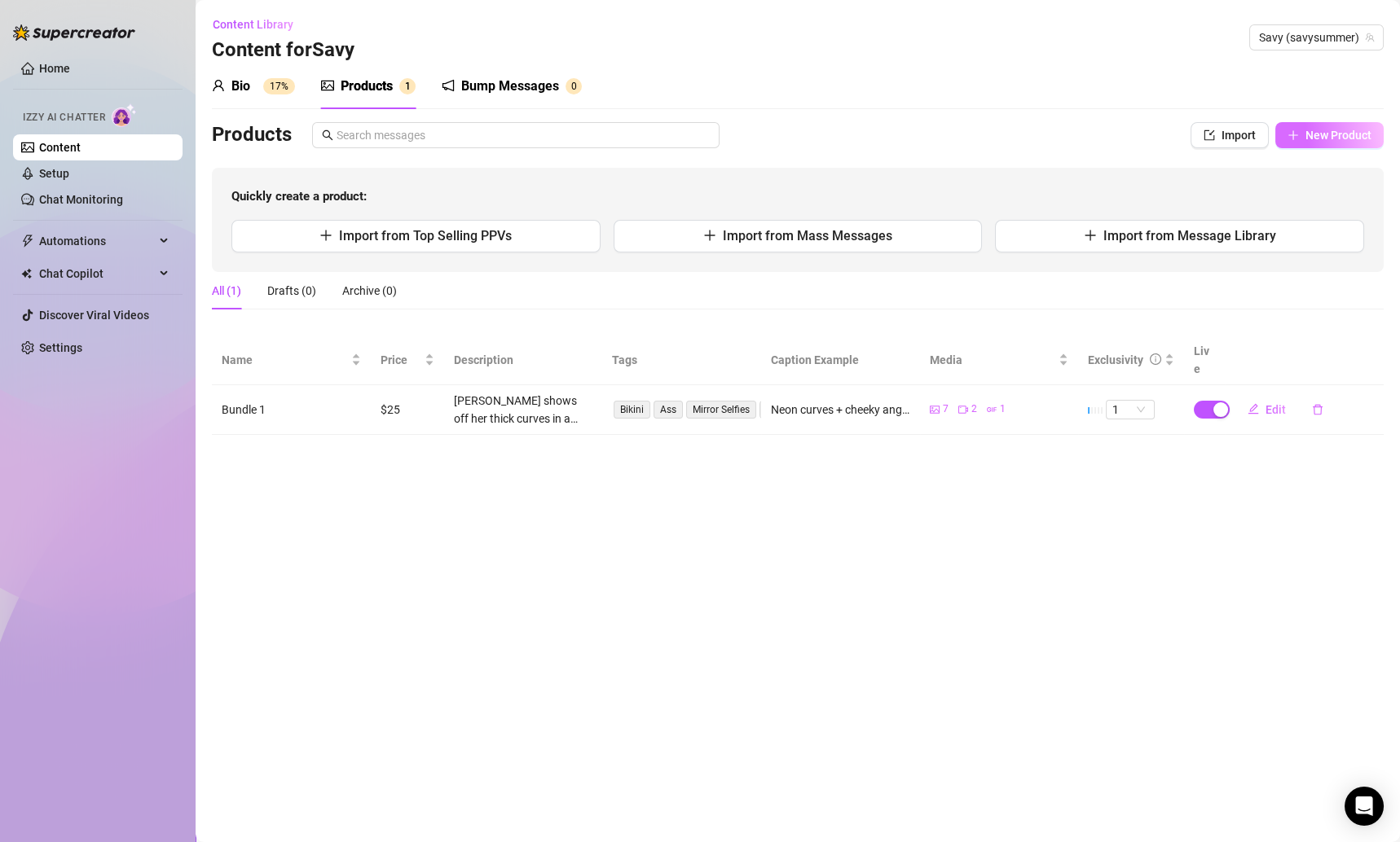
click at [1311, 130] on span "New Product" at bounding box center [1338, 135] width 66 height 13
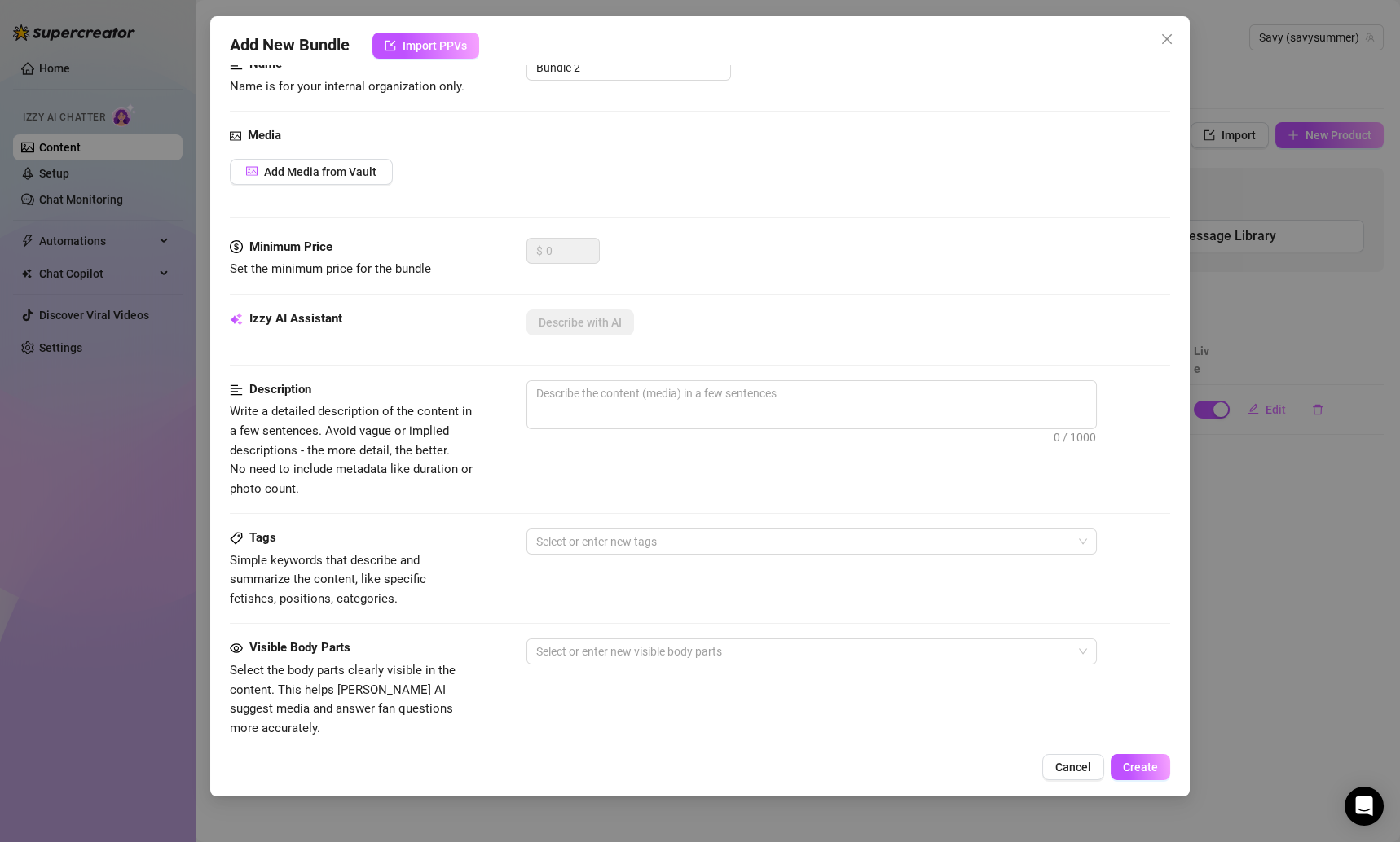
scroll to position [0, 0]
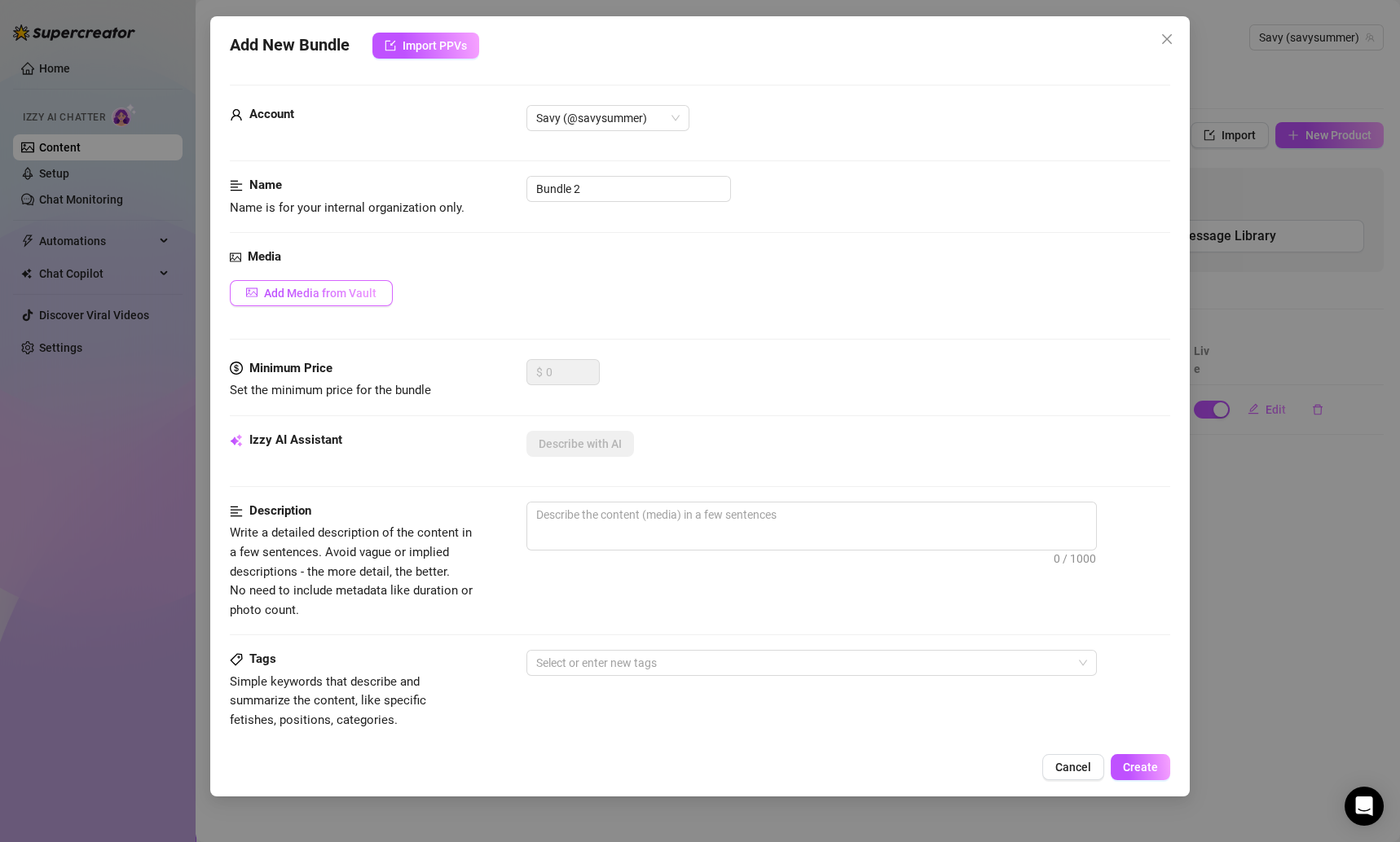
click at [366, 292] on span "Add Media from Vault" at bounding box center [320, 293] width 112 height 13
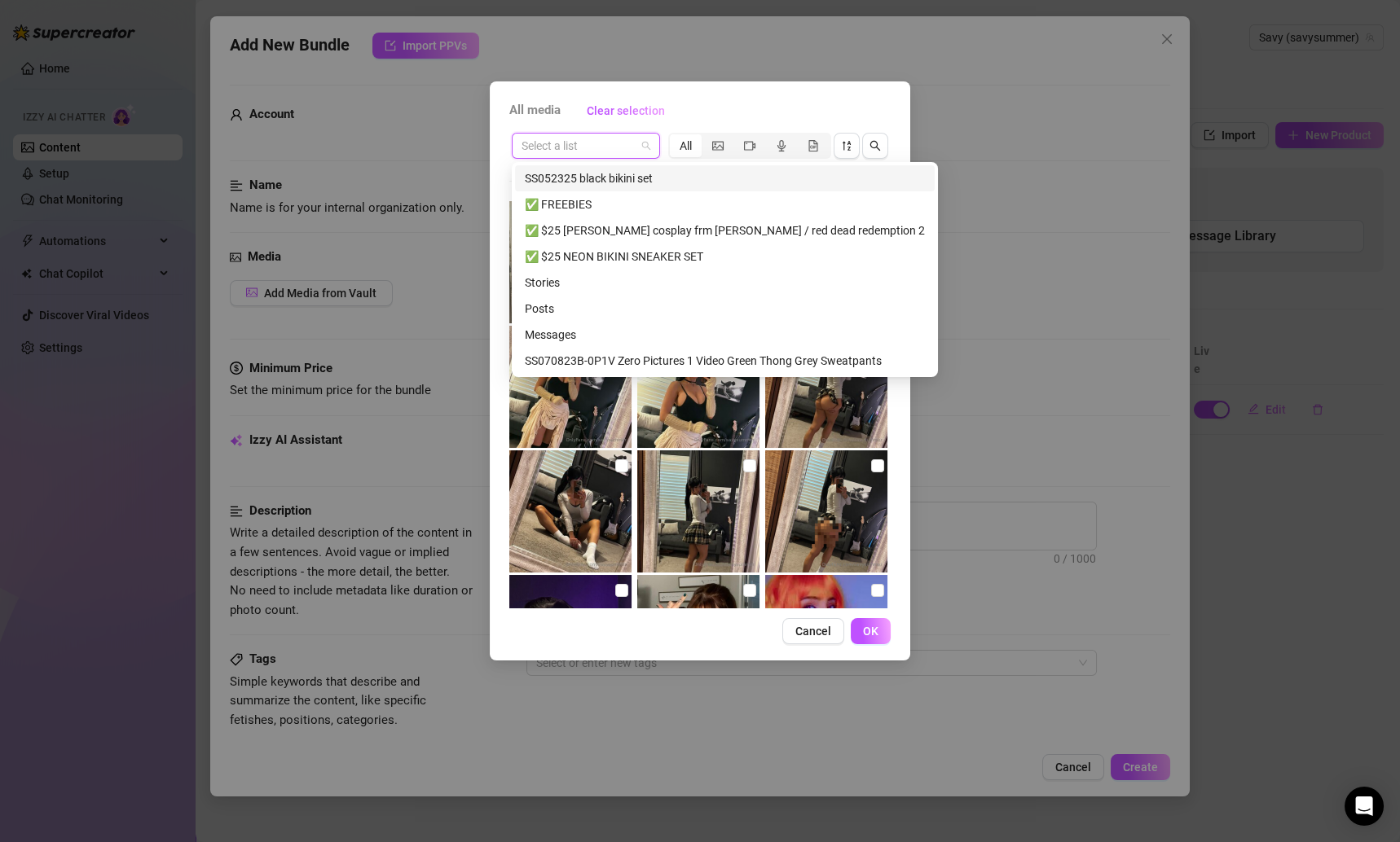
click at [630, 144] on input "search" at bounding box center [579, 146] width 114 height 24
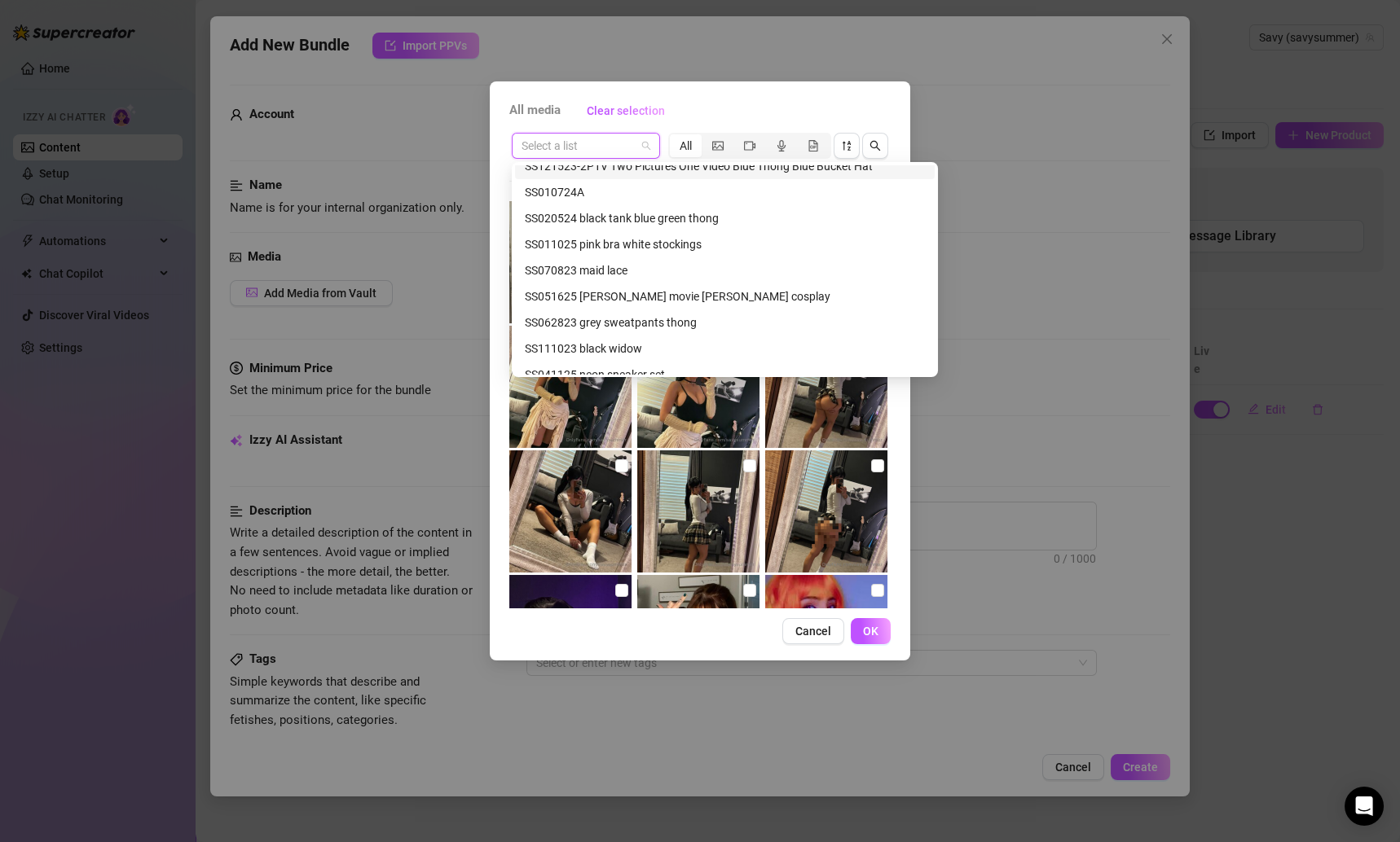
scroll to position [251, 0]
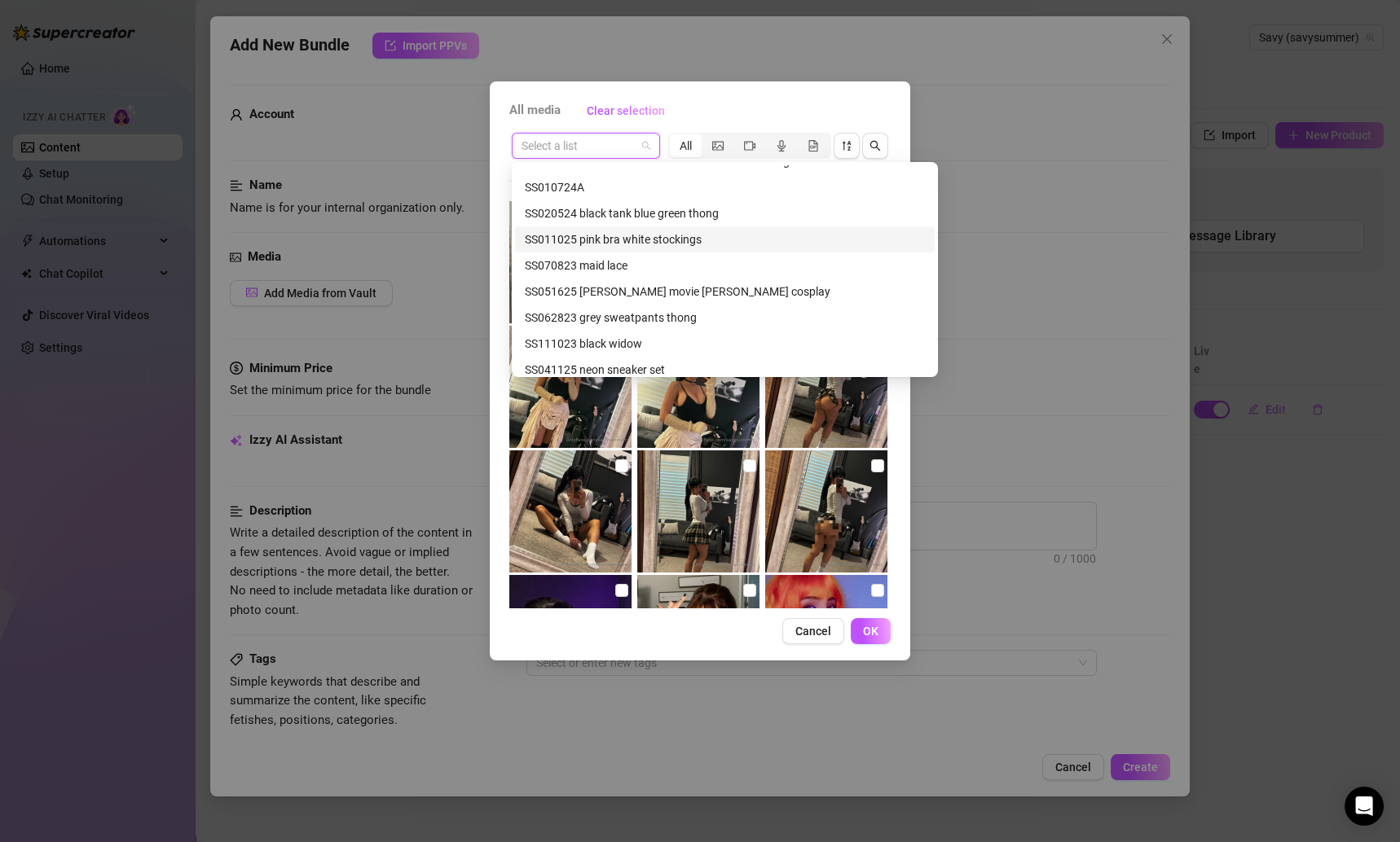
click at [620, 235] on div "SS011025 pink bra white stockings" at bounding box center [724, 240] width 400 height 18
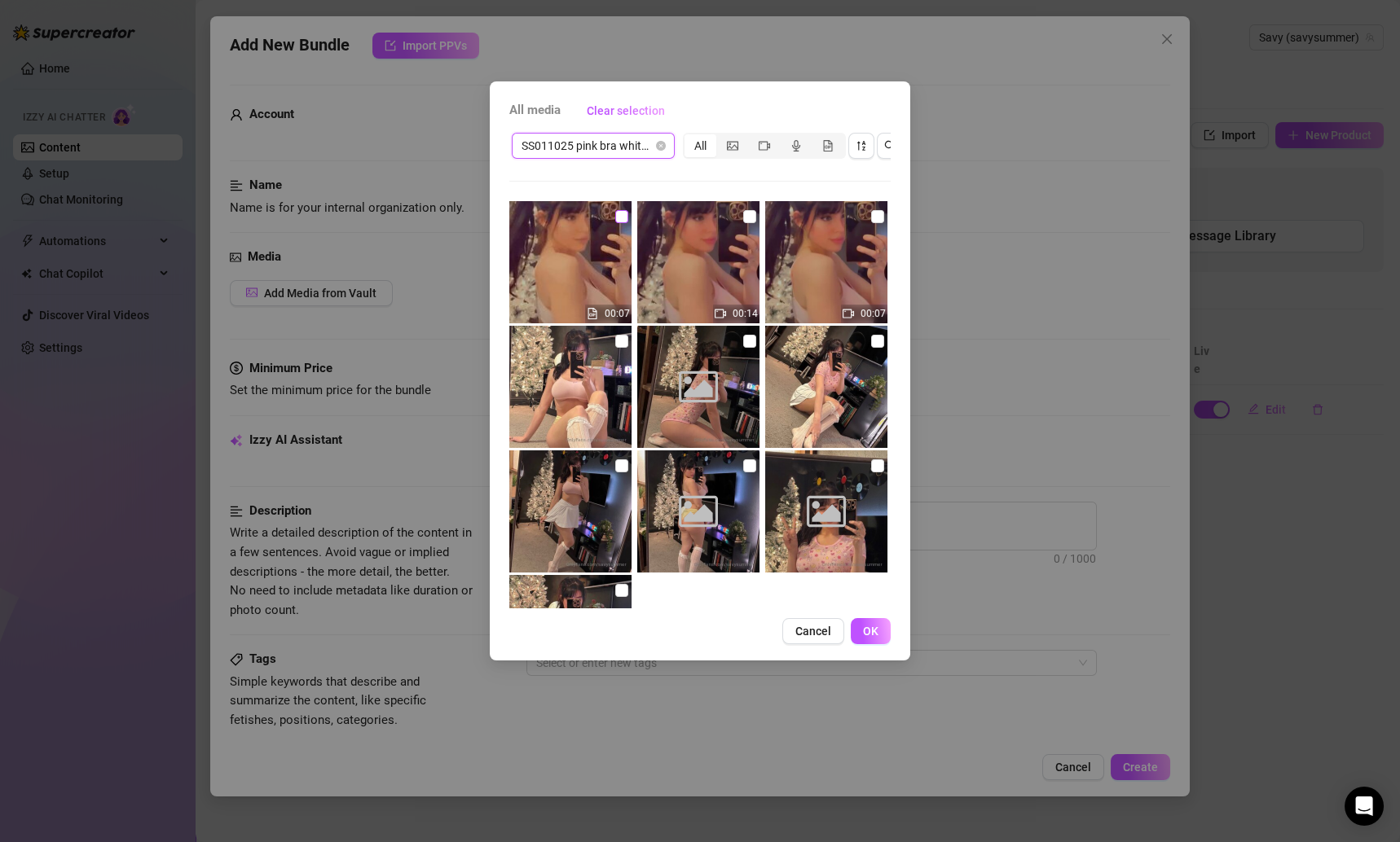
click at [615, 222] on input "checkbox" at bounding box center [621, 216] width 13 height 13
click at [749, 211] on input "checkbox" at bounding box center [750, 216] width 13 height 13
click at [871, 224] on label at bounding box center [877, 217] width 13 height 18
click at [871, 223] on input "checkbox" at bounding box center [877, 216] width 13 height 13
click at [871, 341] on input "checkbox" at bounding box center [877, 341] width 13 height 13
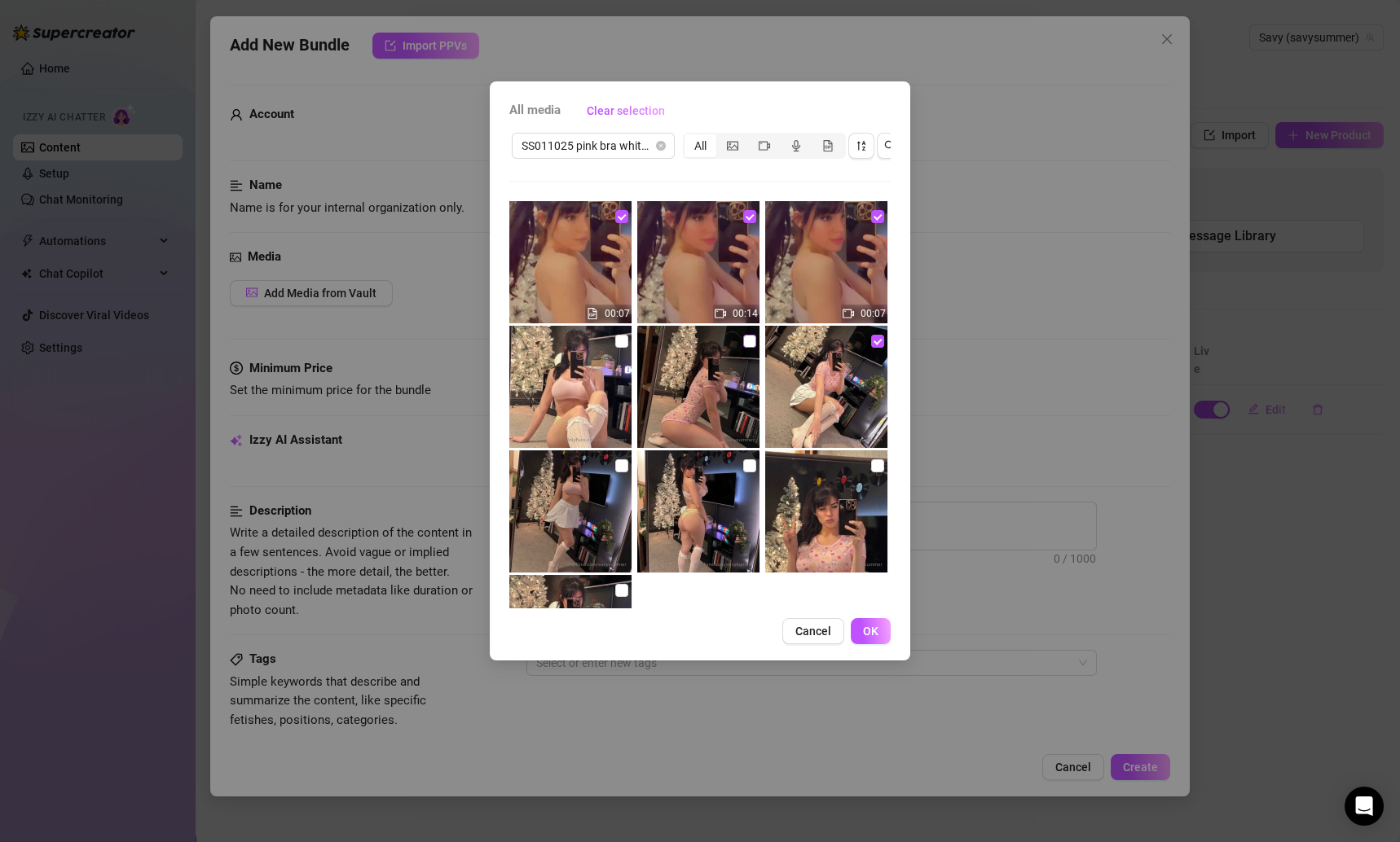
click at [743, 336] on input "checkbox" at bounding box center [750, 341] width 13 height 13
click at [615, 336] on input "checkbox" at bounding box center [621, 341] width 13 height 13
click at [615, 463] on input "checkbox" at bounding box center [621, 466] width 13 height 13
click at [743, 464] on input "checkbox" at bounding box center [750, 466] width 13 height 13
click at [872, 466] on input "checkbox" at bounding box center [877, 466] width 13 height 13
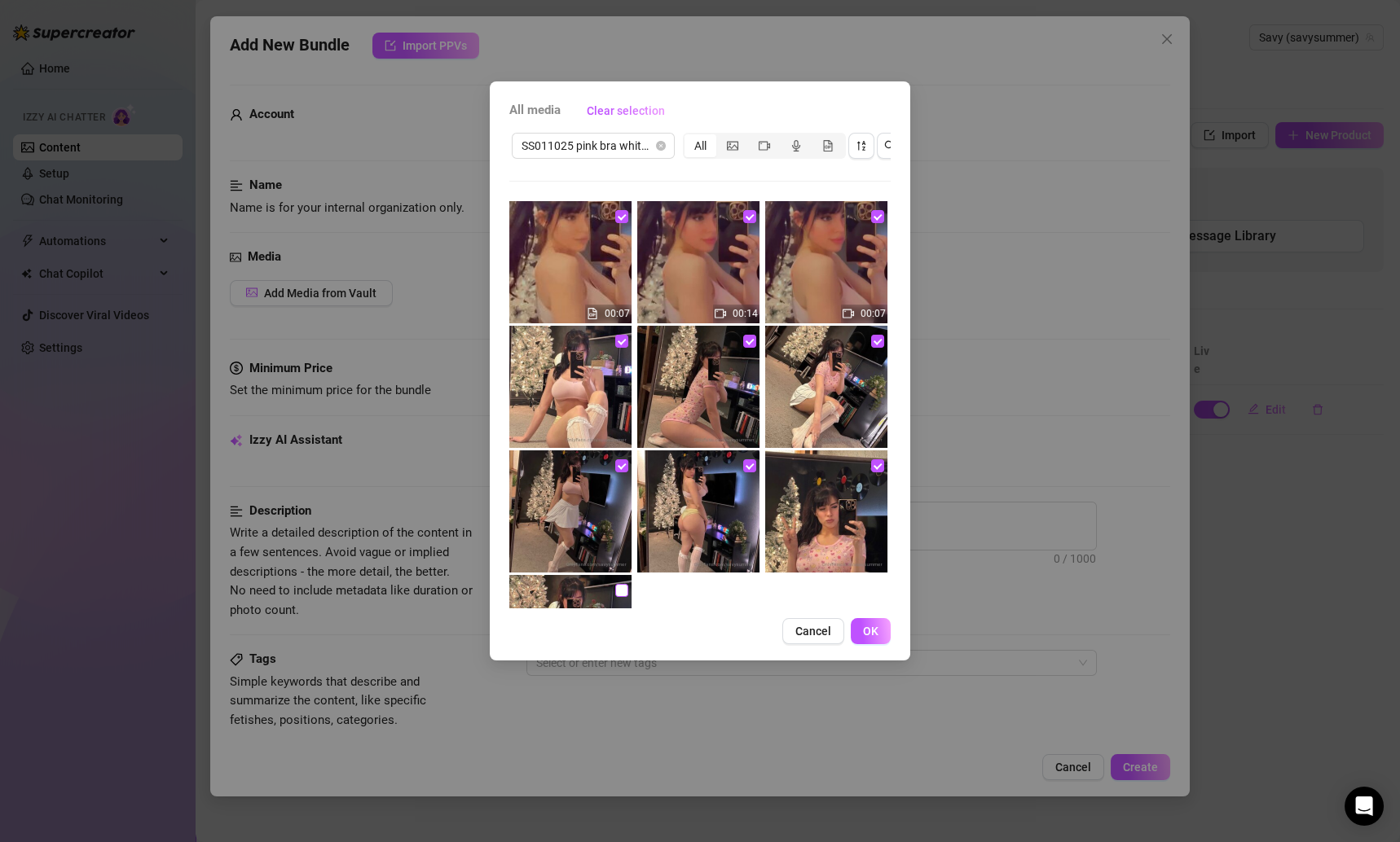
click at [617, 588] on input "checkbox" at bounding box center [621, 591] width 13 height 13
click at [872, 638] on span "OK" at bounding box center [870, 631] width 15 height 13
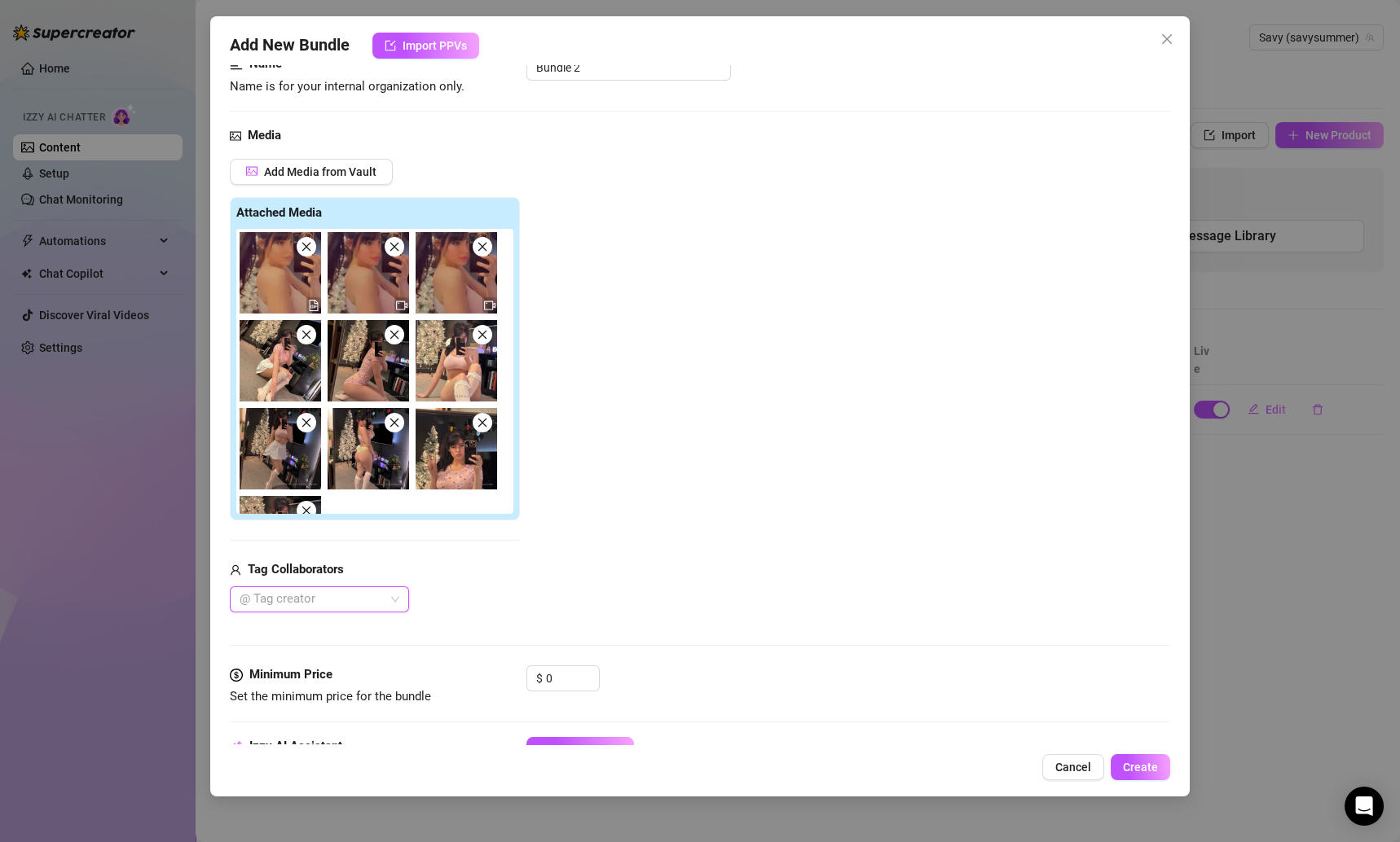
scroll to position [273, 0]
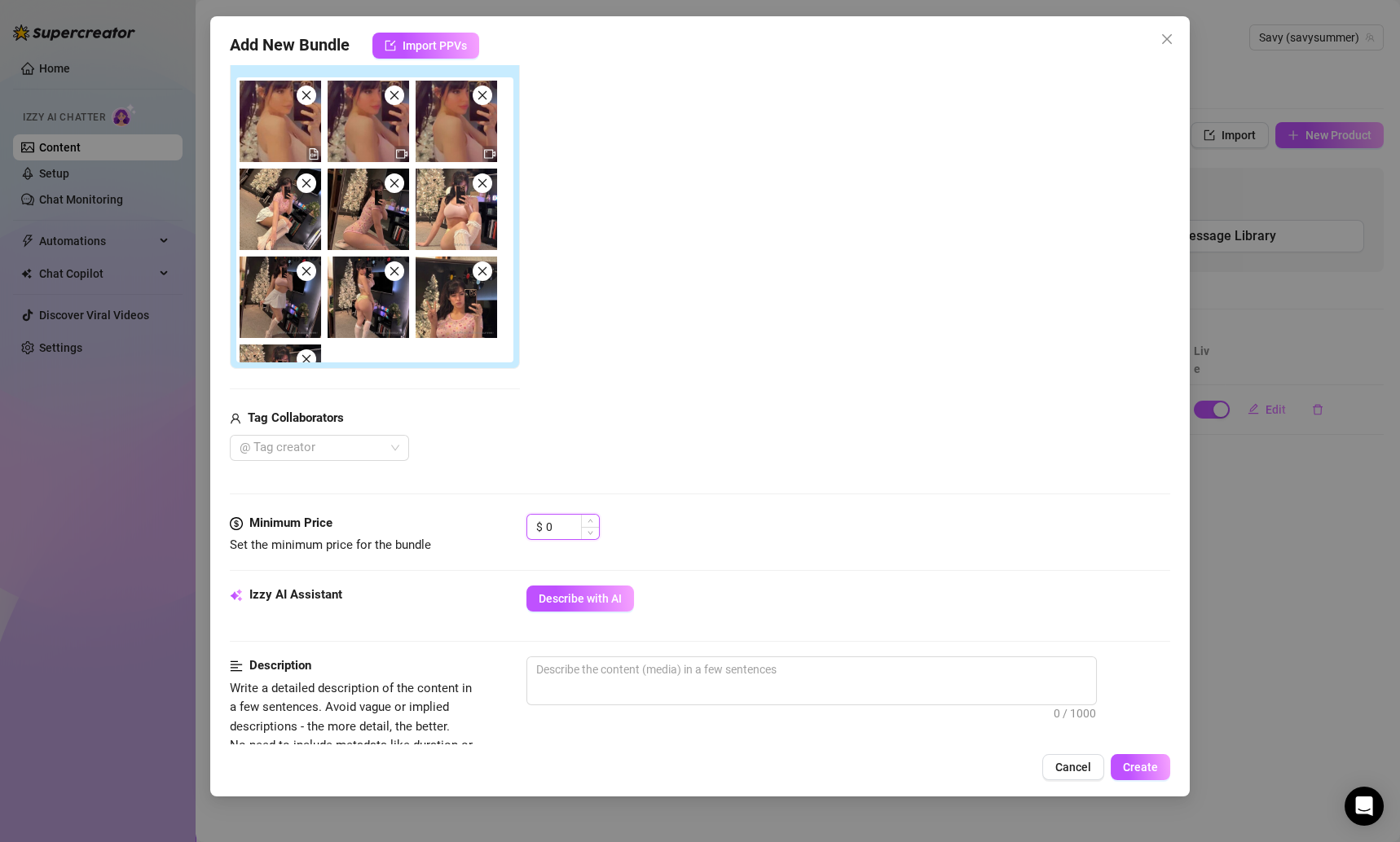
drag, startPoint x: 552, startPoint y: 525, endPoint x: 525, endPoint y: 525, distance: 27.0
click at [526, 525] on div "$ 0" at bounding box center [563, 526] width 73 height 26
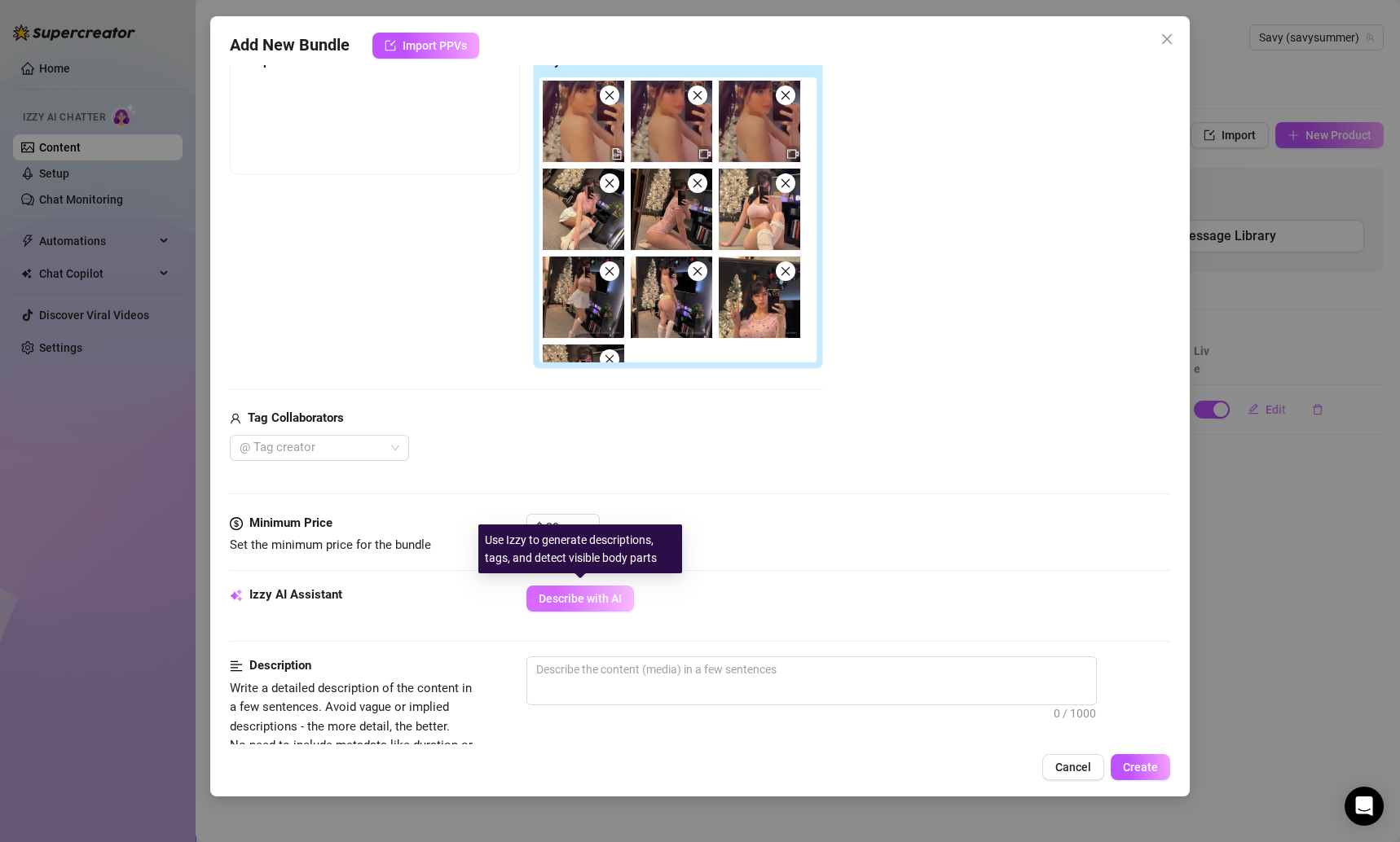
click at [614, 597] on span "Describe with AI" at bounding box center [580, 599] width 83 height 13
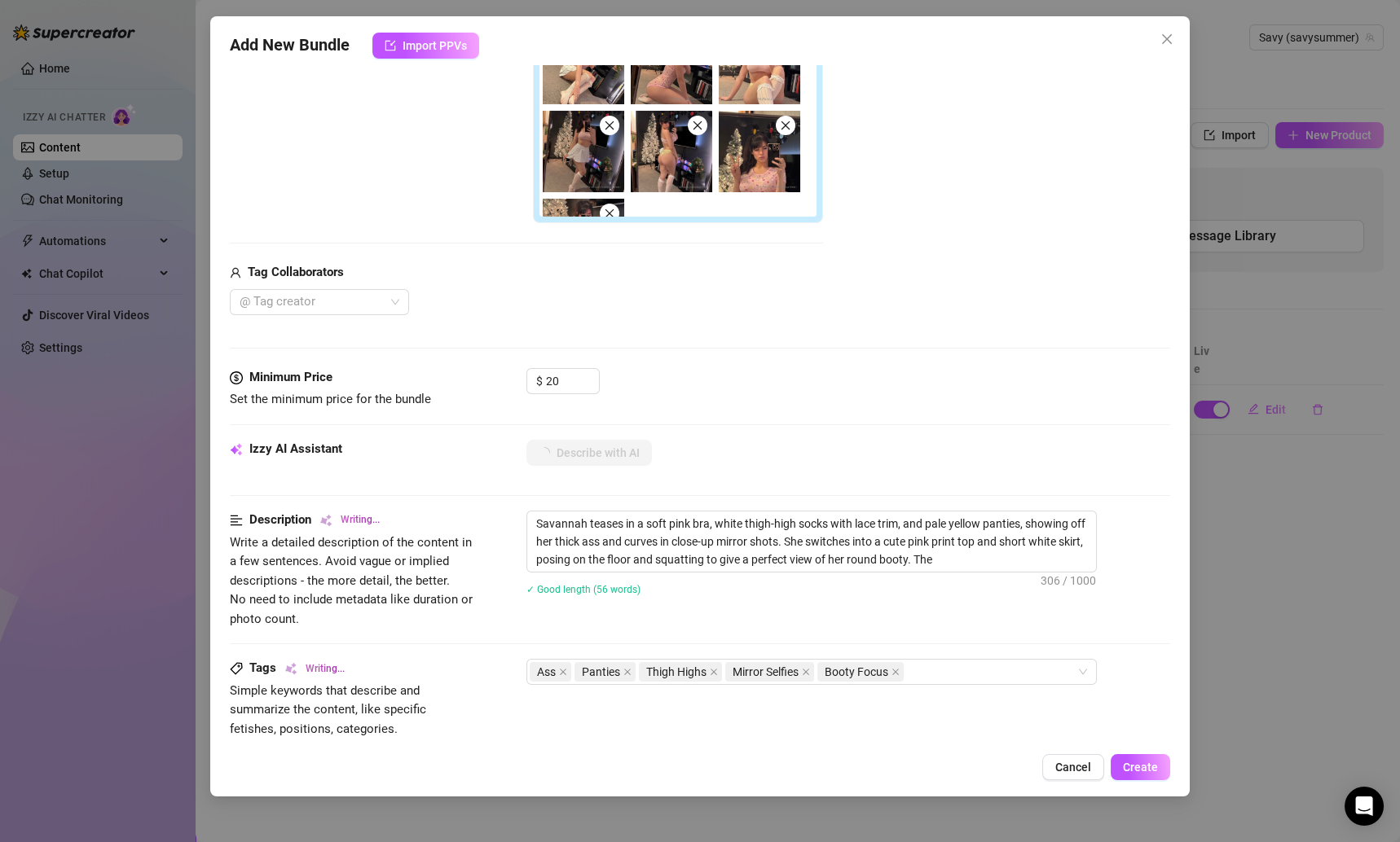
scroll to position [421, 0]
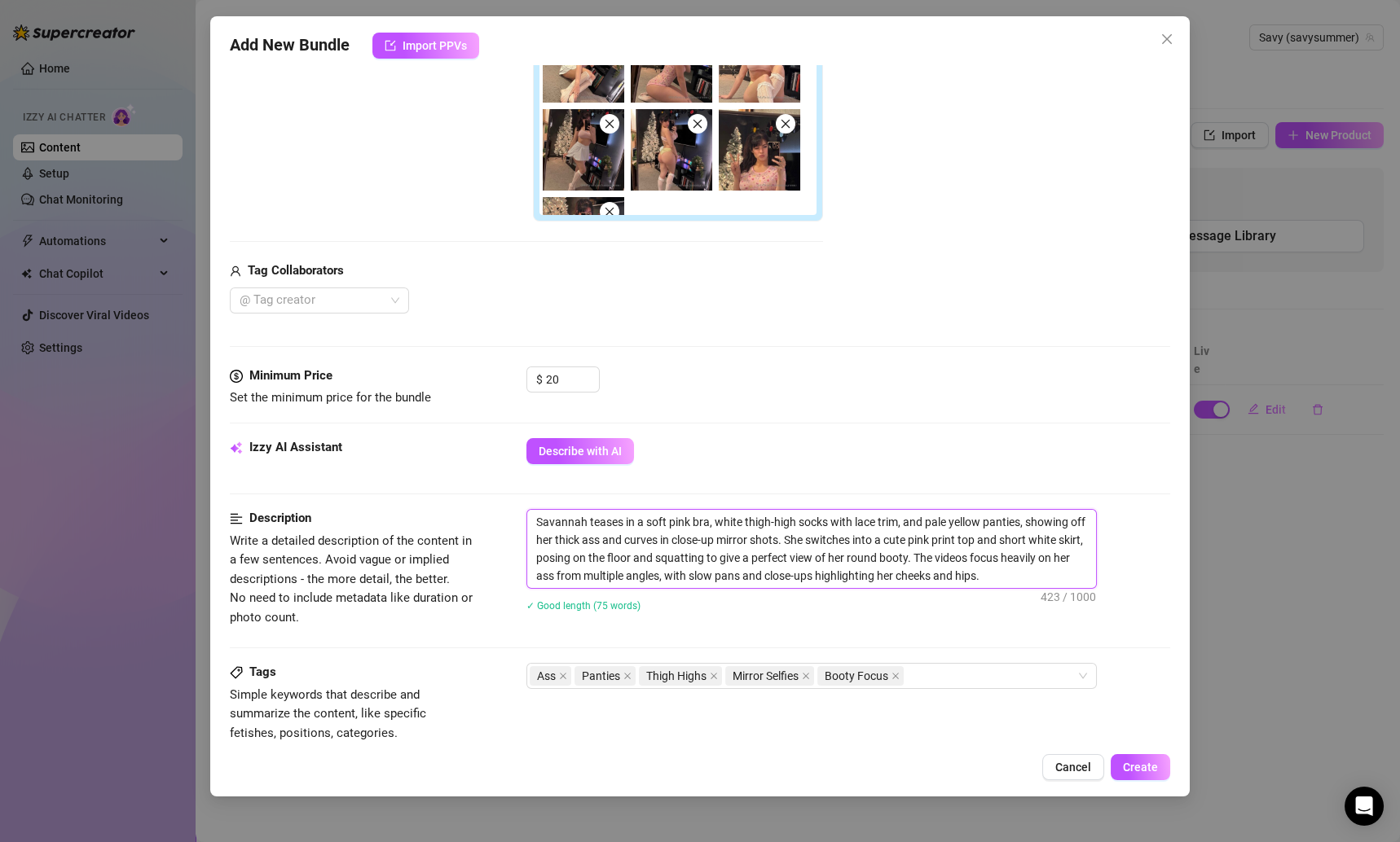
drag, startPoint x: 537, startPoint y: 520, endPoint x: 1009, endPoint y: 580, distance: 475.8
click at [1009, 580] on textarea "Savannah teases in a soft pink bra, white thigh-high socks with lace trim, and …" at bounding box center [811, 549] width 569 height 78
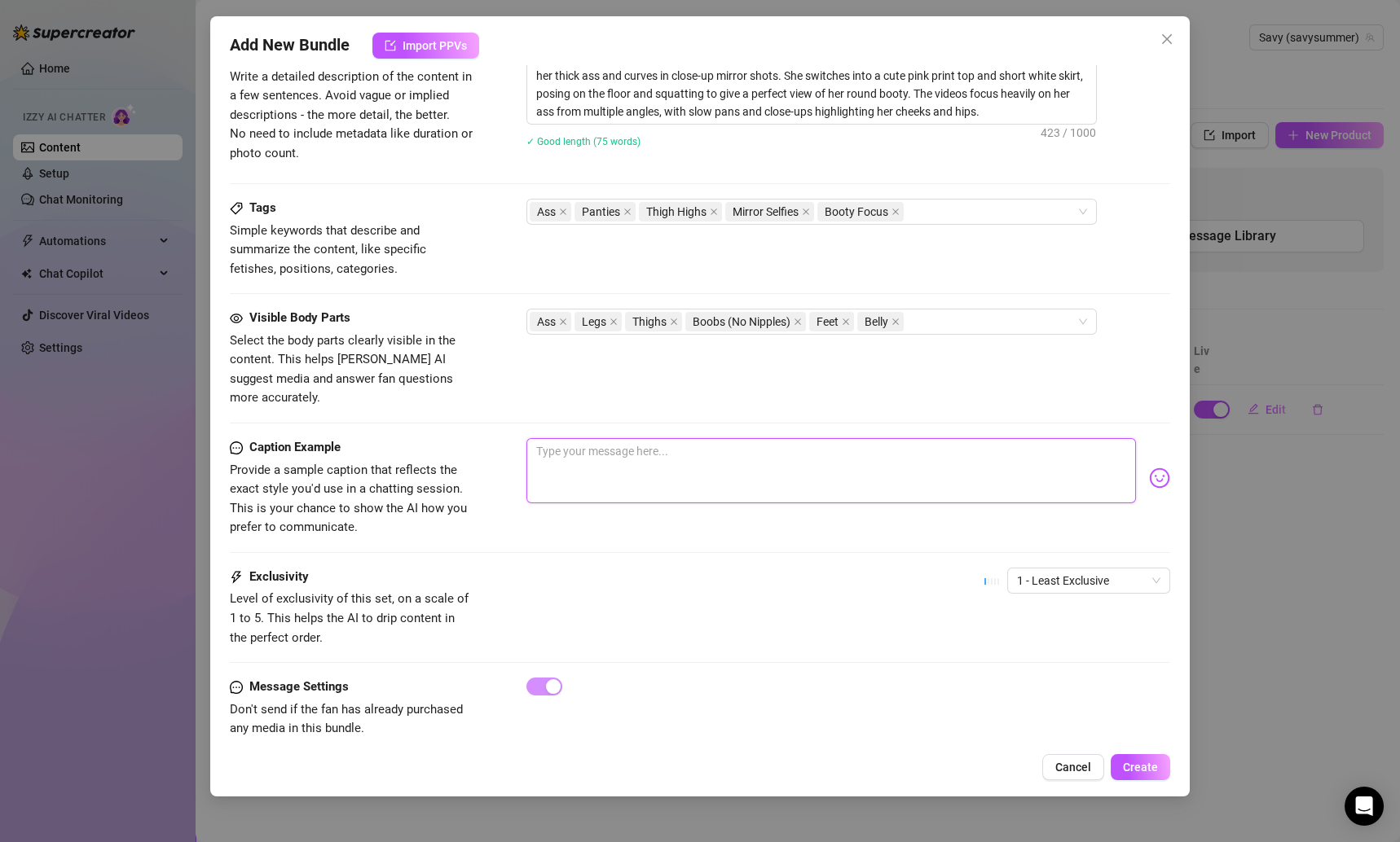
click at [588, 439] on textarea at bounding box center [831, 471] width 610 height 65
paste textarea "soft girl vibes but my booty wanted the spotlight [DATE] 👀🍑💗"
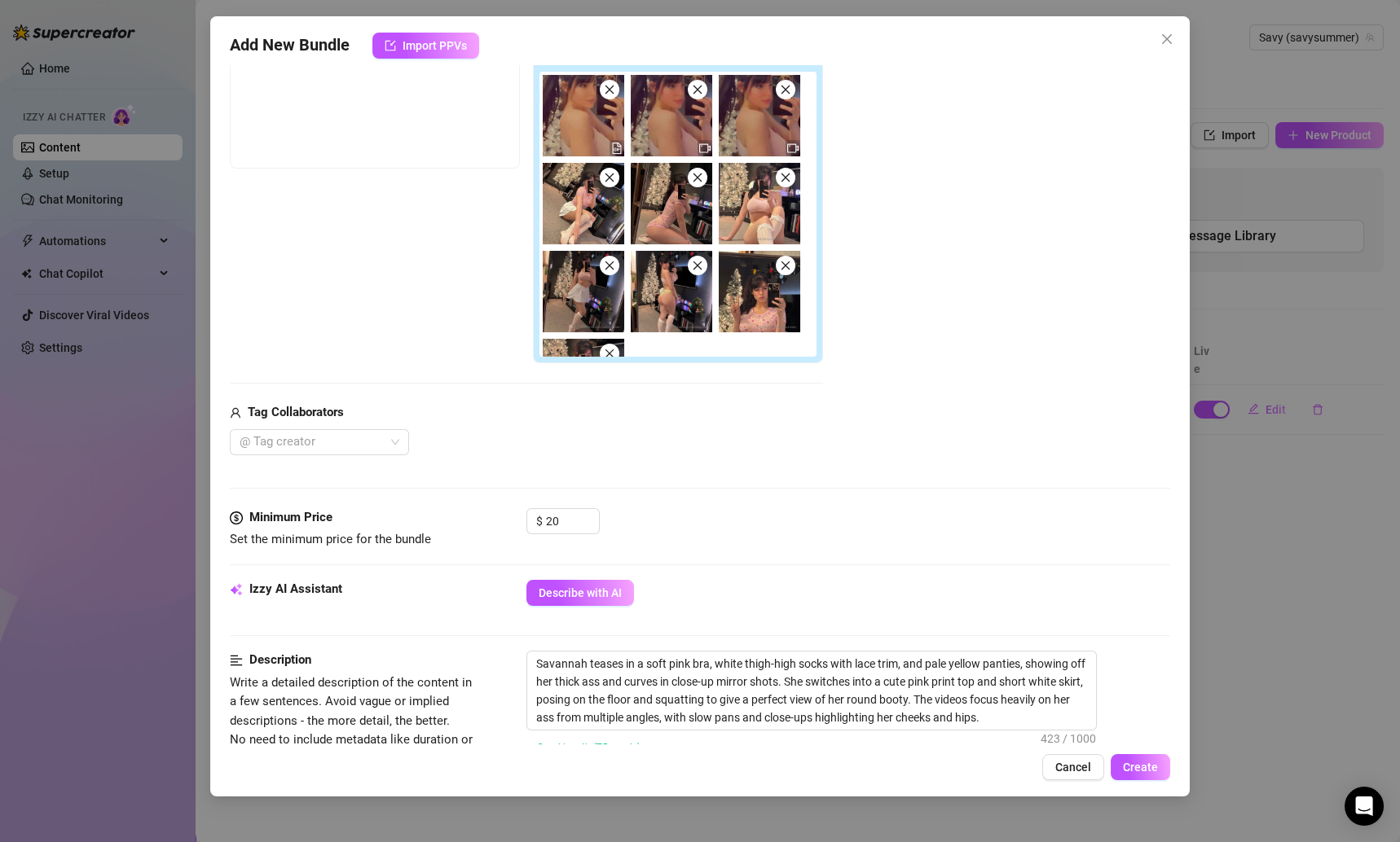
scroll to position [275, 0]
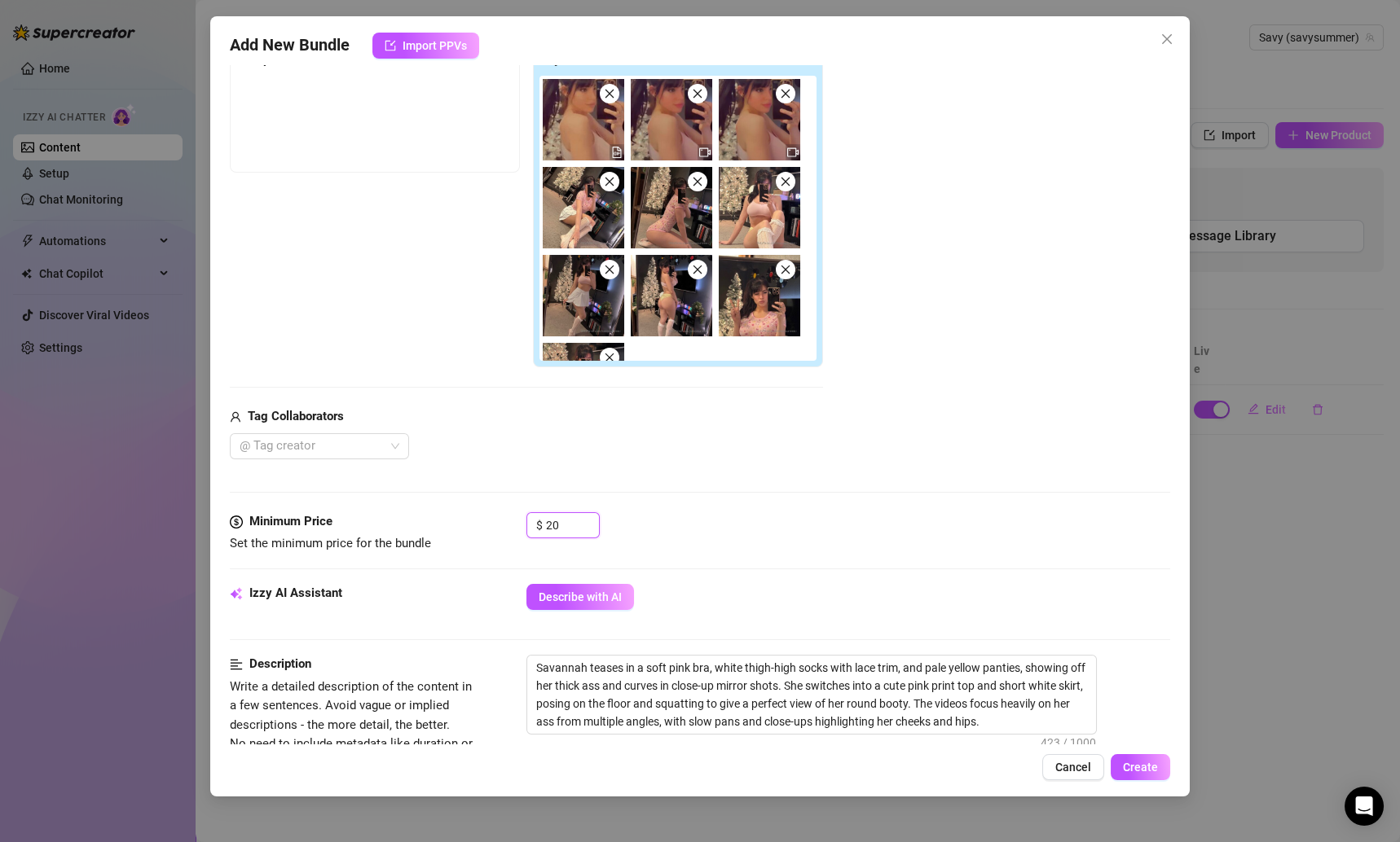
drag, startPoint x: 563, startPoint y: 521, endPoint x: 492, endPoint y: 521, distance: 71.0
click at [493, 521] on div "Minimum Price Set the minimum price for the bundle $ 20" at bounding box center [700, 534] width 941 height 42
click at [784, 534] on div "$ 15" at bounding box center [848, 533] width 645 height 41
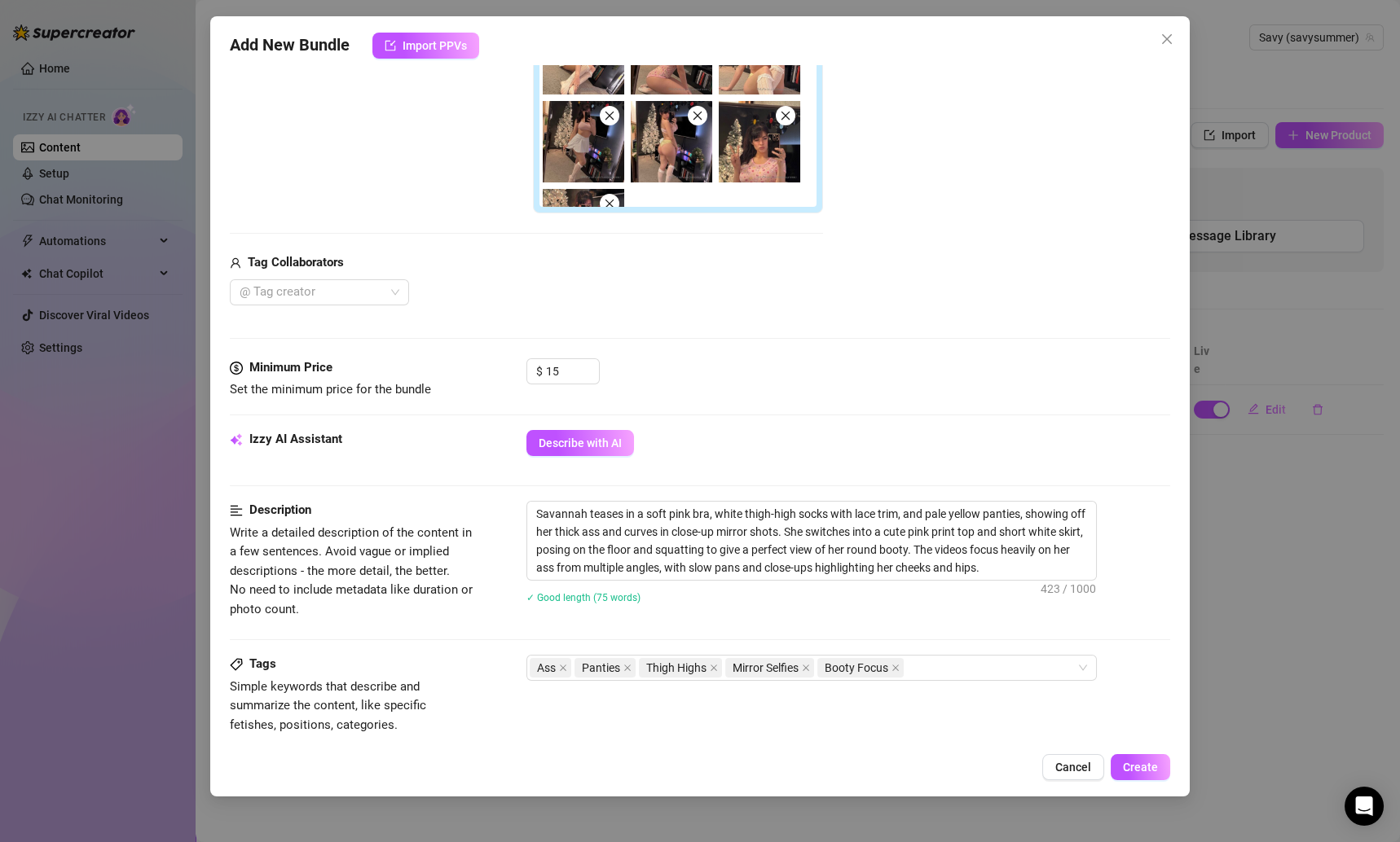
scroll to position [446, 0]
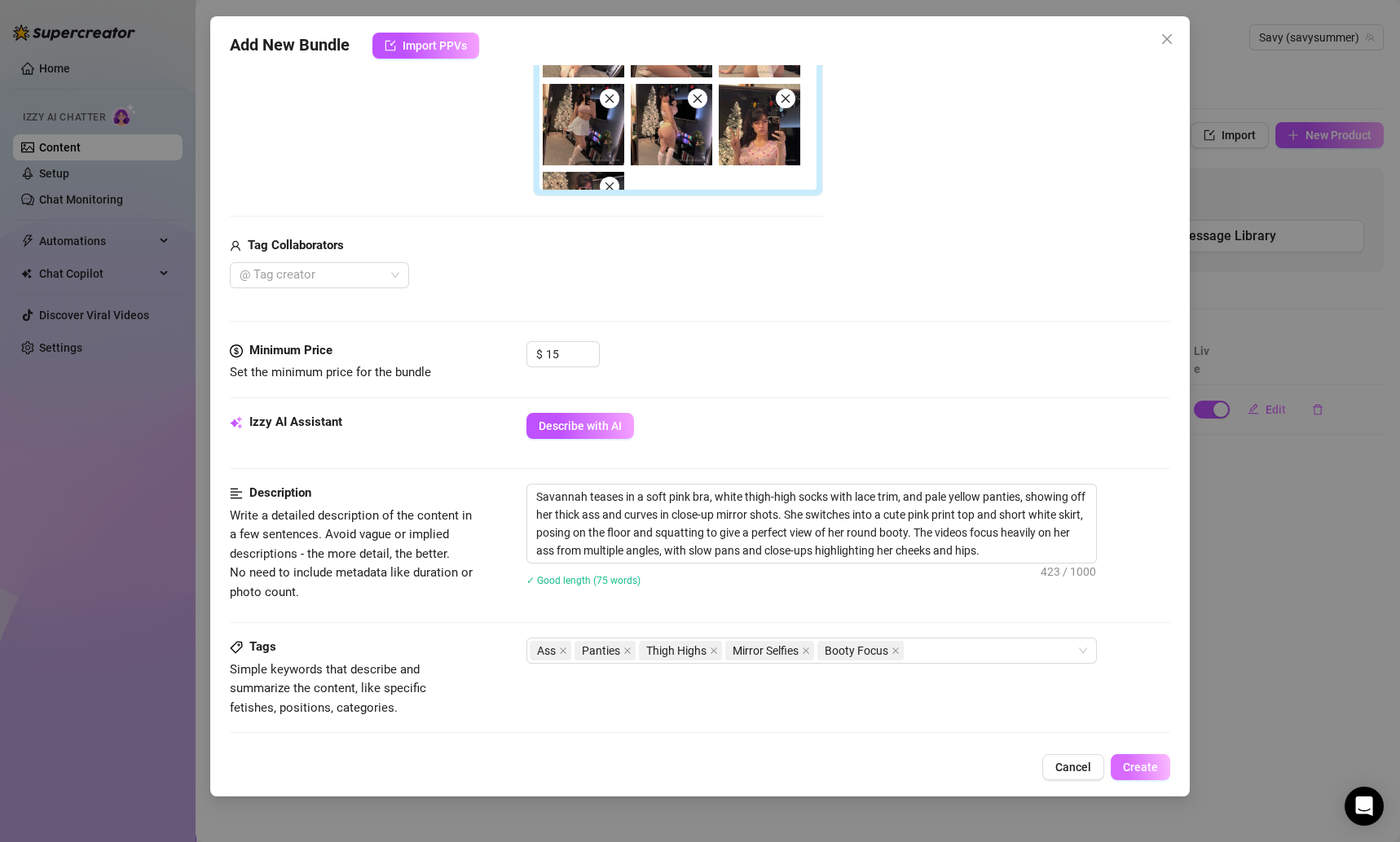
click at [1148, 761] on span "Create" at bounding box center [1140, 767] width 35 height 13
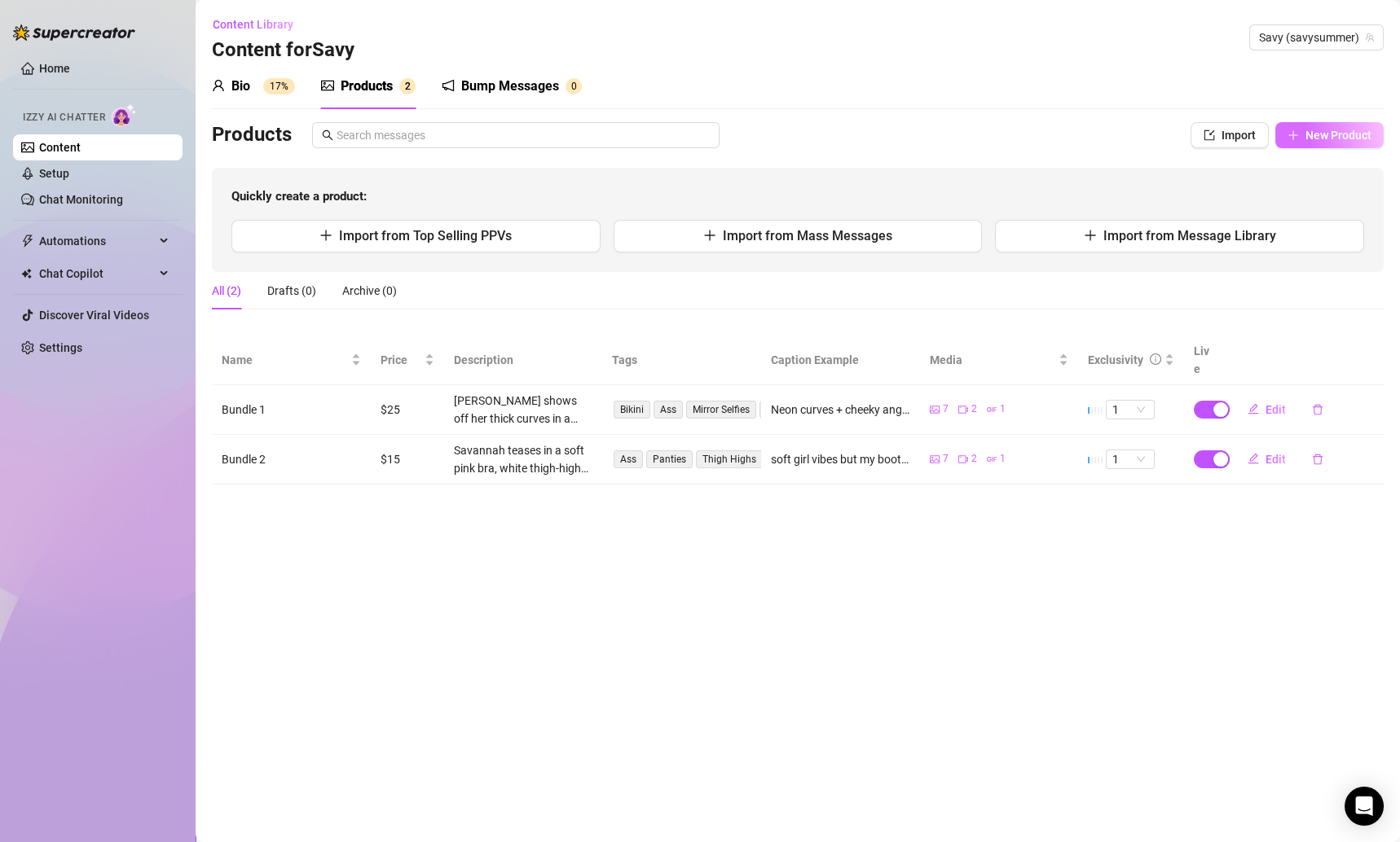
click at [1311, 139] on span "New Product" at bounding box center [1338, 135] width 66 height 13
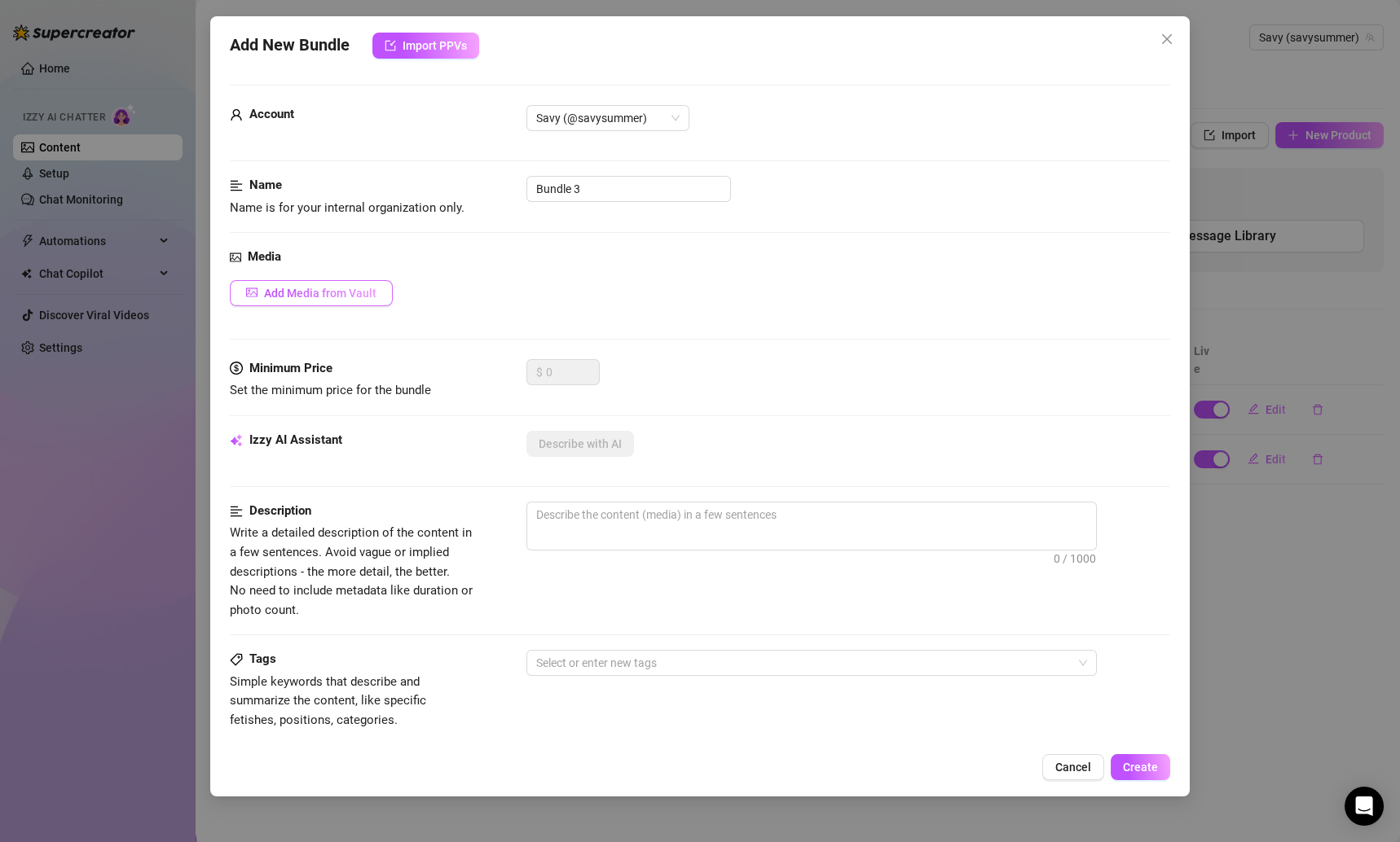
click at [331, 294] on span "Add Media from Vault" at bounding box center [320, 293] width 112 height 13
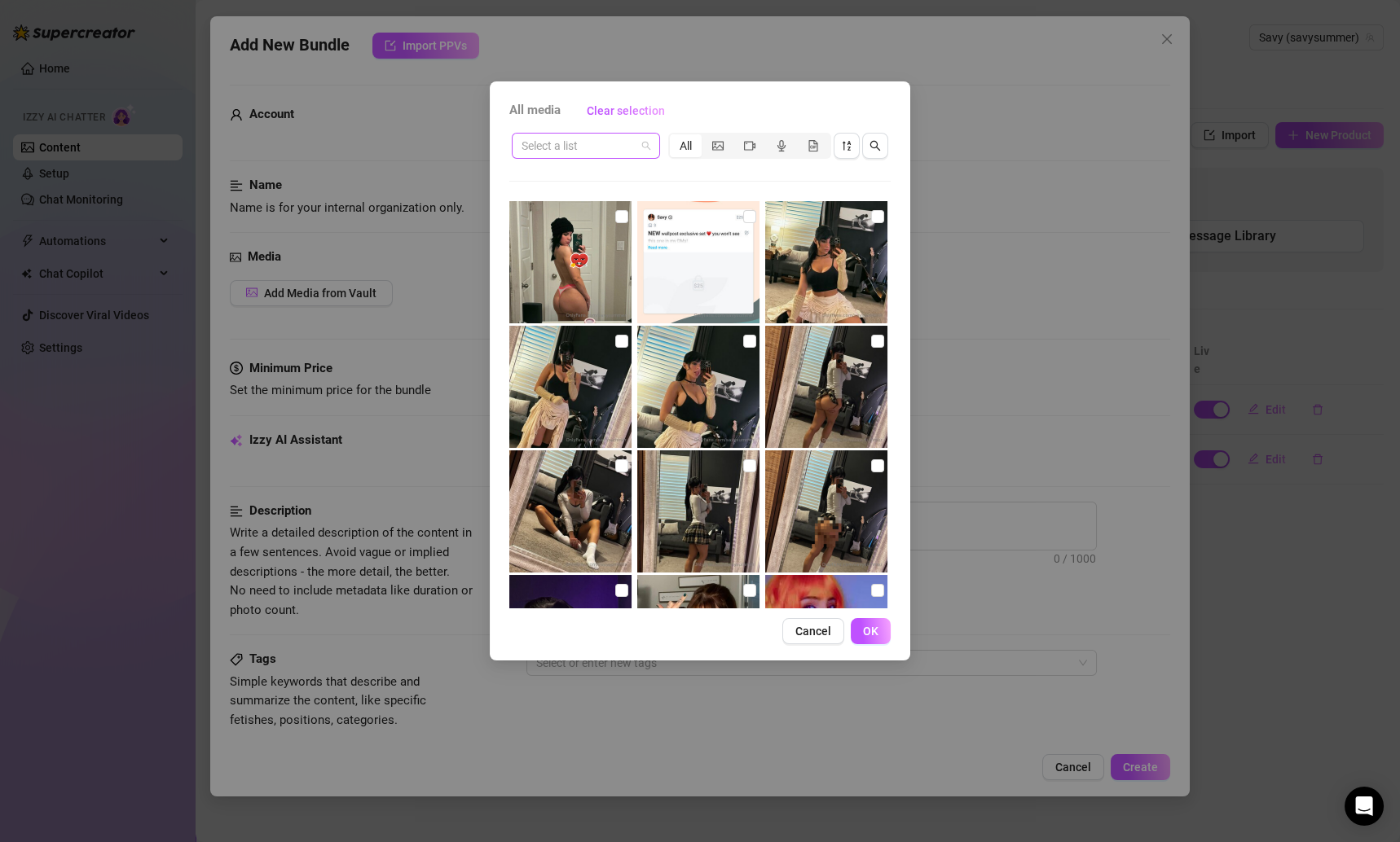
click at [578, 151] on input "search" at bounding box center [579, 146] width 114 height 24
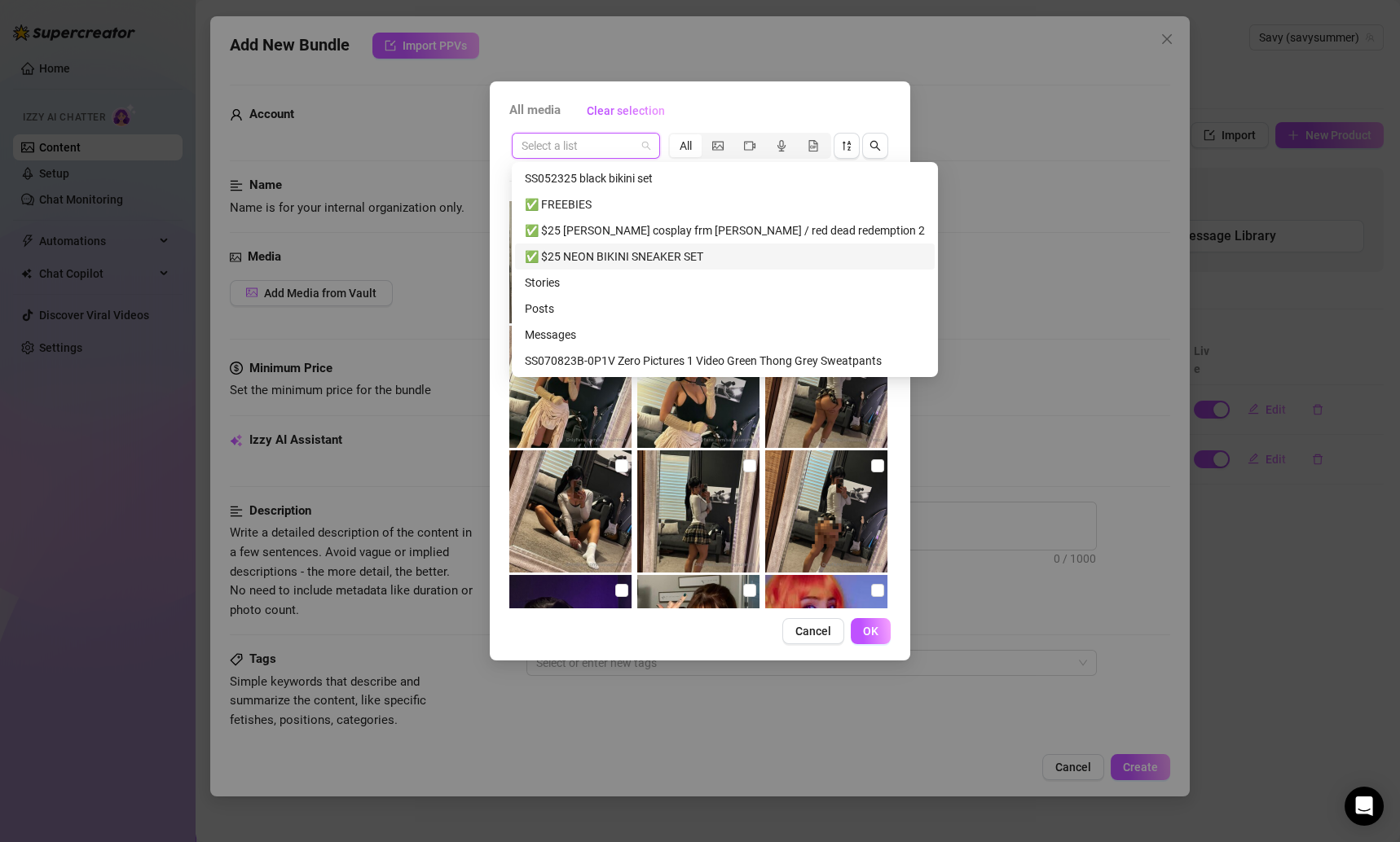
scroll to position [312, 0]
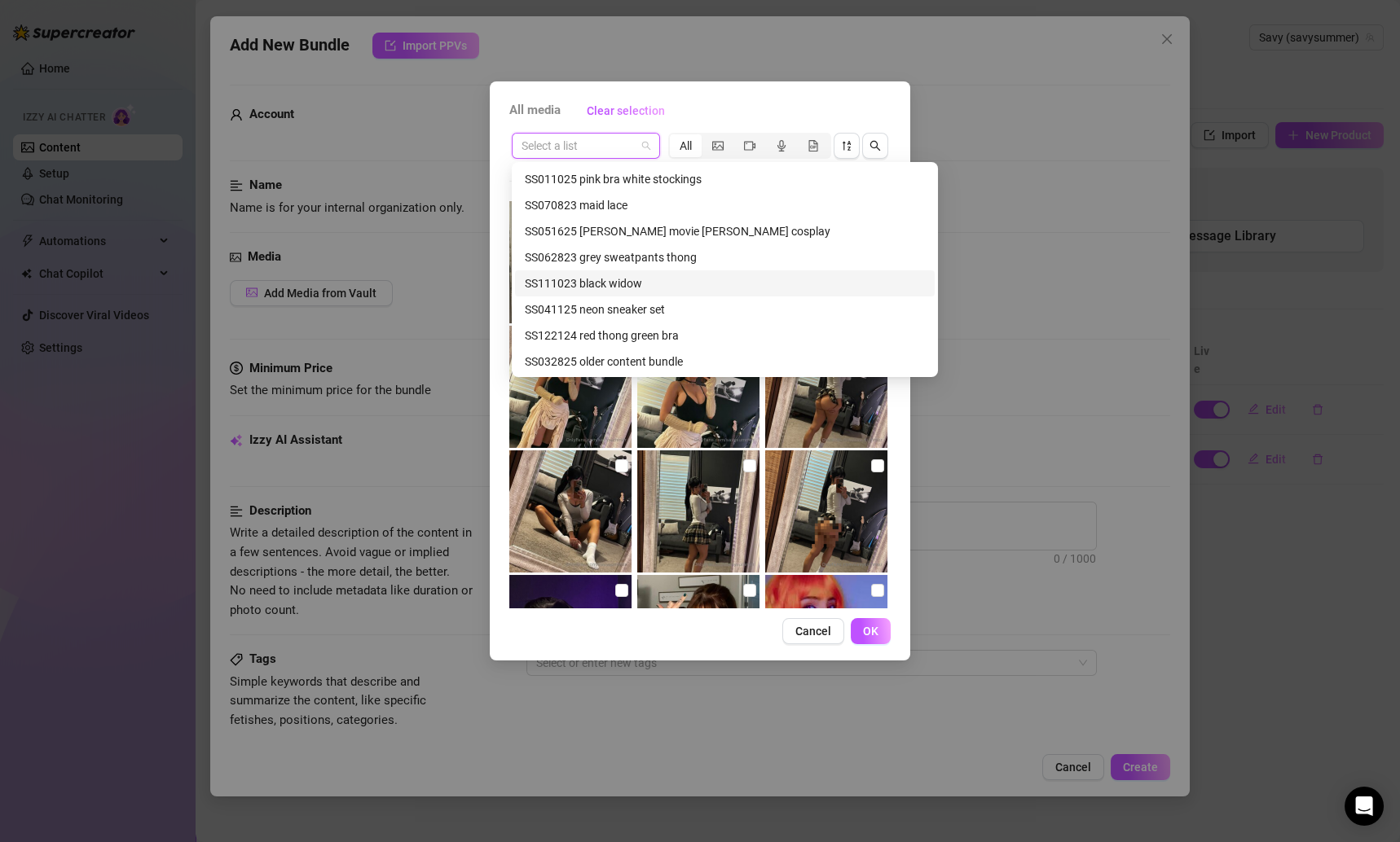
click at [600, 288] on div "SS111023 black widow" at bounding box center [724, 284] width 400 height 18
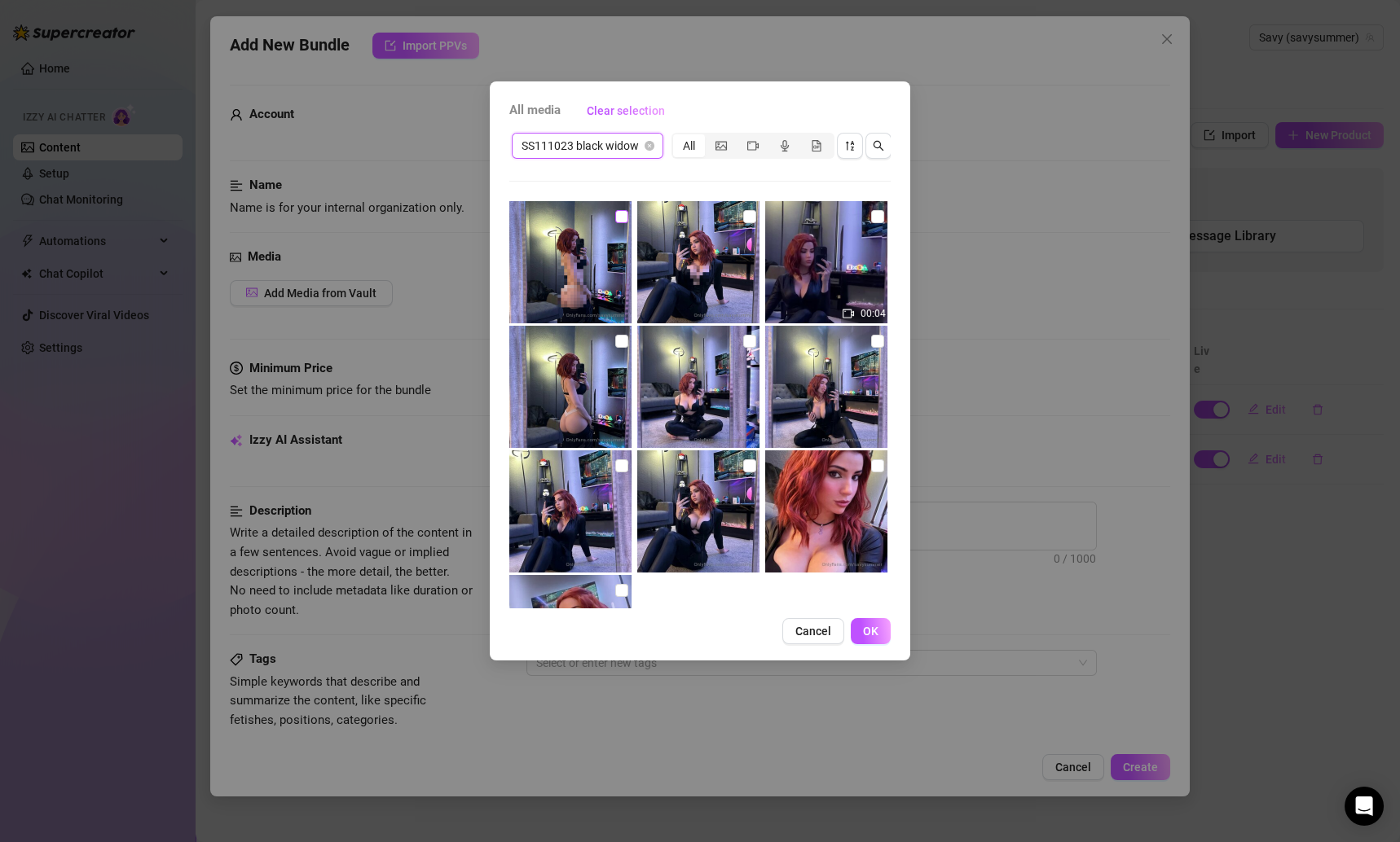
click at [615, 218] on input "checkbox" at bounding box center [621, 216] width 13 height 13
click at [743, 219] on input "checkbox" at bounding box center [750, 216] width 13 height 13
click at [856, 218] on img at bounding box center [826, 262] width 122 height 122
click at [871, 219] on input "checkbox" at bounding box center [877, 216] width 13 height 13
click at [613, 349] on div at bounding box center [572, 386] width 126 height 122
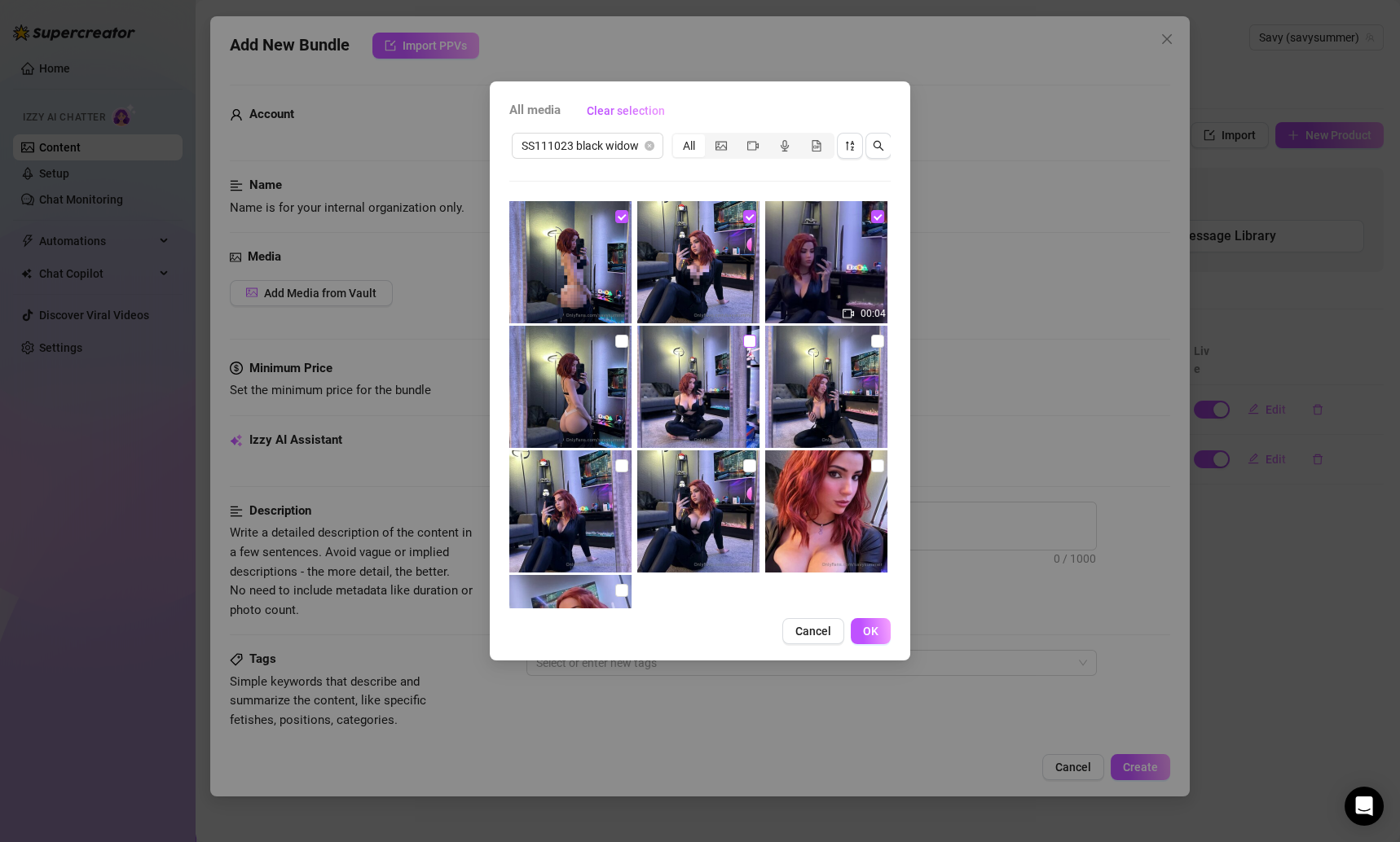
click at [747, 341] on input "checkbox" at bounding box center [750, 341] width 13 height 13
click at [615, 343] on input "checkbox" at bounding box center [621, 341] width 13 height 13
click at [871, 344] on input "checkbox" at bounding box center [877, 341] width 13 height 13
click at [871, 458] on label at bounding box center [877, 466] width 13 height 18
click at [871, 459] on input "checkbox" at bounding box center [877, 466] width 13 height 13
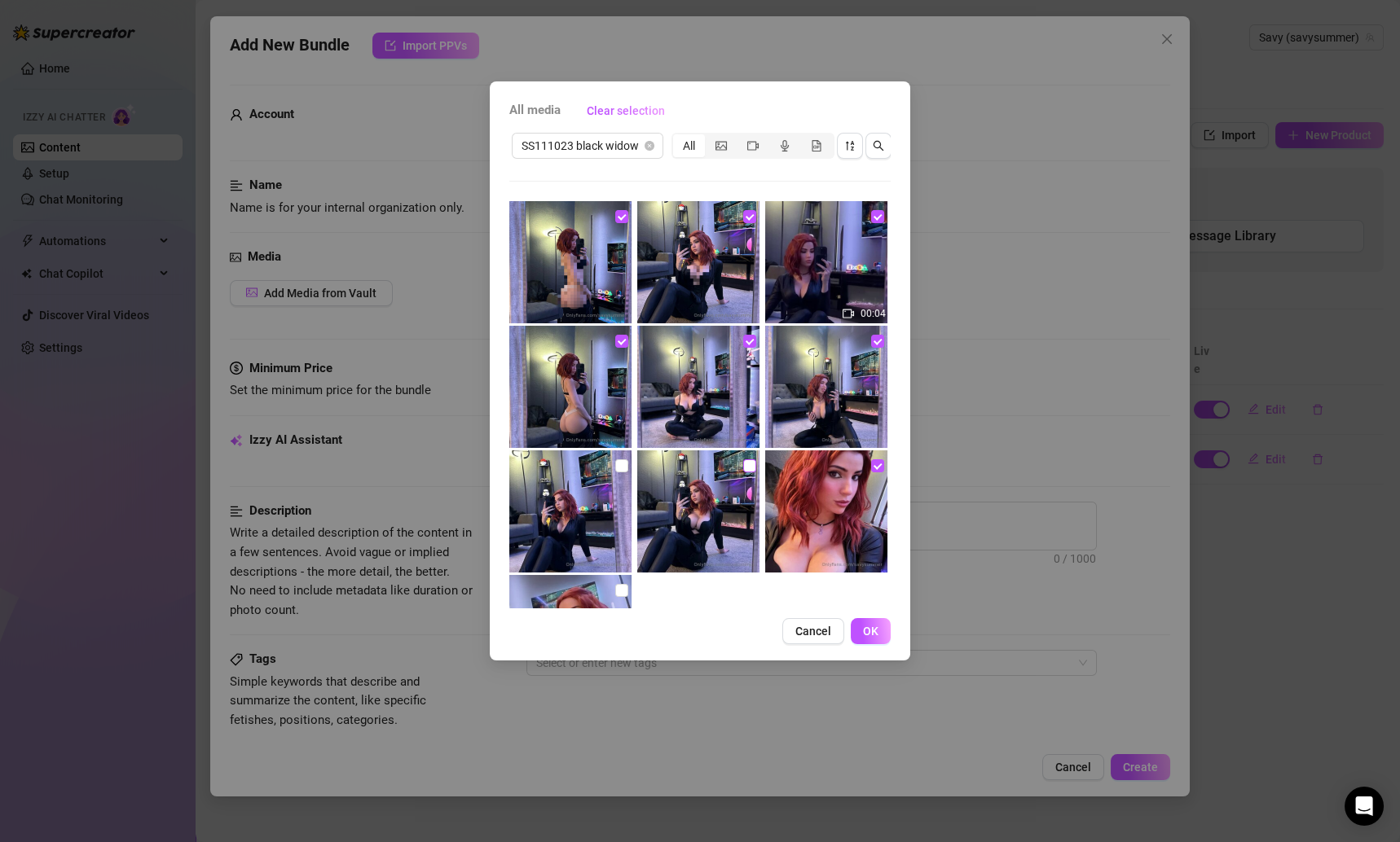
click at [743, 464] on input "checkbox" at bounding box center [750, 466] width 13 height 13
click at [615, 465] on input "checkbox" at bounding box center [621, 466] width 13 height 13
click at [620, 591] on input "checkbox" at bounding box center [621, 591] width 13 height 13
click at [861, 643] on button "OK" at bounding box center [871, 631] width 40 height 26
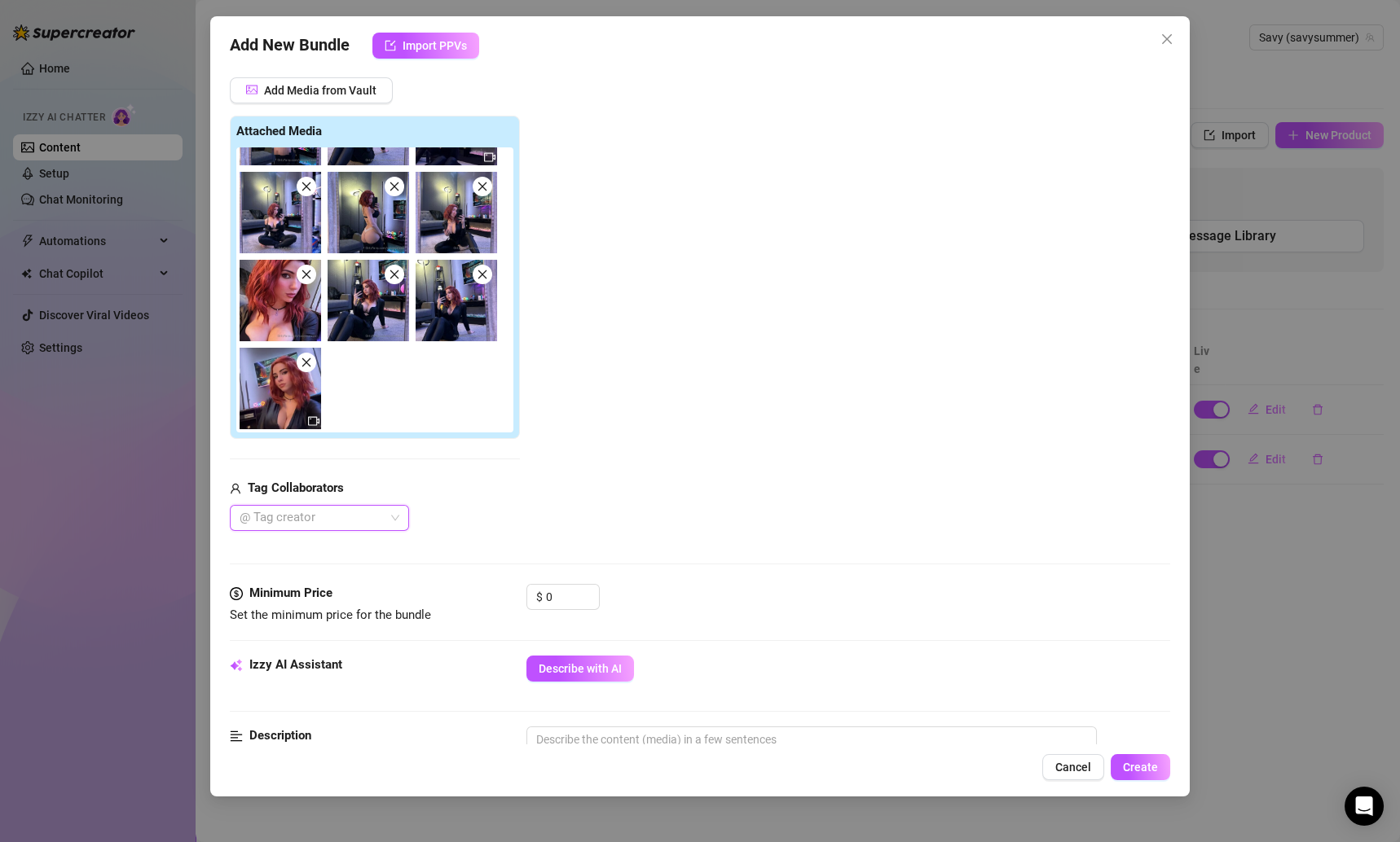
scroll to position [316, 0]
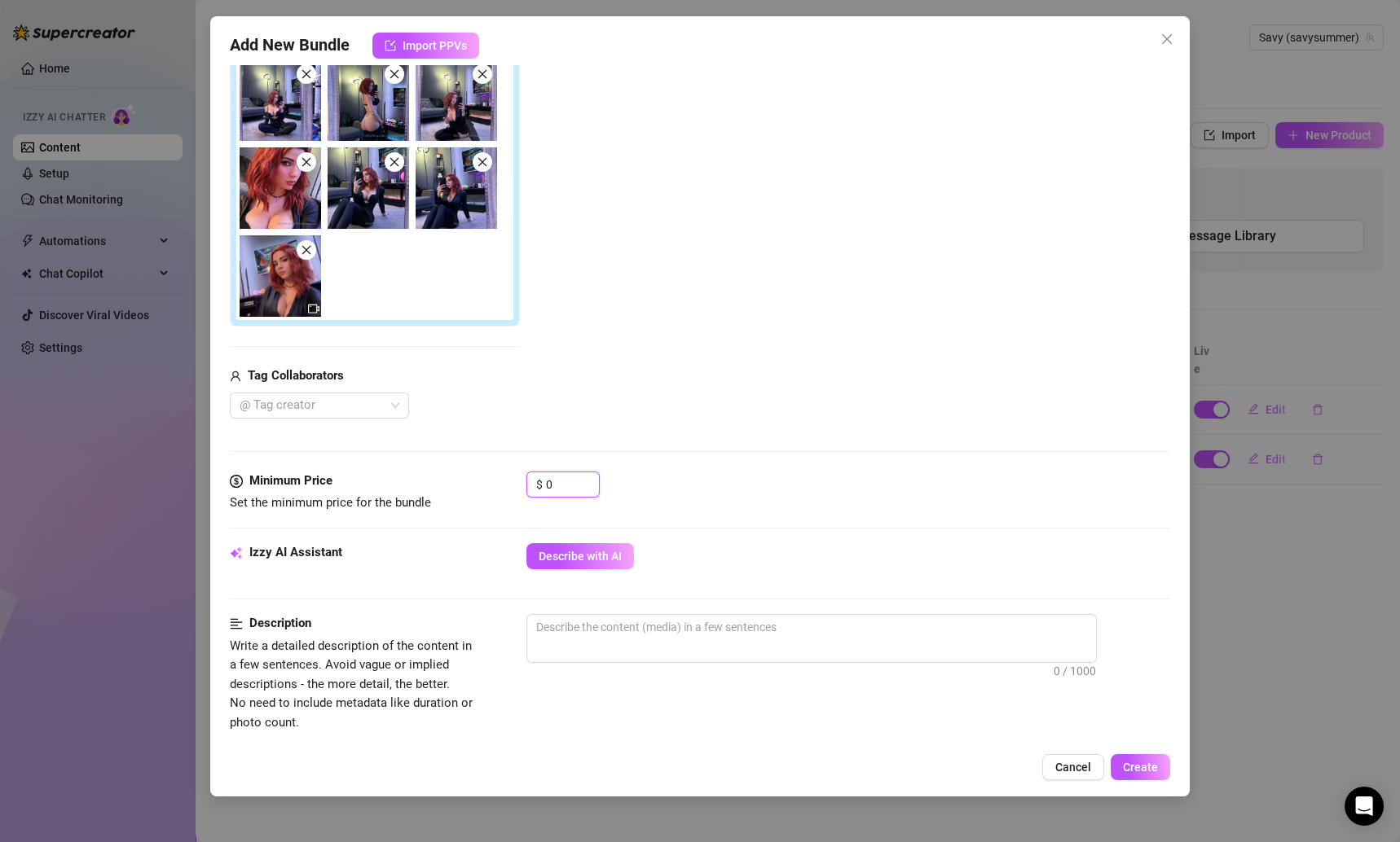
drag, startPoint x: 566, startPoint y: 487, endPoint x: 520, endPoint y: 497, distance: 47.1
click at [520, 487] on div "Minimum Price Set the minimum price for the bundle $ 0" at bounding box center [700, 493] width 941 height 42
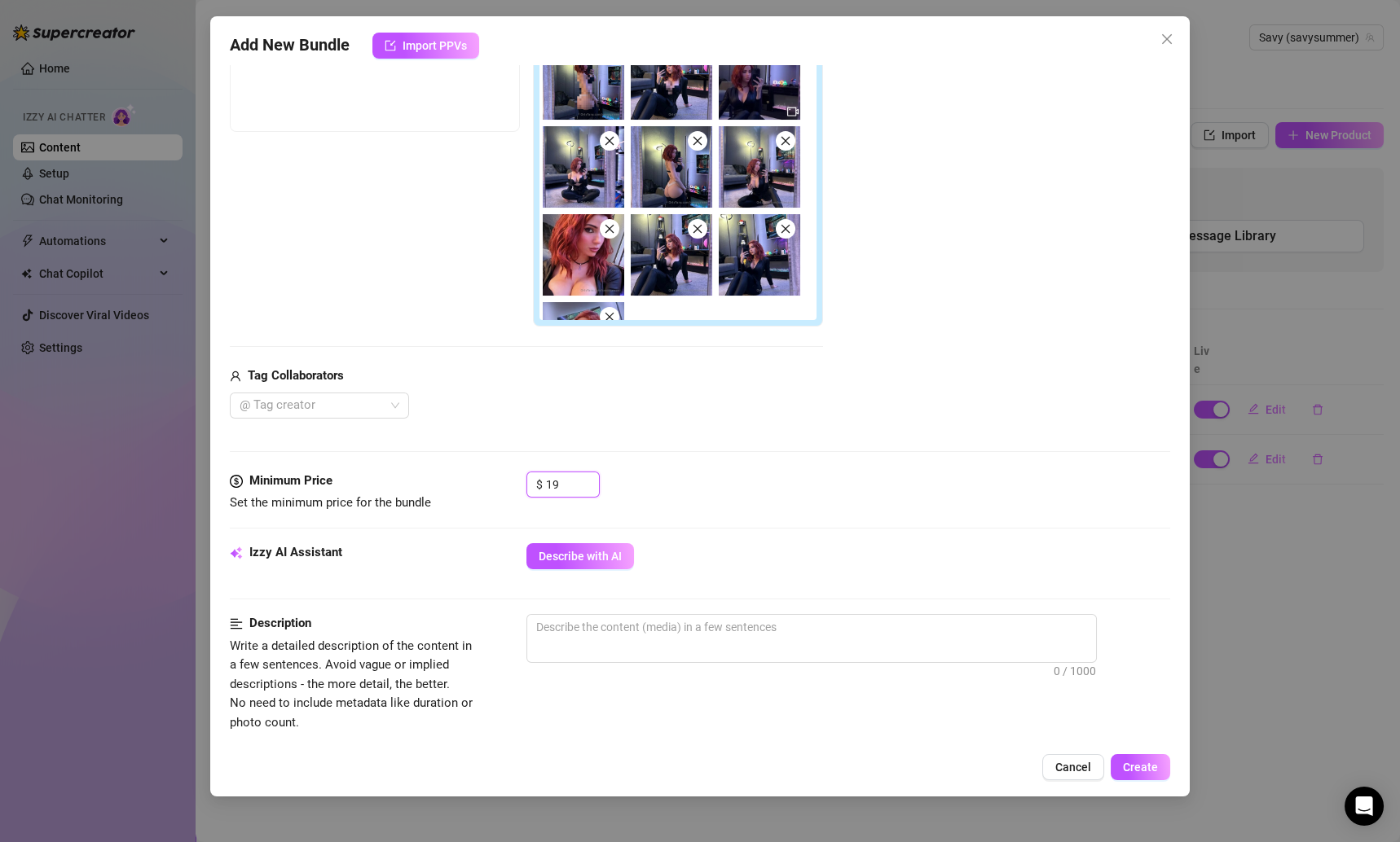
scroll to position [207, 0]
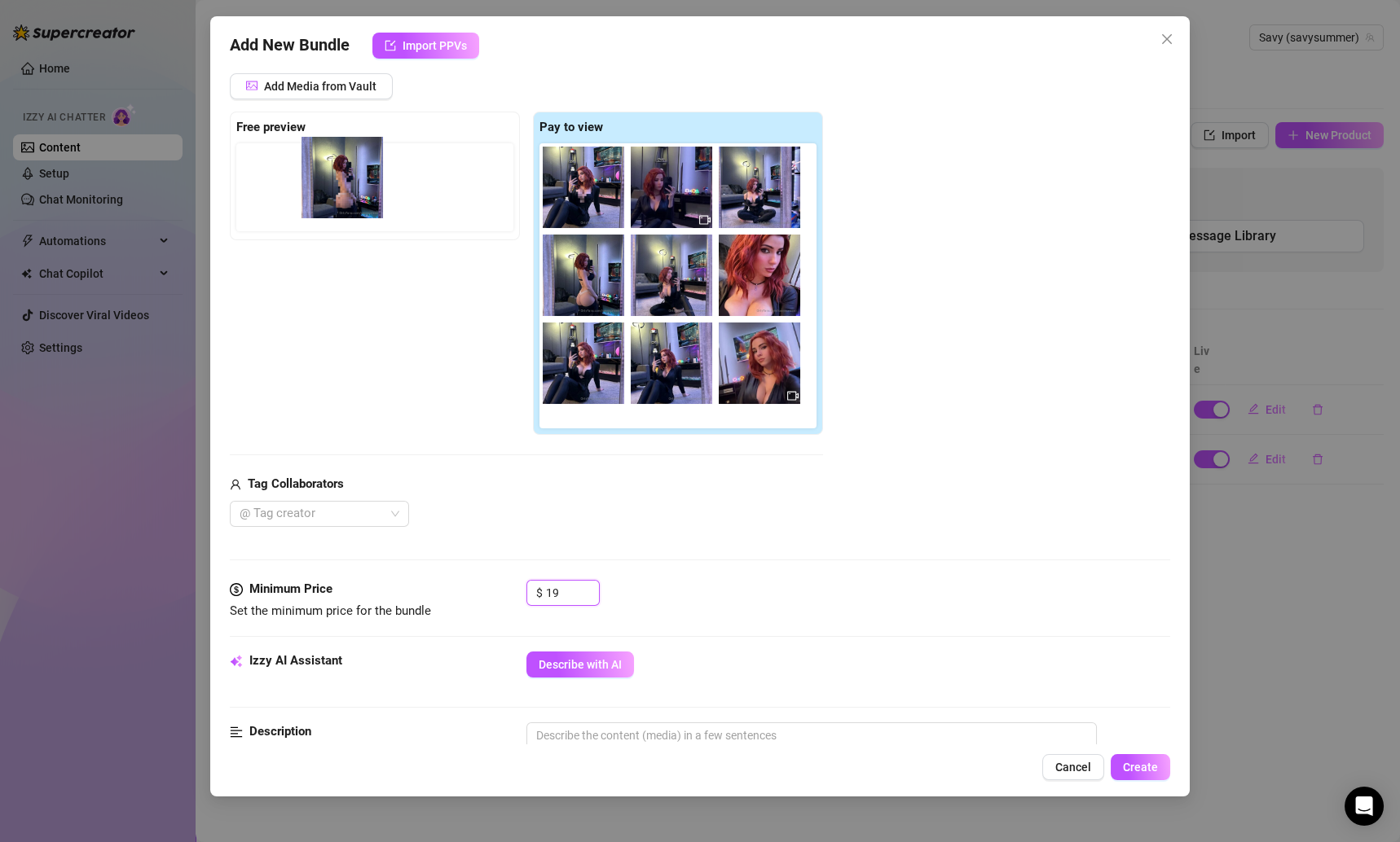
drag, startPoint x: 588, startPoint y: 207, endPoint x: 342, endPoint y: 198, distance: 246.2
click at [342, 198] on div "Free preview Pay to view" at bounding box center [526, 273] width 593 height 325
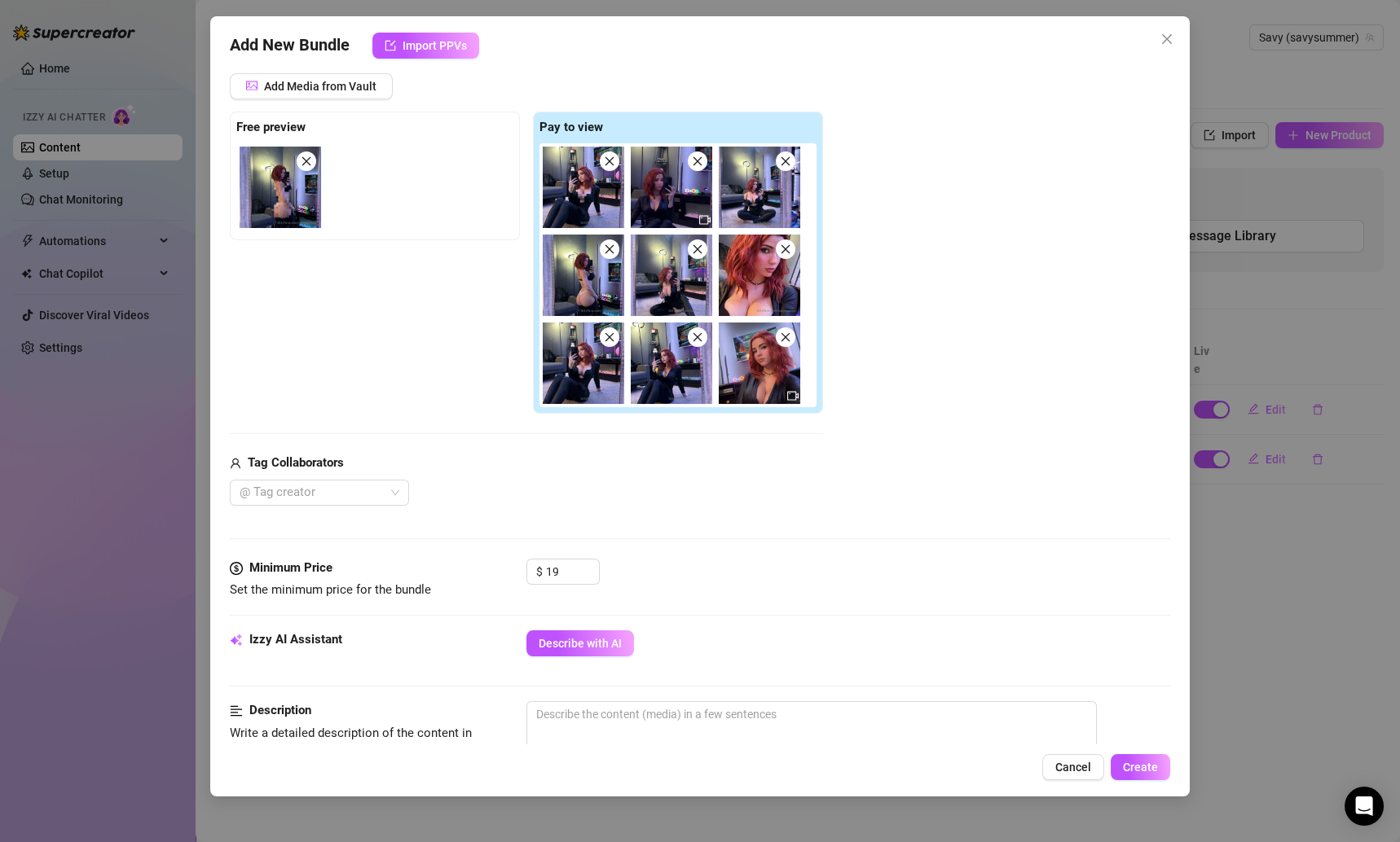
click at [398, 296] on div "Free preview Pay to view" at bounding box center [526, 262] width 593 height 303
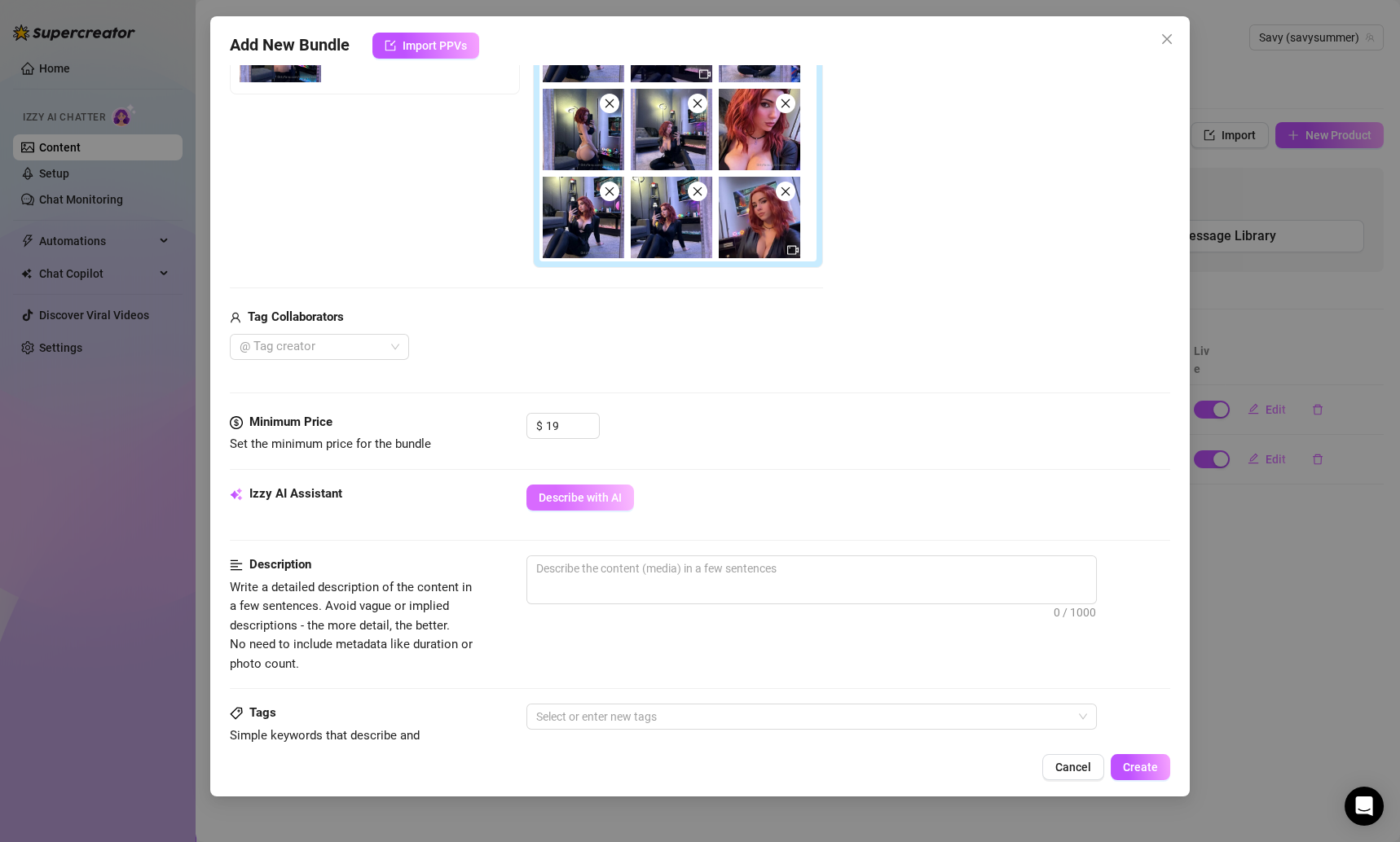
click at [559, 491] on span "Describe with AI" at bounding box center [580, 497] width 83 height 13
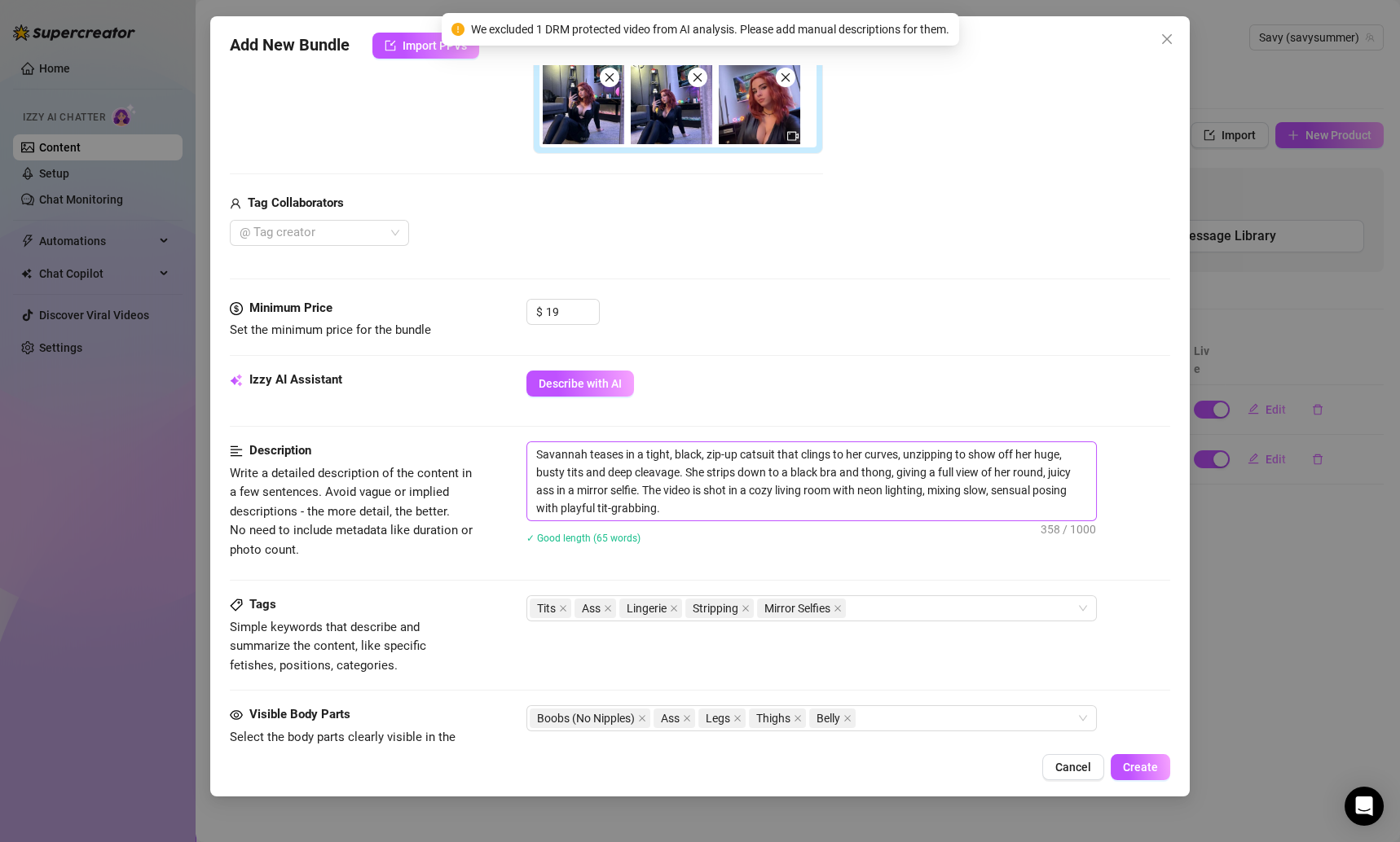
scroll to position [441, 0]
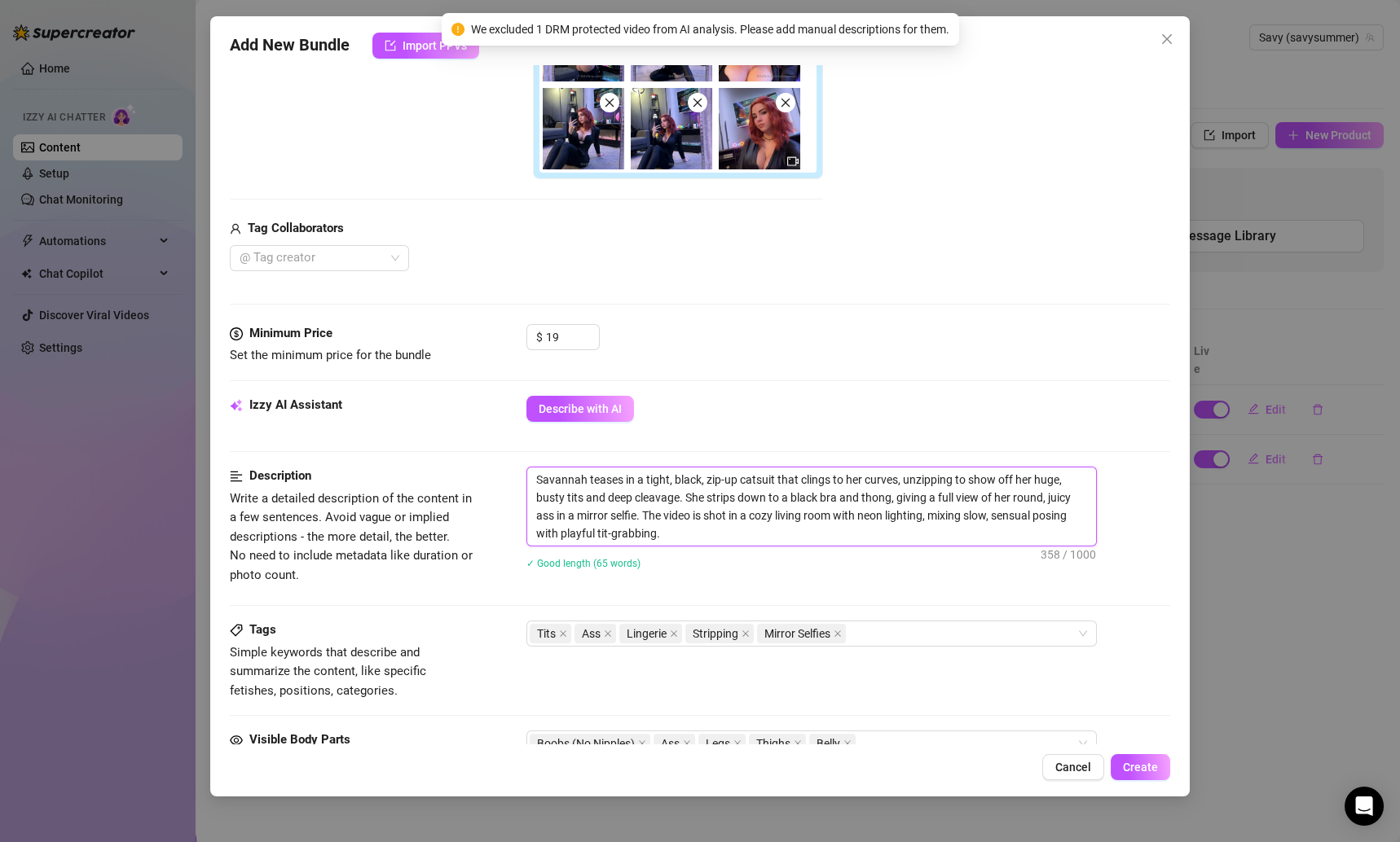
drag, startPoint x: 673, startPoint y: 531, endPoint x: 535, endPoint y: 485, distance: 145.5
click at [535, 485] on textarea "Savannah teases in a tight, black, zip-up catsuit that clings to her curves, un…" at bounding box center [811, 506] width 569 height 78
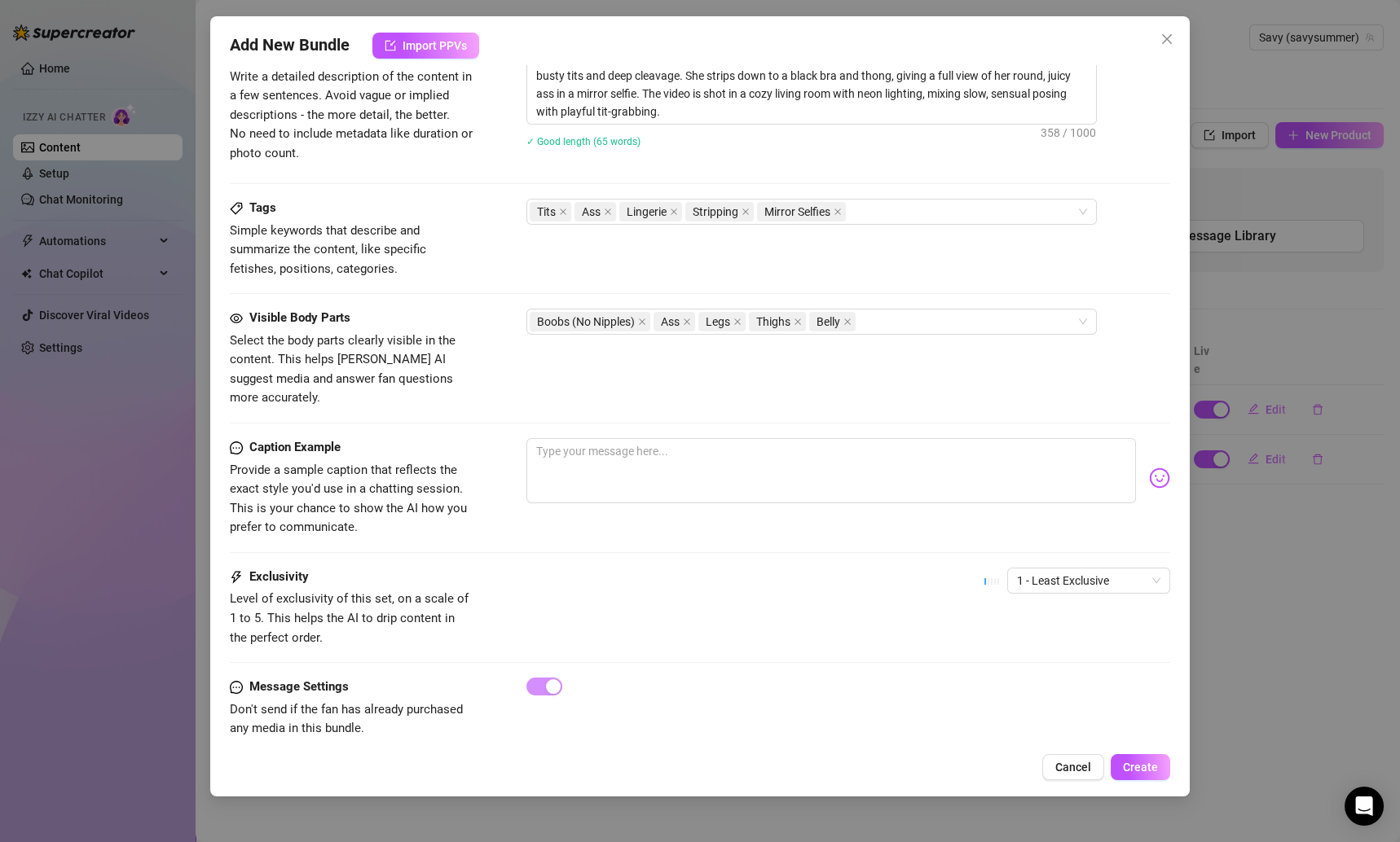
scroll to position [804, 0]
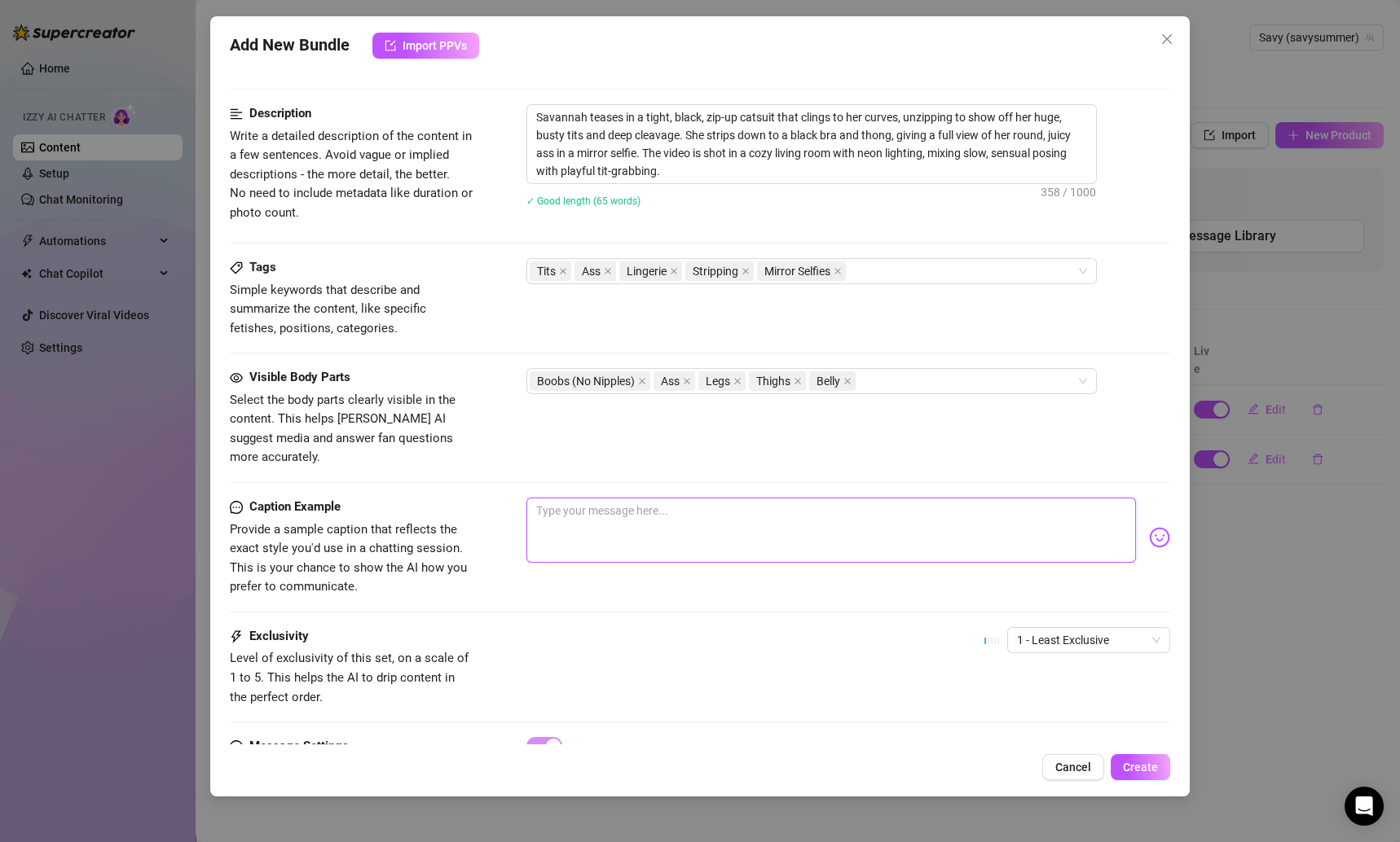
click at [770, 527] on textarea at bounding box center [831, 530] width 610 height 65
paste textarea "Couldn’t resist showing off in the mirror tonight… come play with me? 💖🥰"
click at [771, 497] on textarea "Couldn’t resist showing off in the mirror tonight… come play with me? 💖🥰" at bounding box center [831, 530] width 610 height 65
click at [1140, 768] on span "Create" at bounding box center [1140, 767] width 35 height 13
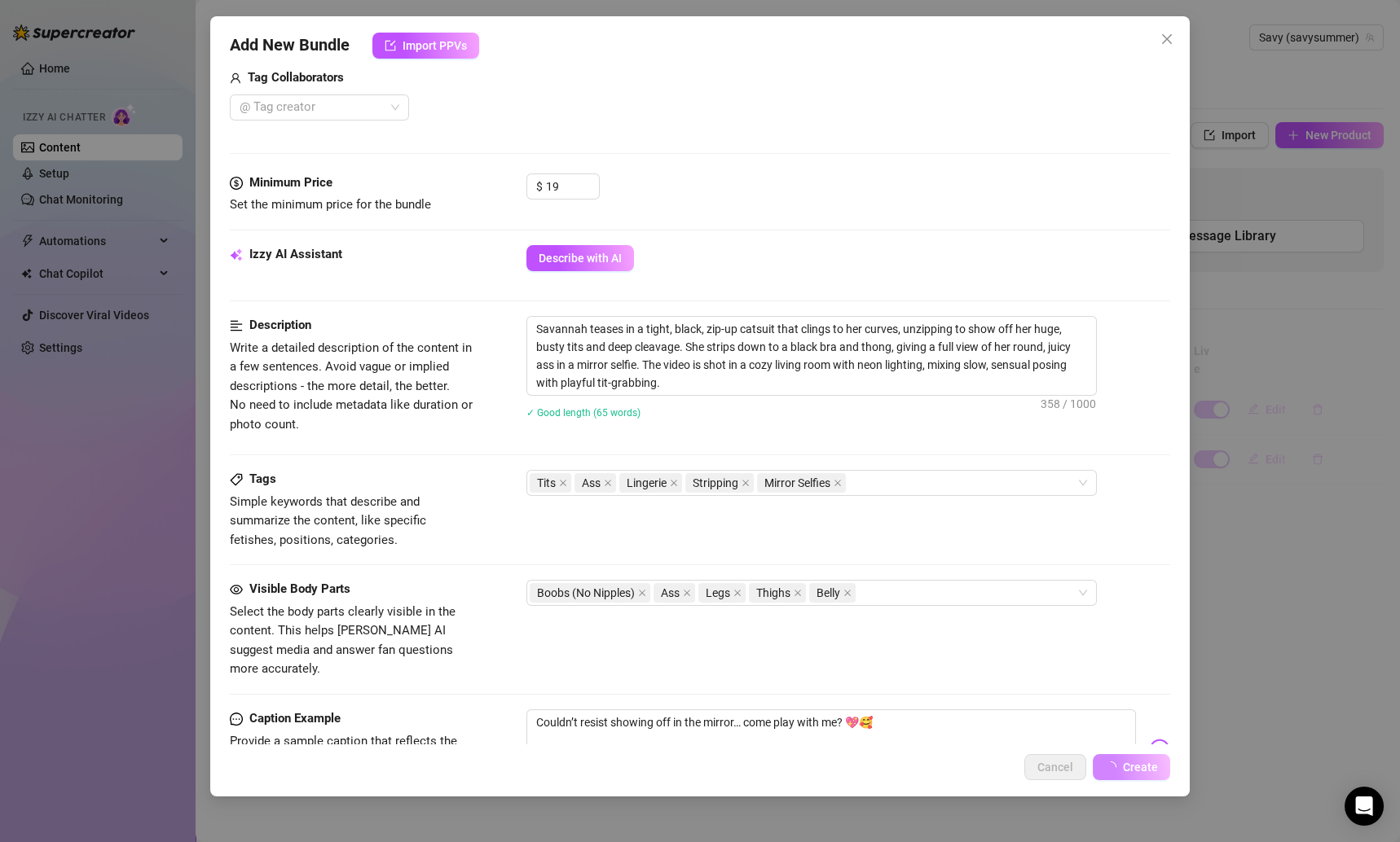
scroll to position [83, 0]
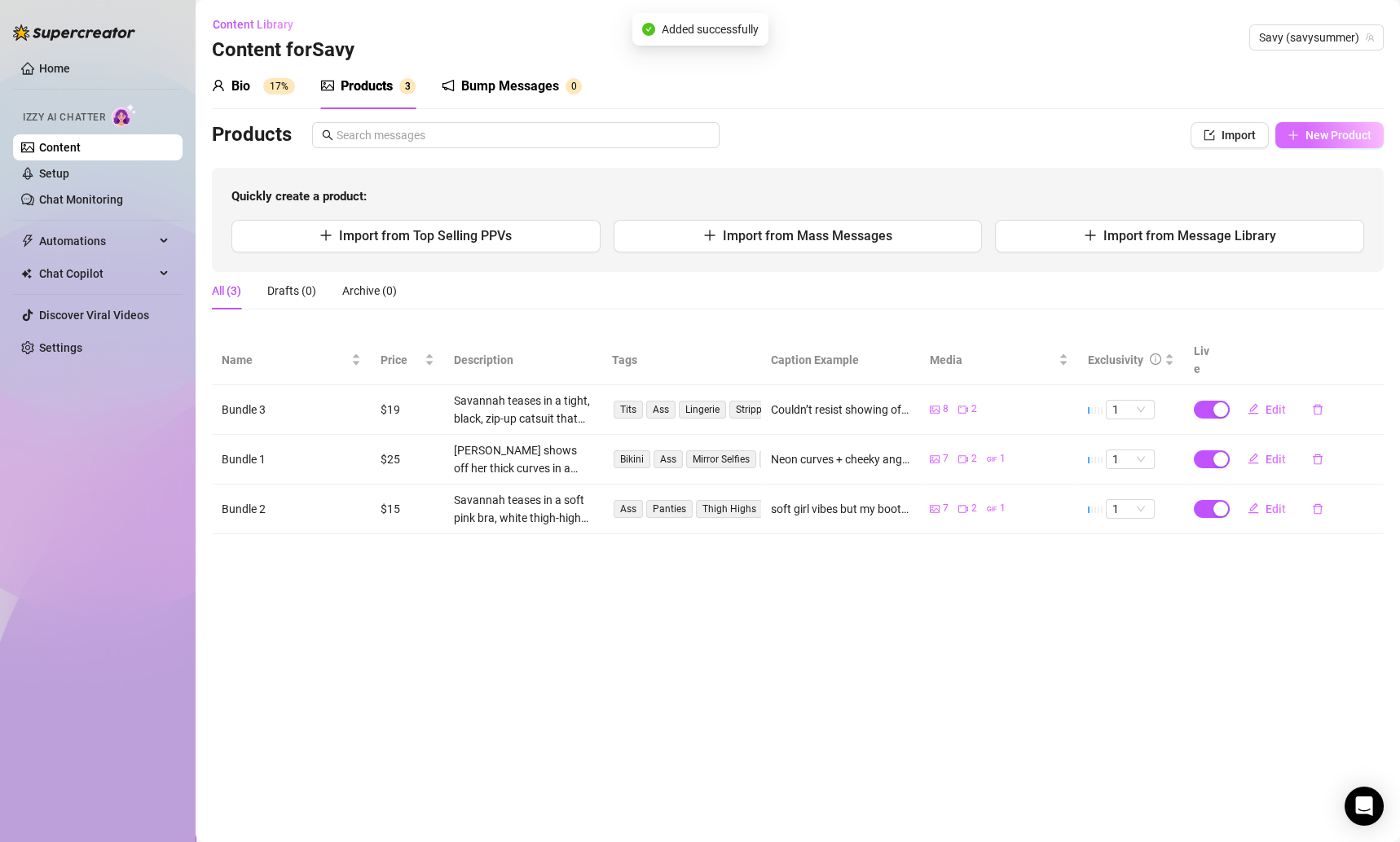
click at [1303, 128] on button "New Product" at bounding box center [1329, 135] width 109 height 26
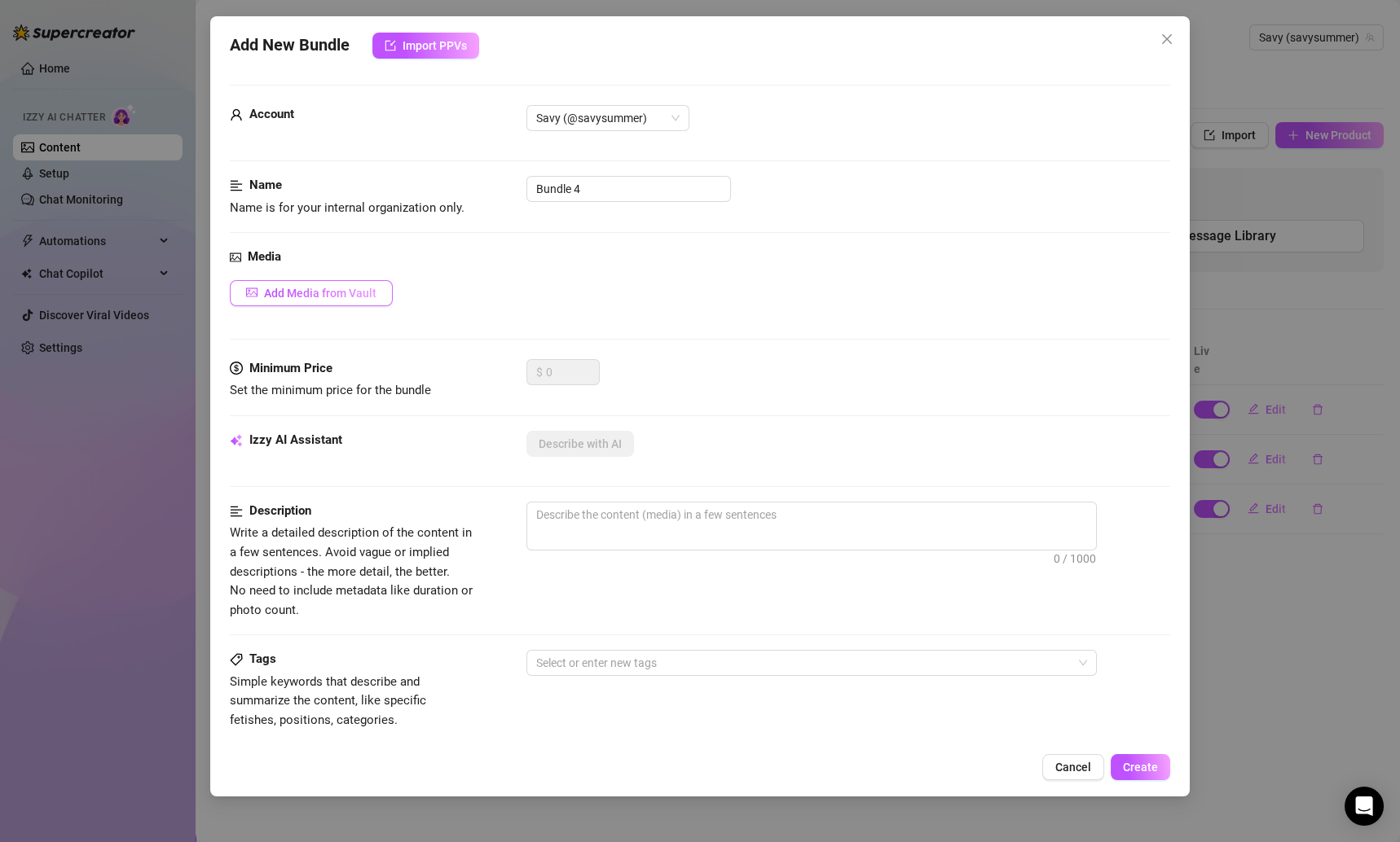
click at [345, 292] on span "Add Media from Vault" at bounding box center [320, 293] width 112 height 13
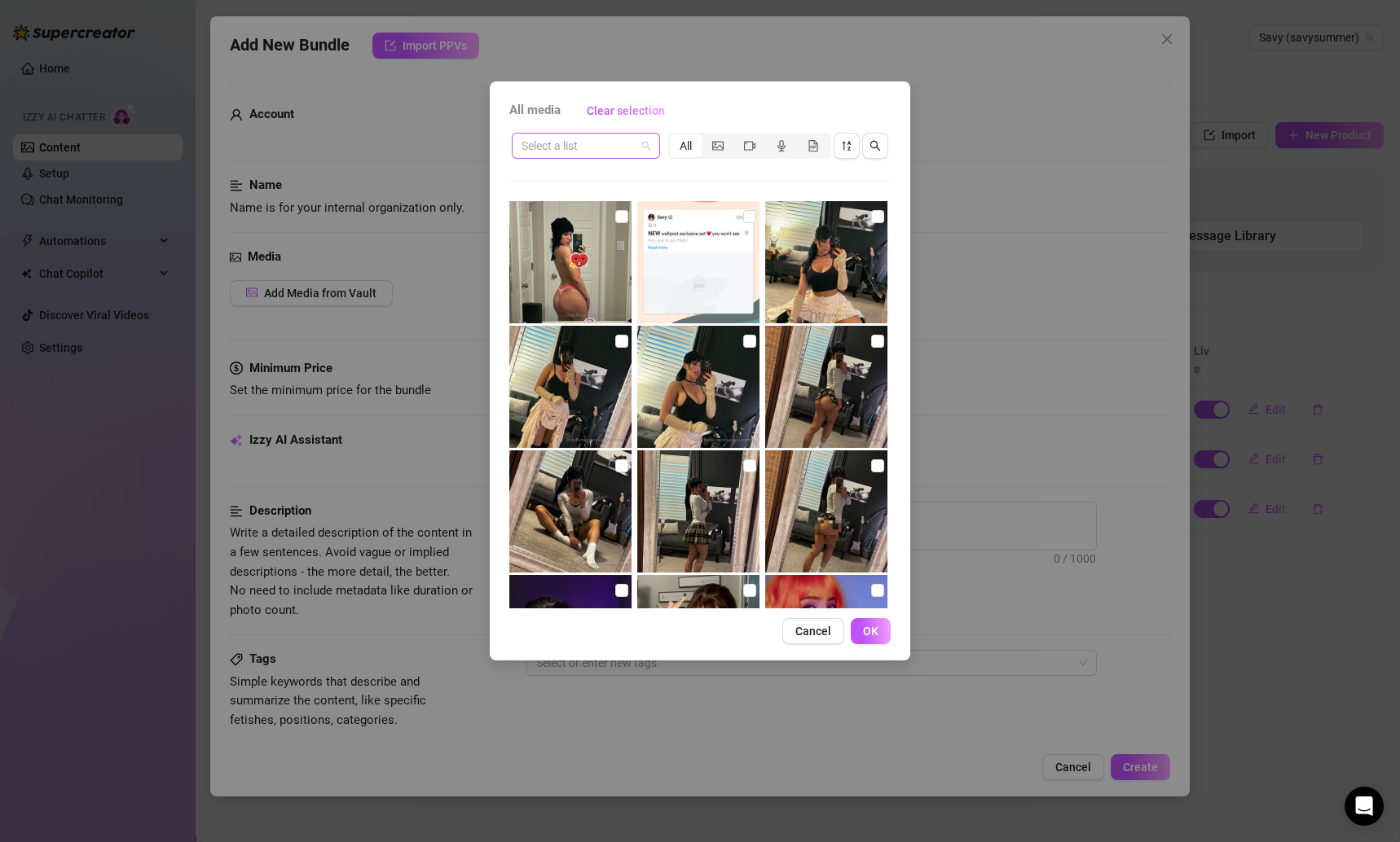
click at [576, 148] on input "search" at bounding box center [579, 146] width 114 height 24
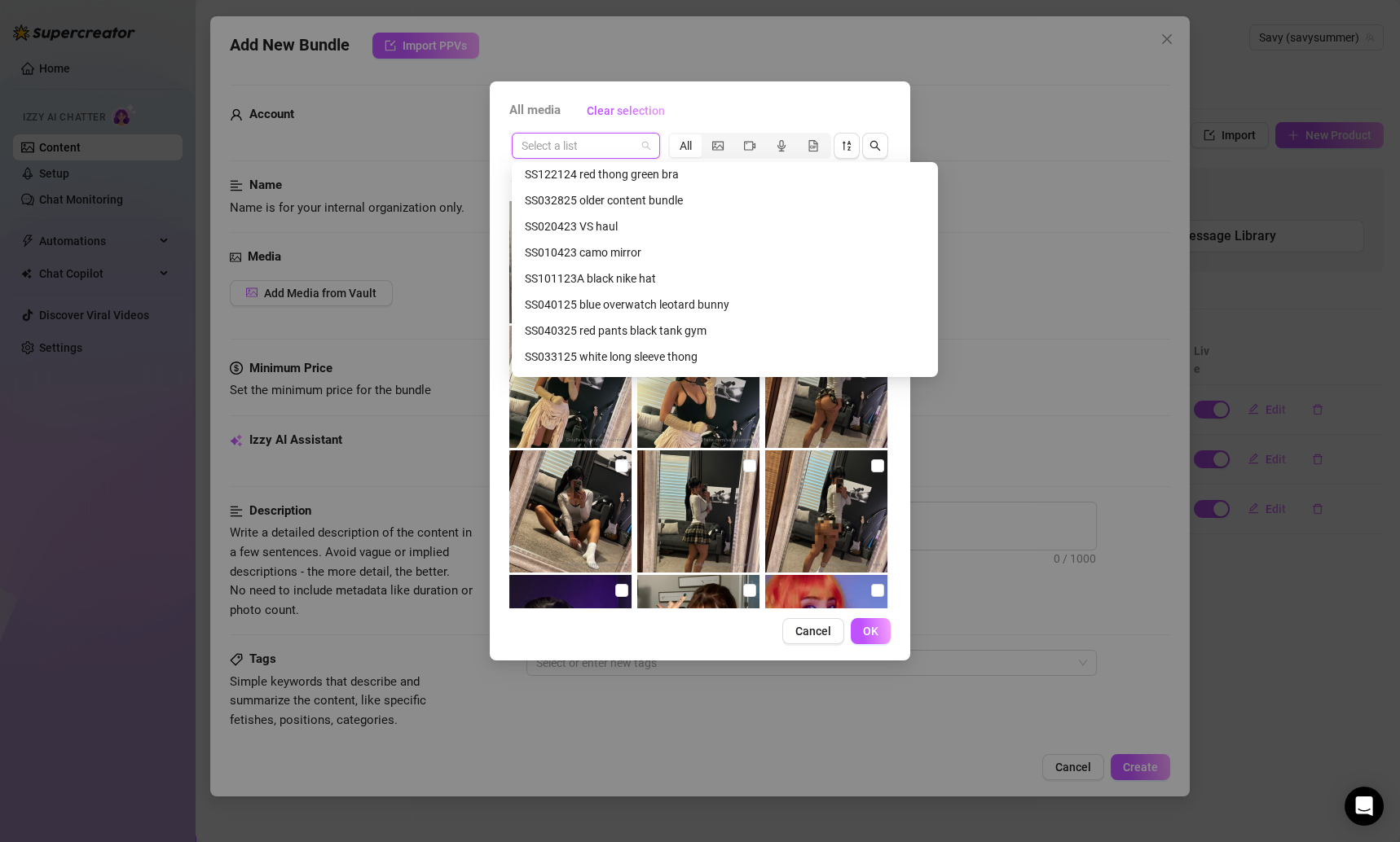
scroll to position [474, 0]
click at [639, 279] on div "SS101123A black nike hat" at bounding box center [724, 278] width 400 height 18
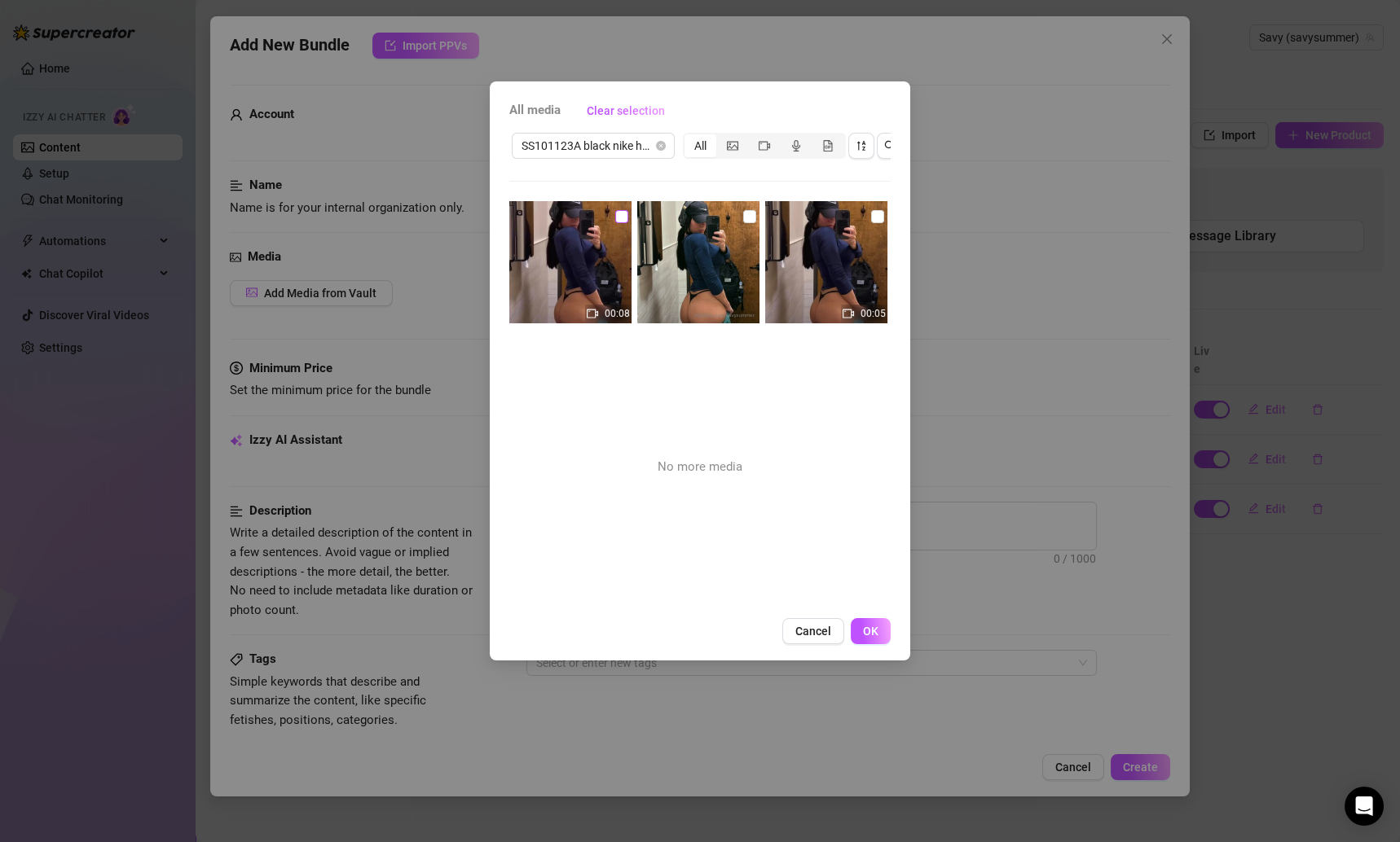
click at [620, 211] on input "checkbox" at bounding box center [621, 216] width 13 height 13
click at [743, 218] on input "checkbox" at bounding box center [750, 216] width 13 height 13
click at [871, 222] on input "checkbox" at bounding box center [877, 216] width 13 height 13
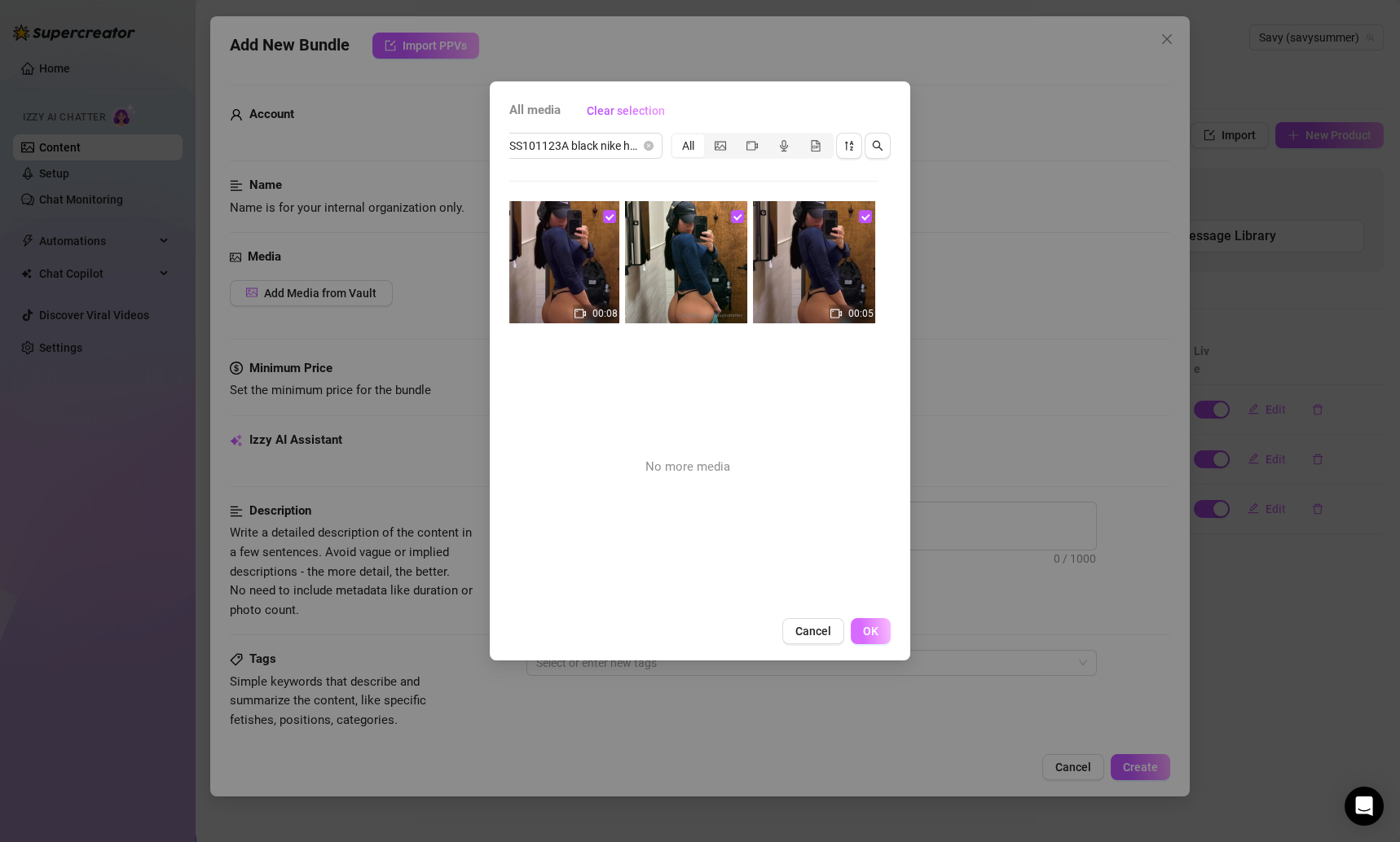
click at [880, 645] on button "OK" at bounding box center [871, 631] width 40 height 26
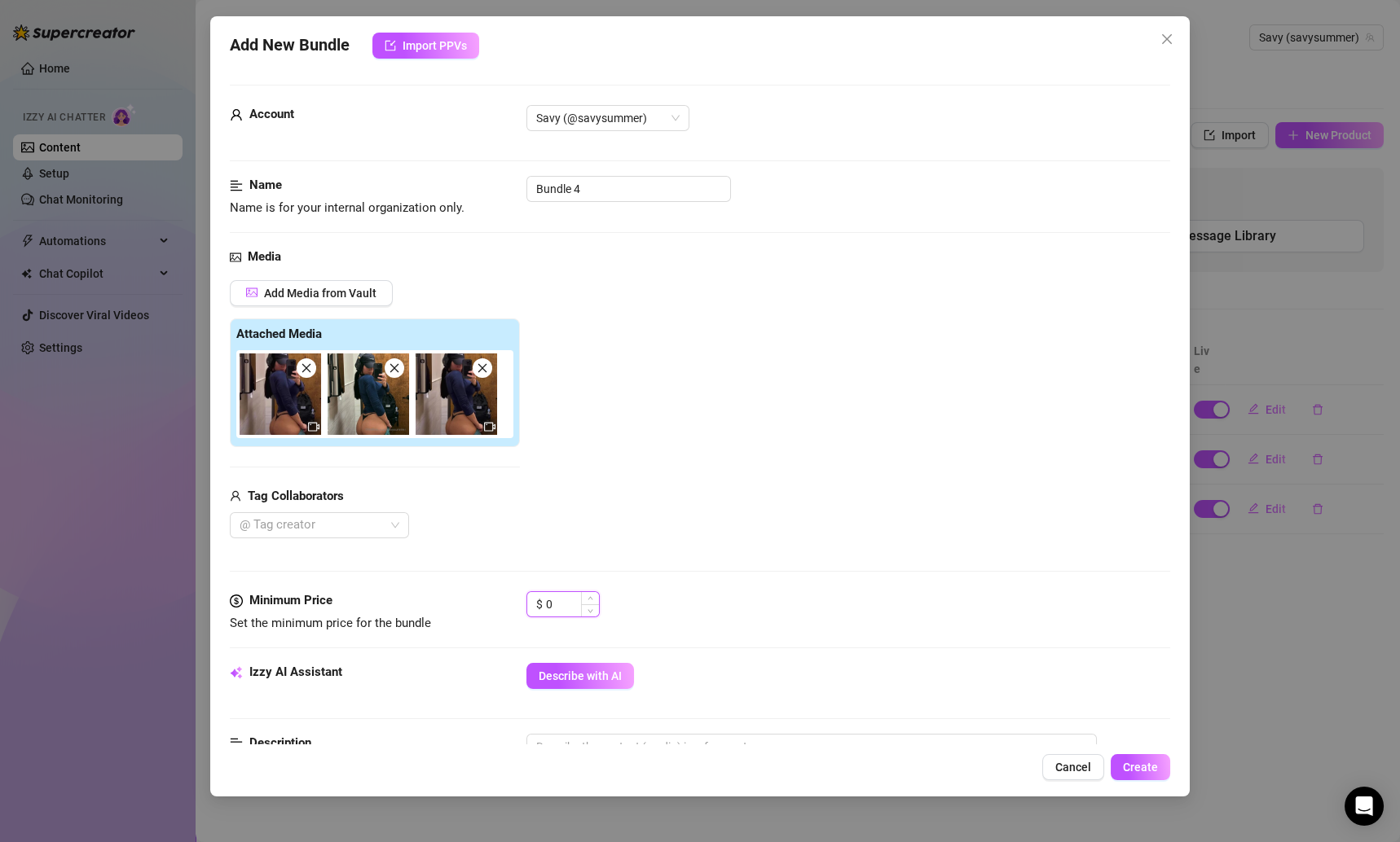
drag, startPoint x: 558, startPoint y: 596, endPoint x: 534, endPoint y: 596, distance: 24.0
click at [534, 596] on div "$ 0" at bounding box center [563, 604] width 73 height 26
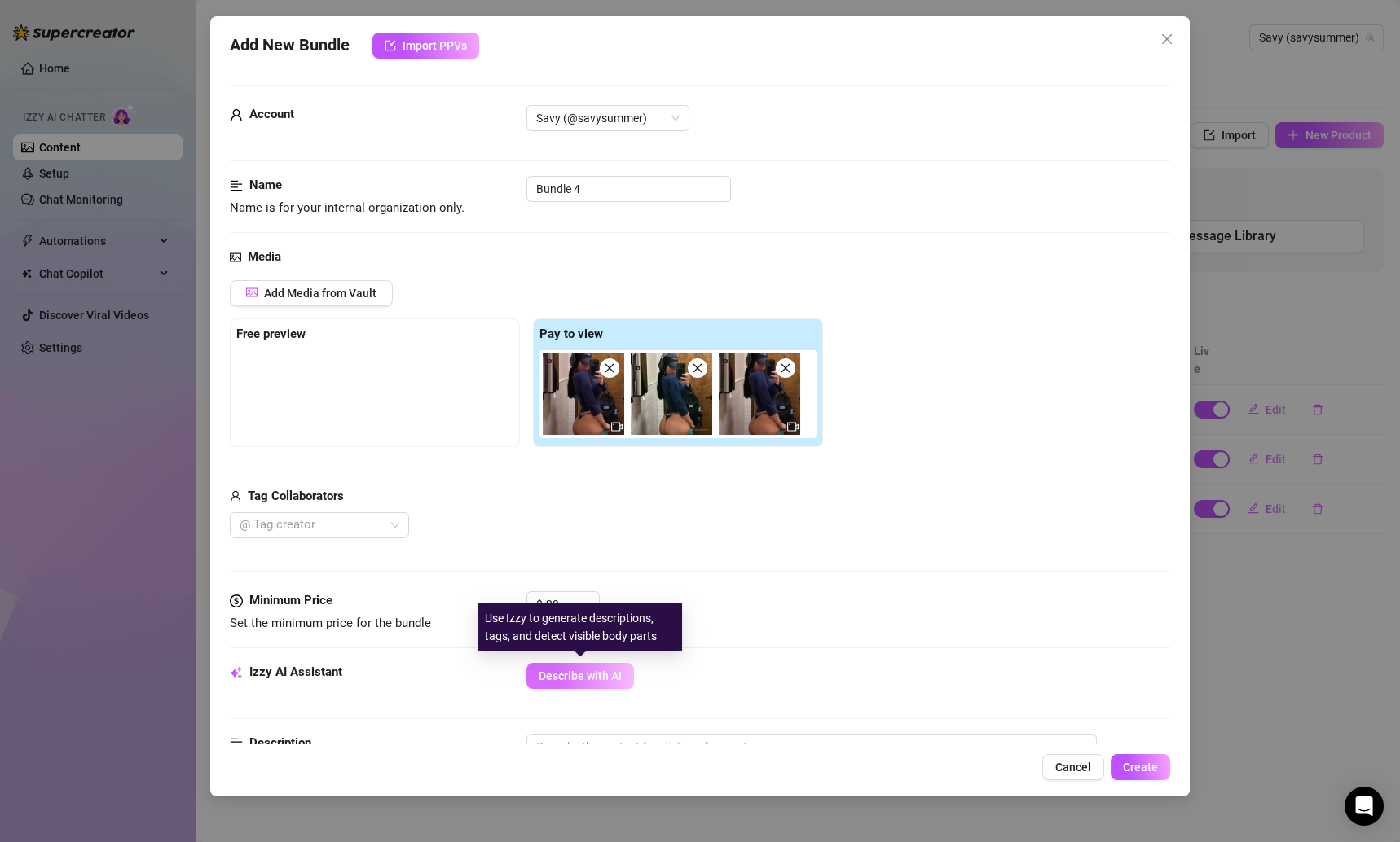
click at [575, 672] on span "Describe with AI" at bounding box center [580, 676] width 83 height 13
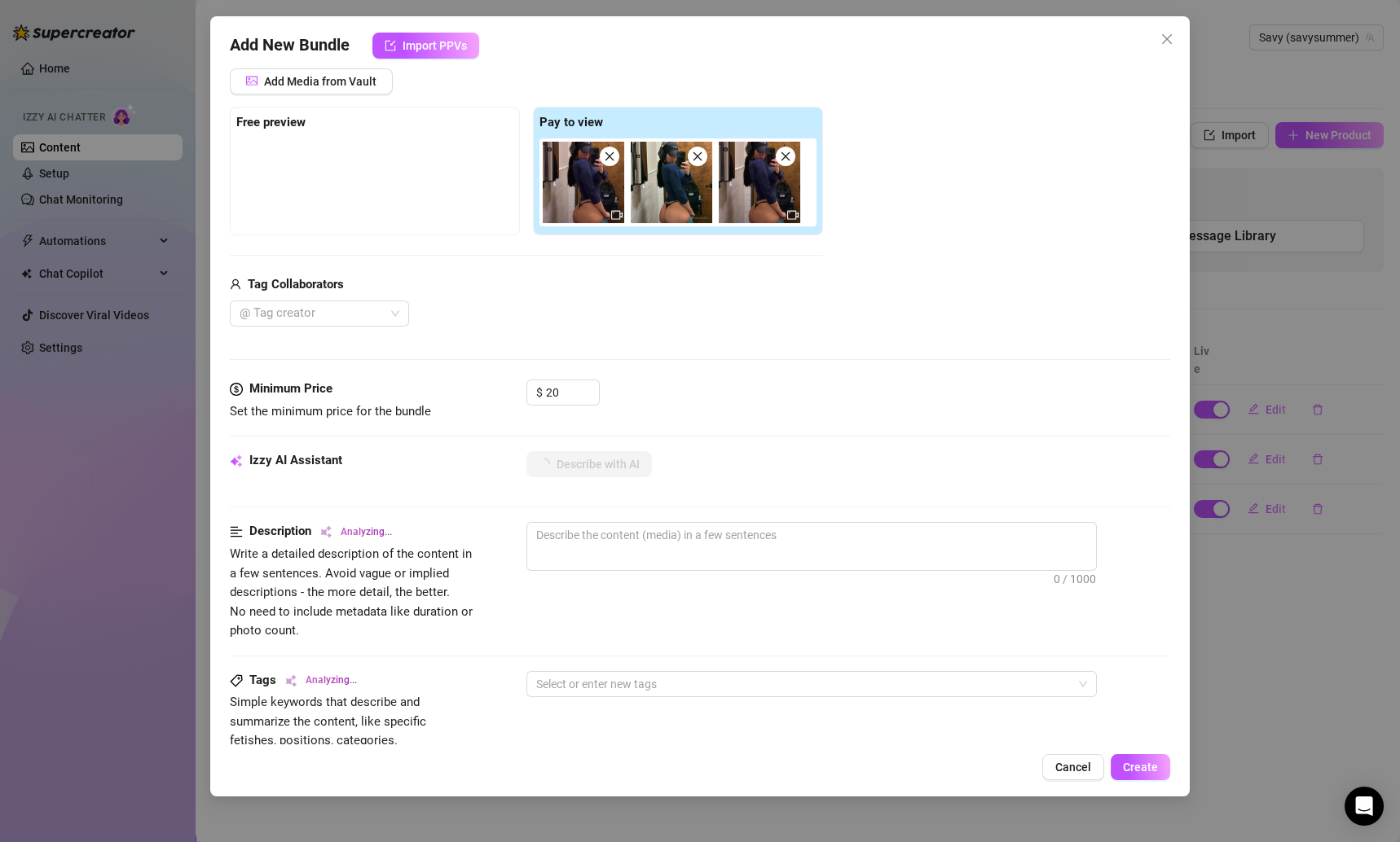
scroll to position [230, 0]
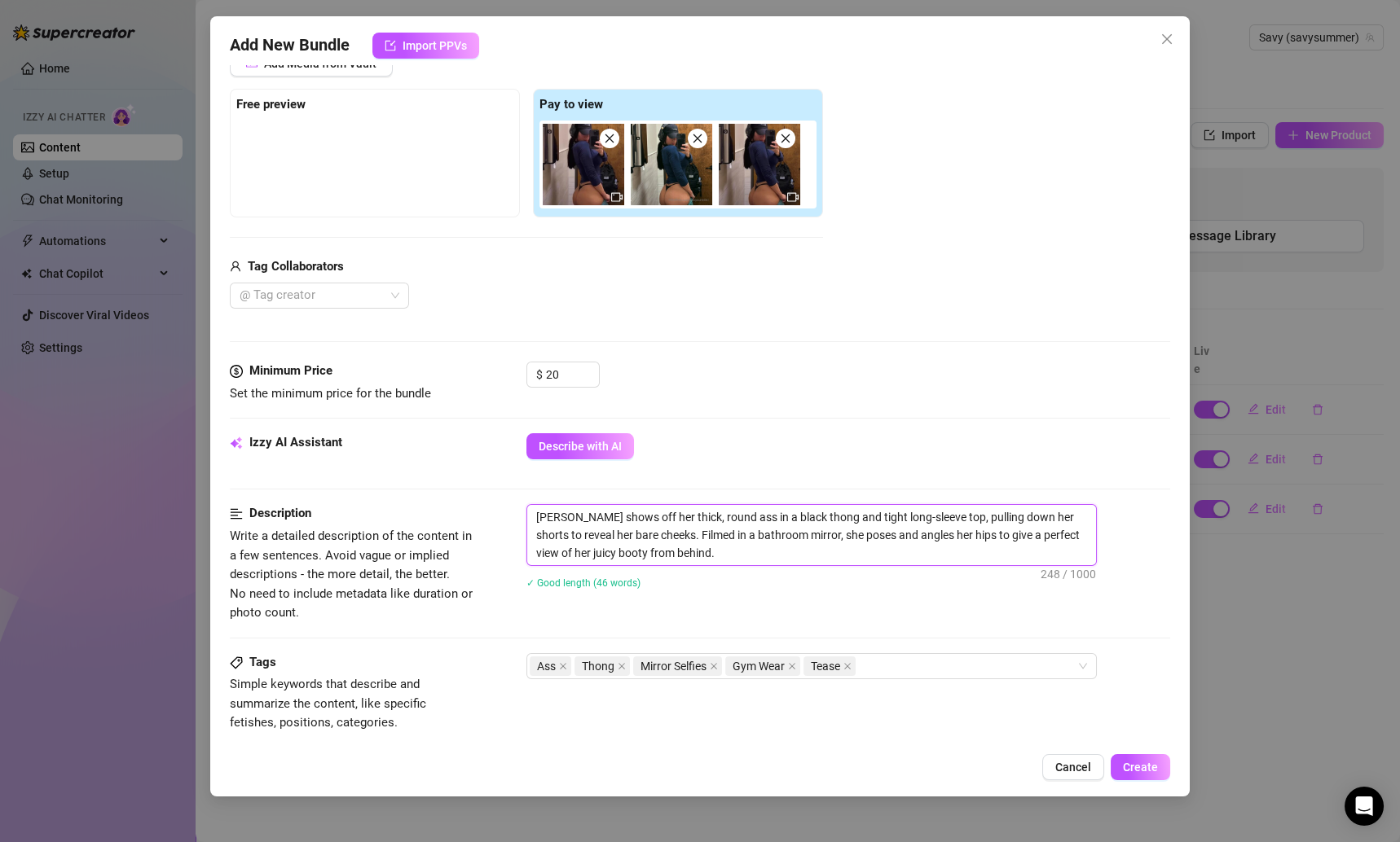
drag, startPoint x: 686, startPoint y: 550, endPoint x: 530, endPoint y: 517, distance: 159.5
click at [530, 517] on textarea "[PERSON_NAME] shows off her thick, round ass in a black thong and tight long-sl…" at bounding box center [811, 535] width 569 height 61
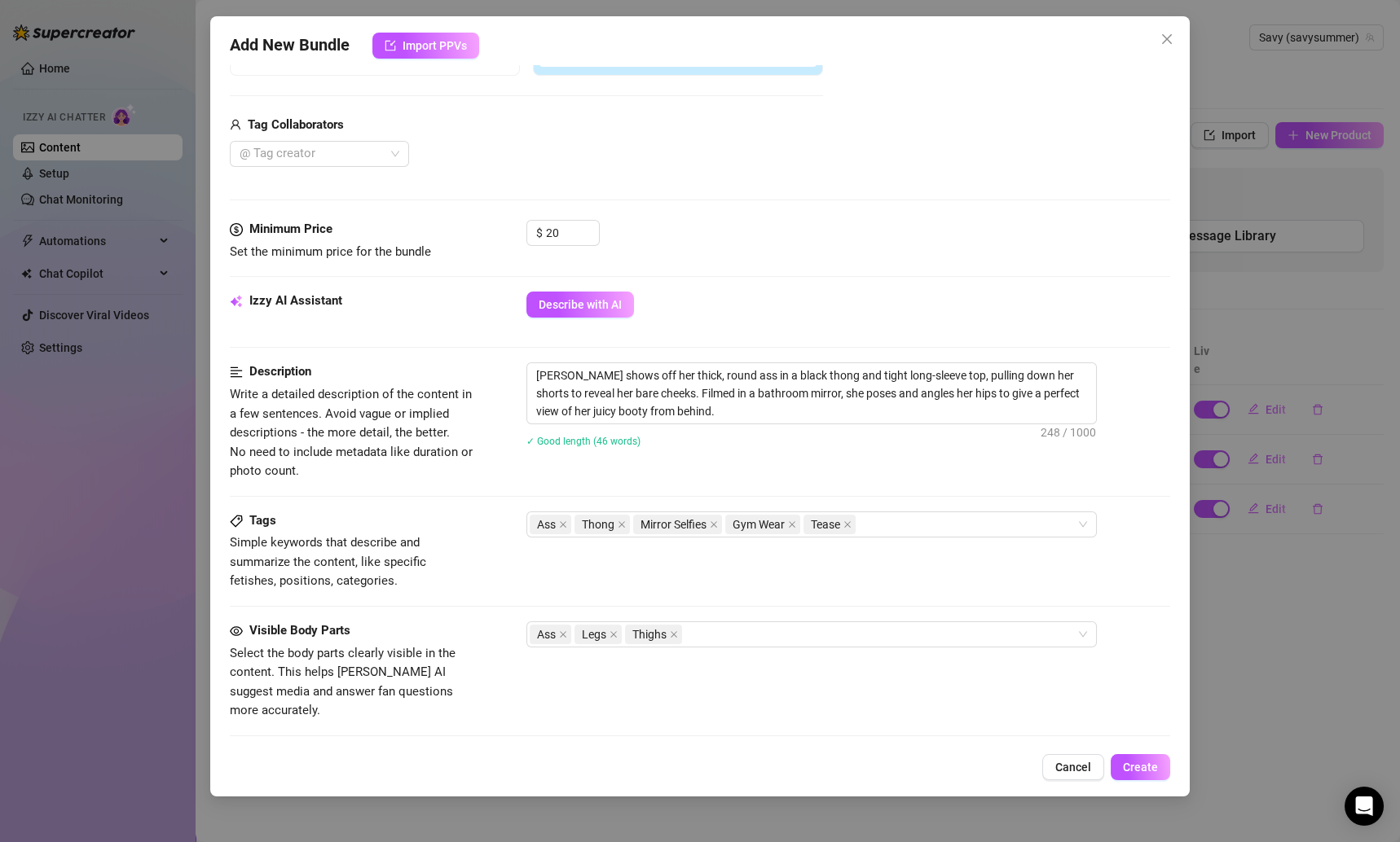
scroll to position [23, 0]
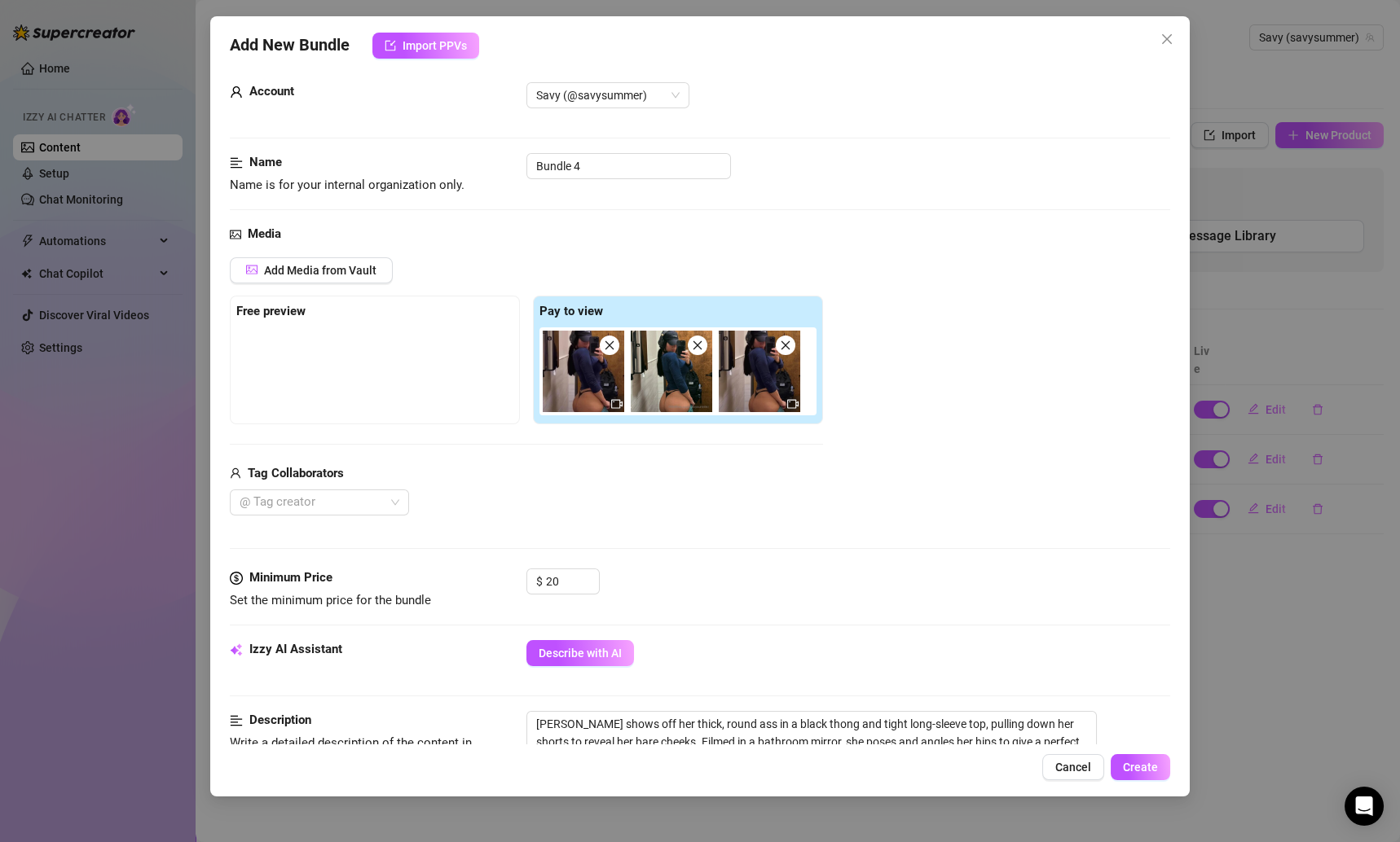
click at [628, 594] on div "$ 20" at bounding box center [848, 589] width 645 height 41
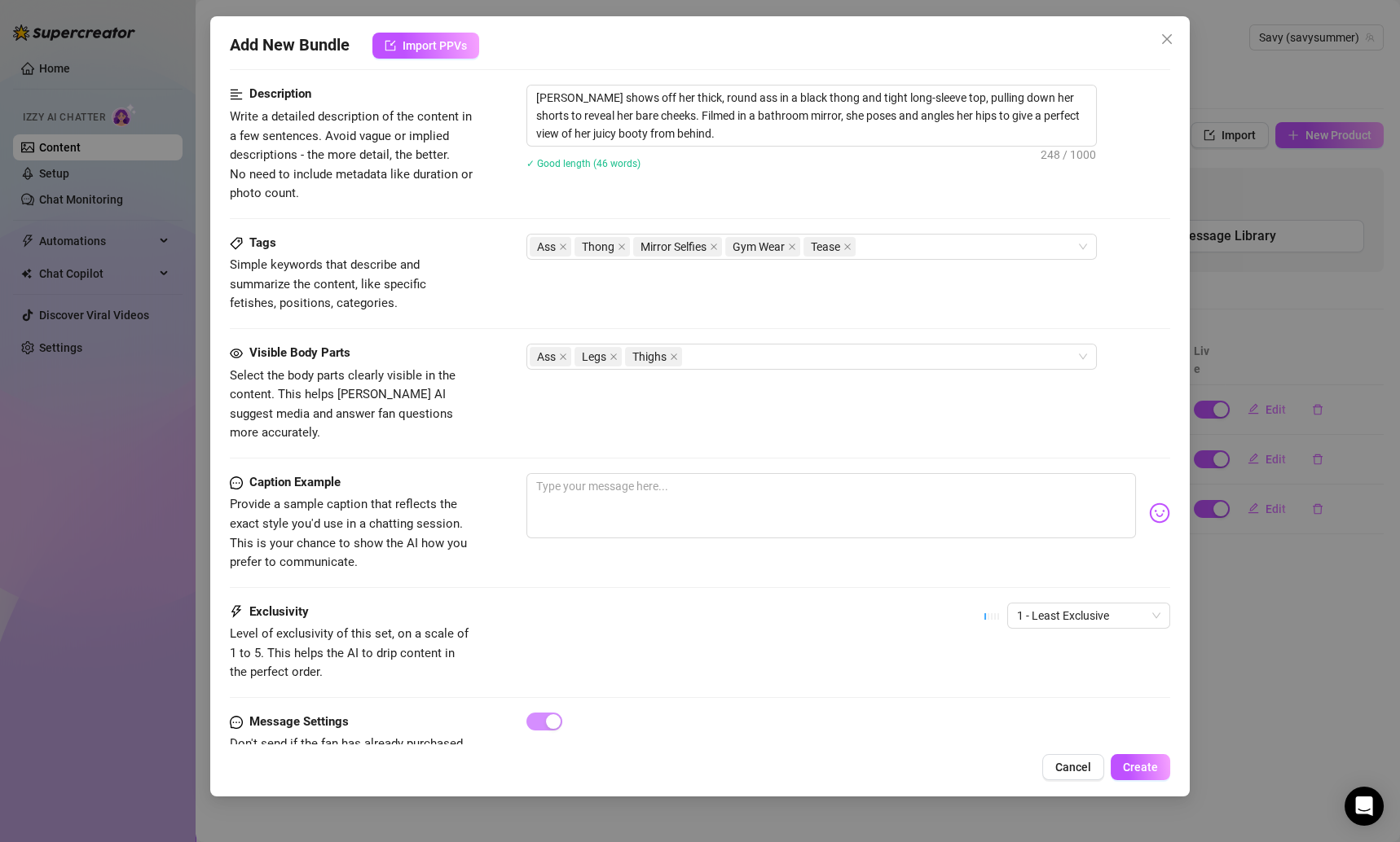
scroll to position [686, 0]
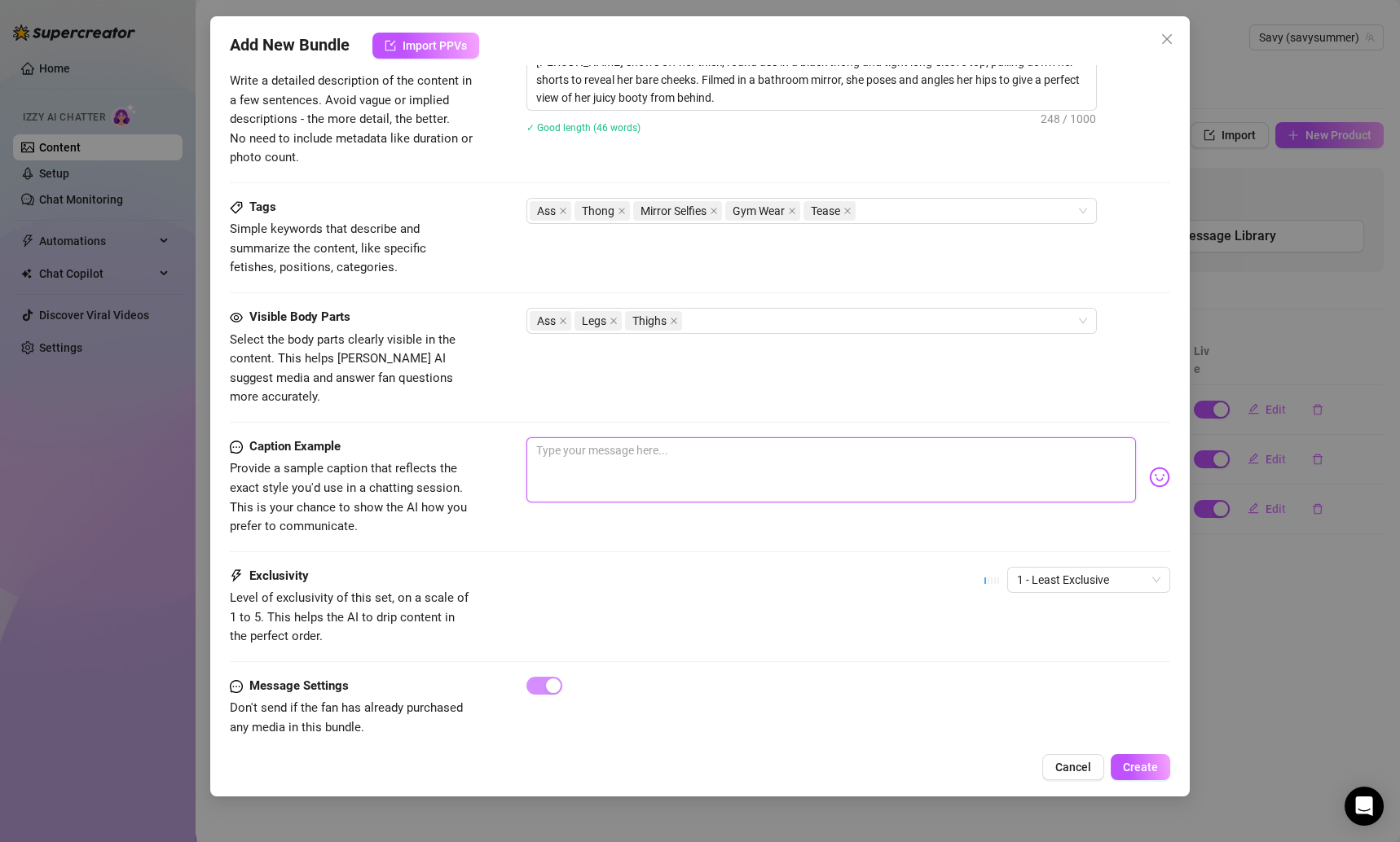
click at [599, 446] on textarea at bounding box center [831, 470] width 610 height 65
paste textarea "Caught in the mirror showing off my best angle 😋✨ bet you can’t look away…"
click at [1138, 759] on button "Create" at bounding box center [1140, 767] width 60 height 26
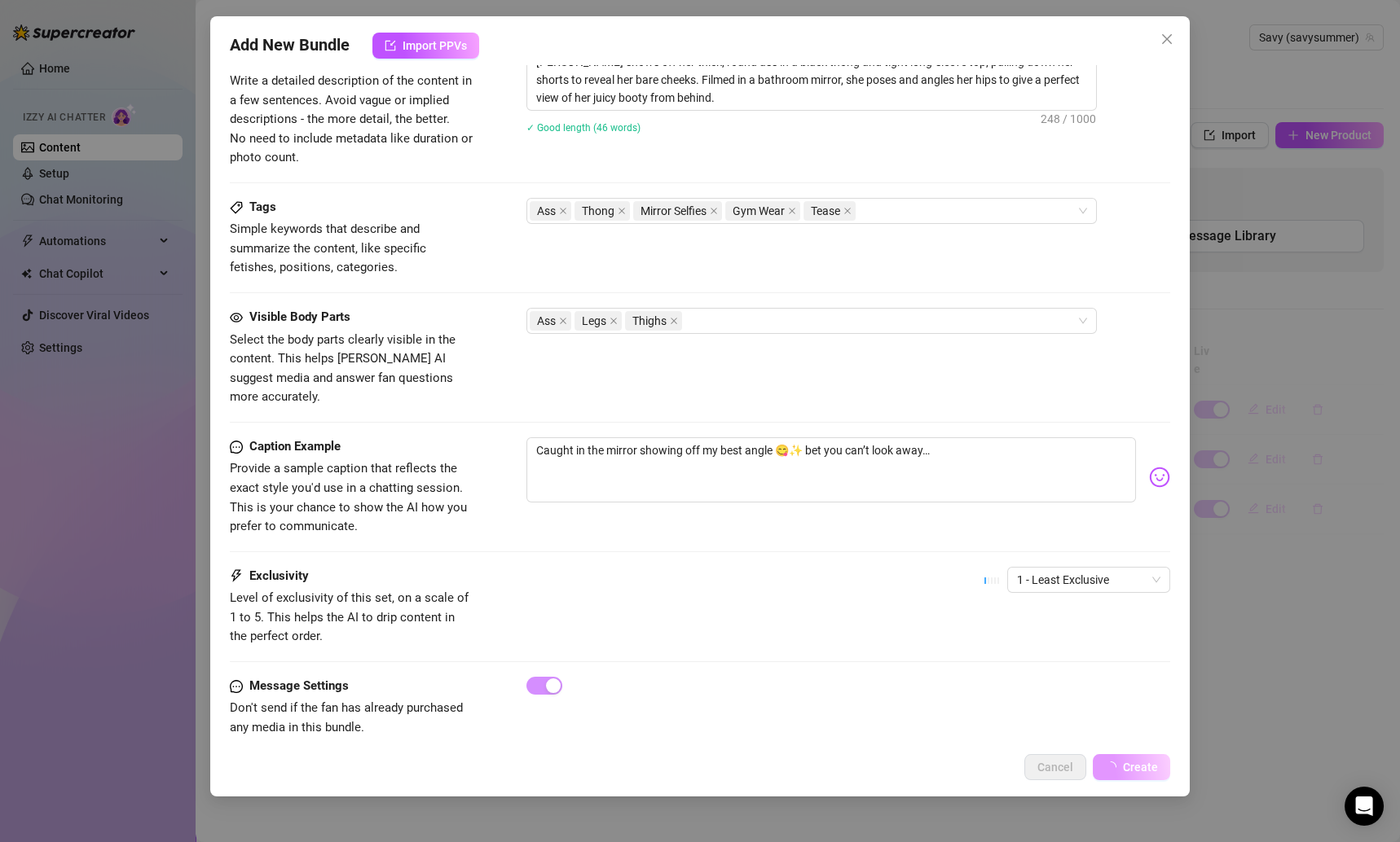
scroll to position [387, 0]
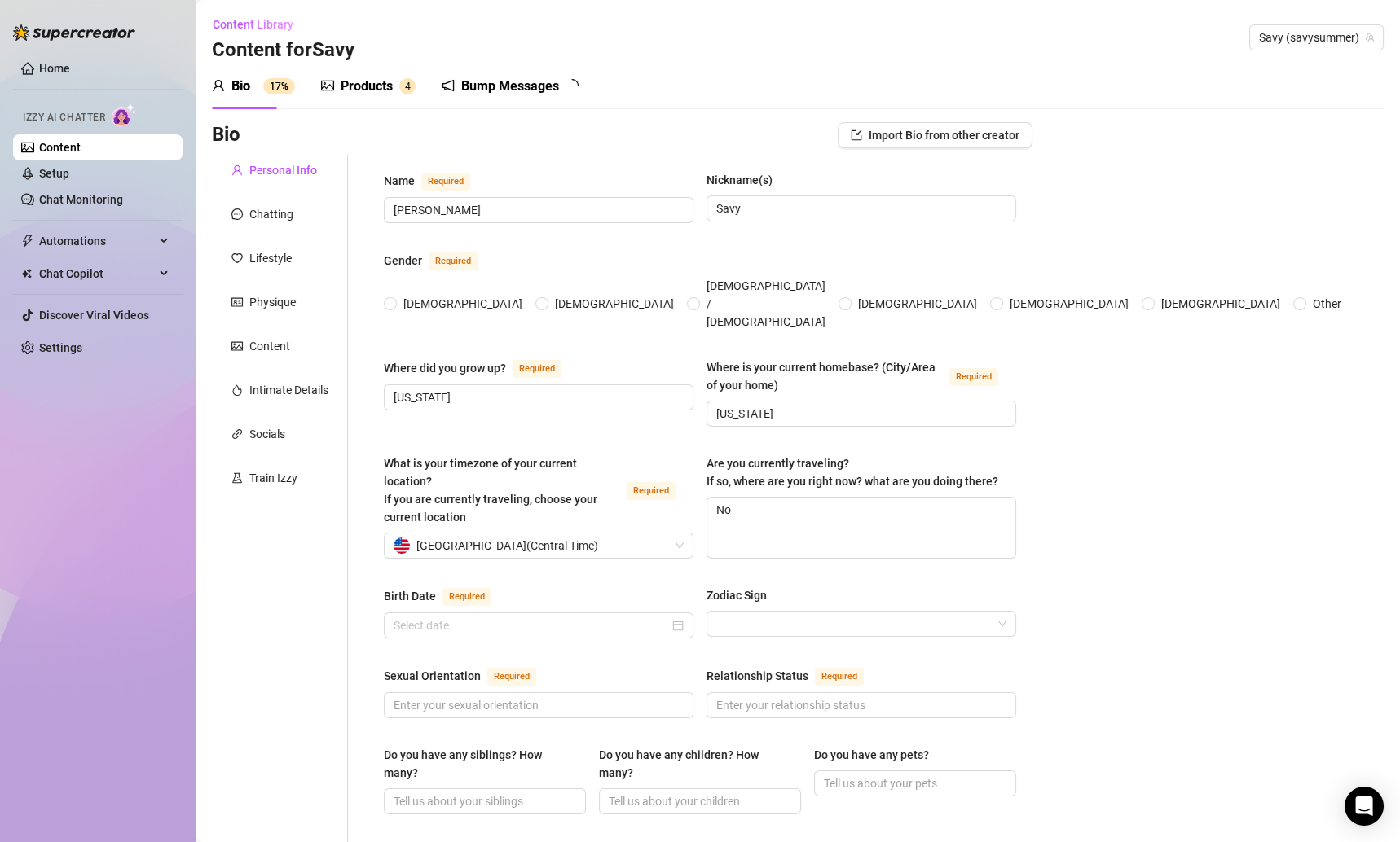
radio input "true"
click at [367, 75] on div "Products 4" at bounding box center [368, 86] width 95 height 45
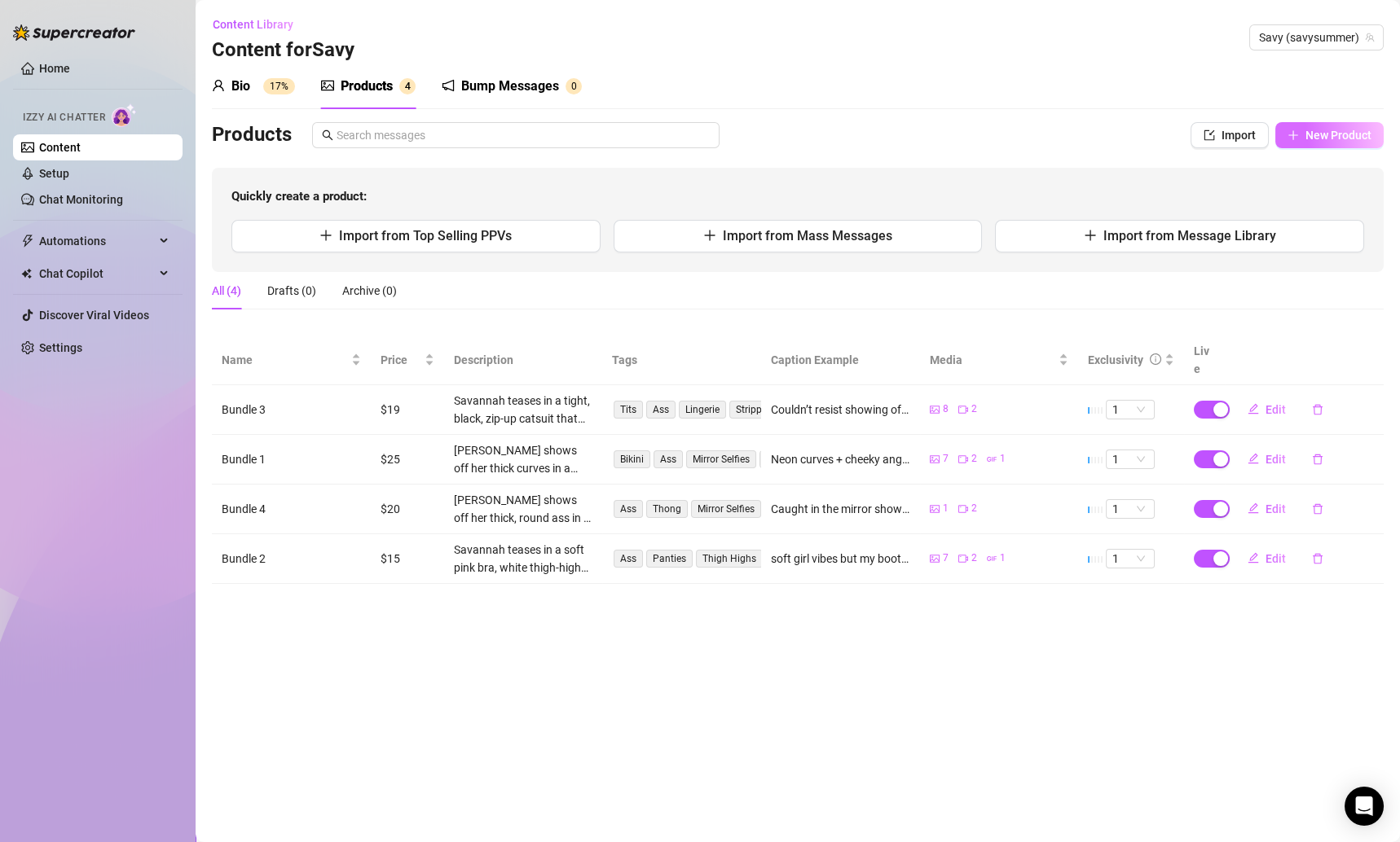
click at [1328, 128] on span "New Product" at bounding box center [1338, 135] width 66 height 13
type textarea "Type your message here..."
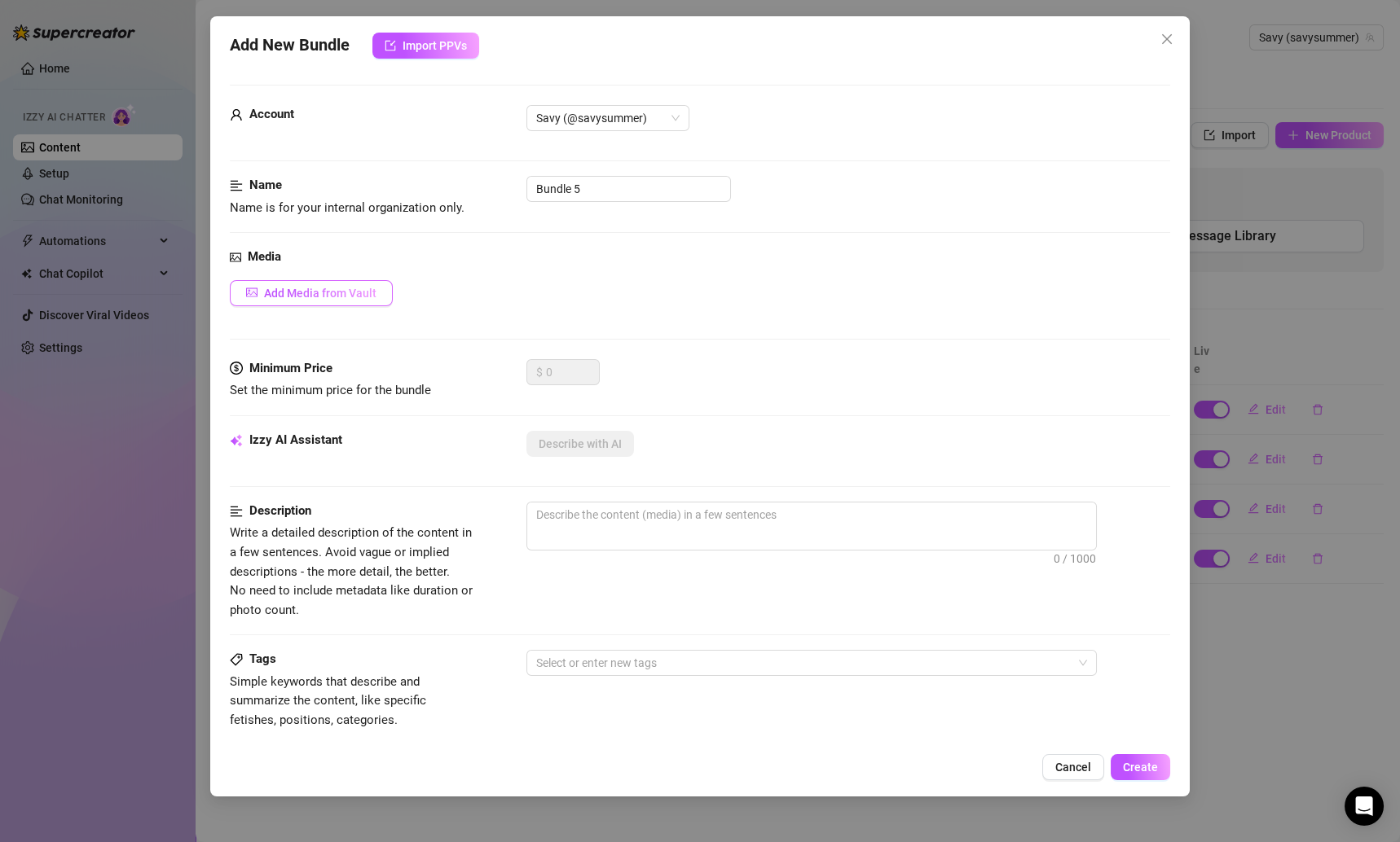
click at [313, 288] on span "Add Media from Vault" at bounding box center [320, 293] width 112 height 13
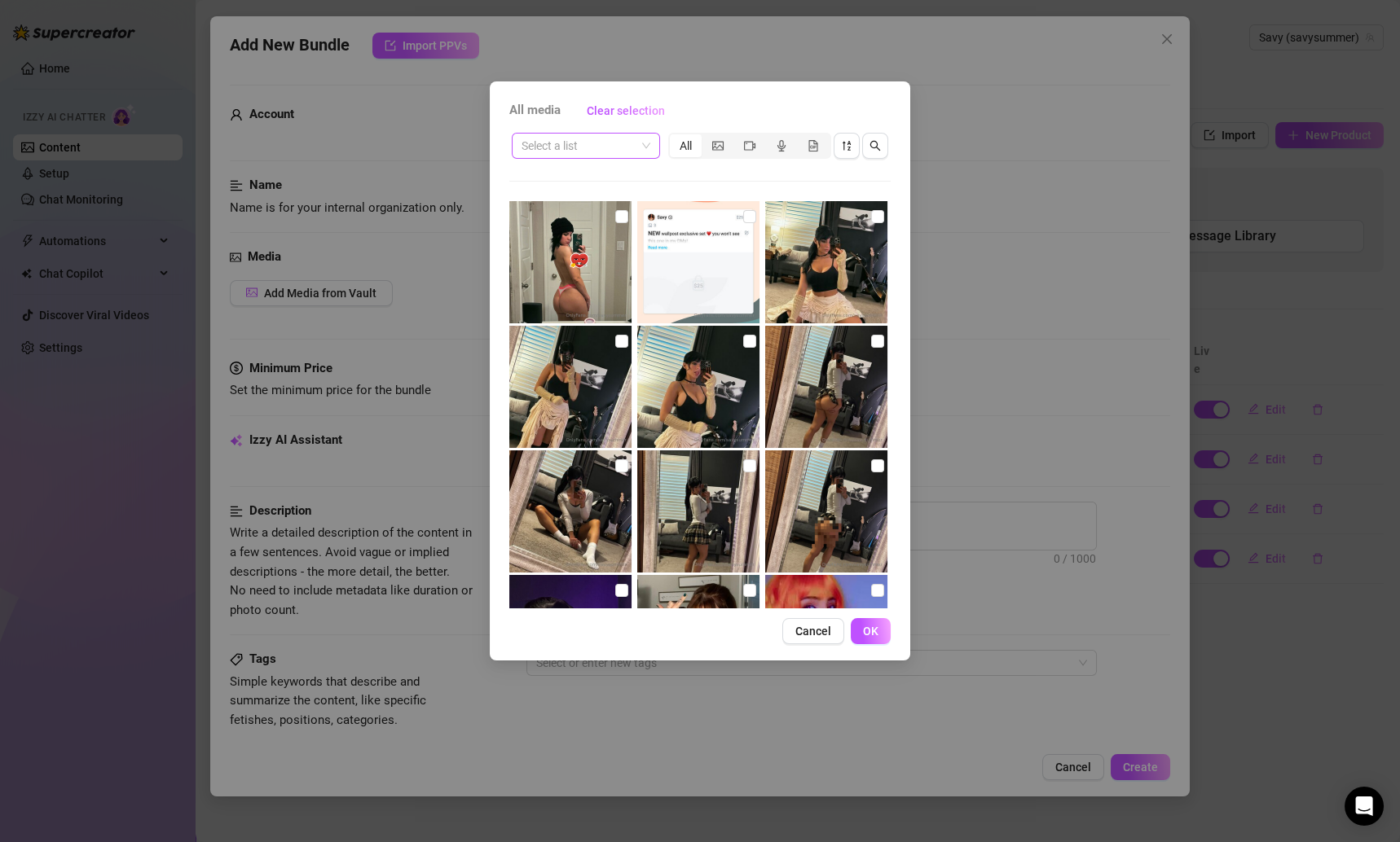
click at [625, 147] on input "search" at bounding box center [579, 146] width 114 height 24
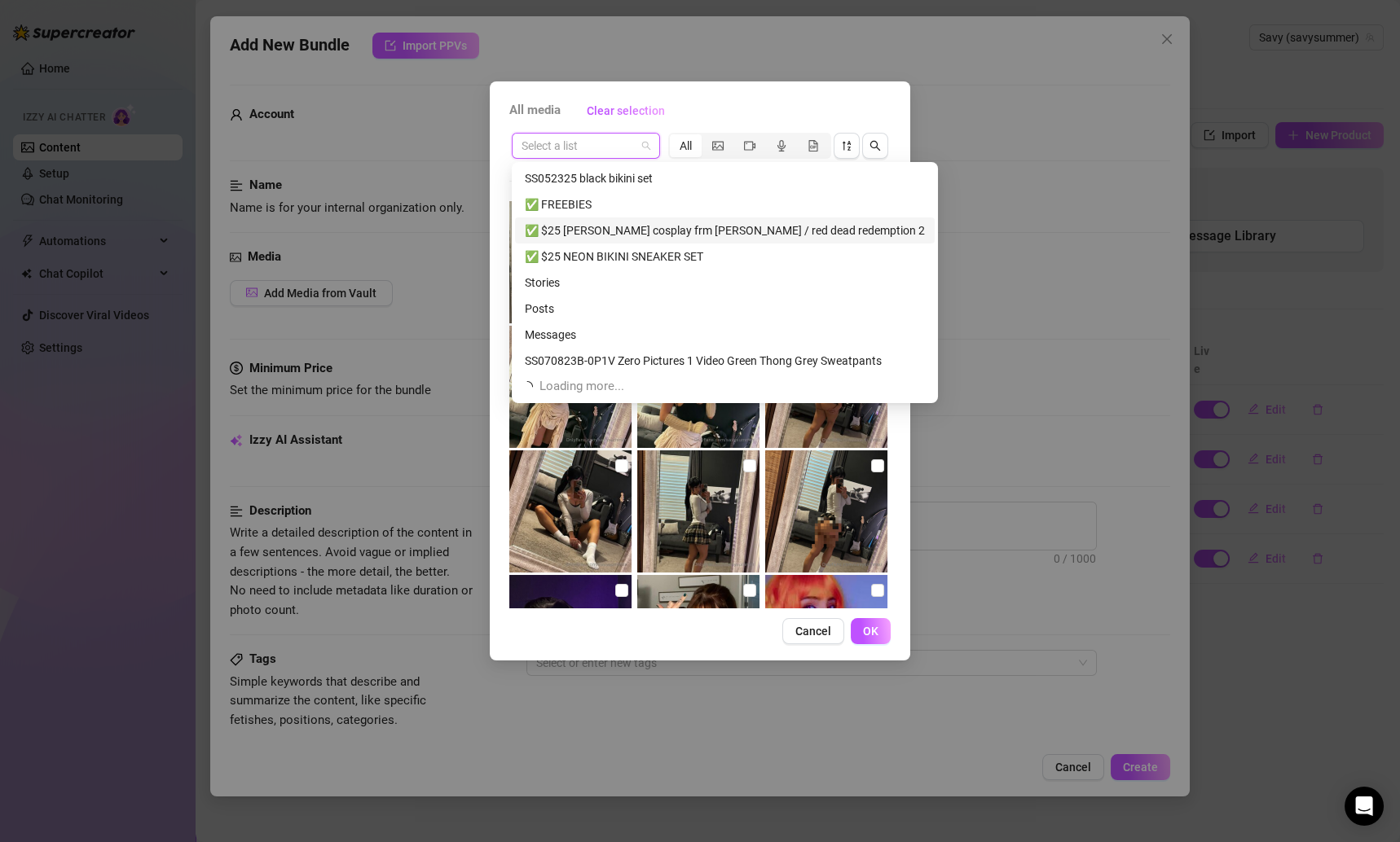
scroll to position [52, 0]
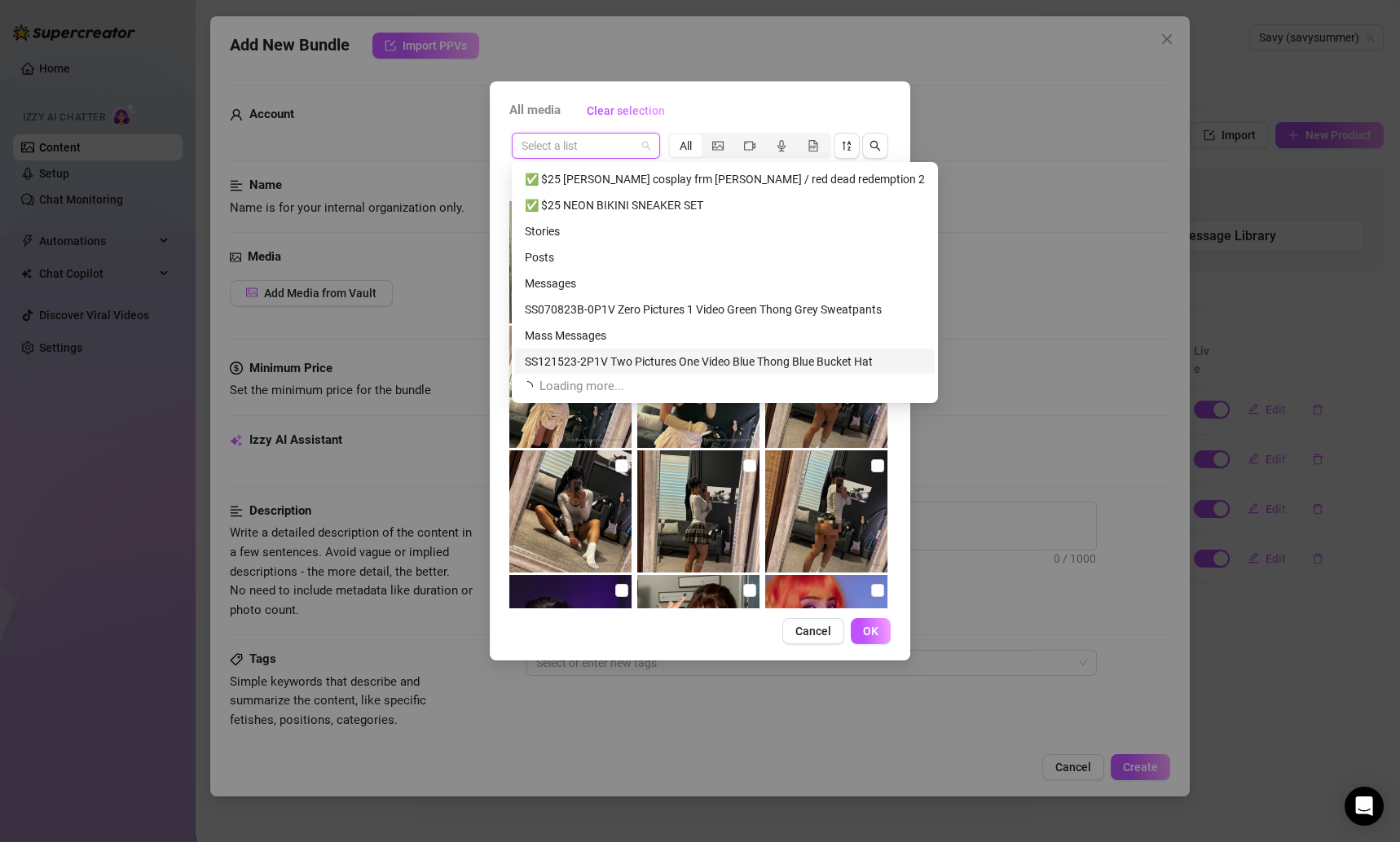
click at [708, 353] on div "SS121523-2P1V Two Pictures One Video Blue Thong Blue Bucket Hat" at bounding box center [724, 362] width 400 height 18
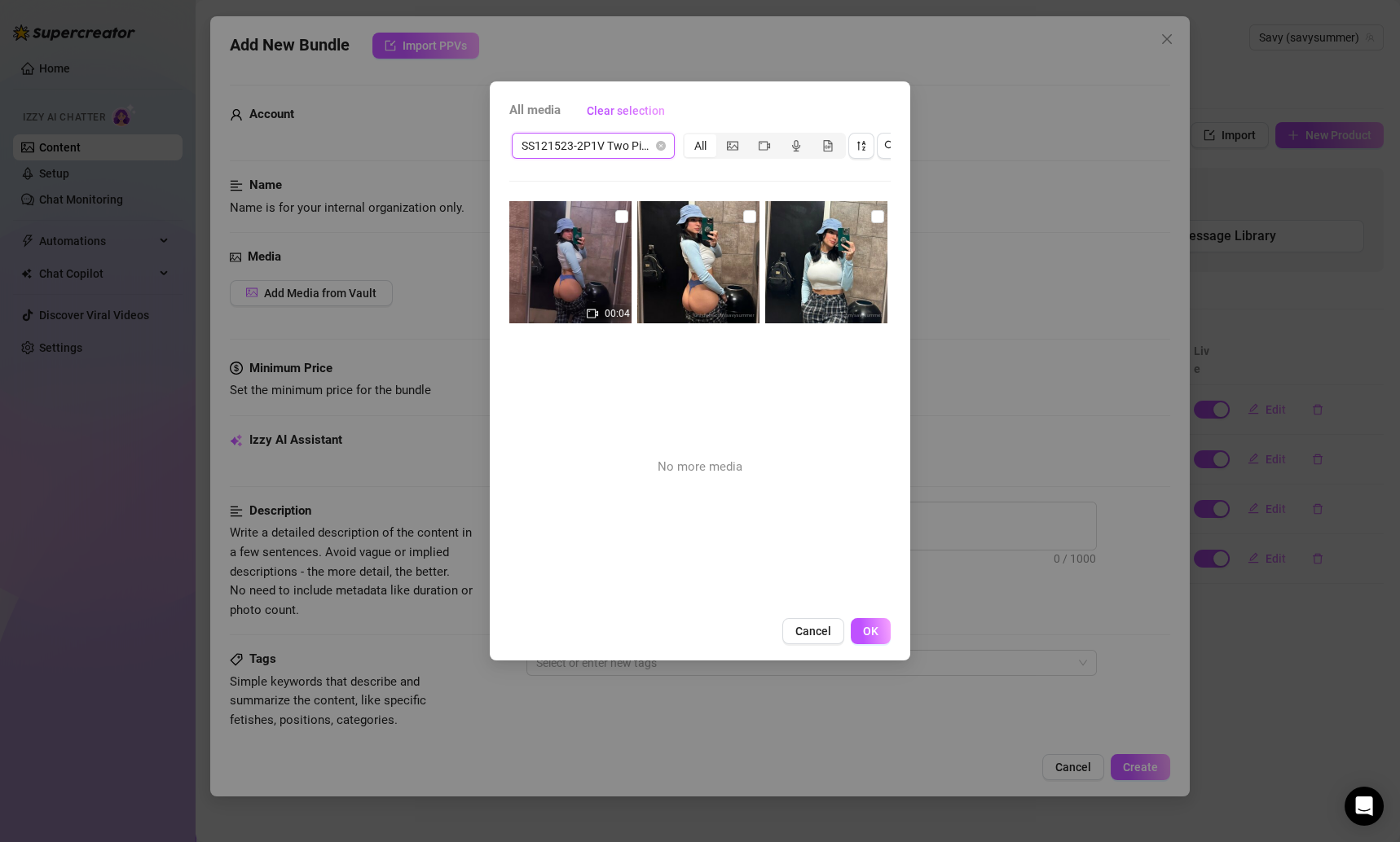
click at [627, 210] on img at bounding box center [570, 262] width 122 height 122
click at [615, 217] on input "checkbox" at bounding box center [621, 216] width 13 height 13
checkbox input "true"
click at [743, 216] on input "checkbox" at bounding box center [750, 216] width 13 height 13
checkbox input "true"
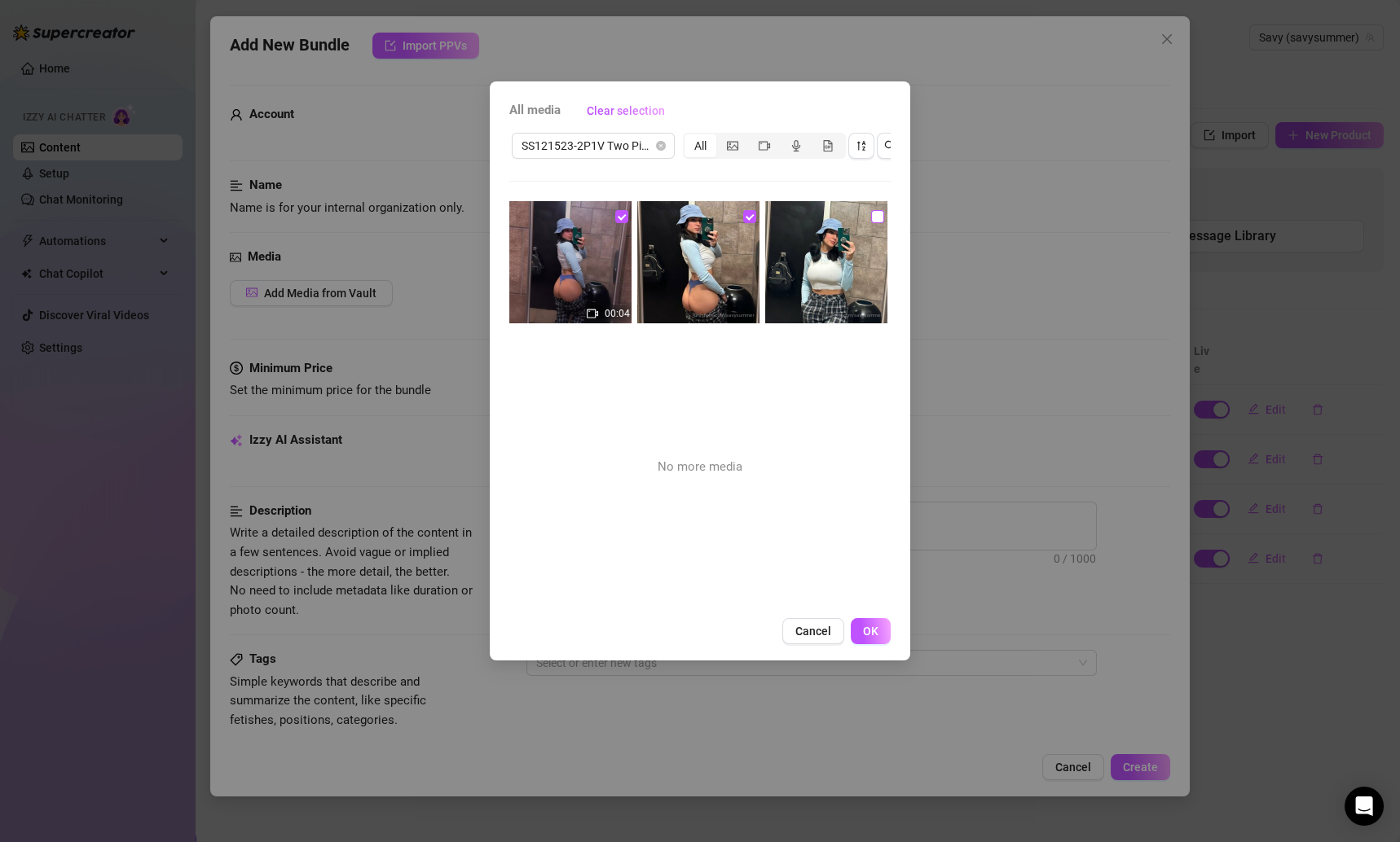
click at [871, 221] on input "checkbox" at bounding box center [877, 216] width 13 height 13
checkbox input "true"
click at [879, 645] on button "OK" at bounding box center [871, 631] width 40 height 26
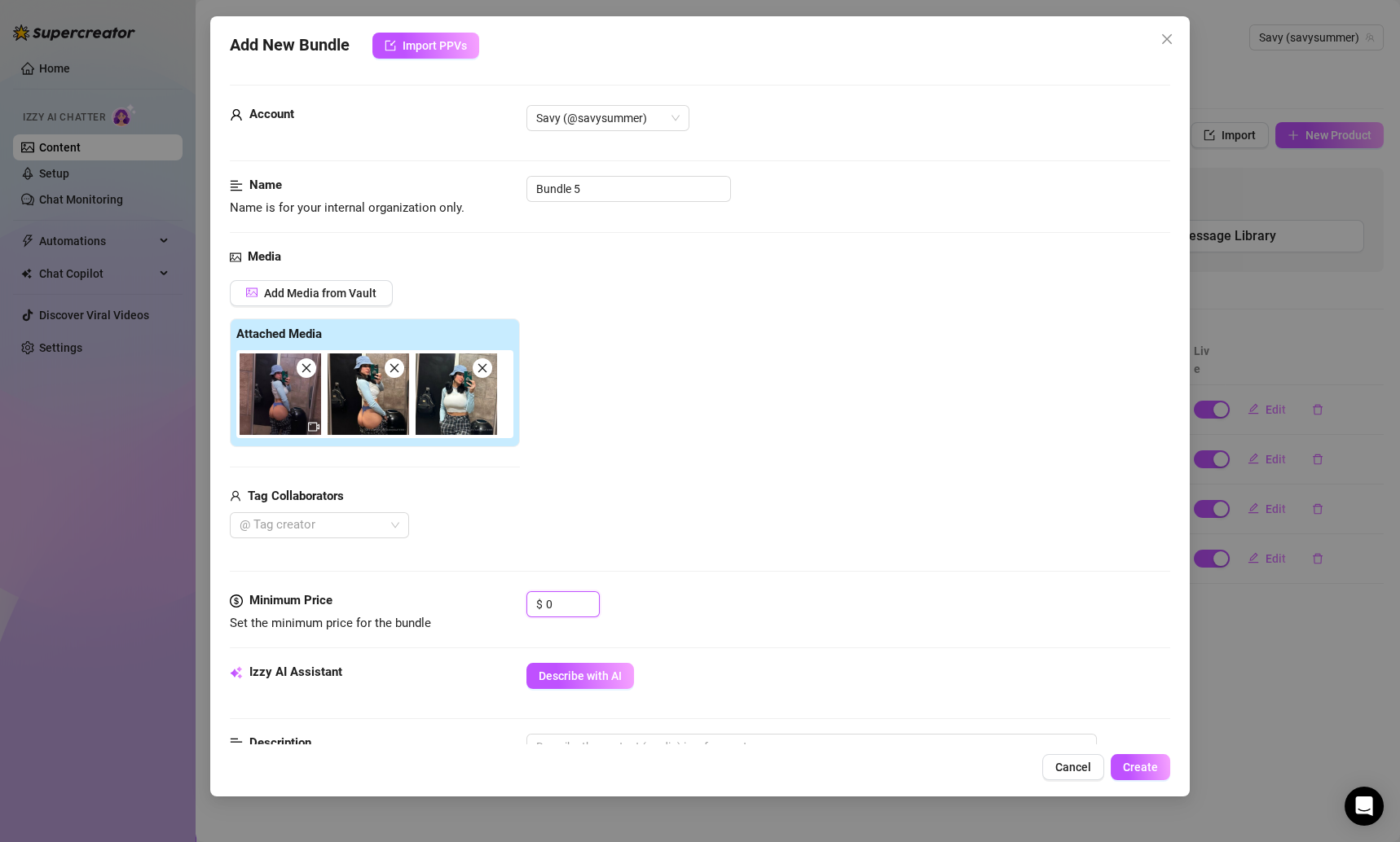
drag, startPoint x: 563, startPoint y: 607, endPoint x: 517, endPoint y: 599, distance: 46.7
click at [517, 599] on div "Minimum Price Set the minimum price for the bundle $ 0" at bounding box center [700, 612] width 941 height 42
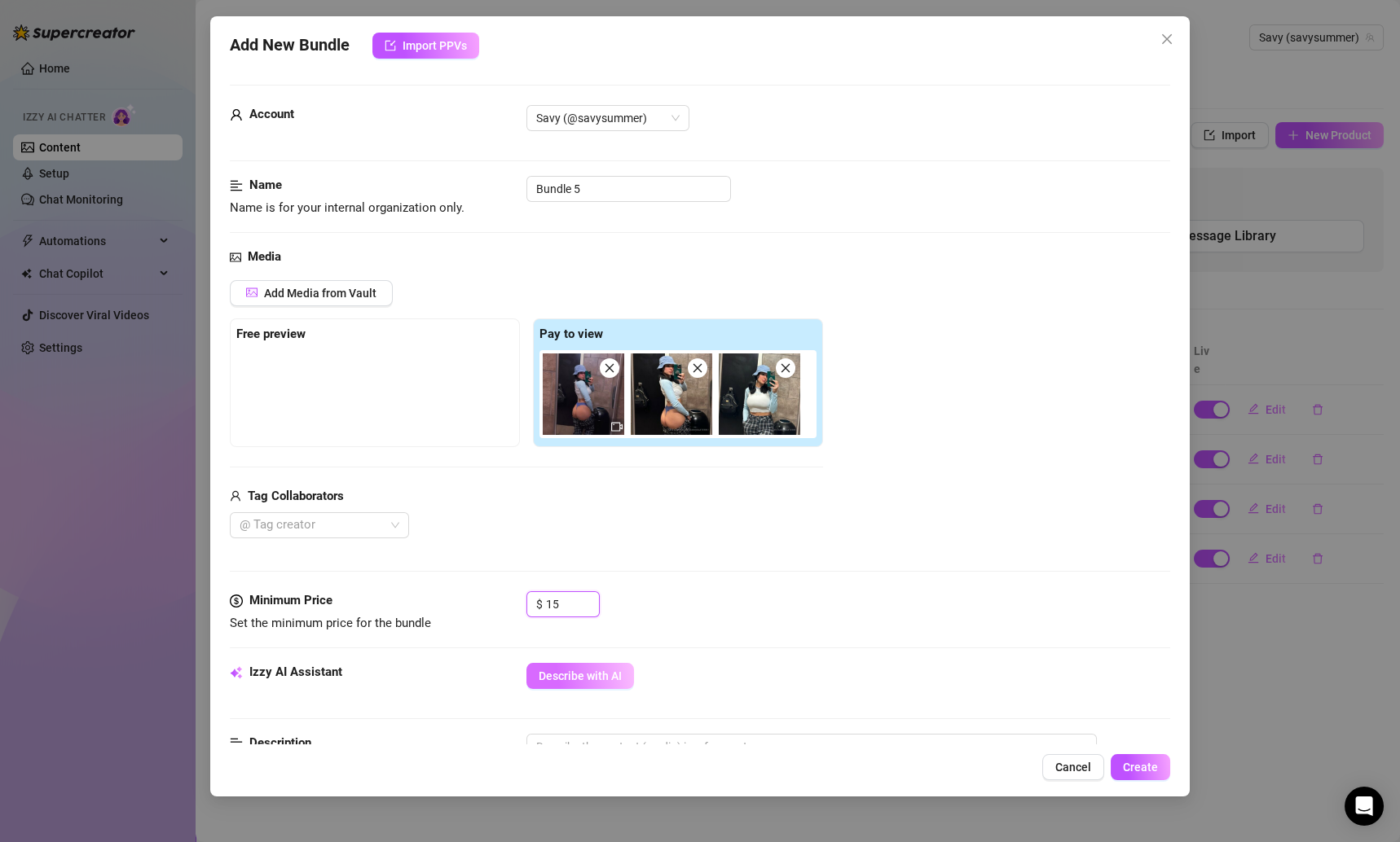
type input "15"
click at [603, 670] on span "Describe with AI" at bounding box center [580, 676] width 83 height 13
type textarea "Savannah"
type textarea "Savannah teases"
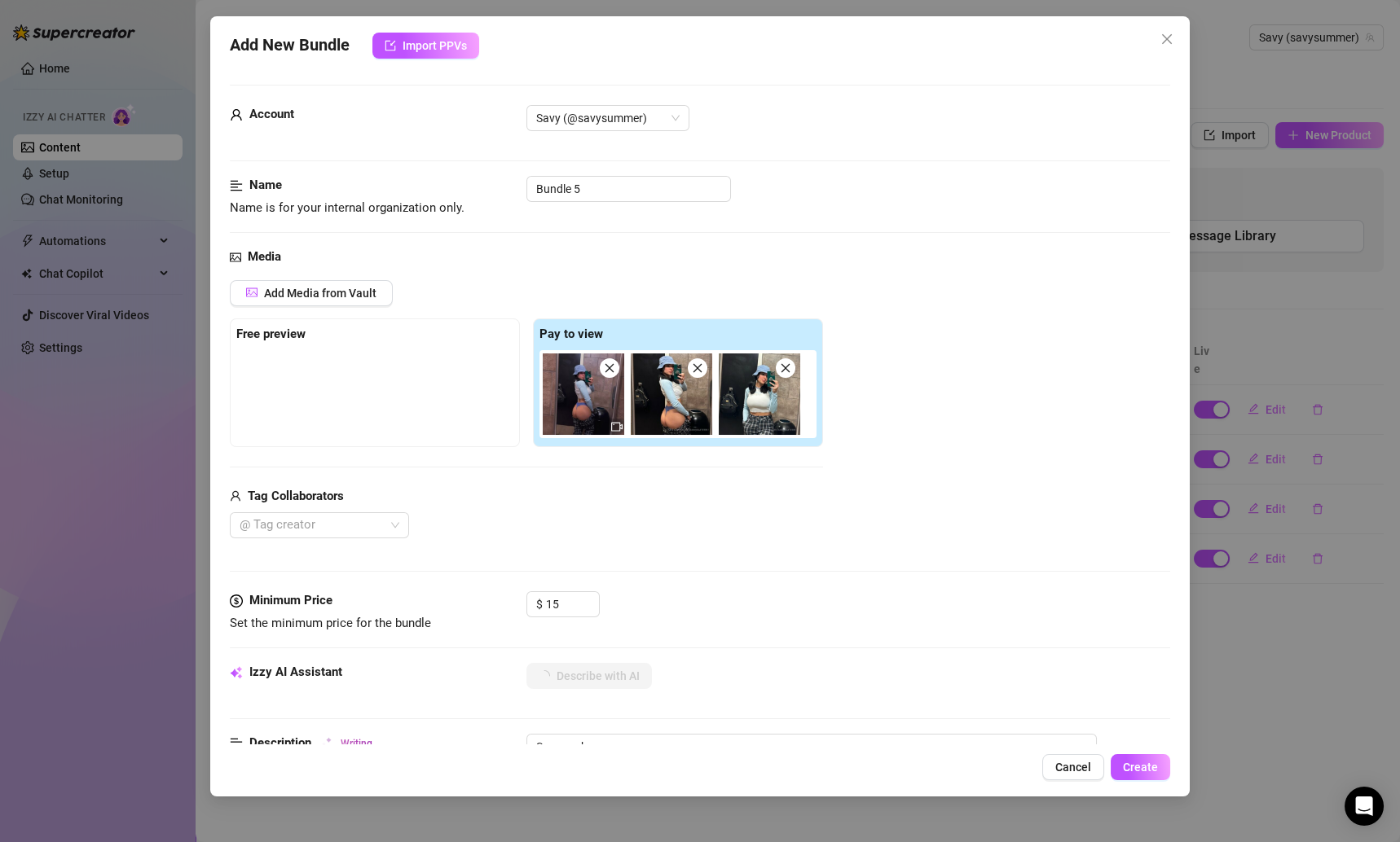
type textarea "Savannah teases"
type textarea "Savannah teases in"
type textarea "Savannah teases in a"
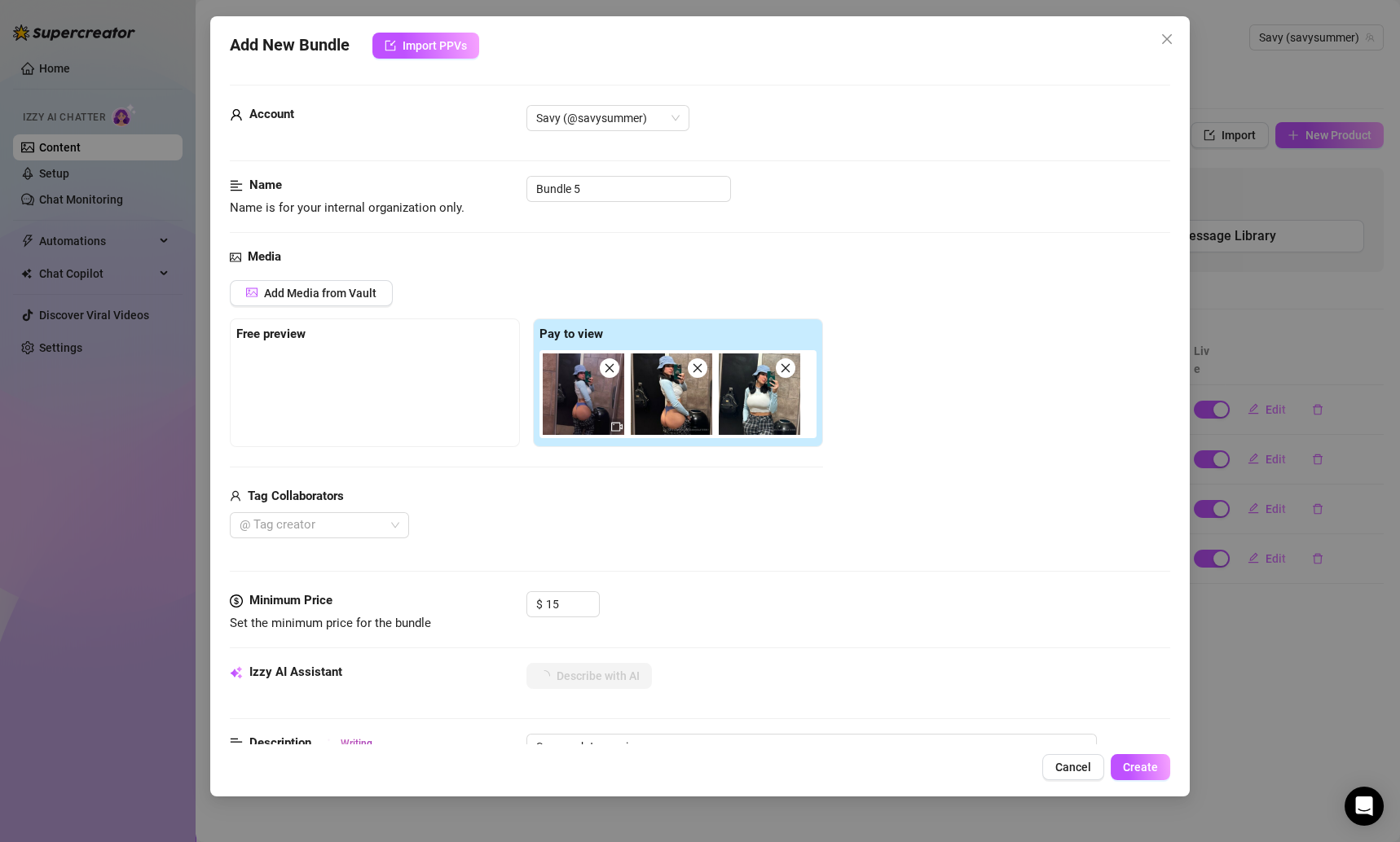
type textarea "Savannah teases in a bathroom"
type textarea "Savannah teases in a bathroom mirror,"
type textarea "Savannah teases in a bathroom mirror, wearing"
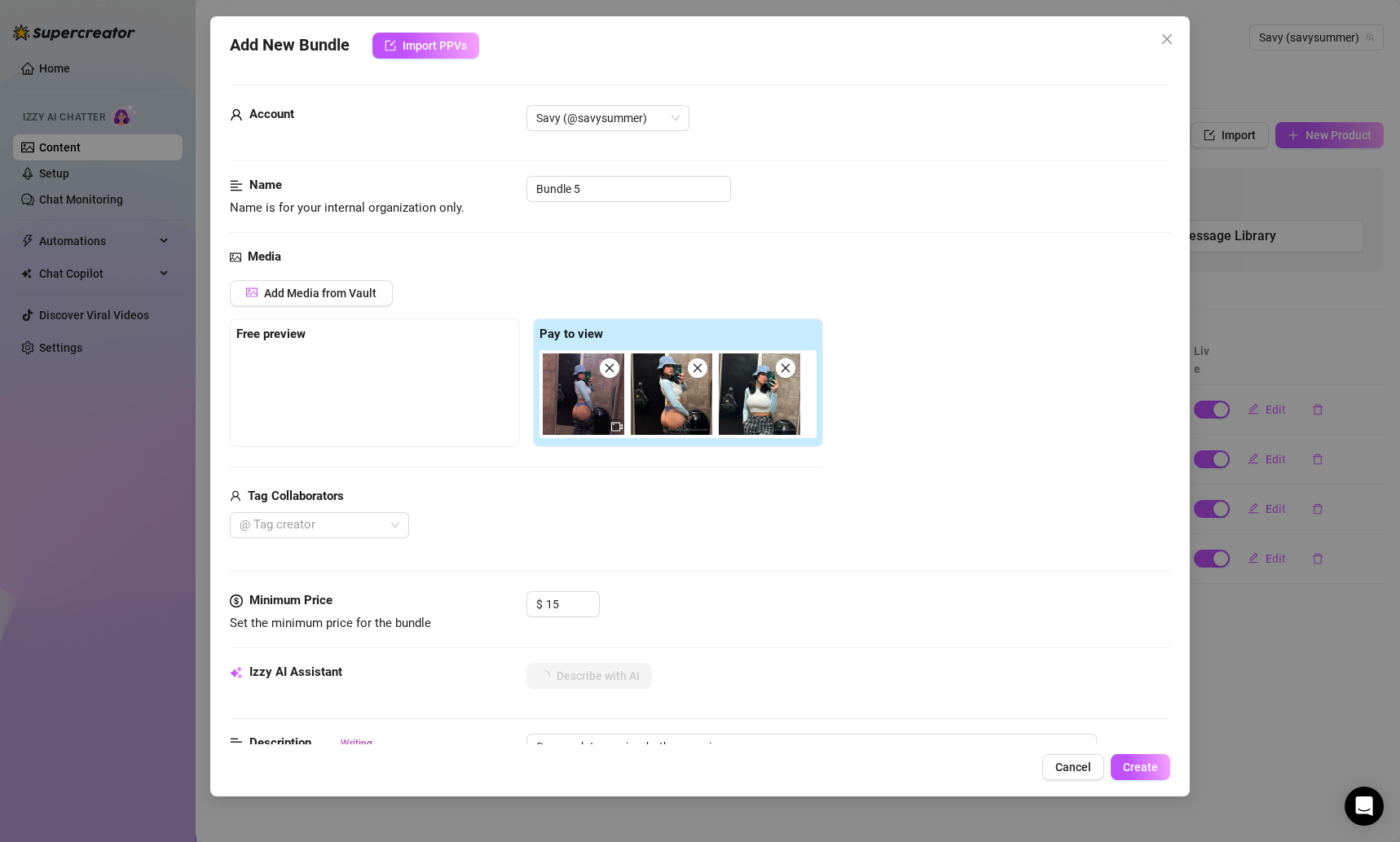
type textarea "Savannah teases in a bathroom mirror, wearing"
type textarea "Savannah teases in a bathroom mirror, wearing a"
type textarea "Savannah teases in a bathroom mirror, wearing a tight"
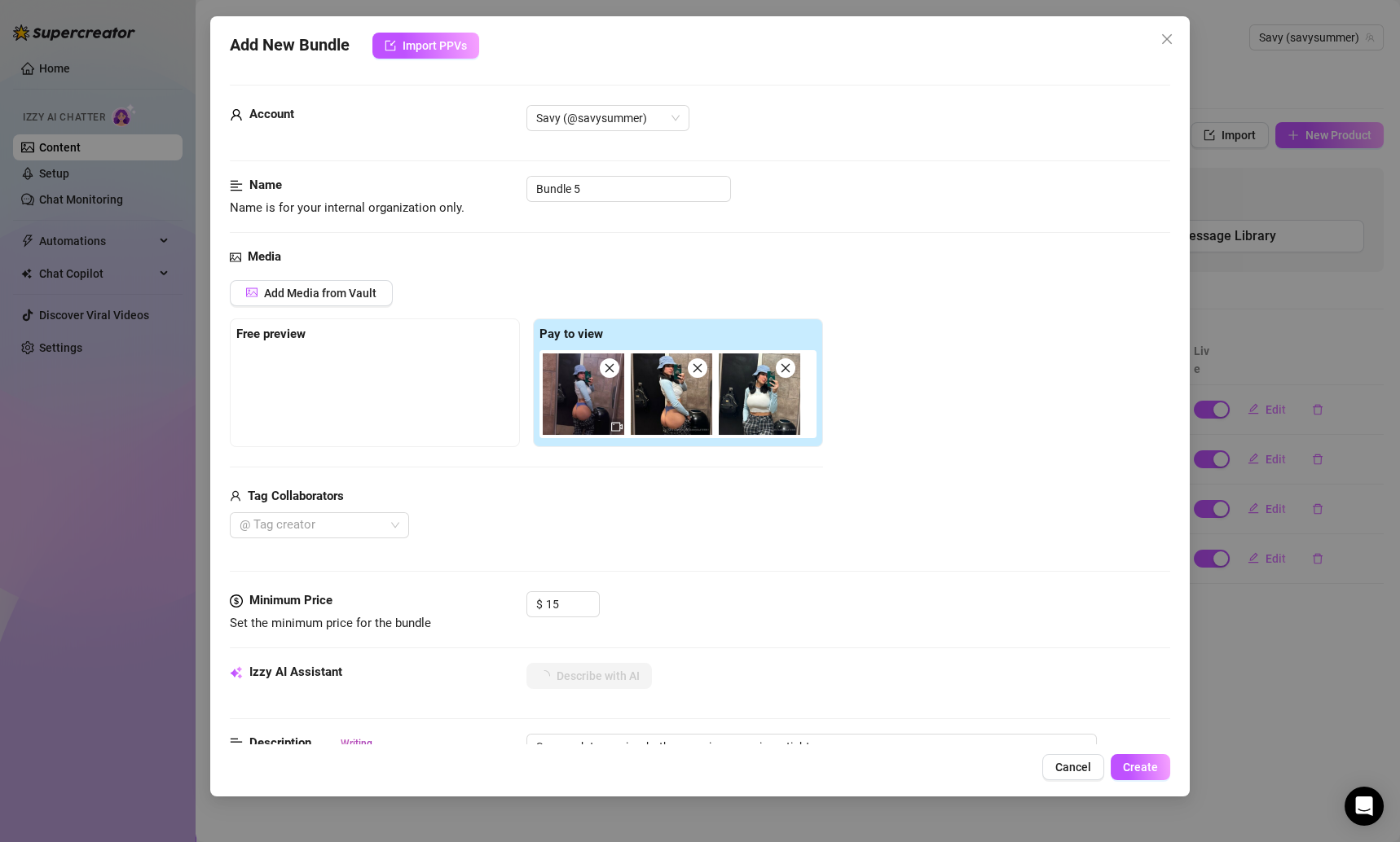
type textarea "Savannah teases in a bathroom mirror, wearing a tight white"
type textarea "Savannah teases in a bathroom mirror, wearing a tight white crop"
type textarea "Savannah teases in a bathroom mirror, wearing a tight white crop top"
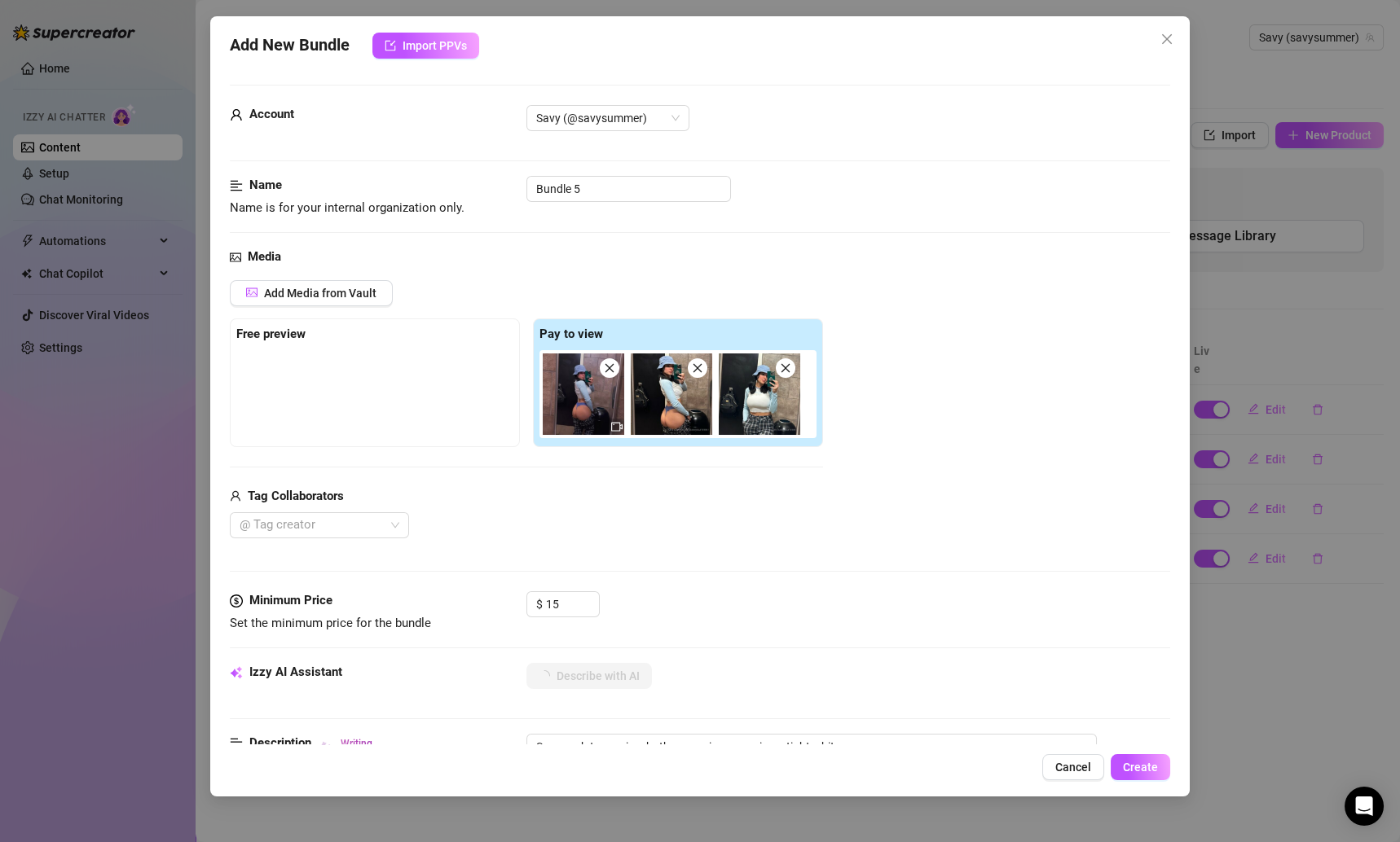
type textarea "Savannah teases in a bathroom mirror, wearing a tight white crop top"
type textarea "Savannah teases in a bathroom mirror, wearing a tight white crop top with"
type textarea "Savannah teases in a bathroom mirror, wearing a tight white crop top with light"
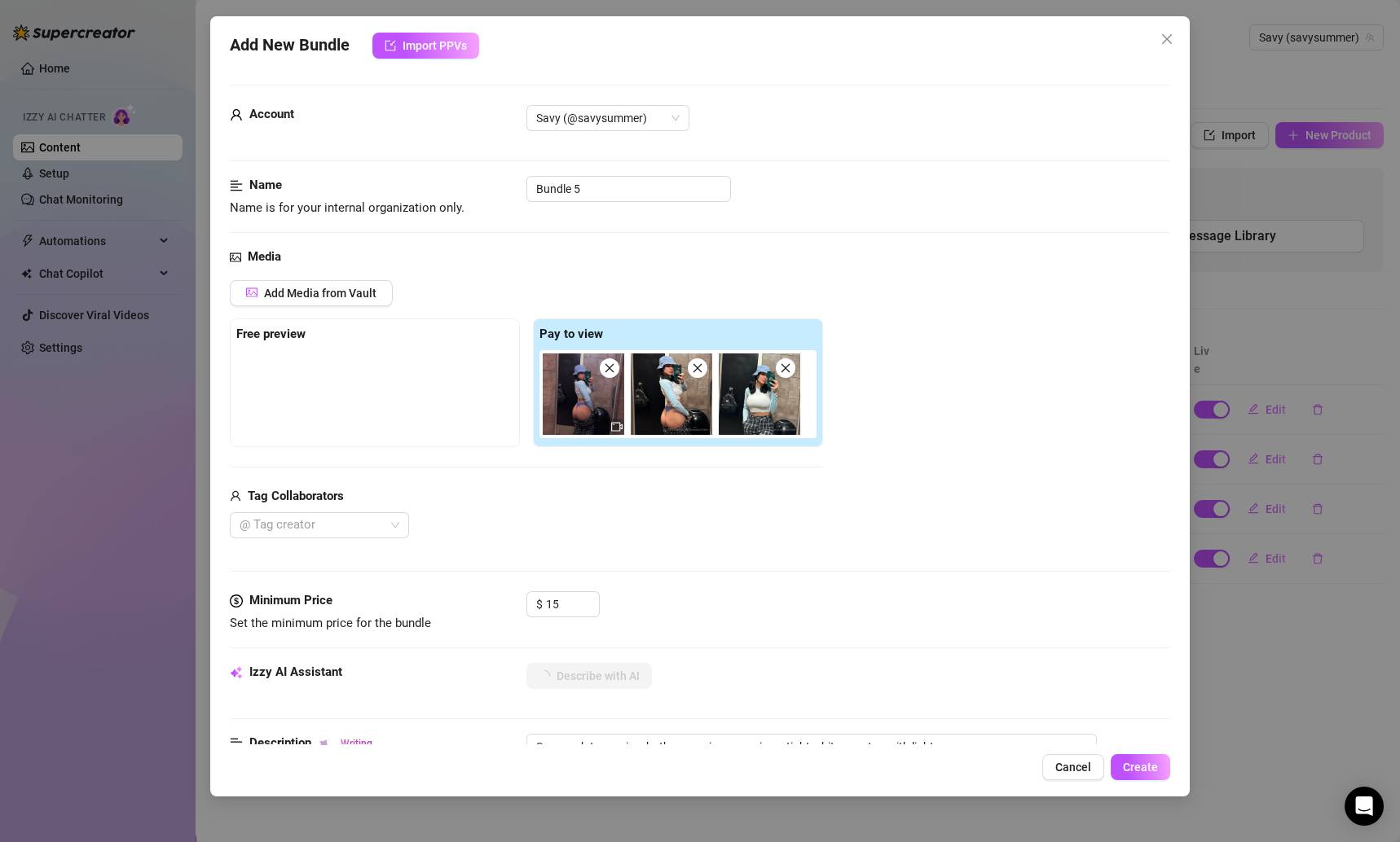
type textarea "Savannah teases in a bathroom mirror, wearing a tight white crop top with light…"
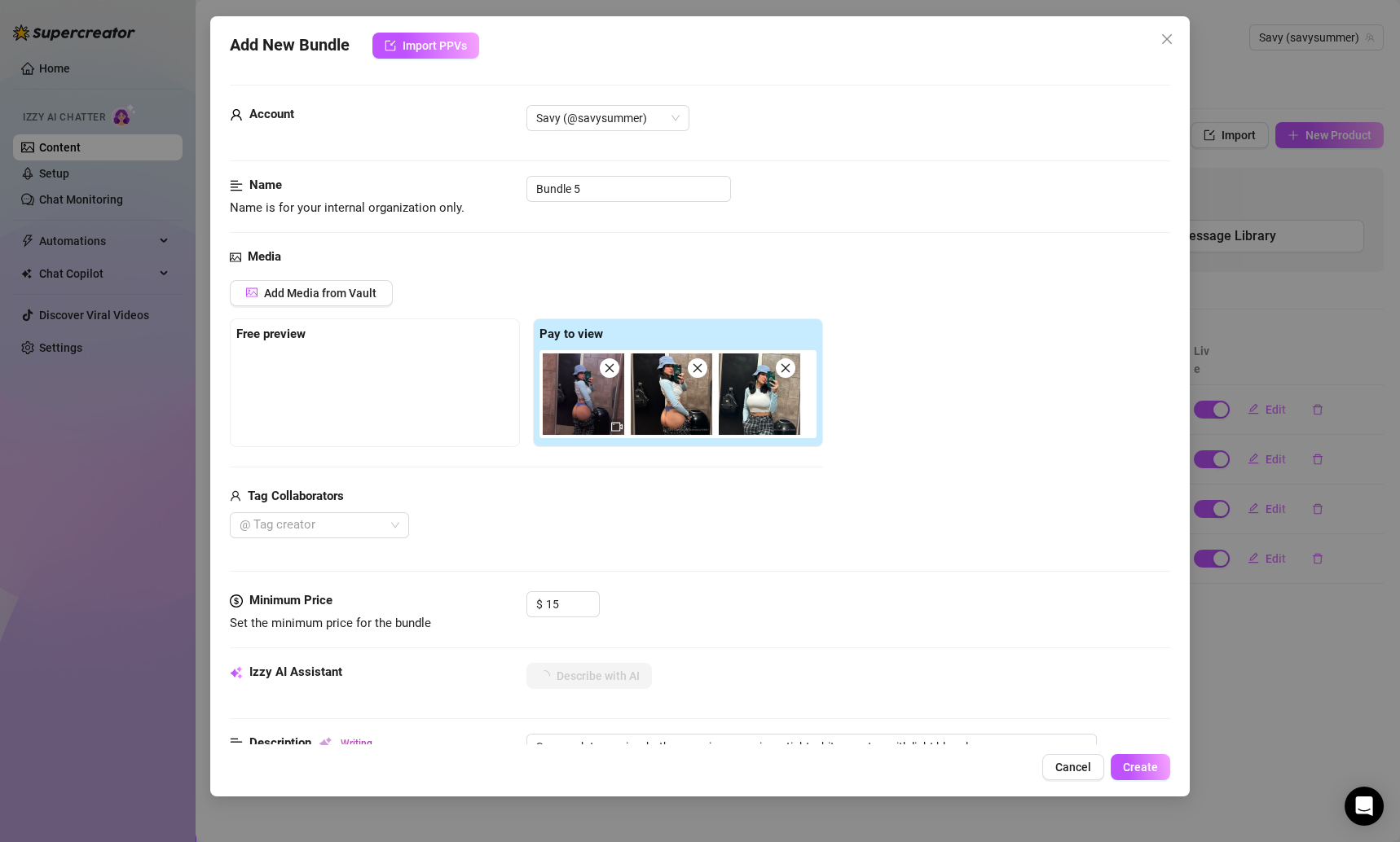
type textarea "Savannah teases in a bathroom mirror, wearing a tight white crop top with light…"
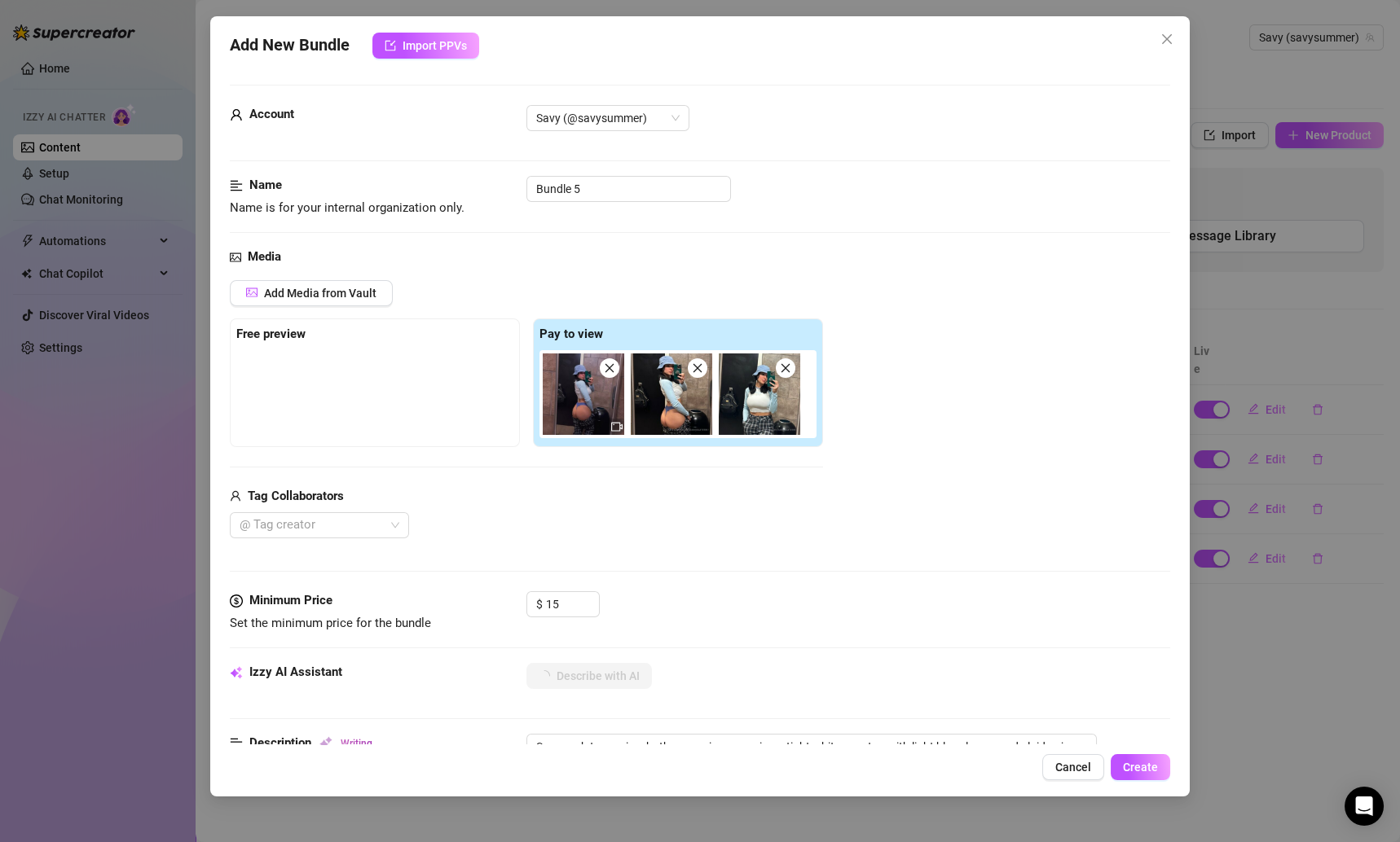
type textarea "Savannah teases in a bathroom mirror, wearing a tight white crop top with light…"
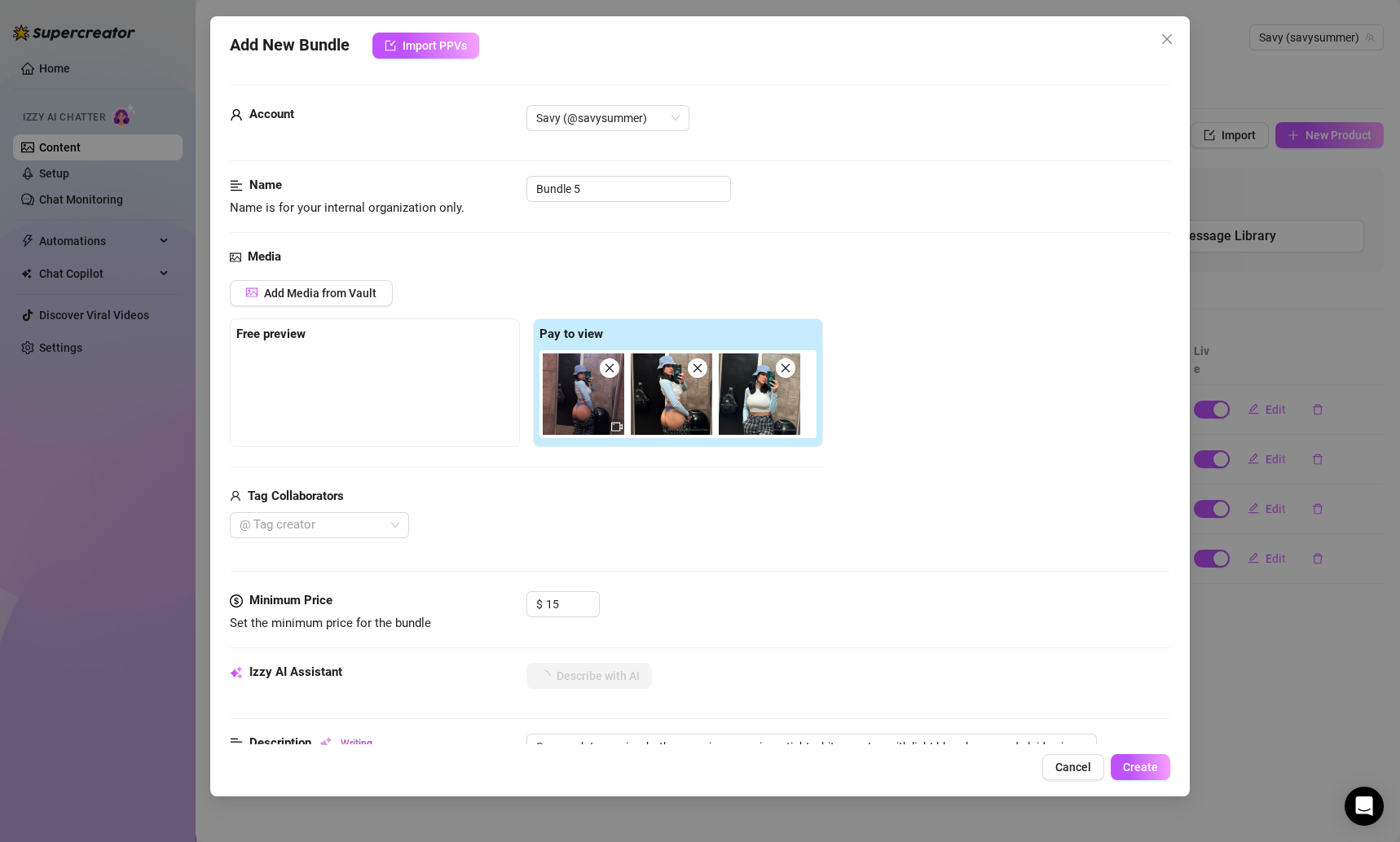
type textarea "Savannah teases in a bathroom mirror, wearing a tight white crop top with light…"
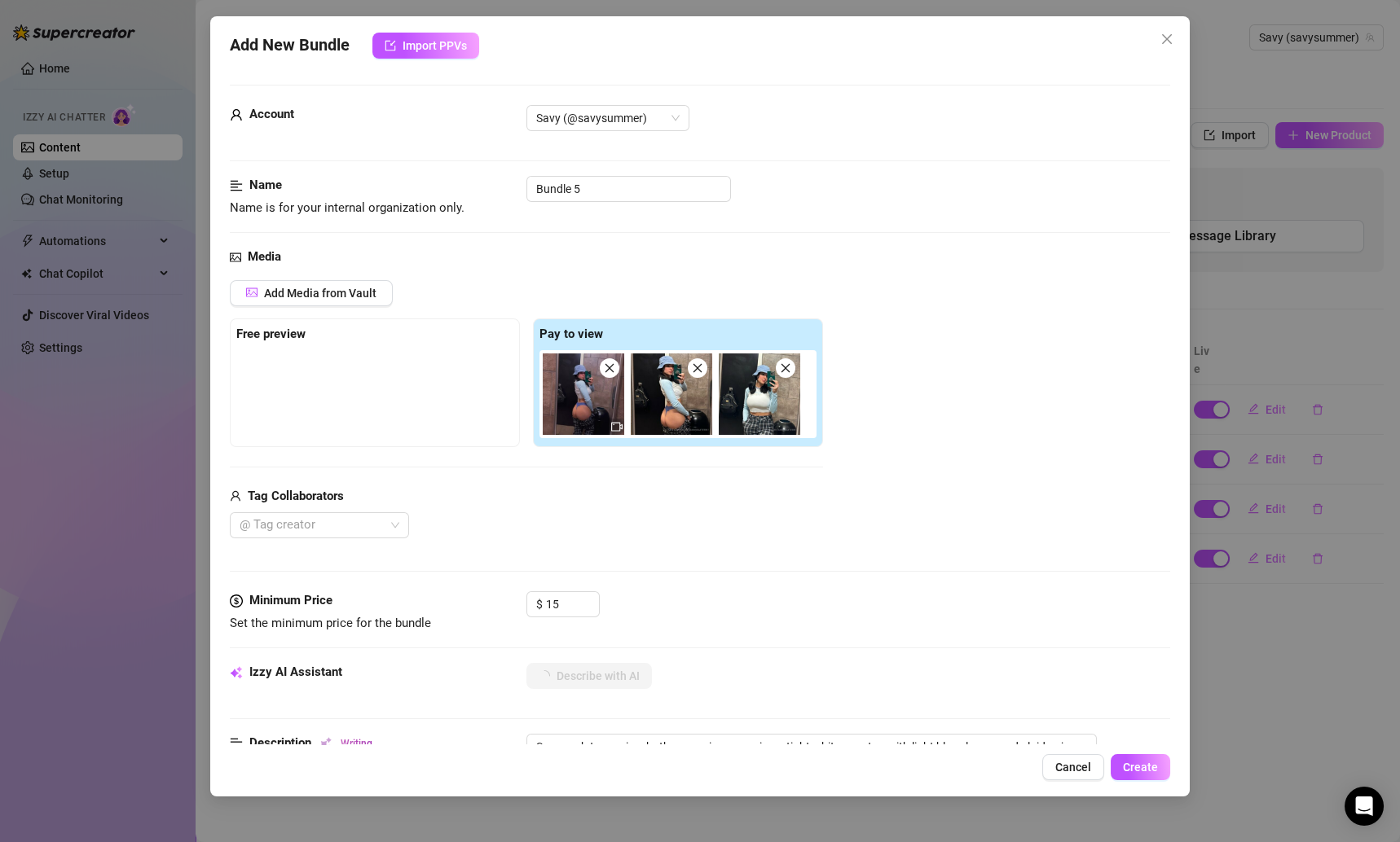
type textarea "Savannah teases in a bathroom mirror, wearing a tight white crop top with light…"
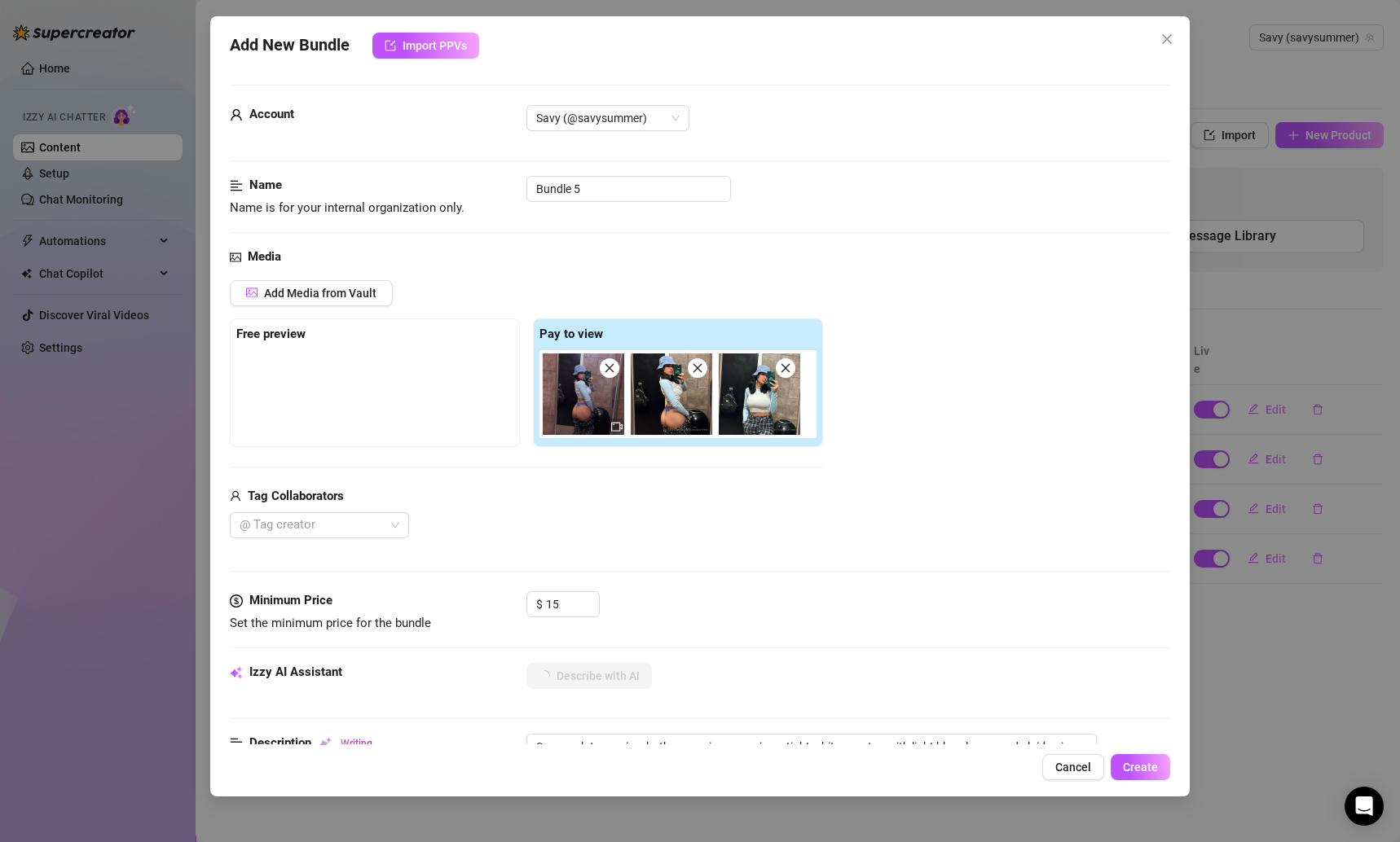
type textarea "Savannah teases in a bathroom mirror, wearing a tight white crop top with light…"
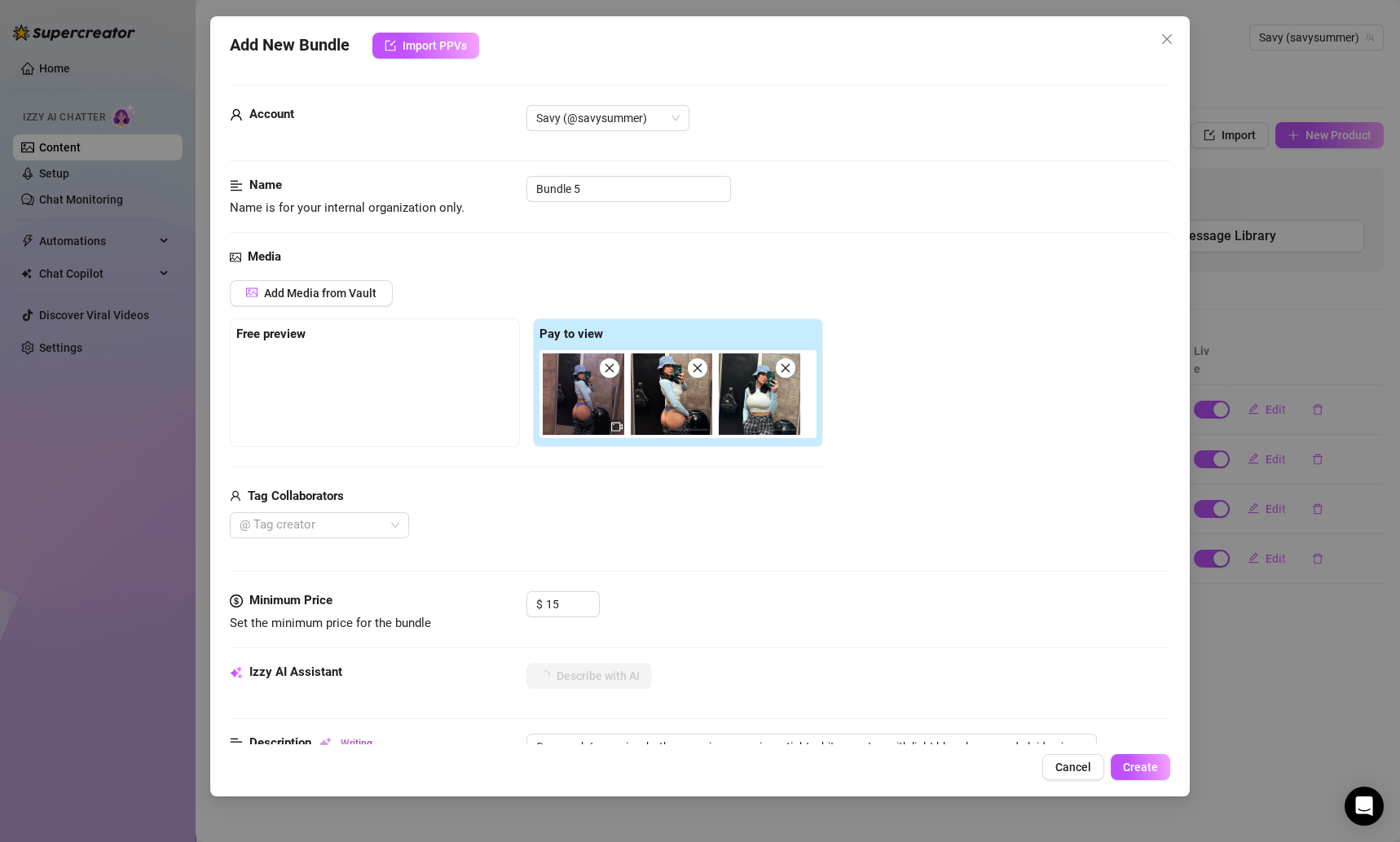
type textarea "Savannah teases in a bathroom mirror, wearing a tight white crop top with light…"
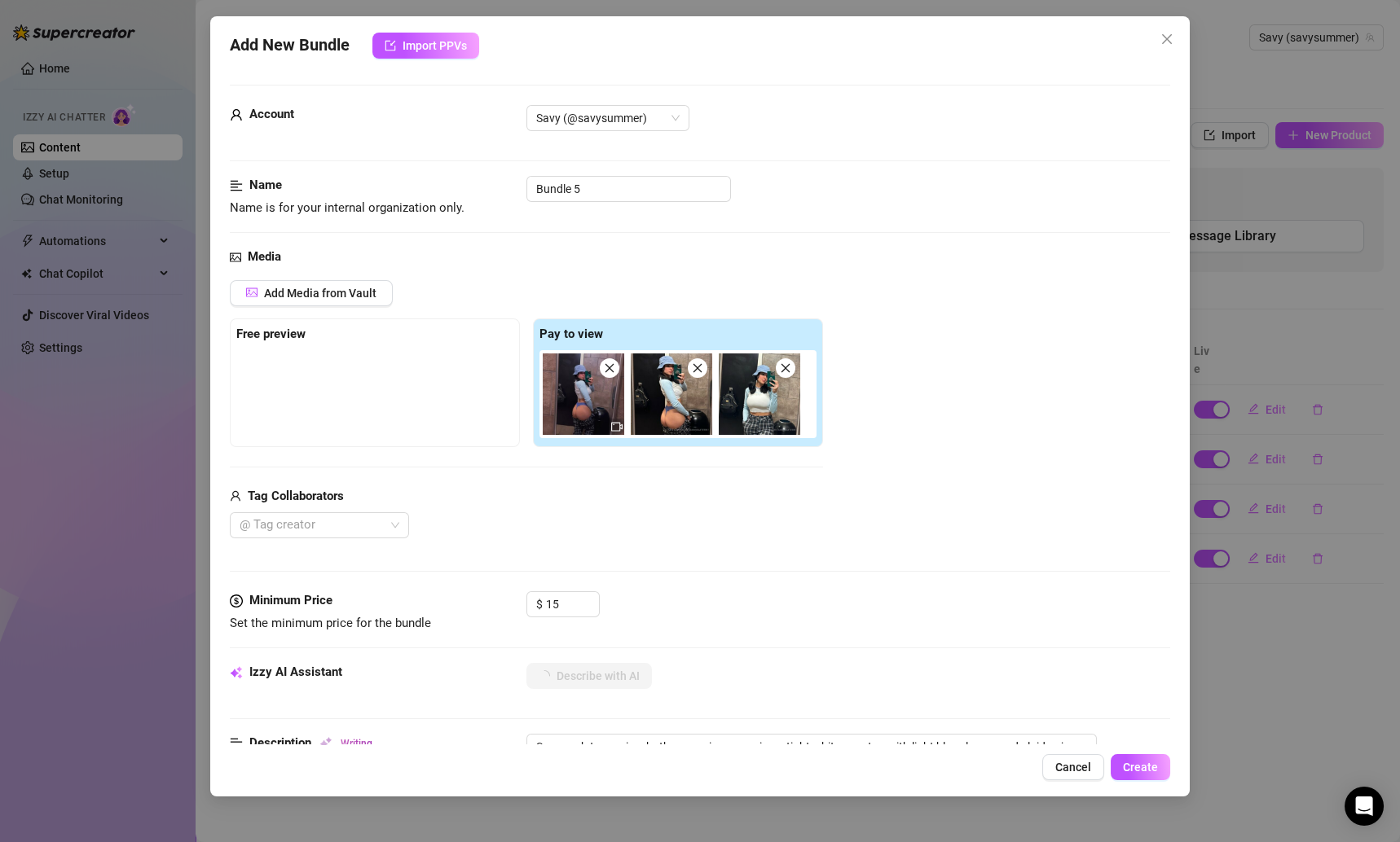
type textarea "Savannah teases in a bathroom mirror, wearing a tight white crop top with light…"
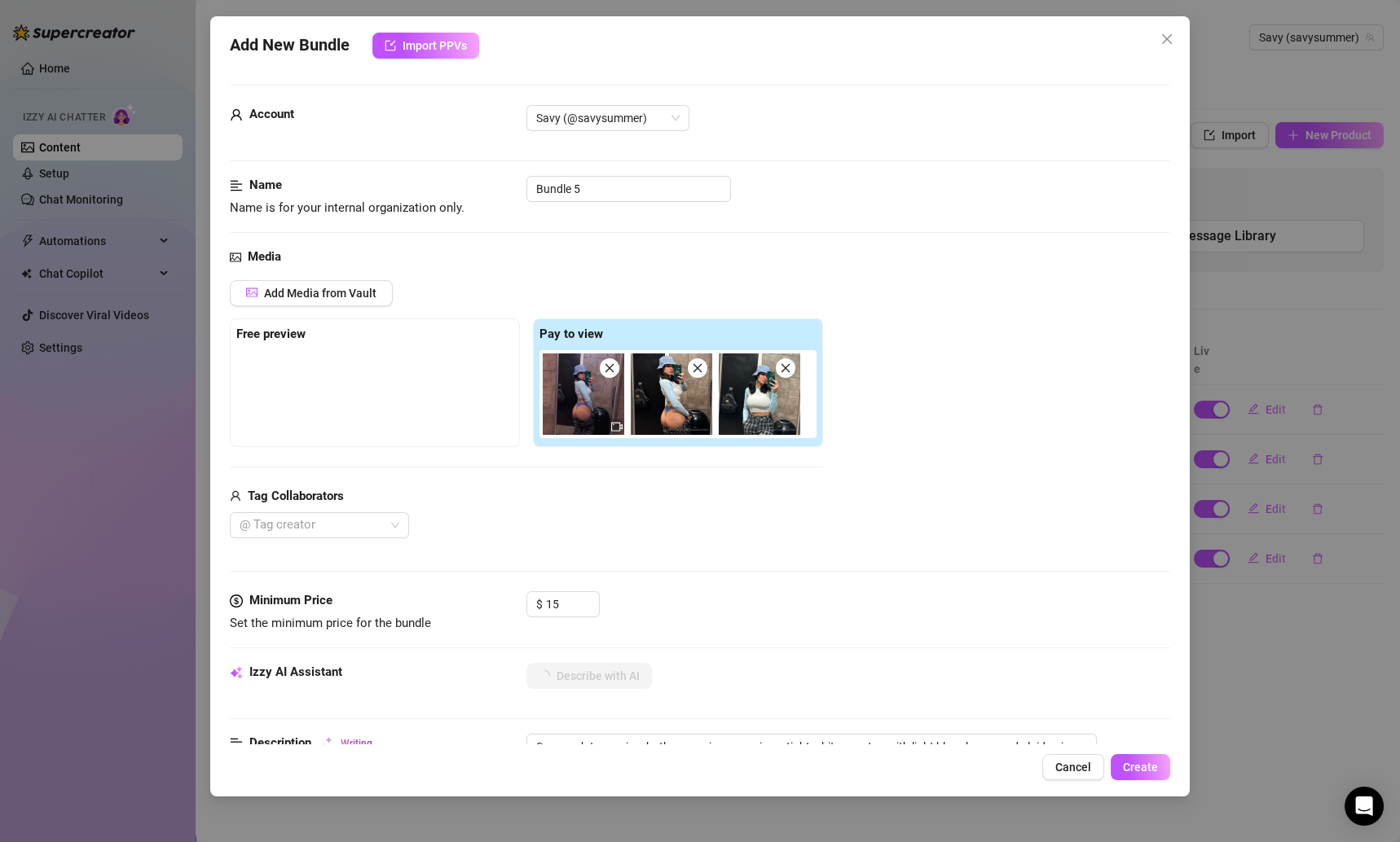
type textarea "Savannah teases in a bathroom mirror, wearing a tight white crop top with light…"
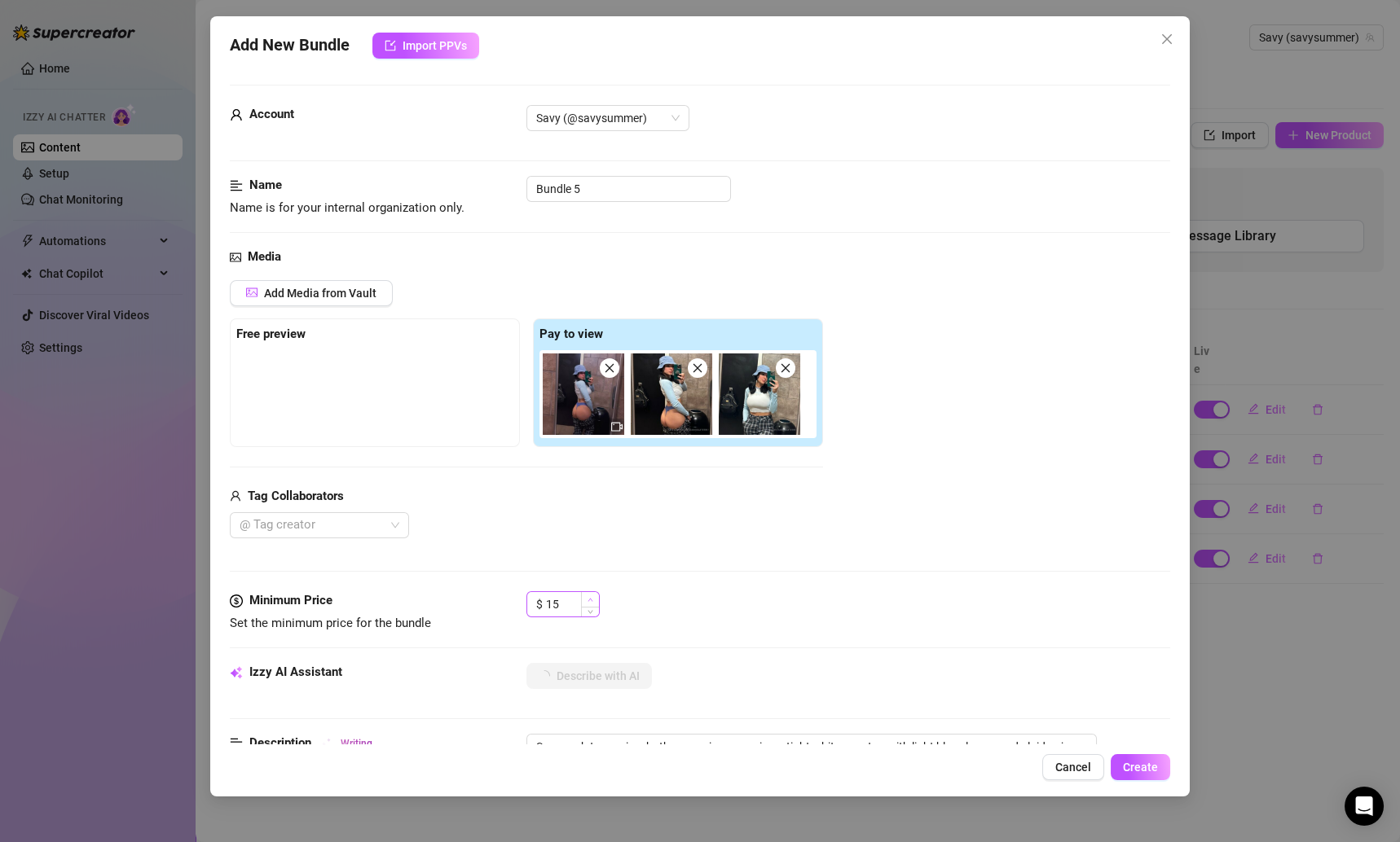
type textarea "Savannah teases in a bathroom mirror, wearing a tight white crop top with light…"
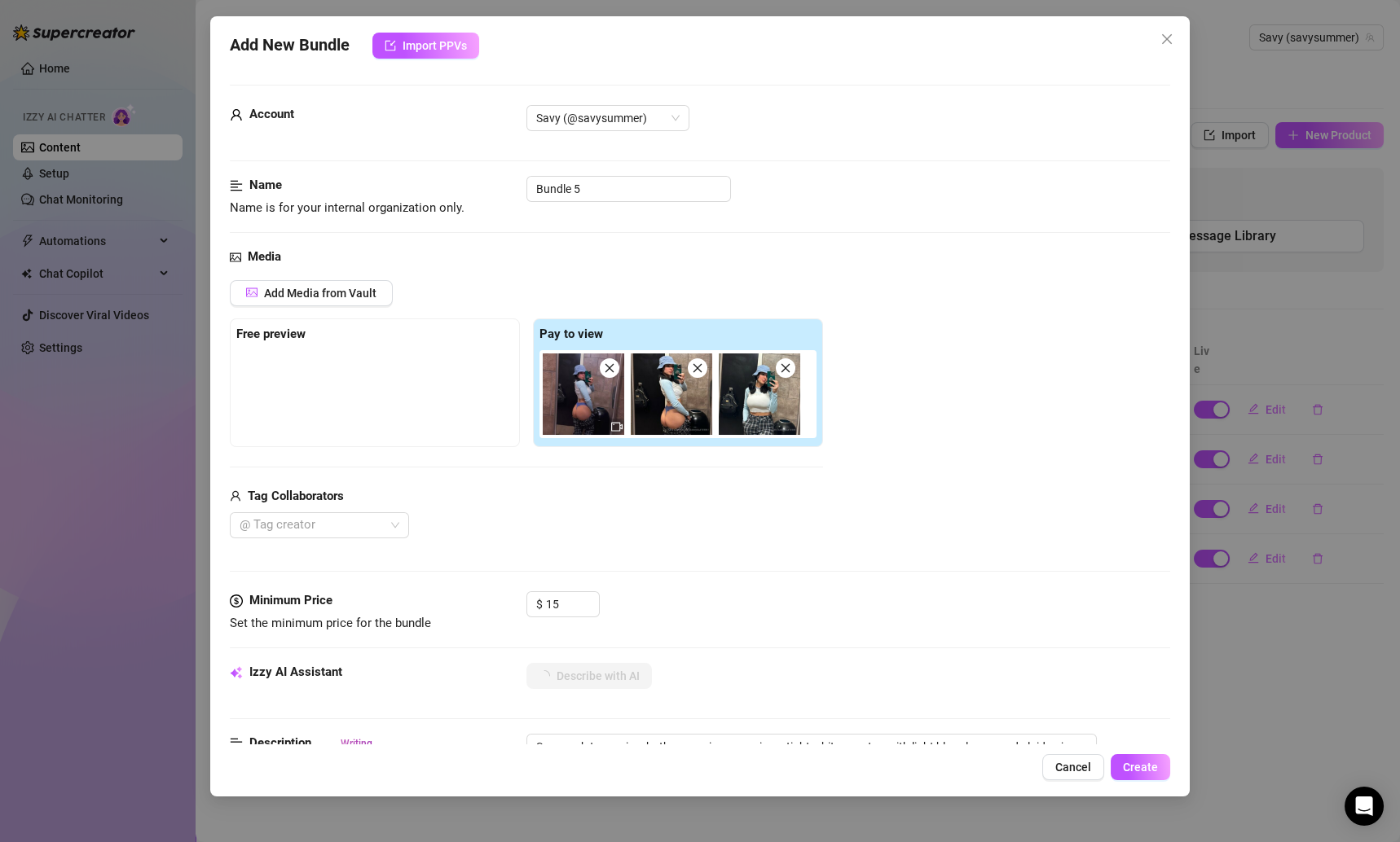
scroll to position [134, 0]
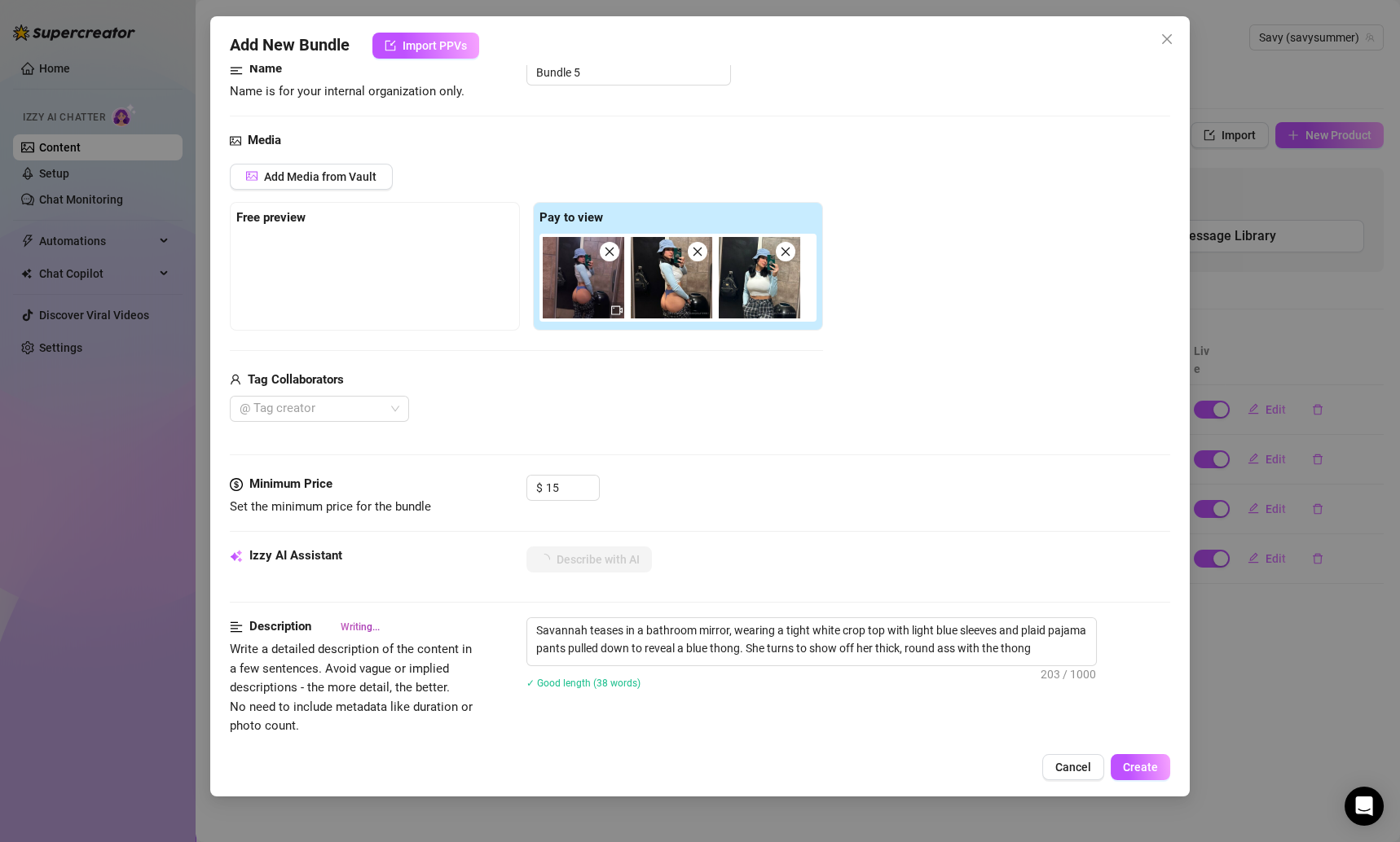
type textarea "Savannah teases in a bathroom mirror, wearing a tight white crop top with light…"
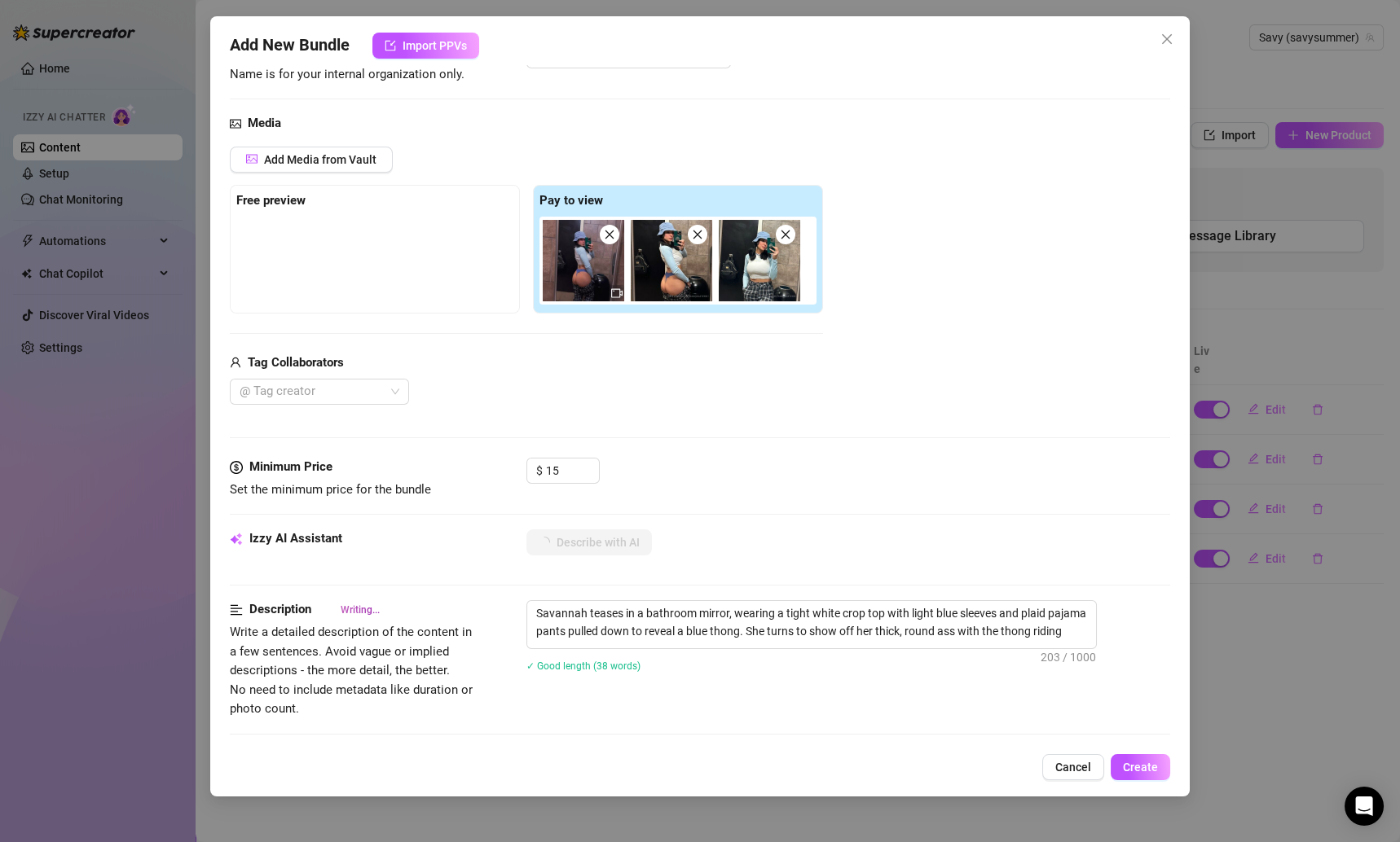
type textarea "Savannah teases in a bathroom mirror, wearing a tight white crop top with light…"
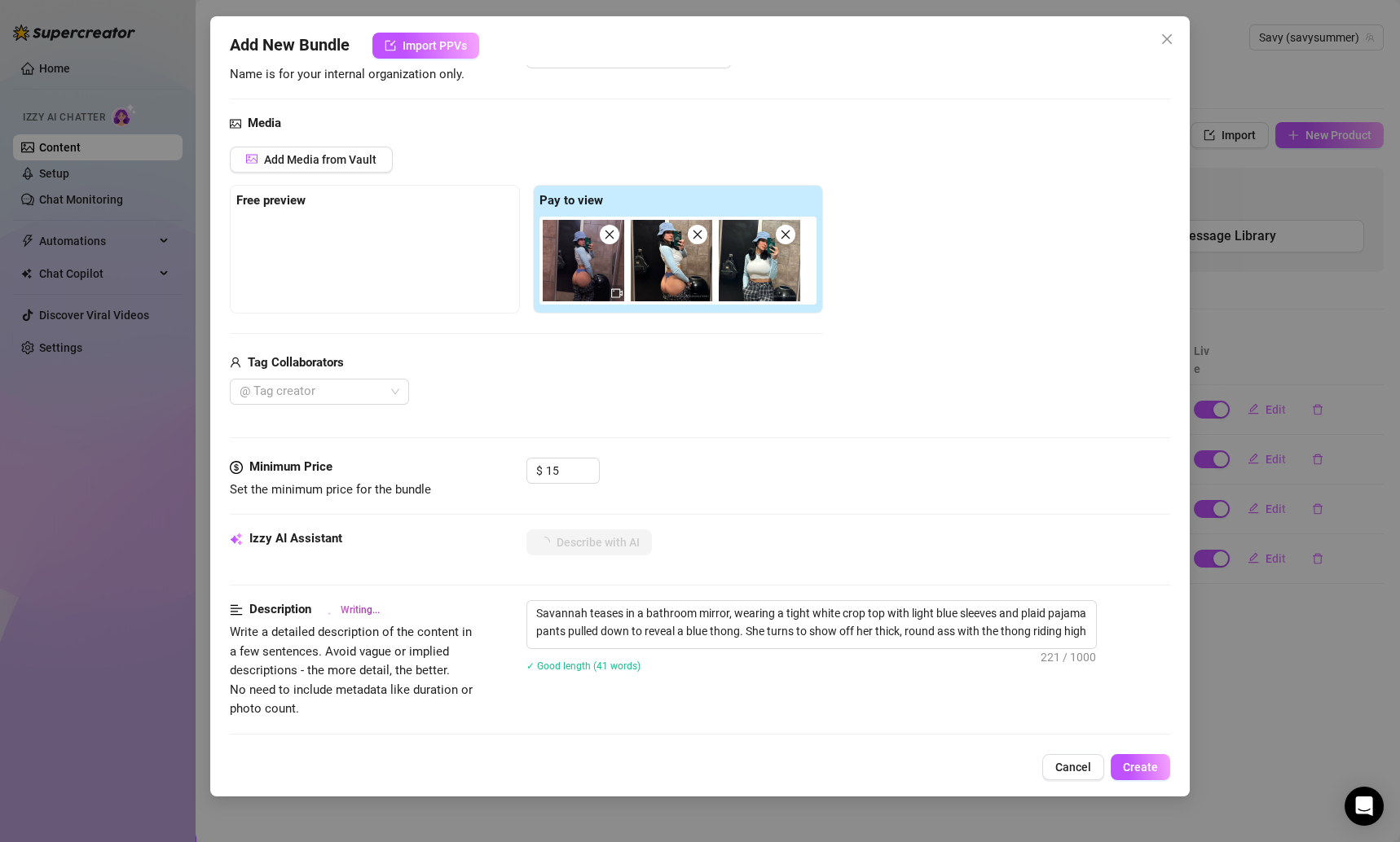
type textarea "Savannah teases in a bathroom mirror, wearing a tight white crop top with light…"
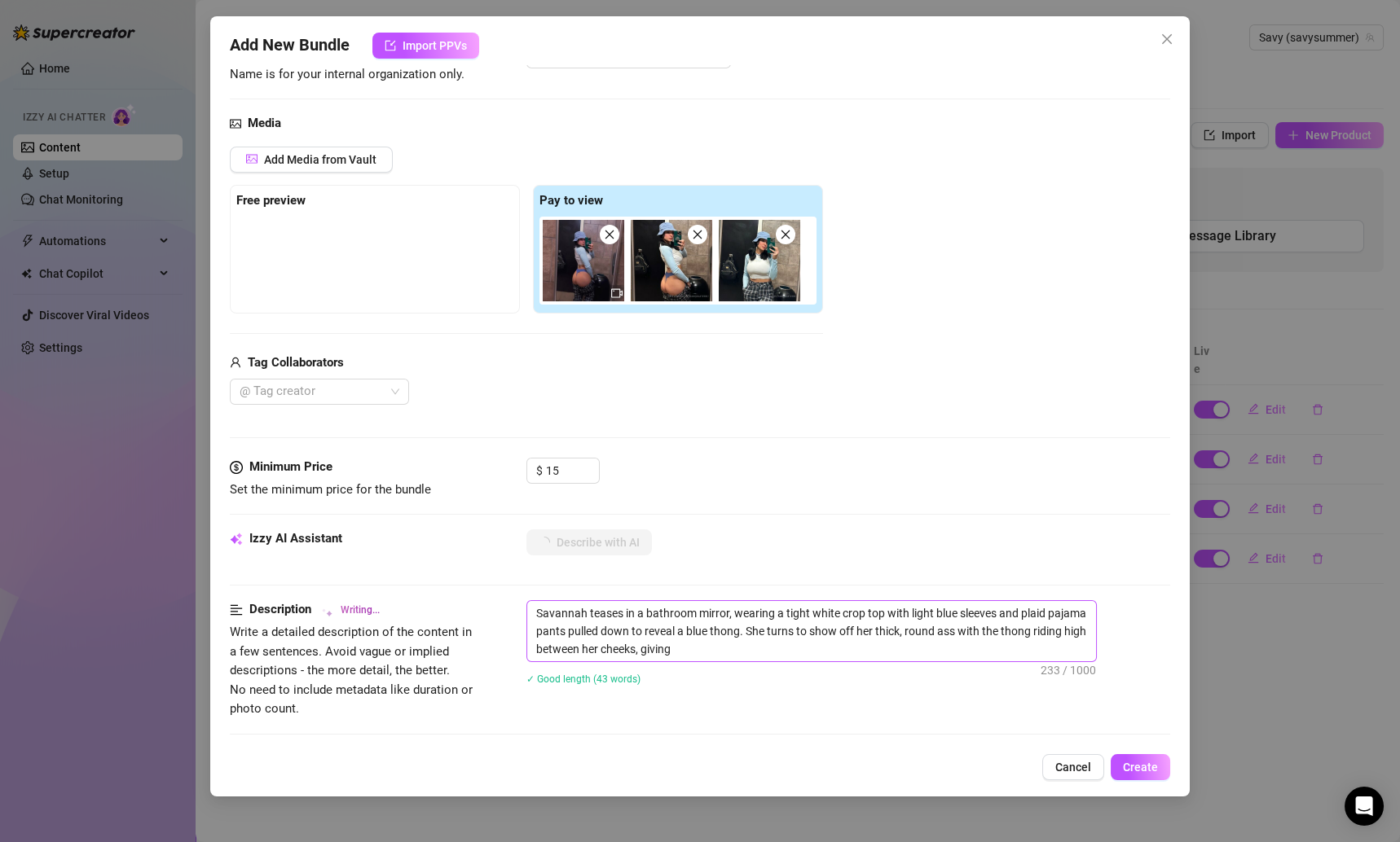
type textarea "Savannah teases in a bathroom mirror, wearing a tight white crop top with light…"
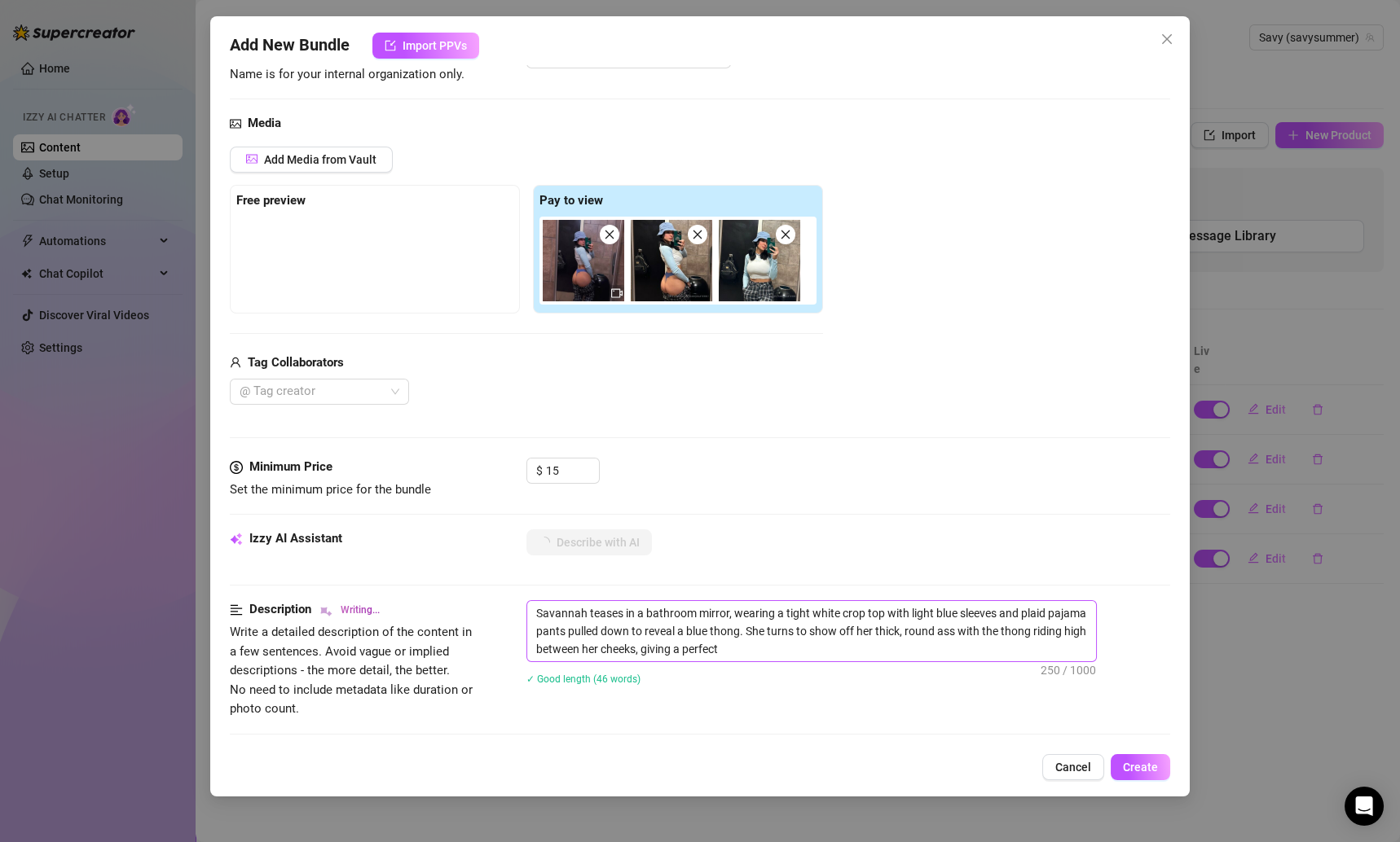
type textarea "Savannah teases in a bathroom mirror, wearing a tight white crop top with light…"
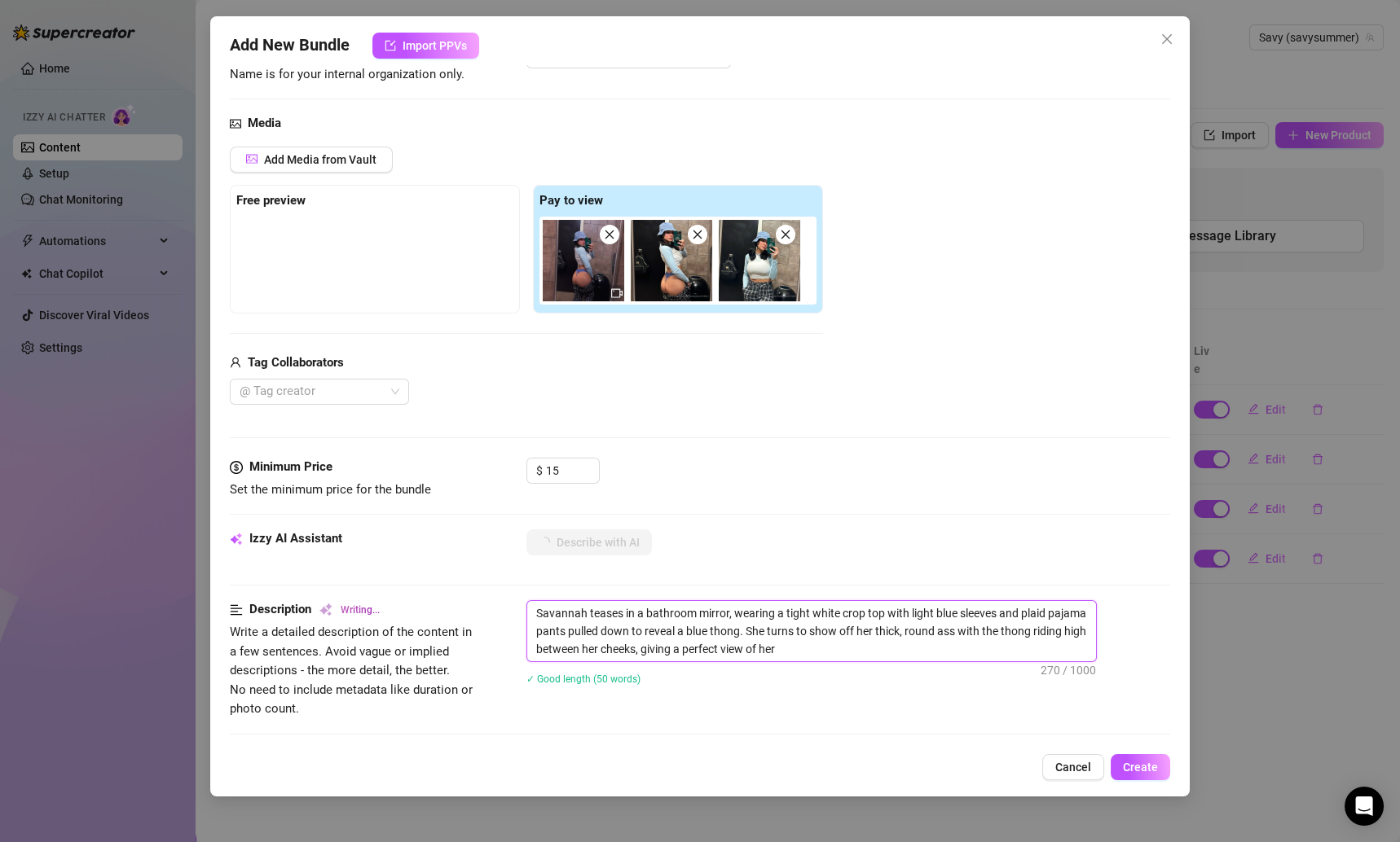
type textarea "Savannah teases in a bathroom mirror, wearing a tight white crop top with light…"
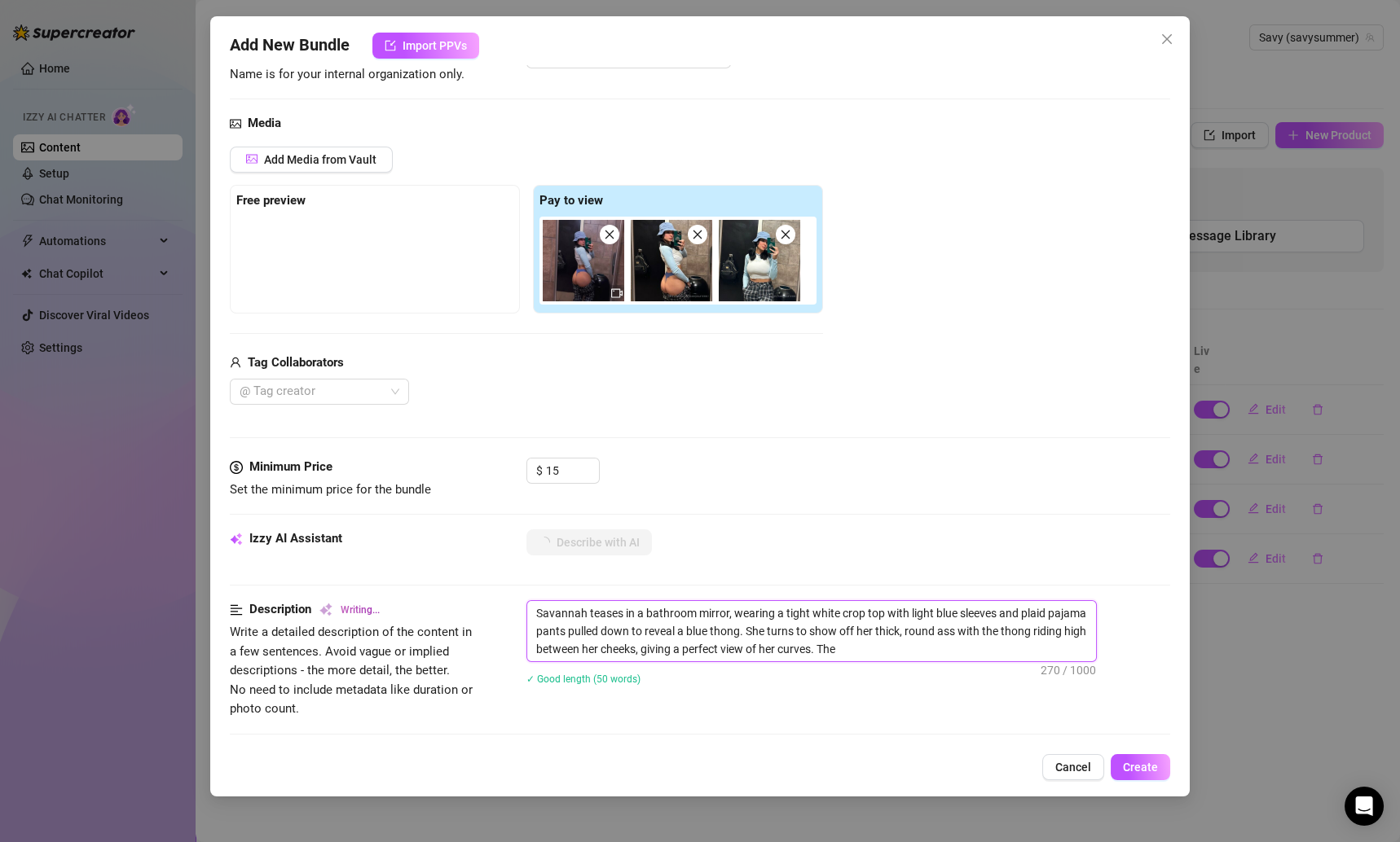
type textarea "Savannah teases in a bathroom mirror, wearing a tight white crop top with light…"
drag, startPoint x: 538, startPoint y: 612, endPoint x: 881, endPoint y: 667, distance: 347.4
type textarea "Savannah teases in a bathroom mirror, wearing a tight white crop top with light…"
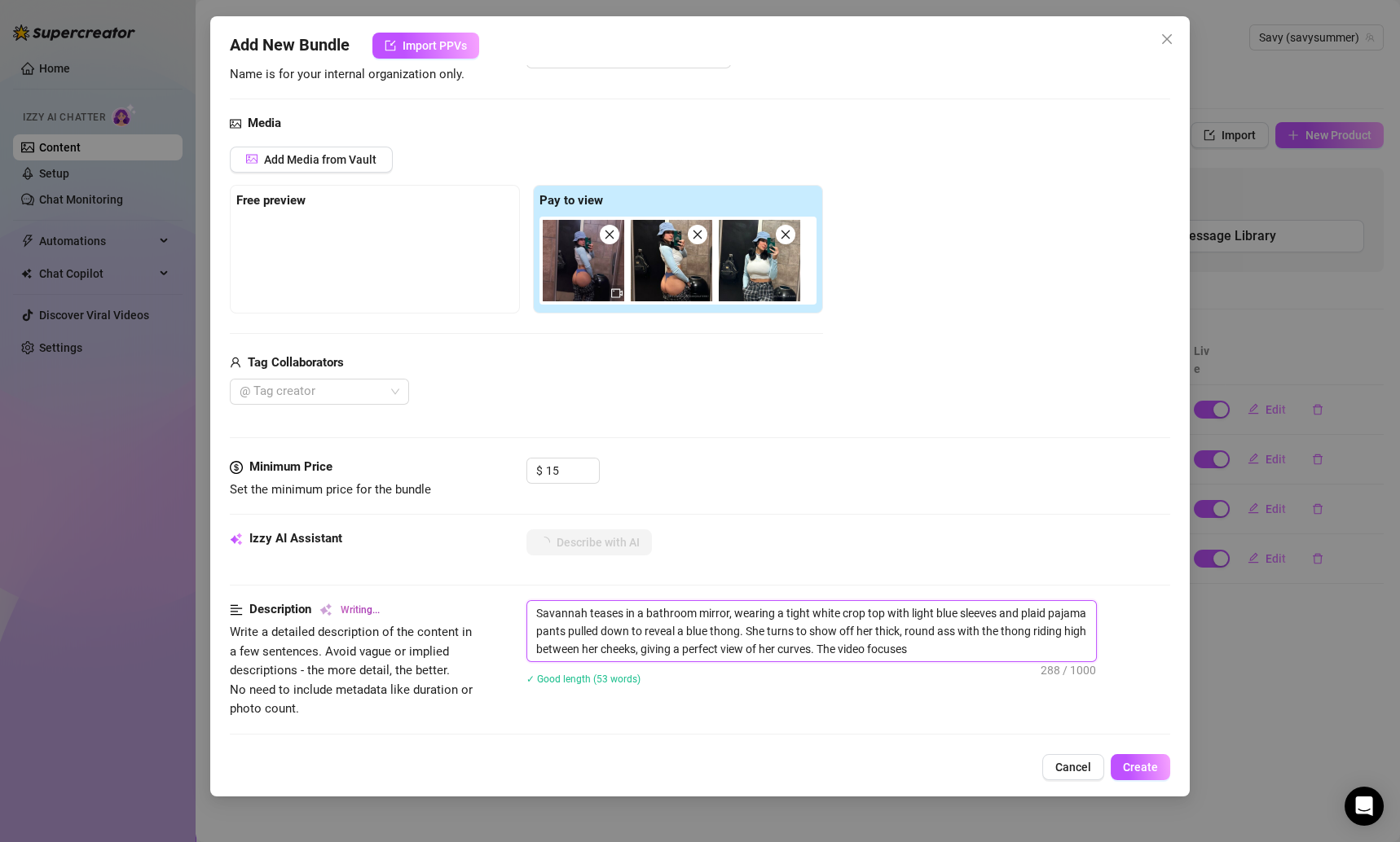
type textarea "Savannah teases in a bathroom mirror, wearing a tight white crop top with light…"
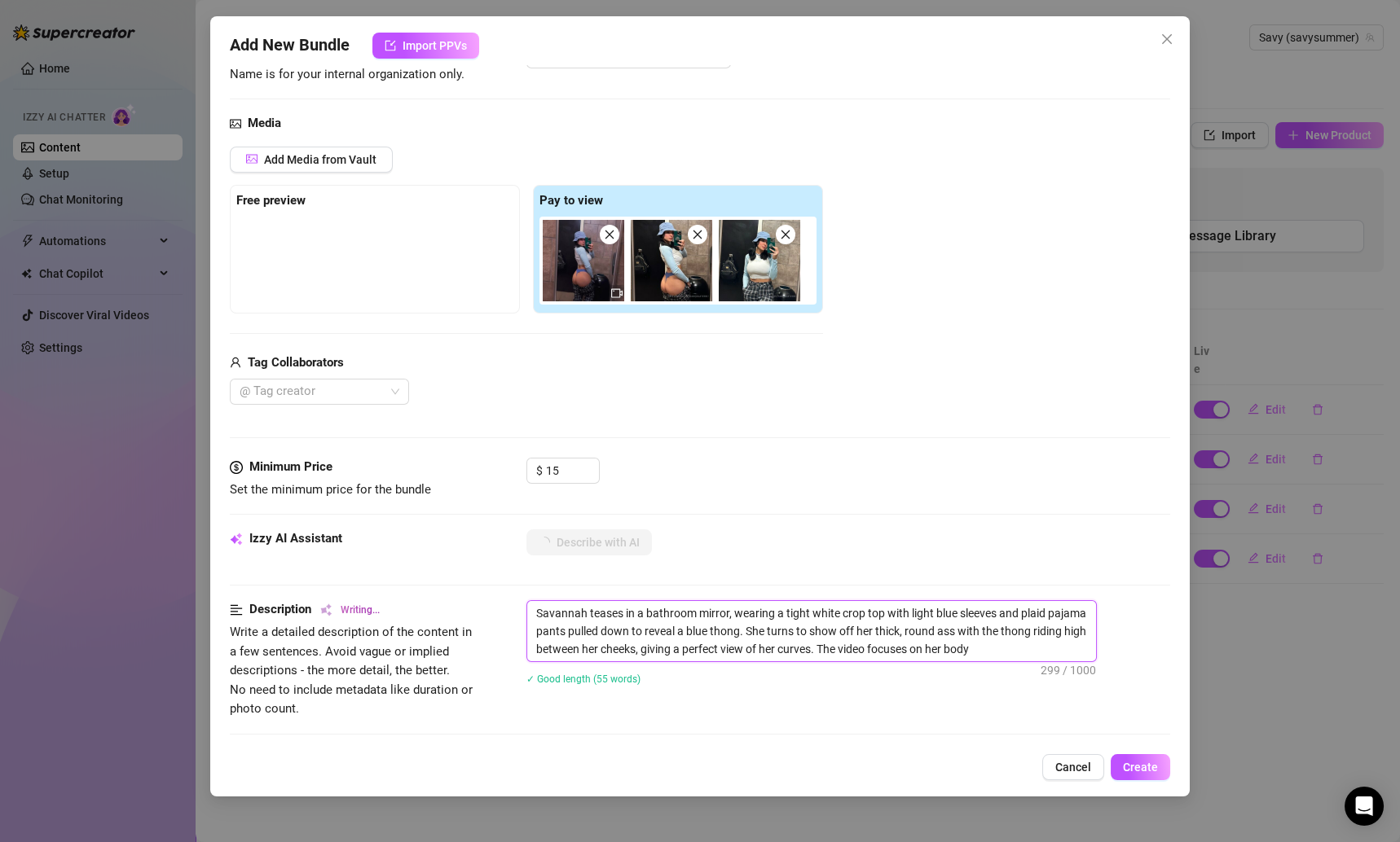
type textarea "Savannah teases in a bathroom mirror, wearing a tight white crop top with light…"
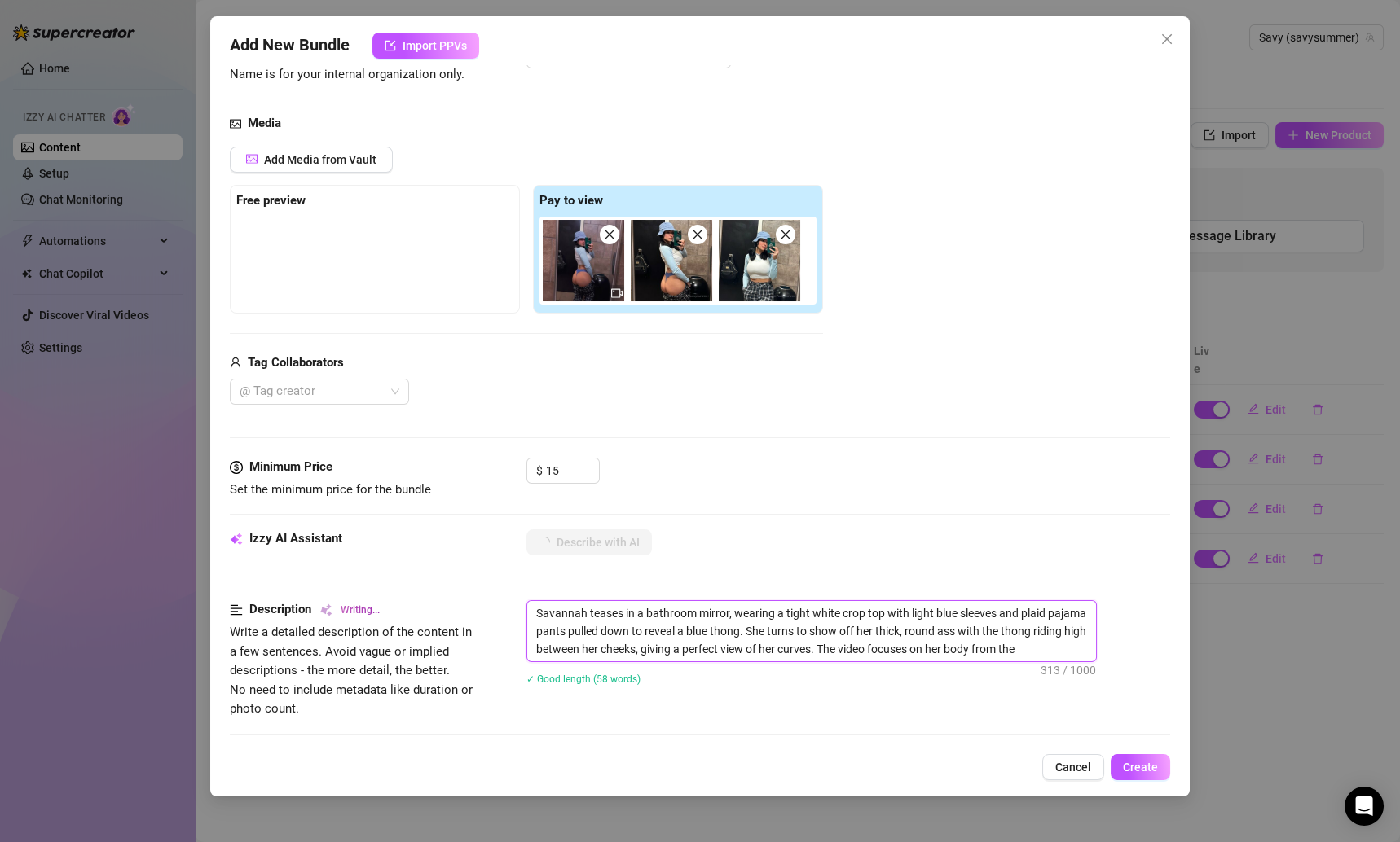
type textarea "Savannah teases in a bathroom mirror, wearing a tight white crop top with light…"
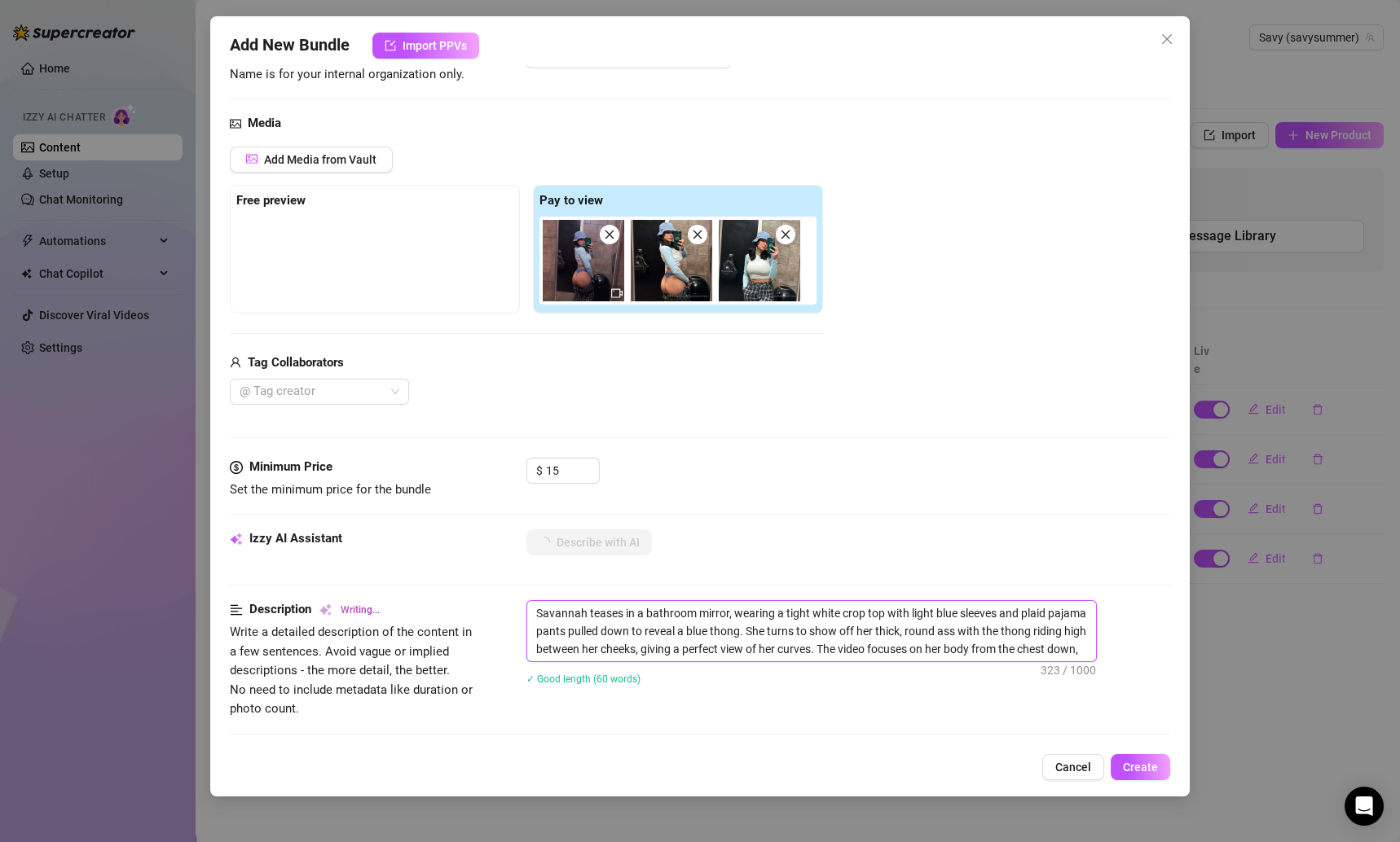
type textarea "Savannah teases in a bathroom mirror, wearing a tight white crop top with light…"
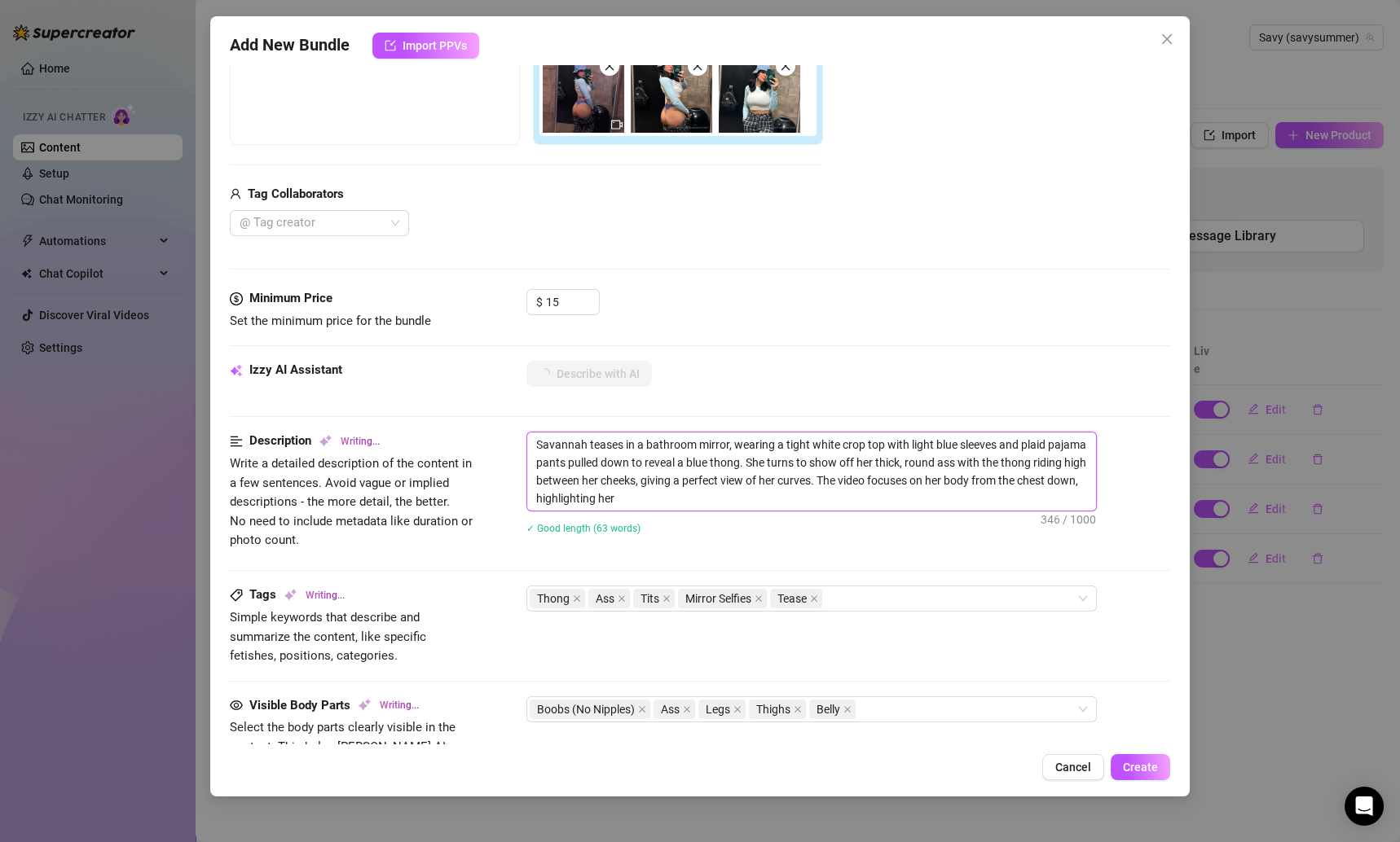
type textarea "Savannah teases in a bathroom mirror, wearing a tight white crop top with light…"
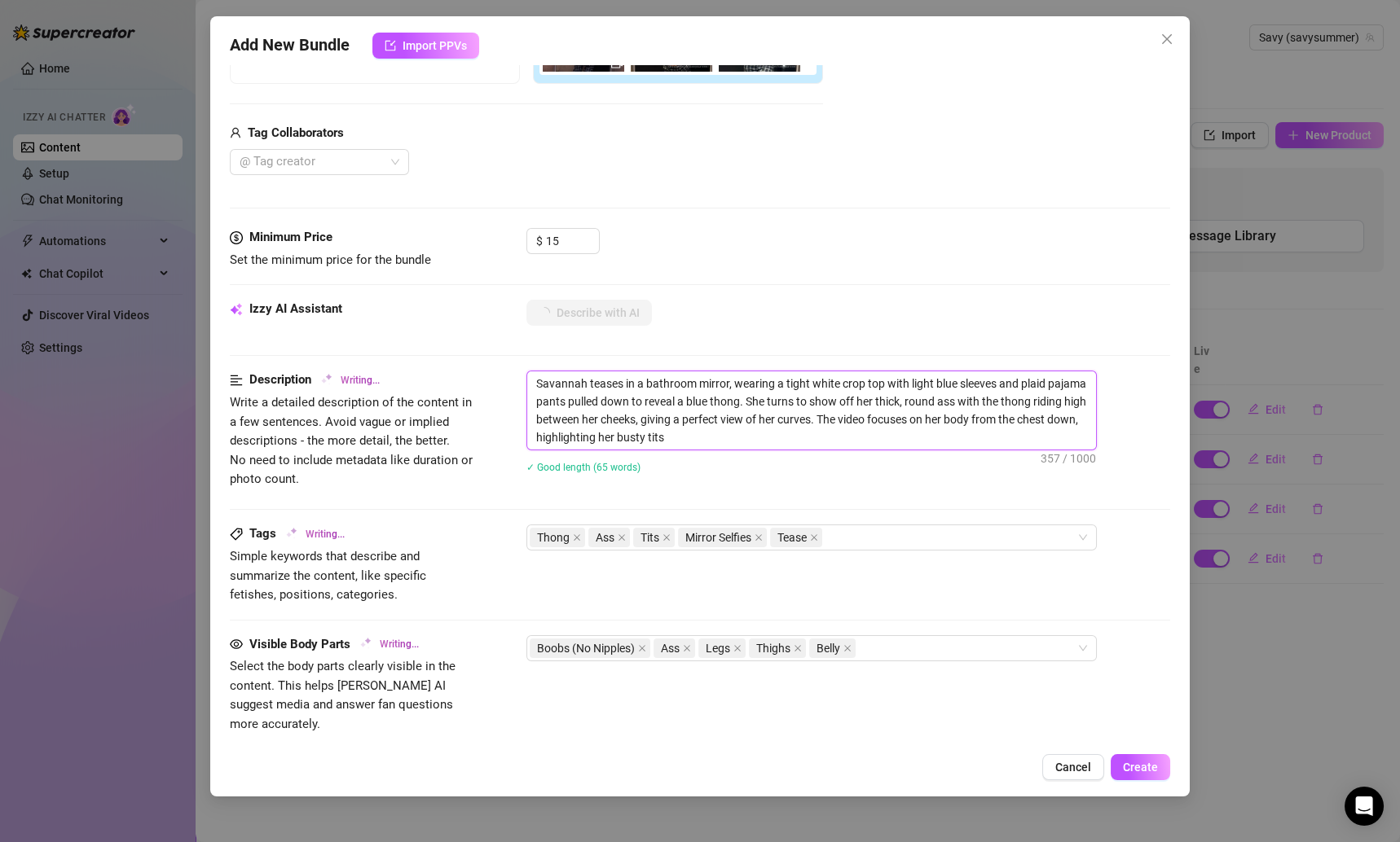
type textarea "Savannah teases in a bathroom mirror, wearing a tight white crop top with light…"
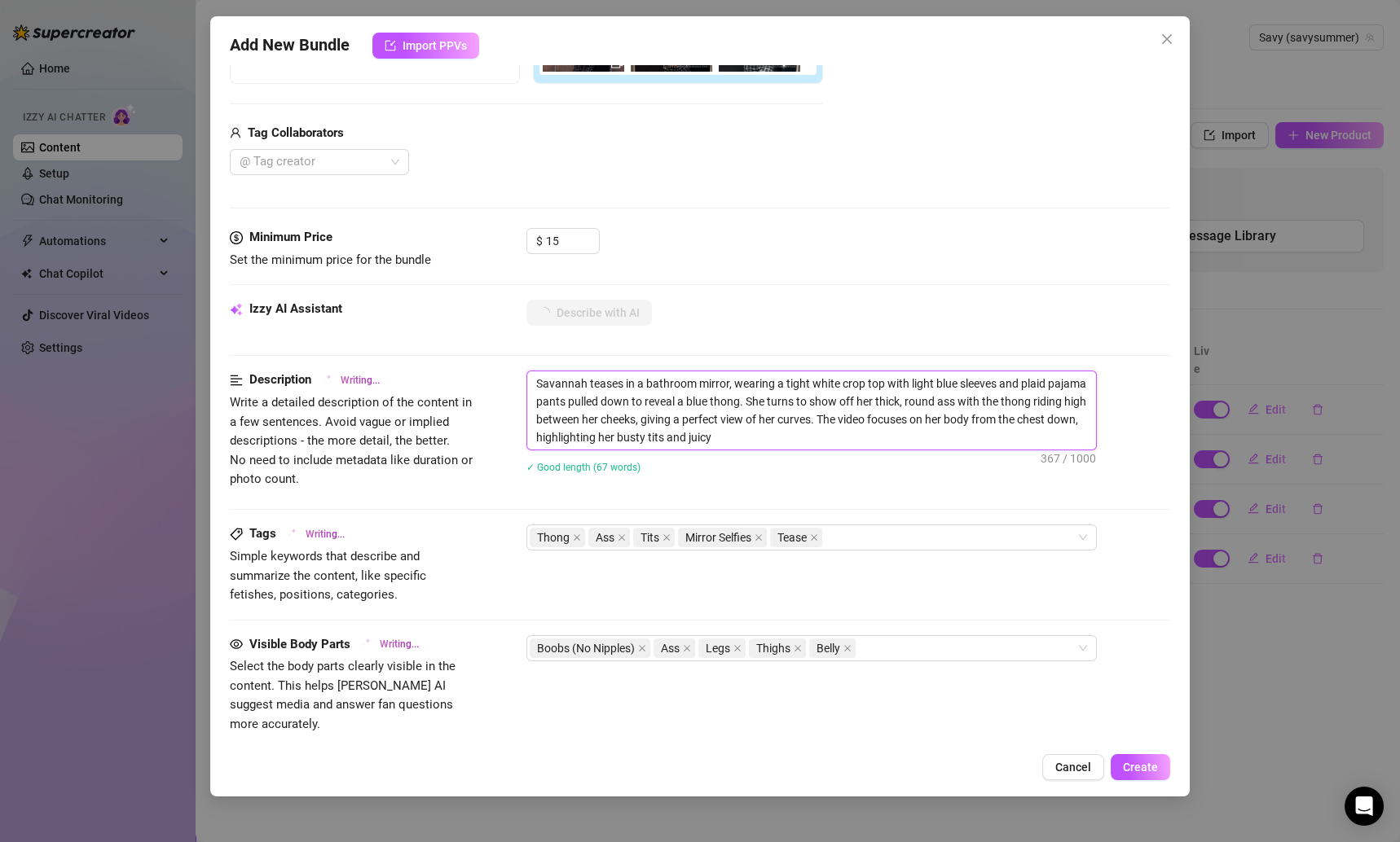
type textarea "Savannah teases in a bathroom mirror, wearing a tight white crop top with light…"
drag, startPoint x: 535, startPoint y: 380, endPoint x: 861, endPoint y: 447, distance: 332.8
click at [861, 447] on textarea "Savannah teases in a bathroom mirror, wearing a tight white crop top with light…" at bounding box center [811, 411] width 569 height 78
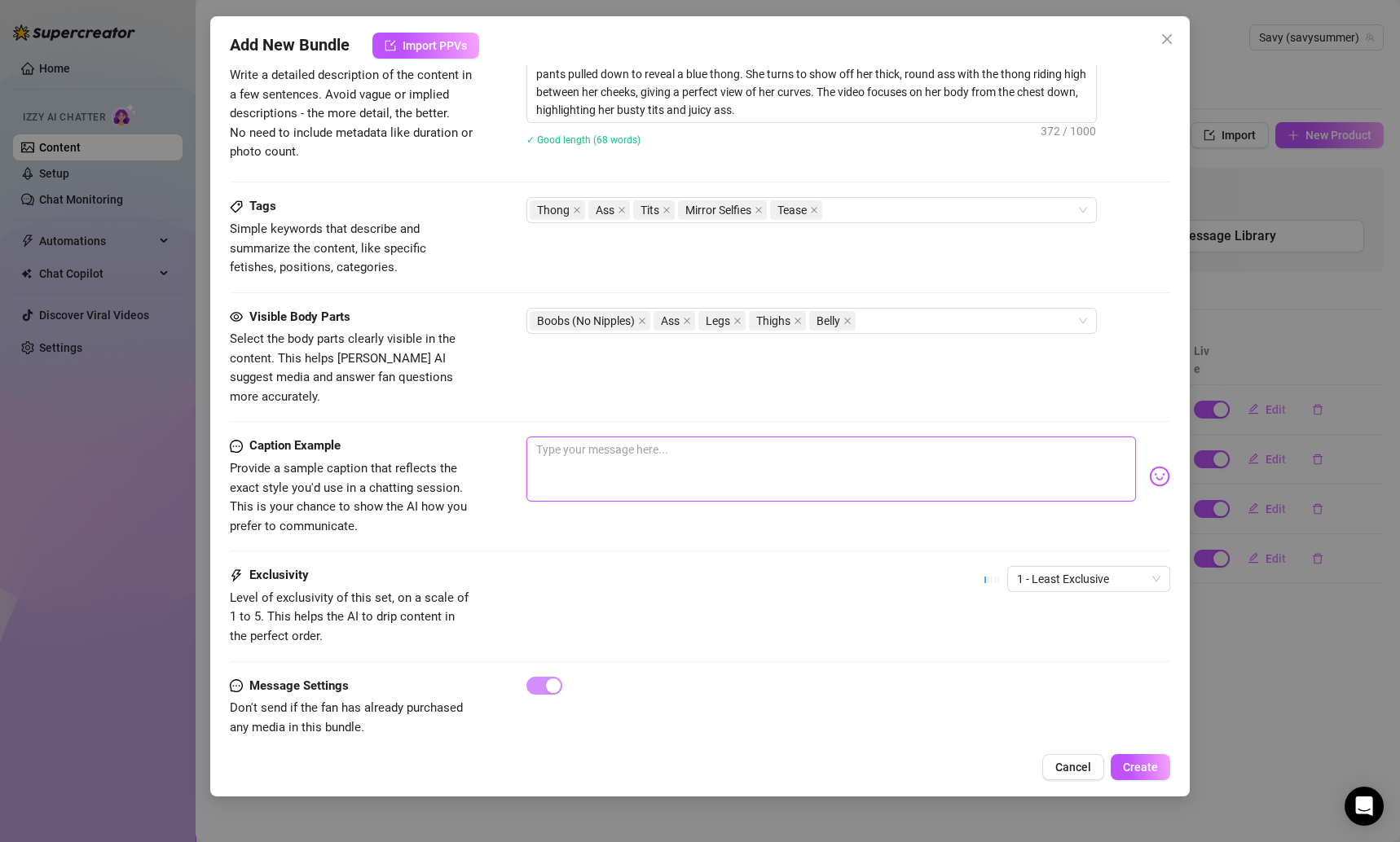
click at [566, 437] on textarea at bounding box center [831, 469] width 610 height 65
paste textarea "My little mirror secret 🫣🥰 wanna see me wiggle out of these? 💕"
type textarea "My little mirror secret 🫣🥰 wanna see me wiggle out of these? 💕"
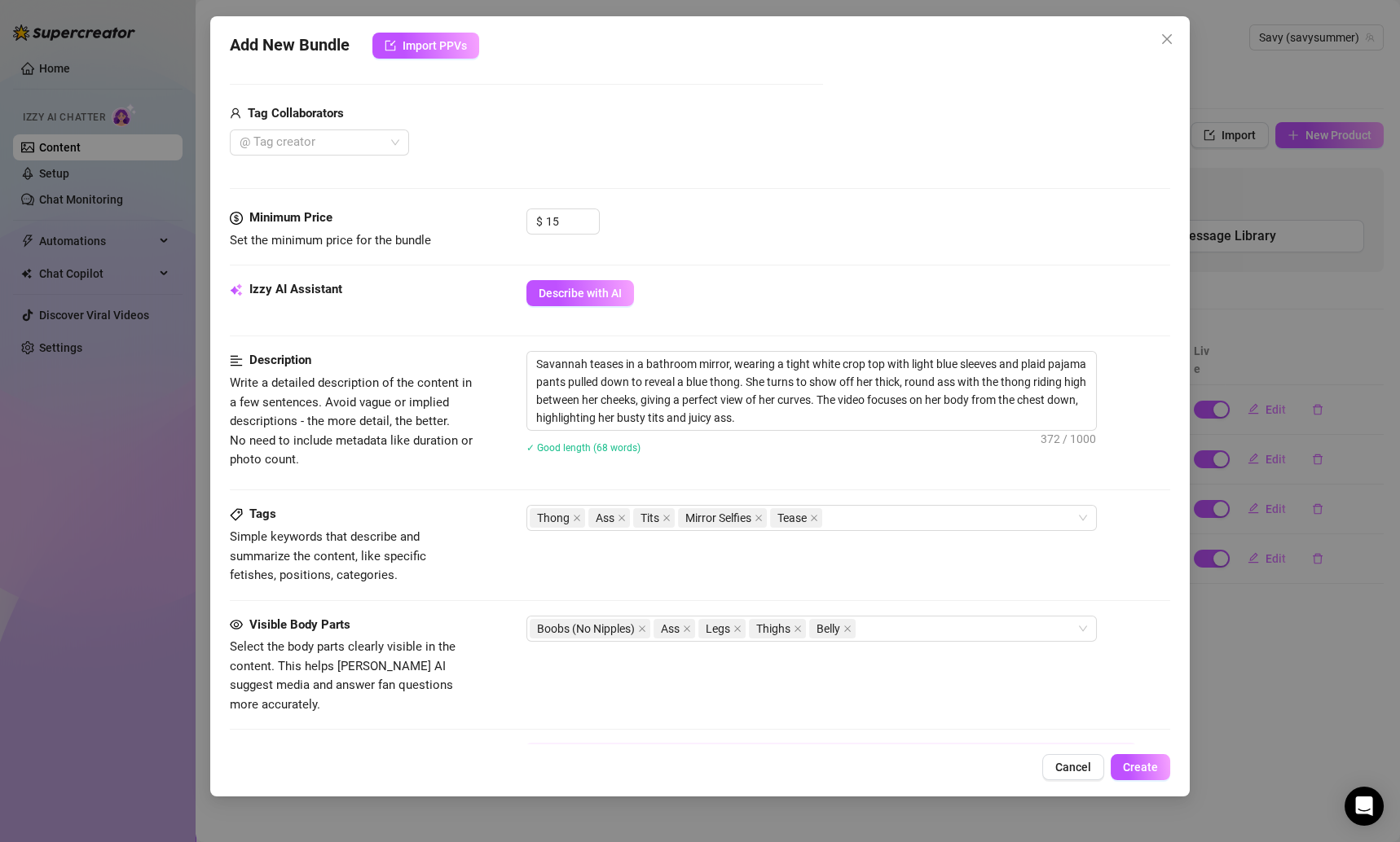
scroll to position [33, 0]
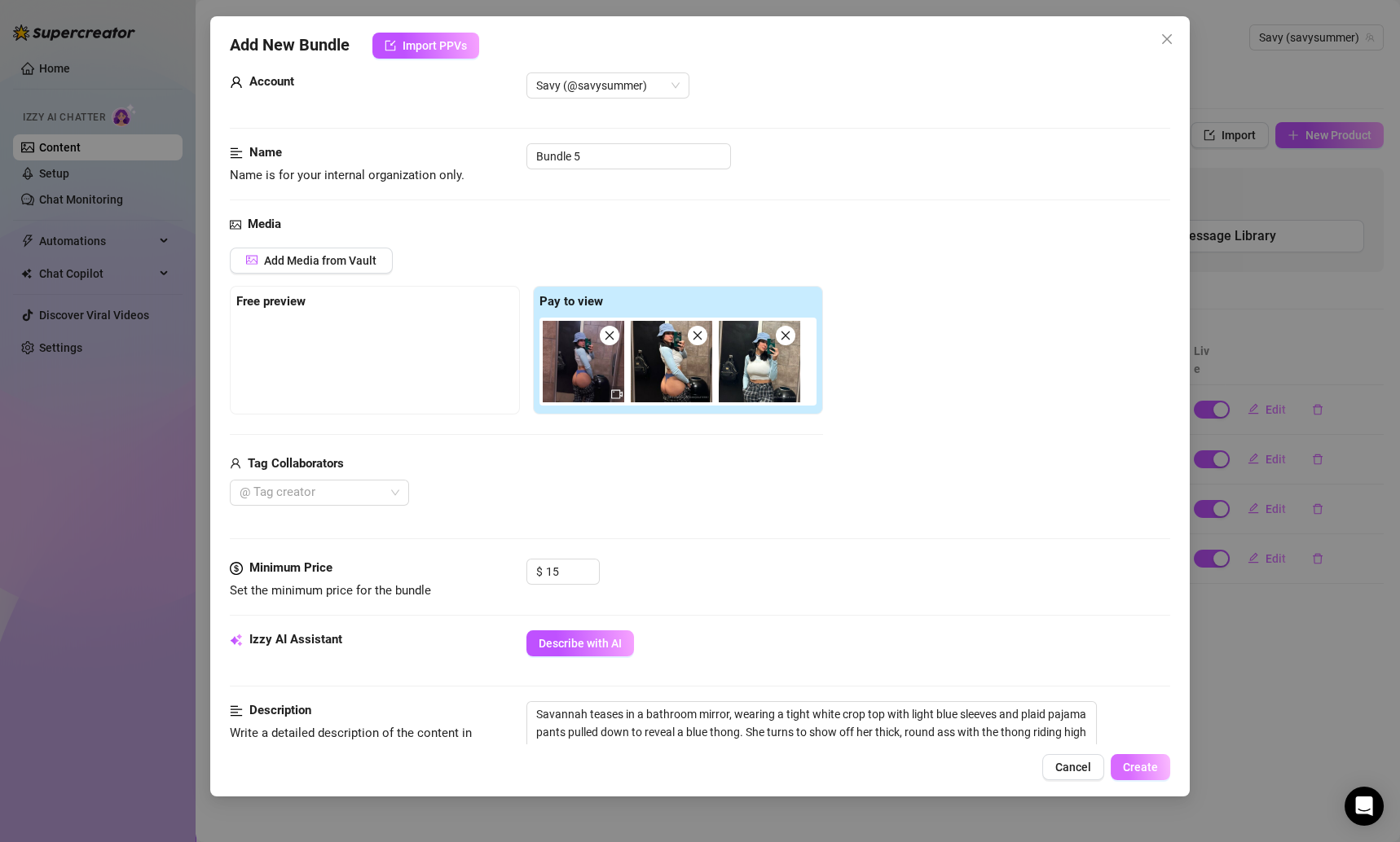
type textarea "My little mirror secret 🫣🥰 wanna see me wiggle out of these? 💕"
click at [1139, 760] on button "Create" at bounding box center [1140, 767] width 60 height 26
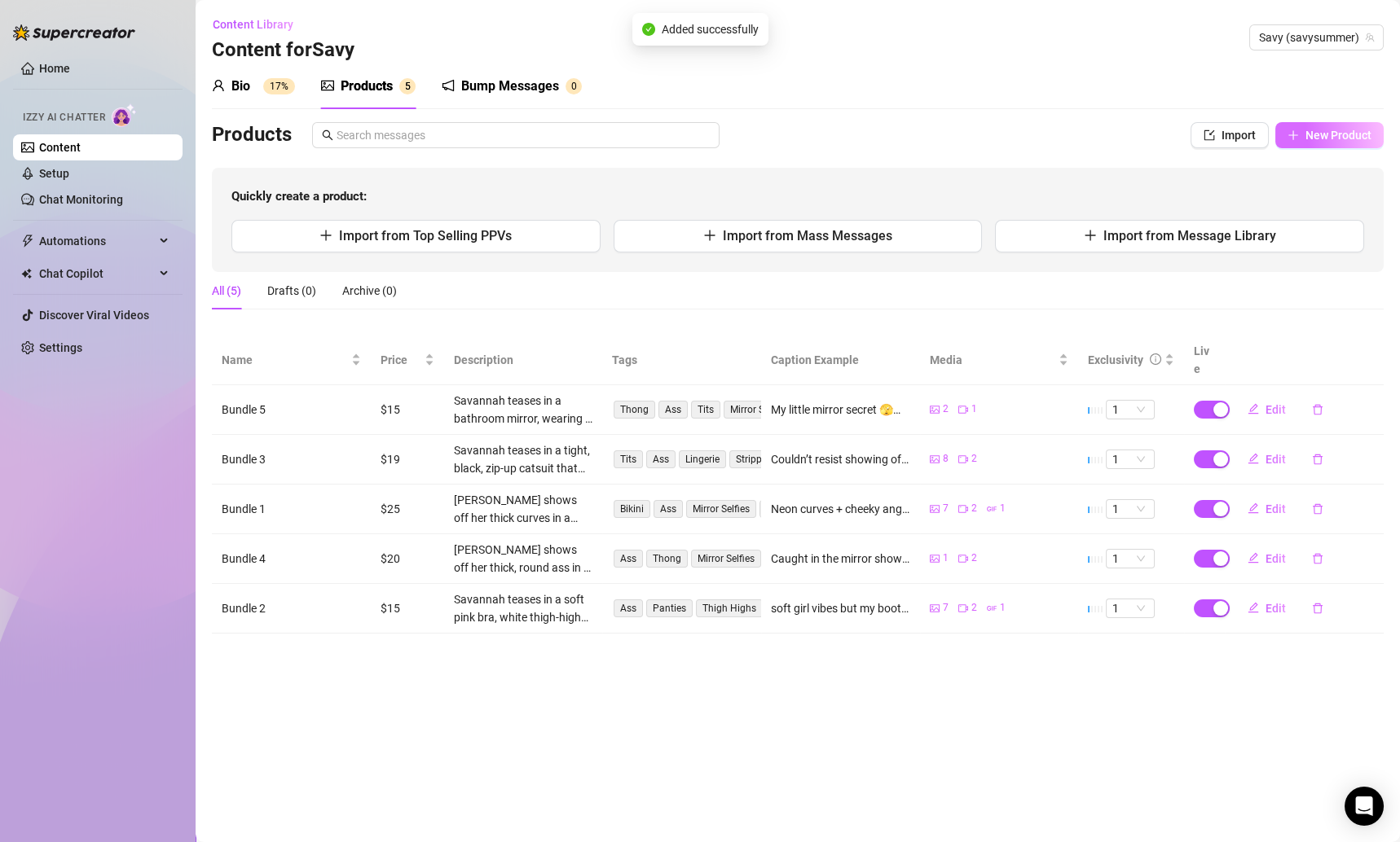
click at [1296, 146] on button "New Product" at bounding box center [1329, 135] width 109 height 26
type textarea "Type your message here..."
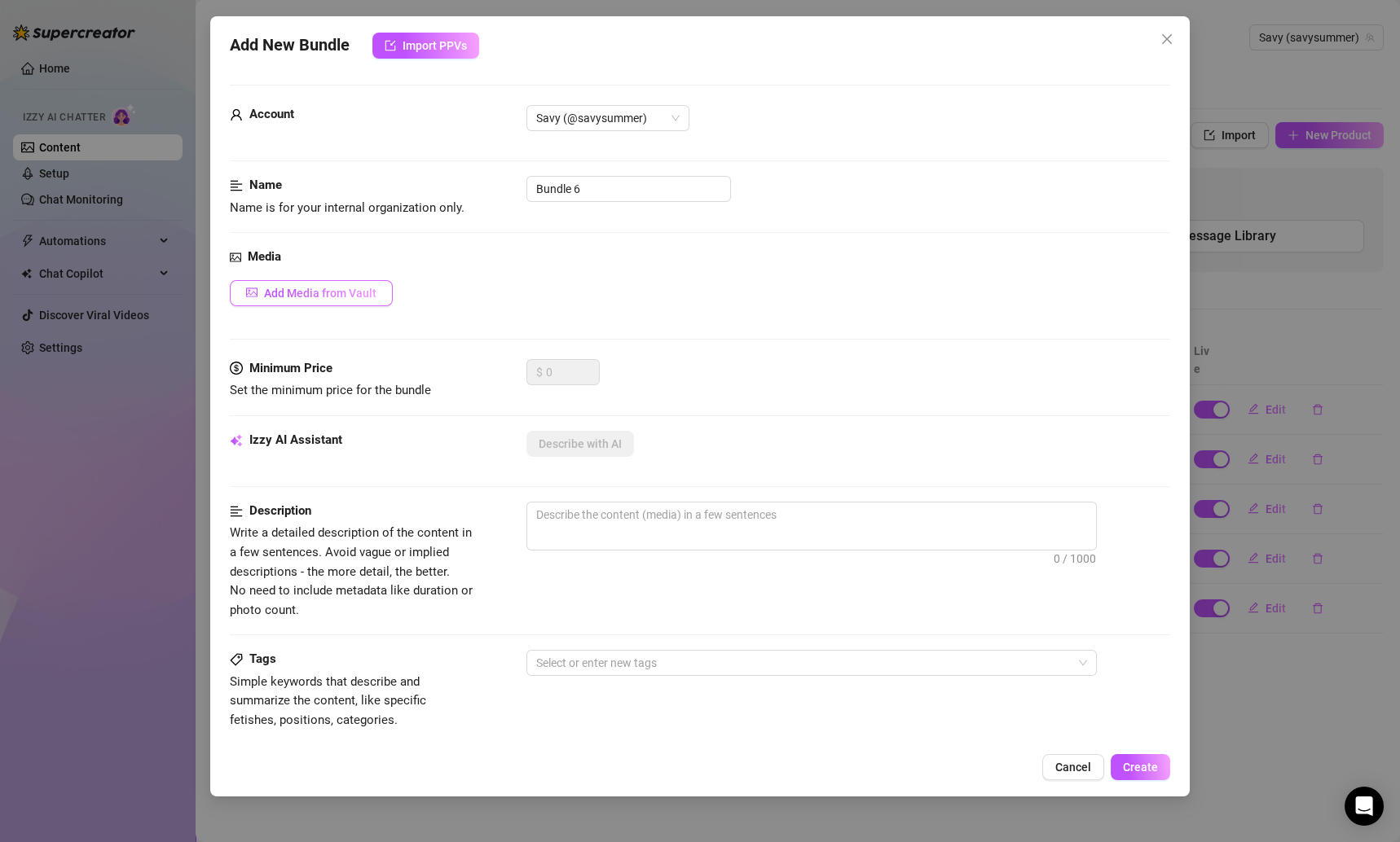
click at [383, 283] on button "Add Media from Vault" at bounding box center [311, 293] width 163 height 26
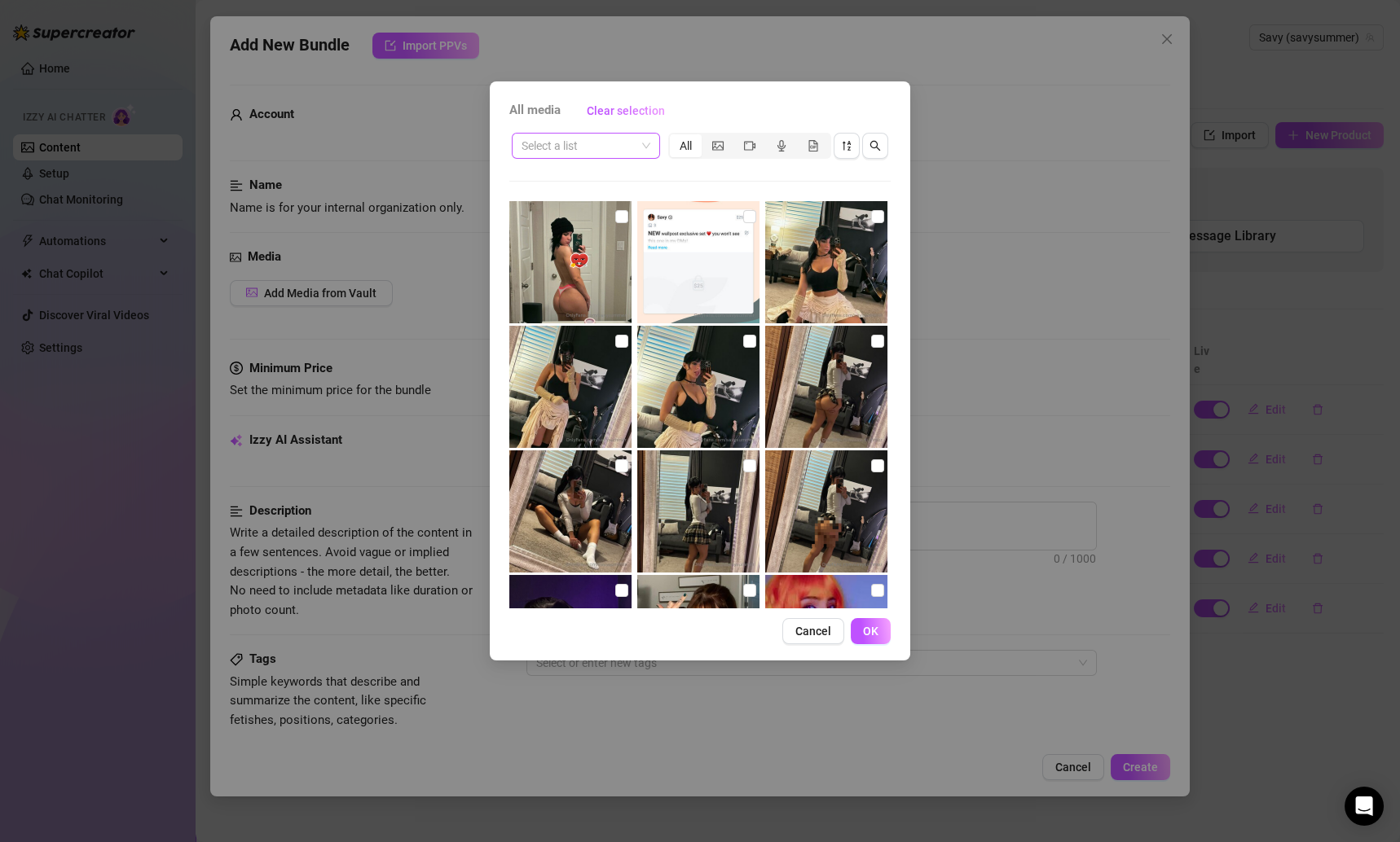
click at [596, 150] on input "search" at bounding box center [579, 146] width 114 height 24
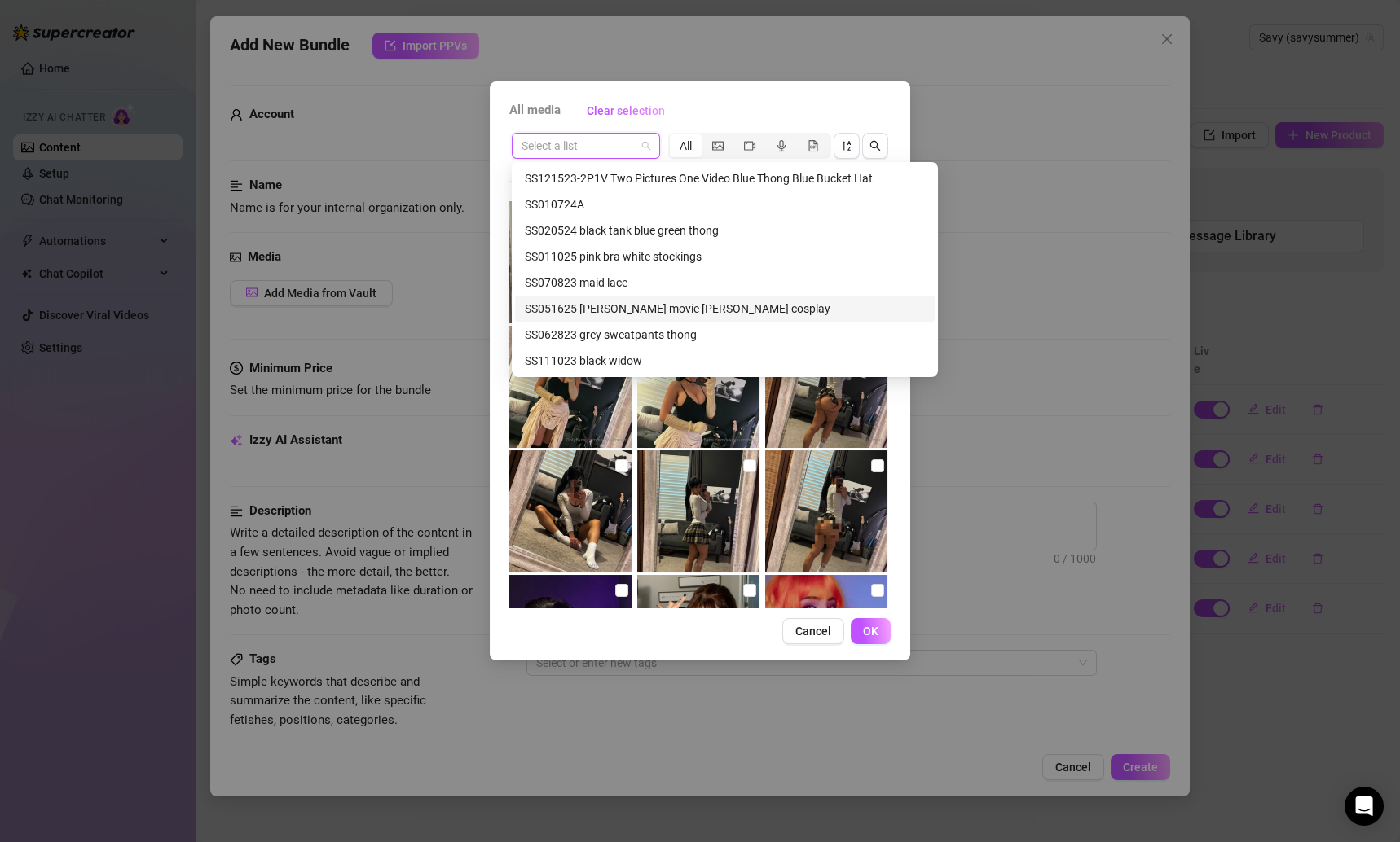
scroll to position [247, 0]
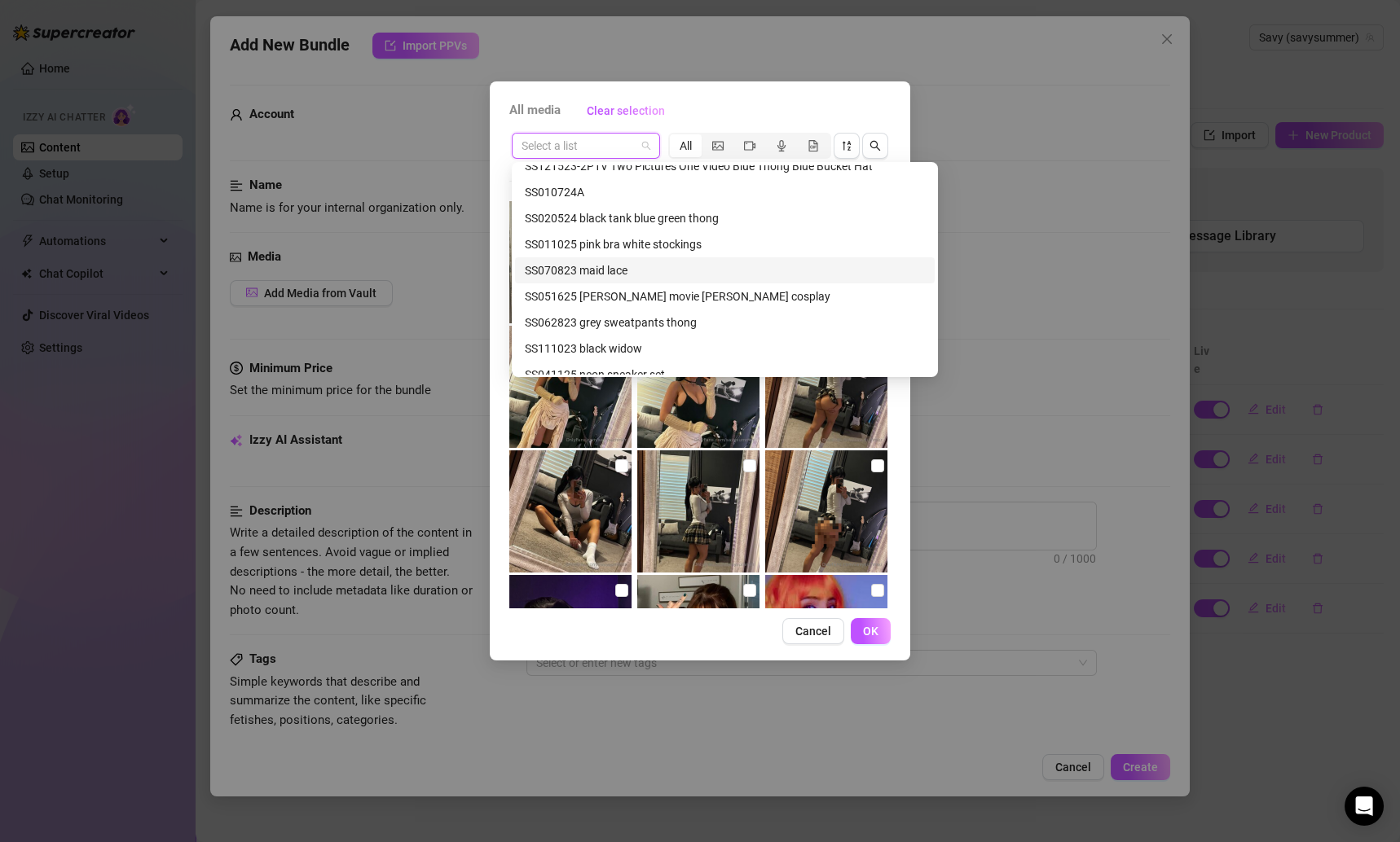
click at [609, 272] on div "SS070823 maid lace" at bounding box center [724, 270] width 400 height 18
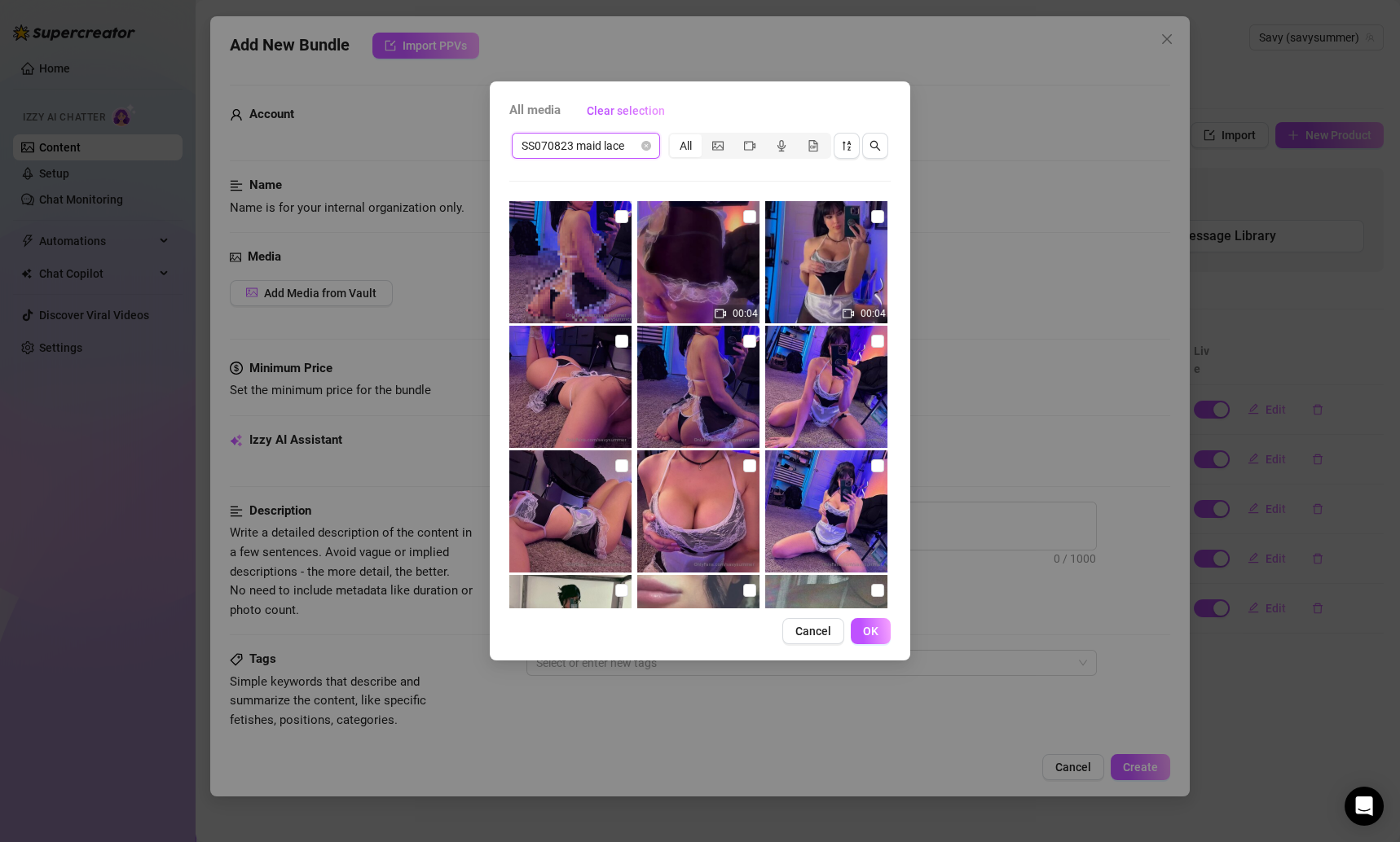
click at [752, 213] on img at bounding box center [697, 262] width 122 height 122
click at [743, 213] on input "checkbox" at bounding box center [750, 216] width 13 height 13
checkbox input "true"
click at [871, 216] on input "checkbox" at bounding box center [877, 216] width 13 height 13
checkbox input "true"
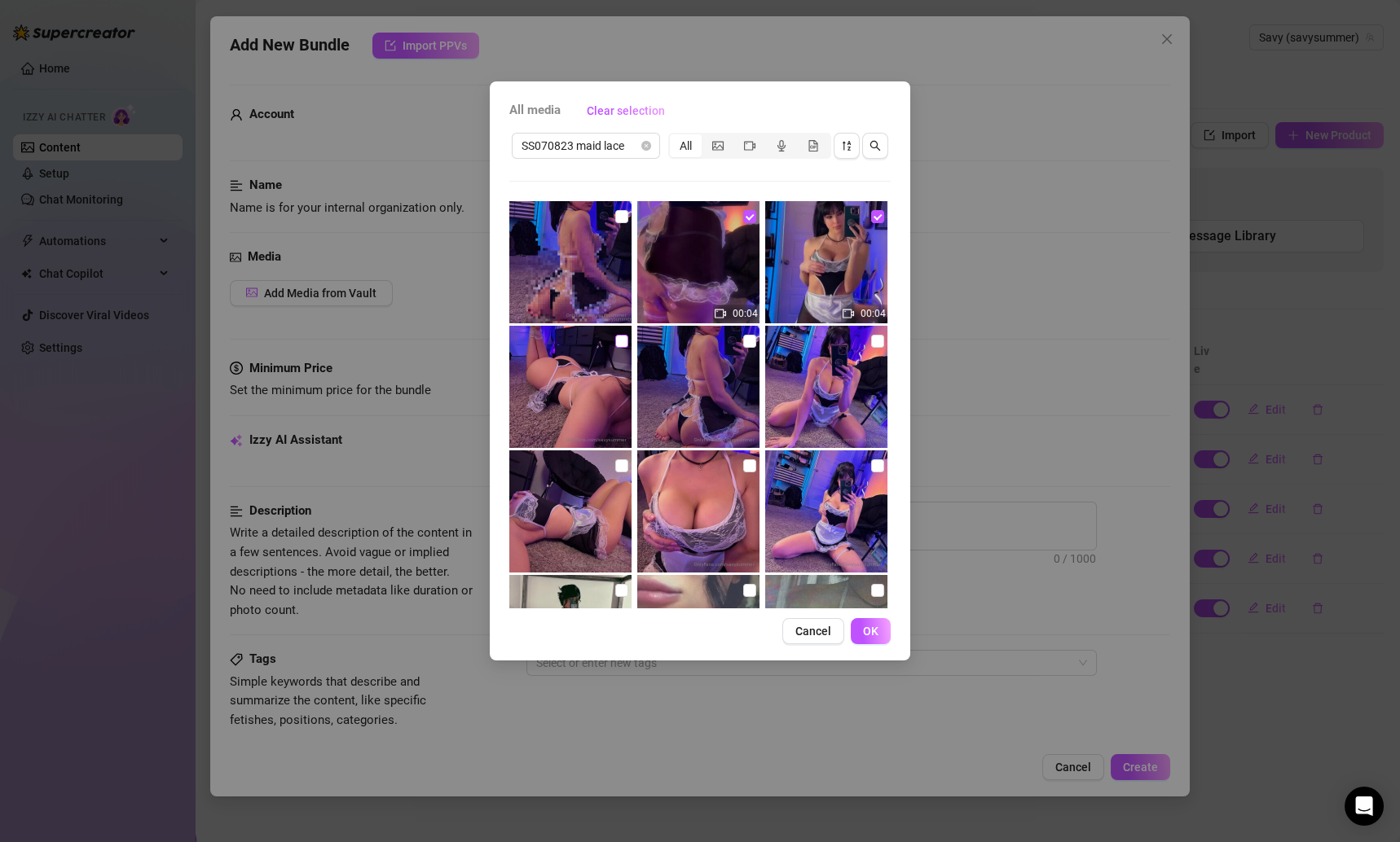
click at [615, 343] on input "checkbox" at bounding box center [621, 341] width 13 height 13
checkbox input "true"
click at [743, 336] on input "checkbox" at bounding box center [750, 341] width 13 height 13
checkbox input "true"
click at [871, 342] on input "checkbox" at bounding box center [877, 341] width 13 height 13
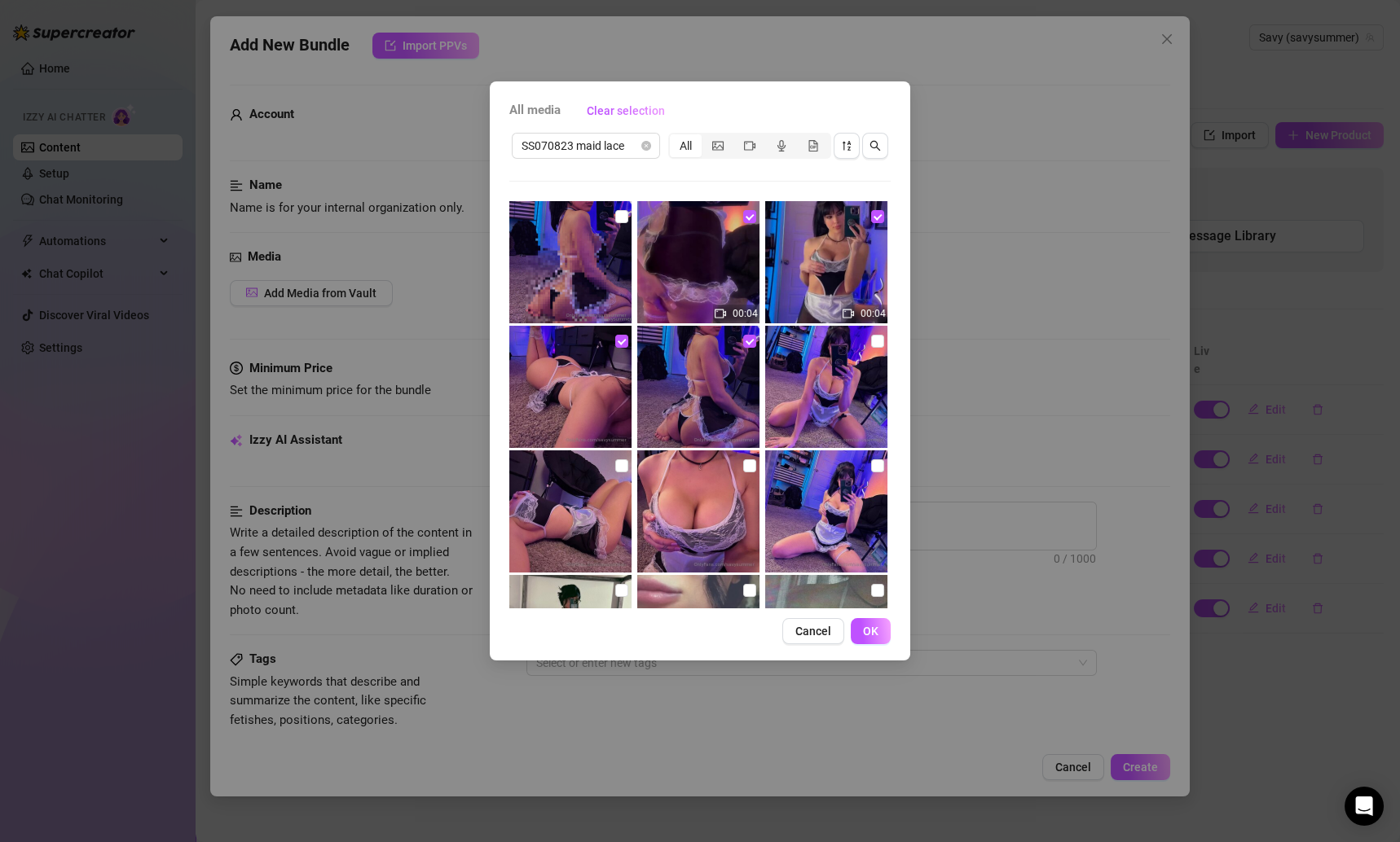
checkbox input "true"
click at [871, 468] on input "checkbox" at bounding box center [877, 466] width 13 height 13
checkbox input "true"
click at [749, 468] on input "checkbox" at bounding box center [750, 466] width 13 height 13
checkbox input "true"
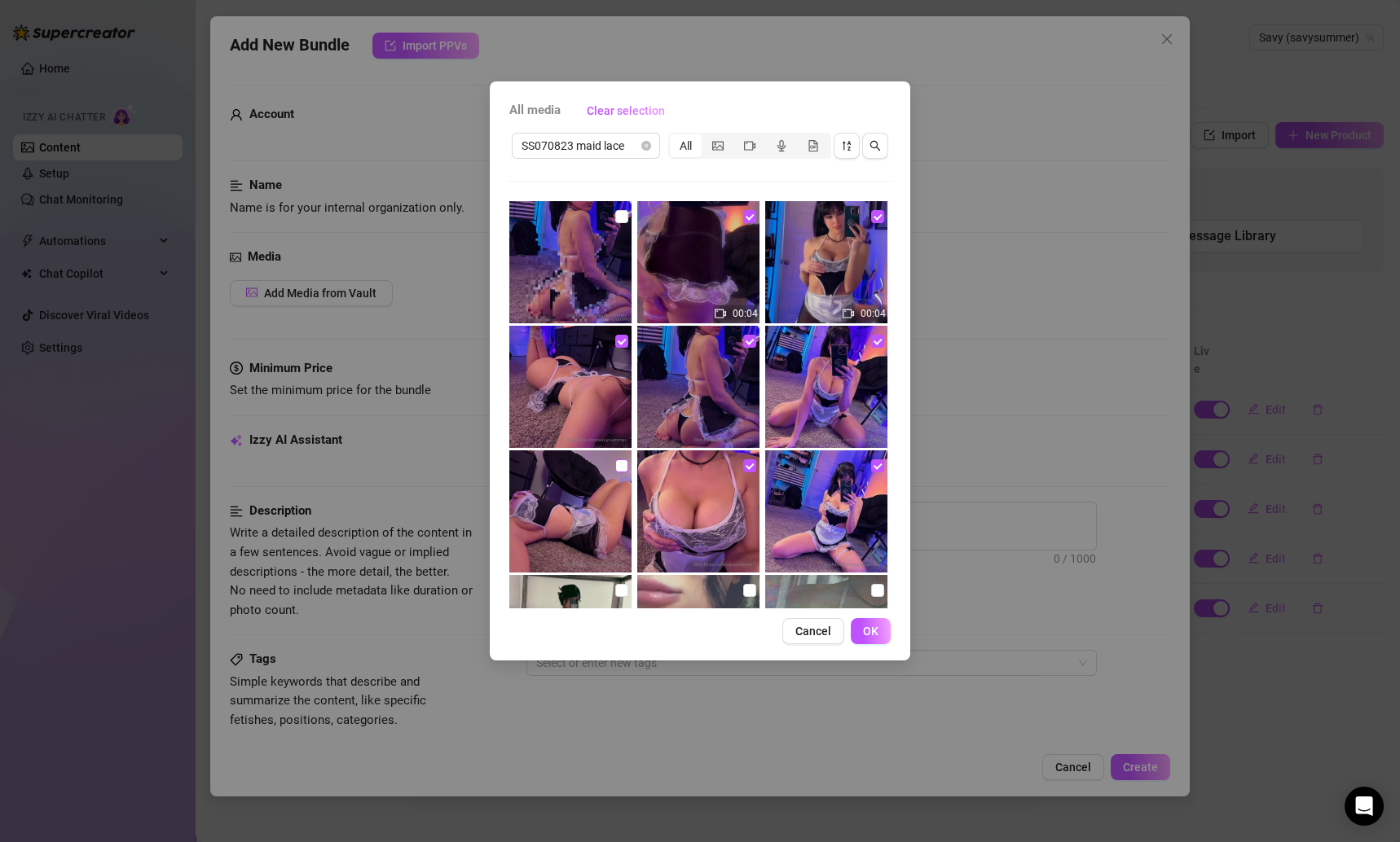
click at [615, 469] on input "checkbox" at bounding box center [621, 466] width 13 height 13
checkbox input "true"
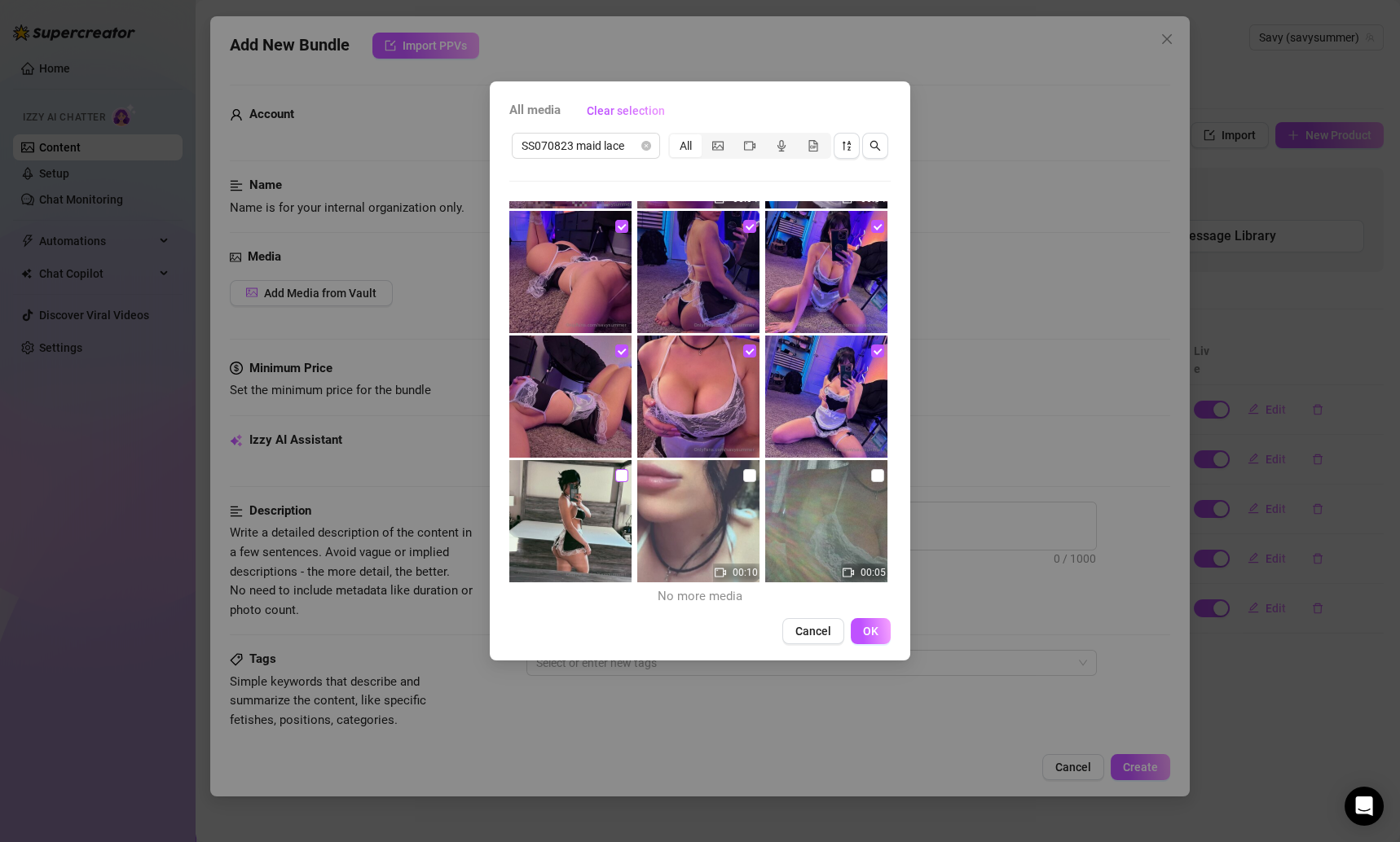
click at [615, 472] on input "checkbox" at bounding box center [621, 476] width 13 height 13
checkbox input "true"
click at [743, 469] on input "checkbox" at bounding box center [750, 476] width 13 height 13
checkbox input "true"
click at [871, 478] on input "checkbox" at bounding box center [877, 476] width 13 height 13
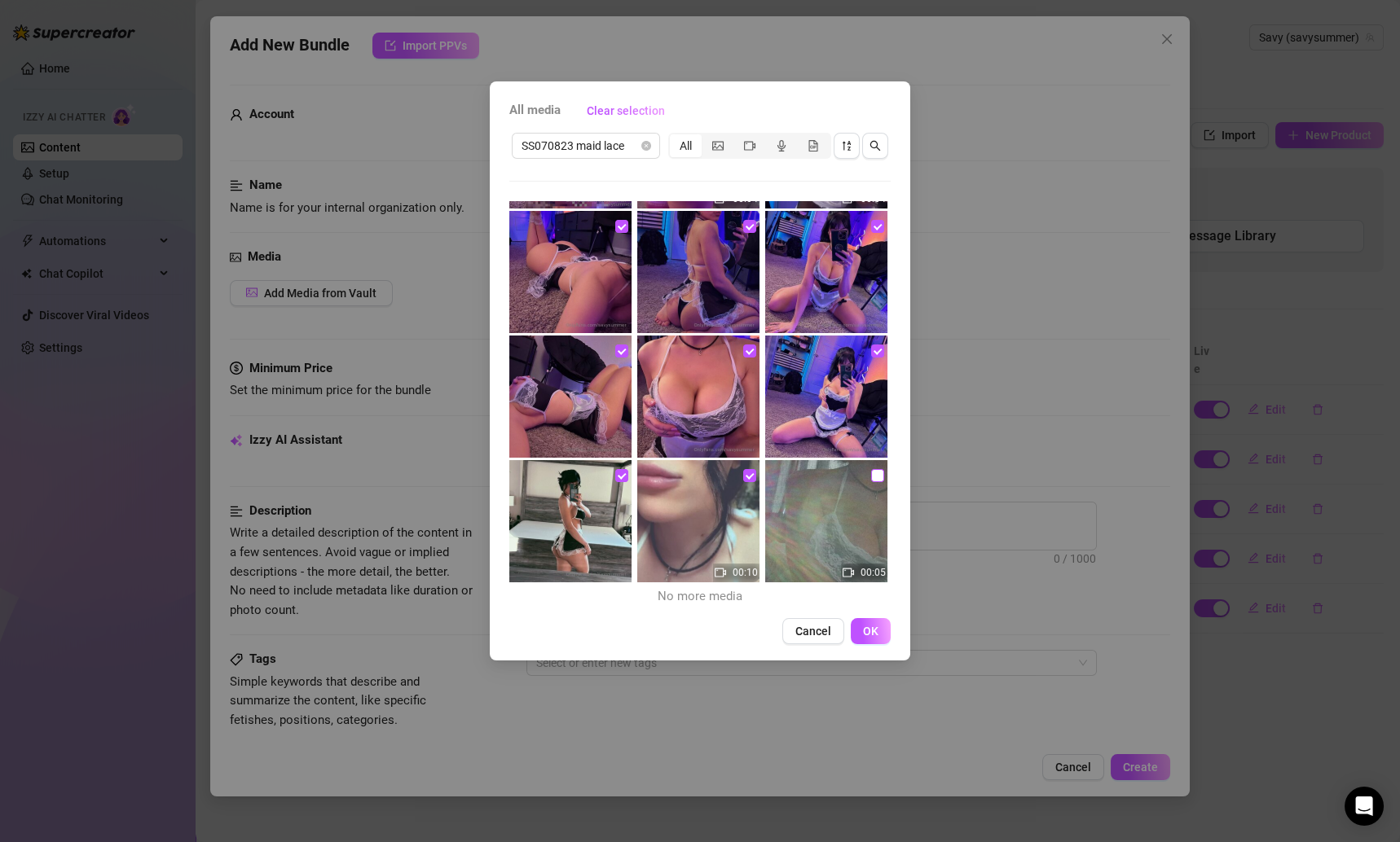
checkbox input "true"
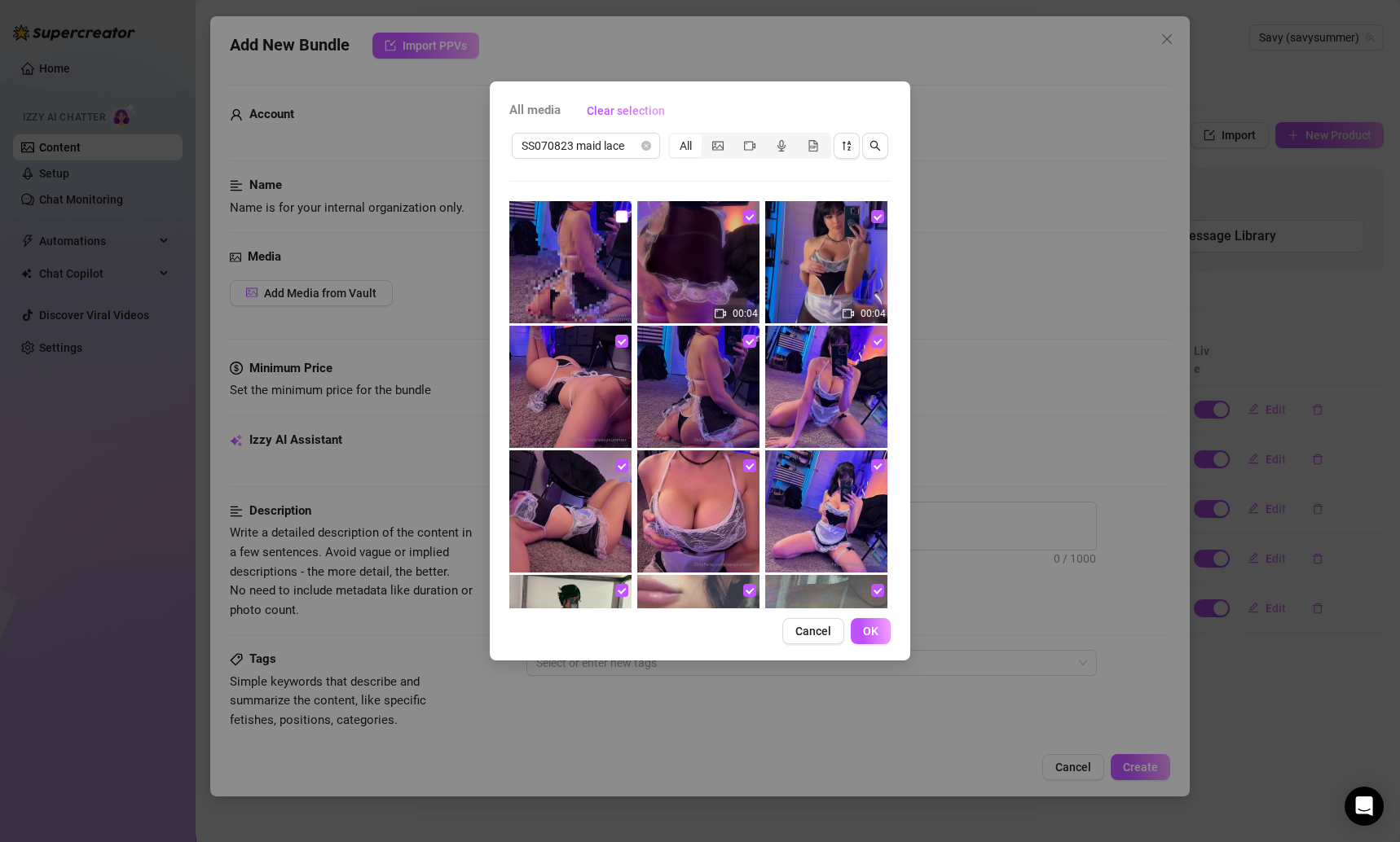
click at [620, 219] on input "checkbox" at bounding box center [621, 216] width 13 height 13
checkbox input "true"
click at [867, 633] on span "OK" at bounding box center [870, 631] width 15 height 13
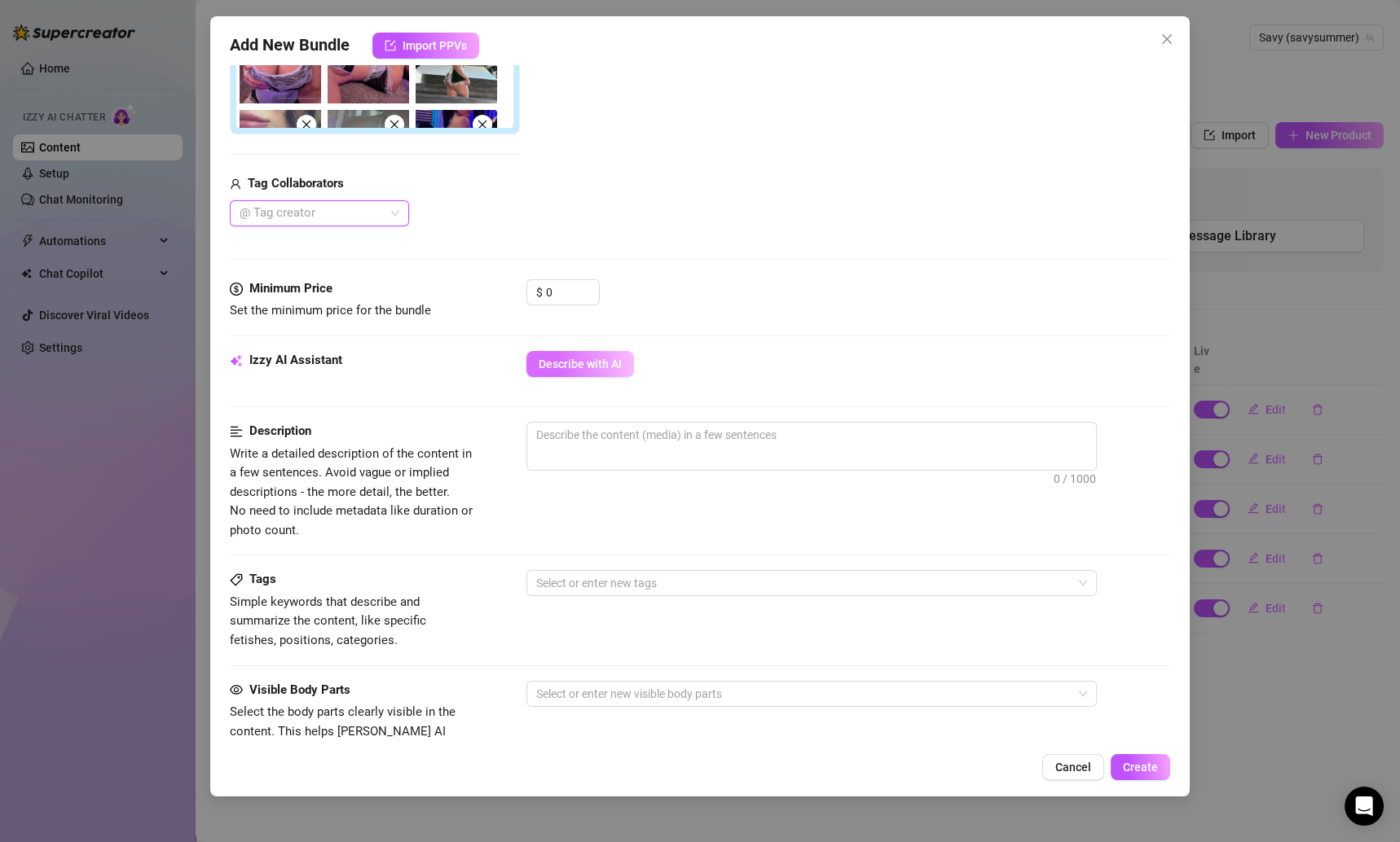
scroll to position [567, 0]
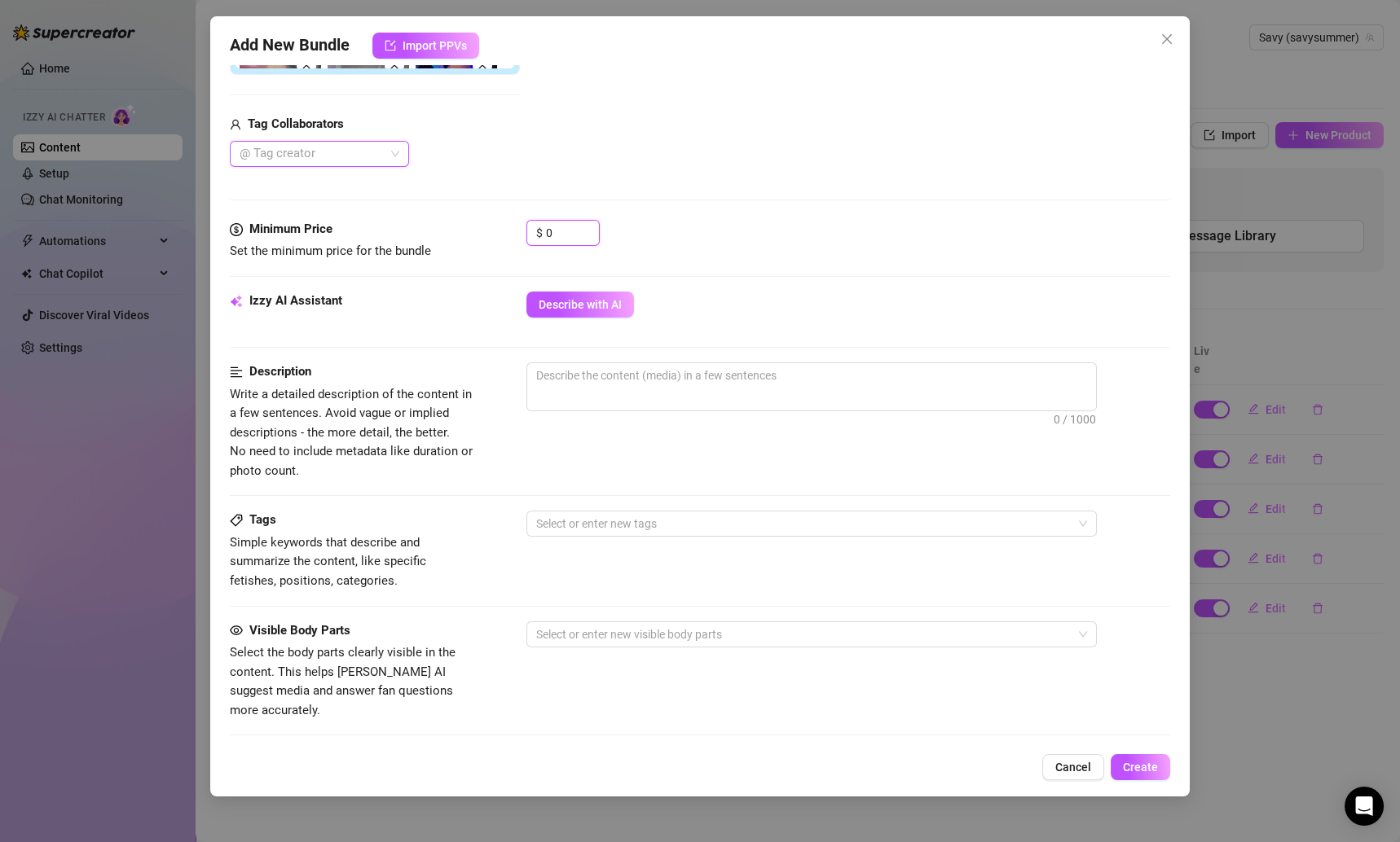
click at [471, 226] on div "Minimum Price Set the minimum price for the bundle $ 0" at bounding box center [700, 241] width 941 height 42
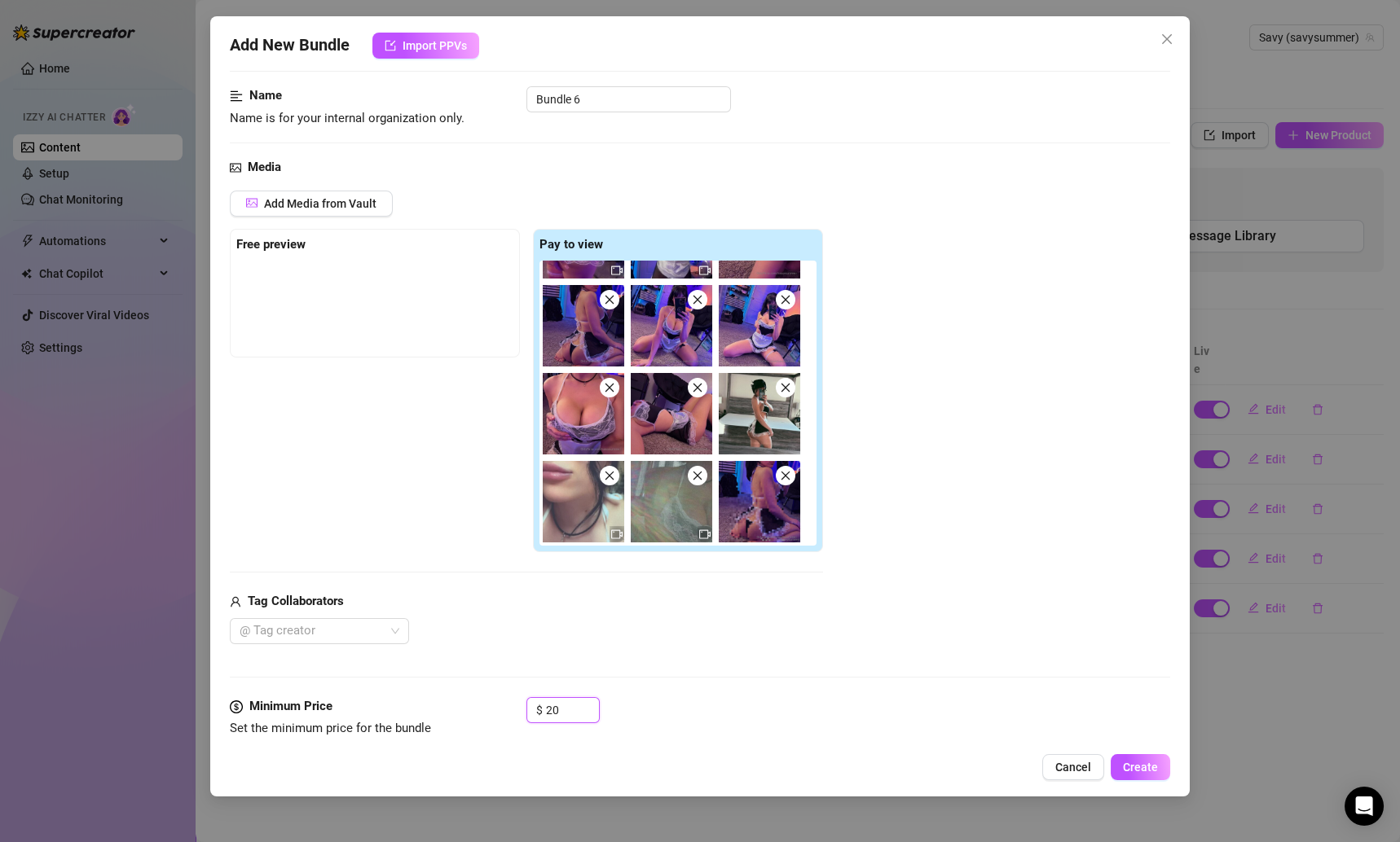
scroll to position [243, 0]
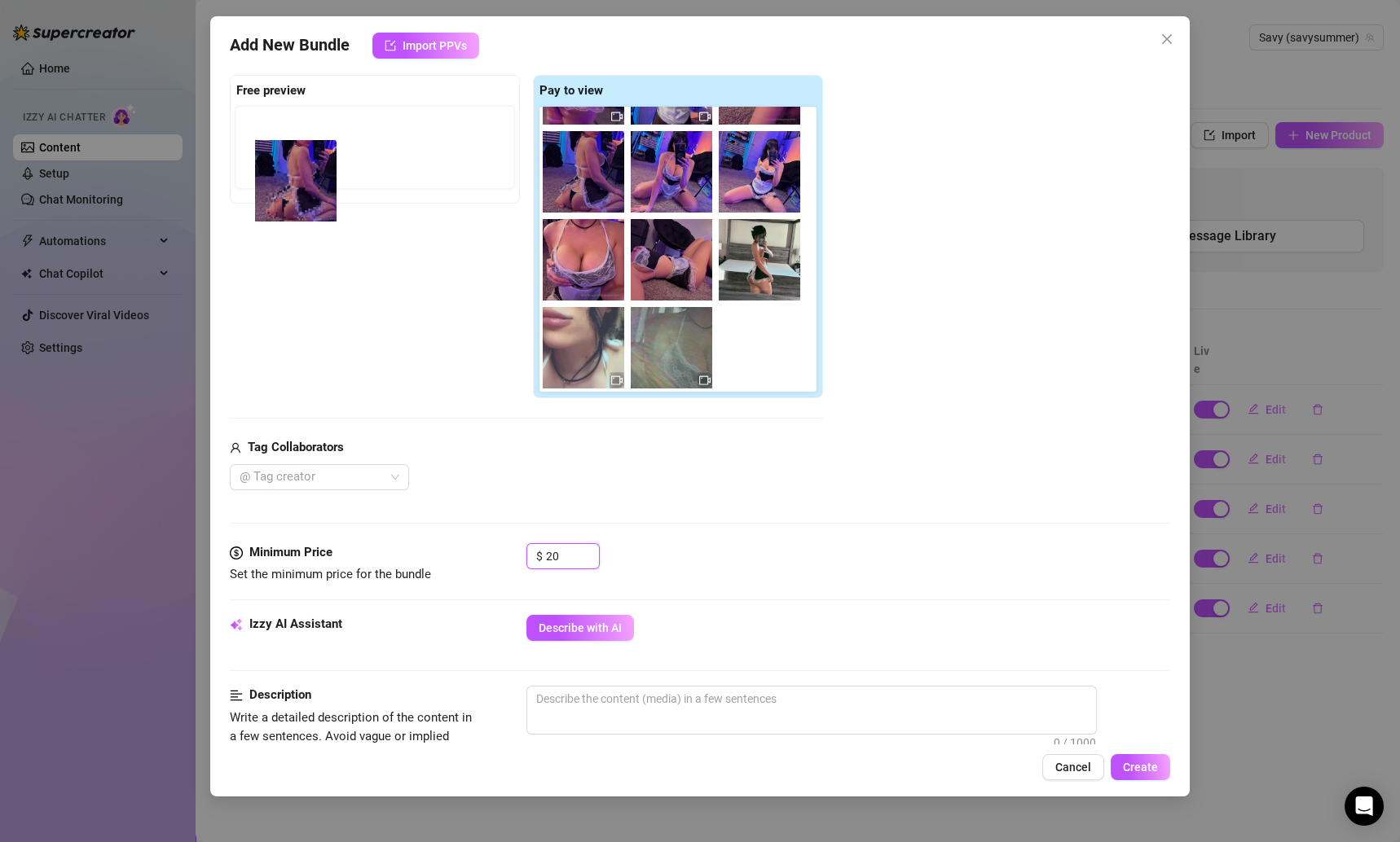
drag, startPoint x: 762, startPoint y: 367, endPoint x: 286, endPoint y: 202, distance: 503.8
click at [286, 202] on div "Free preview Pay to view" at bounding box center [526, 237] width 593 height 325
drag, startPoint x: 769, startPoint y: 339, endPoint x: 307, endPoint y: 151, distance: 498.8
click at [307, 151] on div "Free preview Pay to view" at bounding box center [526, 237] width 593 height 325
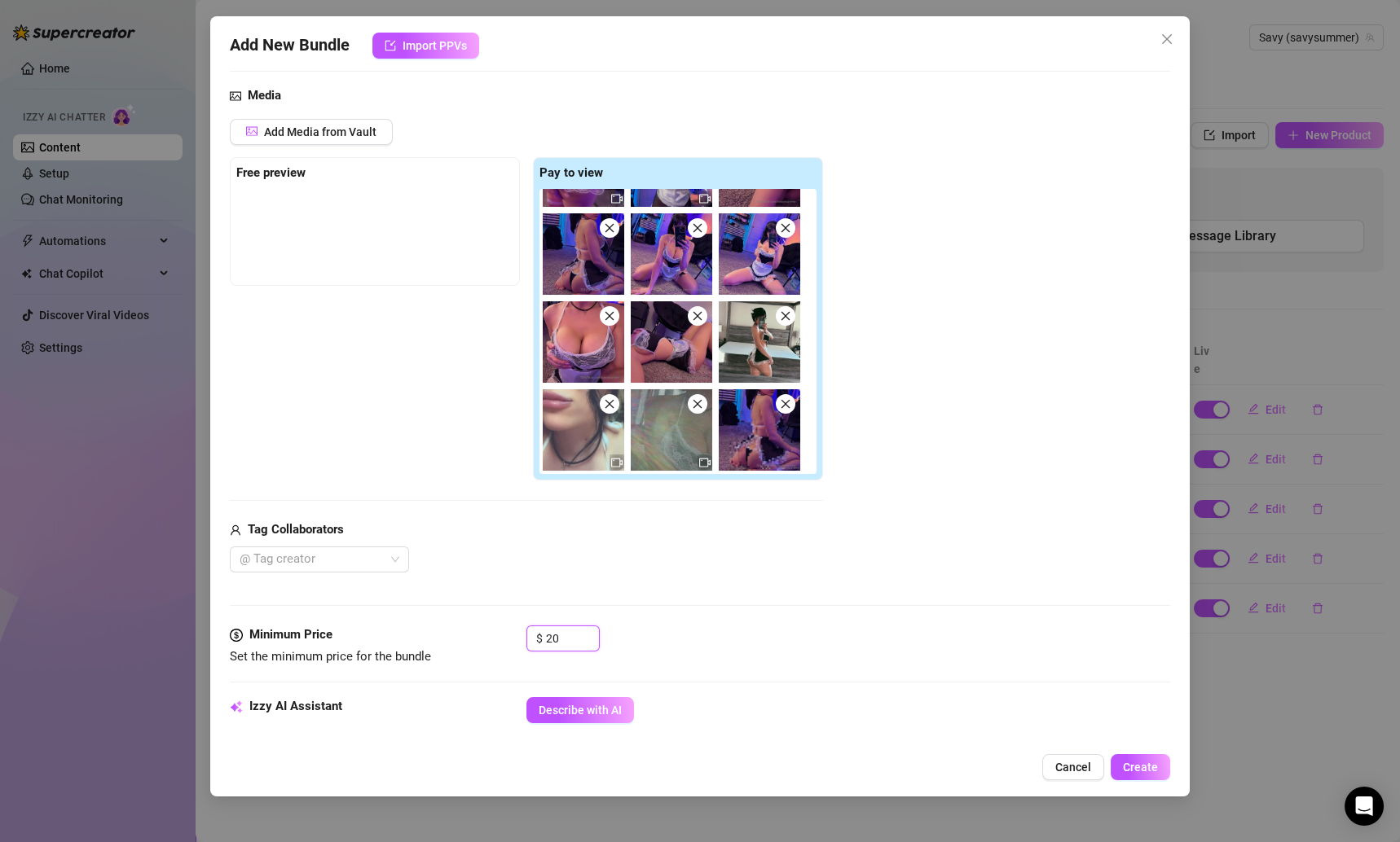
scroll to position [94, 0]
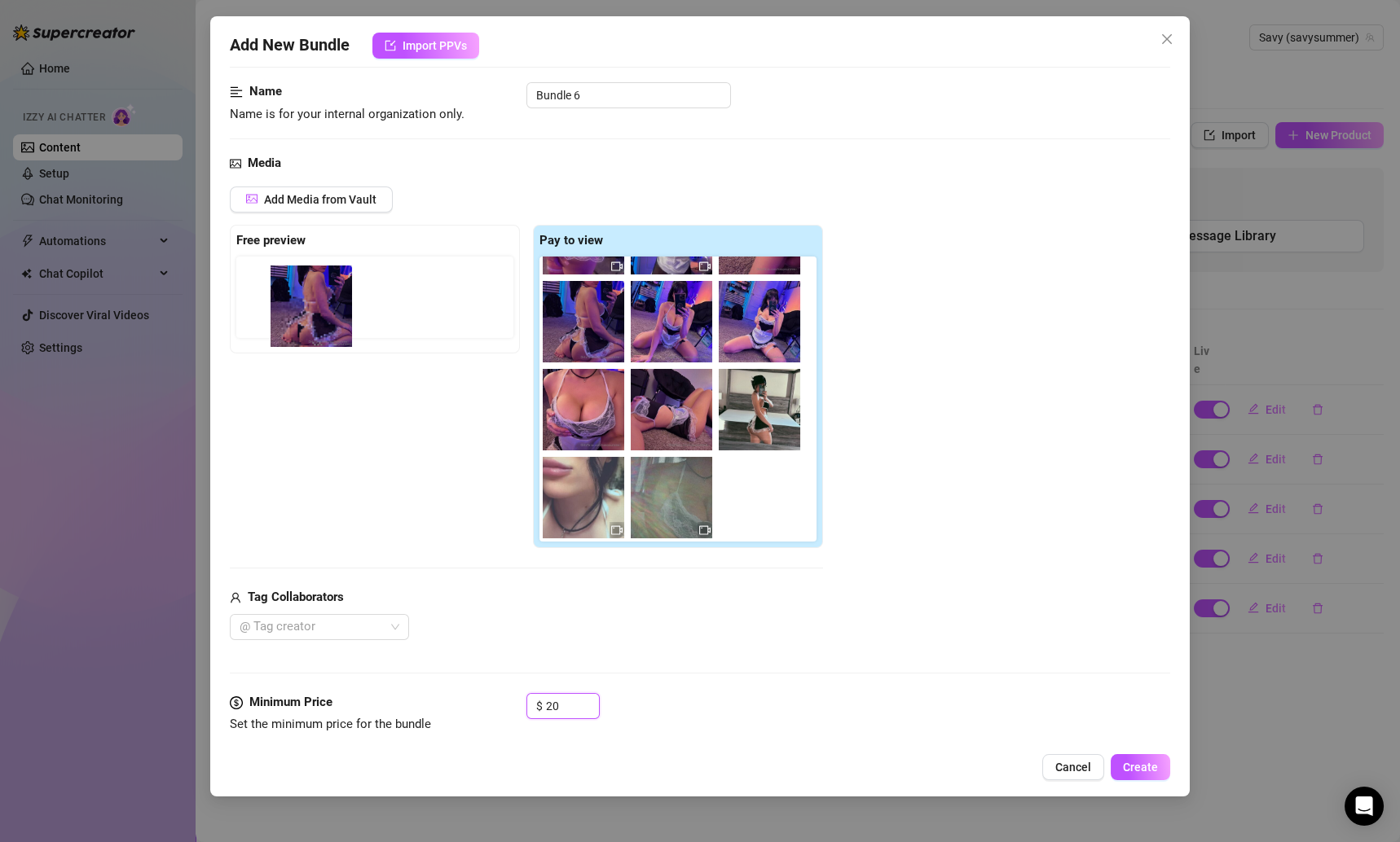
drag, startPoint x: 768, startPoint y: 514, endPoint x: 316, endPoint y: 325, distance: 489.9
click at [316, 325] on div "Free preview Pay to view" at bounding box center [526, 387] width 593 height 325
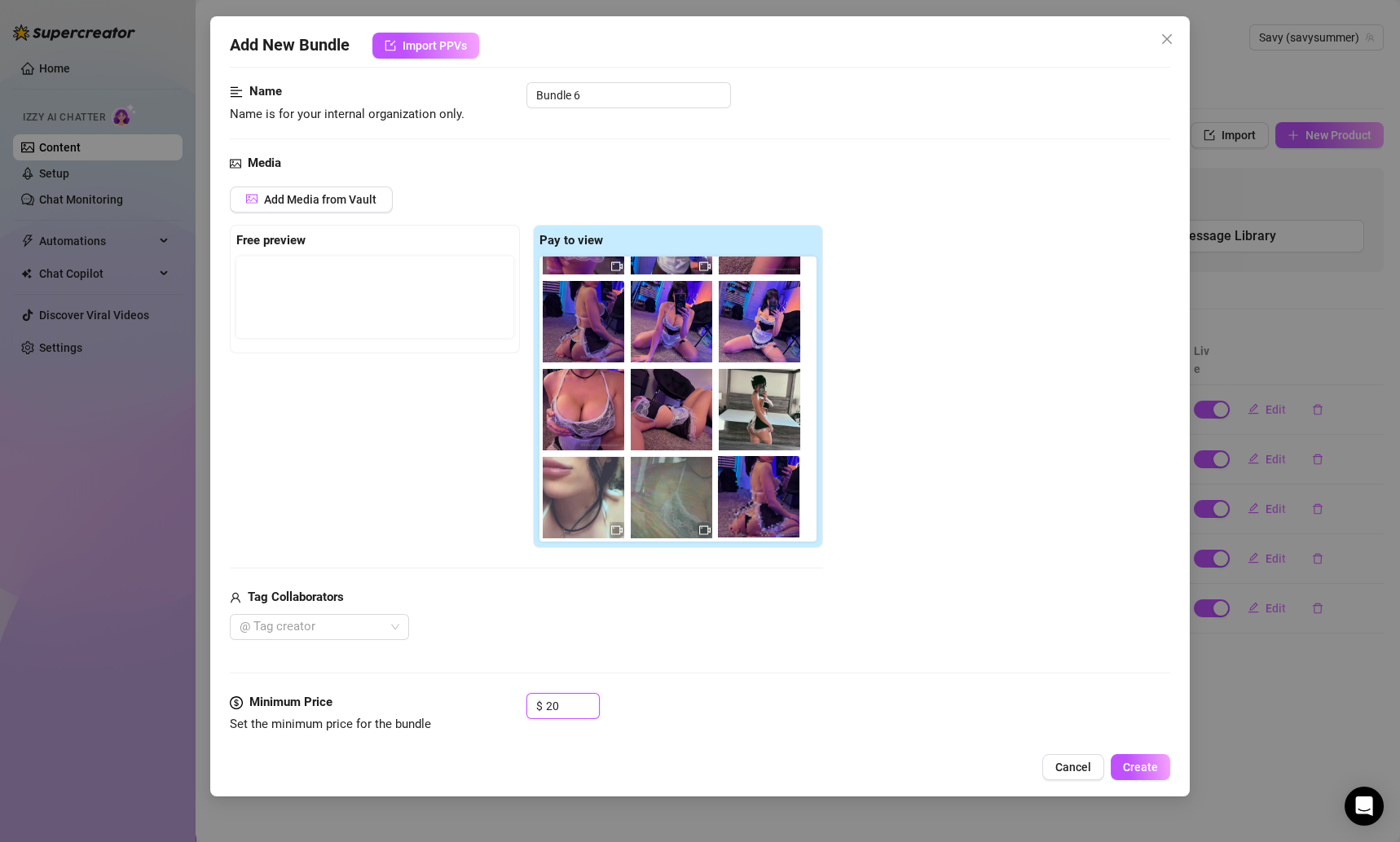
type input "20"
click at [445, 460] on div "Free preview Pay to view" at bounding box center [526, 387] width 593 height 325
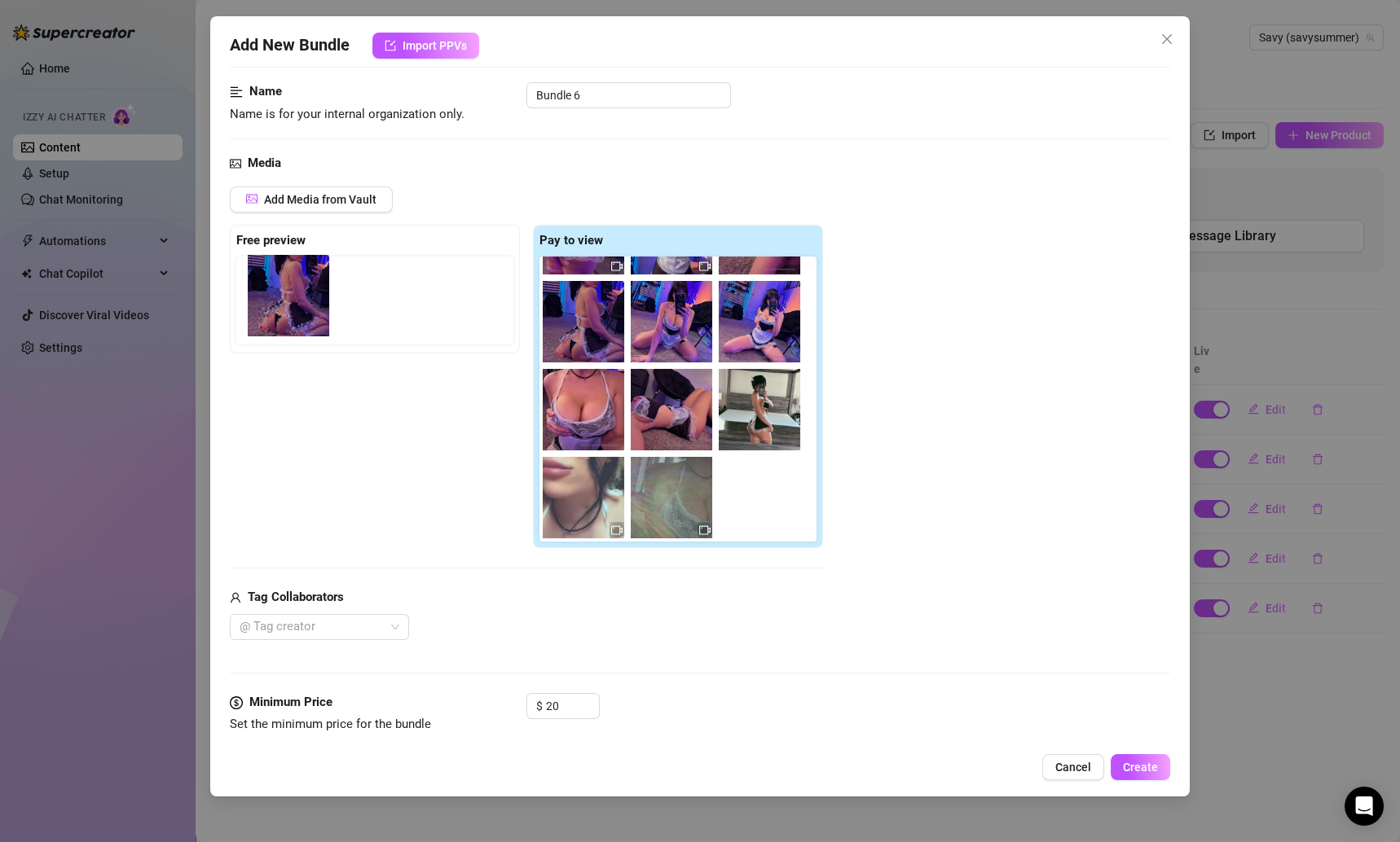
drag, startPoint x: 709, startPoint y: 508, endPoint x: 295, endPoint y: 310, distance: 458.9
click at [295, 311] on div "Free preview Pay to view" at bounding box center [526, 387] width 593 height 325
click at [944, 593] on div "Add Media from Vault Free preview Pay to view Tag Collaborators @ Tag creator" at bounding box center [700, 413] width 941 height 454
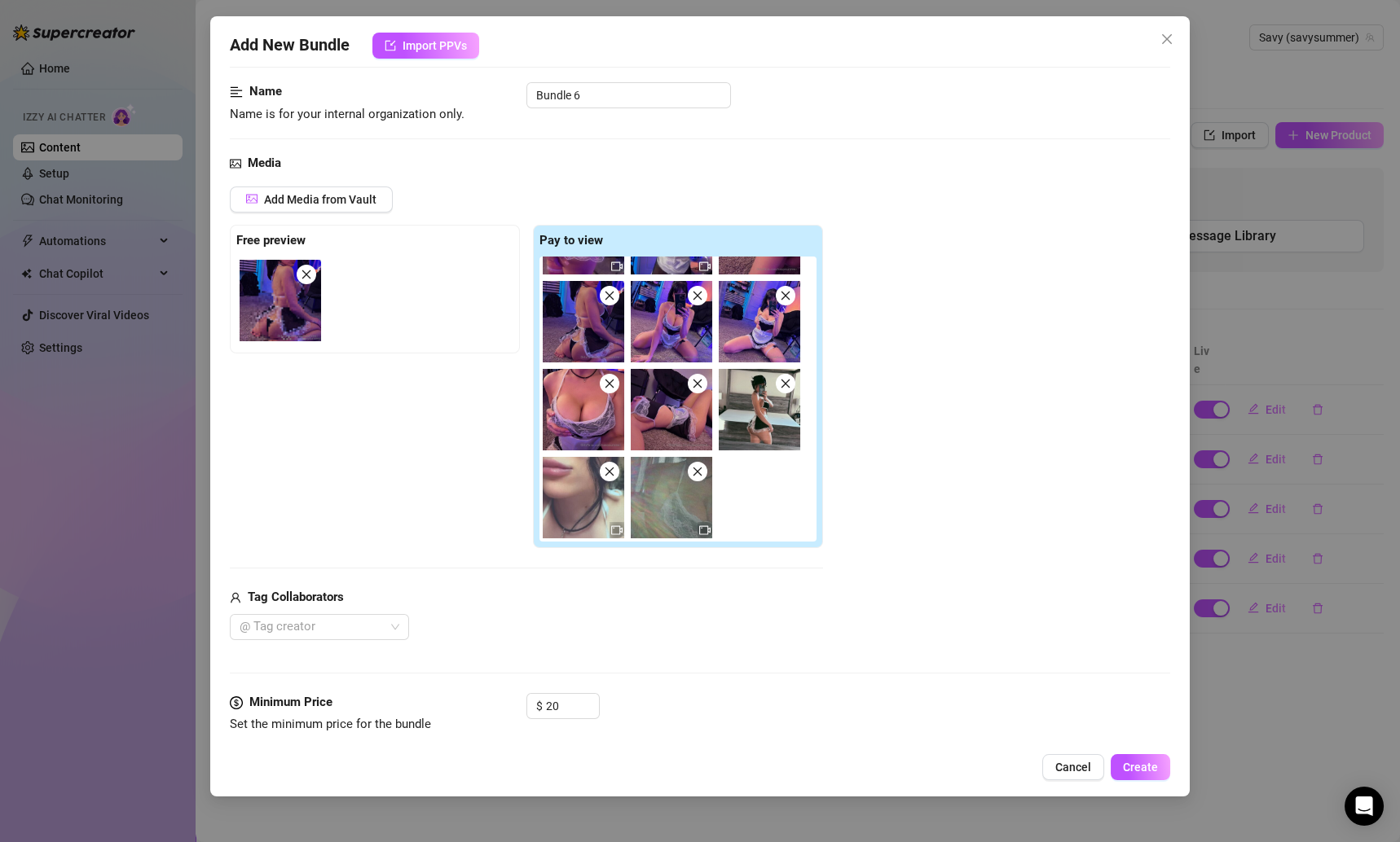
scroll to position [498, 0]
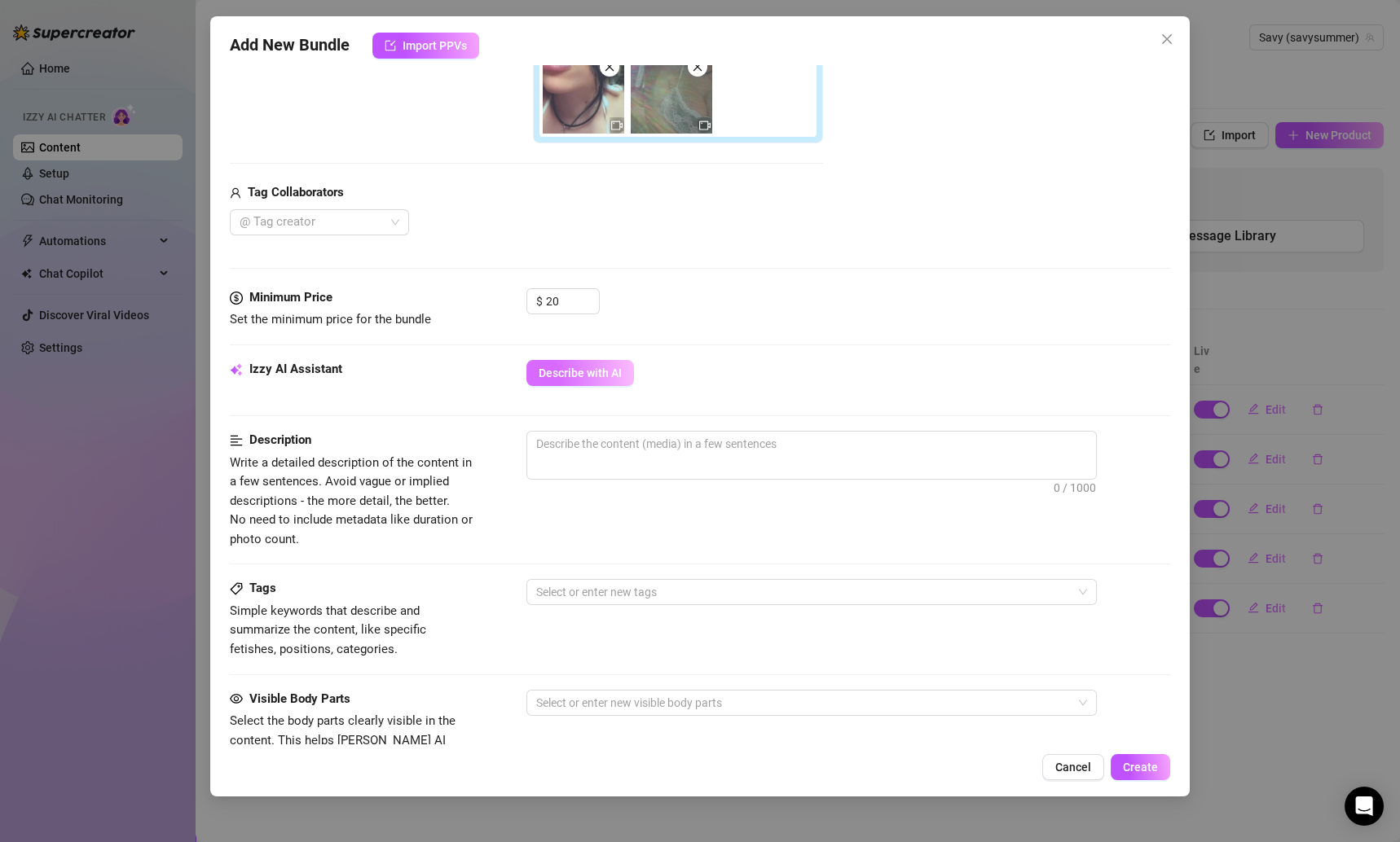
click at [599, 366] on span "Describe with AI" at bounding box center [580, 373] width 83 height 13
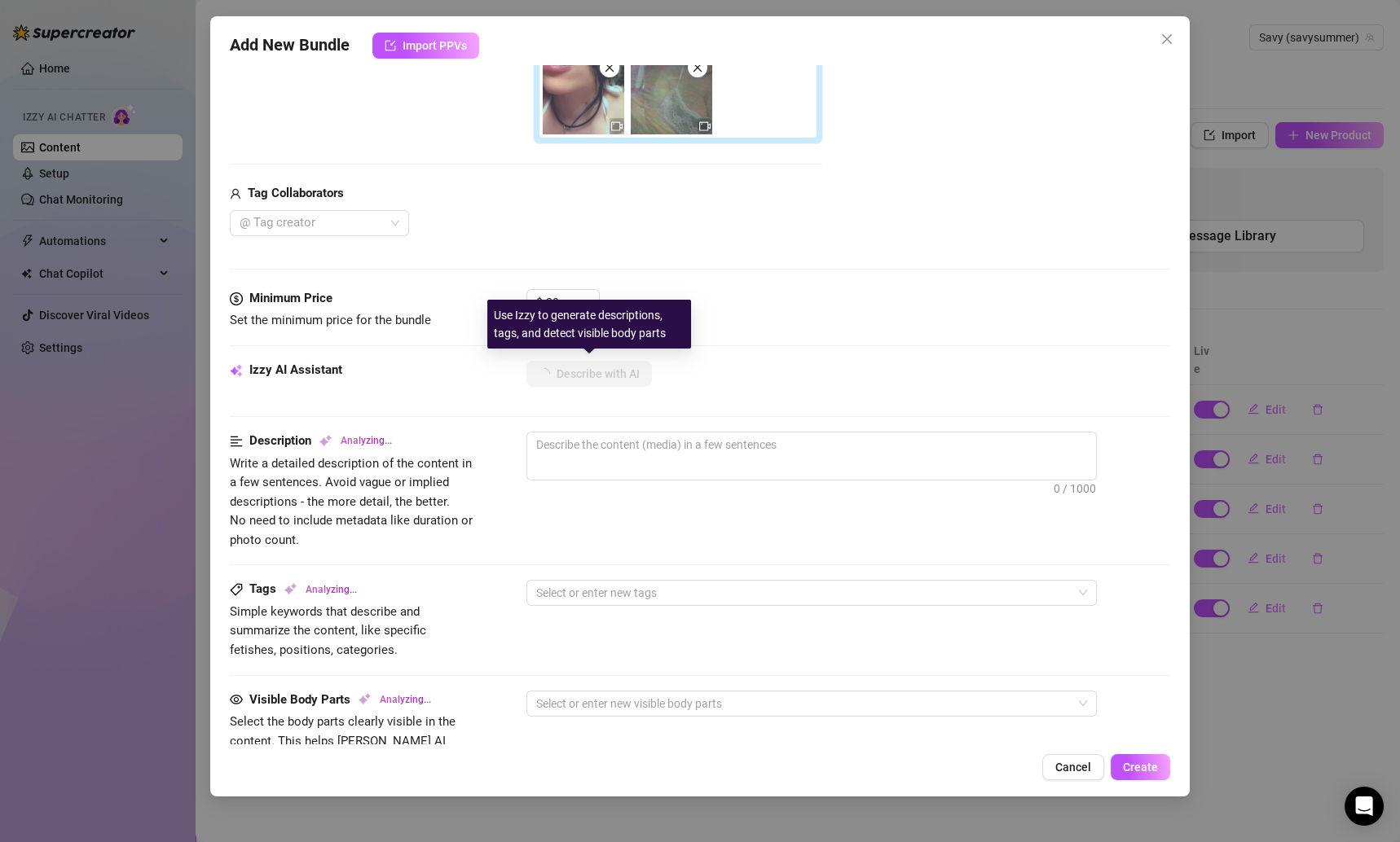
type textarea "Savannah"
type textarea "Savannah teases"
type textarea "Savannah teases in"
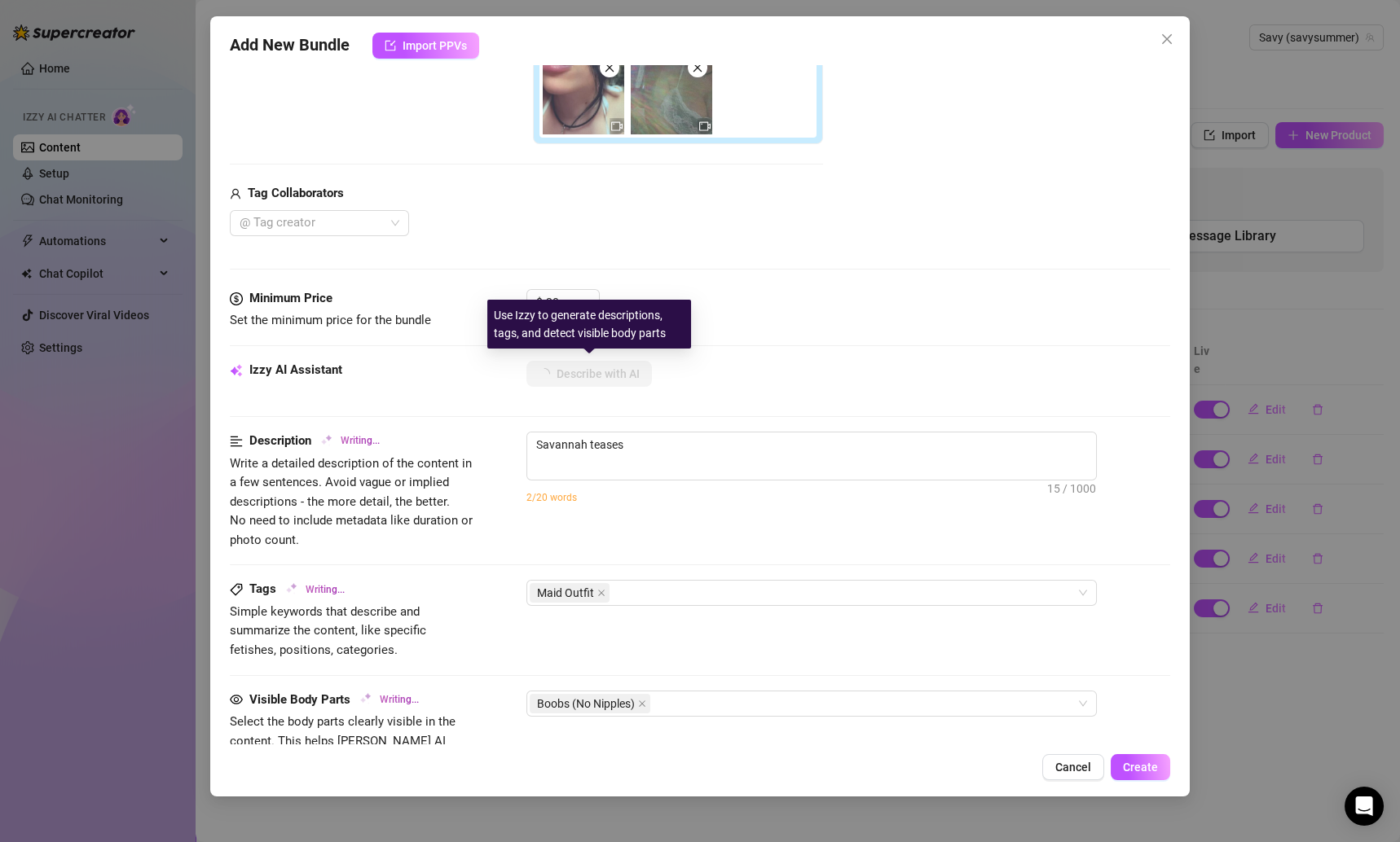
type textarea "Savannah teases in"
type textarea "Savannah teases in a"
type textarea "Savannah teases in a skimpy"
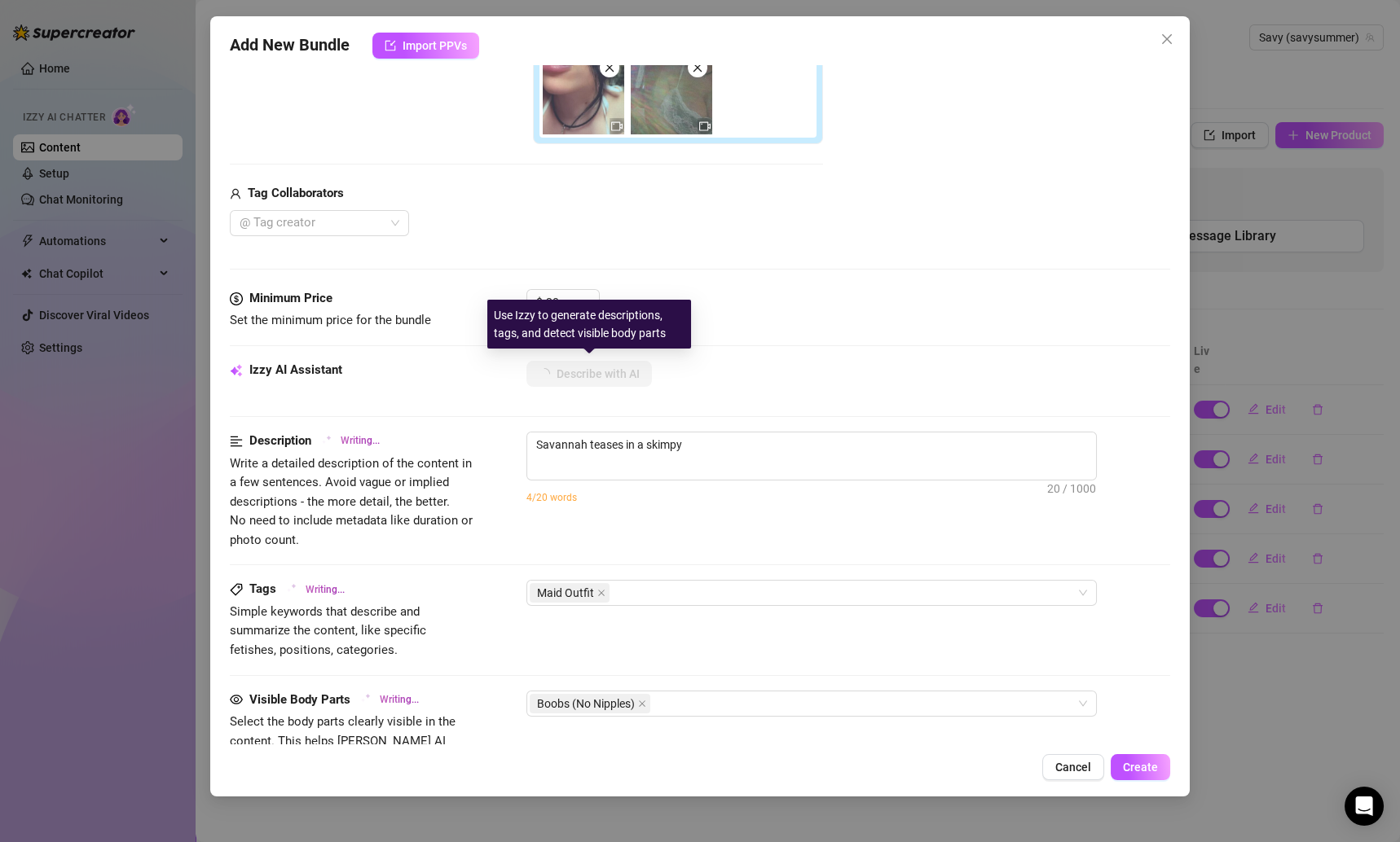
type textarea "Savannah teases in a skimpy black"
type textarea "Savannah teases in a skimpy black and"
type textarea "Savannah teases in a skimpy black and white"
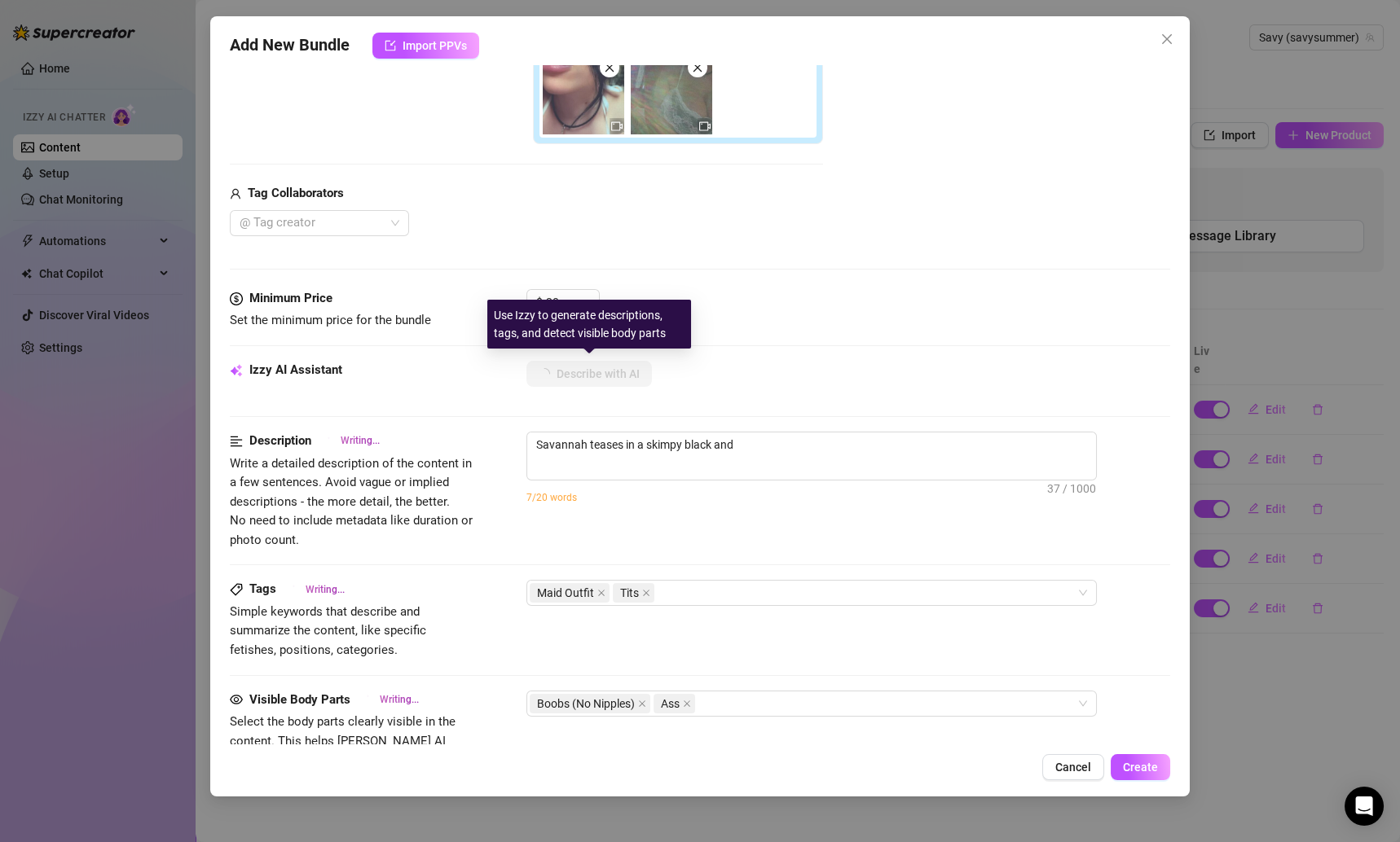
type textarea "Savannah teases in a skimpy black and white"
type textarea "Savannah teases in a skimpy black and white lace"
type textarea "Savannah teases in a skimpy black and white lace maid"
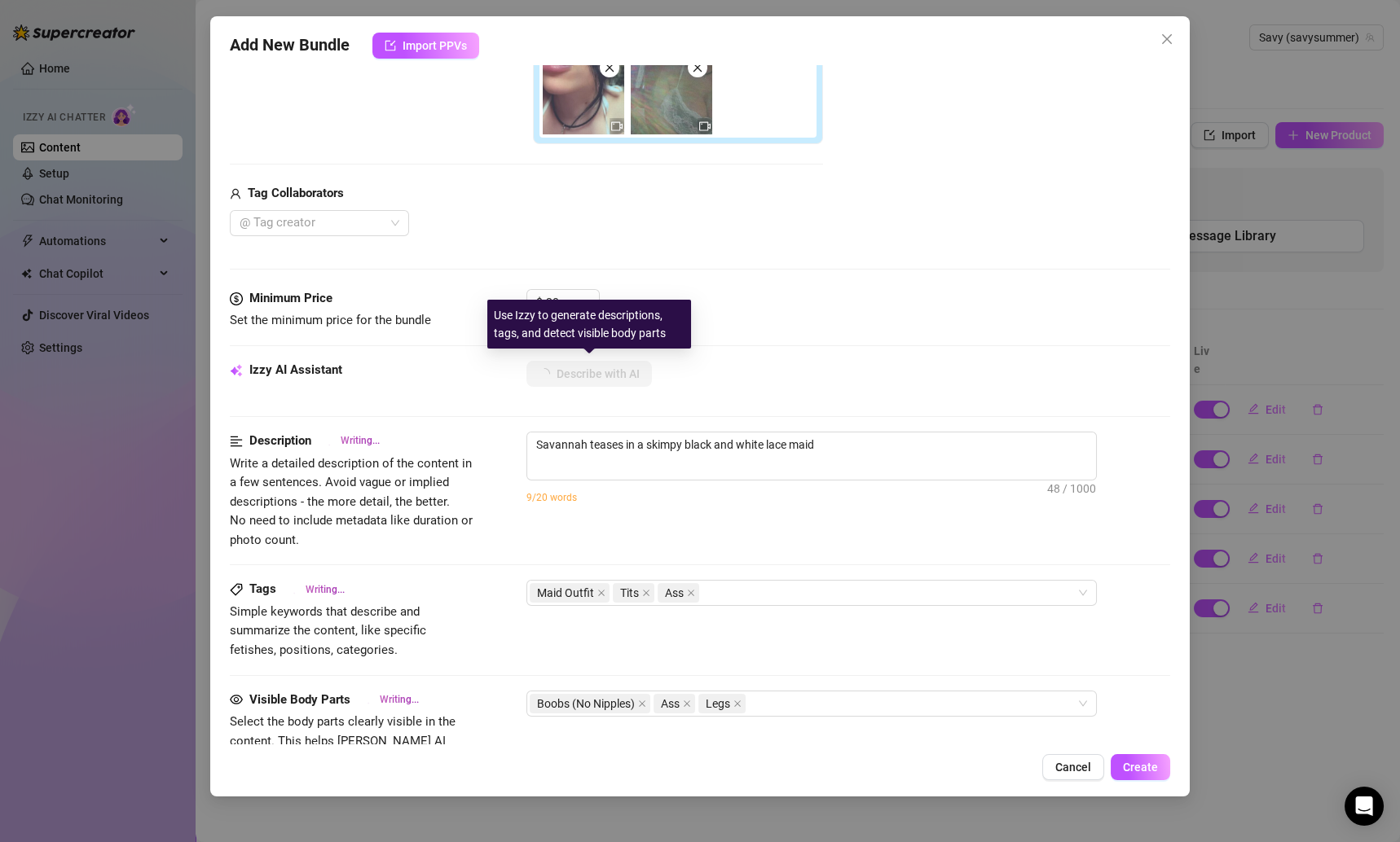
type textarea "Savannah teases in a skimpy black and white lace maid outfit"
type textarea "Savannah teases in a skimpy black and white lace maid outfit with"
type textarea "Savannah teases in a skimpy black and white lace maid outfit with a"
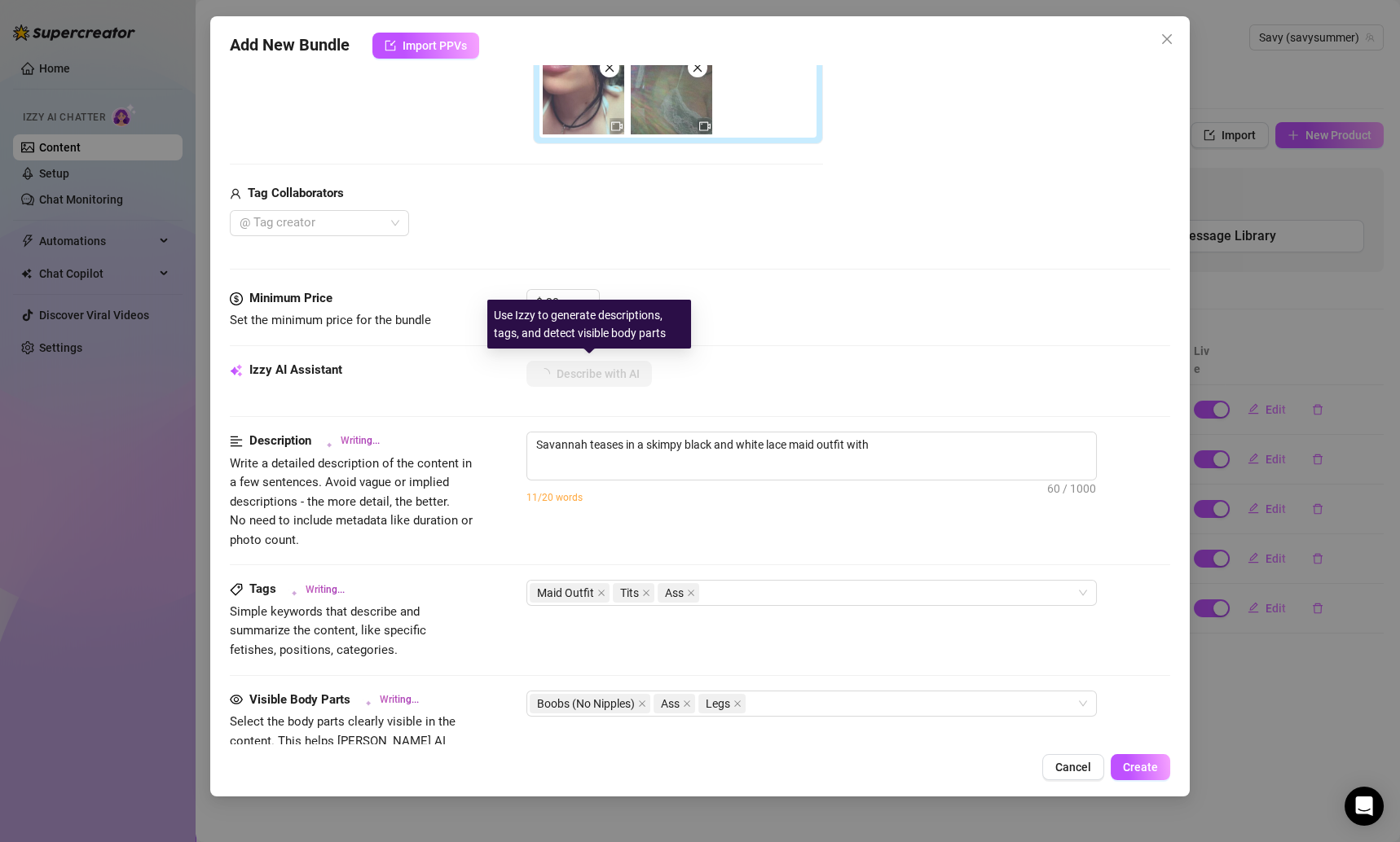
type textarea "Savannah teases in a skimpy black and white lace maid outfit with a"
type textarea "Savannah teases in a skimpy black and white lace maid outfit with a tiny"
type textarea "Savannah teases in a skimpy black and white lace maid outfit with a tiny apron,"
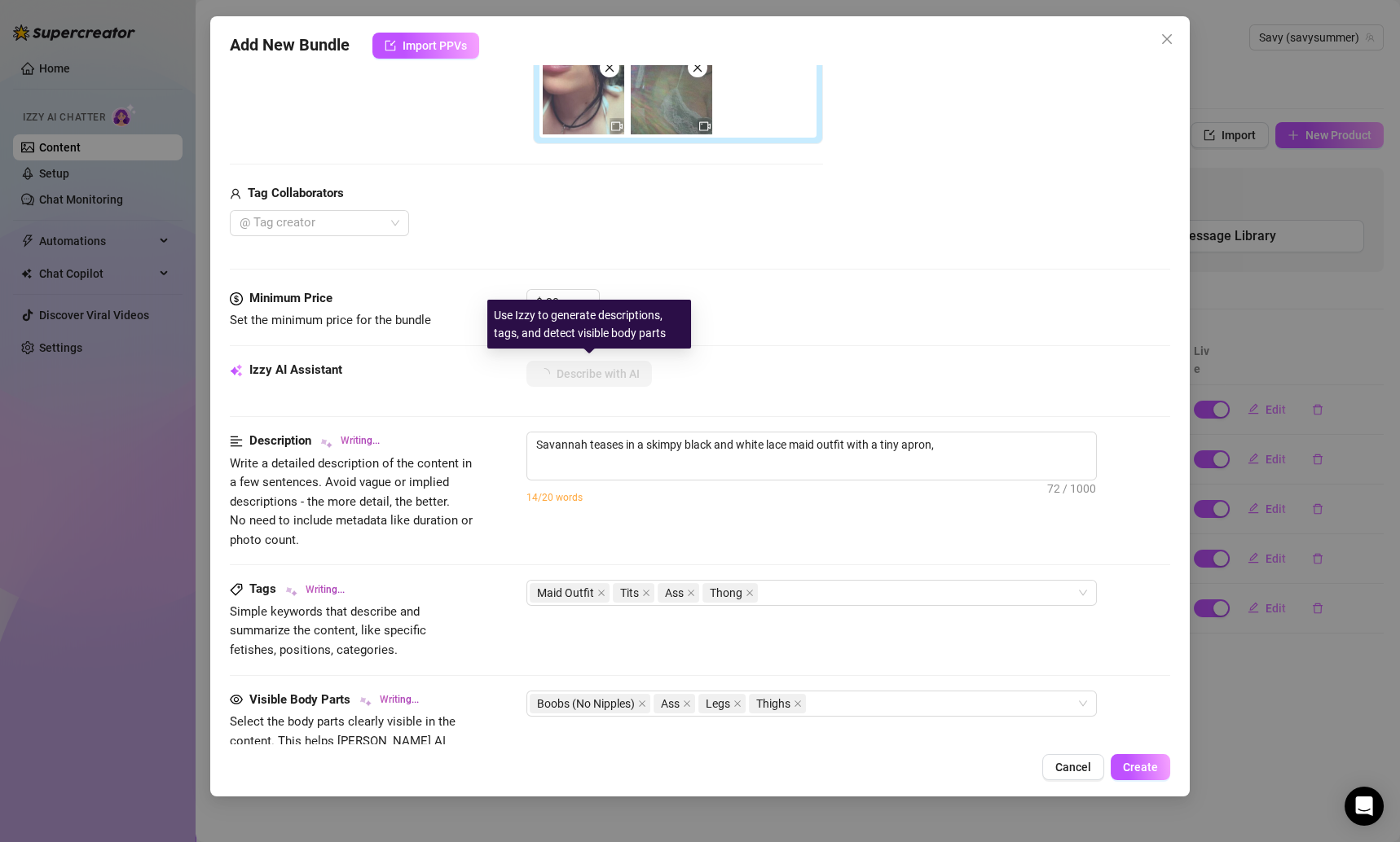
type textarea "Savannah teases in a skimpy black and white lace maid outfit with a tiny apron,…"
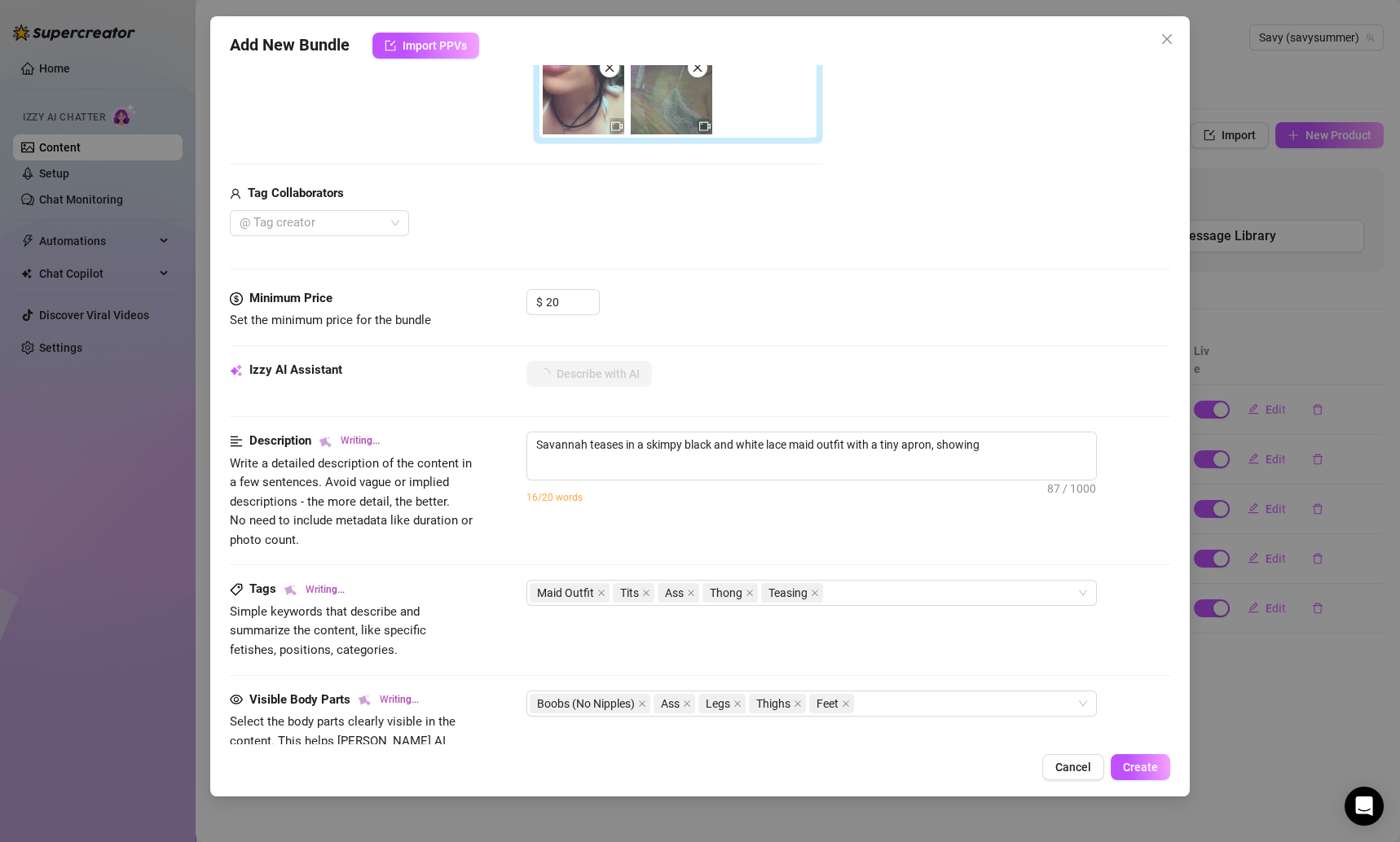
type textarea "Savannah teases in a skimpy black and white lace maid outfit with a tiny apron,…"
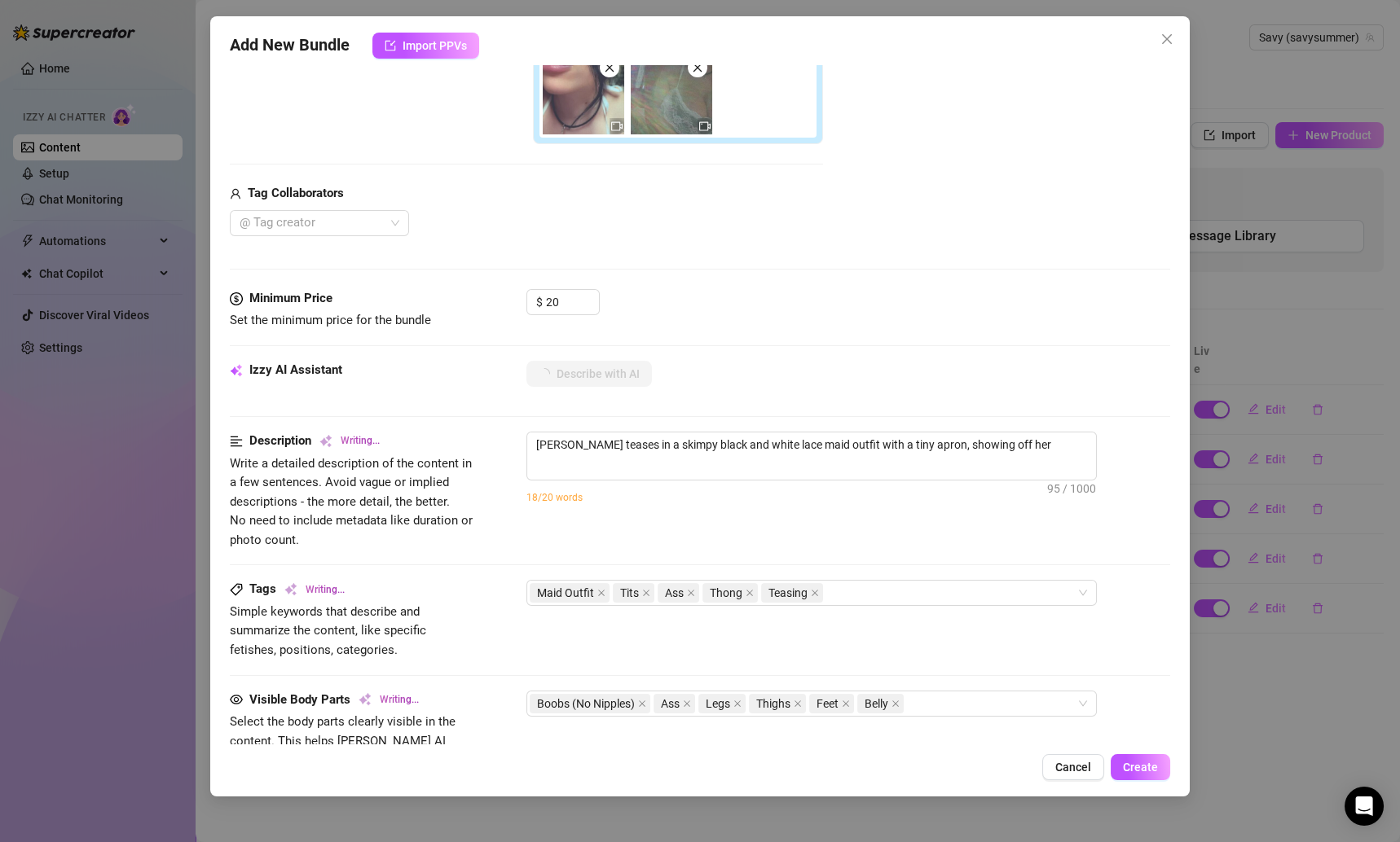
type textarea "Savannah teases in a skimpy black and white lace maid outfit with a tiny apron,…"
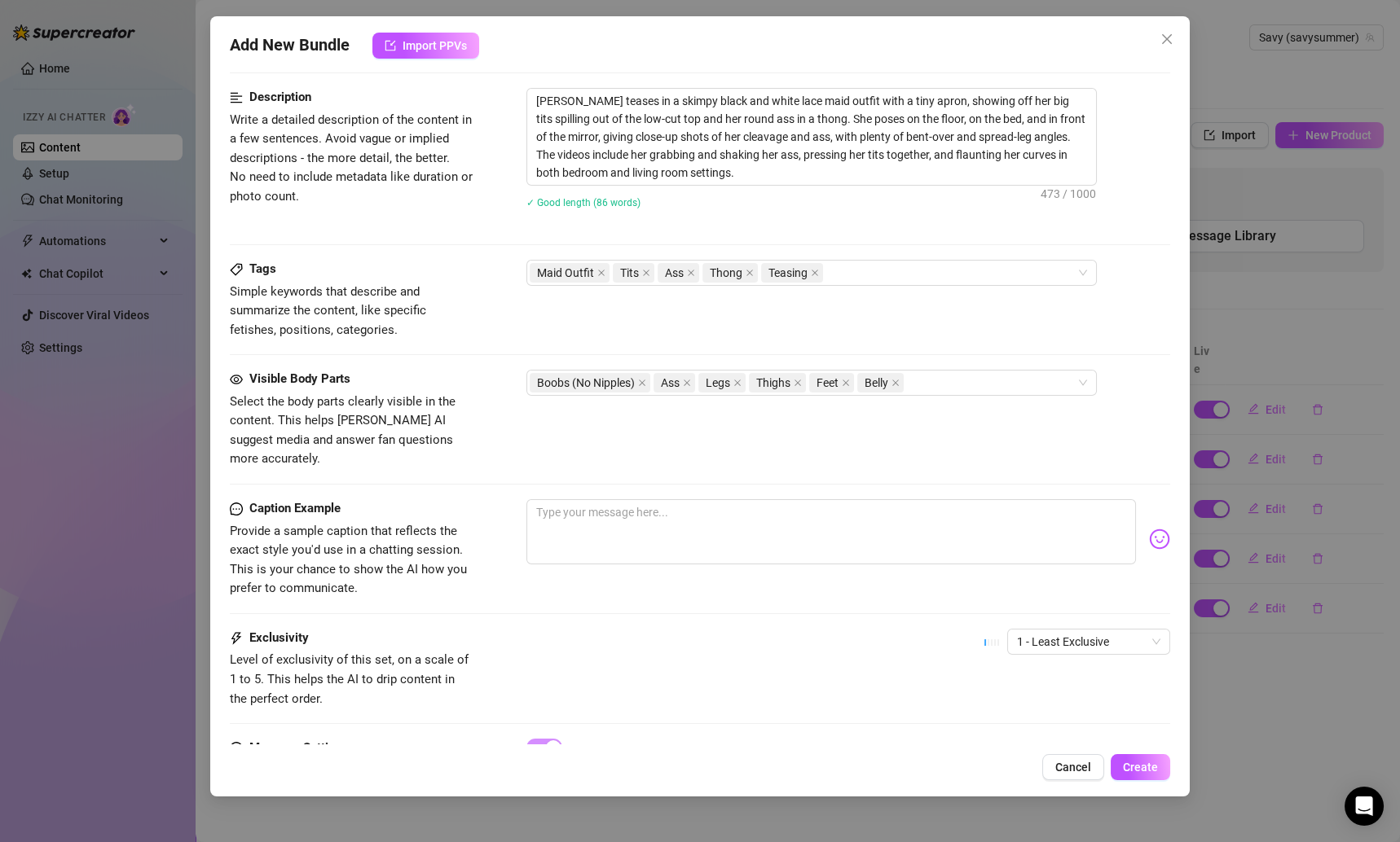
scroll to position [801, 0]
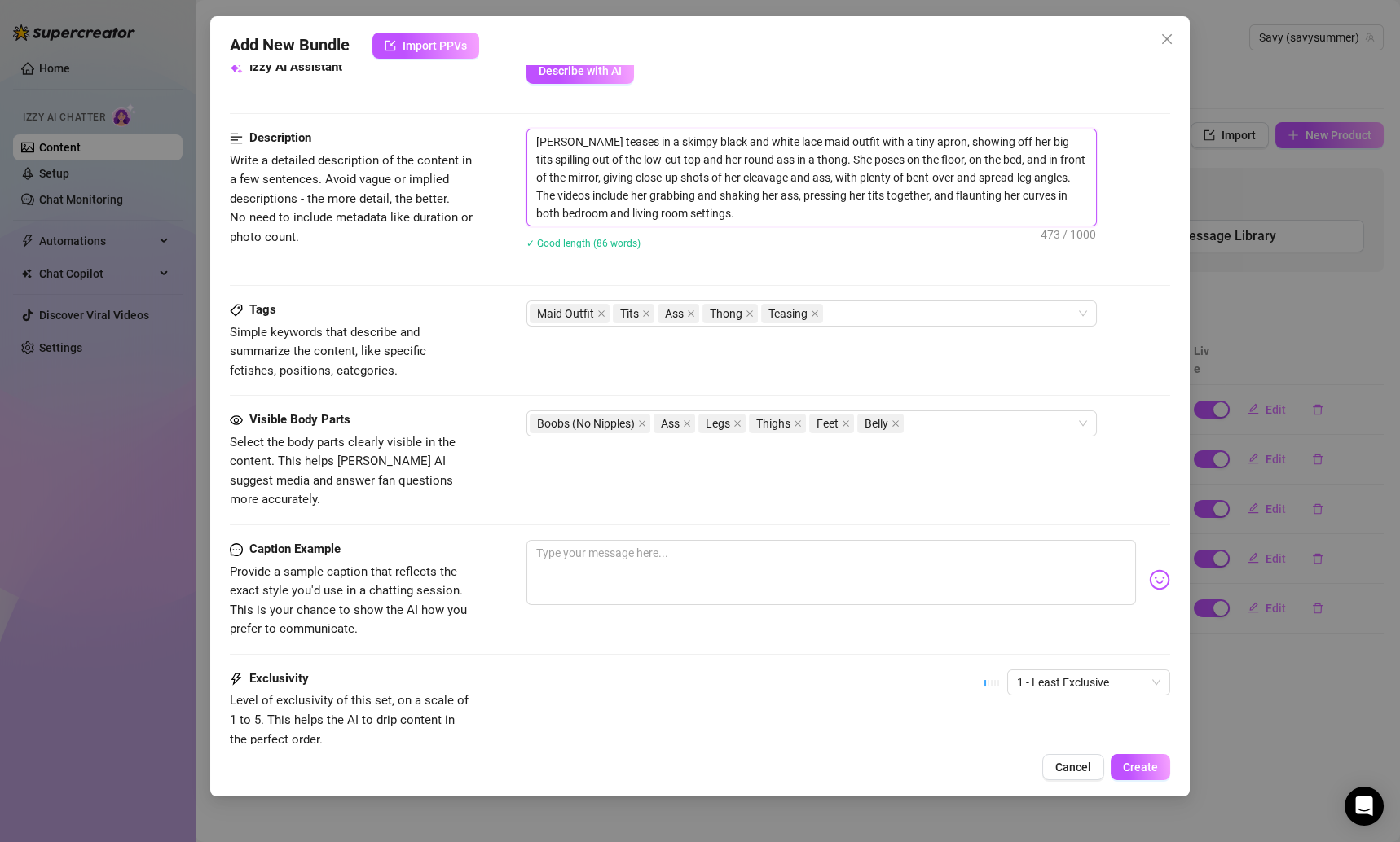
drag, startPoint x: 724, startPoint y: 208, endPoint x: 529, endPoint y: 137, distance: 207.5
click at [529, 137] on textarea "Savannah teases in a skimpy black and white lace maid outfit with a tiny apron,…" at bounding box center [811, 177] width 569 height 96
click at [739, 554] on textarea at bounding box center [831, 572] width 610 height 65
paste textarea "Serving looks and curves in this tiny maid outfit 😏✨"
click at [1141, 791] on div "Add New Bundle Import PPVs Account Savy (@savysummer) Name Name is for your int…" at bounding box center [700, 406] width 980 height 781
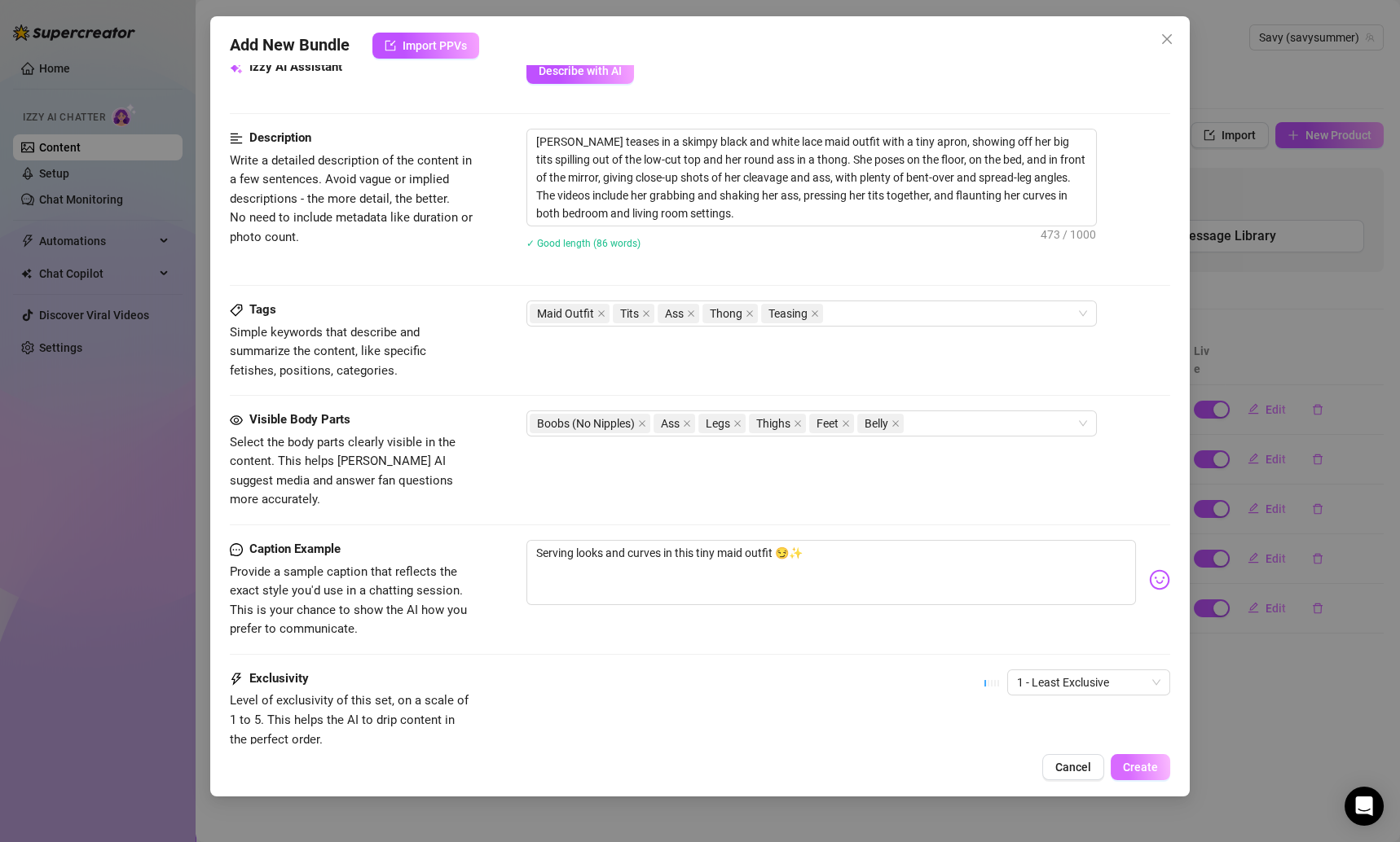
click at [1139, 771] on span "Create" at bounding box center [1140, 767] width 35 height 13
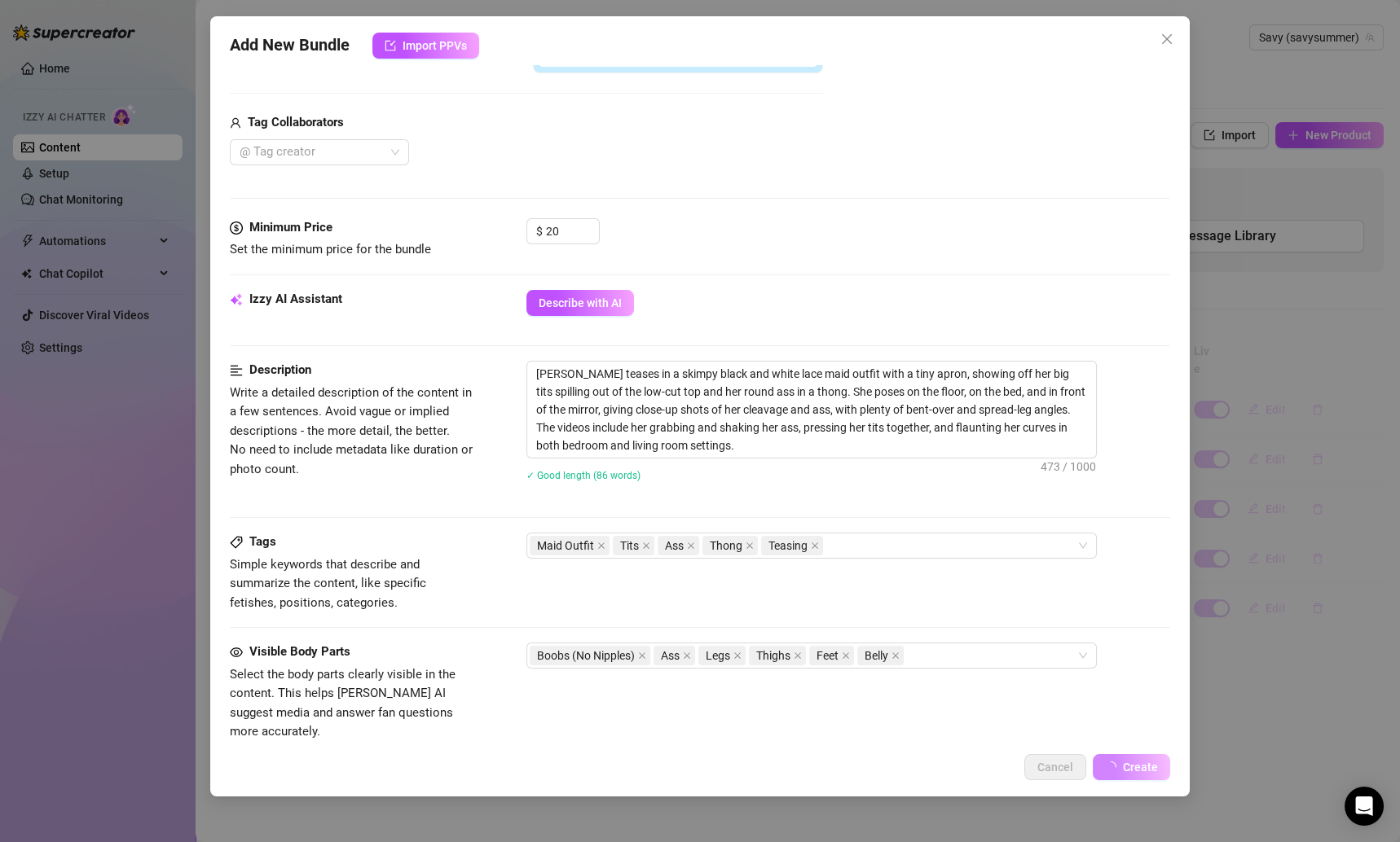
scroll to position [49, 0]
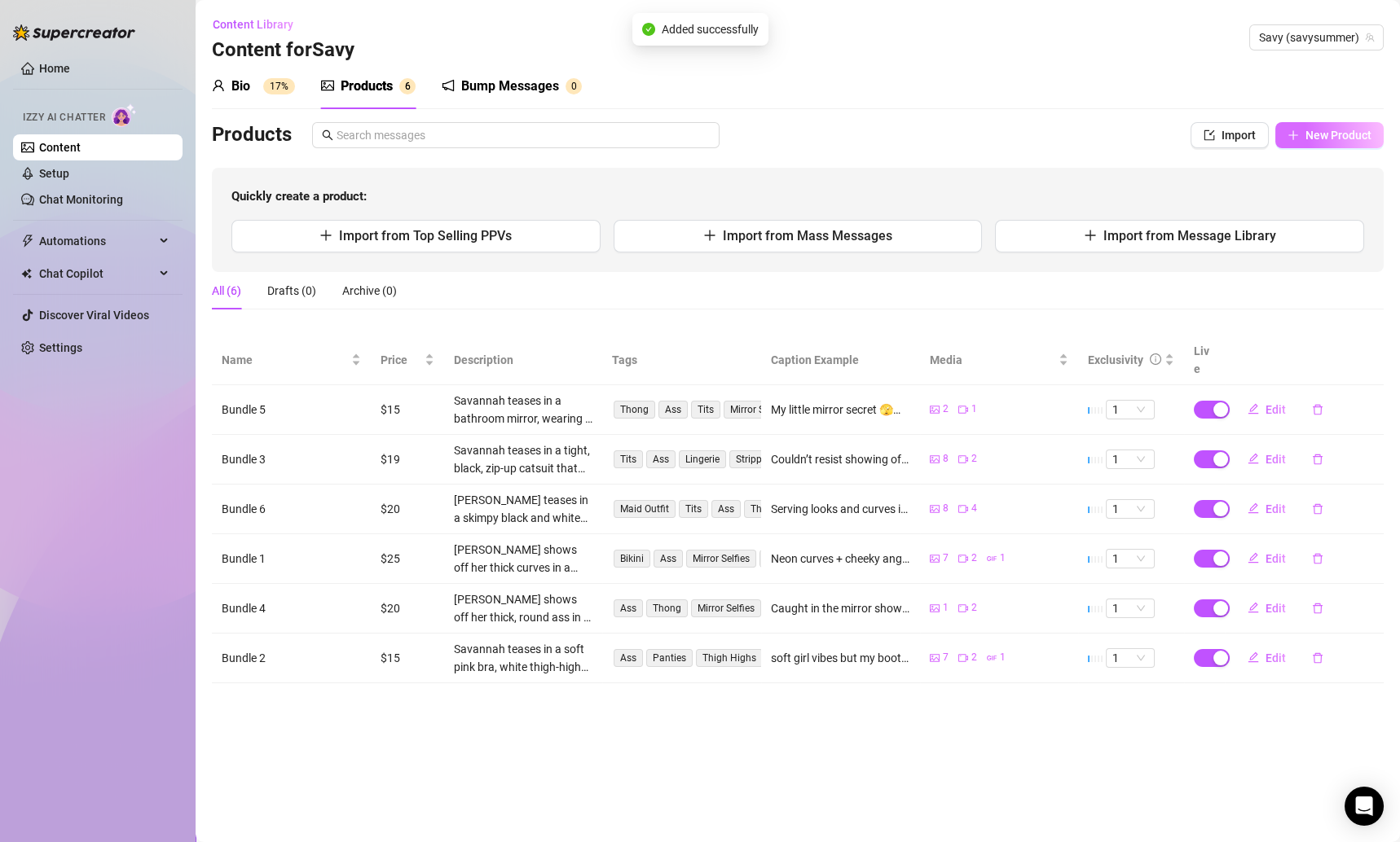
click at [1309, 134] on span "New Product" at bounding box center [1338, 135] width 66 height 13
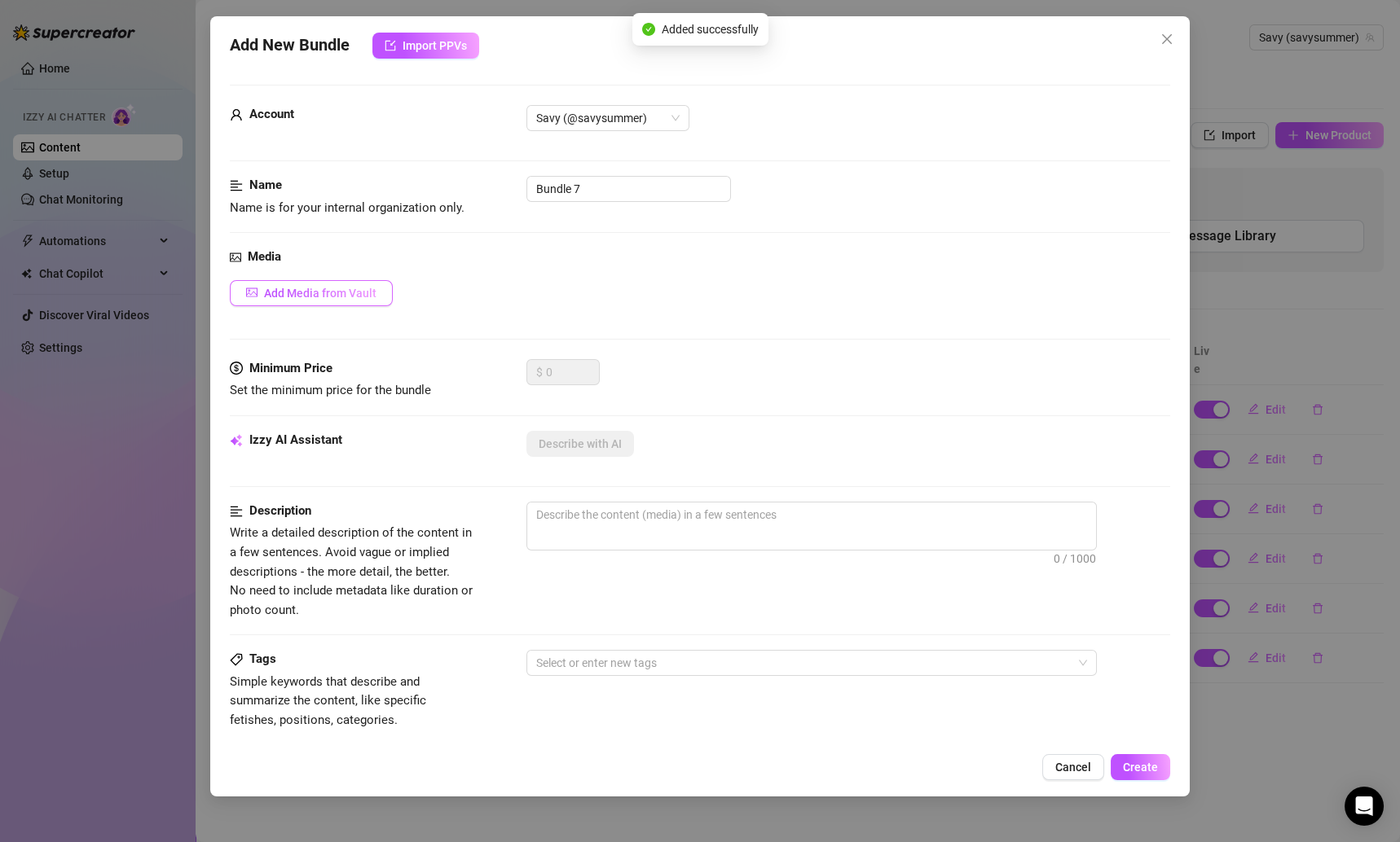
click at [275, 298] on span "Add Media from Vault" at bounding box center [320, 293] width 112 height 13
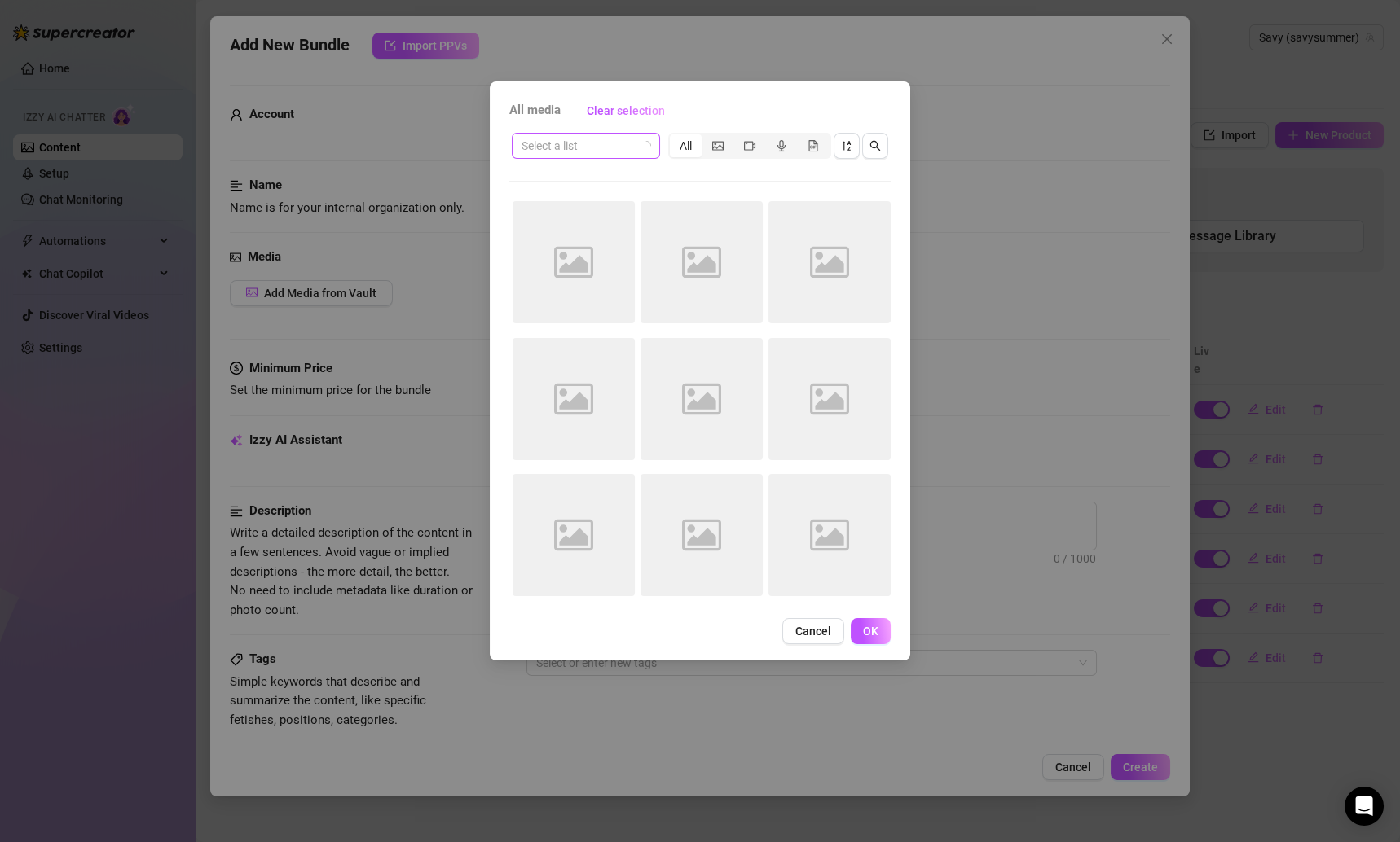
click at [610, 155] on input "search" at bounding box center [579, 146] width 114 height 24
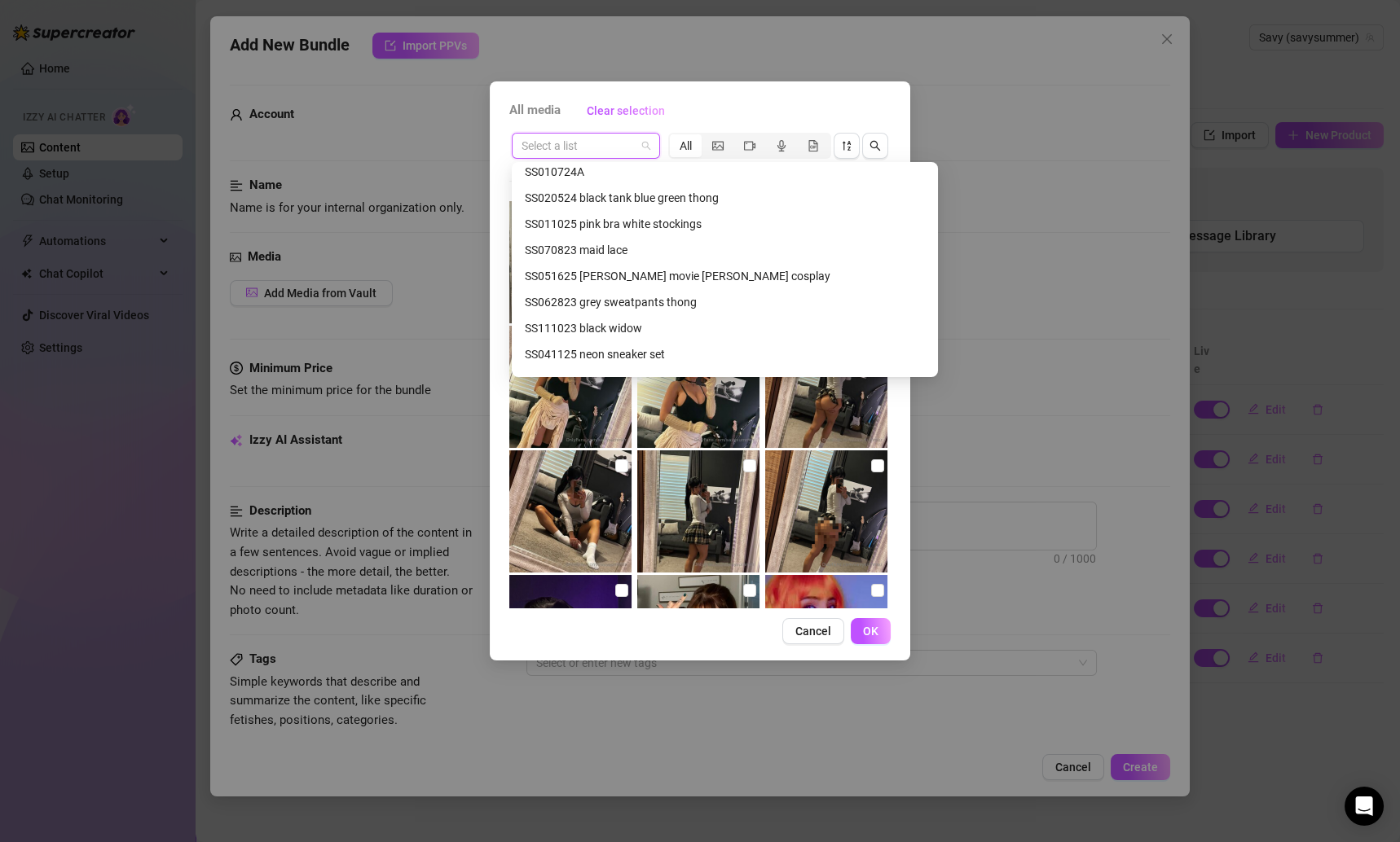
scroll to position [312, 0]
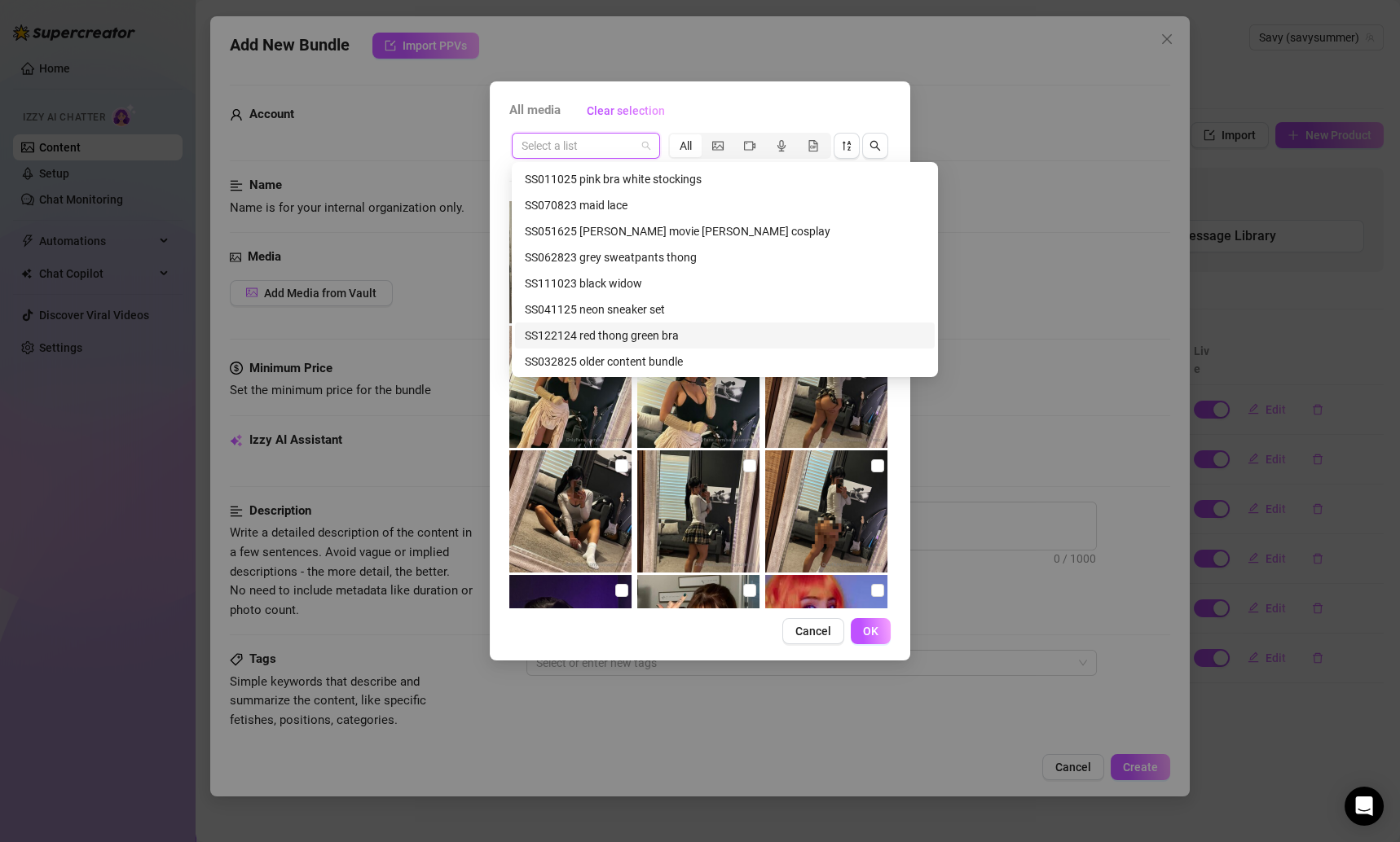
click at [648, 336] on div "SS122124 red thong green bra" at bounding box center [724, 336] width 400 height 18
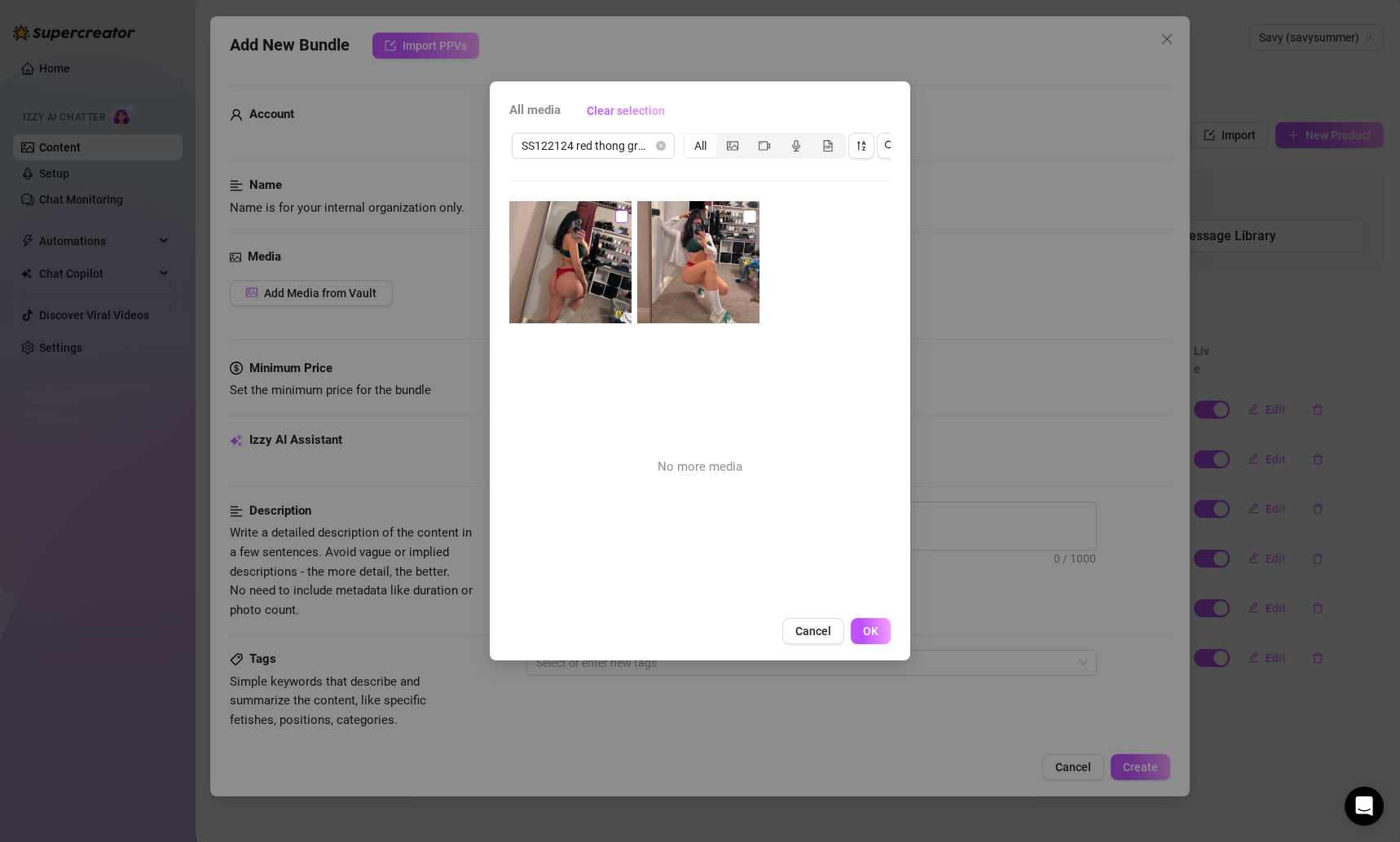
click at [624, 218] on input "checkbox" at bounding box center [621, 216] width 13 height 13
click at [746, 213] on input "checkbox" at bounding box center [750, 216] width 13 height 13
click at [877, 645] on button "OK" at bounding box center [871, 631] width 40 height 26
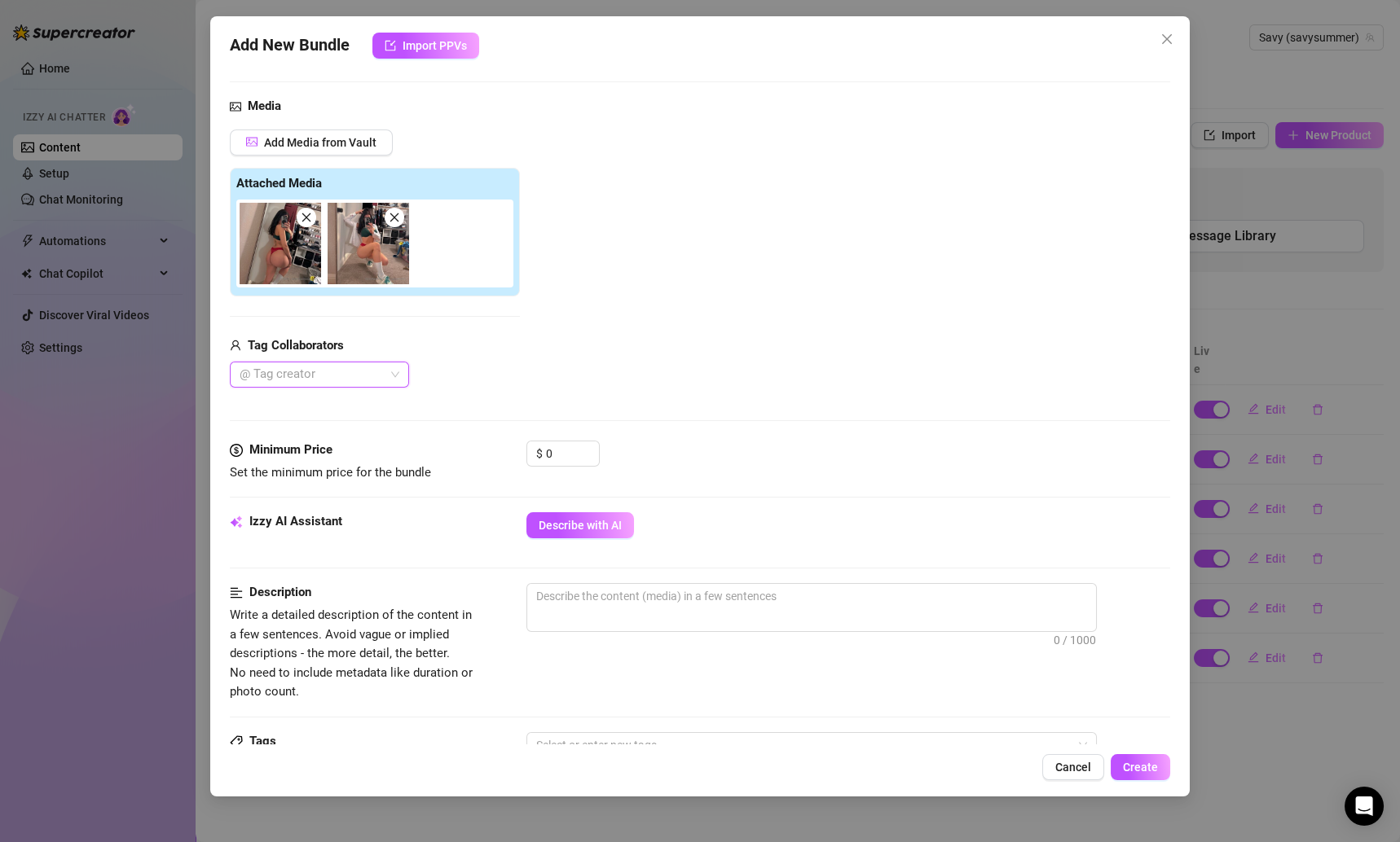
scroll to position [235, 0]
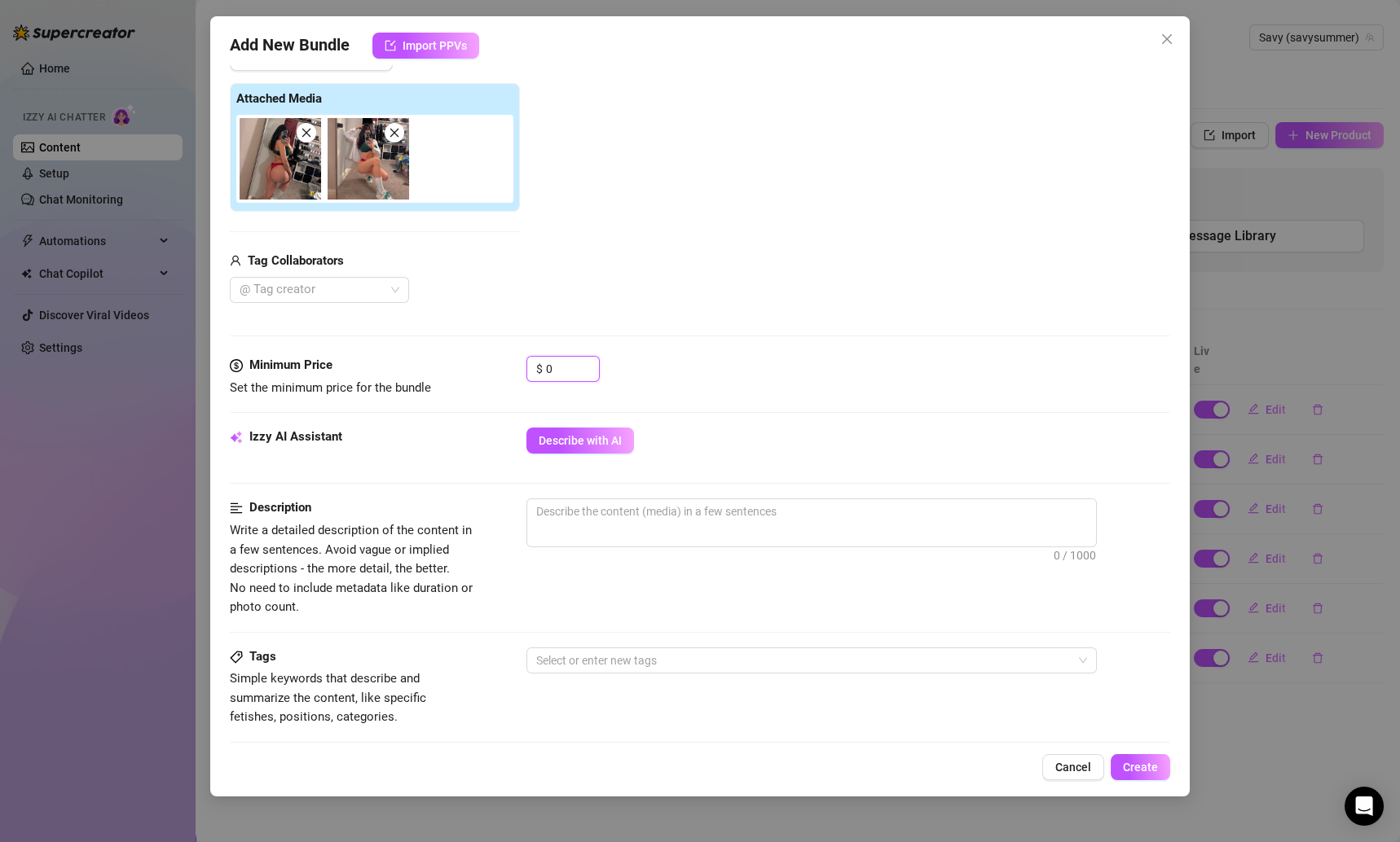
drag, startPoint x: 554, startPoint y: 370, endPoint x: 506, endPoint y: 368, distance: 48.0
click at [506, 368] on div "Minimum Price Set the minimum price for the bundle $ 0" at bounding box center [700, 377] width 941 height 42
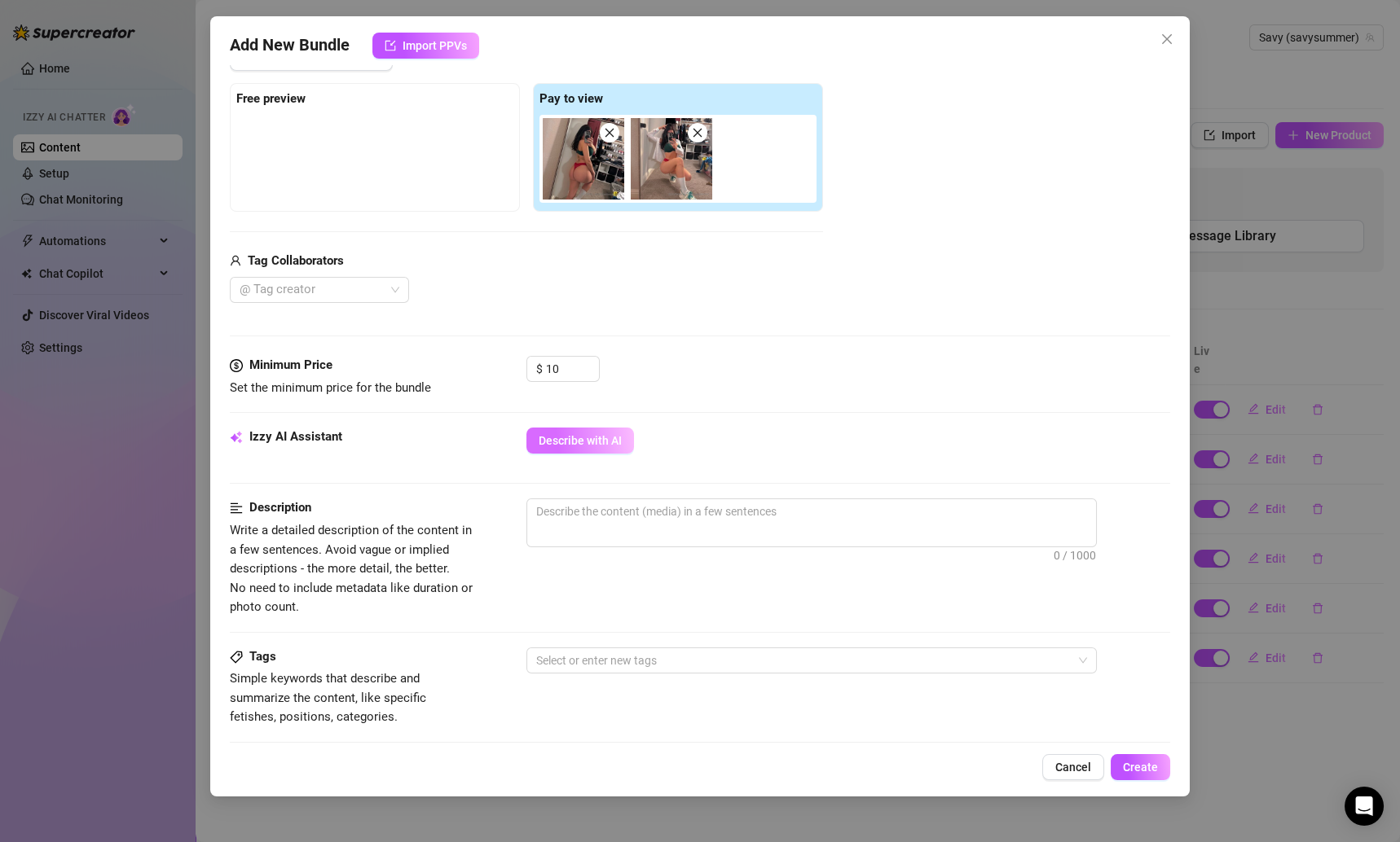
click at [607, 440] on span "Describe with AI" at bounding box center [580, 440] width 83 height 13
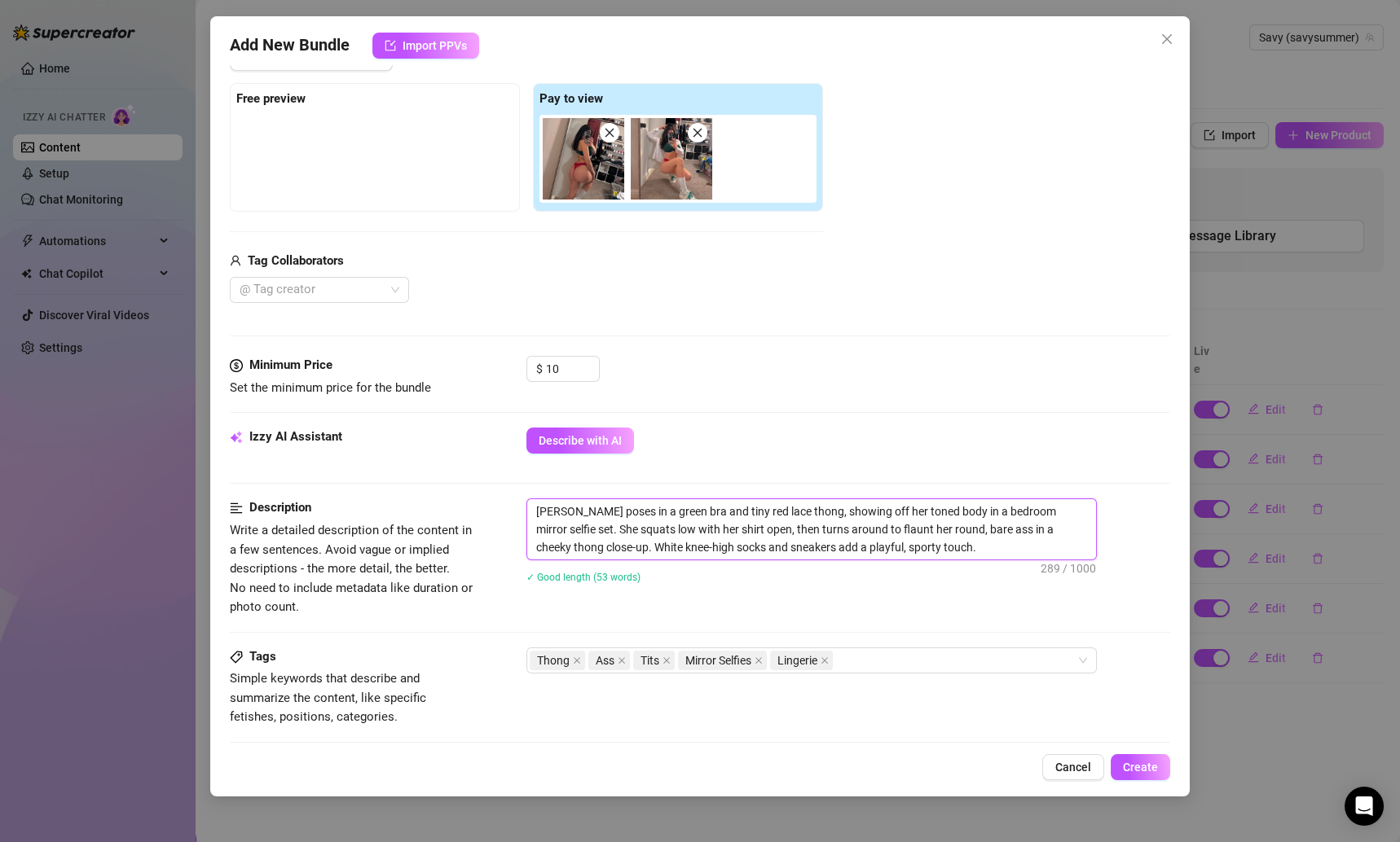
drag, startPoint x: 534, startPoint y: 478, endPoint x: 525, endPoint y: 480, distance: 9.2
click at [525, 480] on form "Account Savy (@savysummer) Name Name is for your internal organization only. Bu…" at bounding box center [700, 533] width 941 height 1368
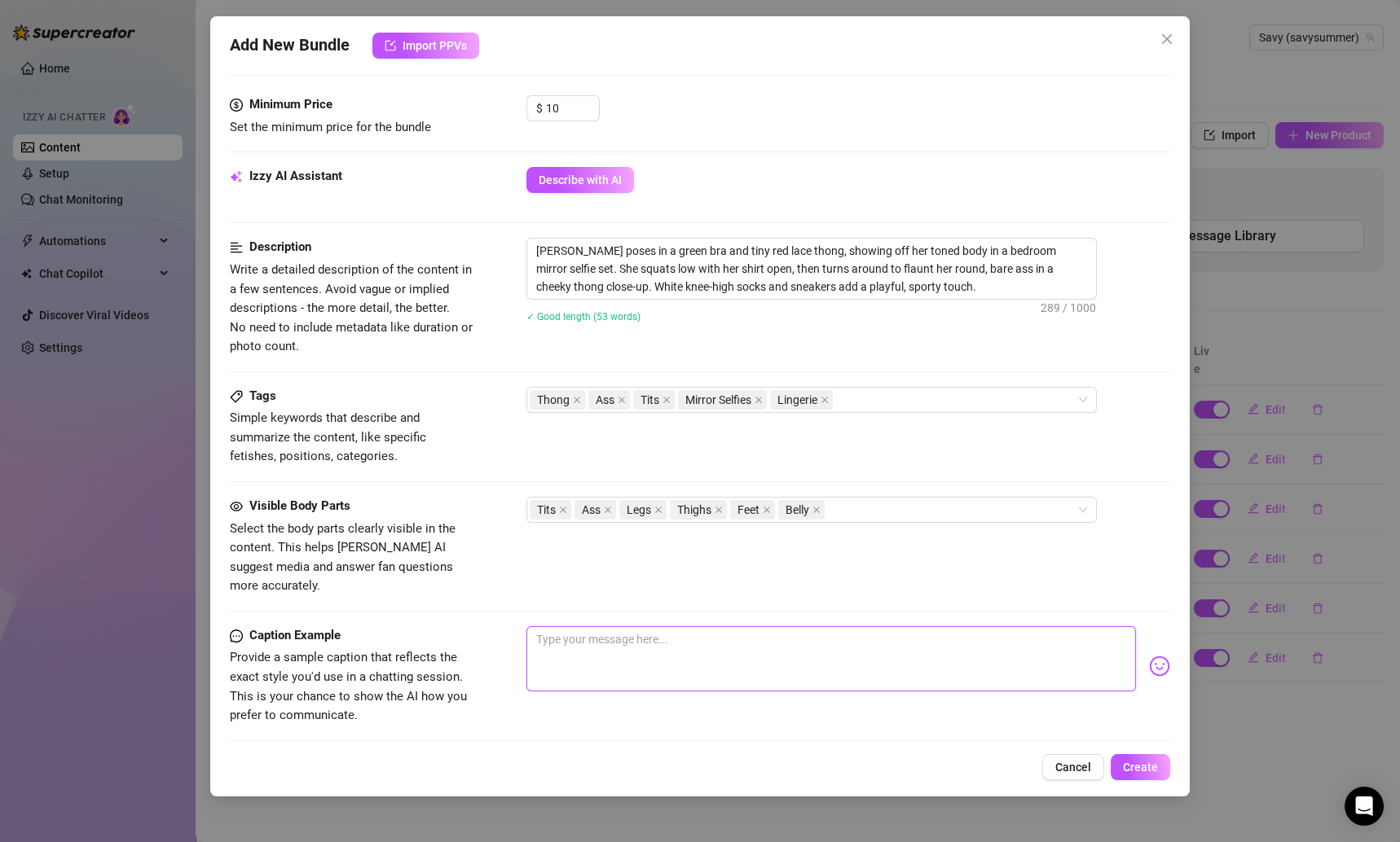
click at [633, 629] on textarea at bounding box center [831, 659] width 610 height 65
paste textarea "Sporty, sweet, and maybe showing off too much… but I think you’ll like it 🩷🤭"
click at [1135, 753] on div "Add New Bundle Import PPVs Account Savy (@savysummer) Name Name is for your int…" at bounding box center [700, 406] width 980 height 781
click at [1135, 764] on span "Create" at bounding box center [1140, 767] width 35 height 13
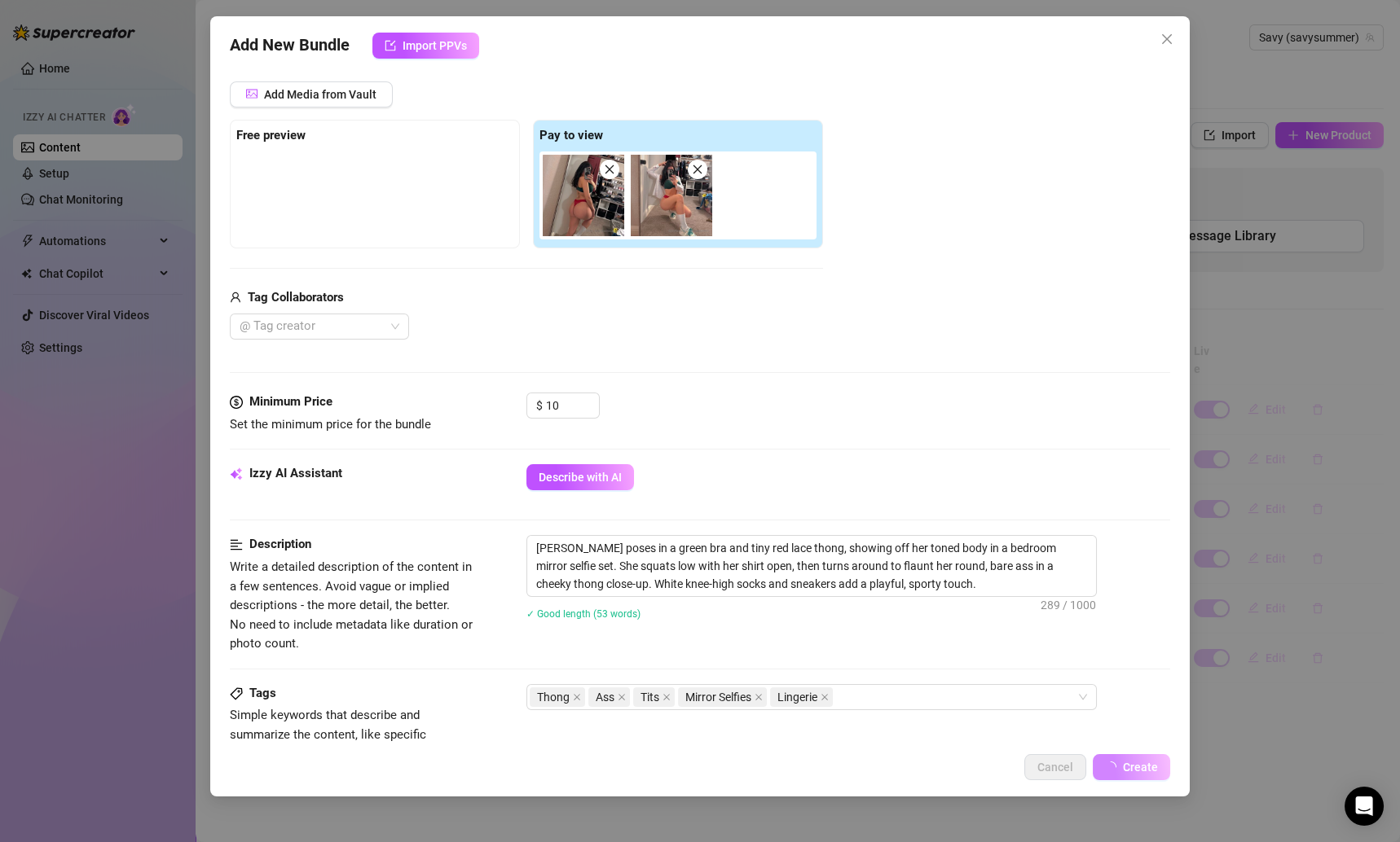
scroll to position [0, 0]
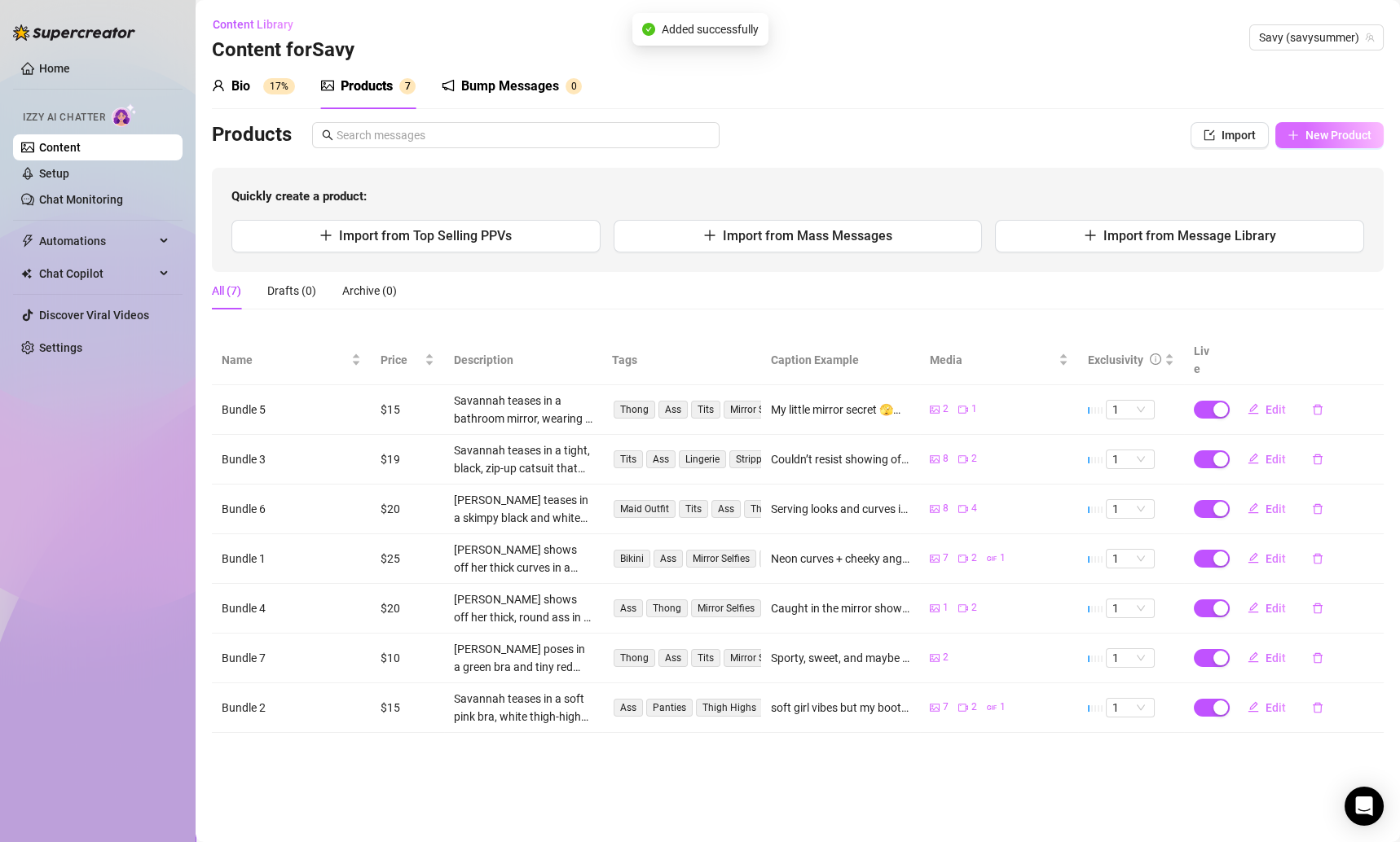
click at [1329, 140] on span "New Product" at bounding box center [1338, 135] width 66 height 13
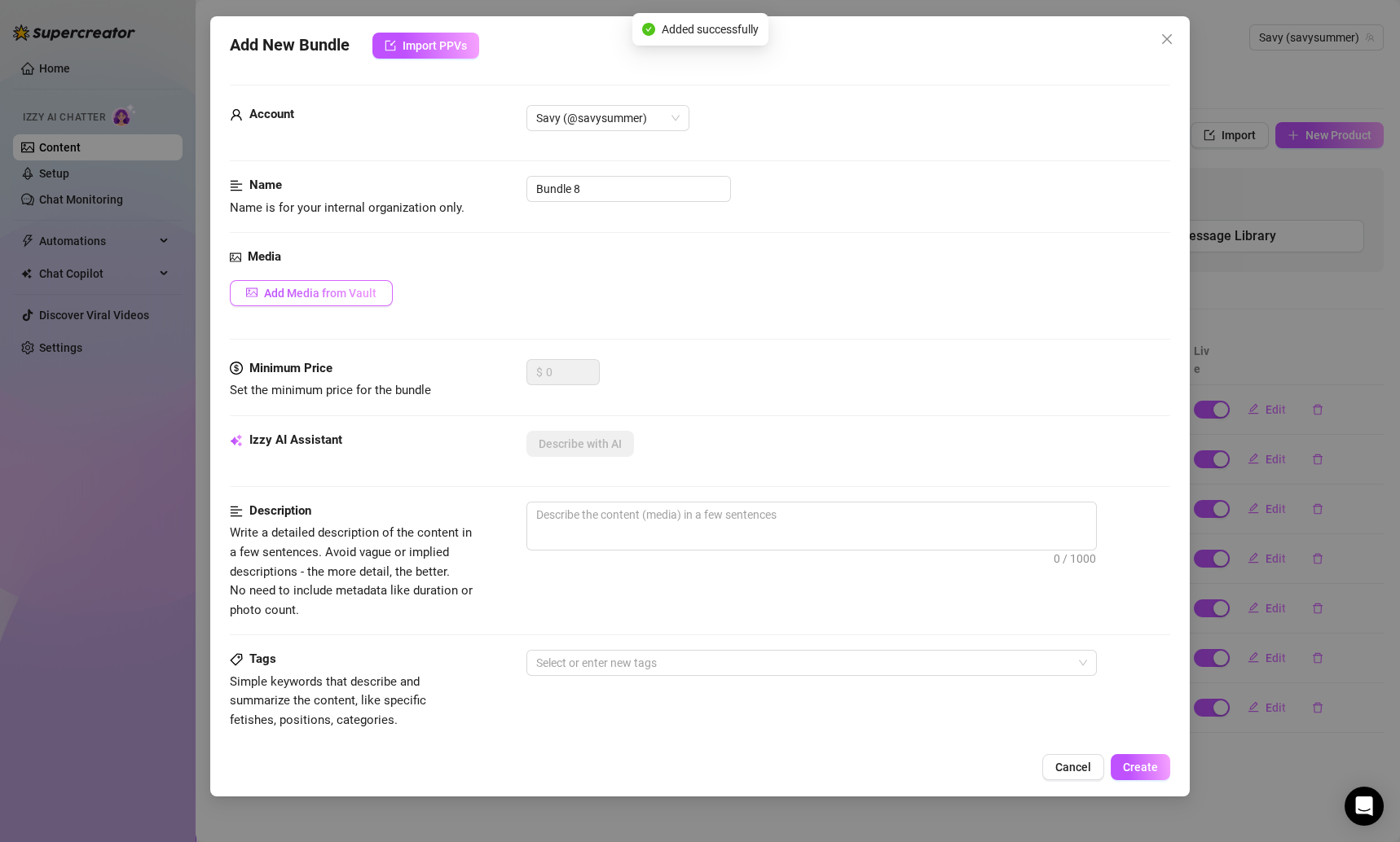
click at [364, 293] on span "Add Media from Vault" at bounding box center [320, 293] width 112 height 13
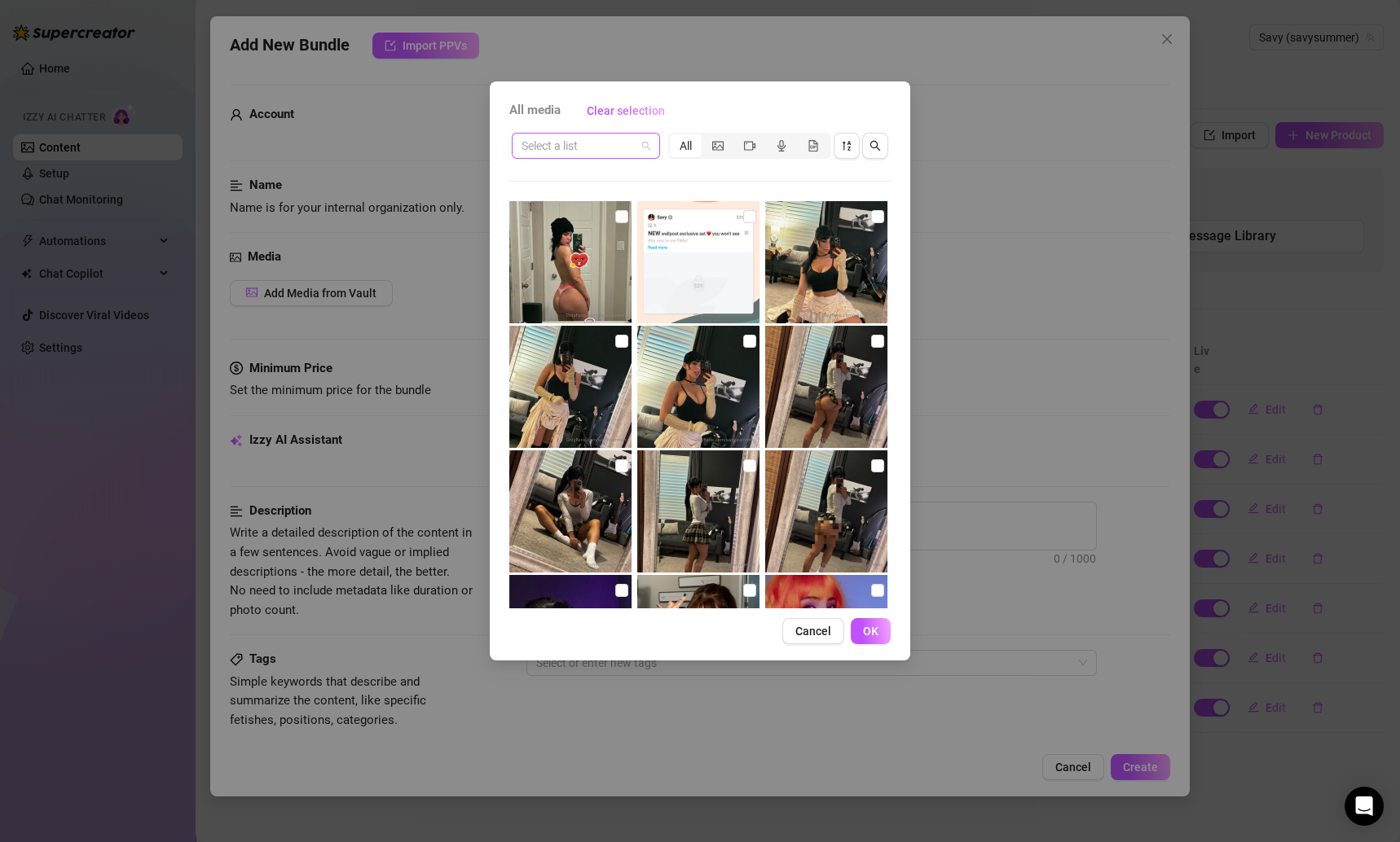
click at [596, 152] on input "search" at bounding box center [579, 146] width 114 height 24
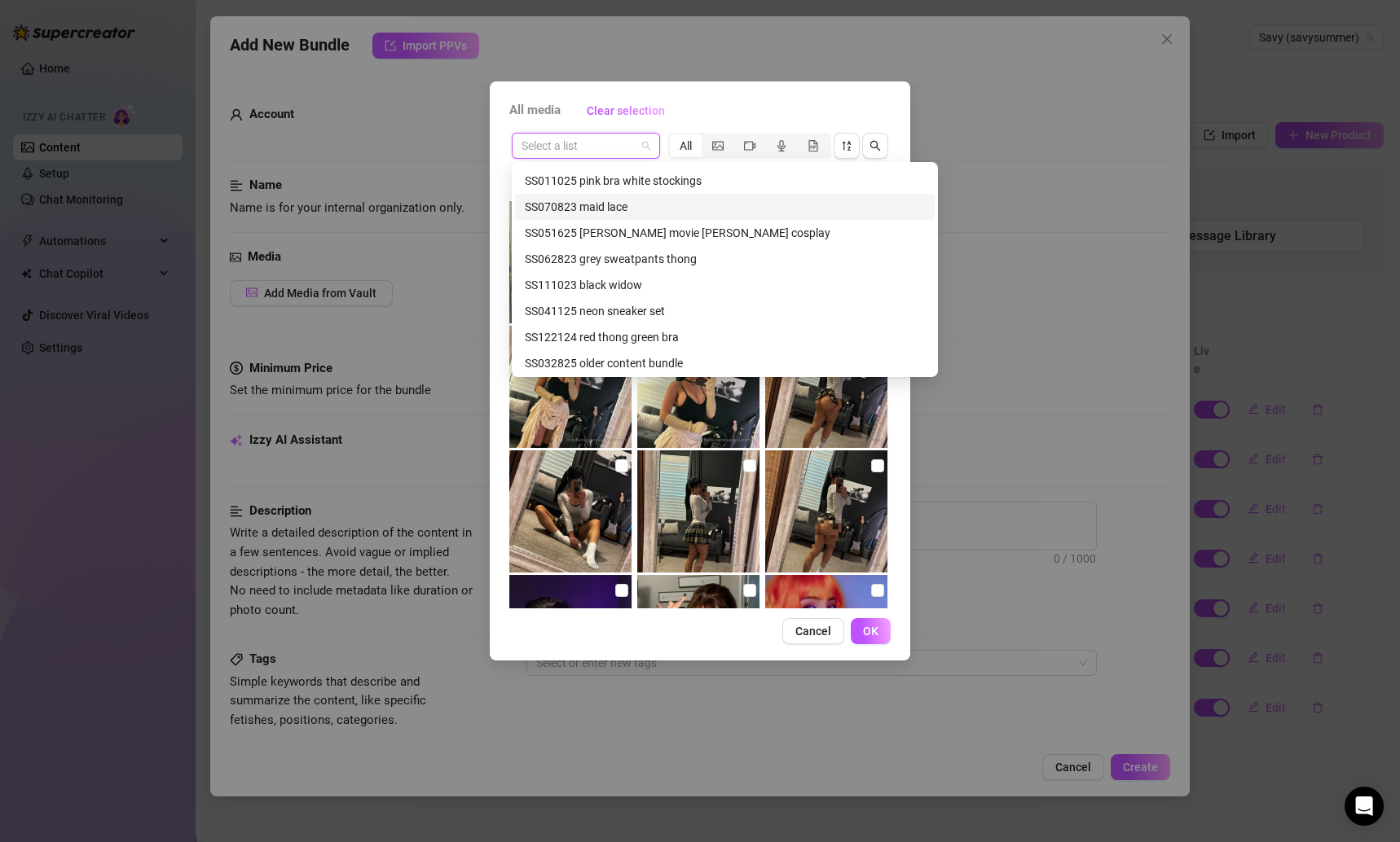
scroll to position [313, 0]
click at [626, 356] on div "SS032825 older content bundle" at bounding box center [724, 361] width 400 height 18
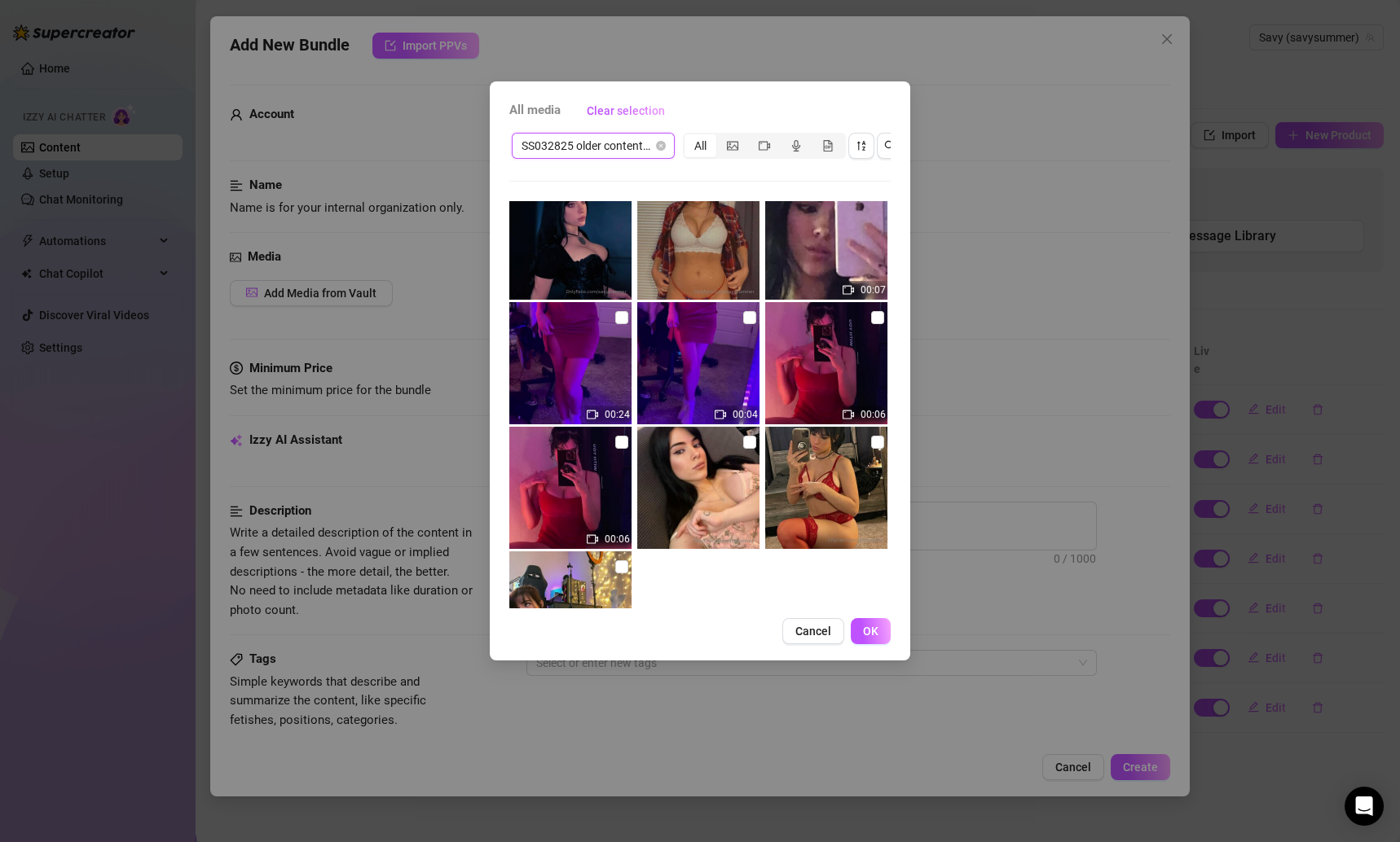
scroll to position [363, 0]
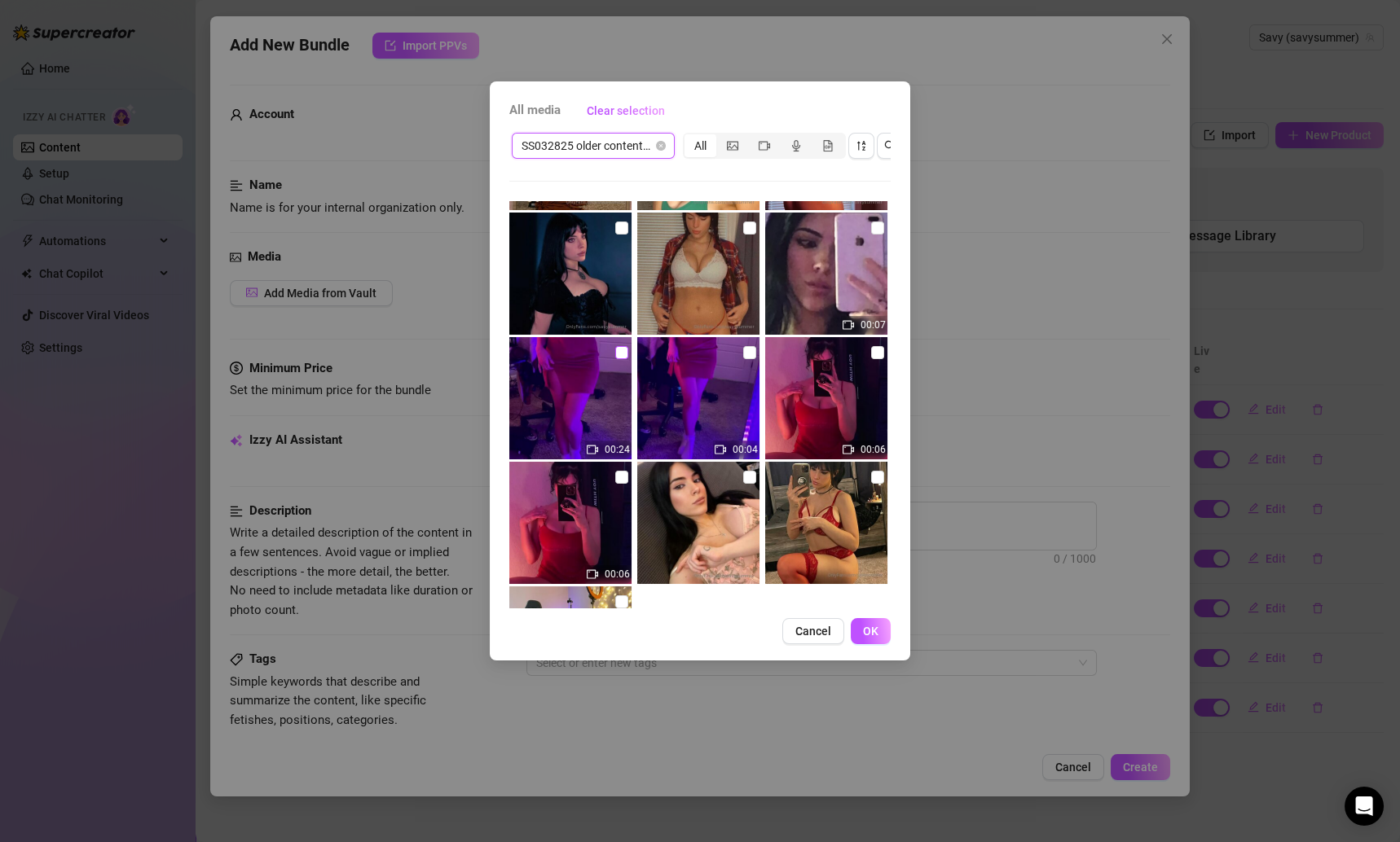
click at [617, 349] on input "checkbox" at bounding box center [621, 353] width 13 height 13
click at [743, 349] on input "checkbox" at bounding box center [750, 353] width 13 height 13
click at [866, 638] on span "OK" at bounding box center [870, 631] width 15 height 13
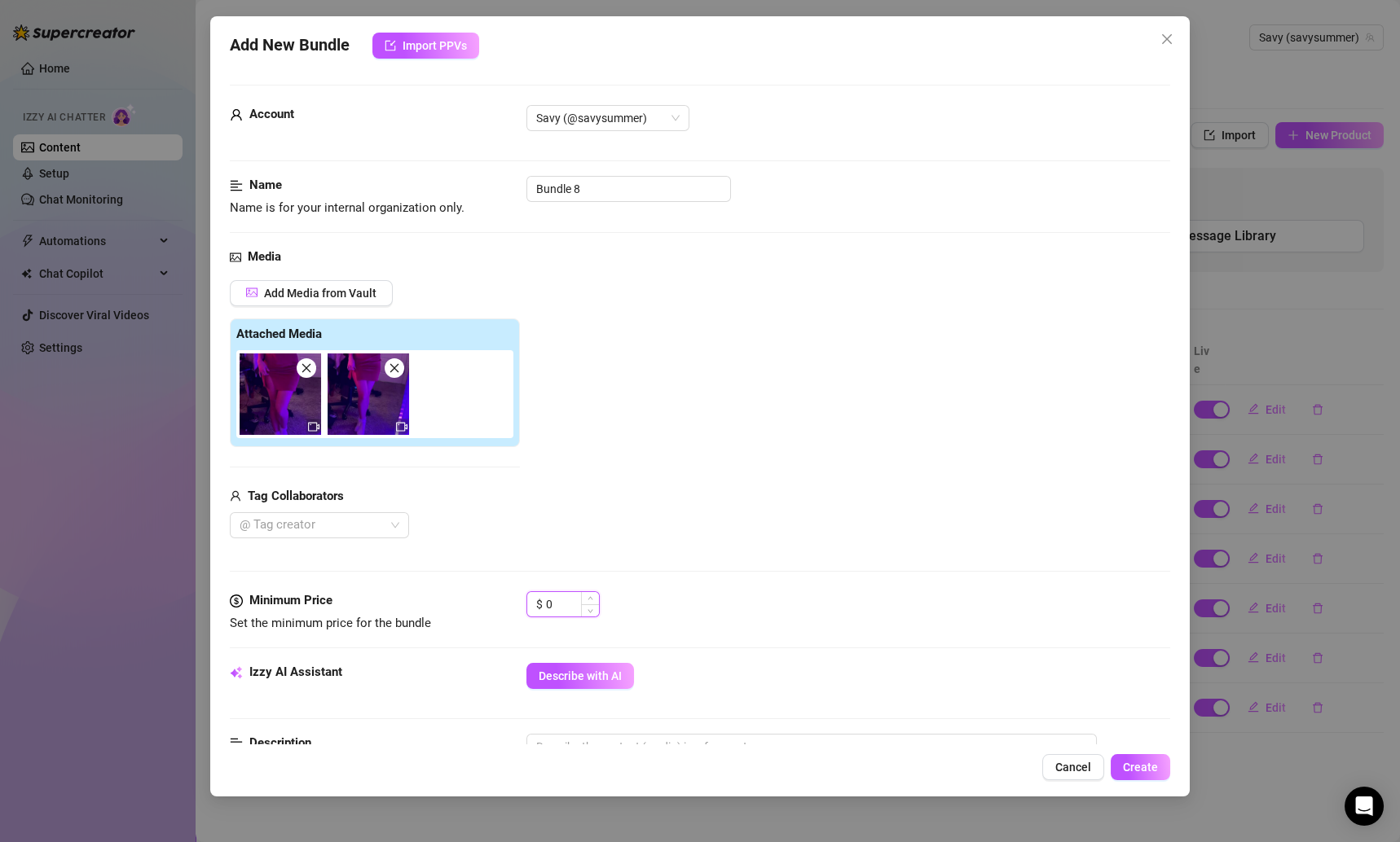
drag, startPoint x: 568, startPoint y: 606, endPoint x: 526, endPoint y: 606, distance: 42.0
click at [526, 606] on div "$ 0" at bounding box center [563, 604] width 73 height 26
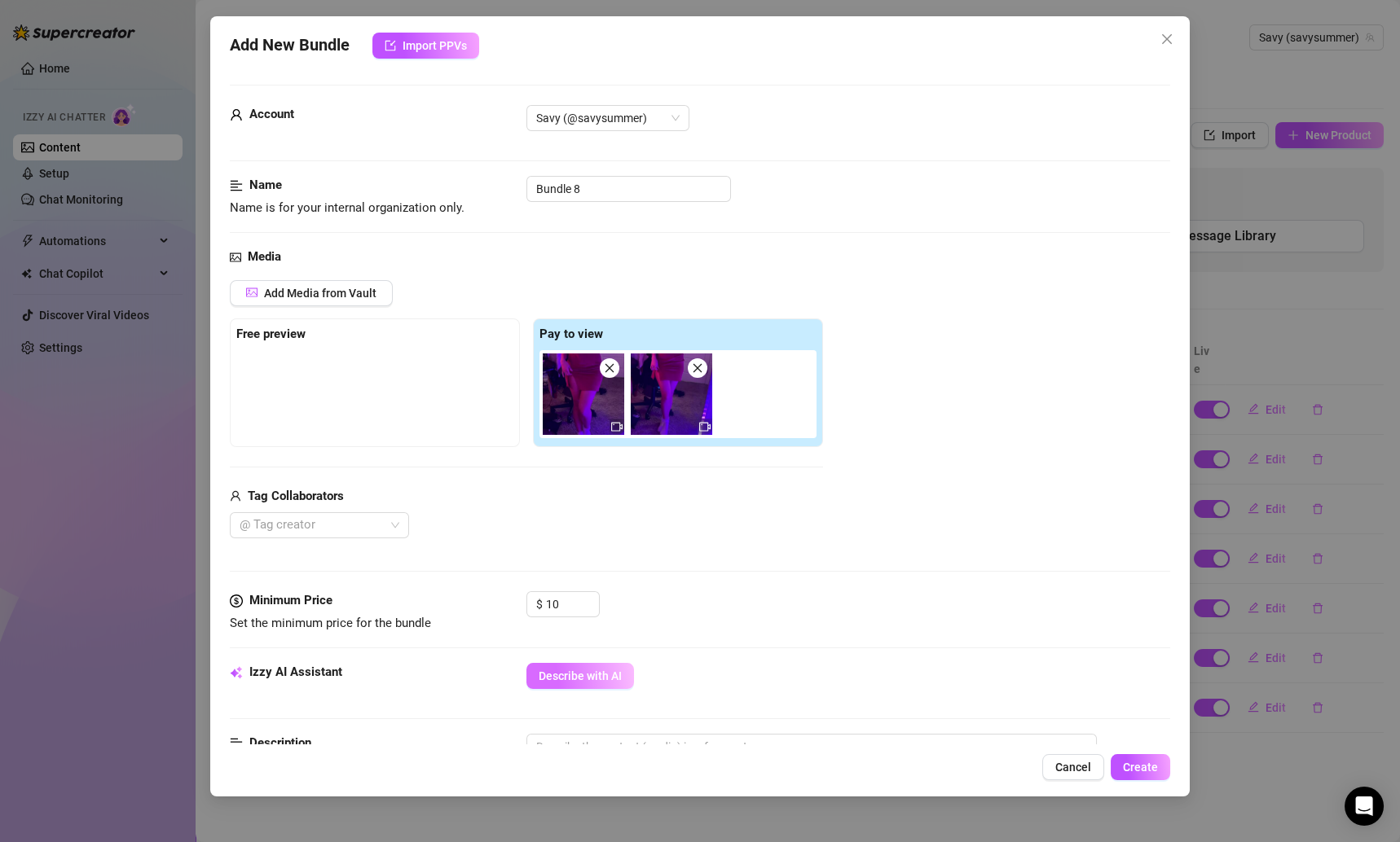
click at [599, 664] on button "Describe with AI" at bounding box center [580, 676] width 108 height 26
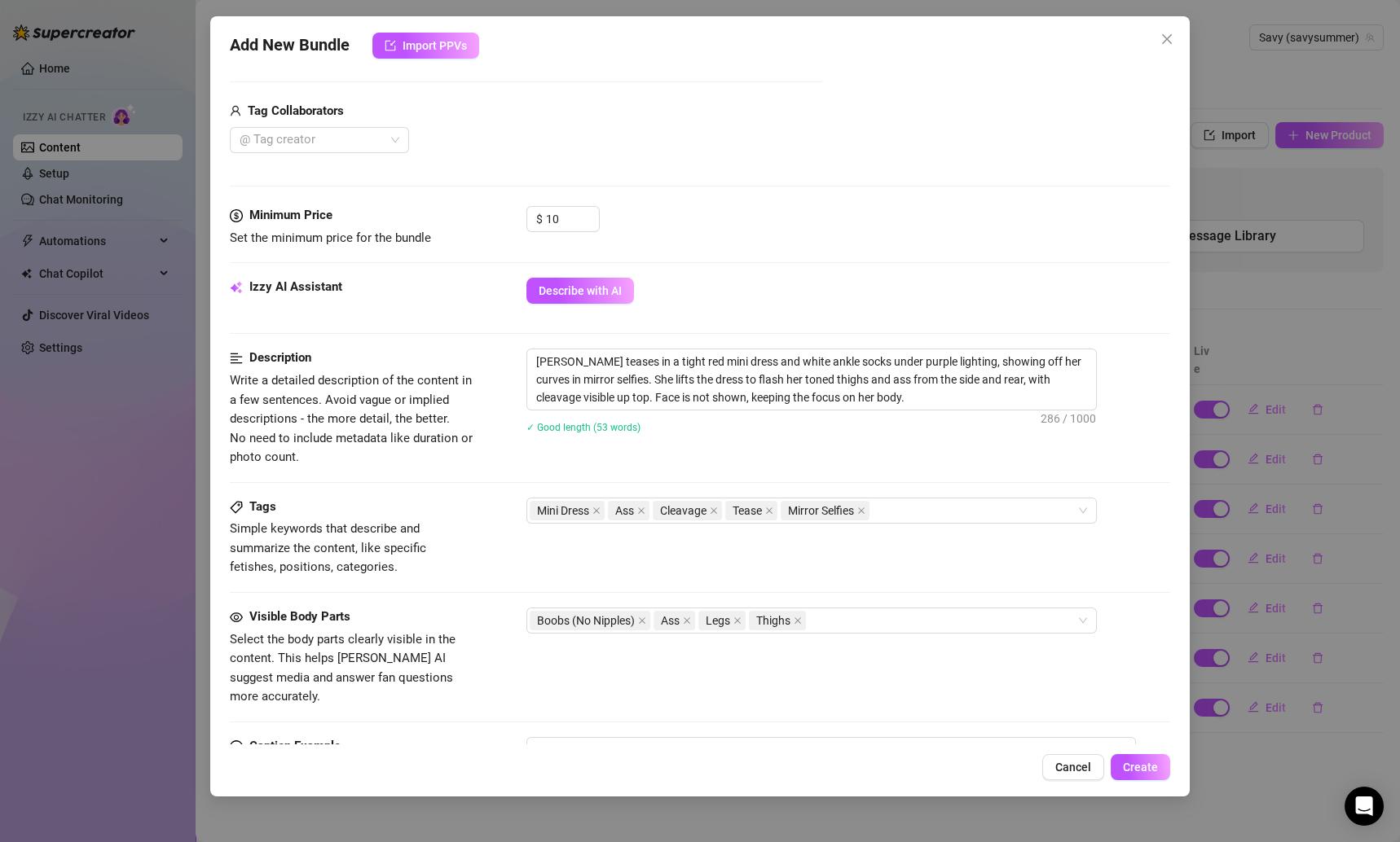
scroll to position [686, 0]
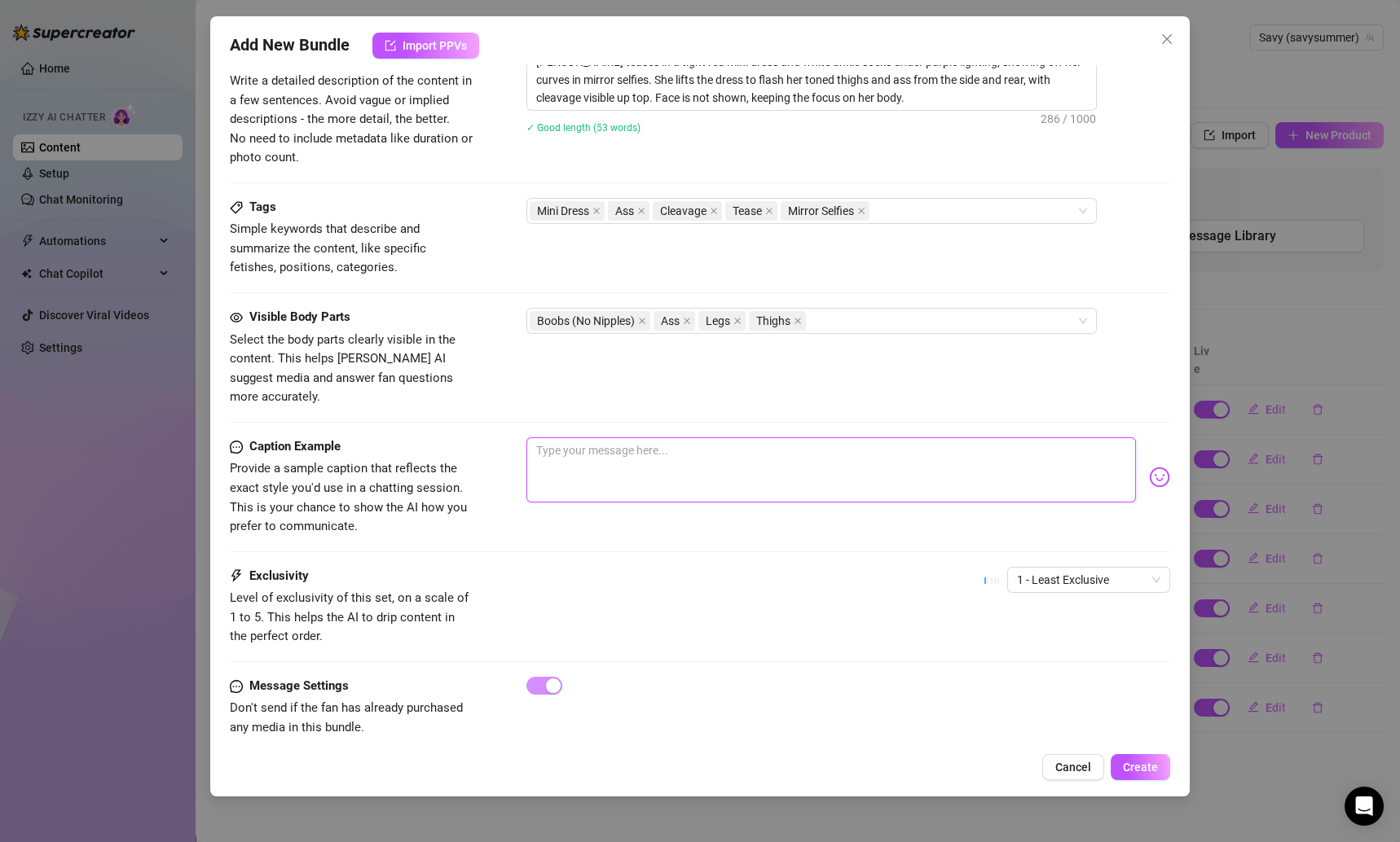
click at [598, 462] on textarea at bounding box center [831, 470] width 610 height 65
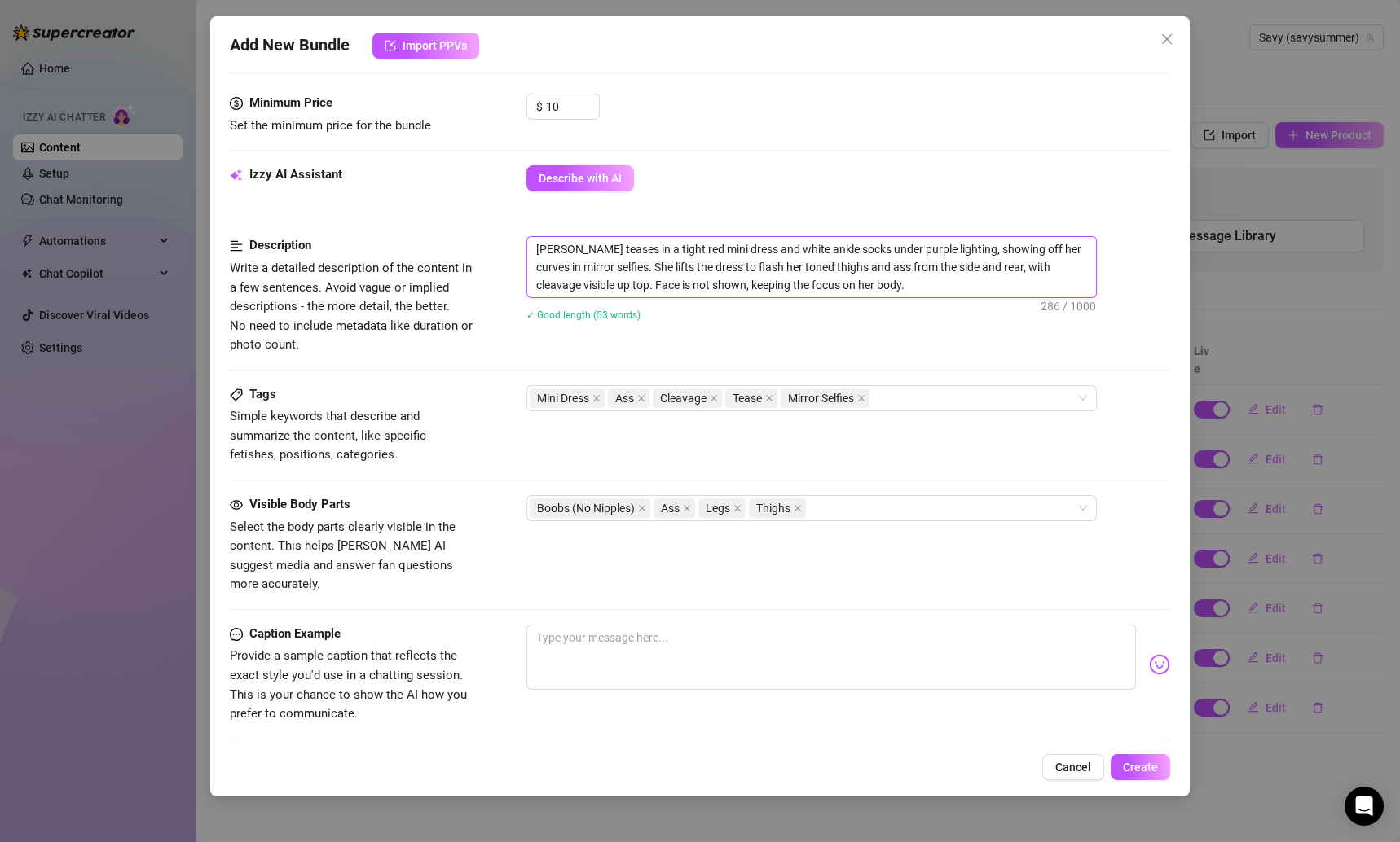
drag, startPoint x: 879, startPoint y: 282, endPoint x: 522, endPoint y: 251, distance: 358.3
click at [522, 251] on div "Description Write a detailed description of the content in a few sentences. Avo…" at bounding box center [700, 295] width 941 height 118
click at [624, 643] on textarea at bounding box center [831, 658] width 610 height 65
paste textarea "Just me… this little red dress… and you sneaking a peek 😙🩷"
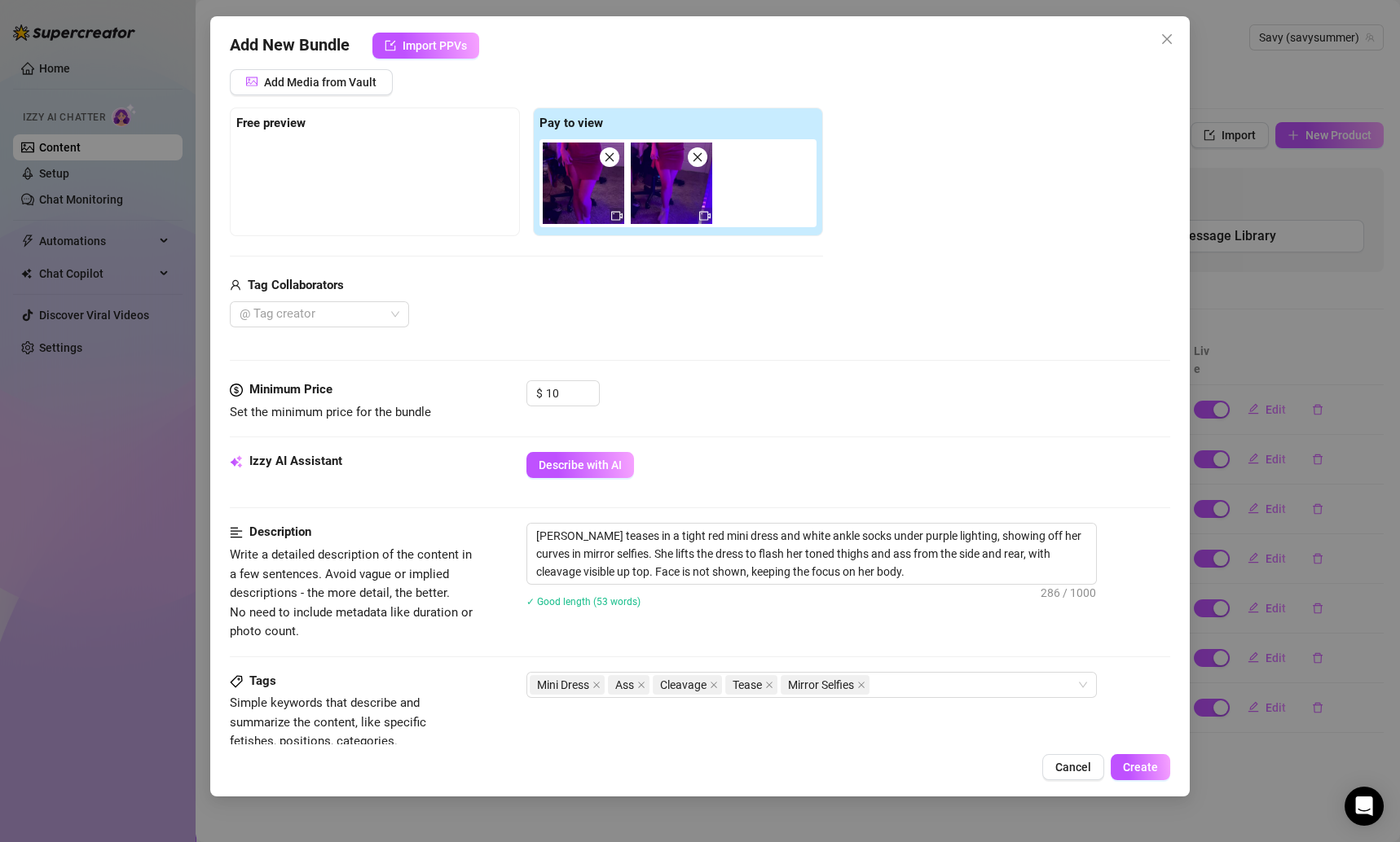
scroll to position [192, 0]
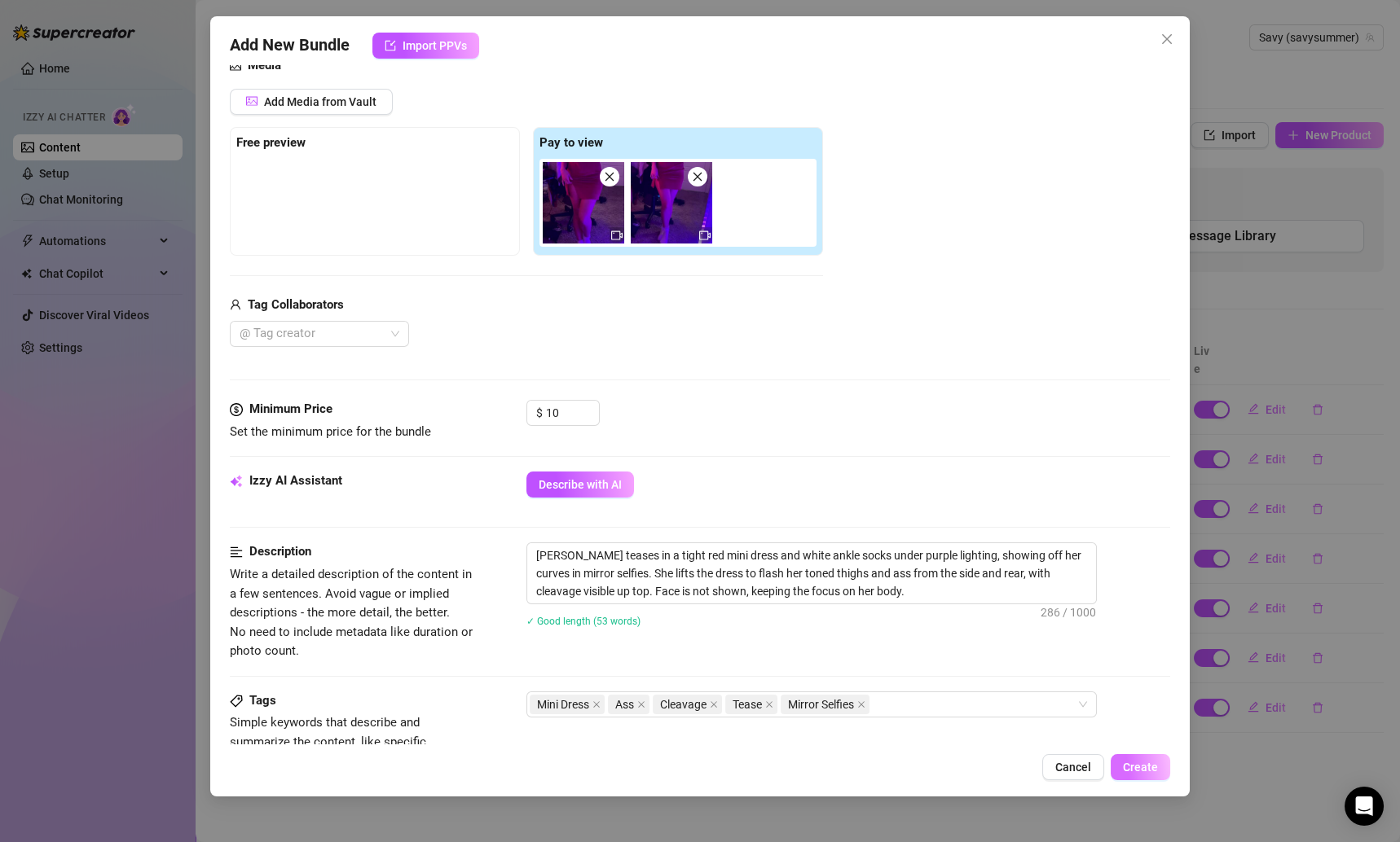
click at [1143, 779] on button "Create" at bounding box center [1140, 767] width 60 height 26
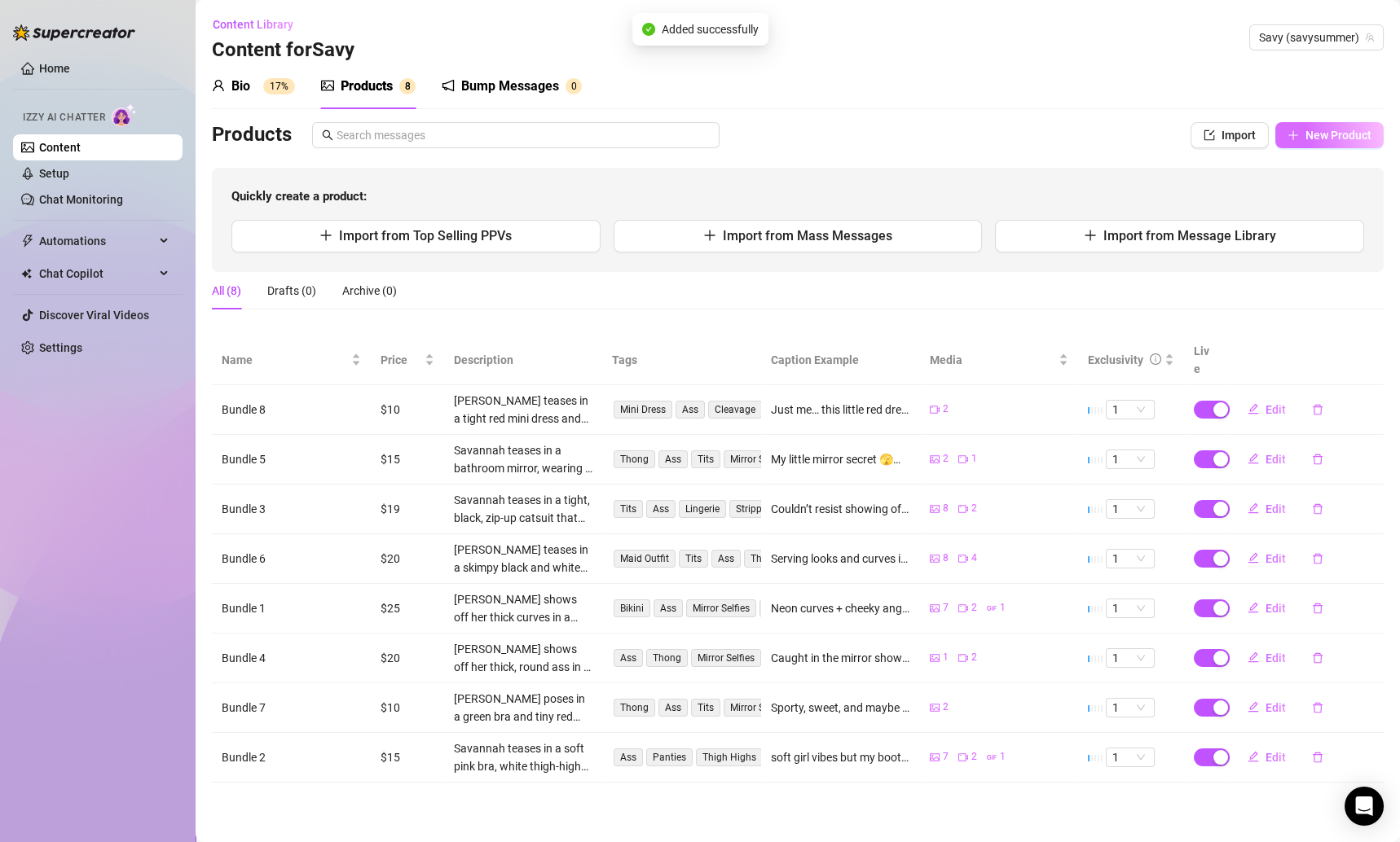
click at [1346, 128] on span "New Product" at bounding box center [1338, 135] width 66 height 13
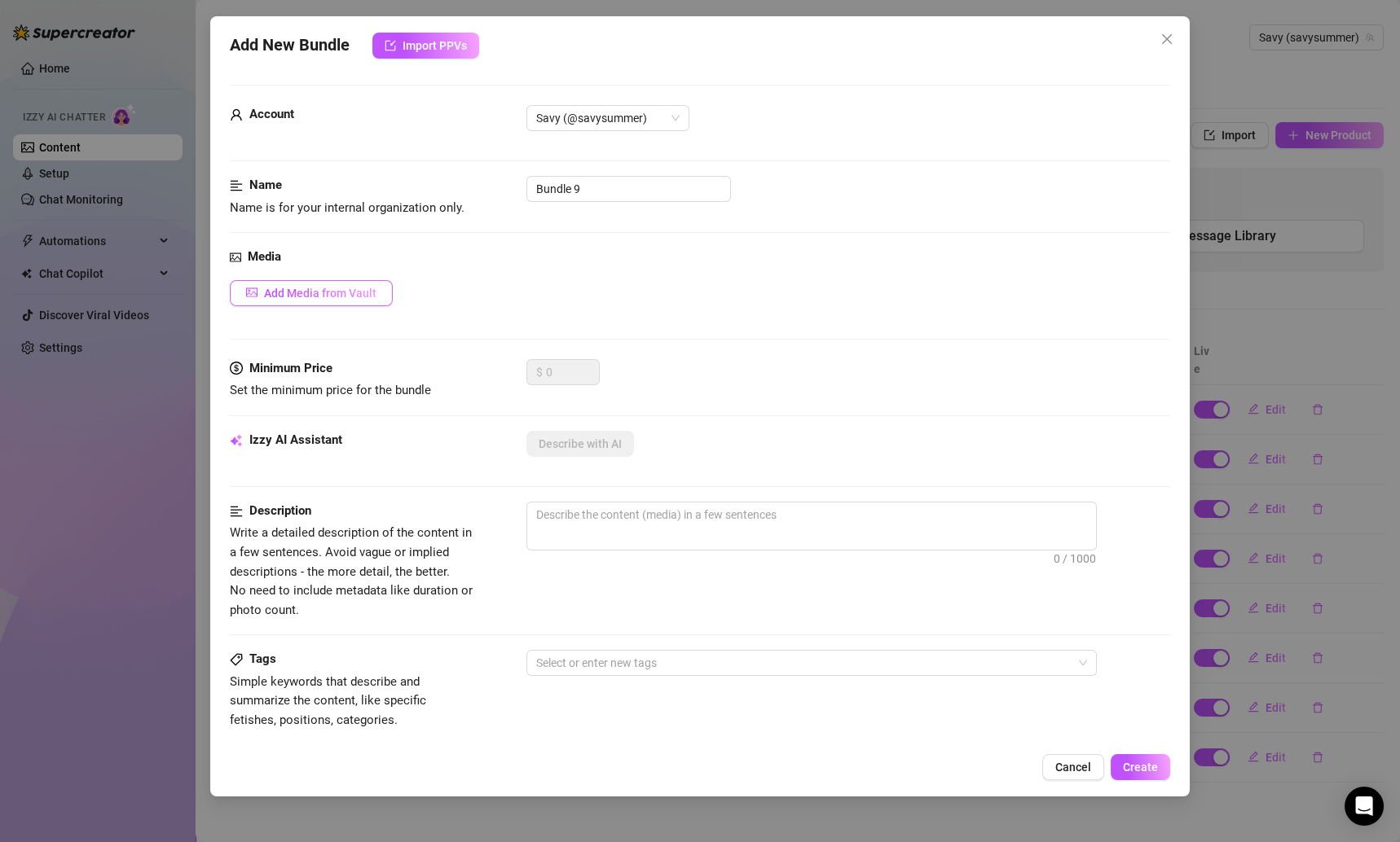
click at [342, 292] on span "Add Media from Vault" at bounding box center [320, 293] width 112 height 13
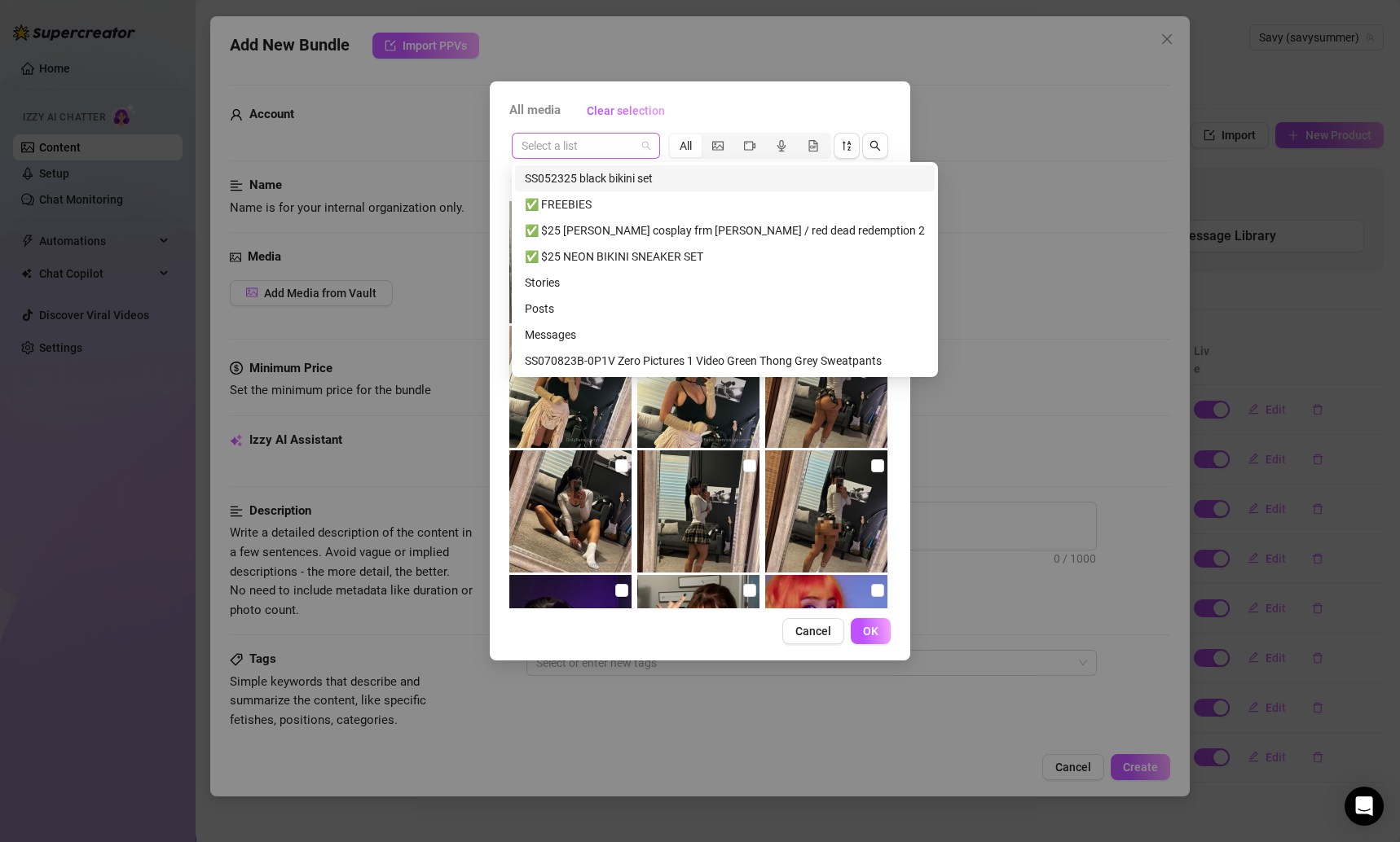
click at [643, 134] on span at bounding box center [586, 146] width 128 height 24
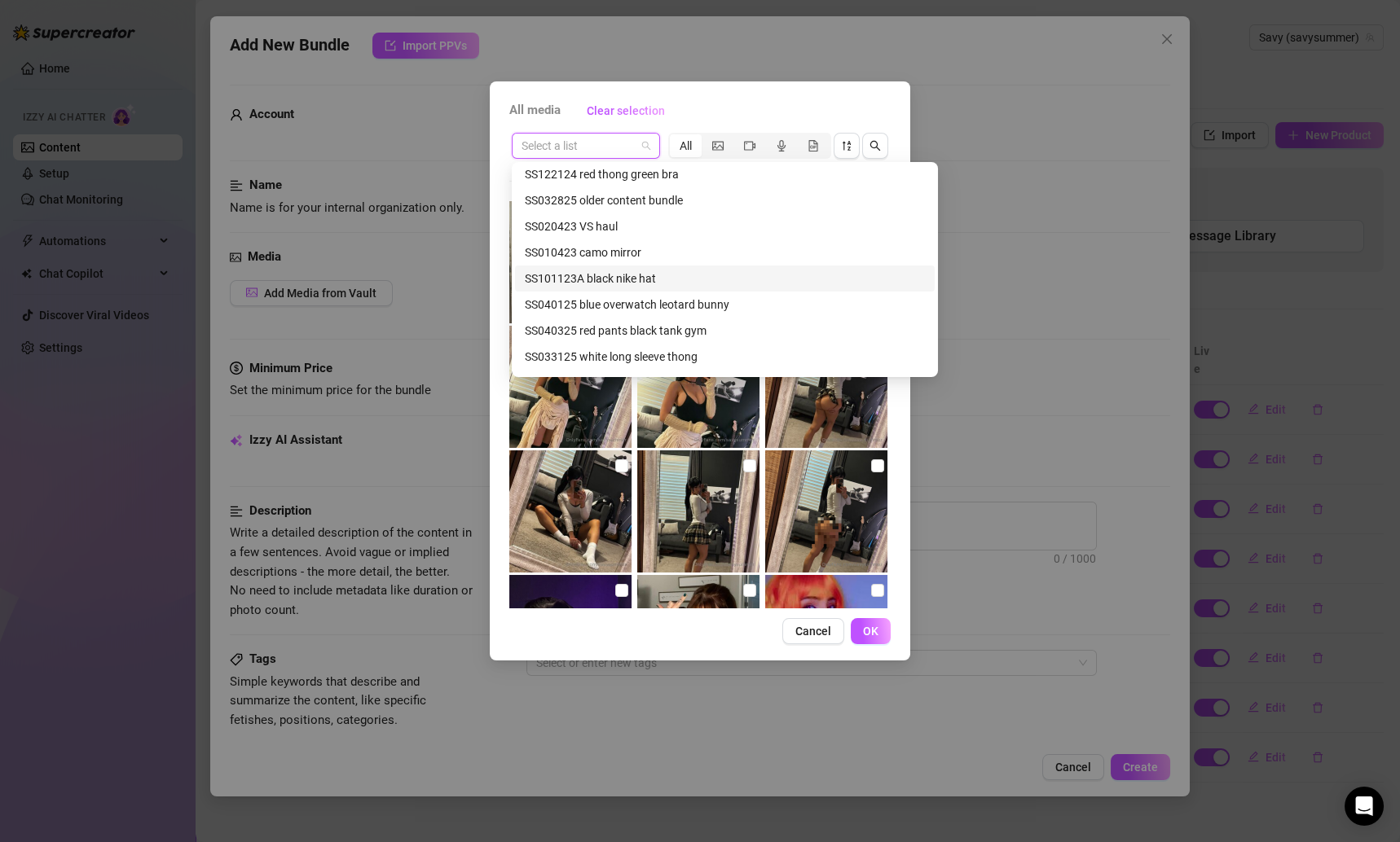
scroll to position [495, 0]
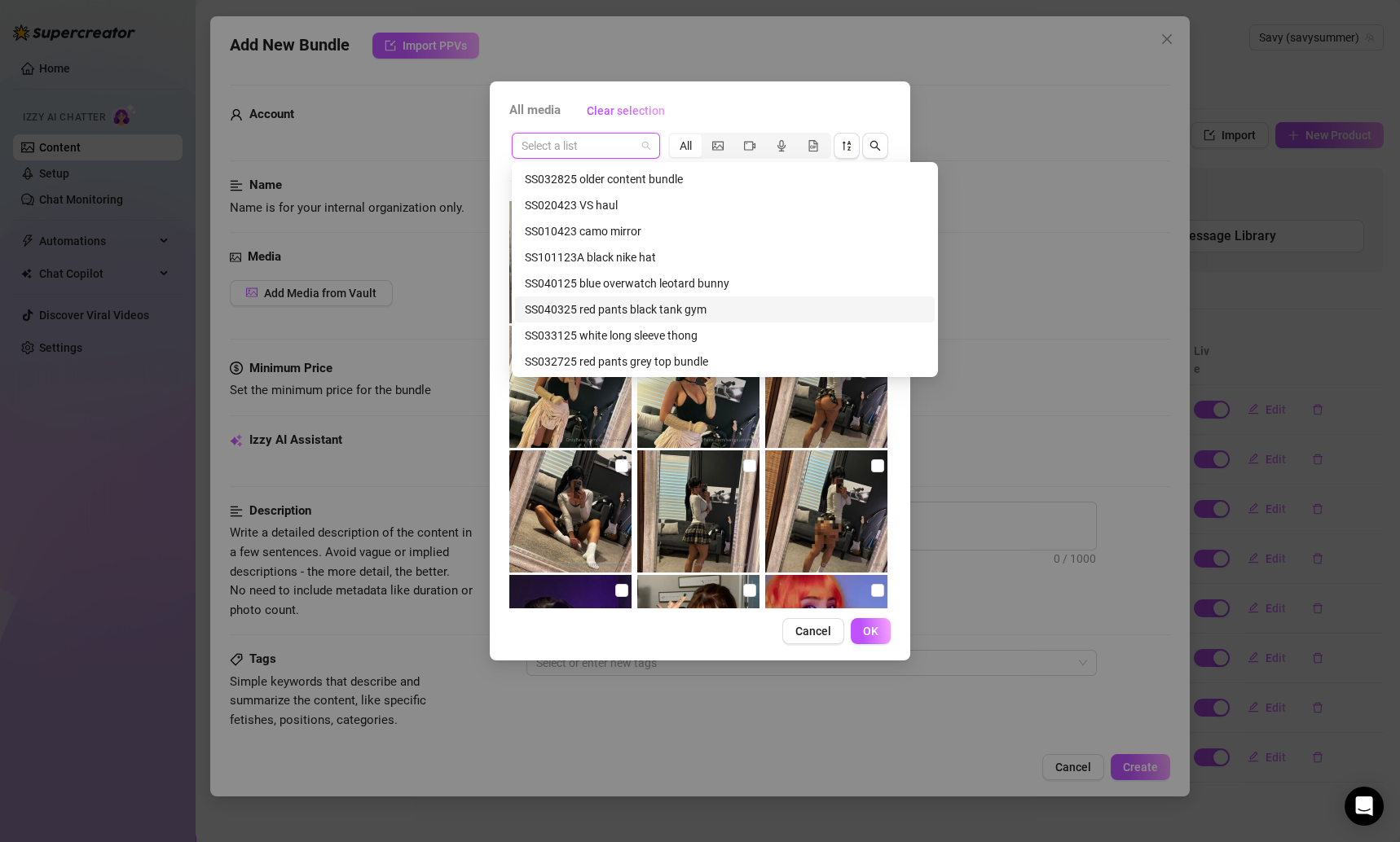
click at [657, 309] on div "SS040325 red pants black tank gym" at bounding box center [724, 309] width 400 height 18
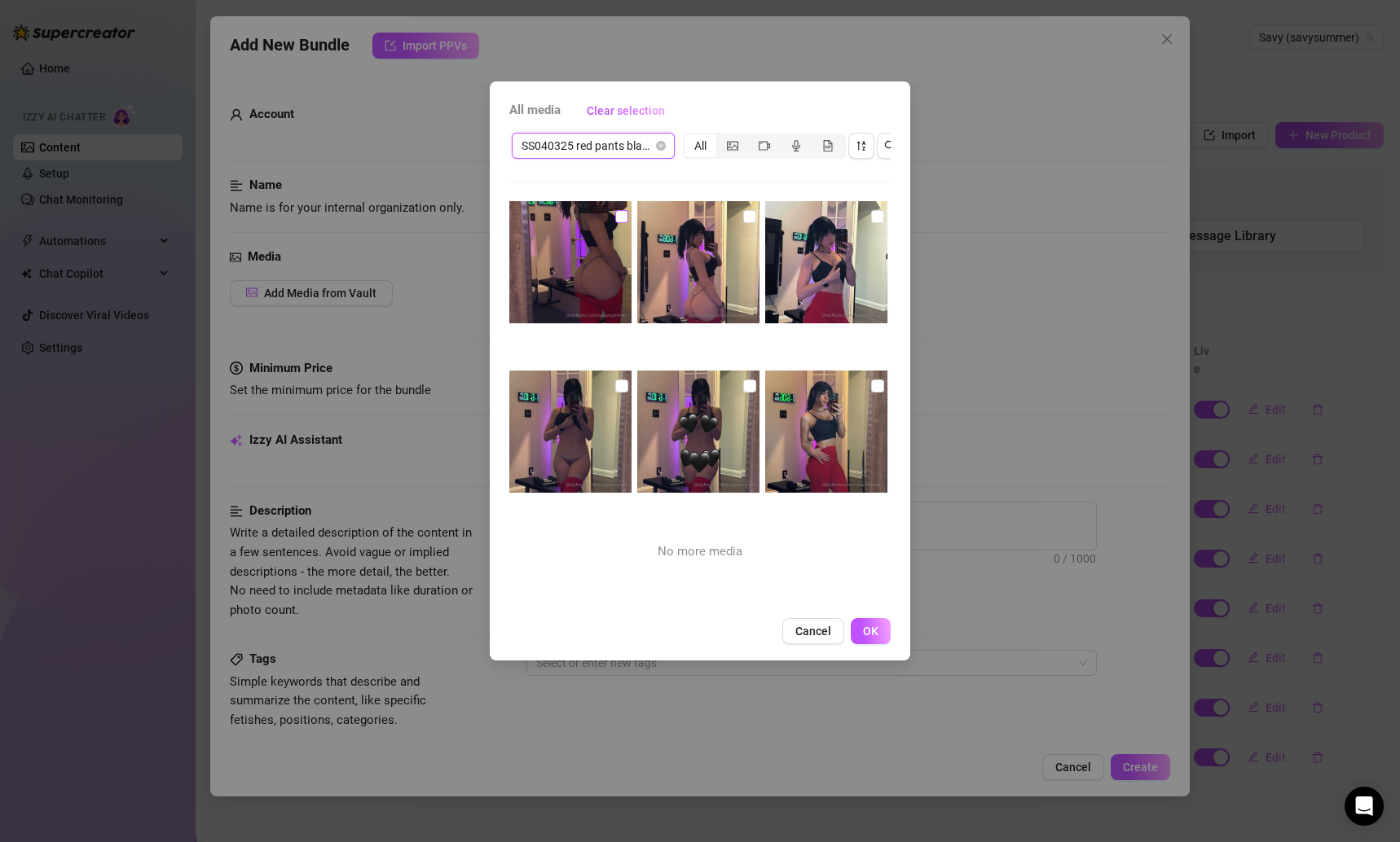
click at [619, 214] on input "checkbox" at bounding box center [621, 216] width 13 height 13
click at [743, 213] on input "checkbox" at bounding box center [750, 216] width 13 height 13
click at [859, 214] on img at bounding box center [826, 262] width 122 height 122
click at [867, 227] on img at bounding box center [826, 262] width 122 height 122
click at [871, 219] on input "checkbox" at bounding box center [877, 216] width 13 height 13
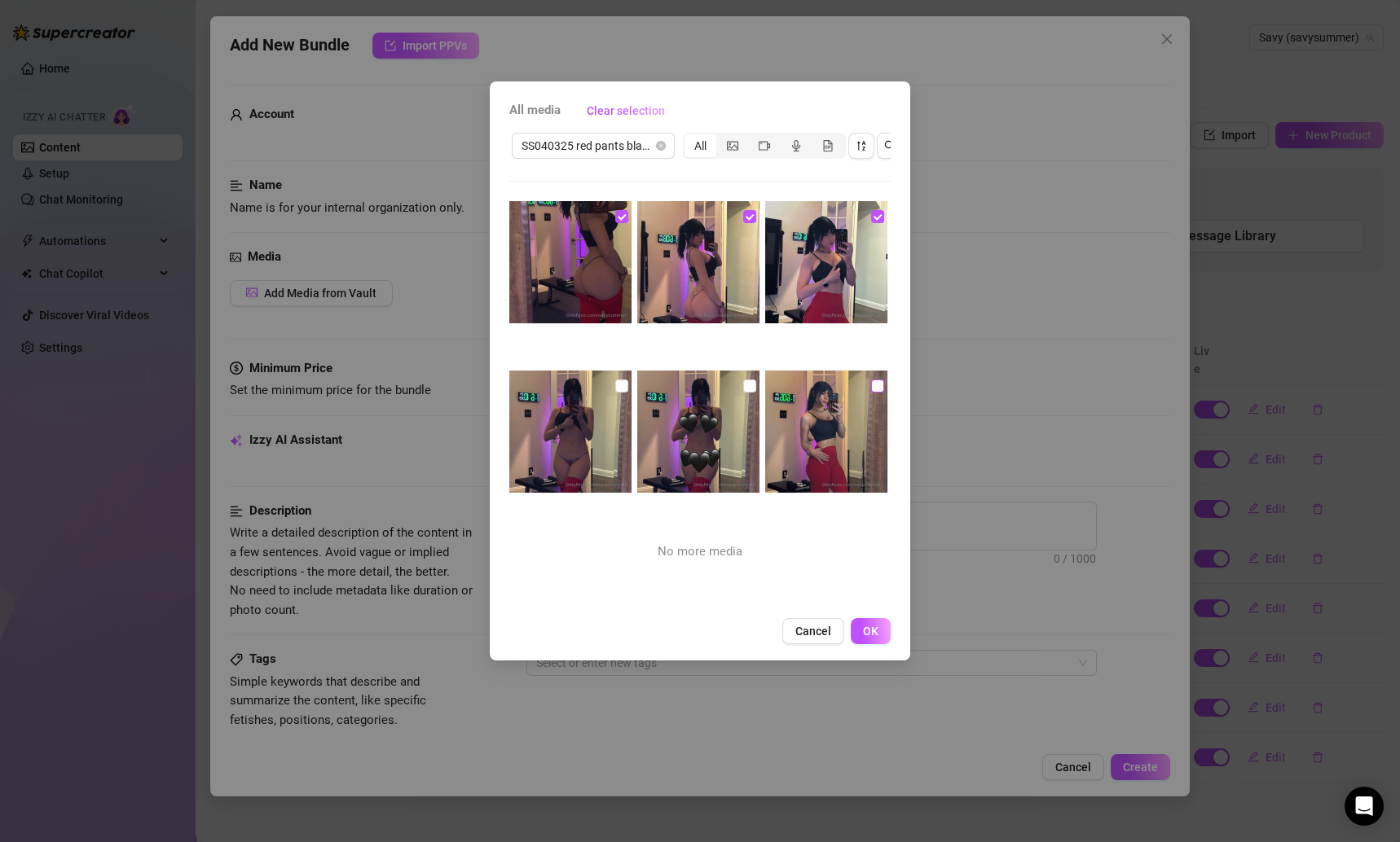
click at [871, 391] on input "checkbox" at bounding box center [877, 386] width 13 height 13
click at [616, 382] on input "checkbox" at bounding box center [621, 386] width 13 height 13
click at [750, 386] on img at bounding box center [697, 431] width 122 height 122
click at [743, 390] on input "checkbox" at bounding box center [750, 386] width 13 height 13
click at [882, 645] on button "OK" at bounding box center [871, 631] width 40 height 26
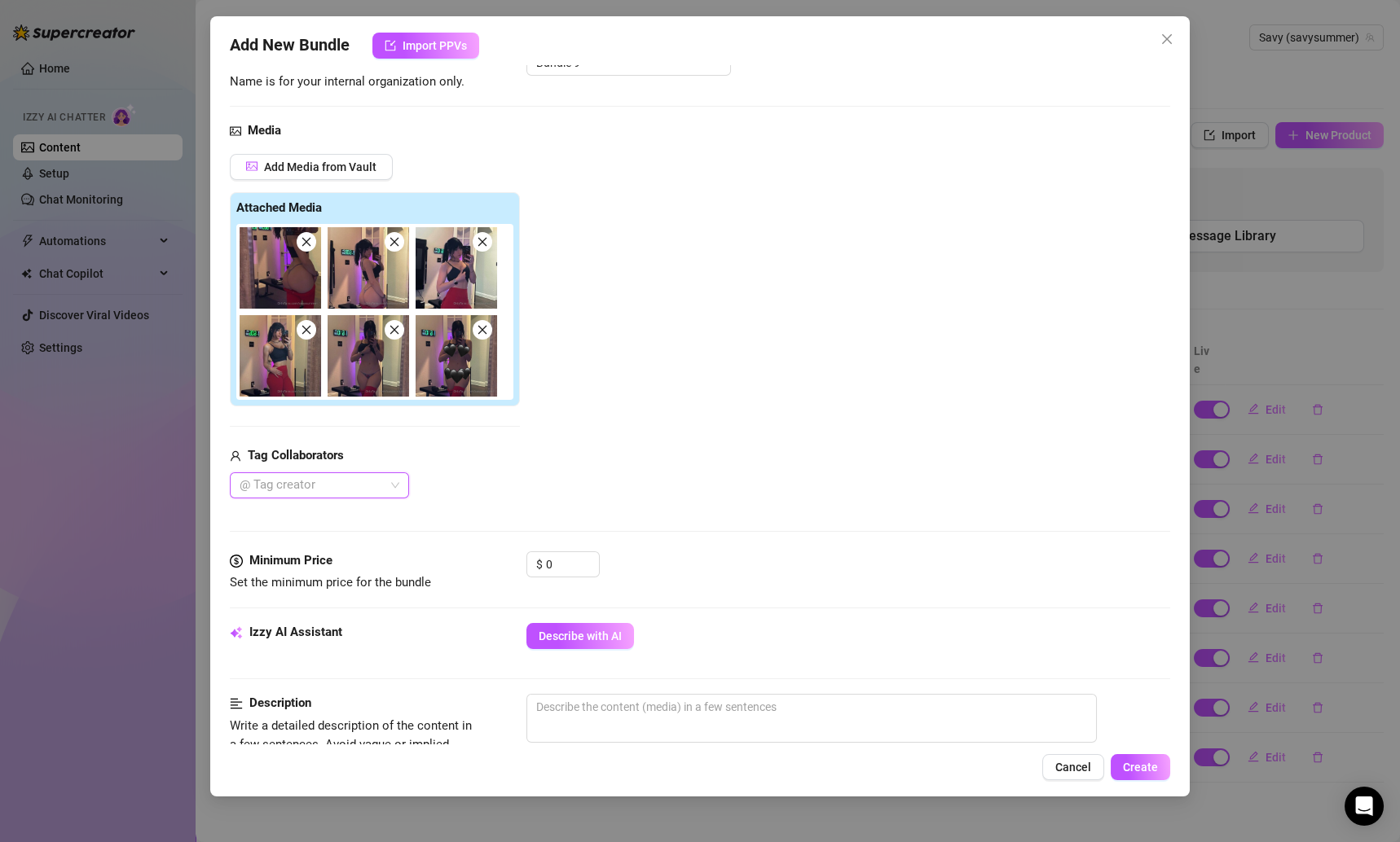
scroll to position [137, 0]
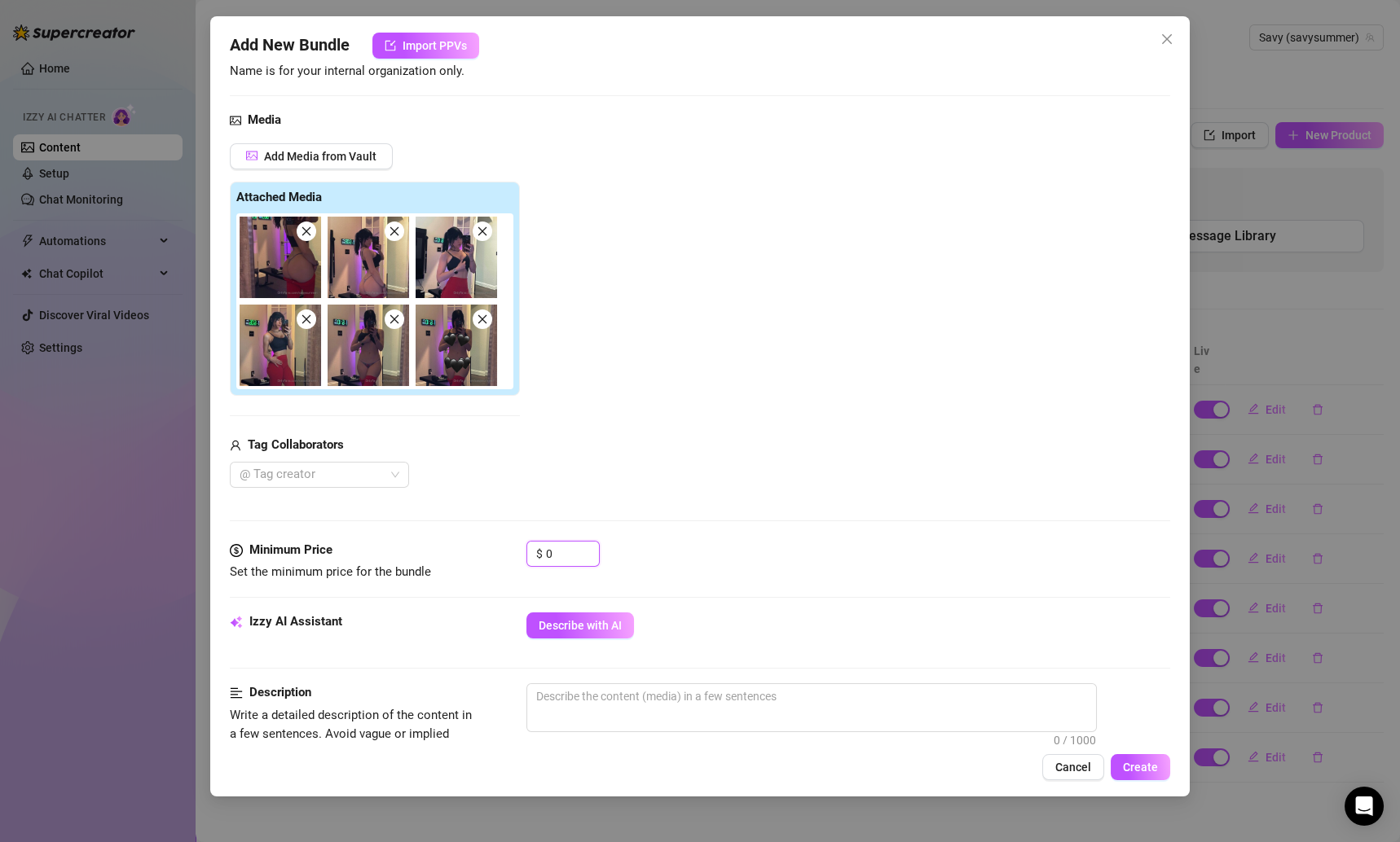
drag, startPoint x: 563, startPoint y: 558, endPoint x: 518, endPoint y: 558, distance: 45.0
click at [518, 558] on div "Minimum Price Set the minimum price for the bundle $ 0" at bounding box center [700, 562] width 941 height 42
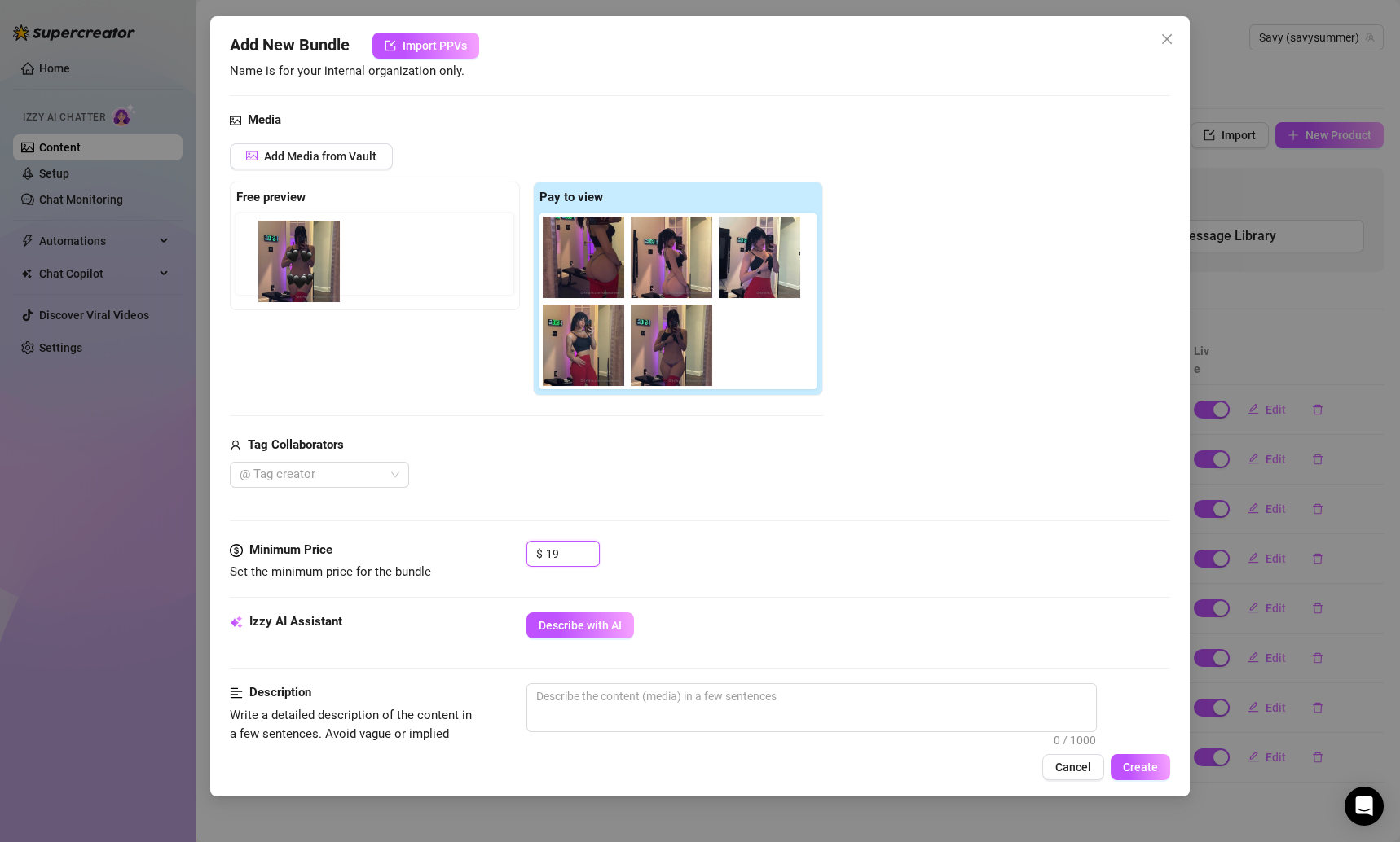
drag, startPoint x: 761, startPoint y: 371, endPoint x: 287, endPoint y: 286, distance: 481.6
click at [287, 286] on div "Free preview Pay to view" at bounding box center [526, 289] width 593 height 215
drag, startPoint x: 757, startPoint y: 350, endPoint x: 303, endPoint y: 264, distance: 462.1
click at [303, 264] on div "Free preview Pay to view" at bounding box center [526, 289] width 593 height 215
drag, startPoint x: 754, startPoint y: 363, endPoint x: 276, endPoint y: 274, distance: 486.2
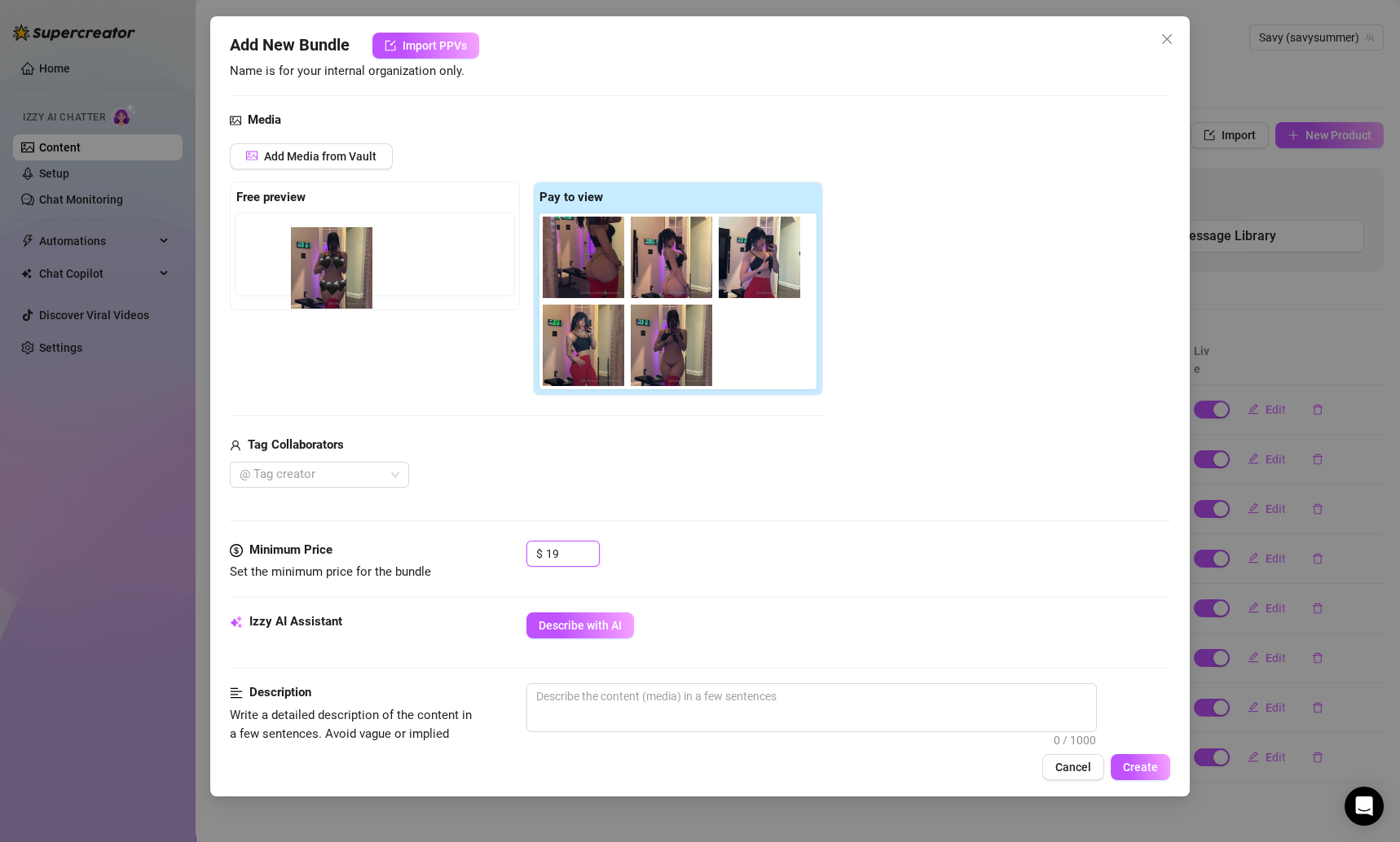
click at [275, 274] on div "Free preview Pay to view" at bounding box center [526, 289] width 593 height 215
drag, startPoint x: 780, startPoint y: 355, endPoint x: 299, endPoint y: 260, distance: 490.3
click at [299, 260] on div "Free preview Pay to view" at bounding box center [526, 289] width 593 height 215
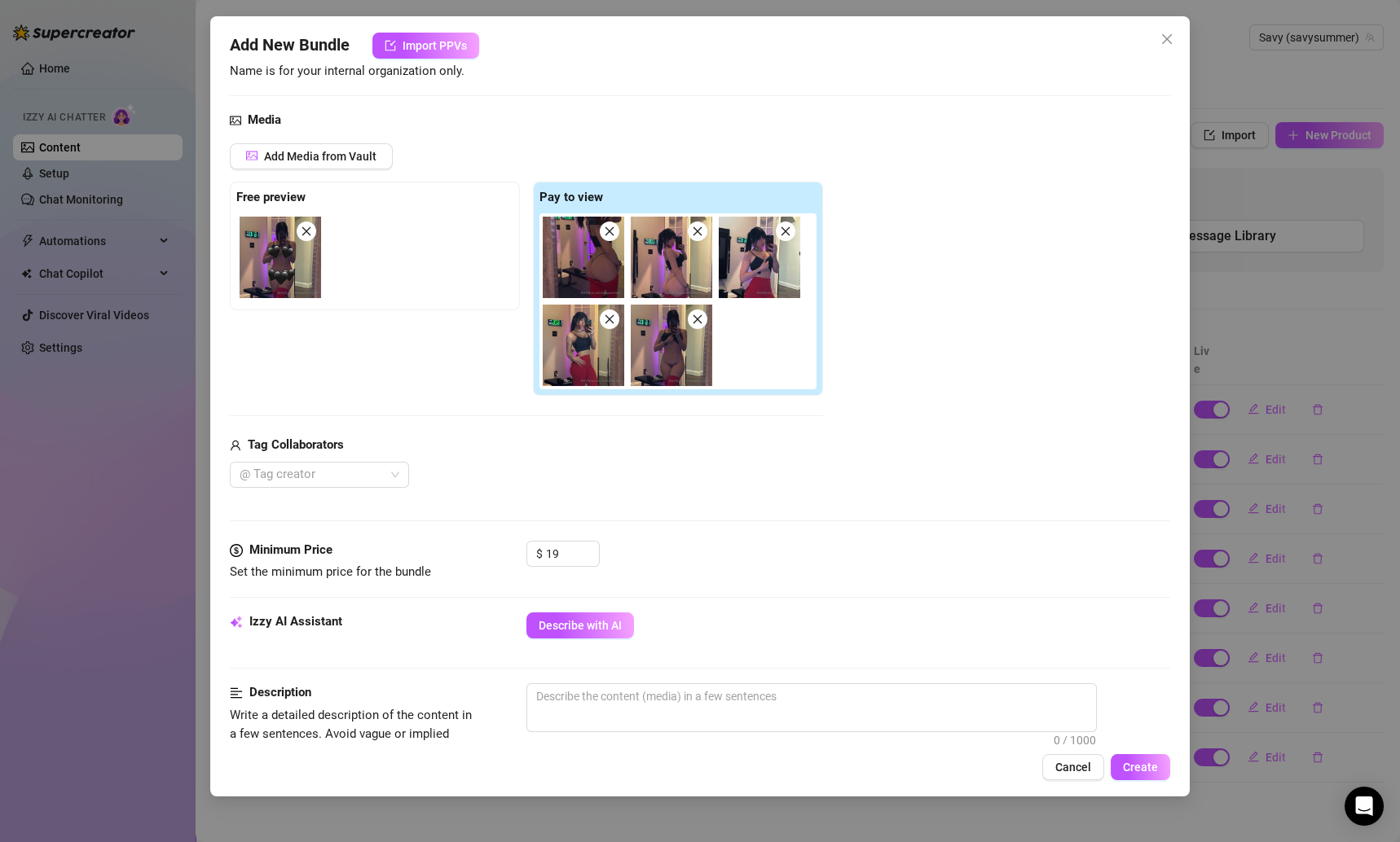
click at [415, 404] on div "Add Media from Vault Free preview Pay to view Tag Collaborators @ Tag creator" at bounding box center [526, 316] width 593 height 345
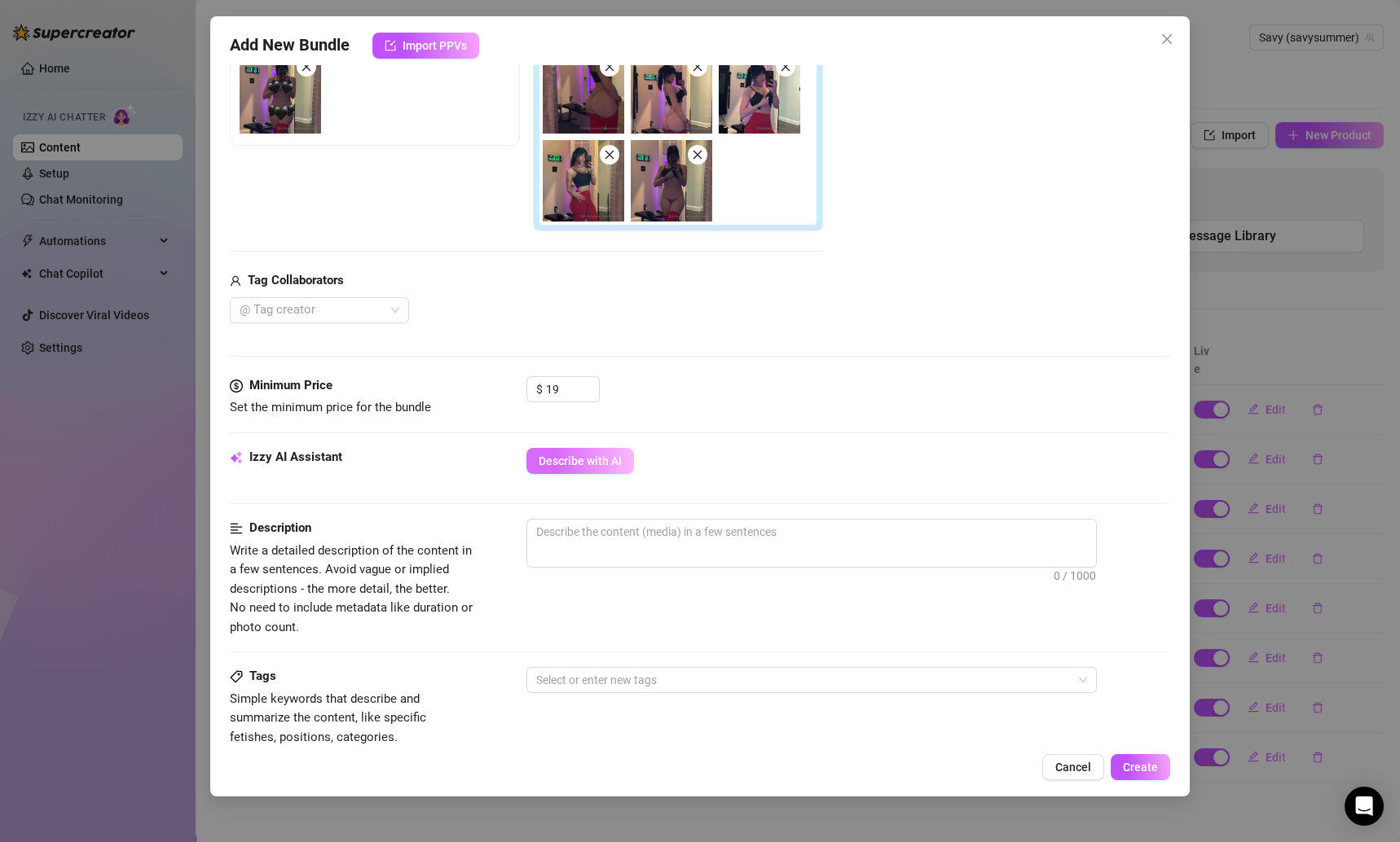
click at [615, 455] on span "Describe with AI" at bounding box center [580, 461] width 83 height 13
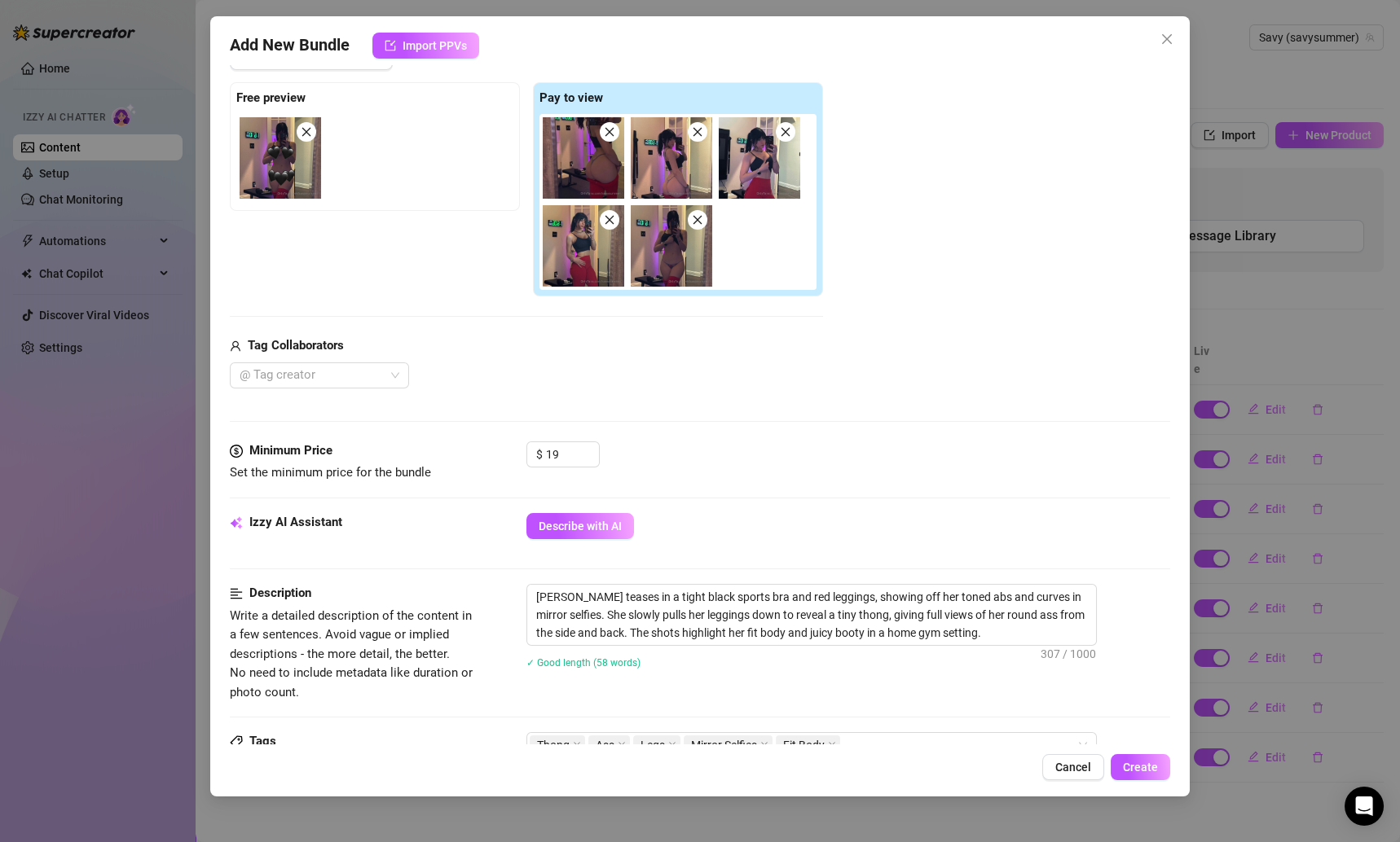
scroll to position [242, 0]
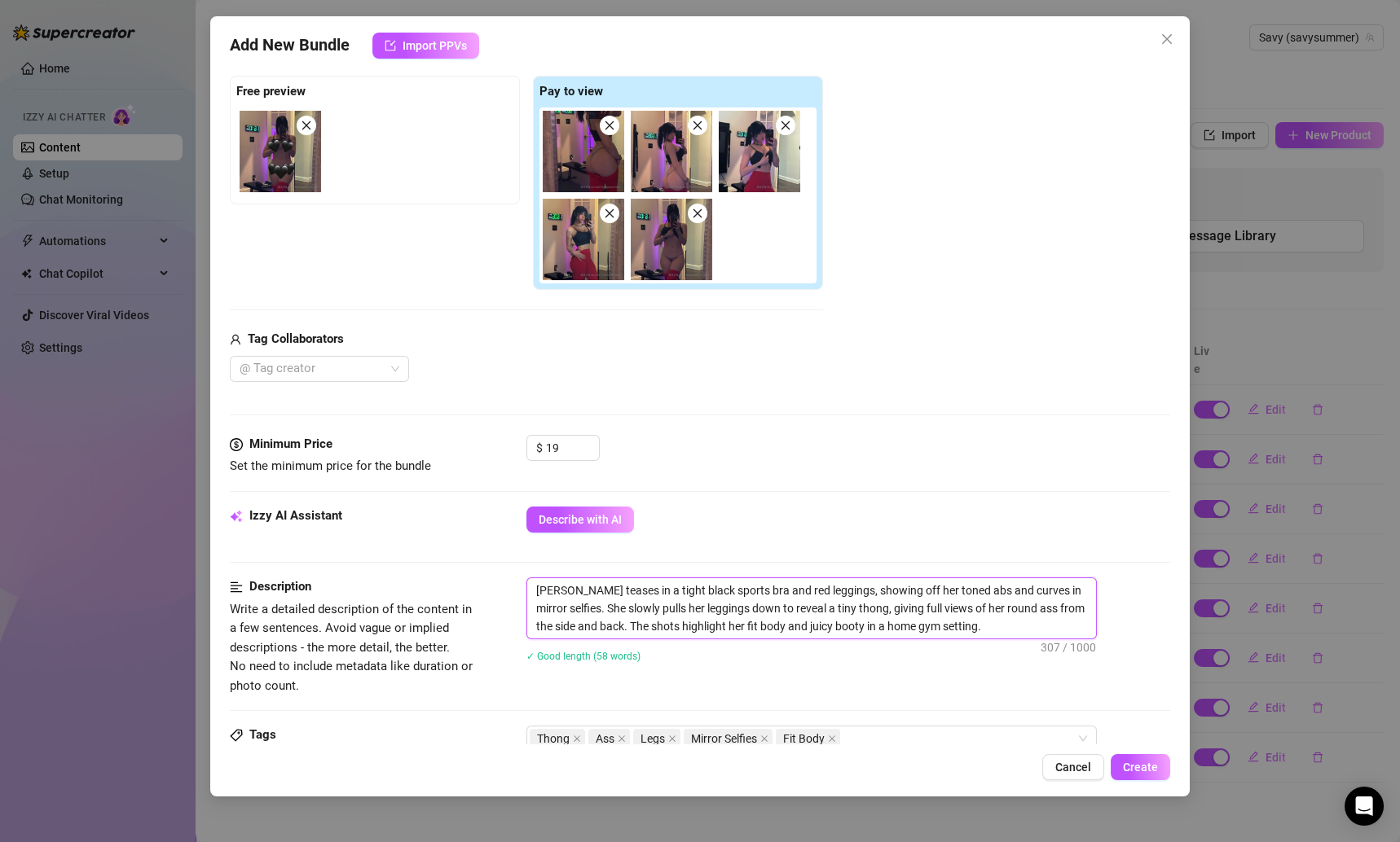
click at [749, 591] on textarea "Savannah teases in a tight black sports bra and red leggings, showing off her t…" at bounding box center [811, 609] width 569 height 61
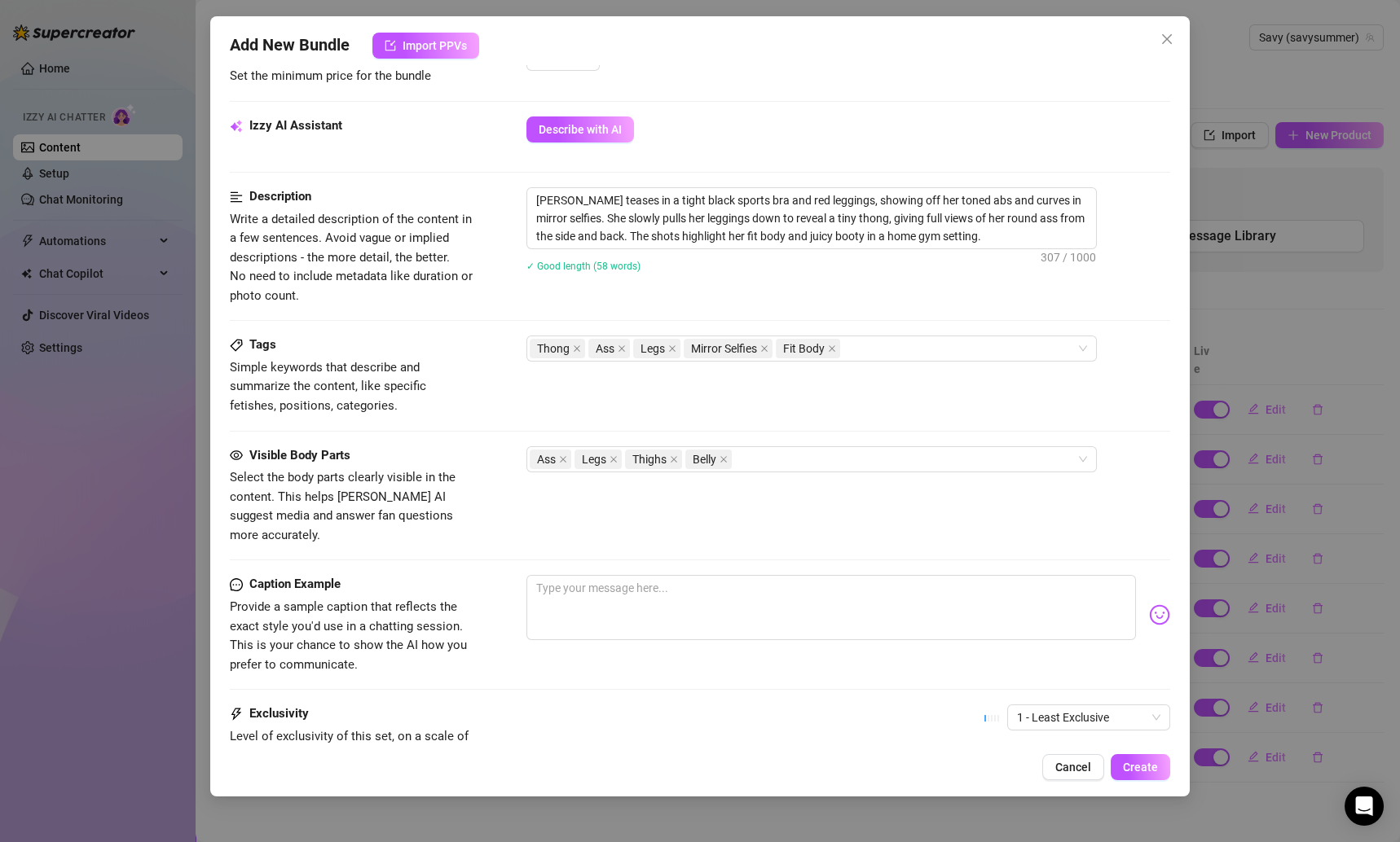
scroll to position [635, 0]
click at [793, 199] on textarea "Savannah teases in a tight black sports bra and red leggings, showing off her t…" at bounding box center [811, 216] width 569 height 61
drag, startPoint x: 989, startPoint y: 232, endPoint x: 506, endPoint y: 202, distance: 483.9
click at [506, 202] on div "Description Write a detailed description of the content in a few sentences. Avo…" at bounding box center [700, 244] width 941 height 118
click at [644, 591] on textarea at bounding box center [831, 606] width 610 height 65
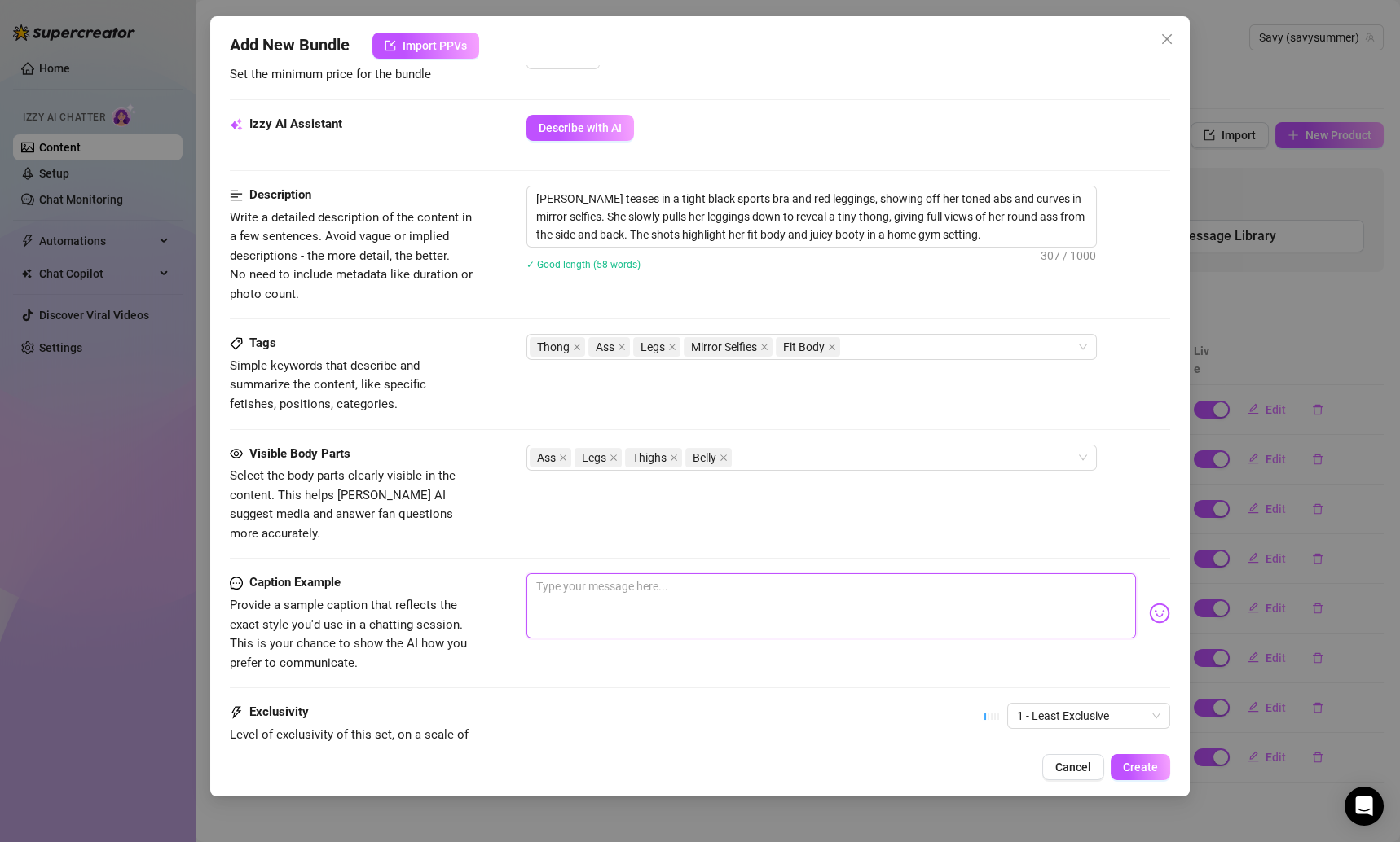
paste textarea "ust finished my workout… but I think these pics might get your heart racing har…"
drag, startPoint x: 534, startPoint y: 564, endPoint x: 581, endPoint y: 564, distance: 47.0
click at [534, 573] on textarea "ust finished my workout… but I think these pics might get your heart racing har…" at bounding box center [831, 606] width 610 height 65
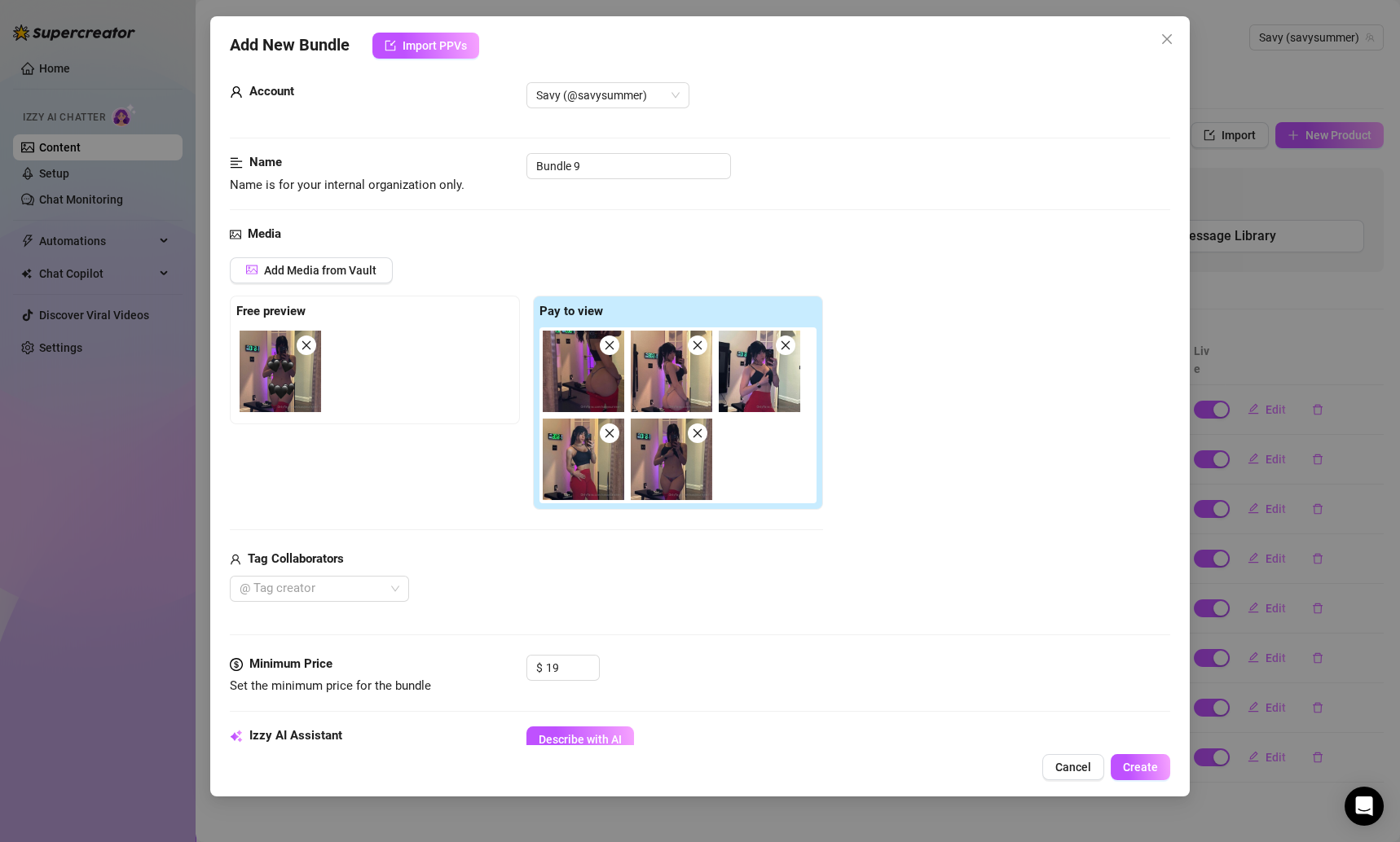
scroll to position [771, 0]
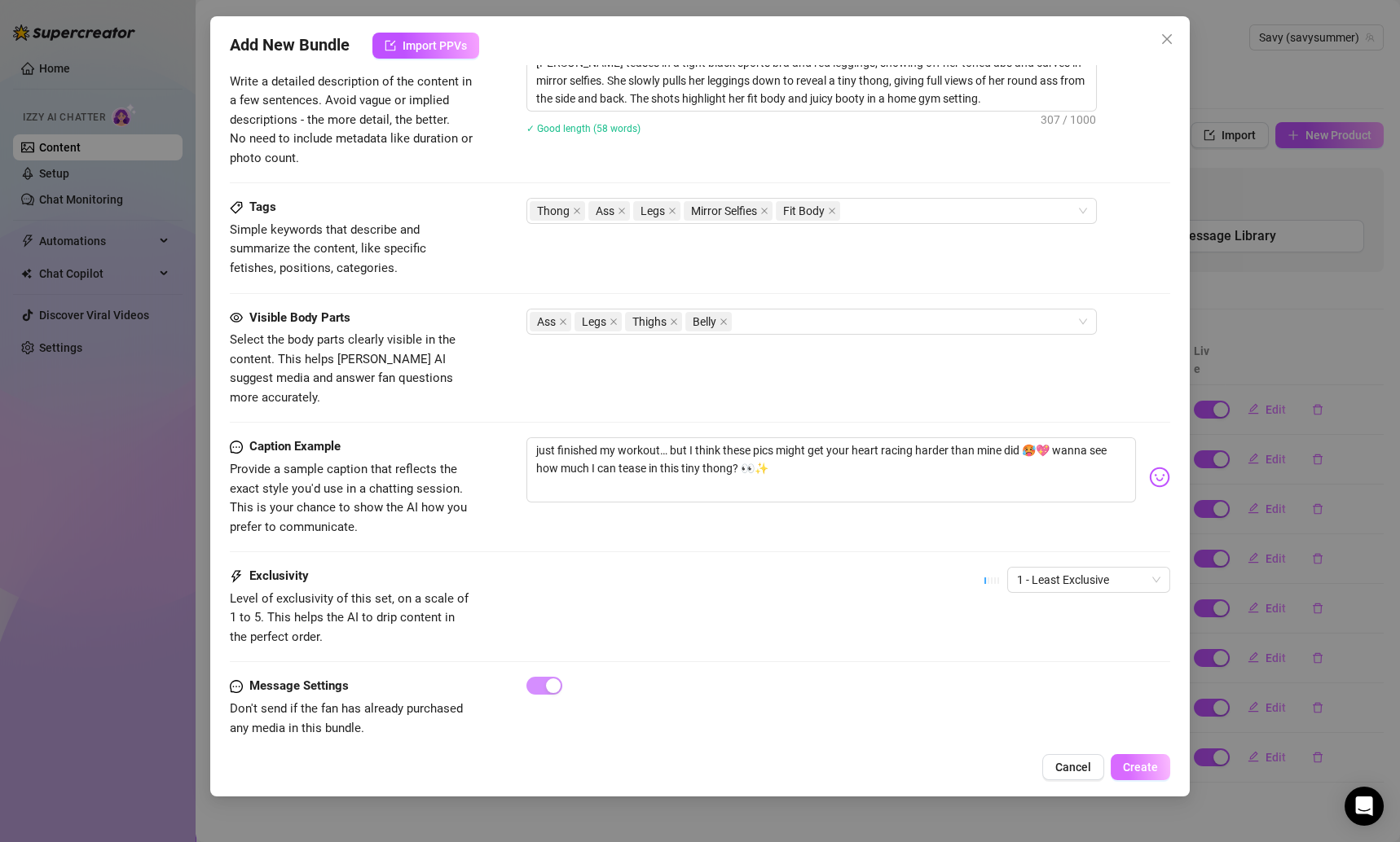
click at [1133, 765] on span "Create" at bounding box center [1140, 767] width 35 height 13
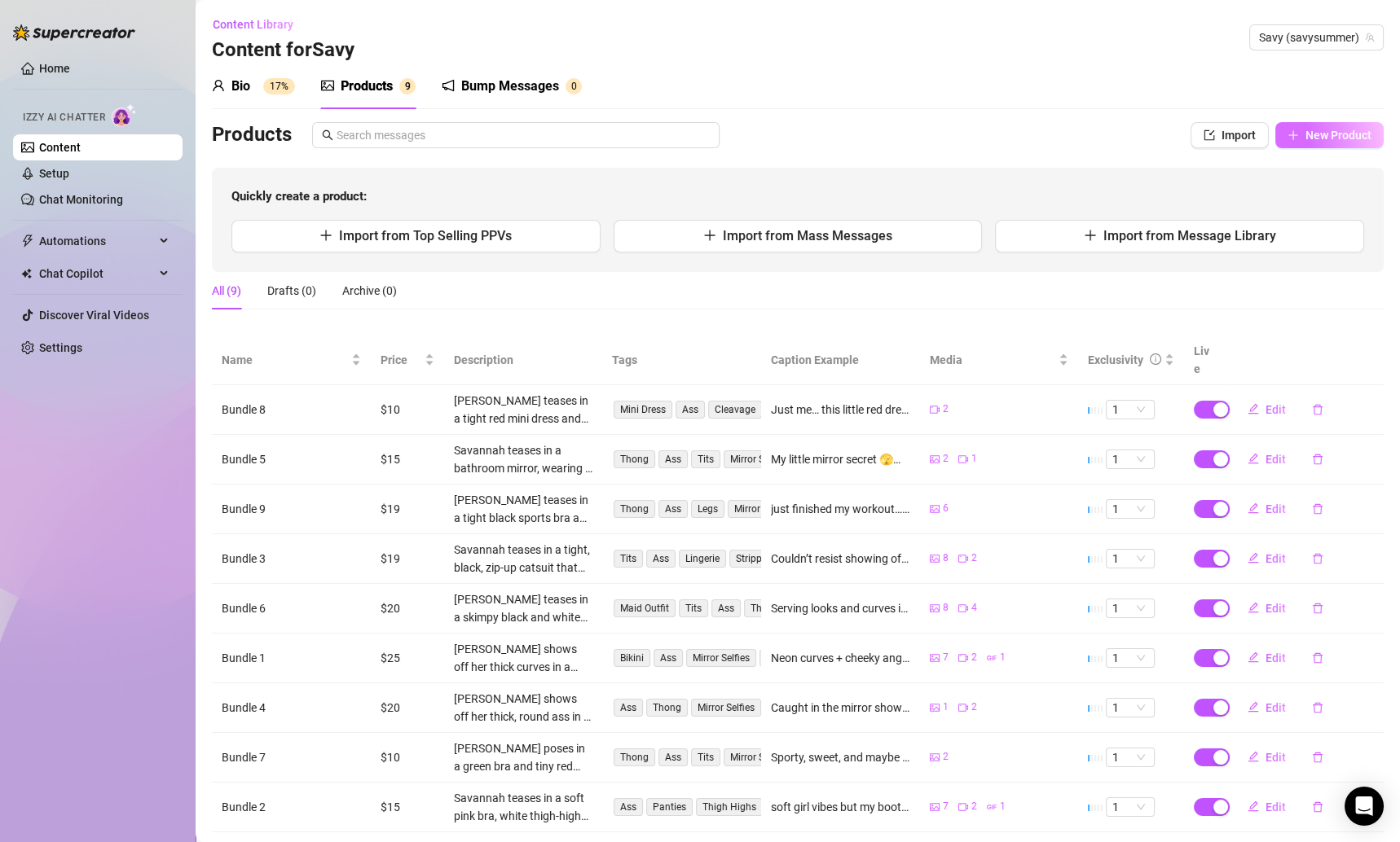
click at [1332, 130] on span "New Product" at bounding box center [1338, 135] width 66 height 13
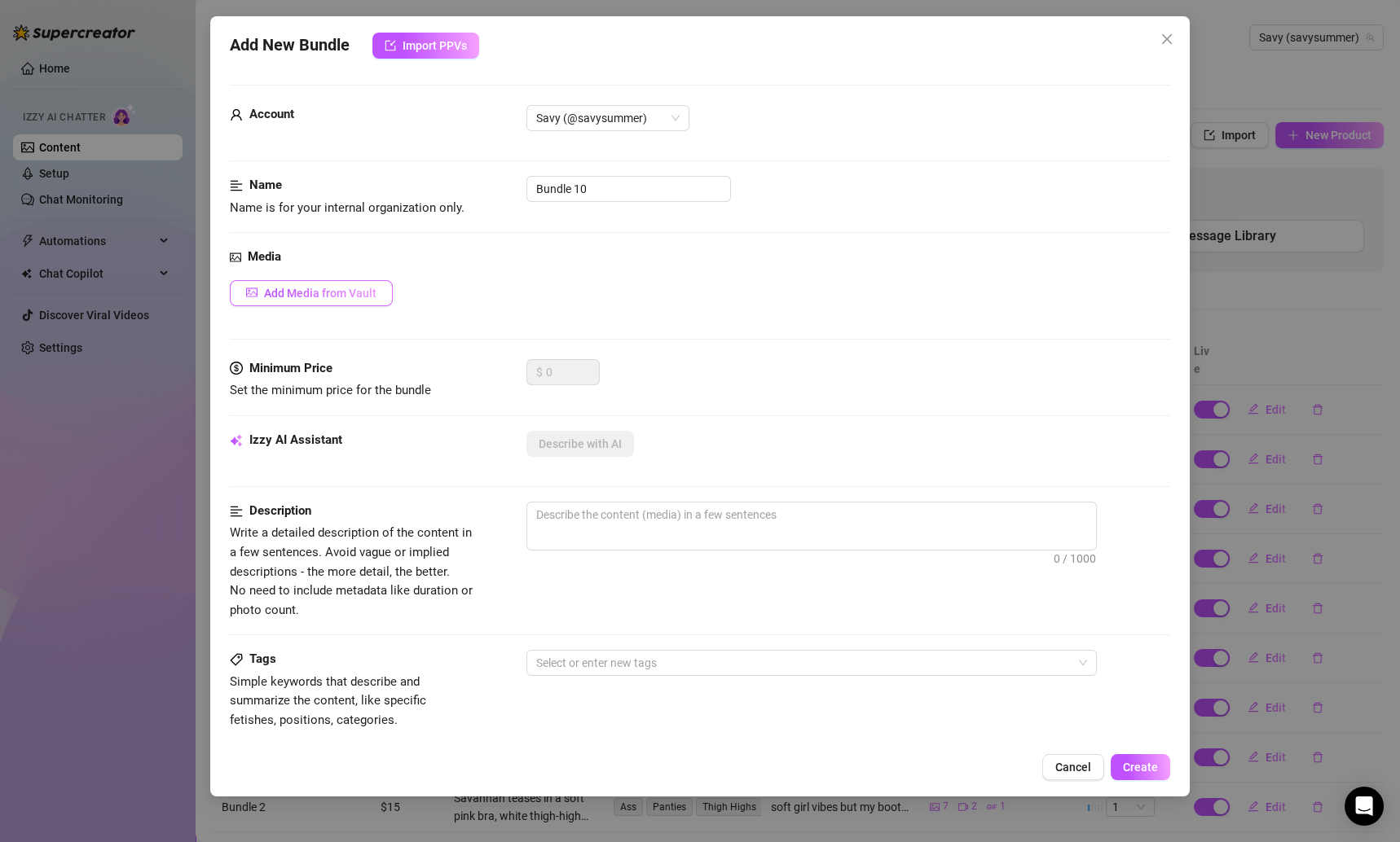
click at [371, 292] on span "Add Media from Vault" at bounding box center [320, 293] width 112 height 13
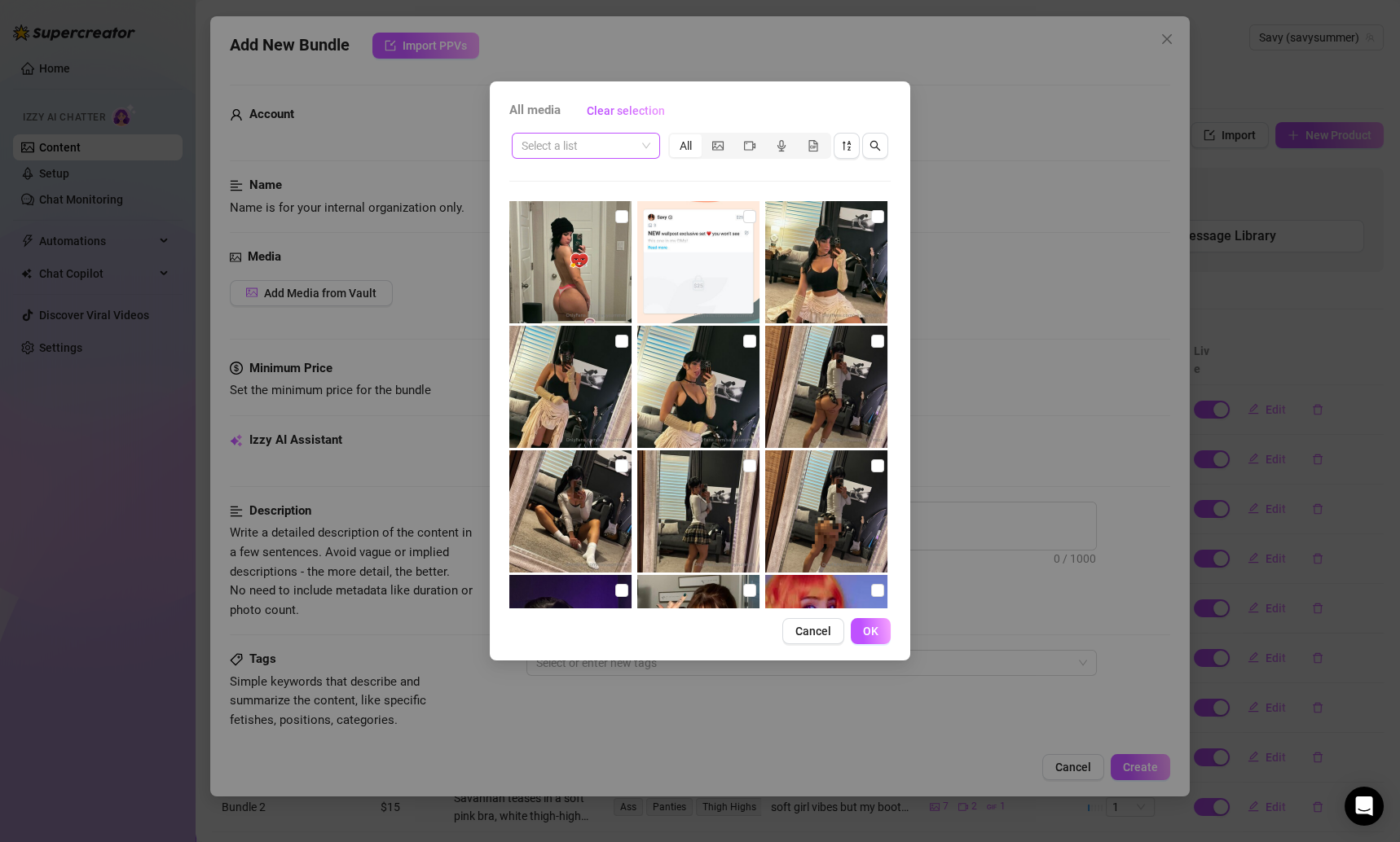
click at [629, 152] on input "search" at bounding box center [579, 146] width 114 height 24
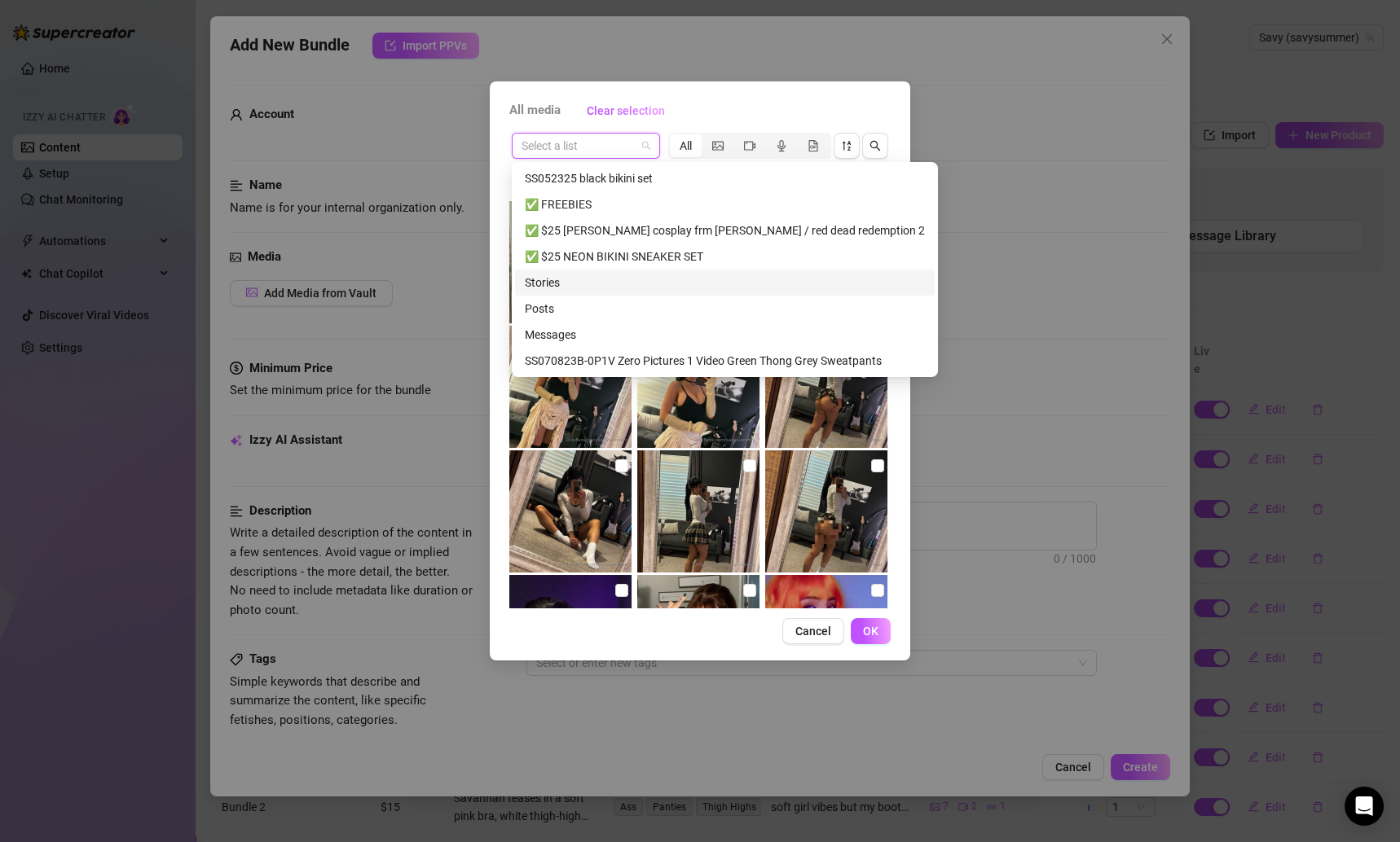
scroll to position [495, 0]
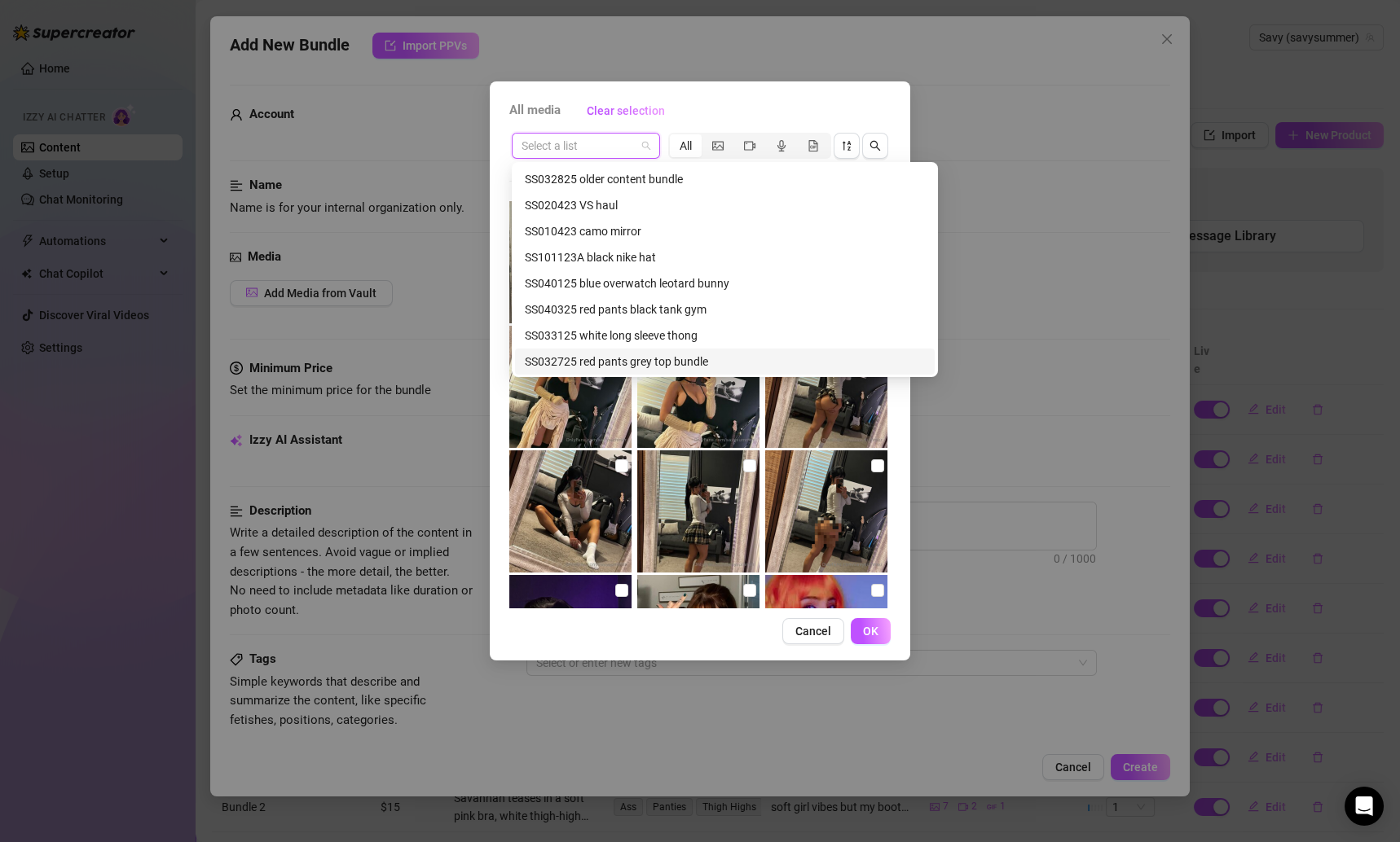
click at [691, 358] on div "SS032725 red pants grey top bundle" at bounding box center [724, 362] width 400 height 18
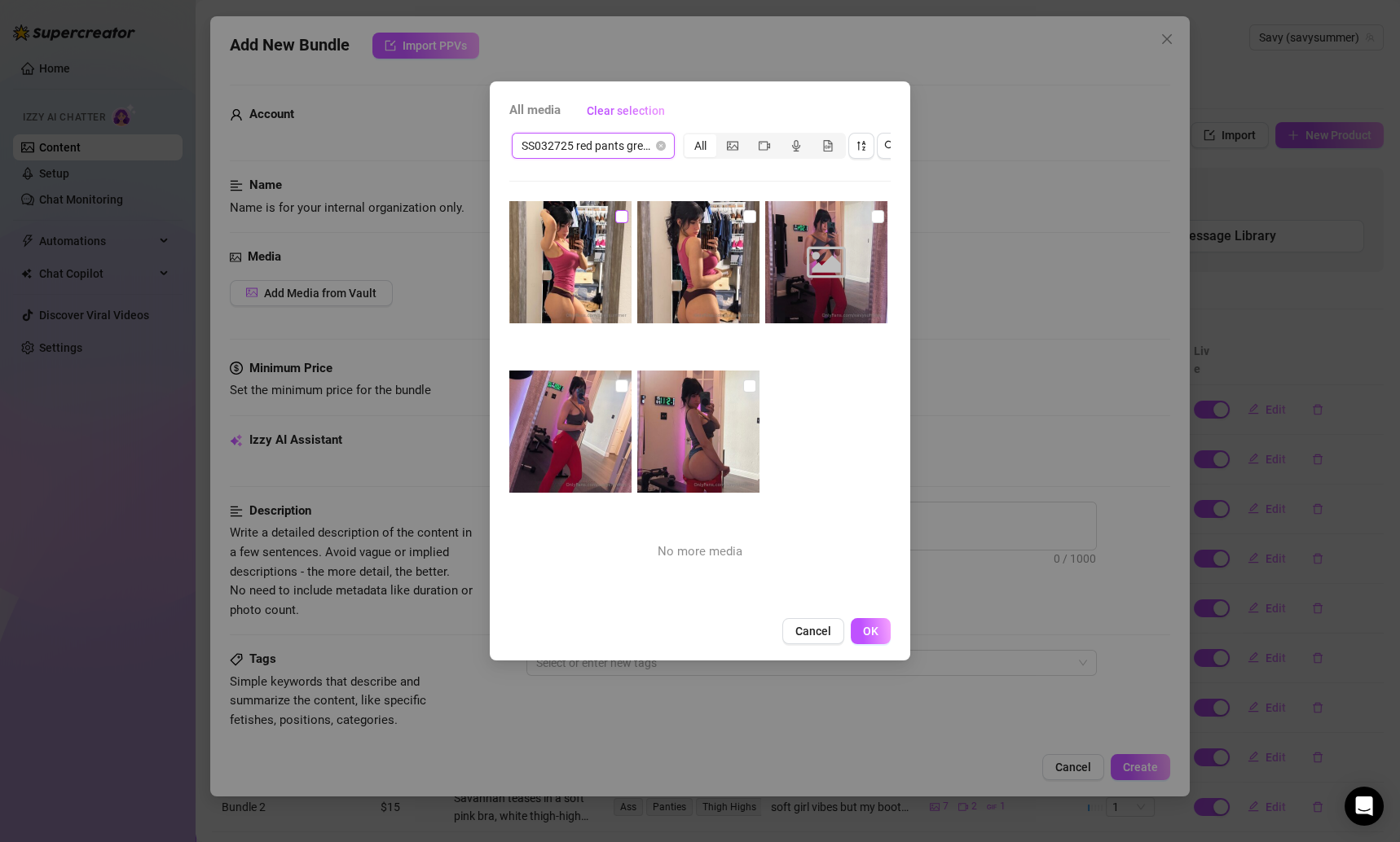
click at [620, 214] on input "checkbox" at bounding box center [621, 216] width 13 height 13
click at [743, 212] on input "checkbox" at bounding box center [750, 216] width 13 height 13
click at [871, 214] on input "checkbox" at bounding box center [877, 216] width 13 height 13
click at [743, 381] on input "checkbox" at bounding box center [750, 386] width 13 height 13
click at [620, 382] on input "checkbox" at bounding box center [621, 386] width 13 height 13
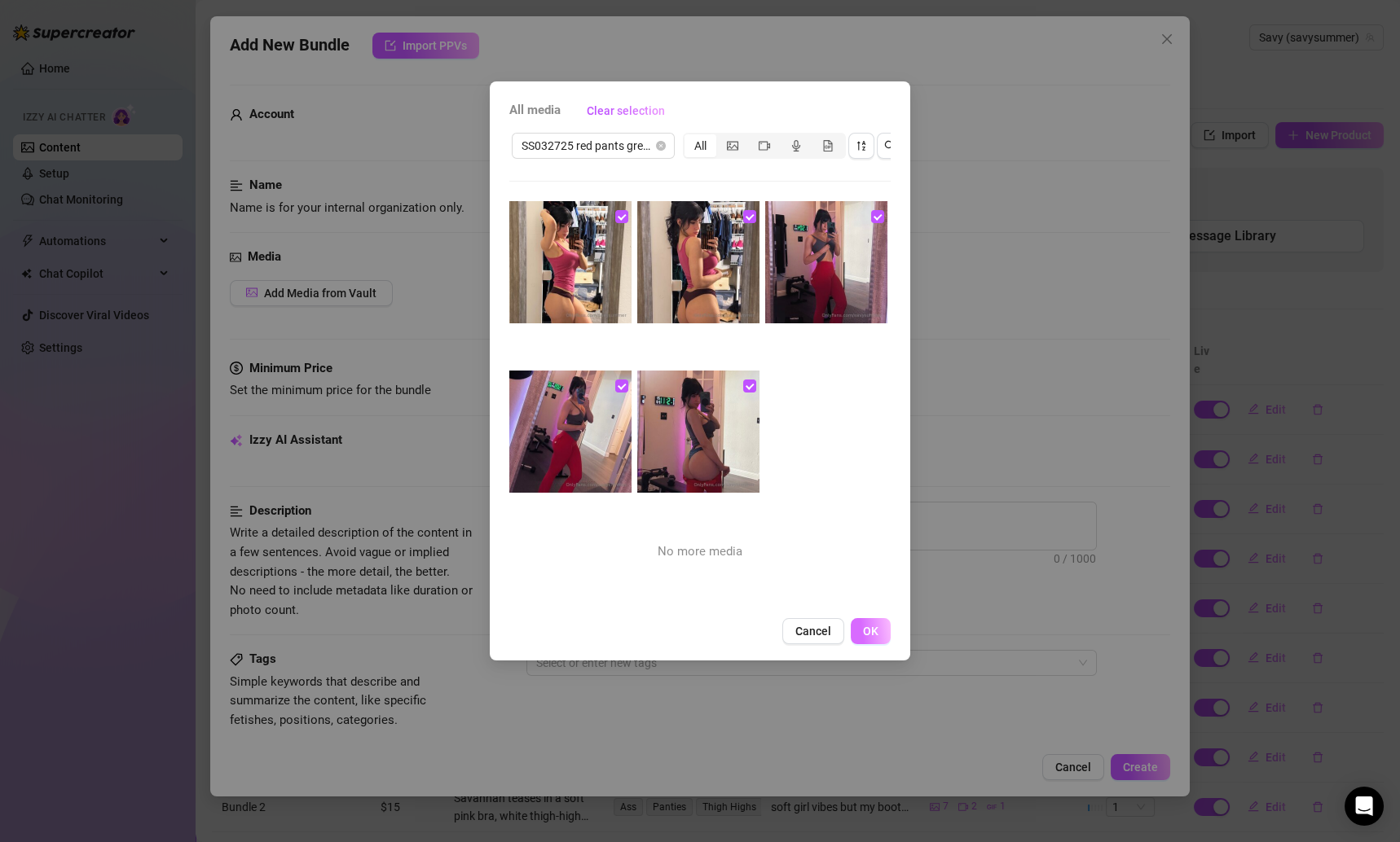
click at [871, 638] on span "OK" at bounding box center [870, 631] width 15 height 13
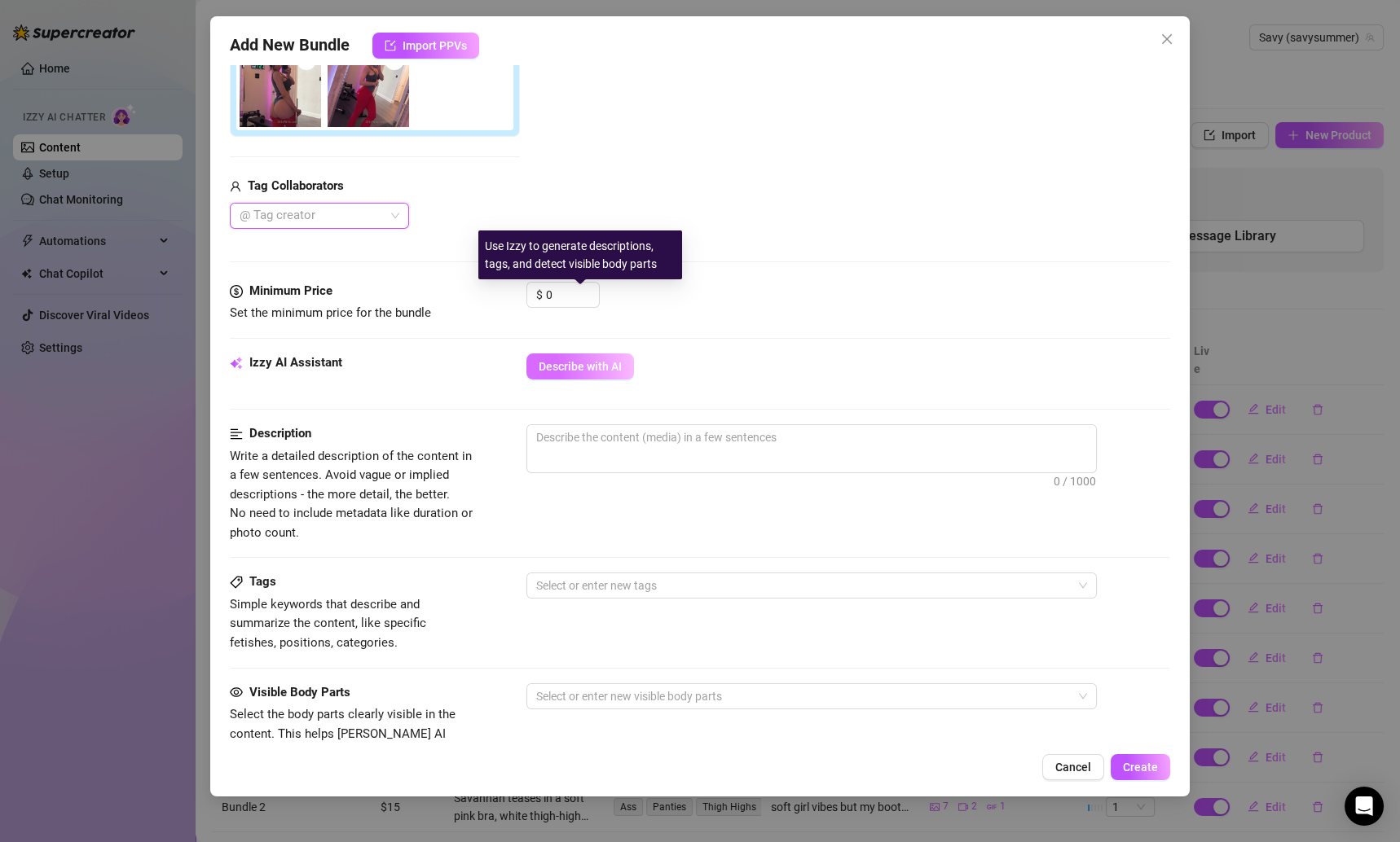
scroll to position [335, 0]
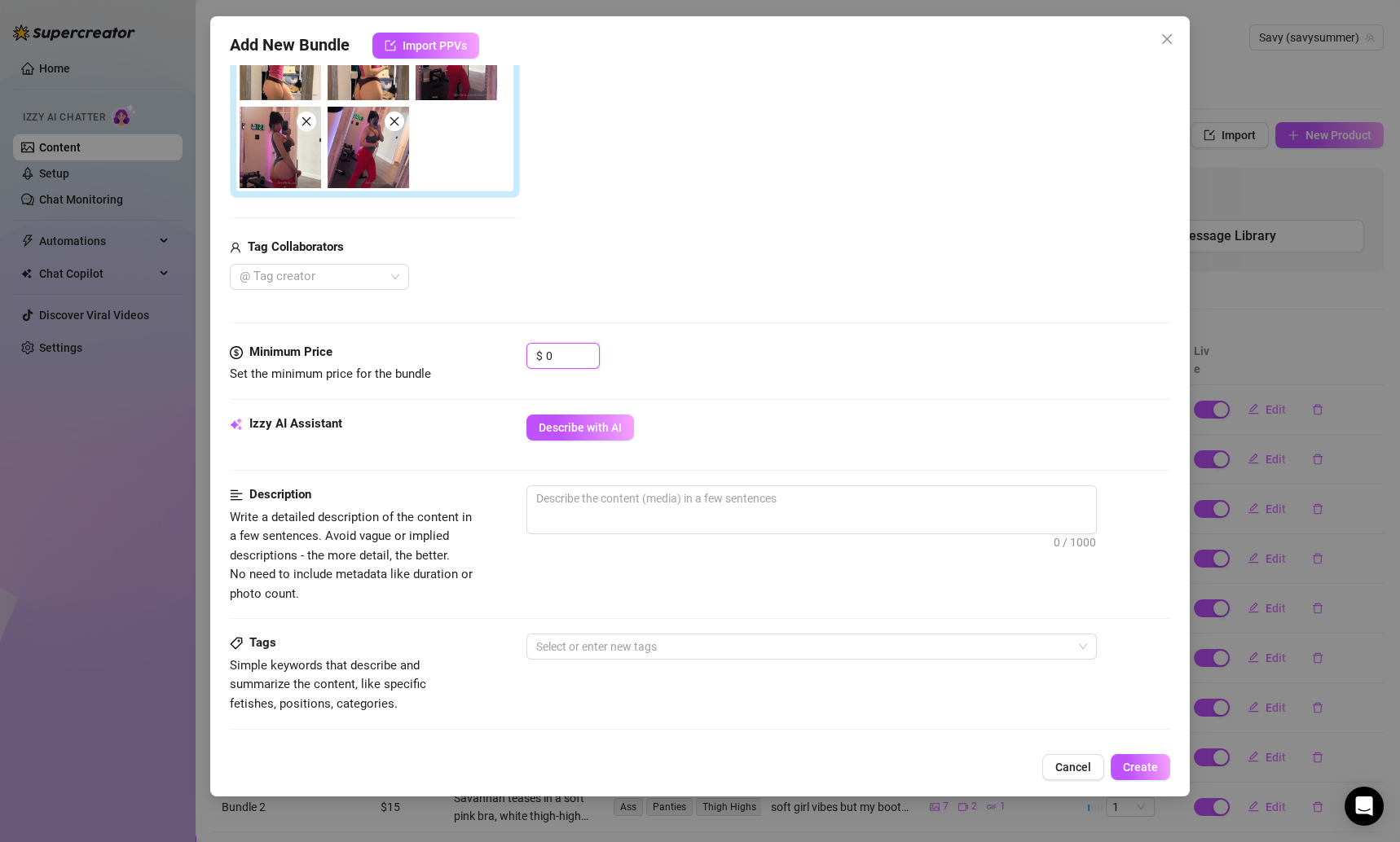
drag, startPoint x: 563, startPoint y: 355, endPoint x: 495, endPoint y: 355, distance: 68.0
click at [496, 355] on div "Minimum Price Set the minimum price for the bundle $ 0" at bounding box center [700, 364] width 941 height 42
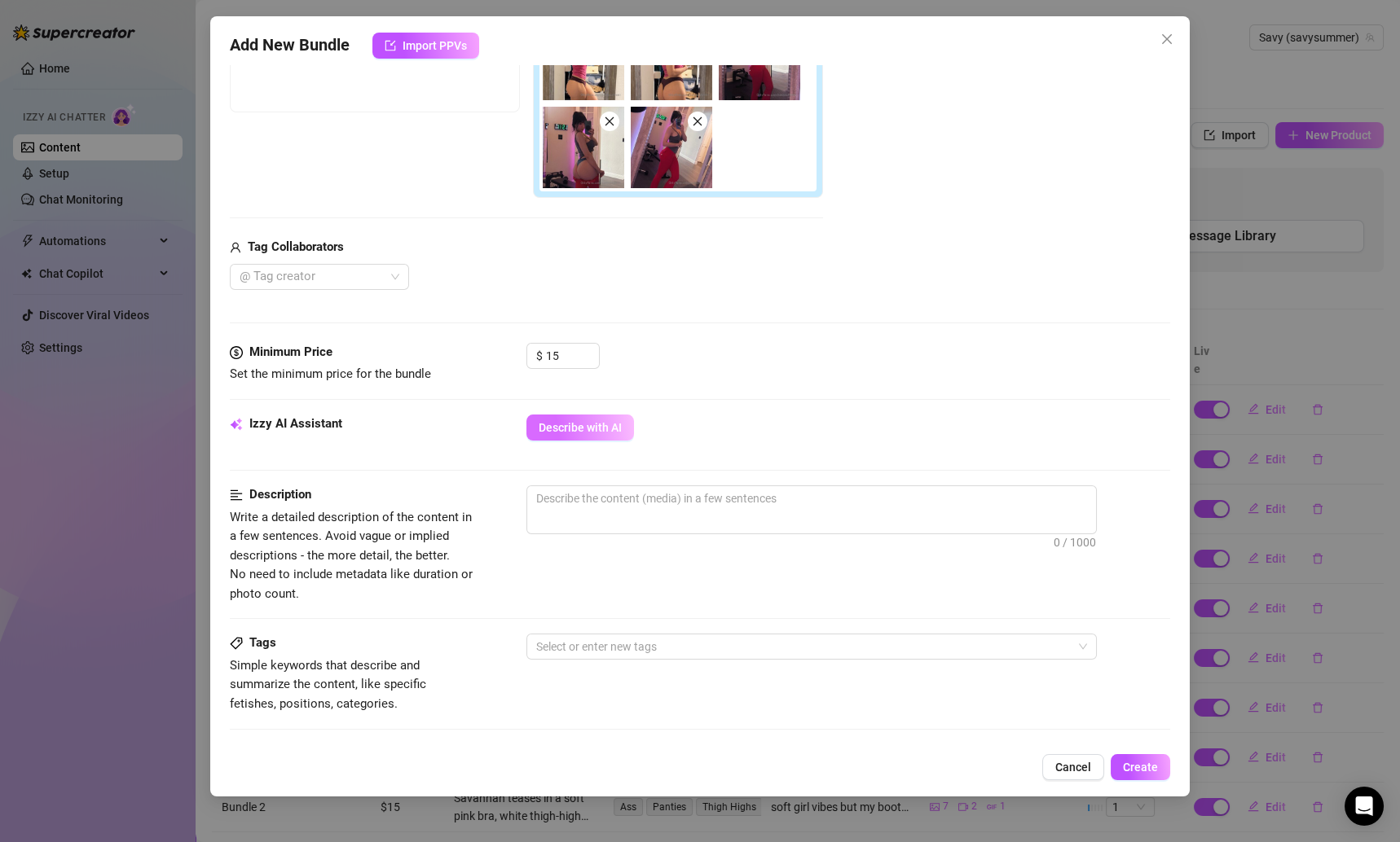
click at [591, 422] on span "Describe with AI" at bounding box center [580, 428] width 83 height 13
